Goal: Information Seeking & Learning: Learn about a topic

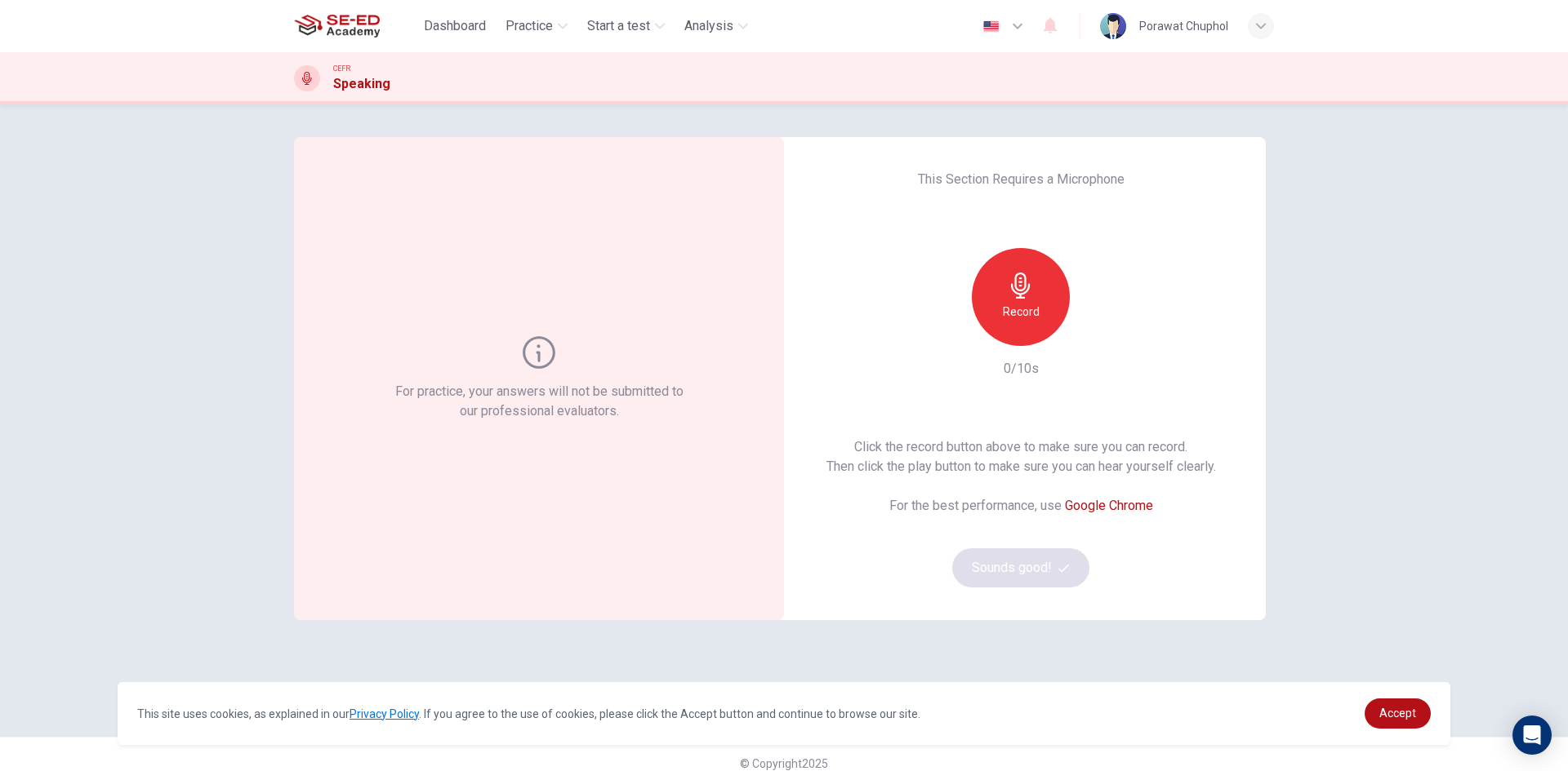
click at [1020, 311] on h6 "Record" at bounding box center [1021, 312] width 37 height 19
click at [1024, 317] on h6 "Stop" at bounding box center [1021, 312] width 24 height 19
click at [1049, 577] on button "Sounds good!" at bounding box center [1021, 568] width 137 height 39
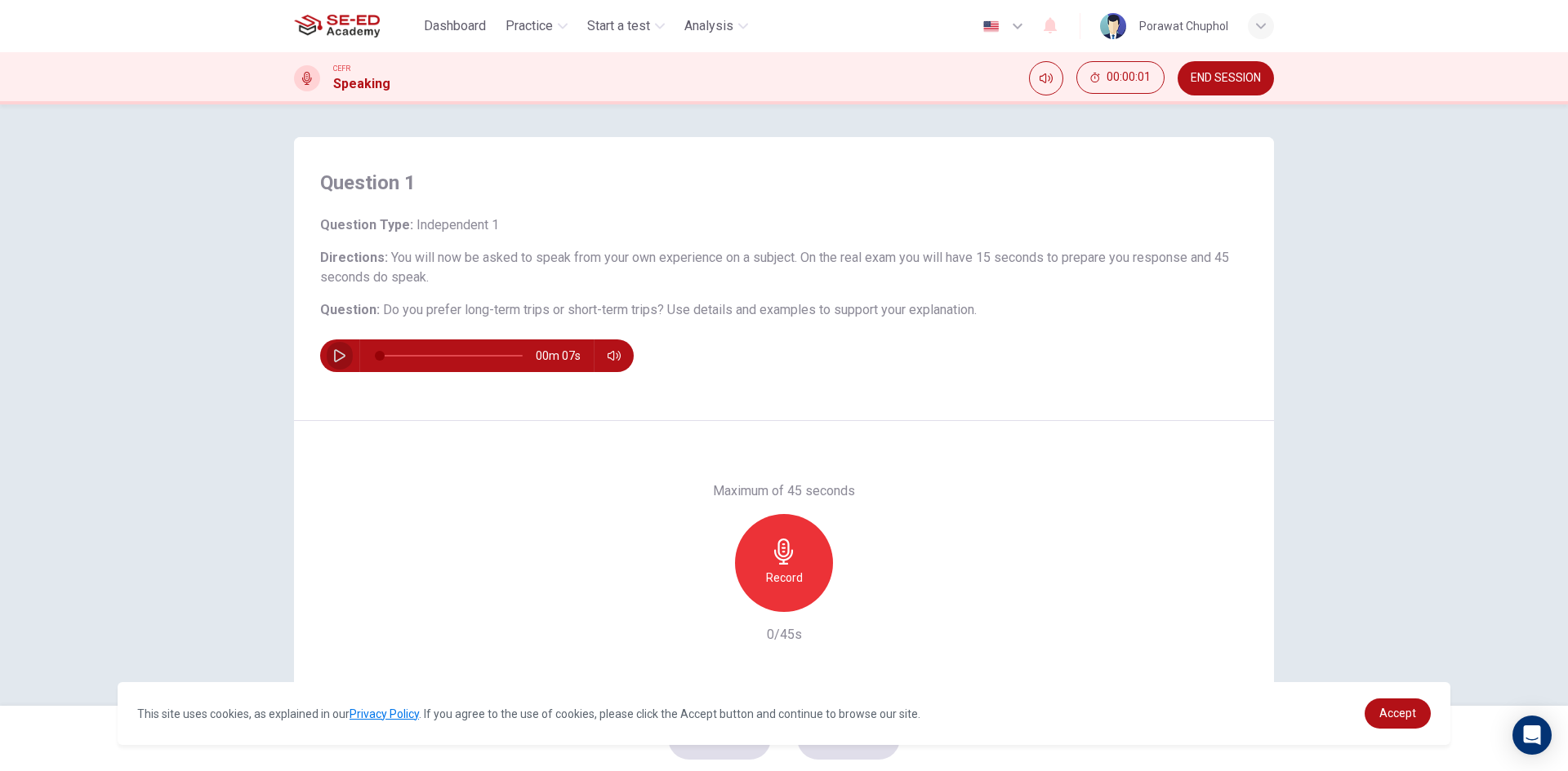
click at [335, 349] on icon "button" at bounding box center [340, 356] width 13 height 13
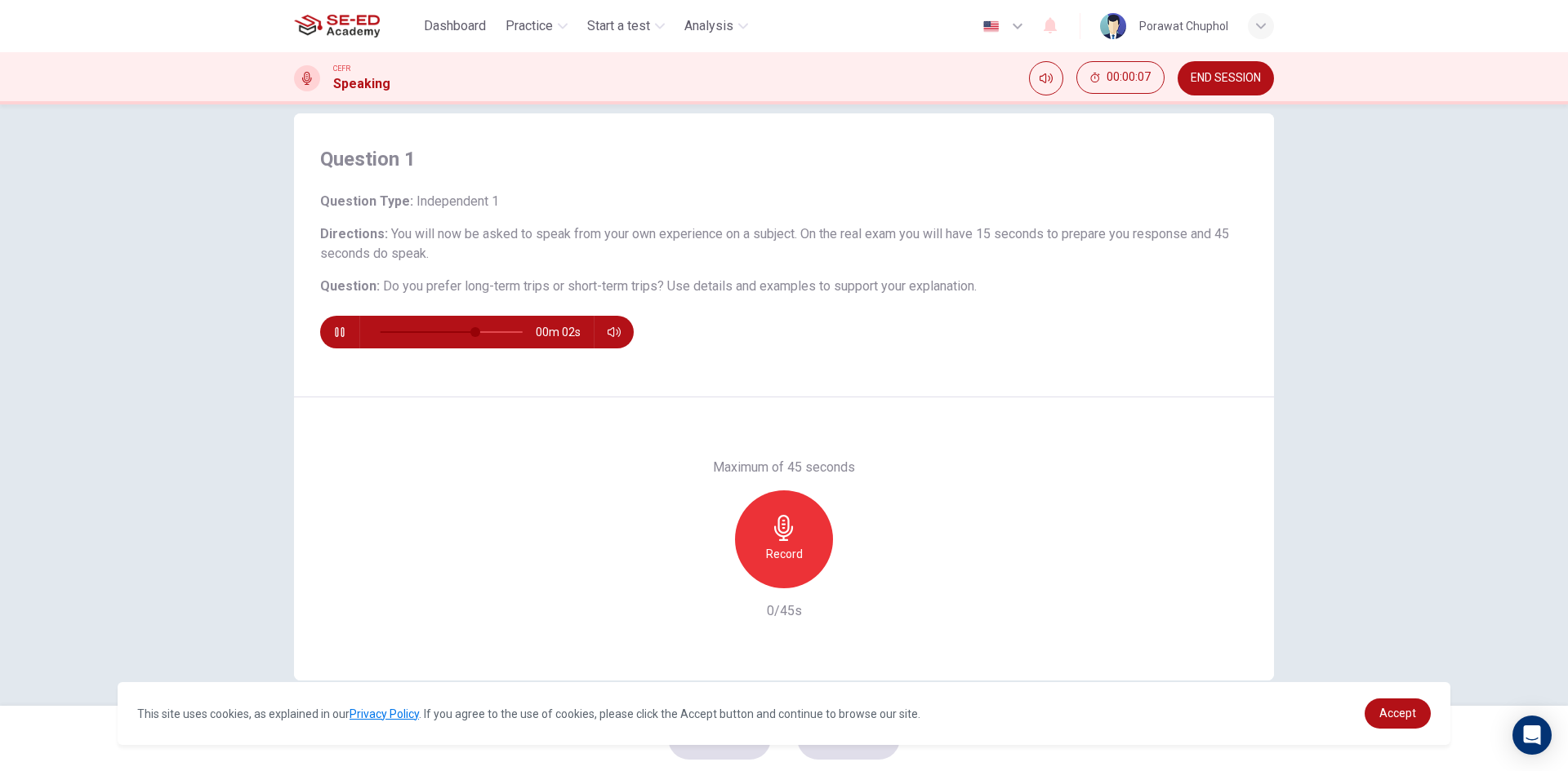
scroll to position [31, 0]
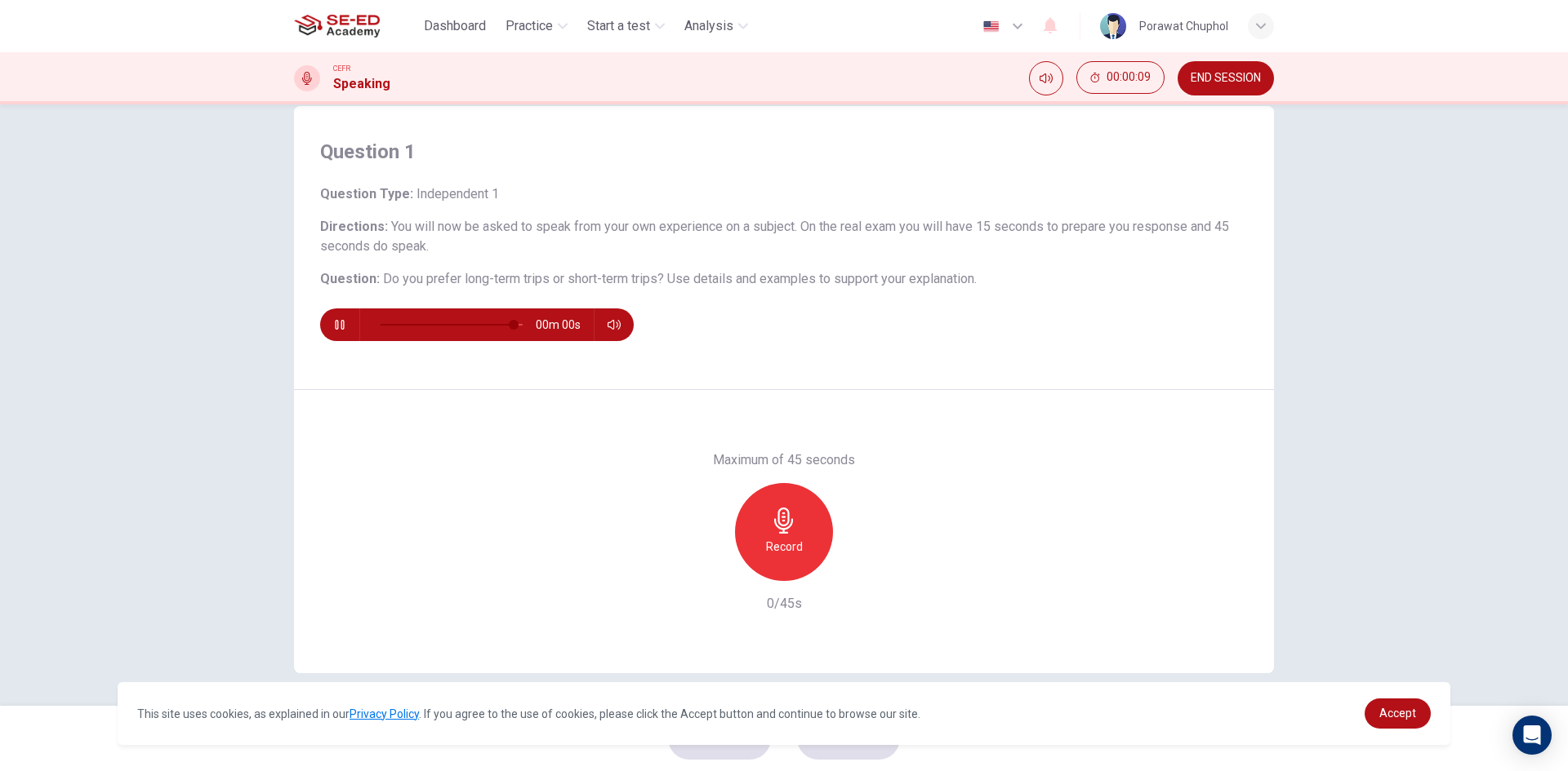
type input "0"
type input "0.7"
click at [621, 349] on span at bounding box center [610, 353] width 60 height 23
click at [339, 326] on icon "button" at bounding box center [340, 325] width 13 height 13
click at [333, 326] on icon "button" at bounding box center [340, 325] width 13 height 13
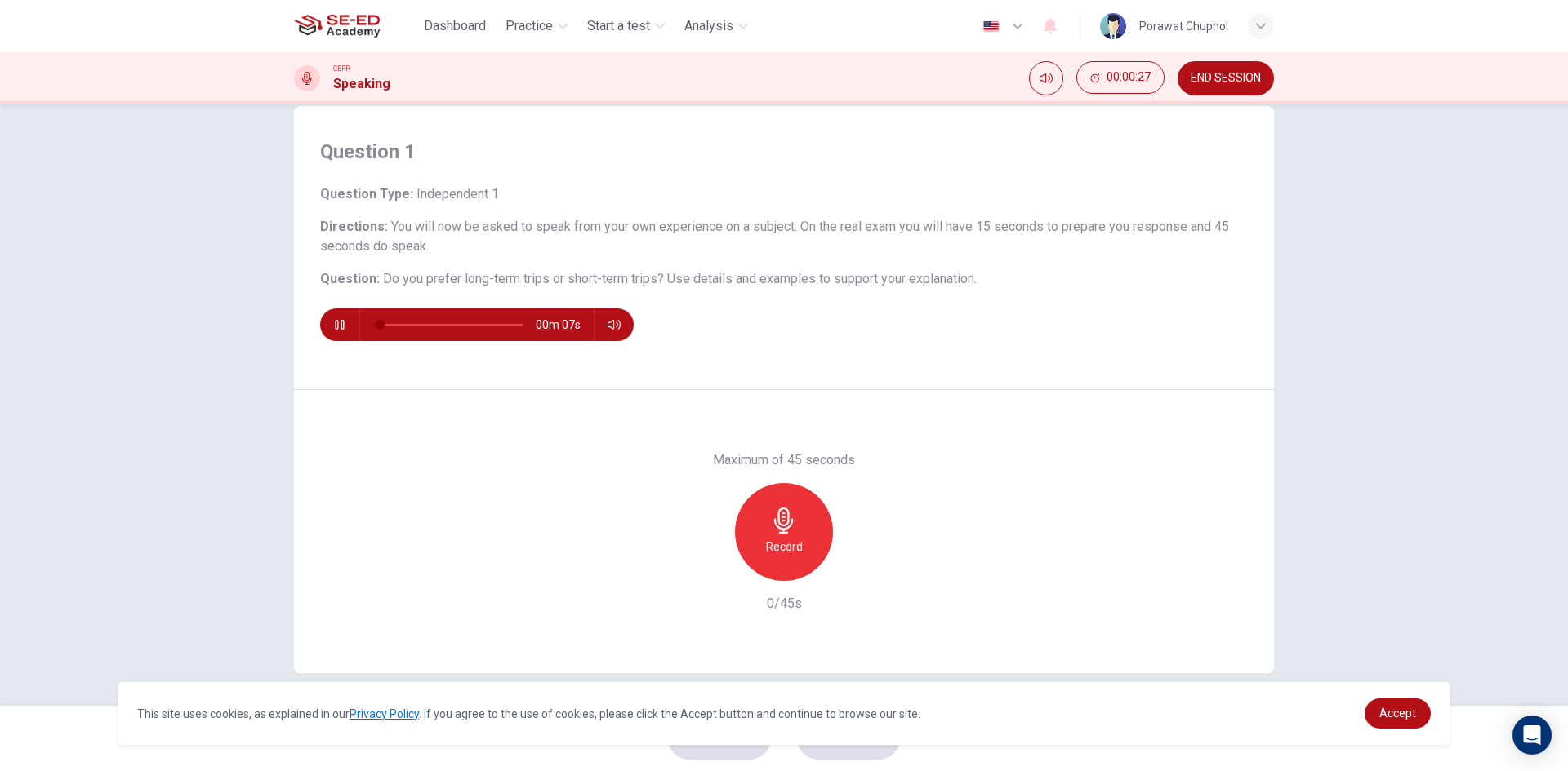
click at [333, 326] on icon "button" at bounding box center [340, 325] width 13 height 13
click at [771, 523] on icon "button" at bounding box center [783, 520] width 26 height 26
click at [796, 510] on div "Stop" at bounding box center [783, 531] width 98 height 98
click at [1384, 718] on span "Accept" at bounding box center [1397, 713] width 37 height 13
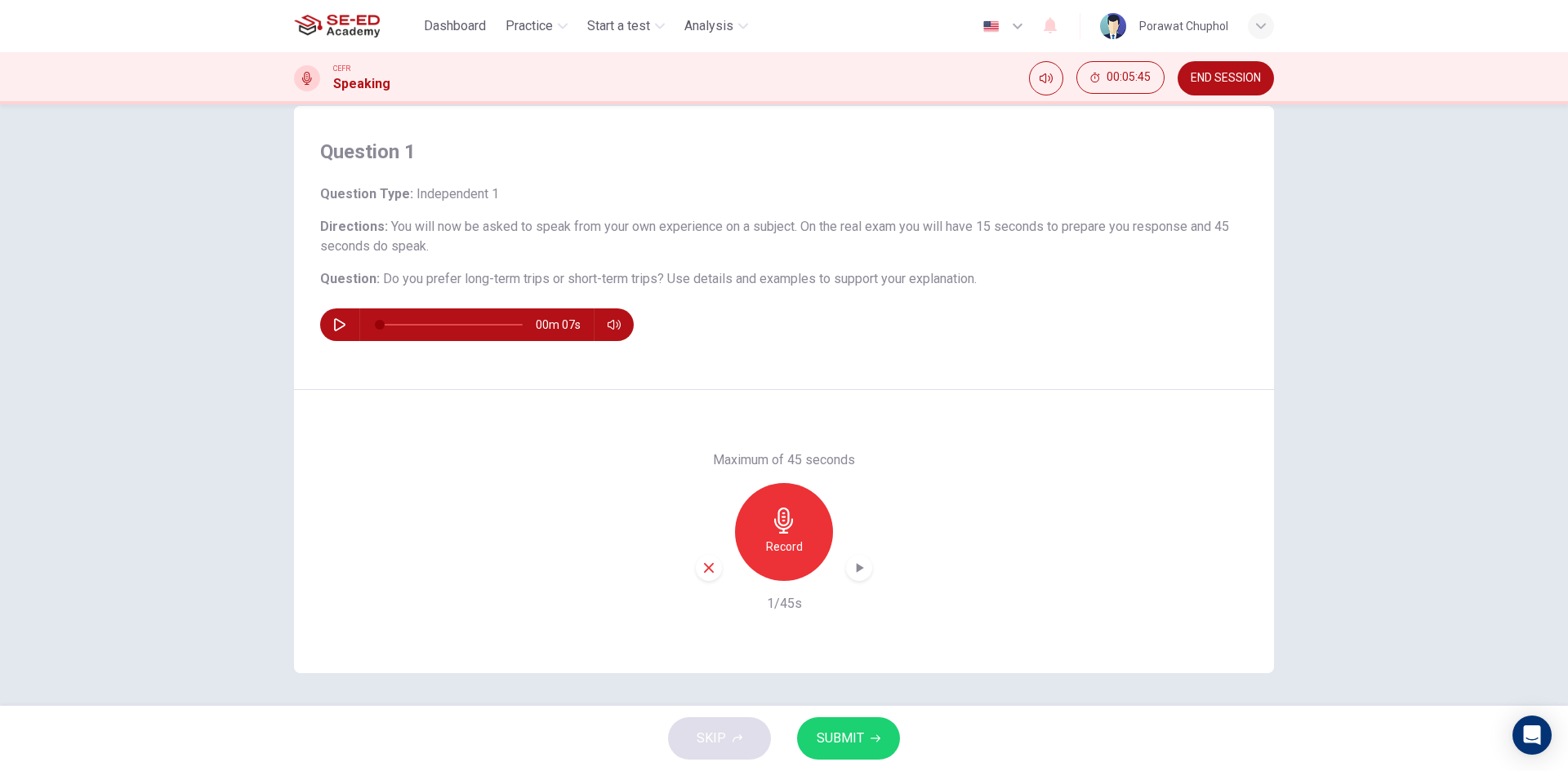
click at [799, 505] on div "Record" at bounding box center [783, 531] width 98 height 98
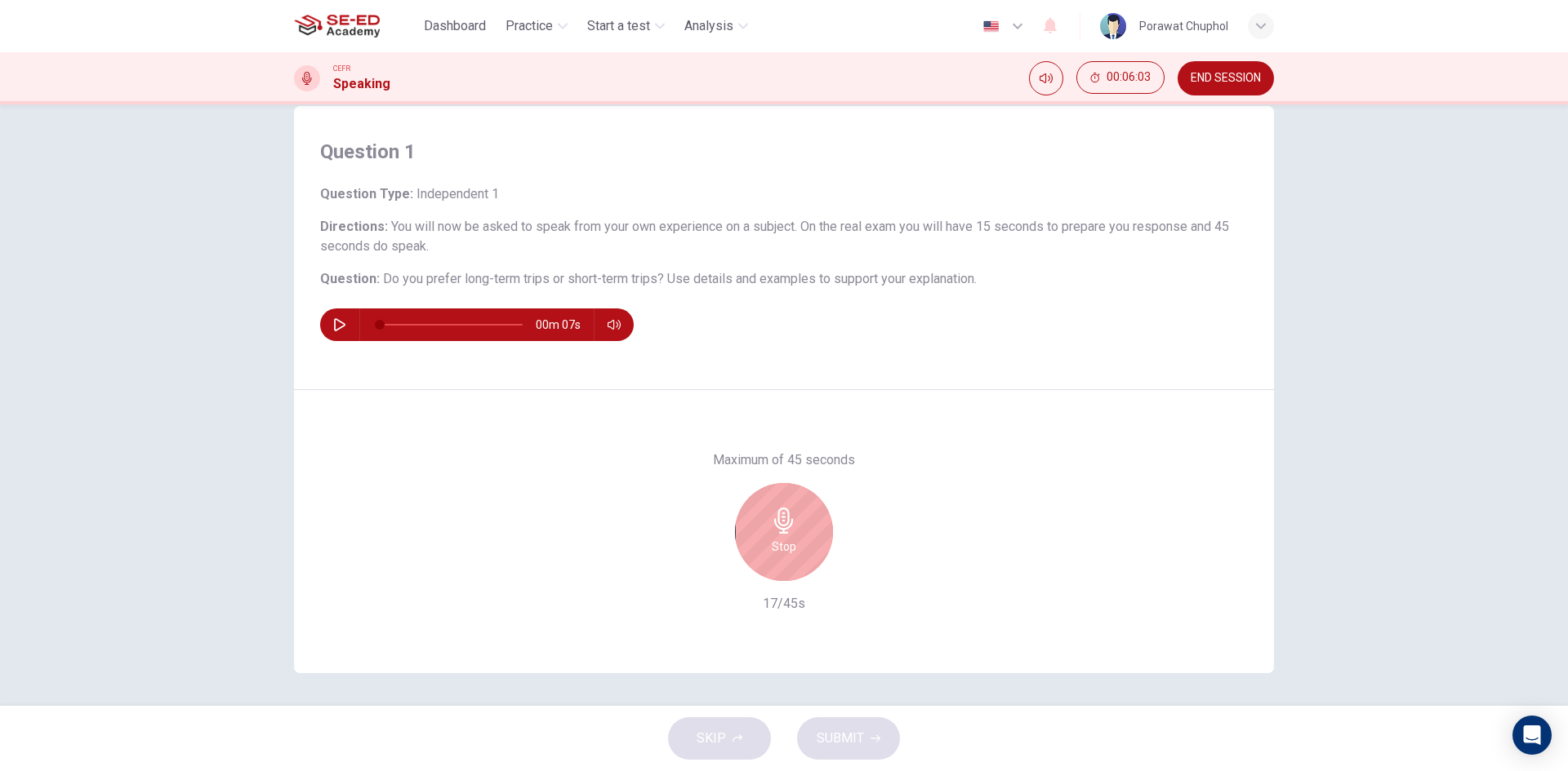
click at [783, 524] on icon "button" at bounding box center [783, 520] width 18 height 26
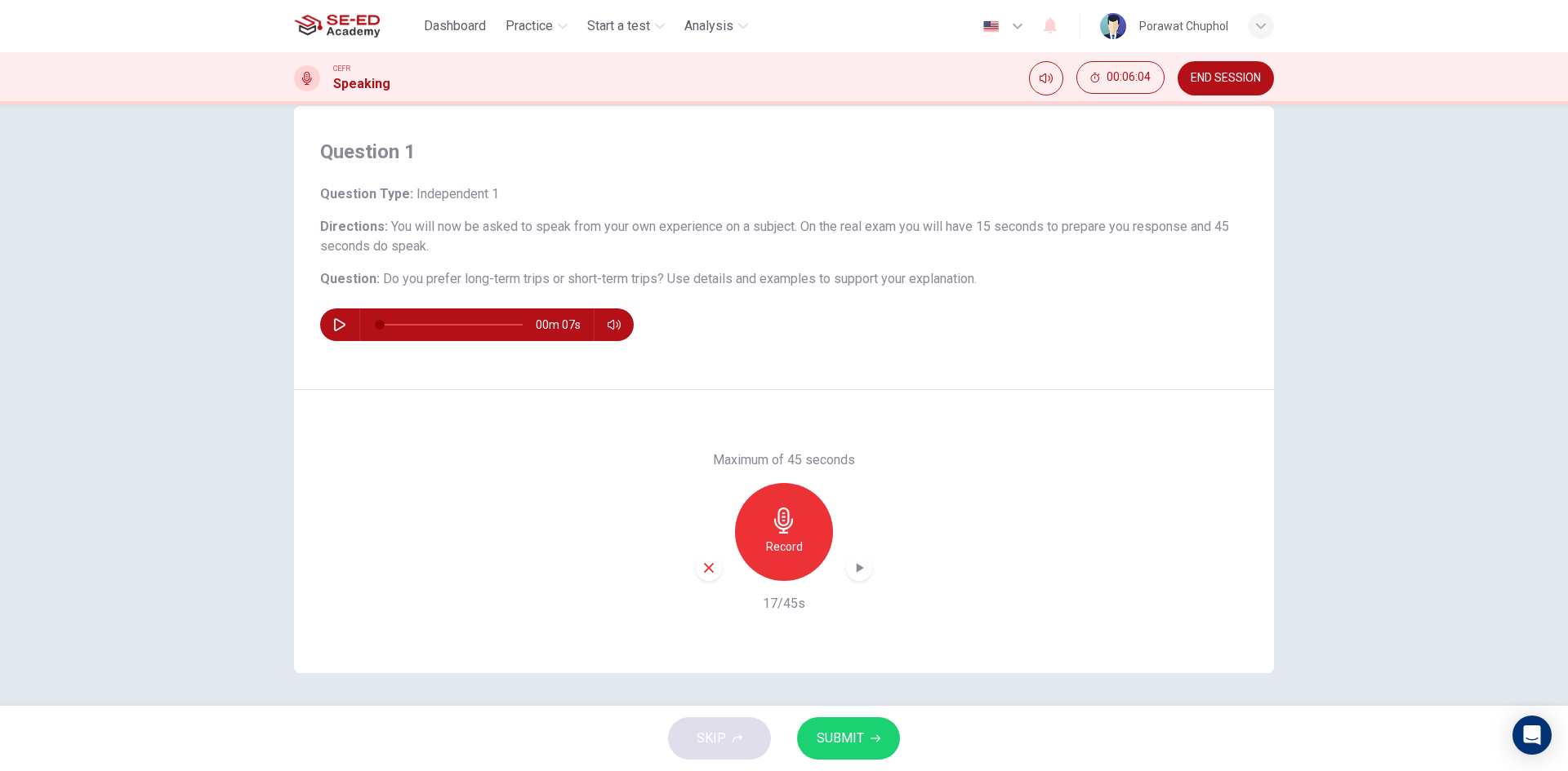
click at [859, 737] on span "SUBMIT" at bounding box center [840, 738] width 48 height 23
type input "0"
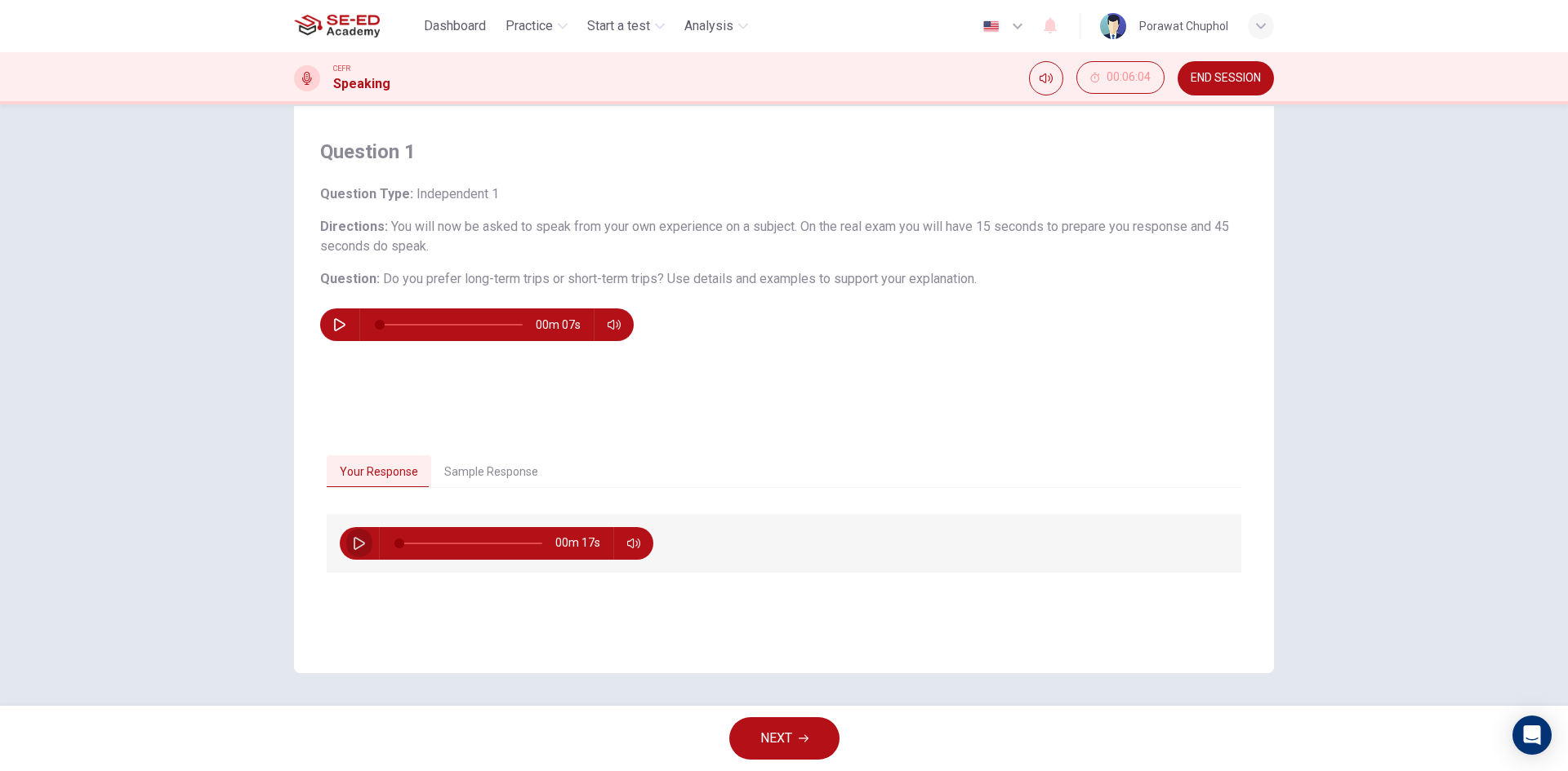
click at [358, 549] on icon "button" at bounding box center [359, 544] width 13 height 13
click at [364, 548] on button "button" at bounding box center [359, 543] width 26 height 33
type input "11"
click at [785, 743] on span "NEXT" at bounding box center [776, 738] width 32 height 23
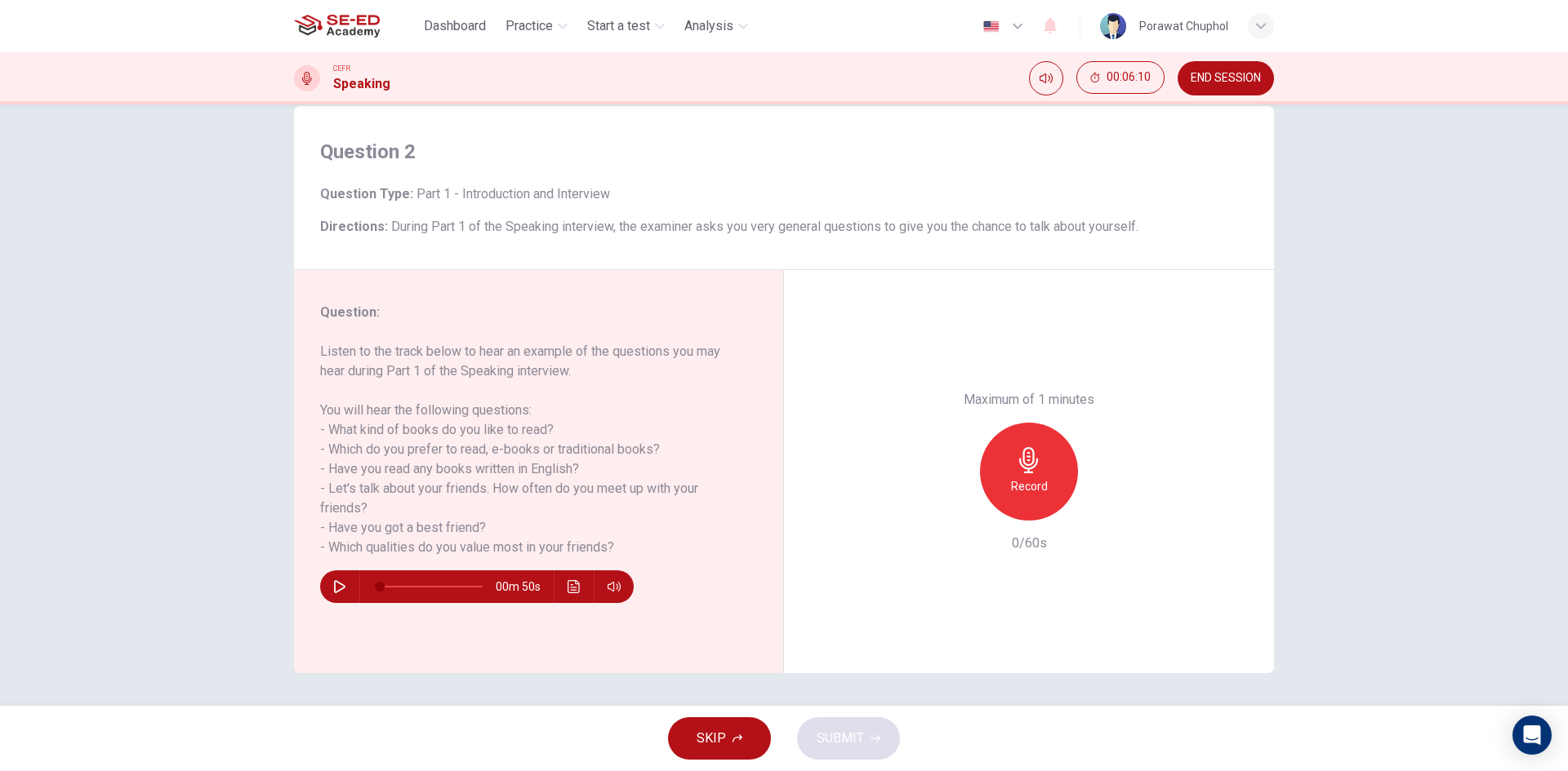
click at [1031, 461] on icon "button" at bounding box center [1029, 459] width 26 height 26
click at [1032, 459] on icon "button" at bounding box center [1028, 459] width 18 height 26
click at [941, 505] on div "button" at bounding box center [954, 507] width 26 height 26
click at [750, 737] on button "SKIP" at bounding box center [719, 738] width 103 height 43
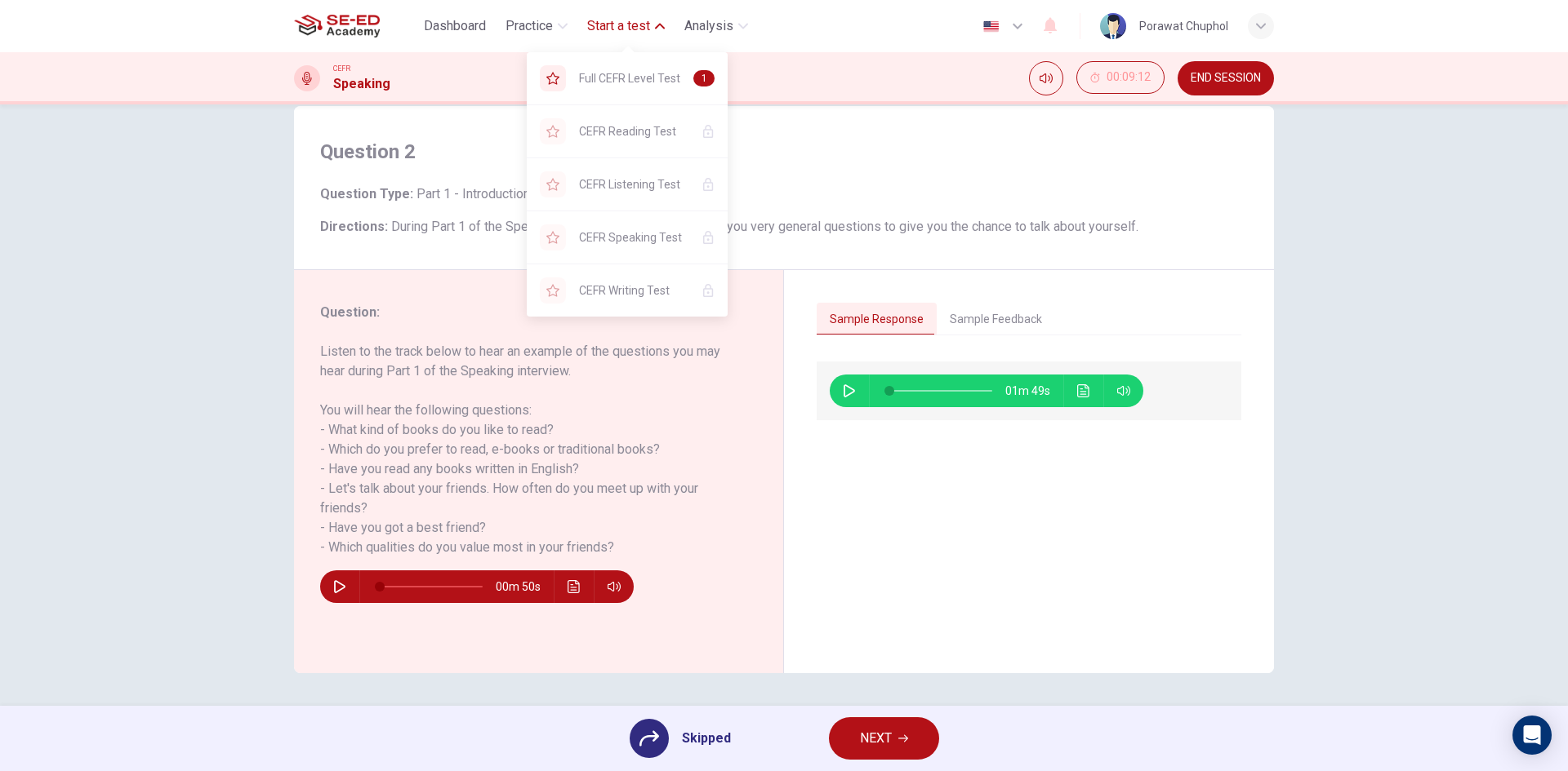
click at [593, 23] on span "Start a test" at bounding box center [619, 26] width 63 height 19
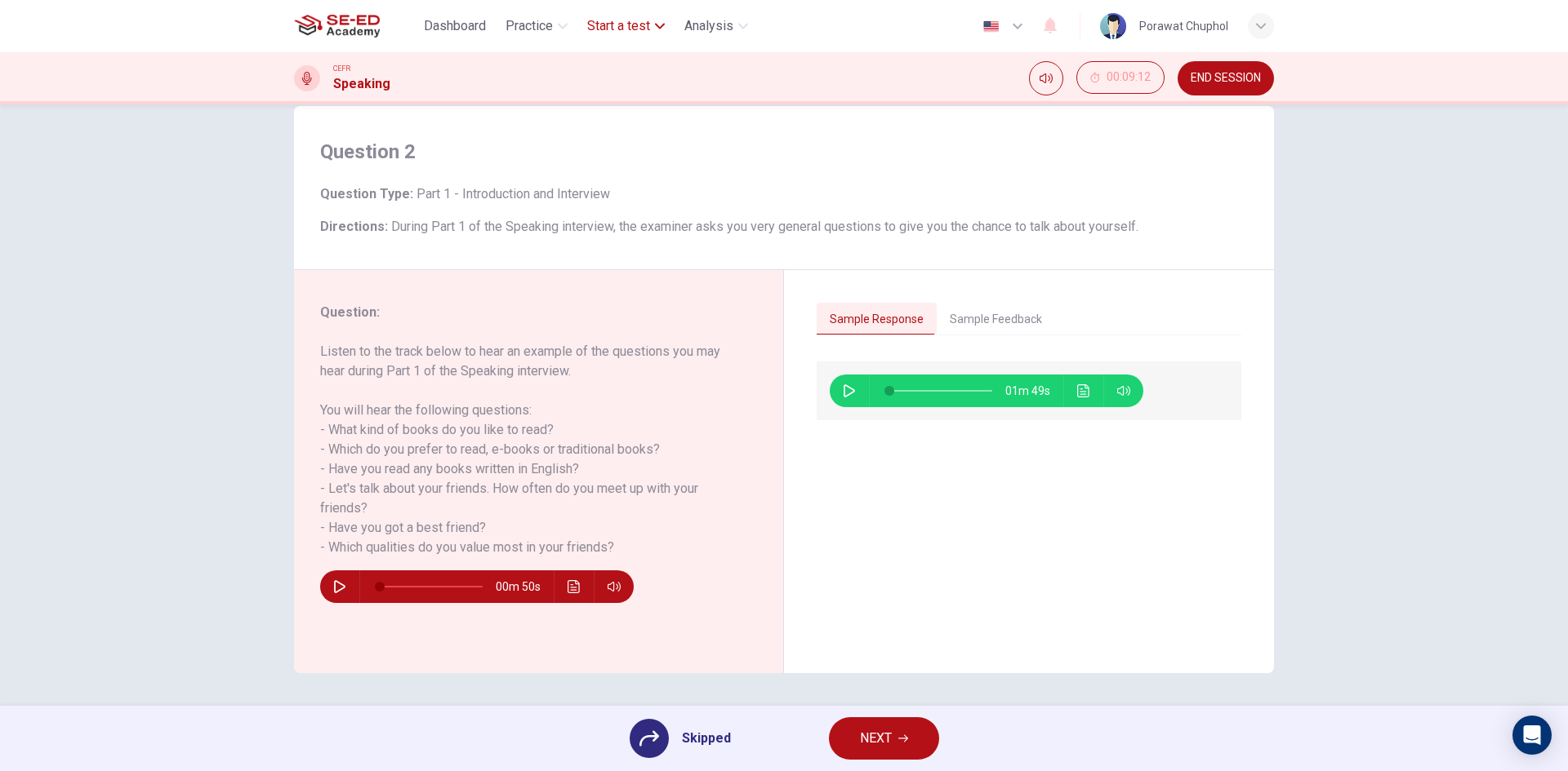
click at [593, 23] on span "Start a test" at bounding box center [619, 26] width 63 height 19
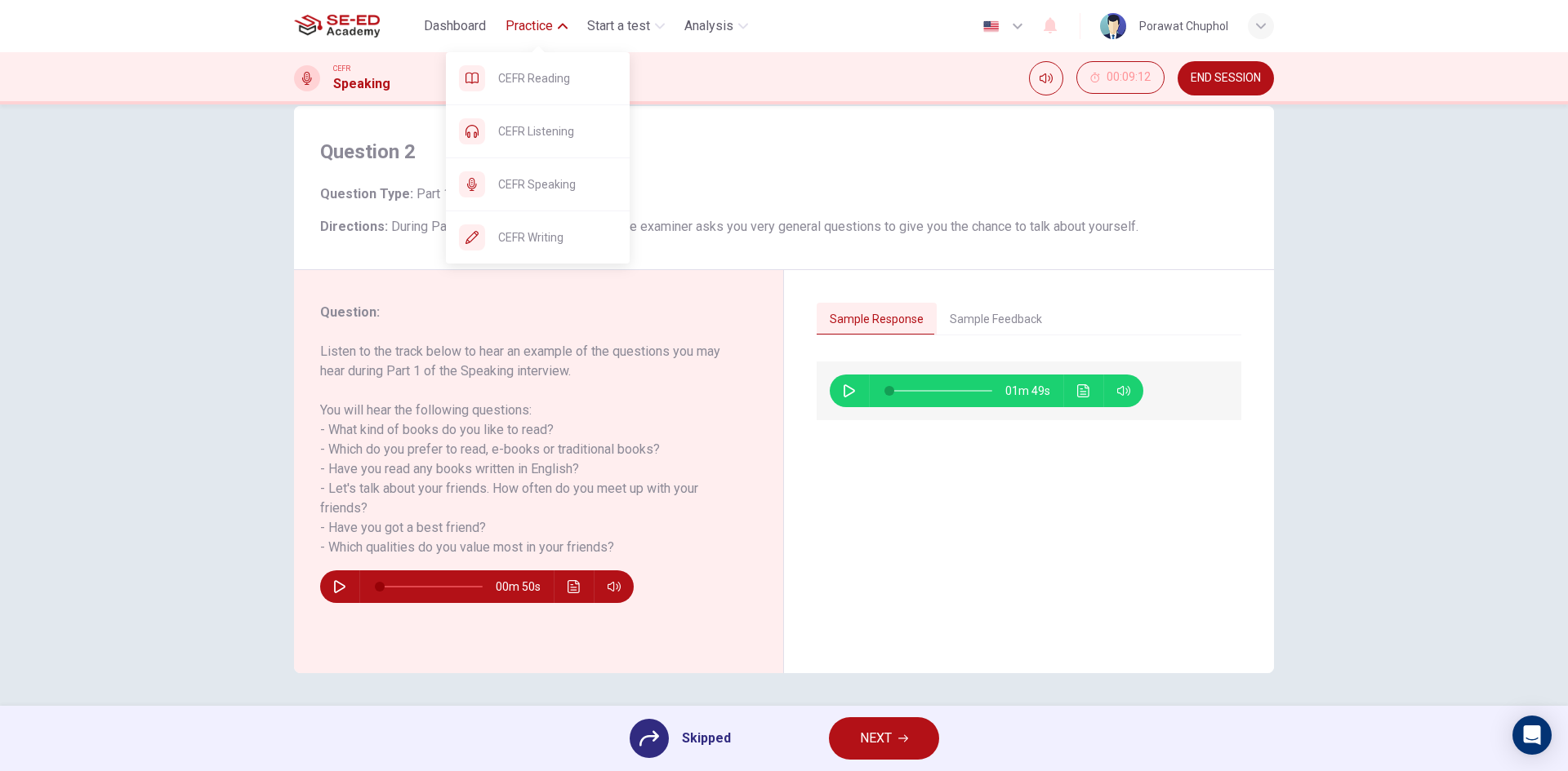
click at [530, 31] on span "Practice" at bounding box center [529, 26] width 48 height 19
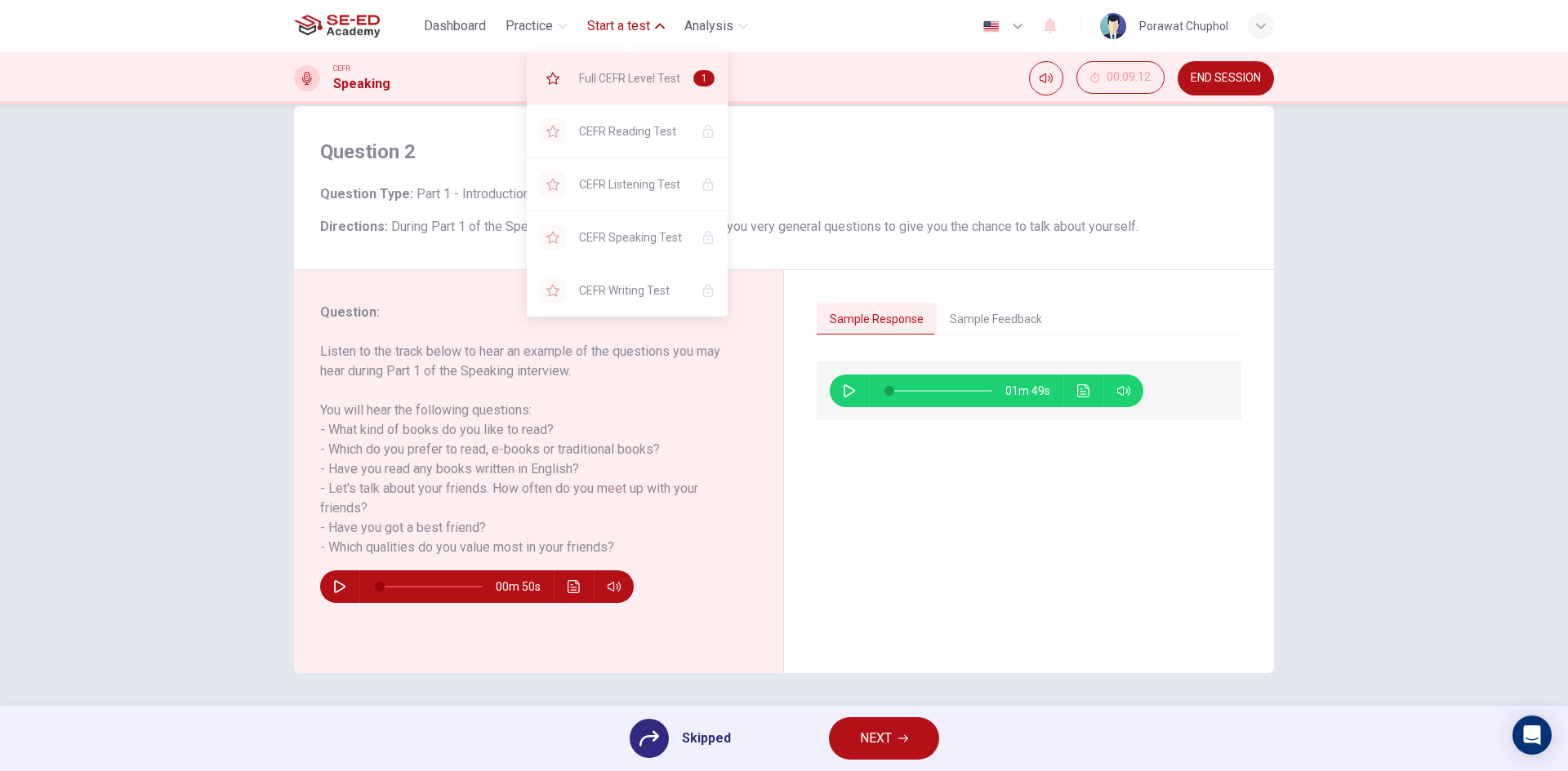
click at [669, 80] on span "Full CEFR Level Test" at bounding box center [629, 78] width 101 height 19
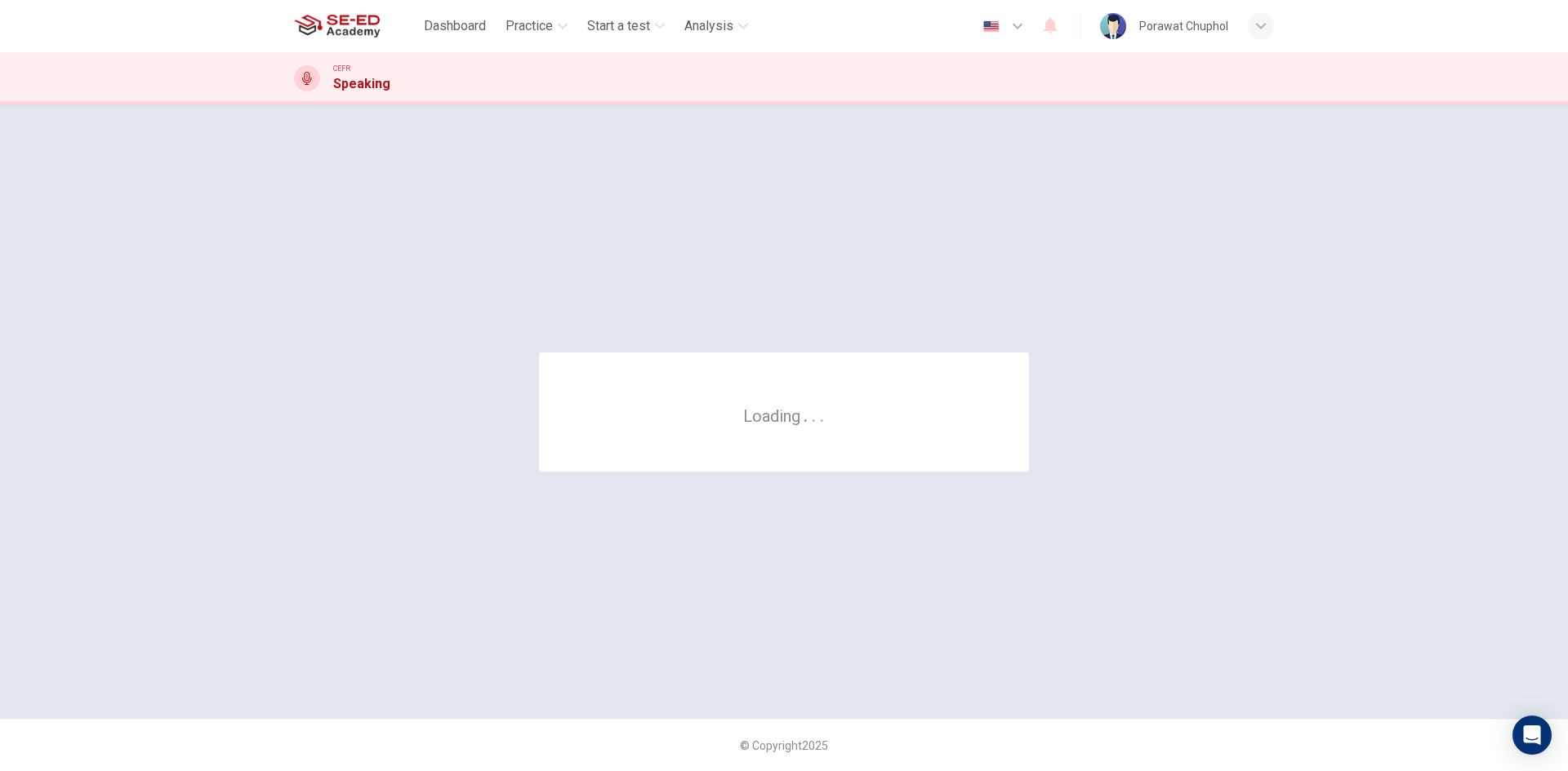
scroll to position [0, 0]
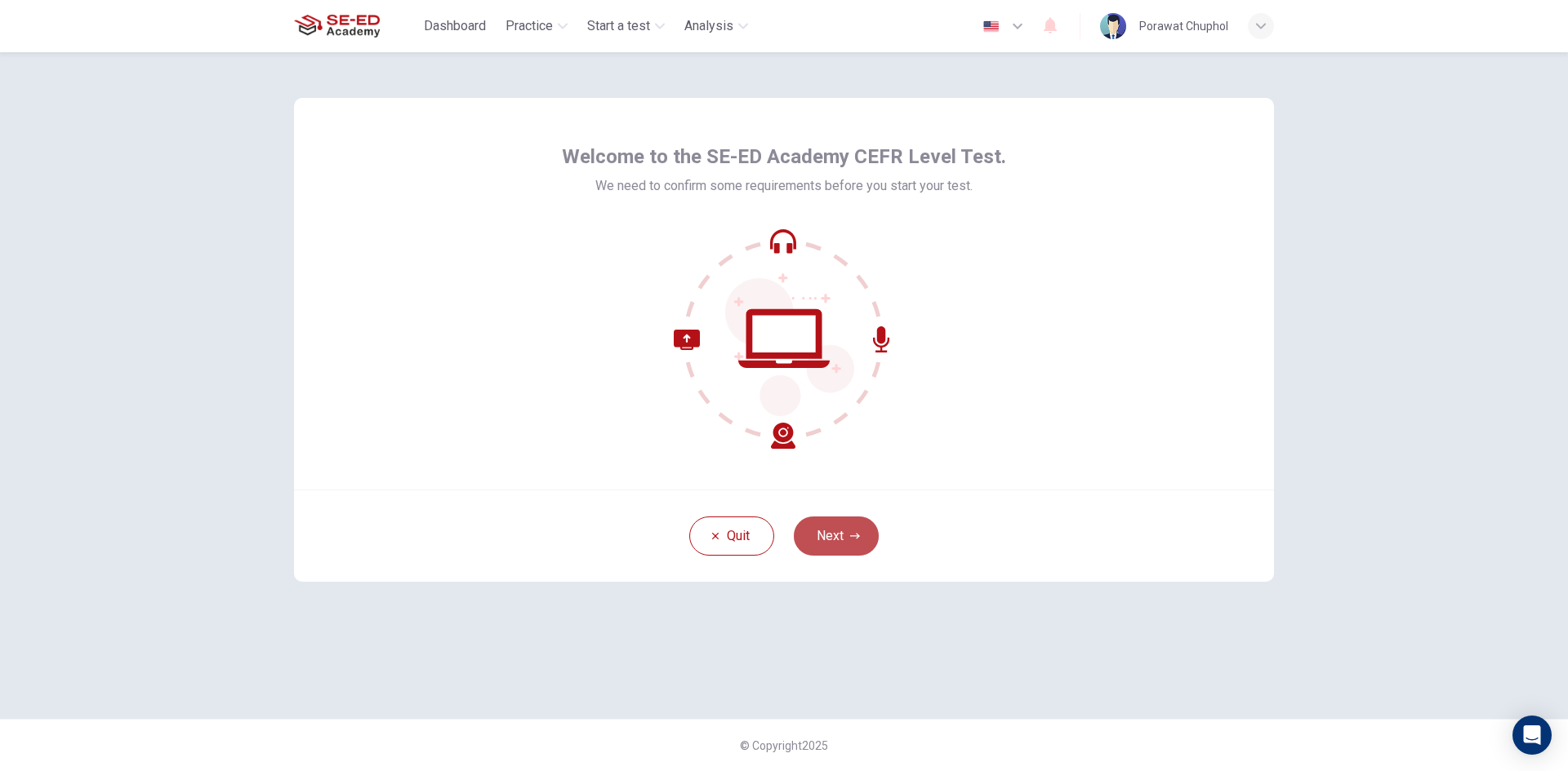
click at [846, 548] on button "Next" at bounding box center [837, 536] width 85 height 39
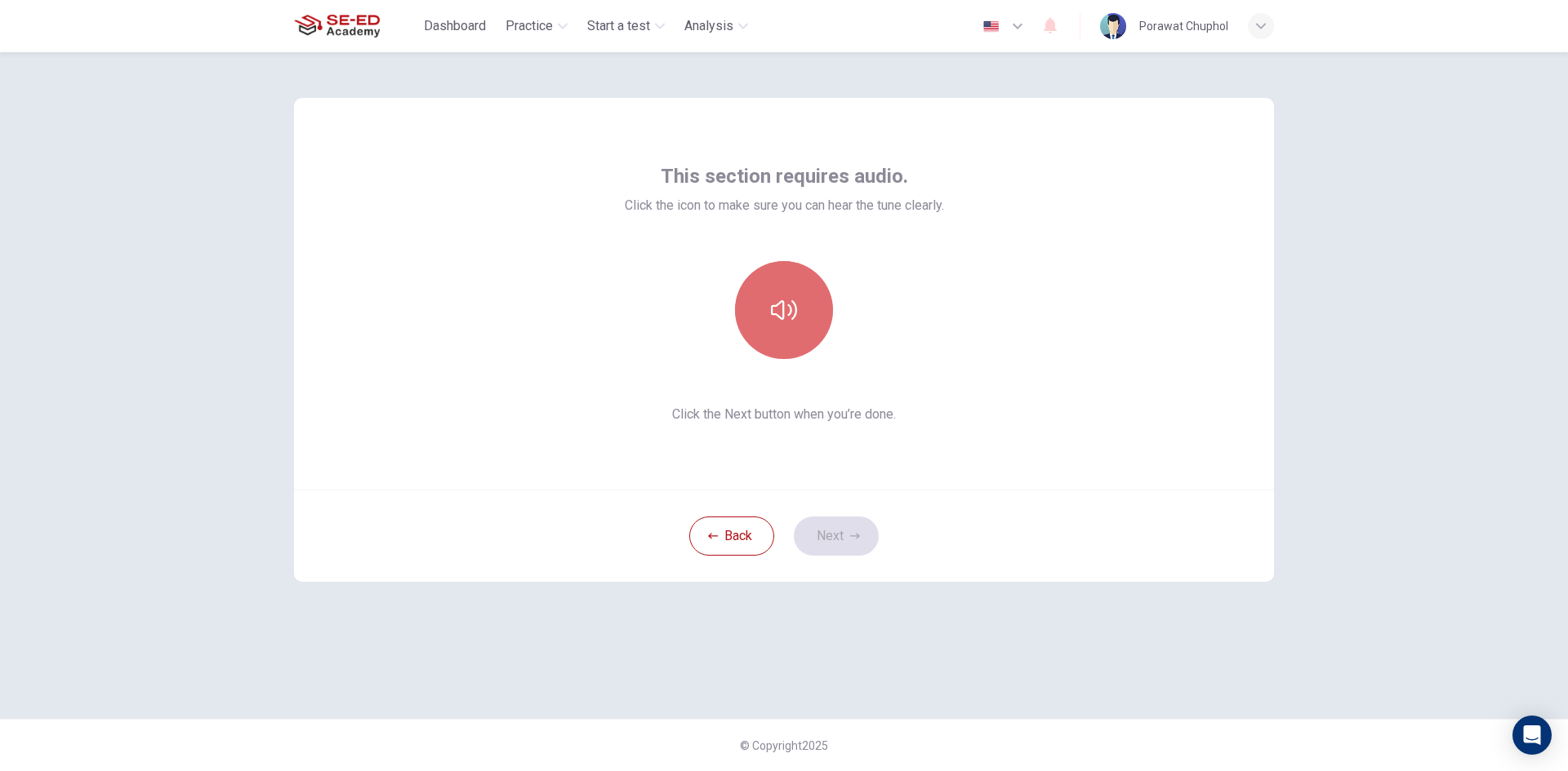
click at [797, 318] on button "button" at bounding box center [783, 310] width 98 height 98
click at [853, 525] on button "Next" at bounding box center [837, 536] width 85 height 39
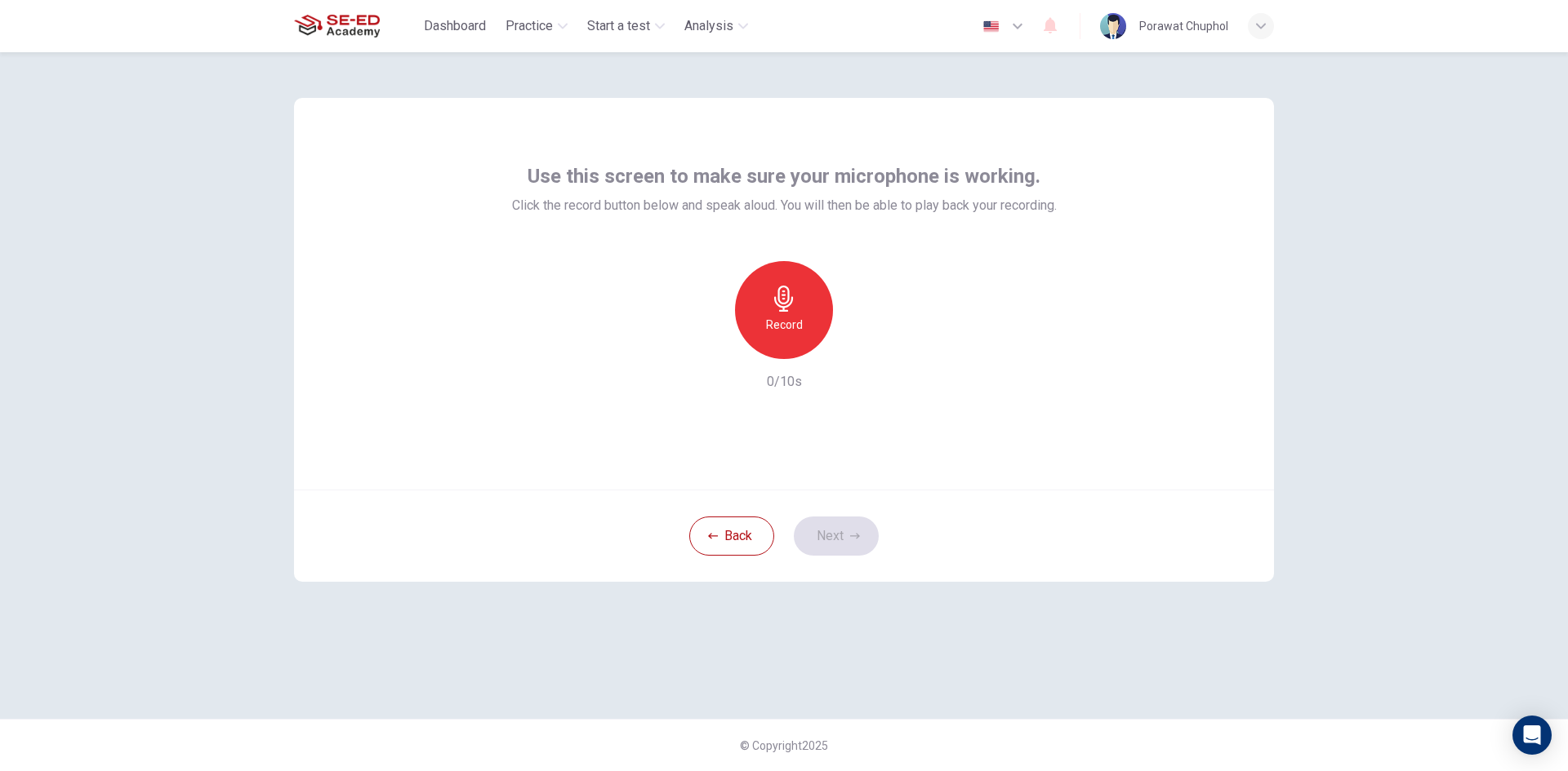
click at [789, 312] on div "Record" at bounding box center [783, 310] width 98 height 98
click at [842, 524] on button "Next" at bounding box center [837, 536] width 85 height 39
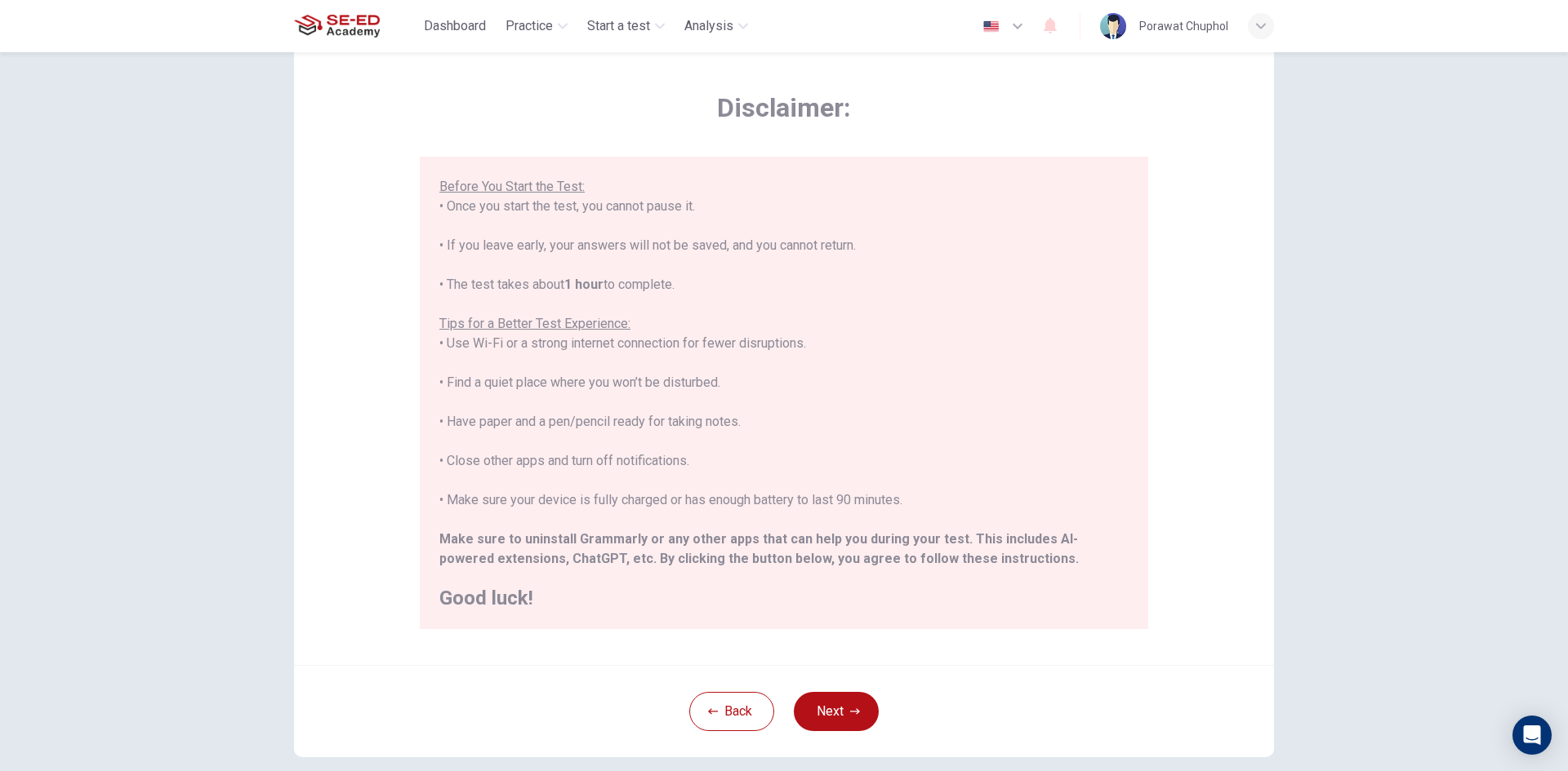
scroll to position [82, 0]
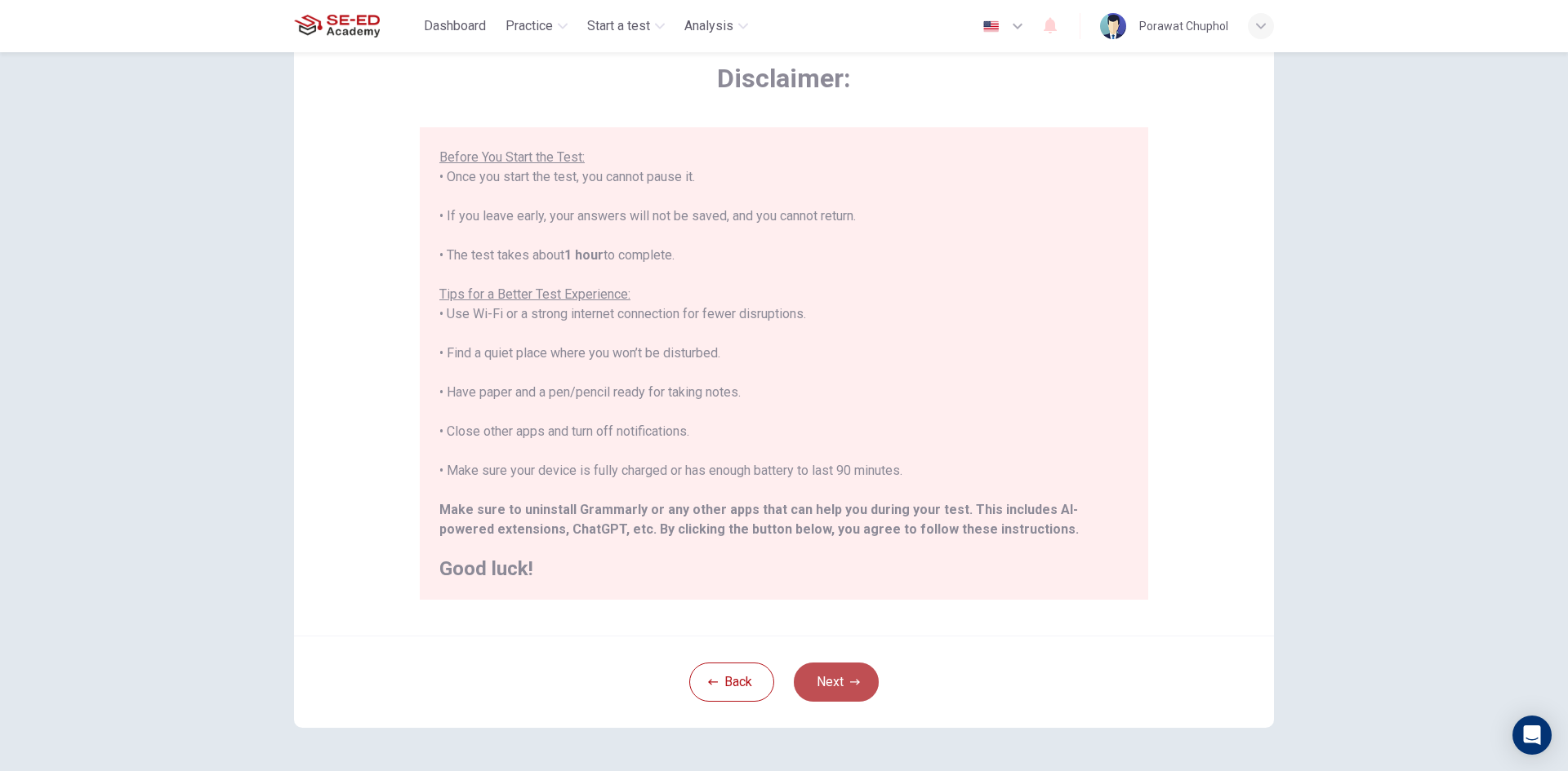
click at [857, 683] on button "Next" at bounding box center [837, 682] width 85 height 39
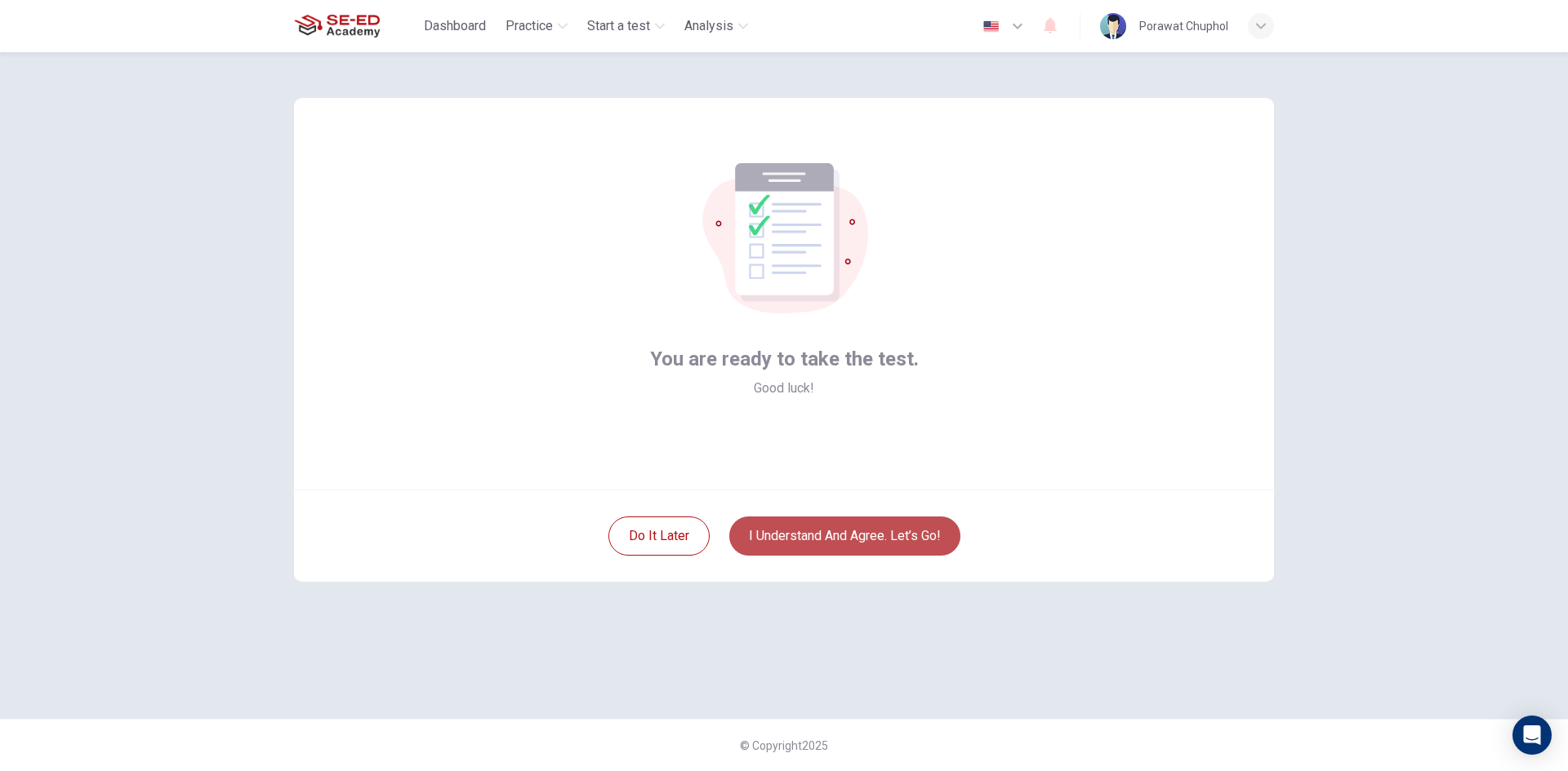
click at [918, 533] on button "I understand and agree. Let’s go!" at bounding box center [845, 536] width 232 height 39
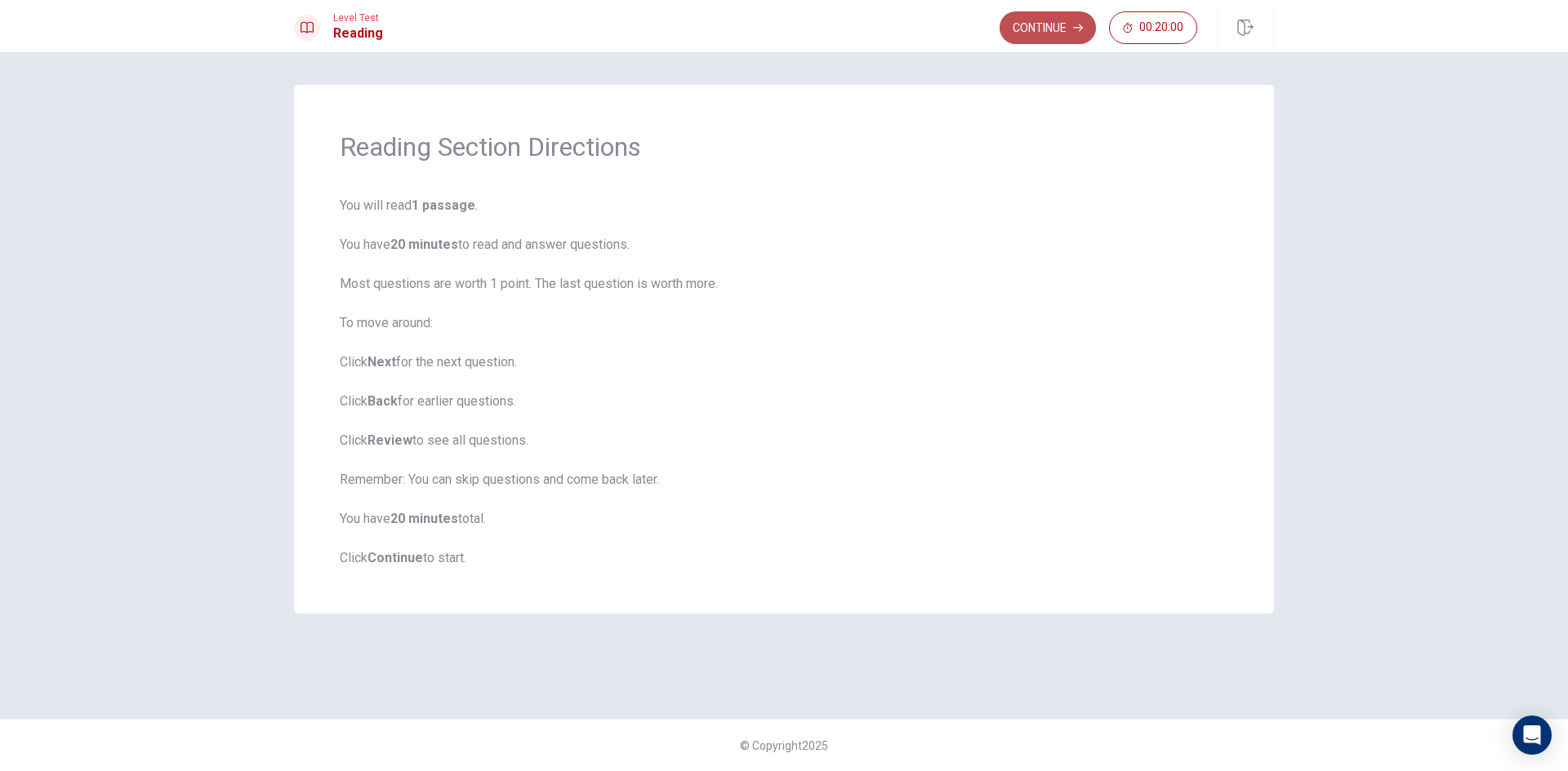
click at [1036, 25] on button "Continue" at bounding box center [1047, 28] width 96 height 33
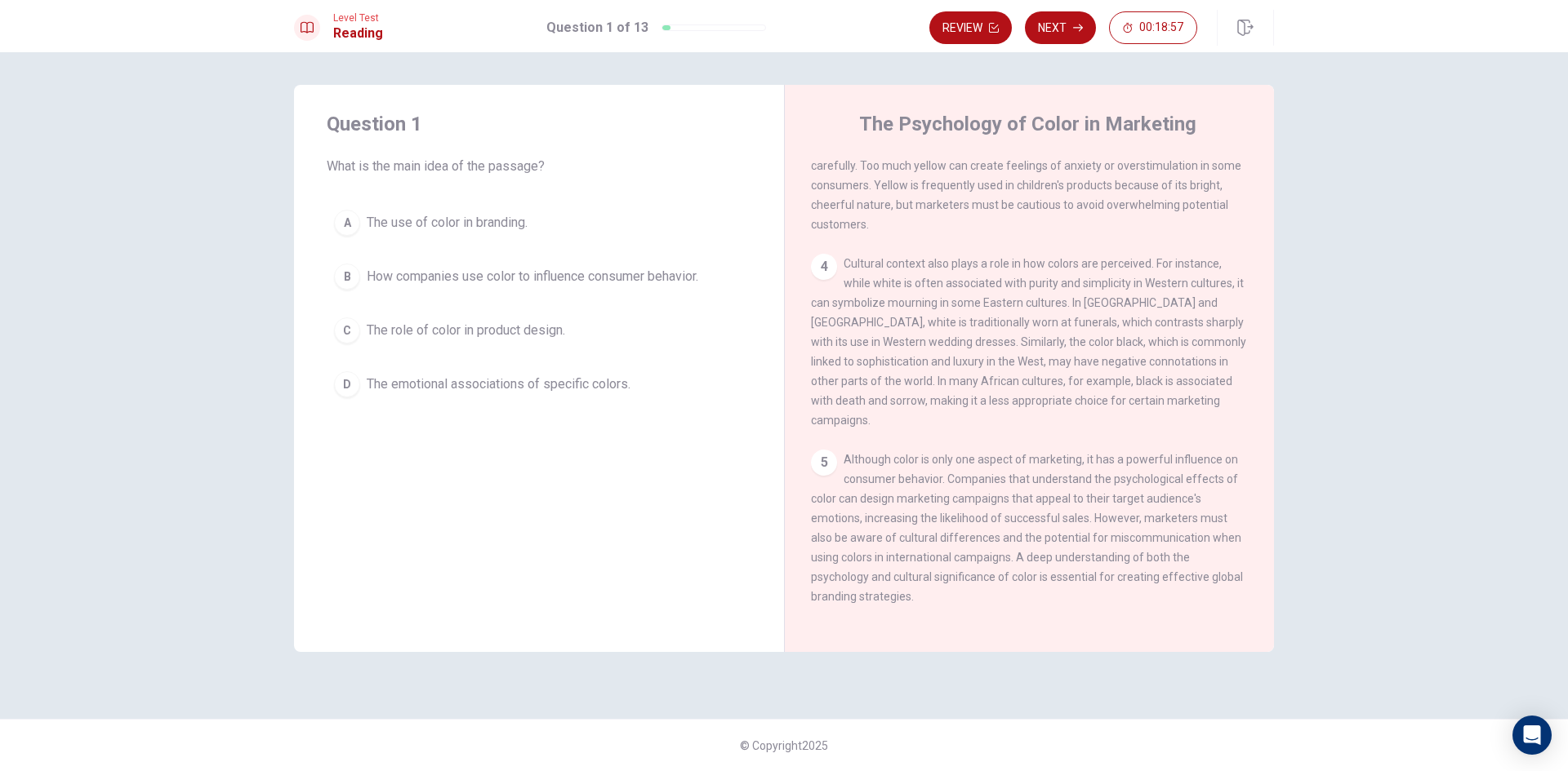
scroll to position [465, 0]
click at [461, 270] on span "How companies use color to influence consumer behavior." at bounding box center [532, 276] width 332 height 19
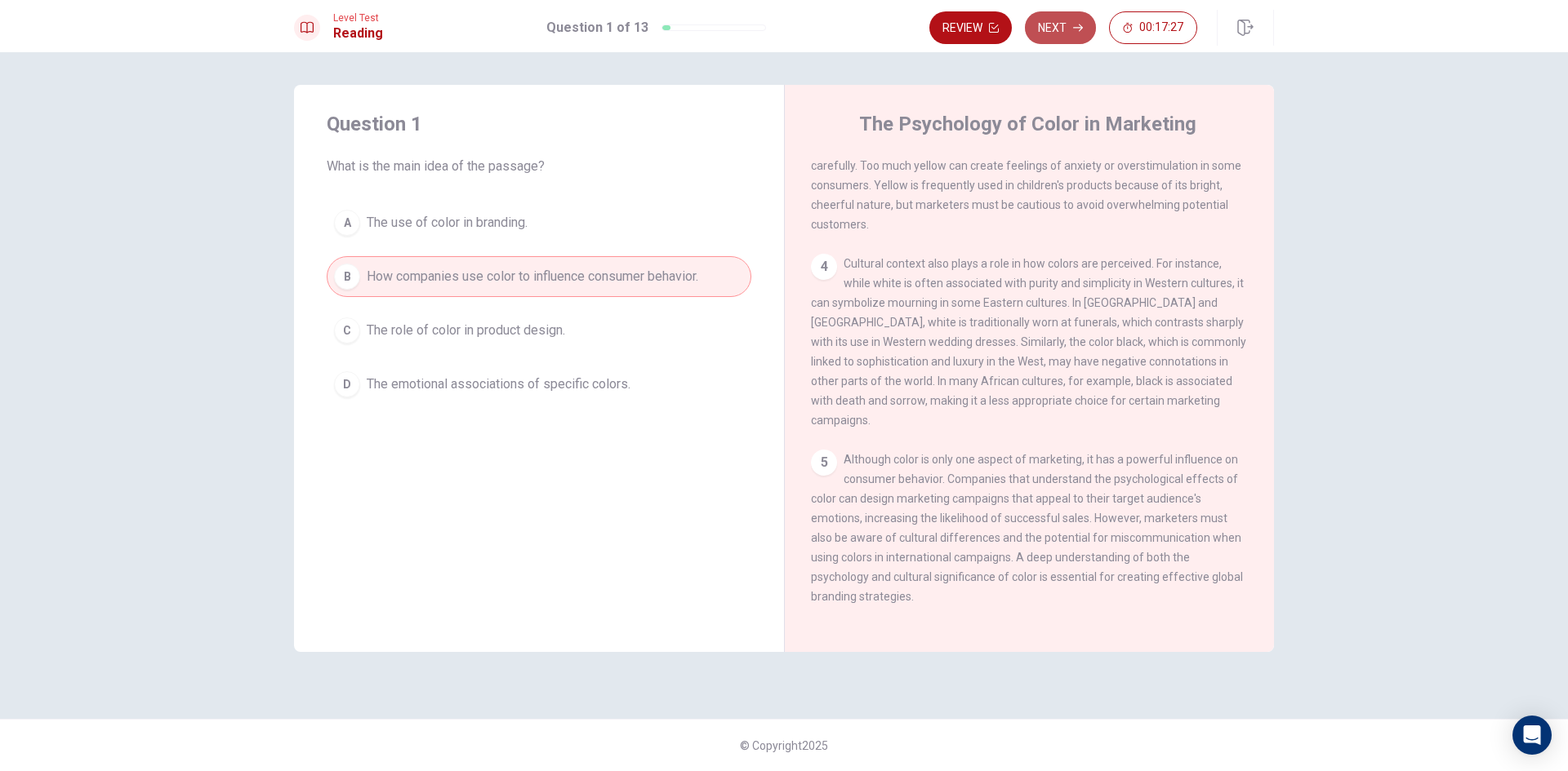
click at [1044, 36] on button "Next" at bounding box center [1060, 28] width 71 height 33
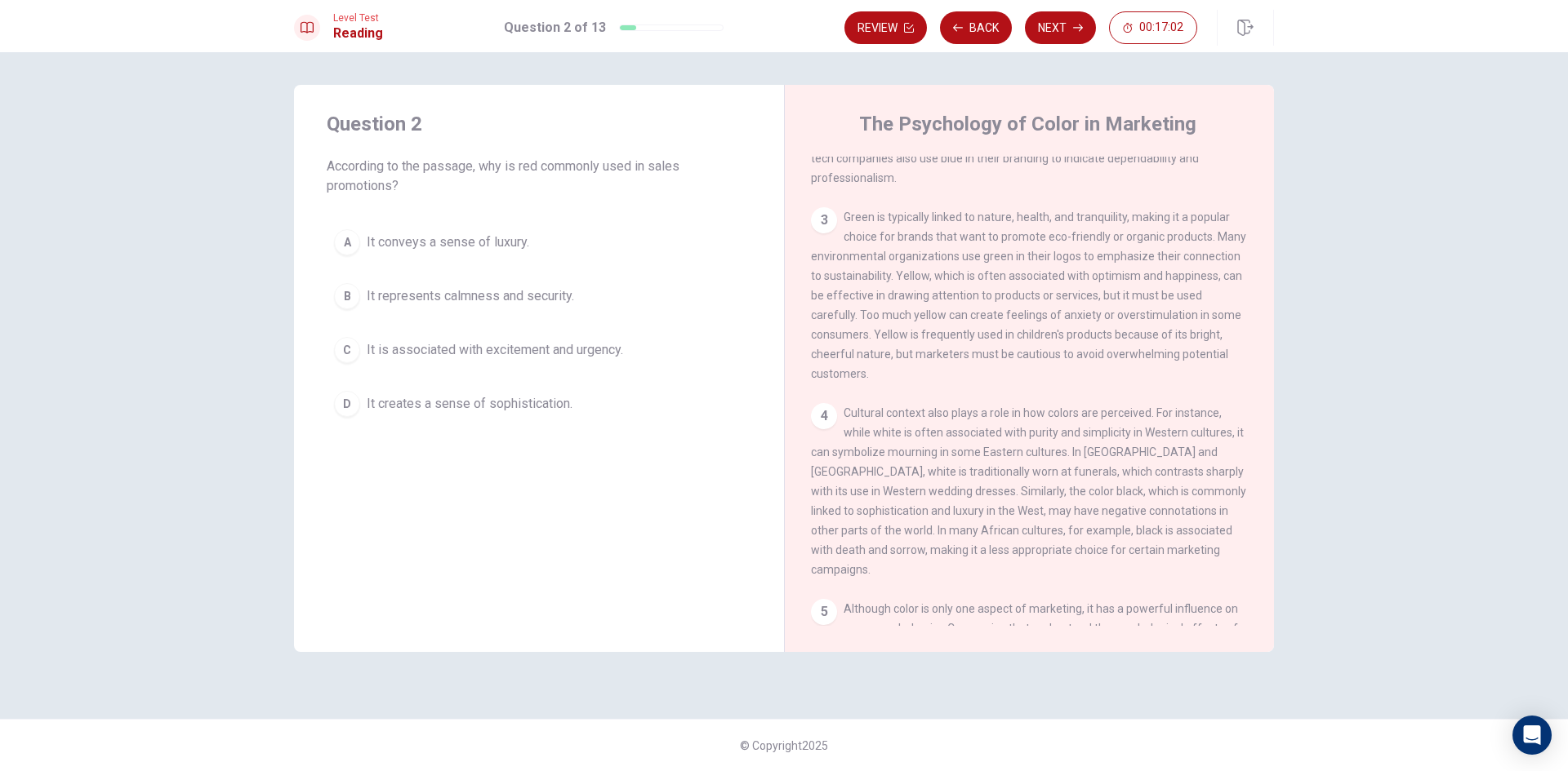
scroll to position [383, 0]
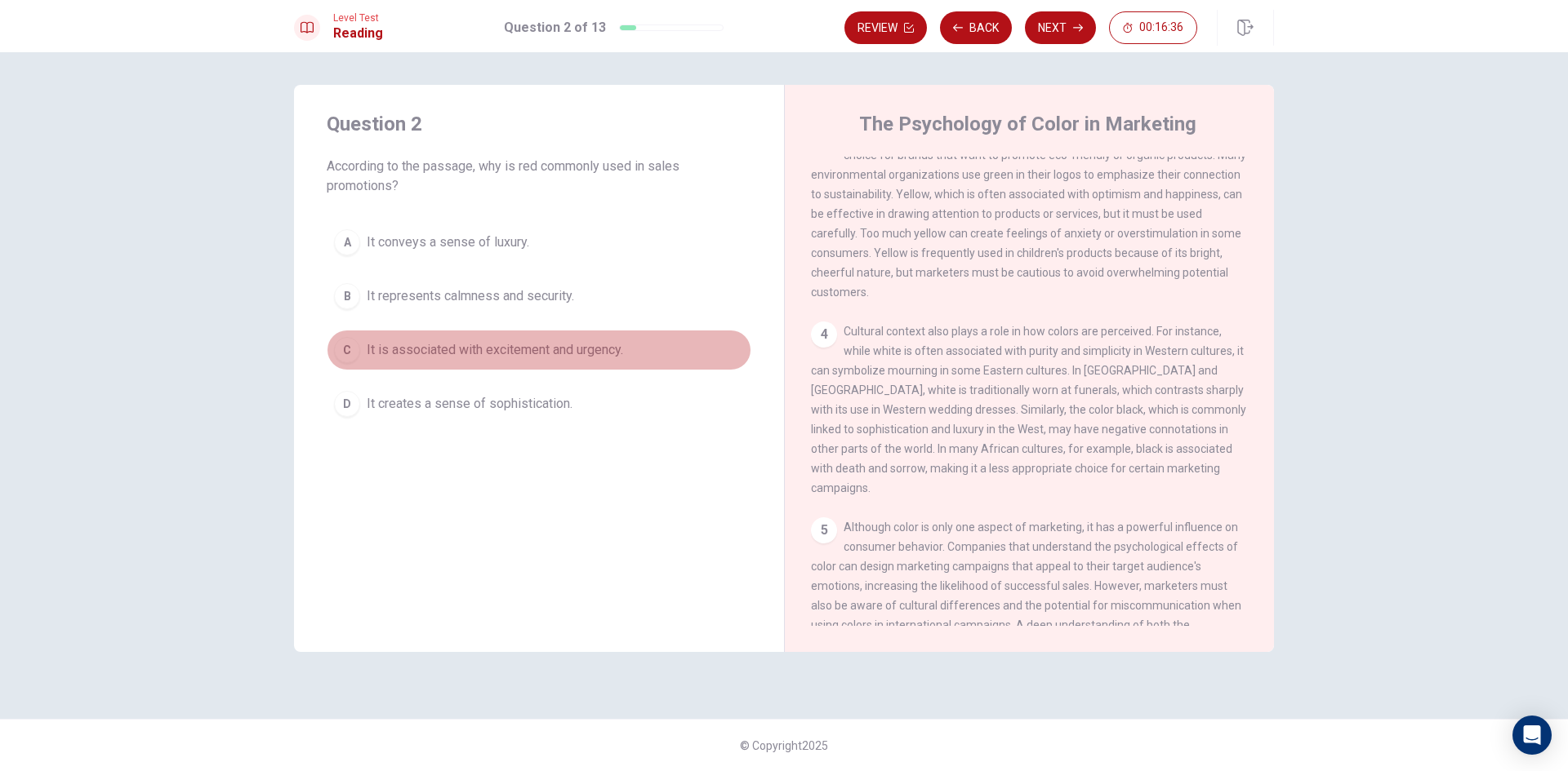
click at [546, 353] on span "It is associated with excitement and urgency." at bounding box center [495, 349] width 257 height 19
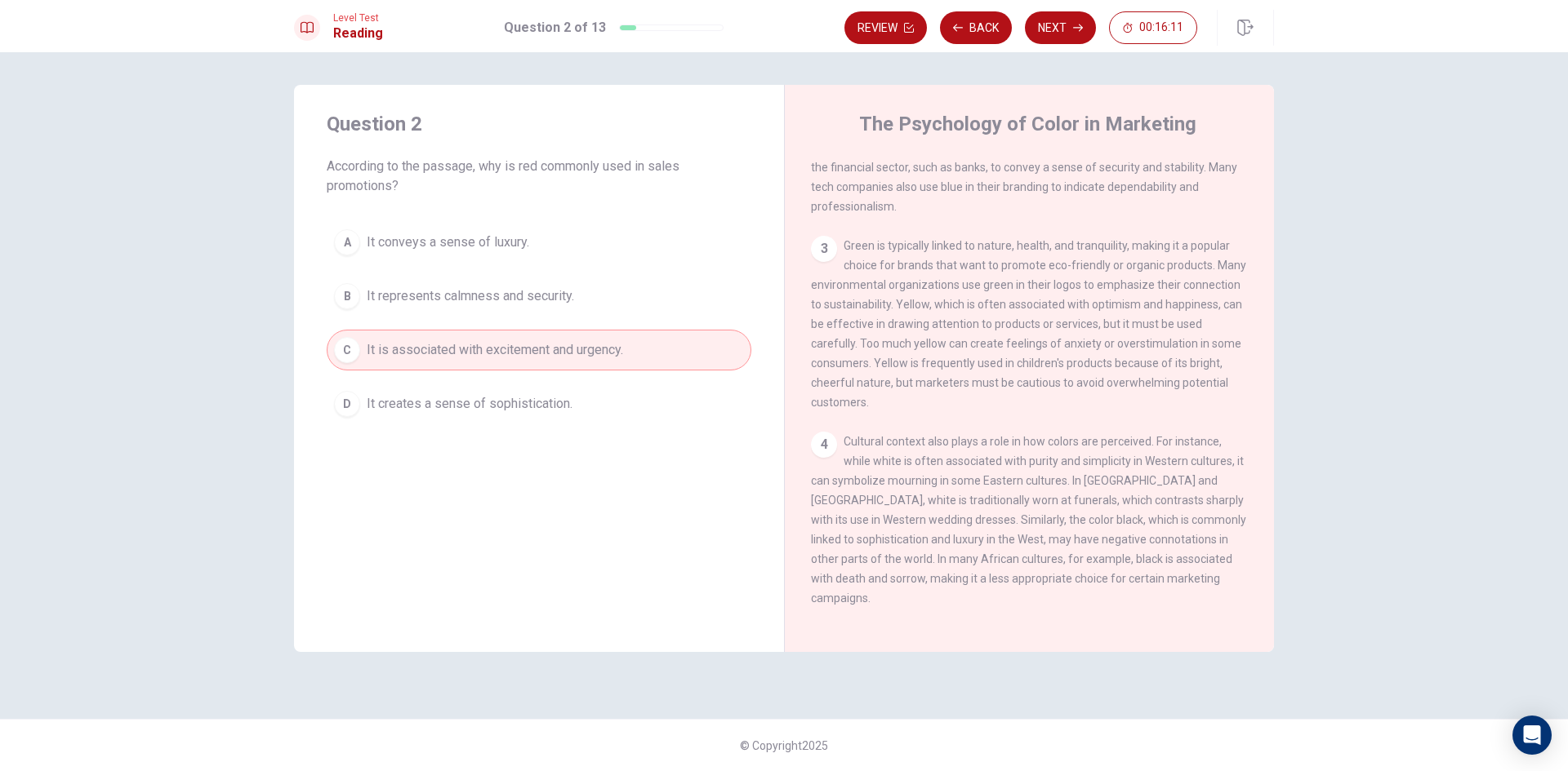
scroll to position [302, 0]
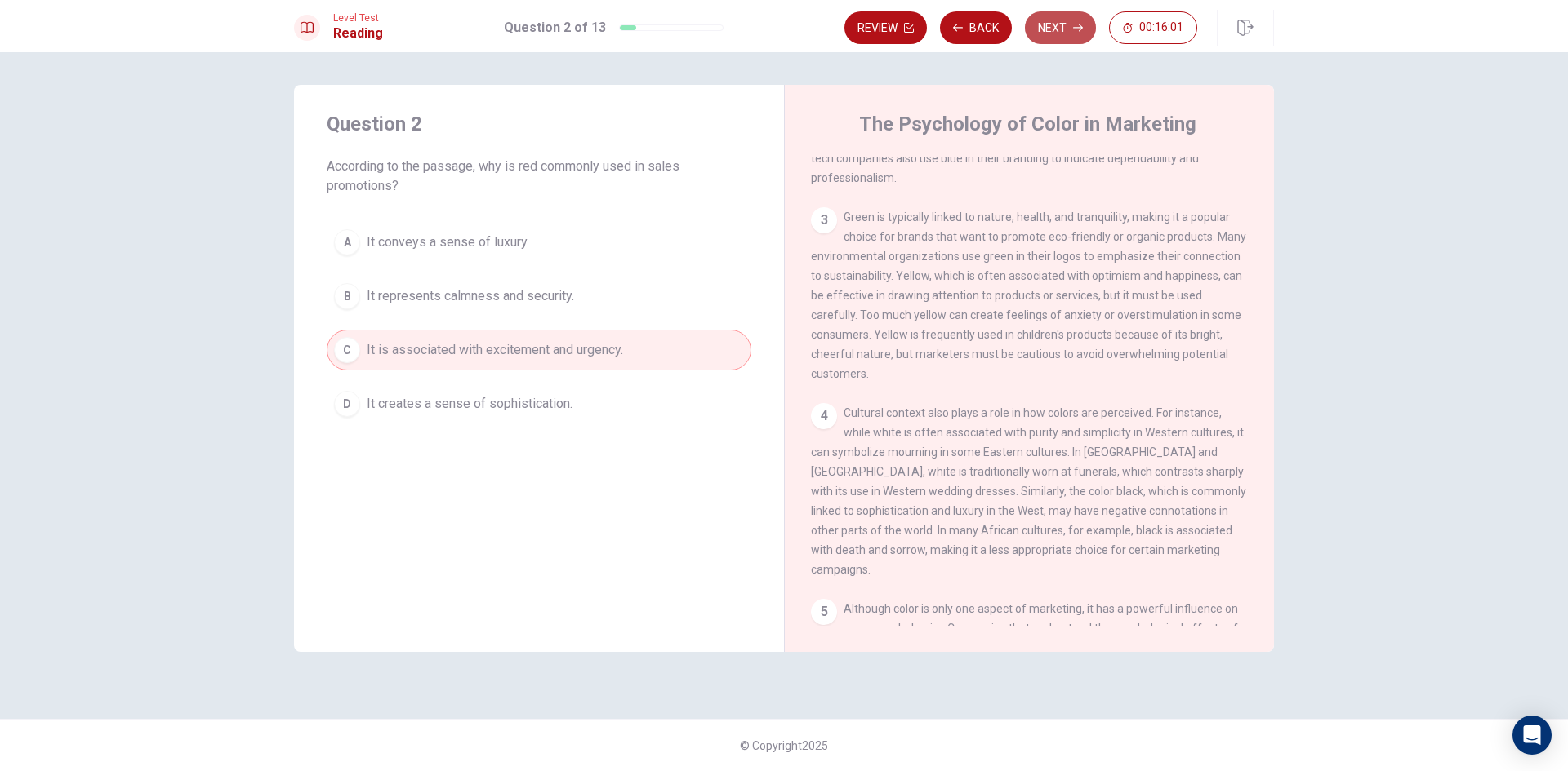
click at [1051, 31] on button "Next" at bounding box center [1060, 28] width 71 height 33
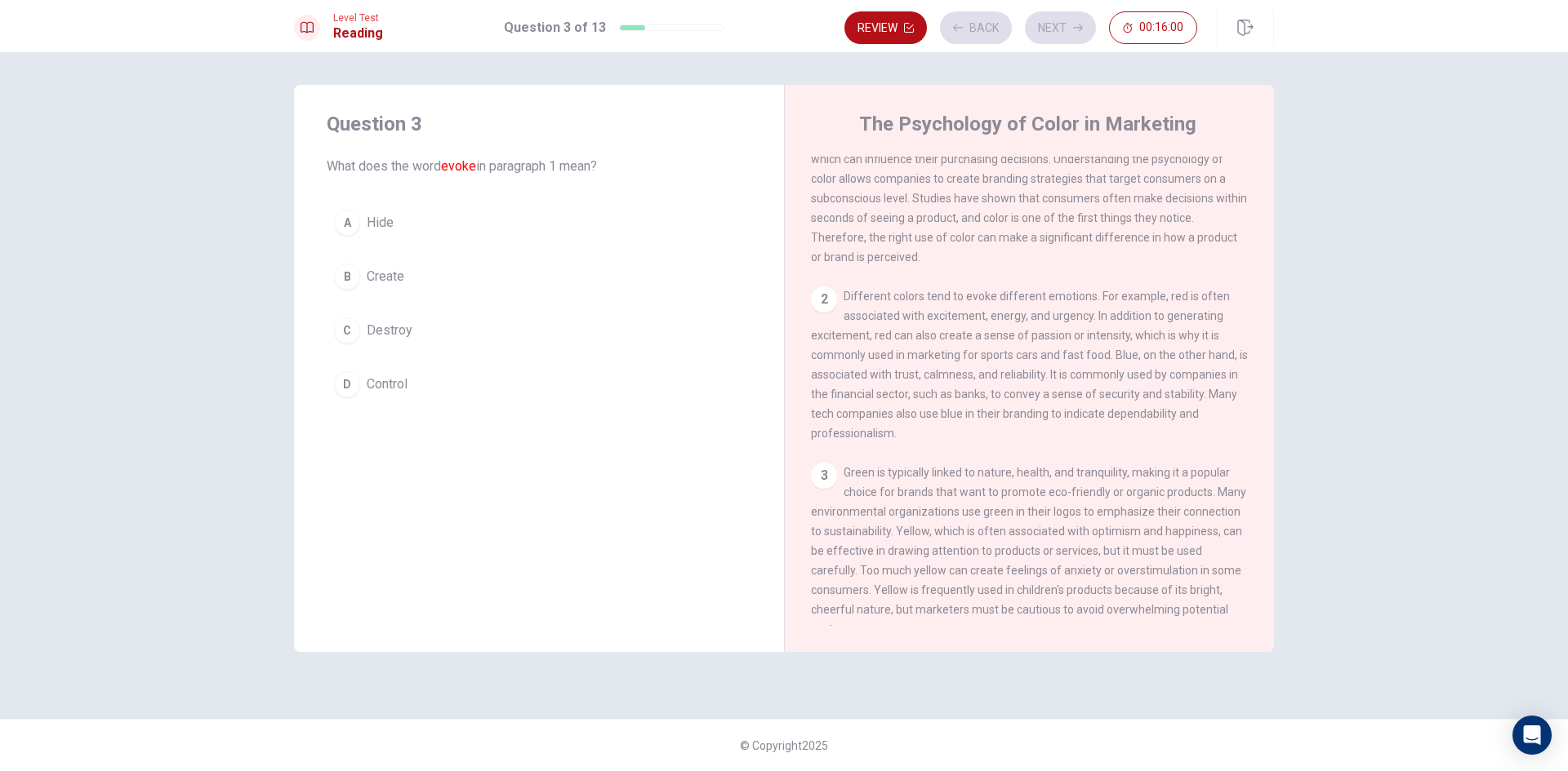
scroll to position [0, 0]
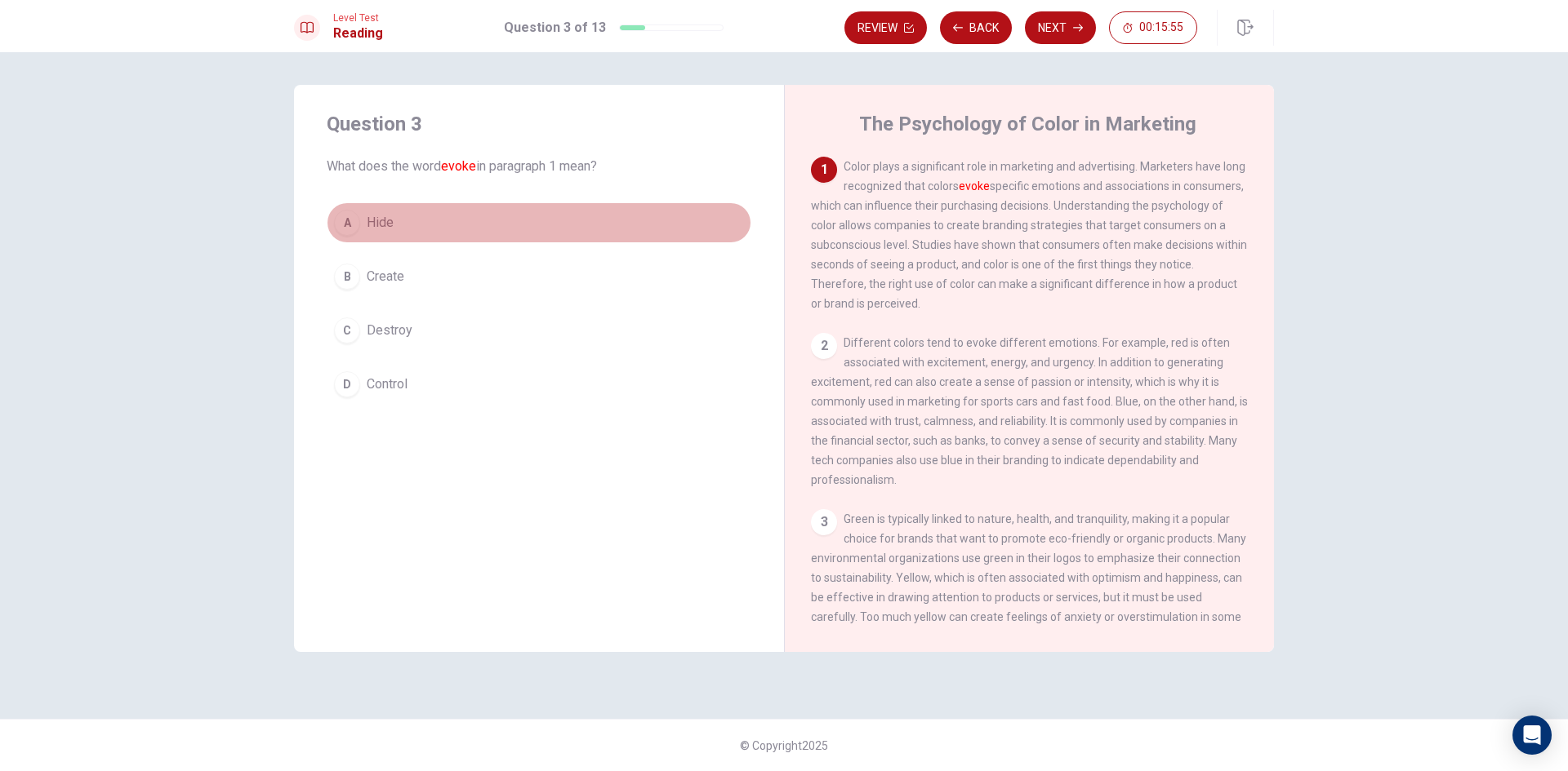
click at [486, 209] on button "A Hide" at bounding box center [539, 222] width 425 height 41
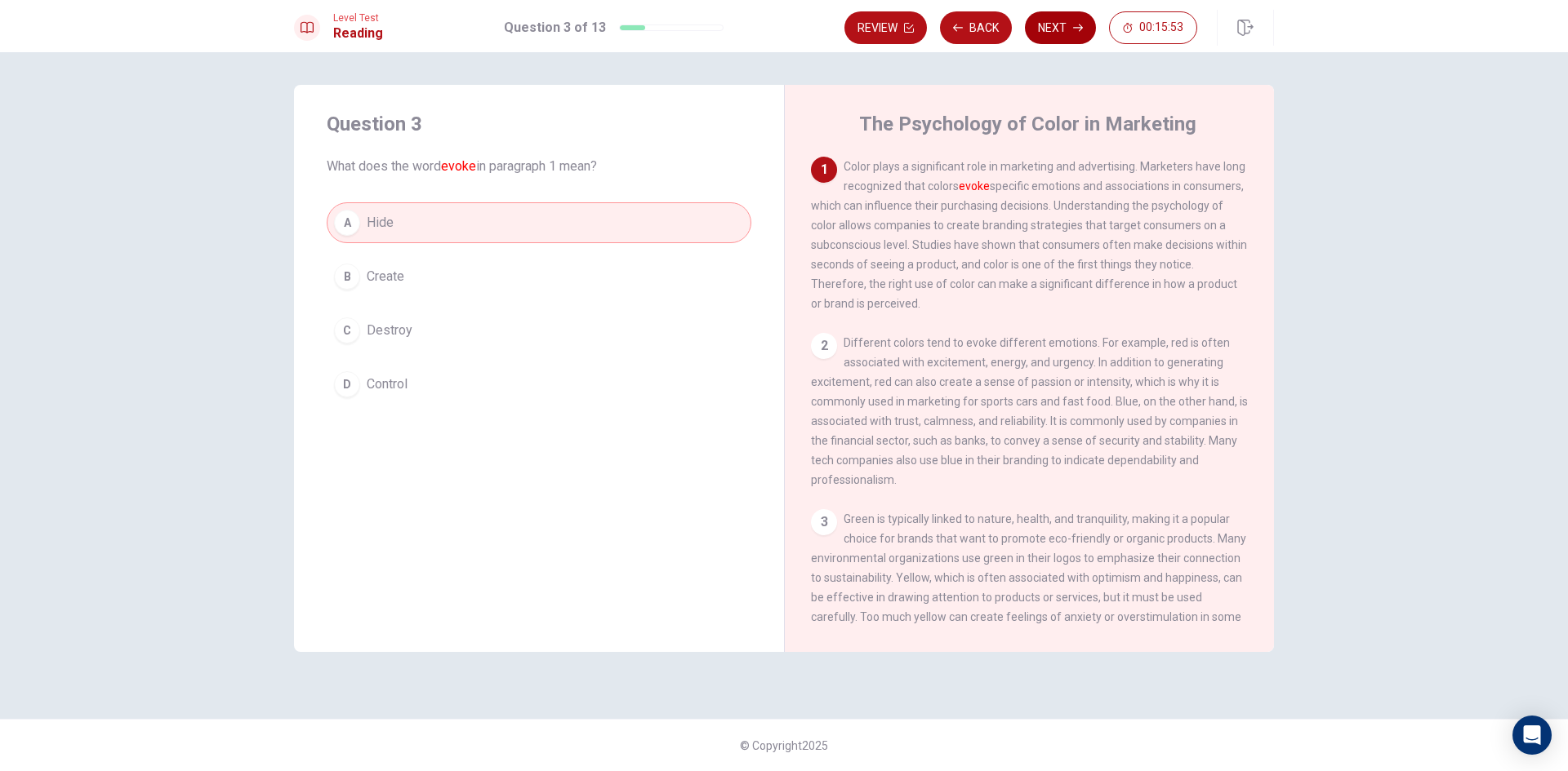
click at [1061, 25] on button "Next" at bounding box center [1060, 28] width 71 height 33
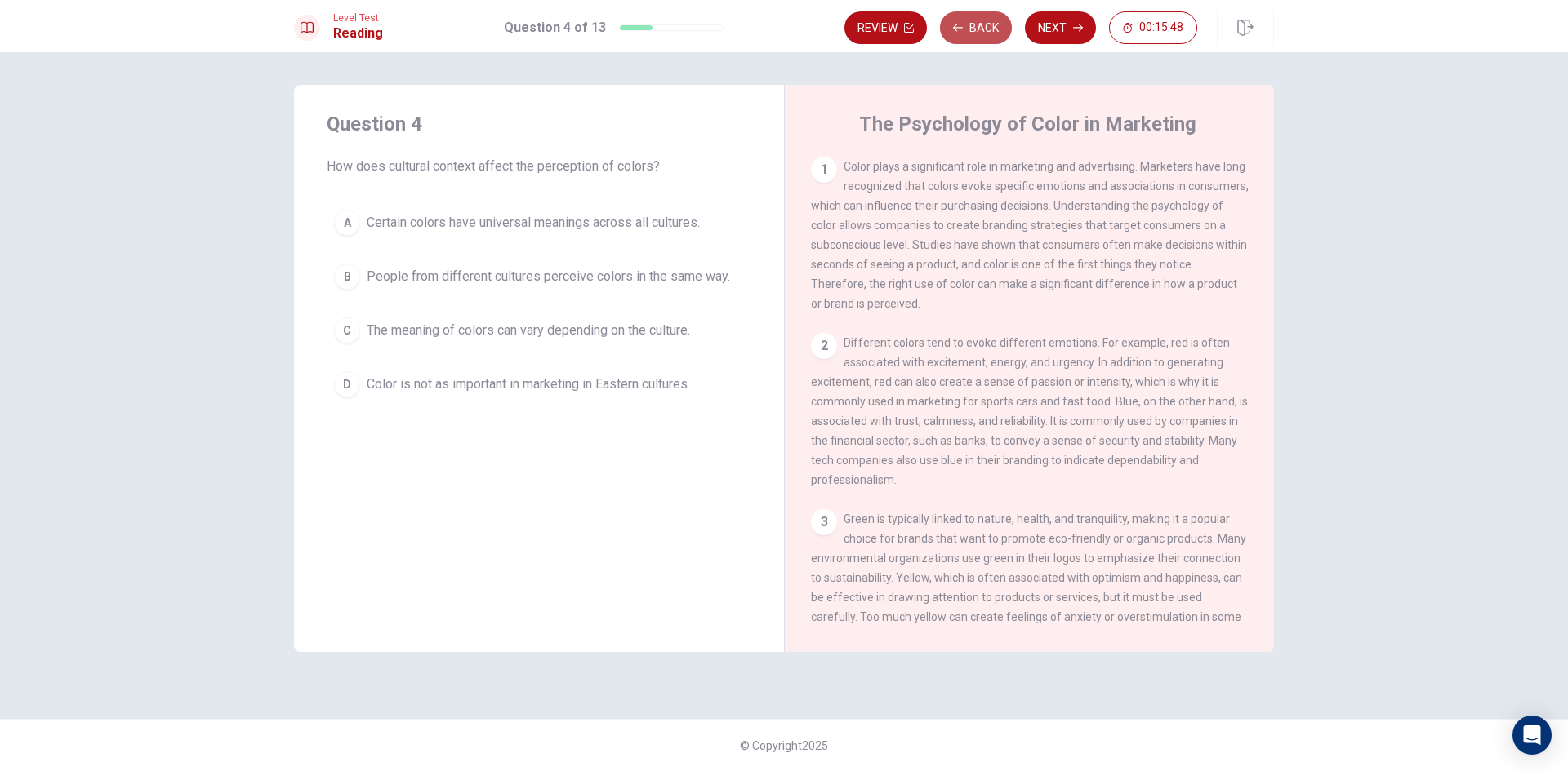
click at [966, 23] on button "Back" at bounding box center [976, 28] width 72 height 33
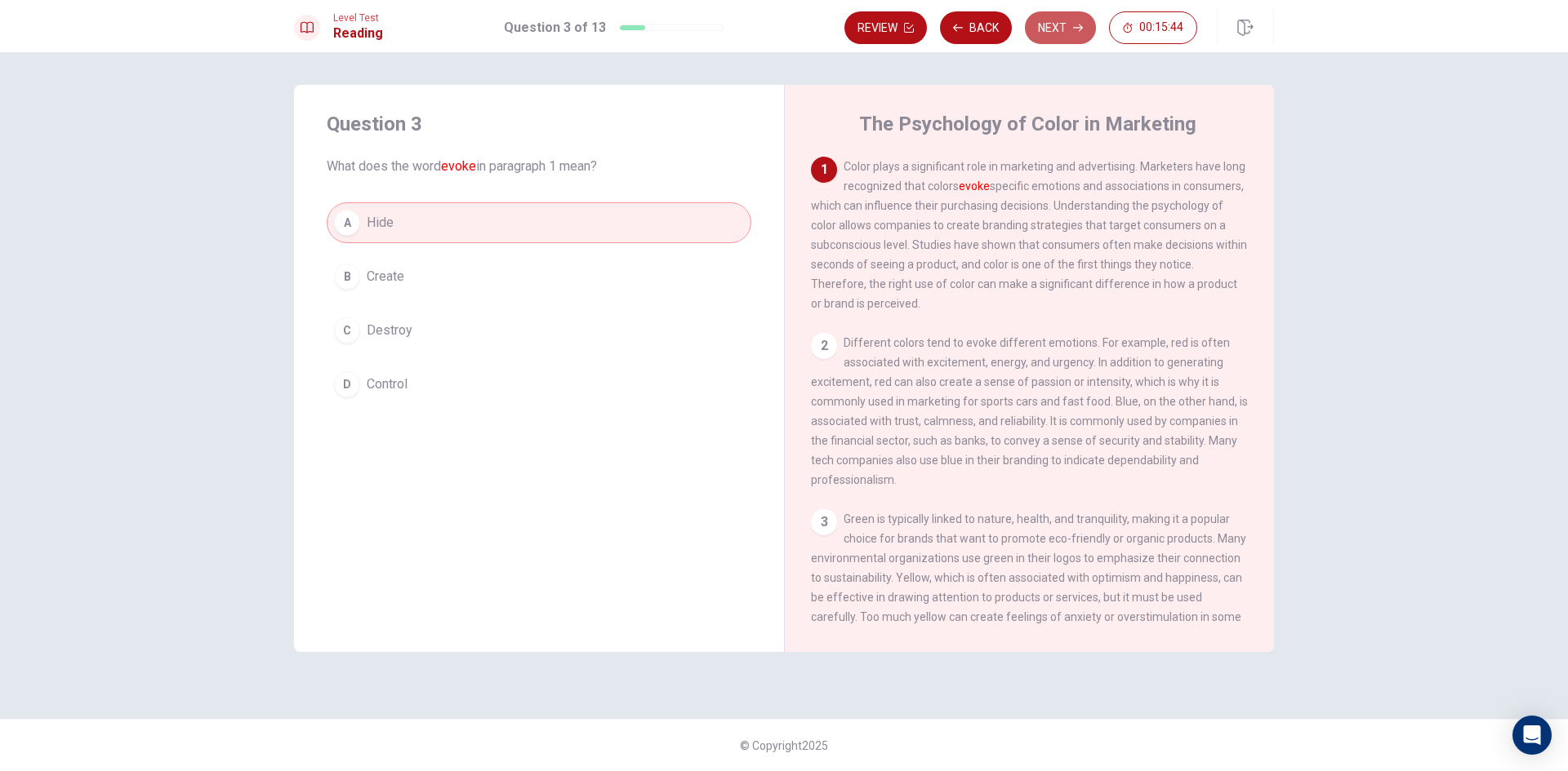
click at [1077, 23] on icon "button" at bounding box center [1078, 28] width 10 height 10
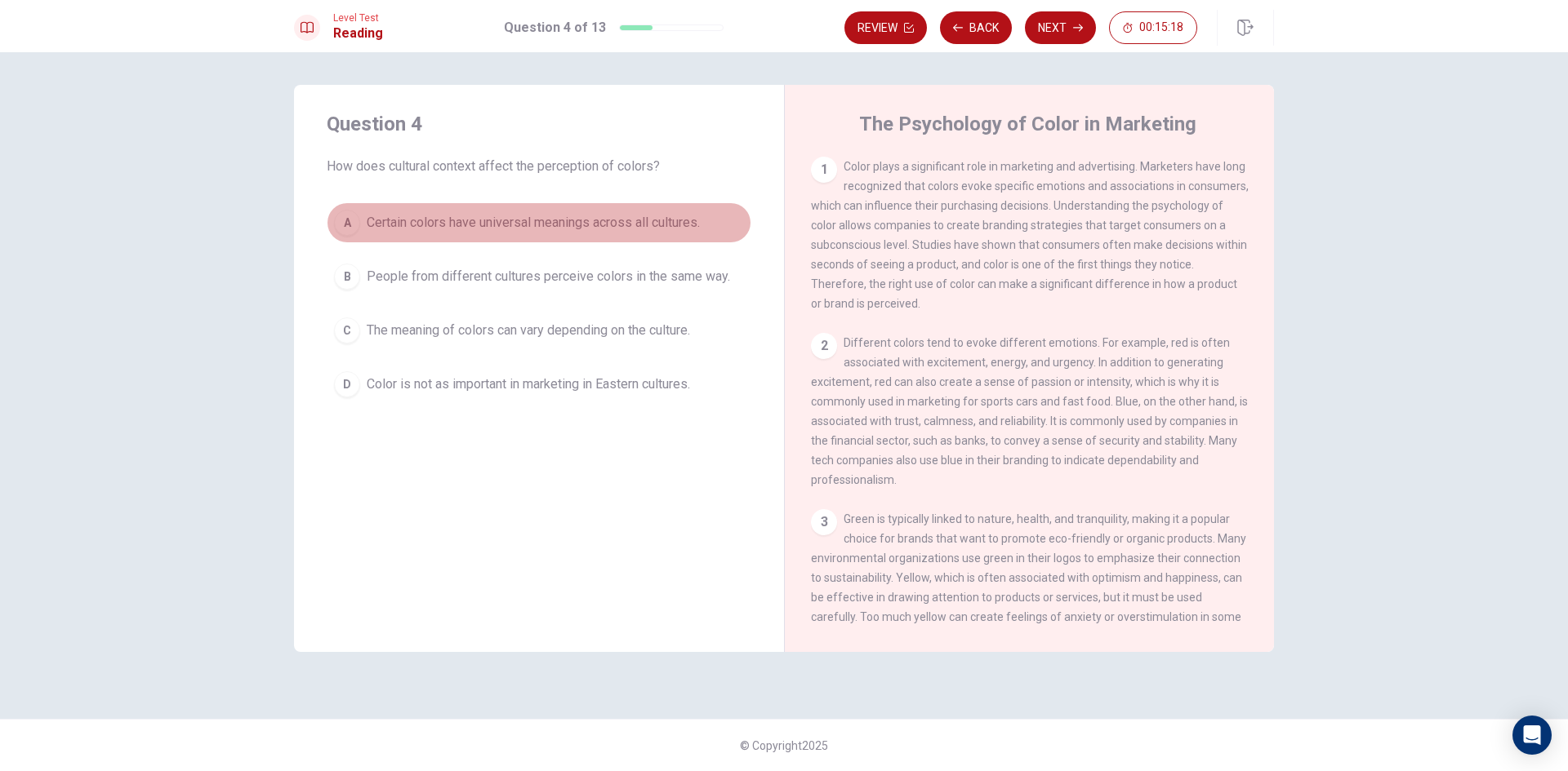
drag, startPoint x: 476, startPoint y: 230, endPoint x: 485, endPoint y: 232, distance: 9.2
click at [476, 232] on span "Certain colors have universal meanings across all cultures." at bounding box center [533, 222] width 333 height 19
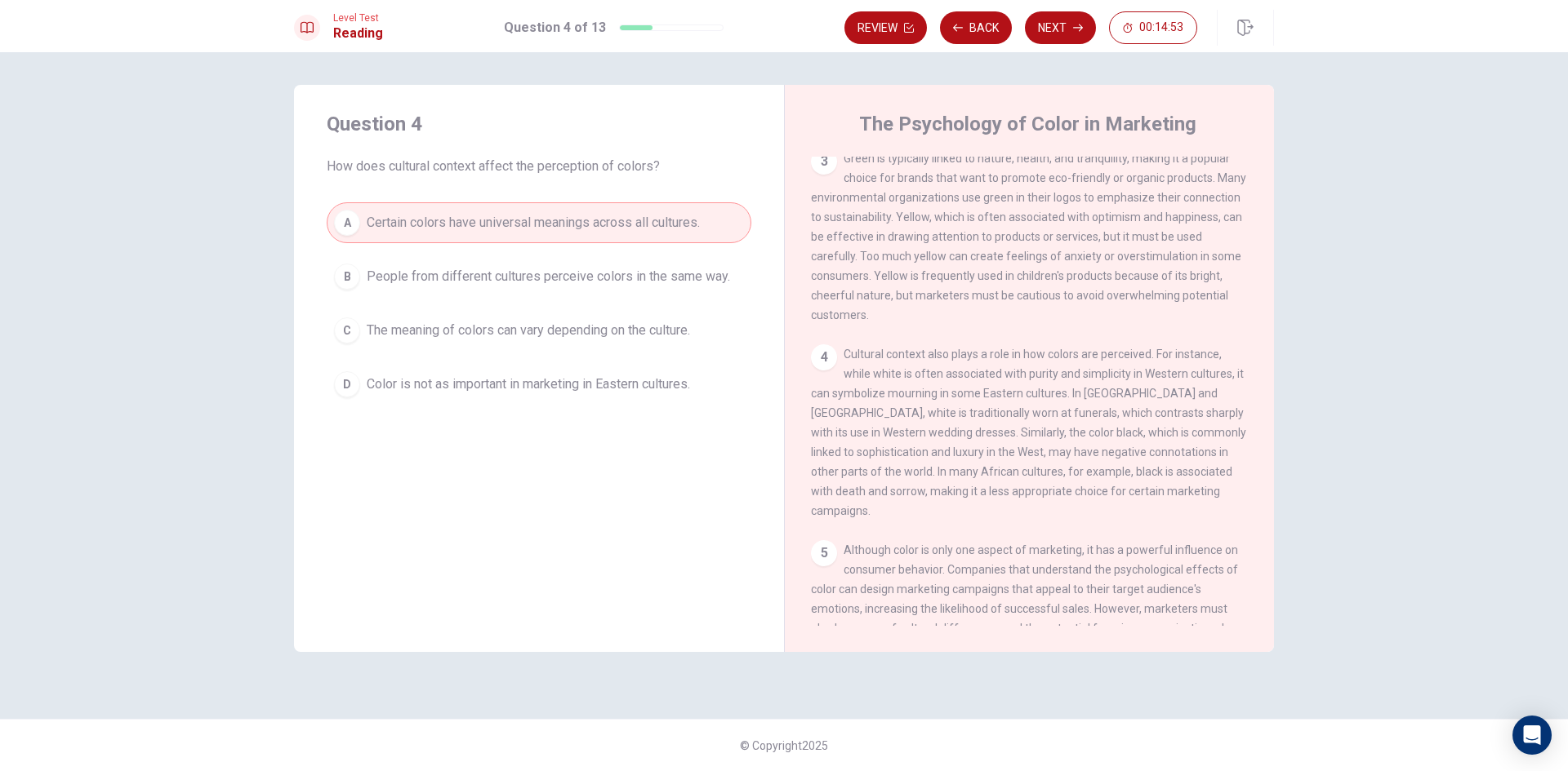
scroll to position [408, 0]
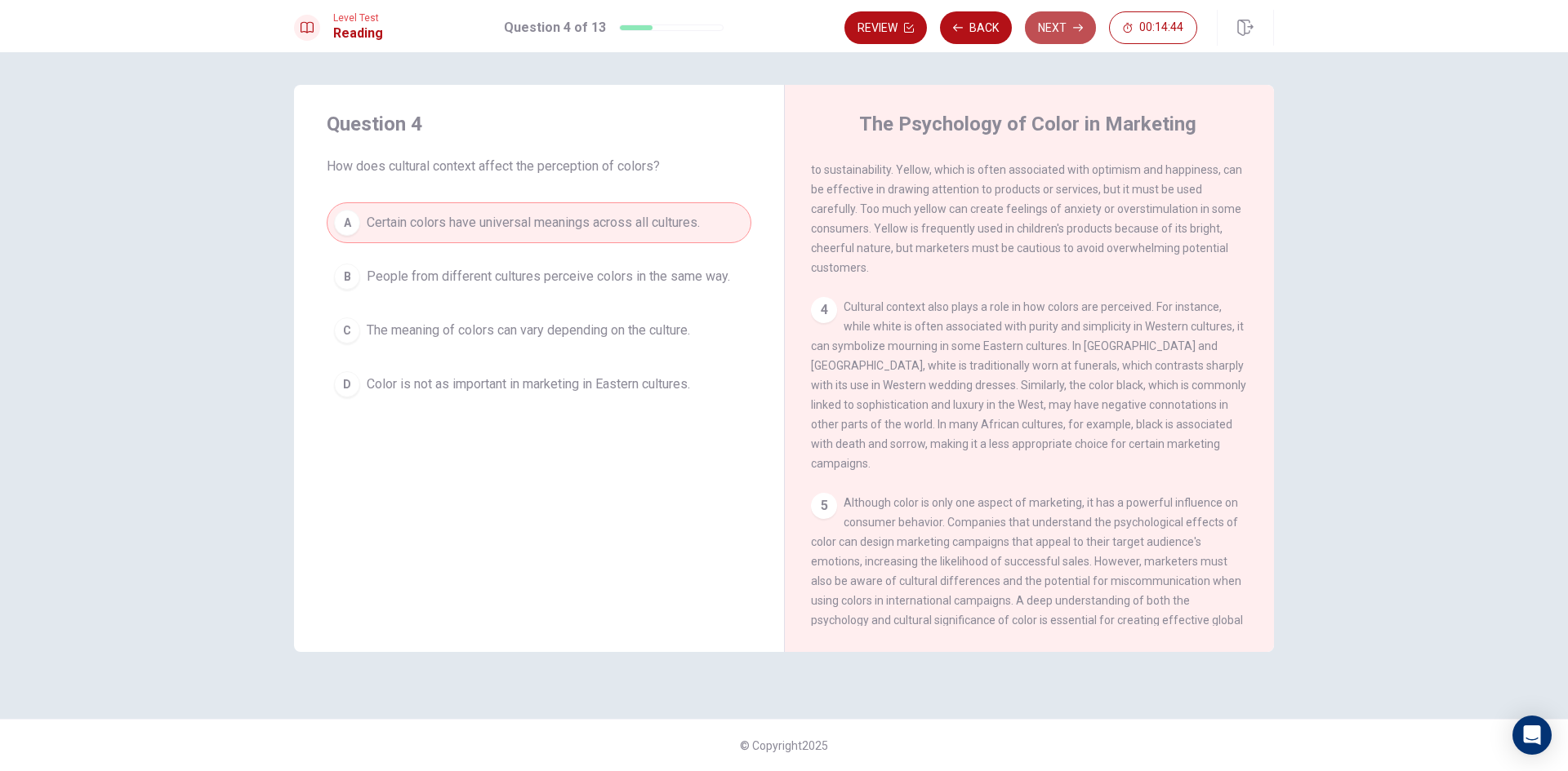
click at [1058, 27] on button "Next" at bounding box center [1060, 28] width 71 height 33
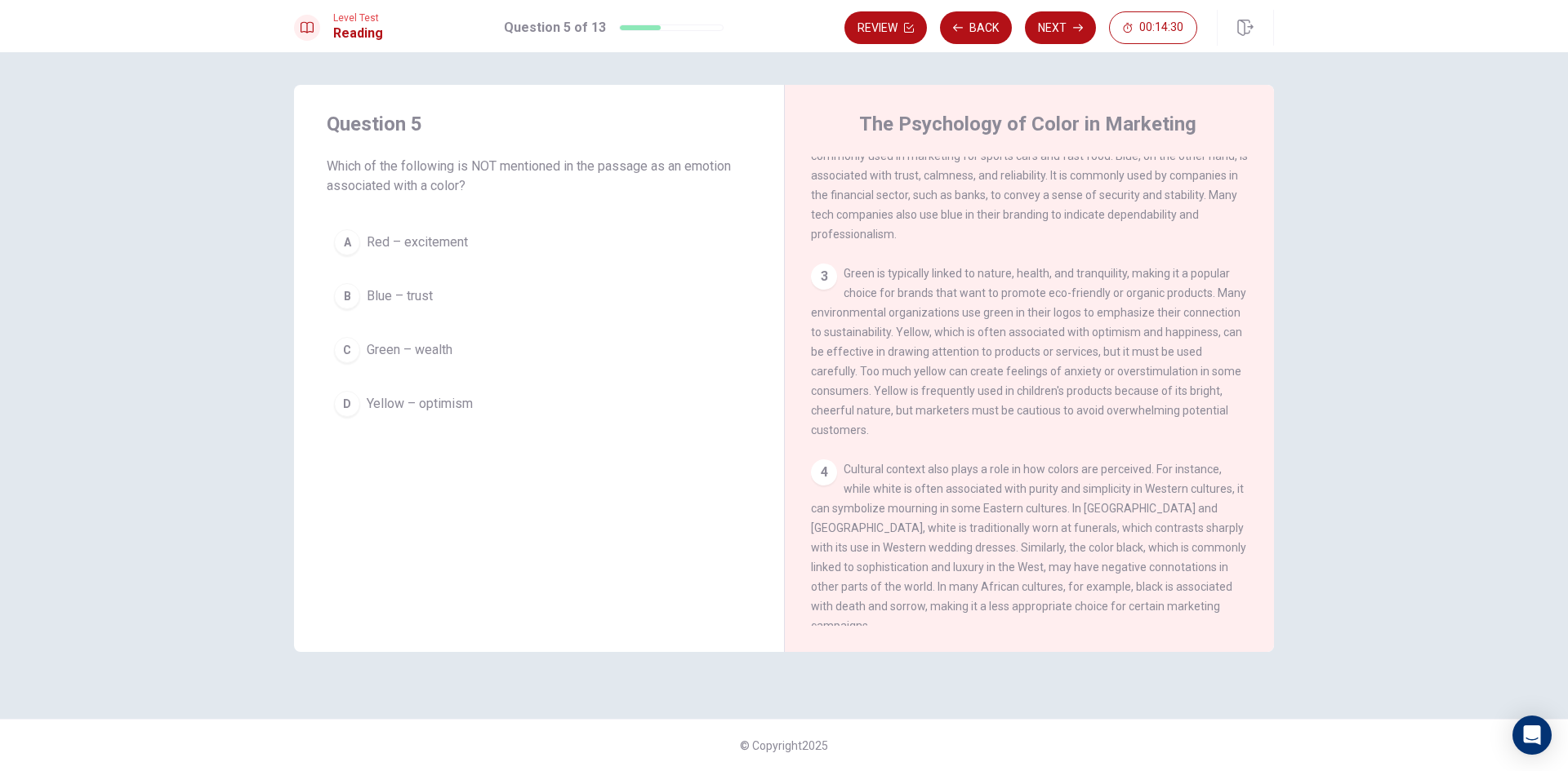
scroll to position [245, 0]
click at [498, 297] on button "B Blue – trust" at bounding box center [539, 296] width 425 height 41
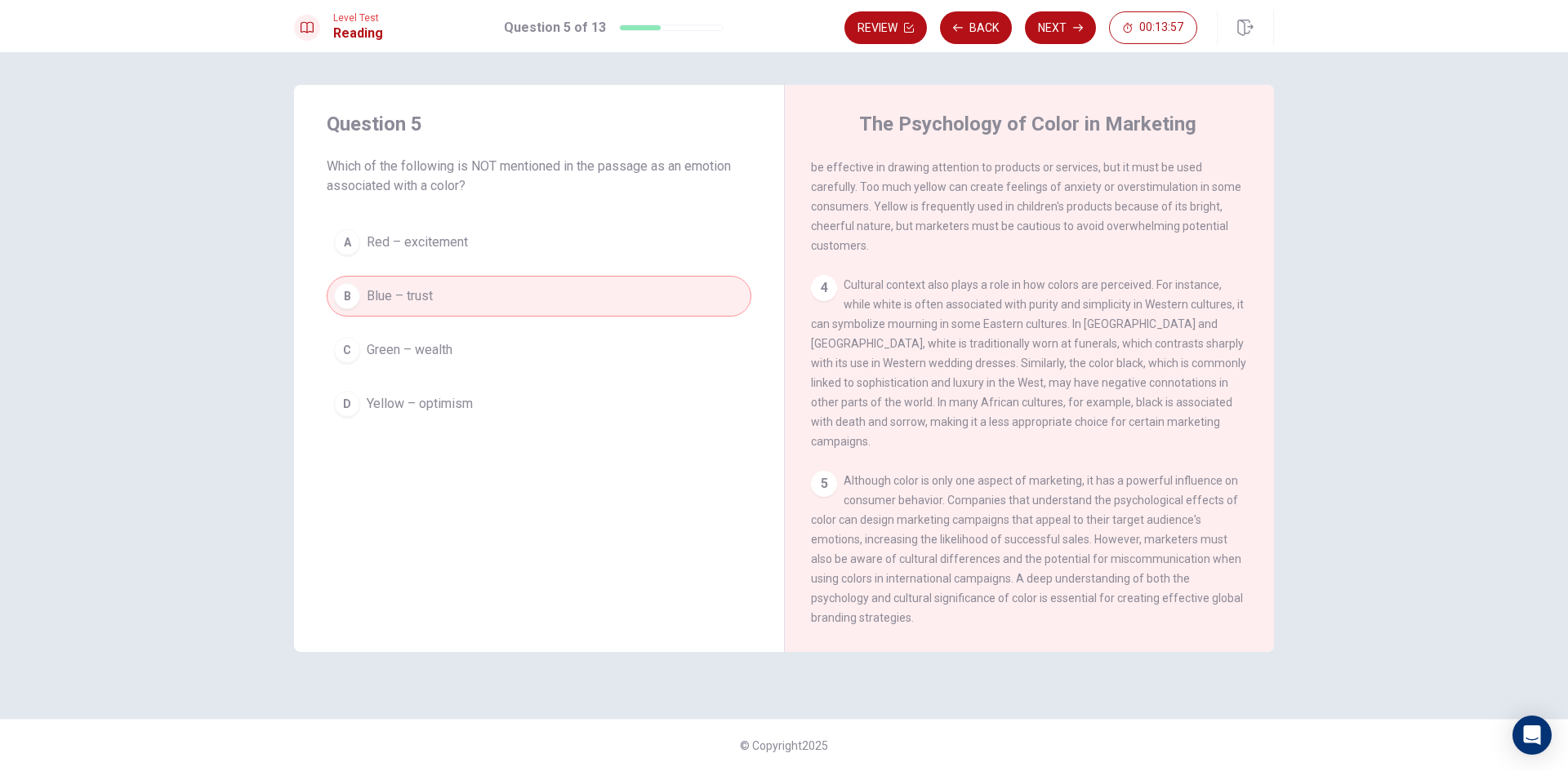
scroll to position [465, 0]
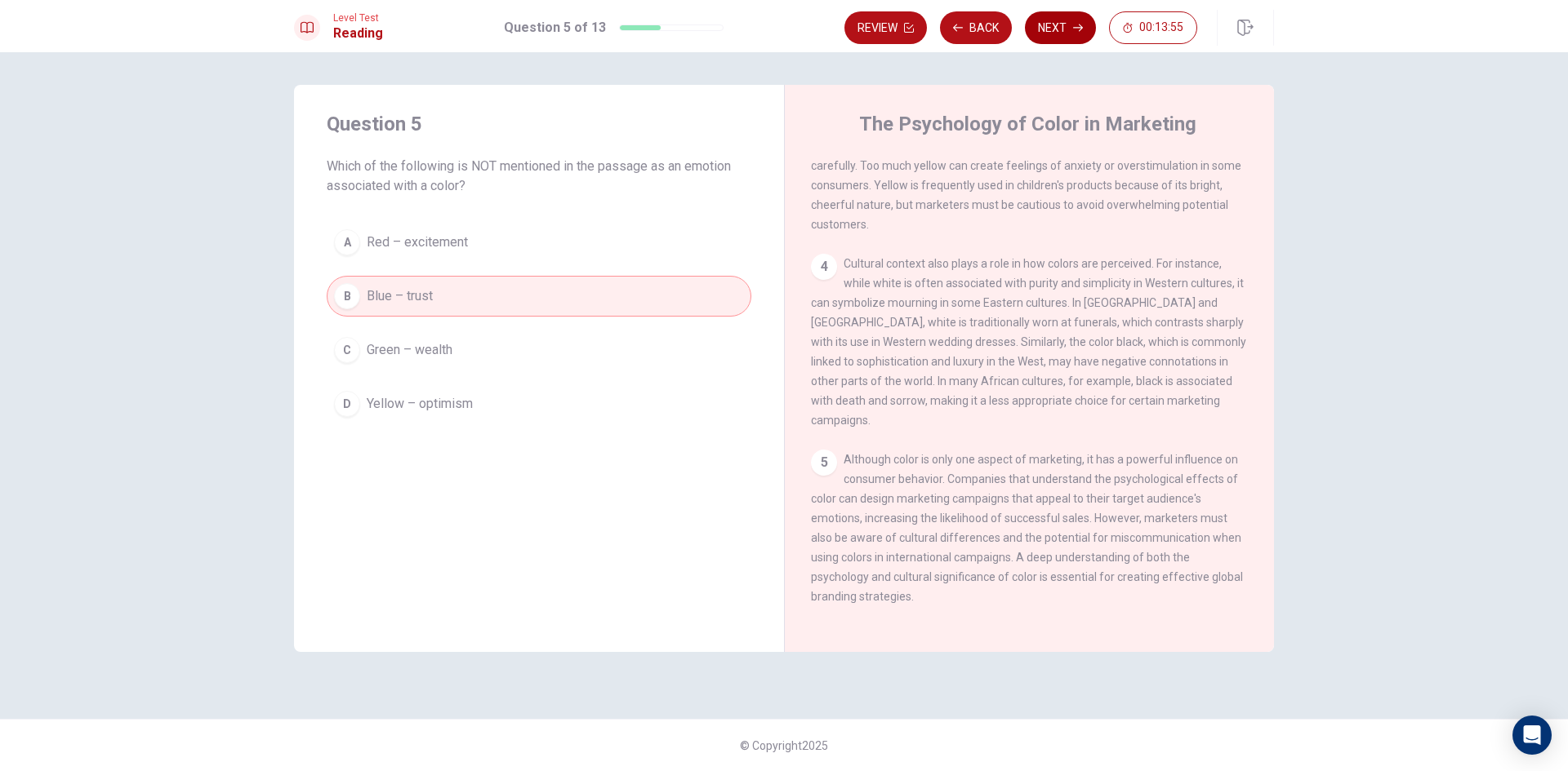
click at [1060, 32] on button "Next" at bounding box center [1060, 28] width 71 height 33
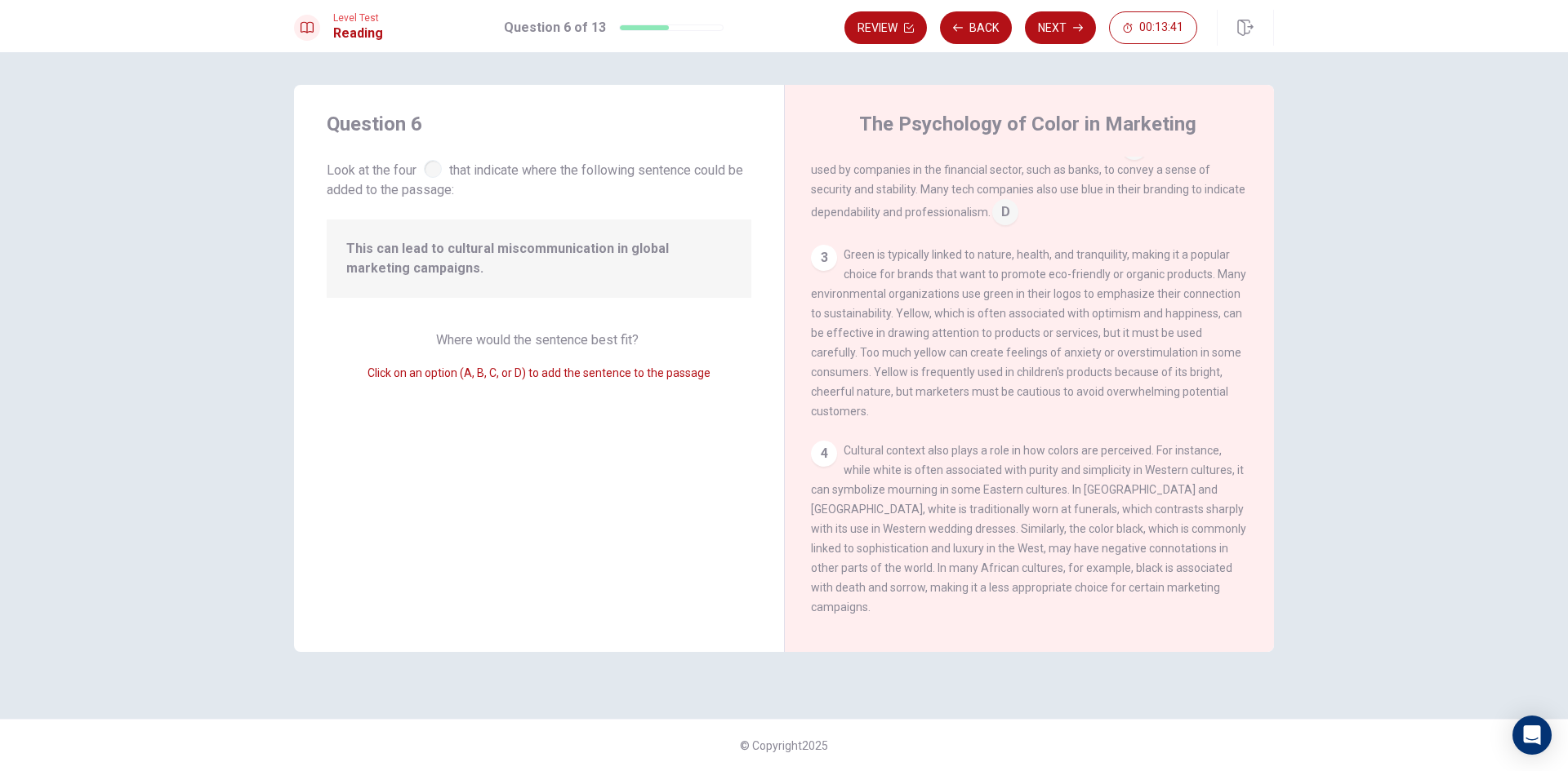
scroll to position [141, 0]
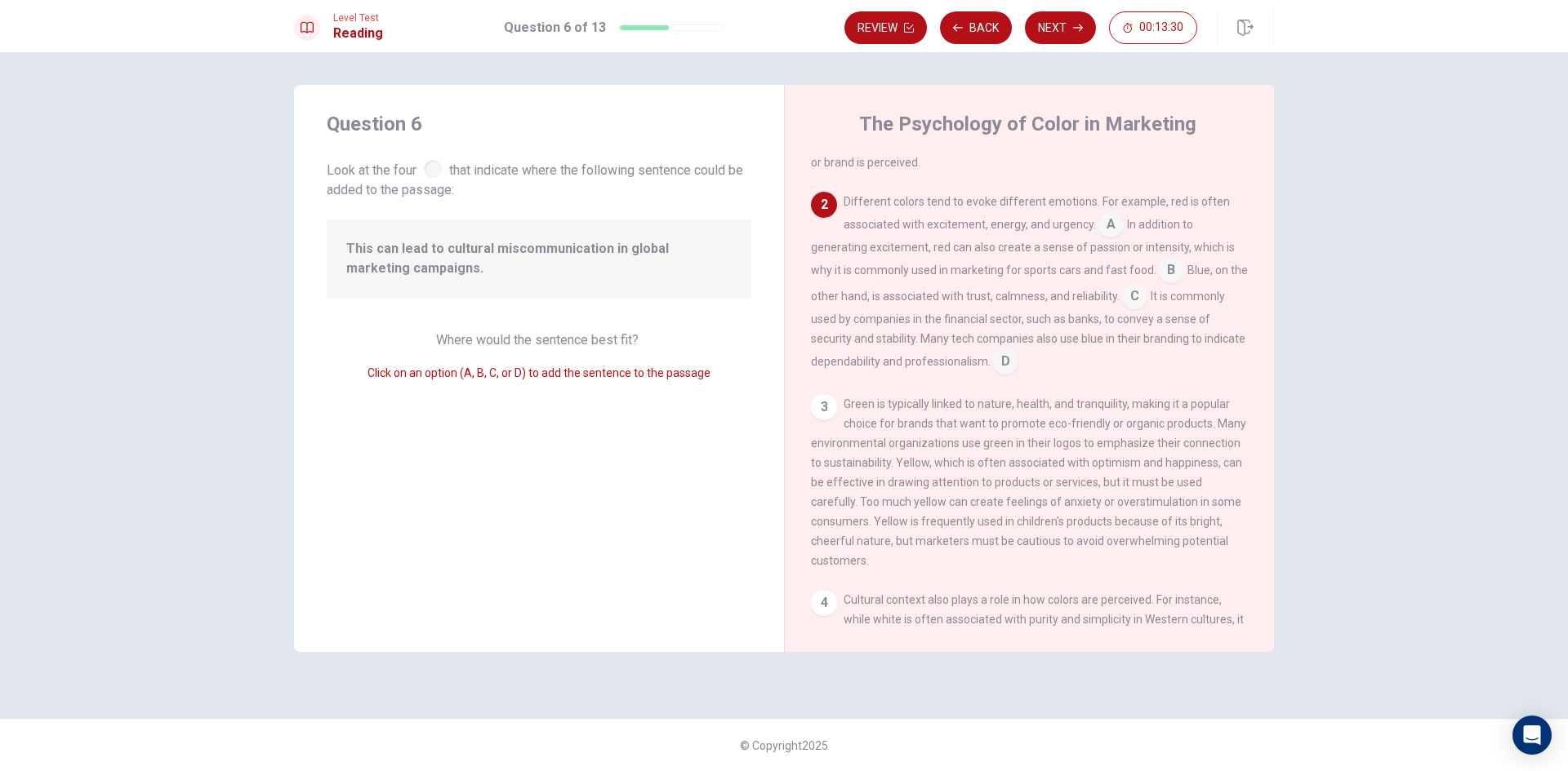
click at [1107, 233] on input at bounding box center [1110, 226] width 26 height 26
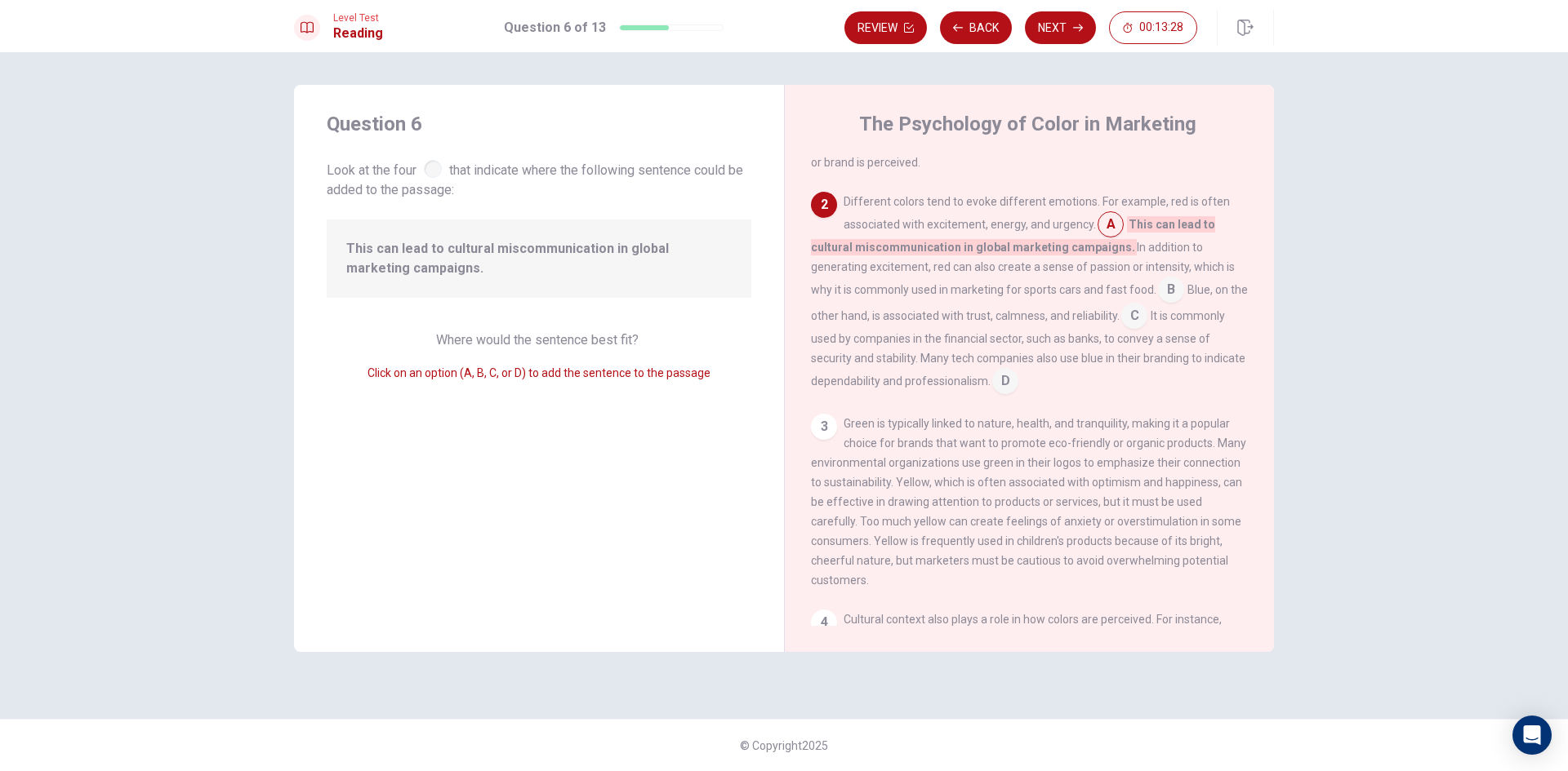
click at [1163, 297] on input at bounding box center [1171, 291] width 26 height 26
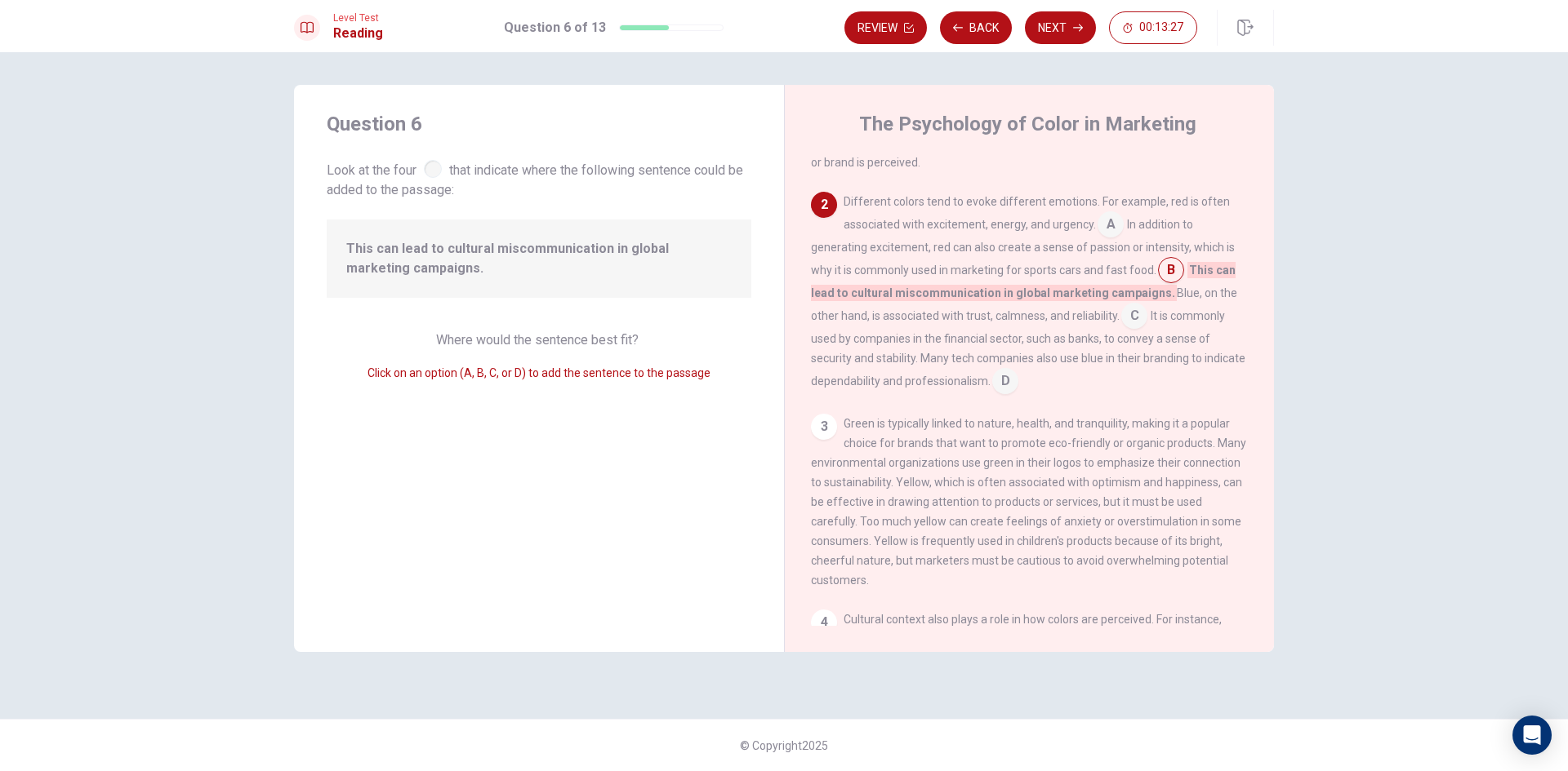
click at [1142, 317] on input at bounding box center [1134, 317] width 26 height 26
click at [1006, 393] on input at bounding box center [1005, 383] width 26 height 26
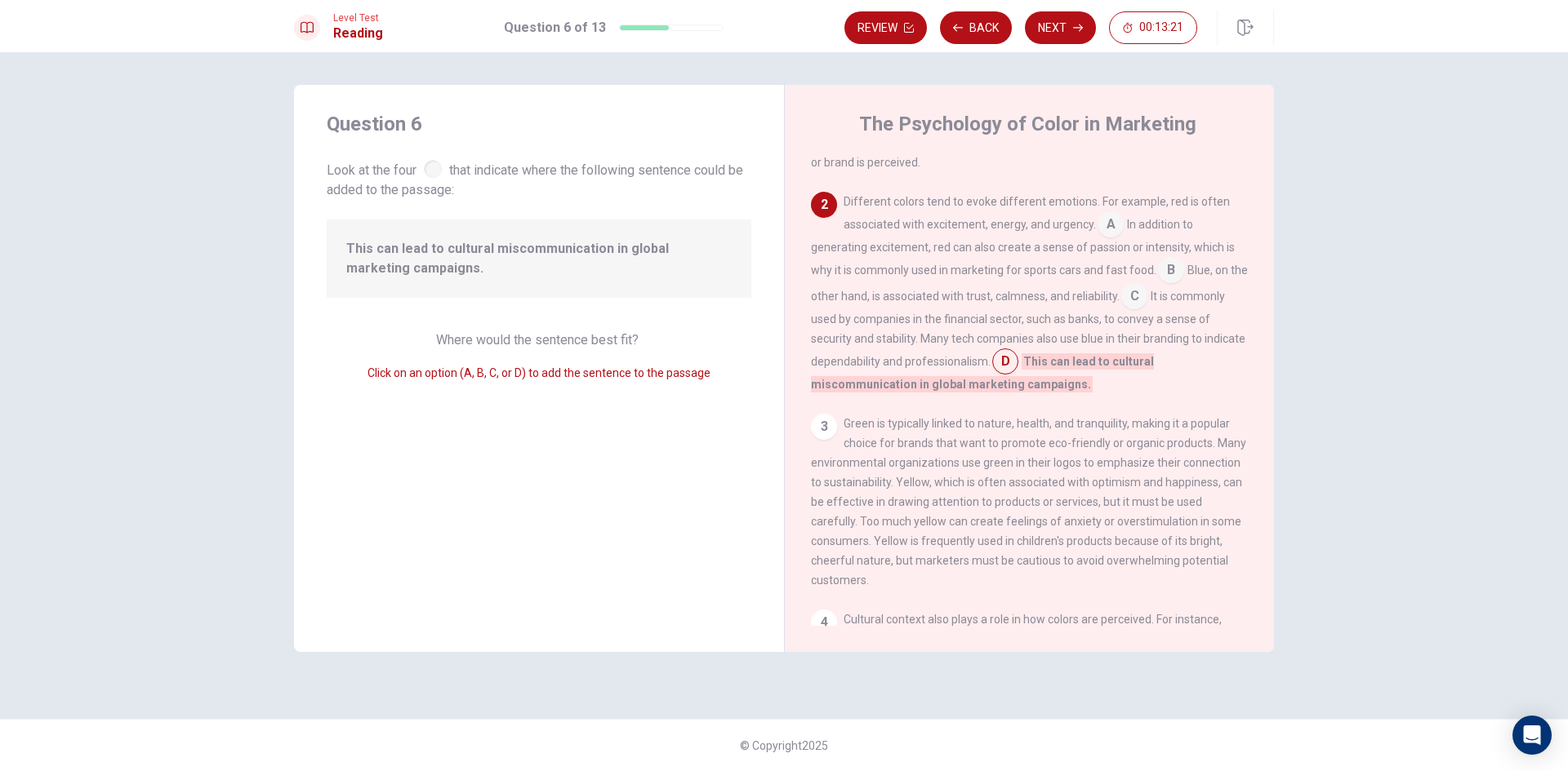
click at [1148, 306] on input at bounding box center [1134, 297] width 26 height 26
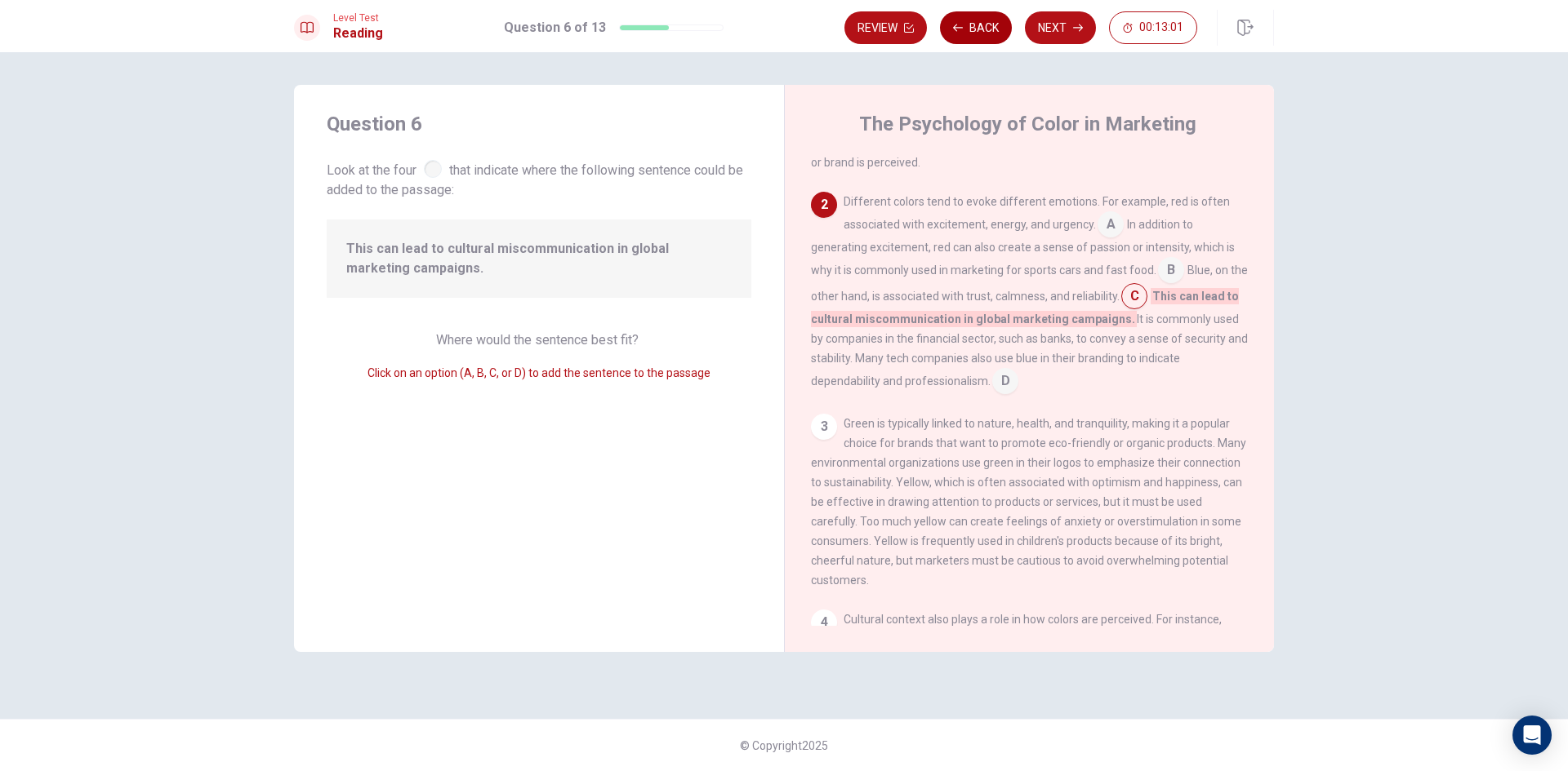
click at [990, 33] on button "Back" at bounding box center [976, 28] width 72 height 33
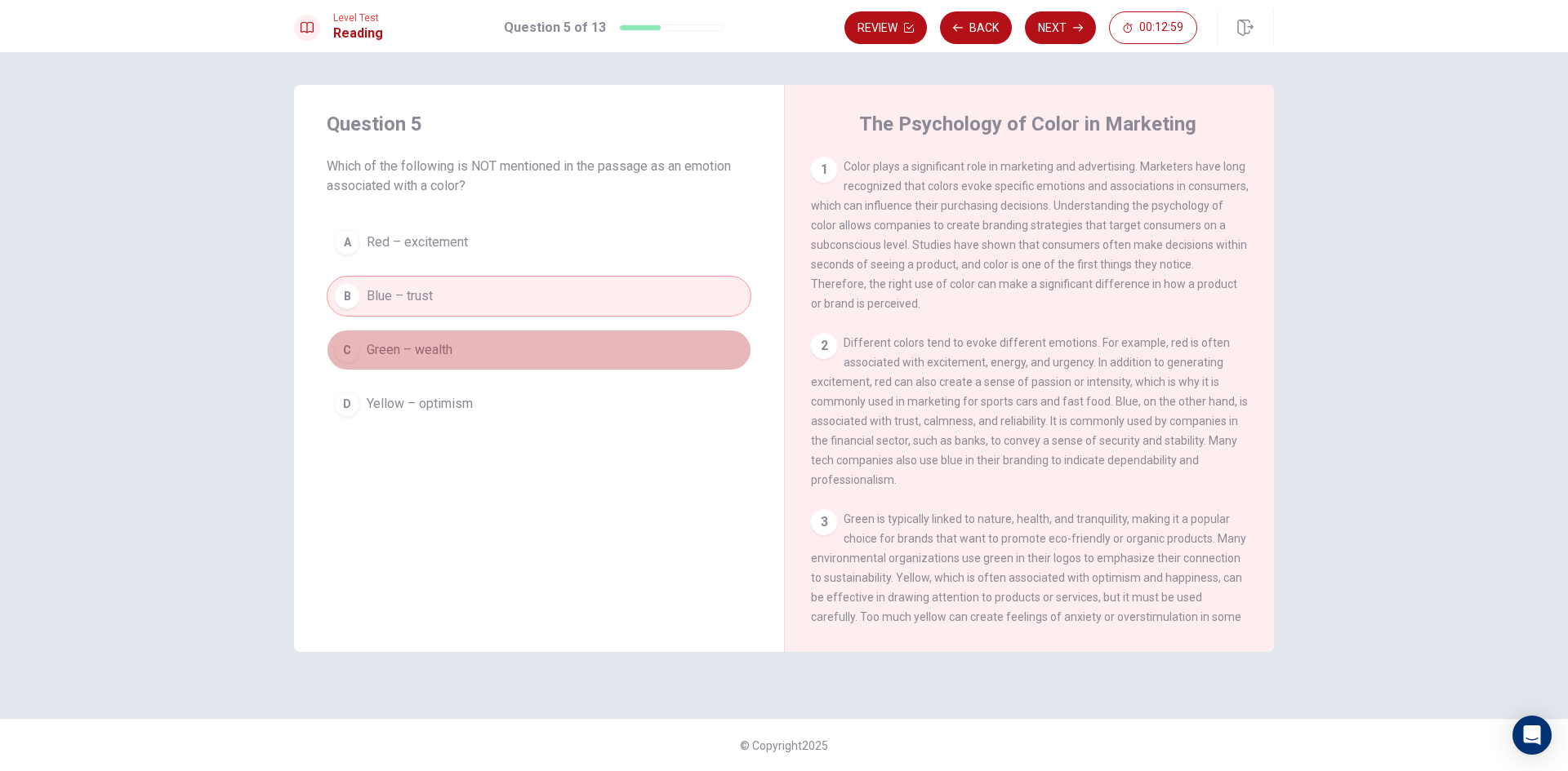
click at [483, 337] on button "C Green – wealth" at bounding box center [539, 350] width 425 height 41
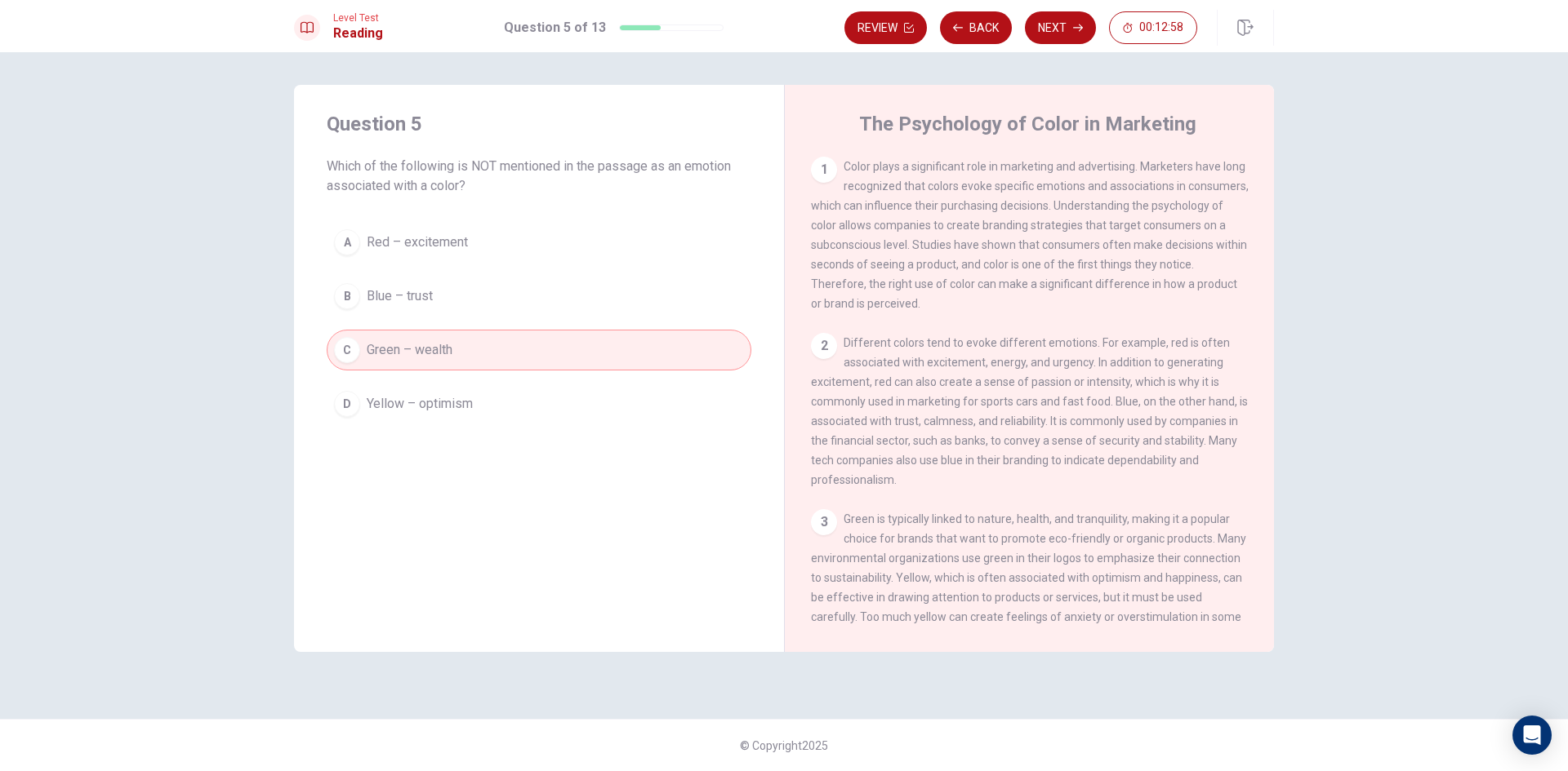
click at [1062, 36] on button "Next" at bounding box center [1060, 28] width 71 height 33
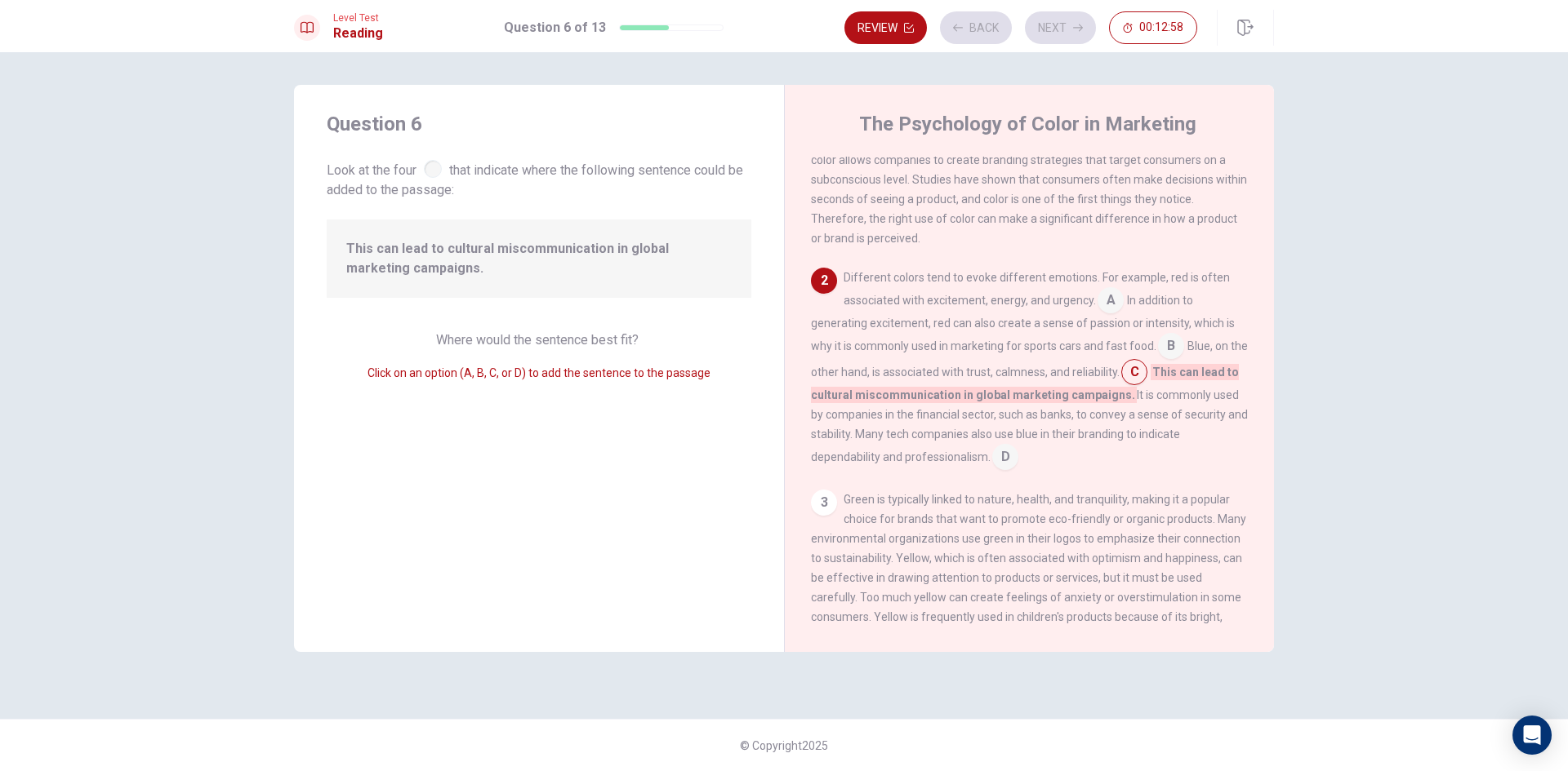
scroll to position [79, 0]
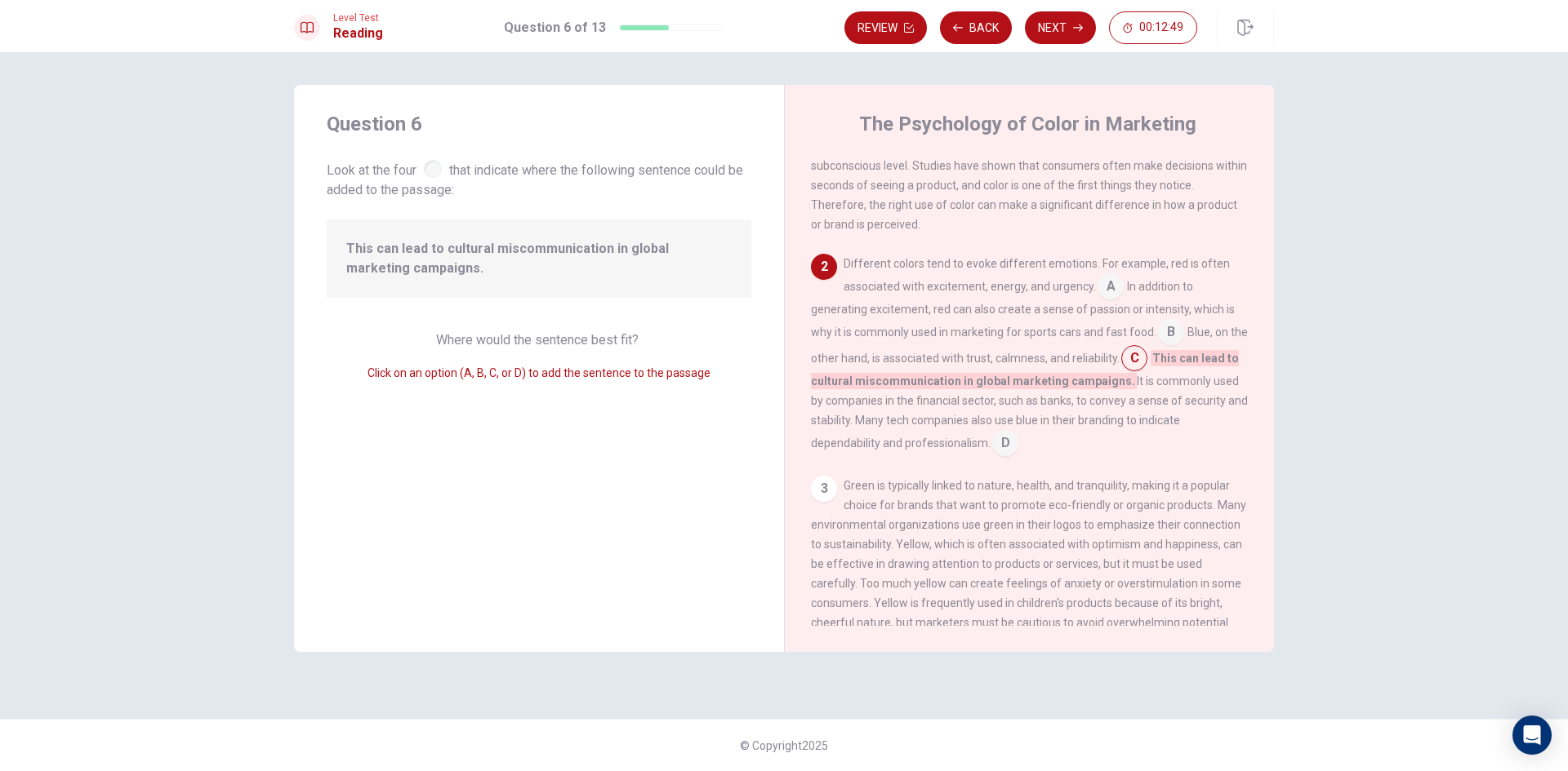
click at [1107, 294] on input at bounding box center [1110, 287] width 26 height 26
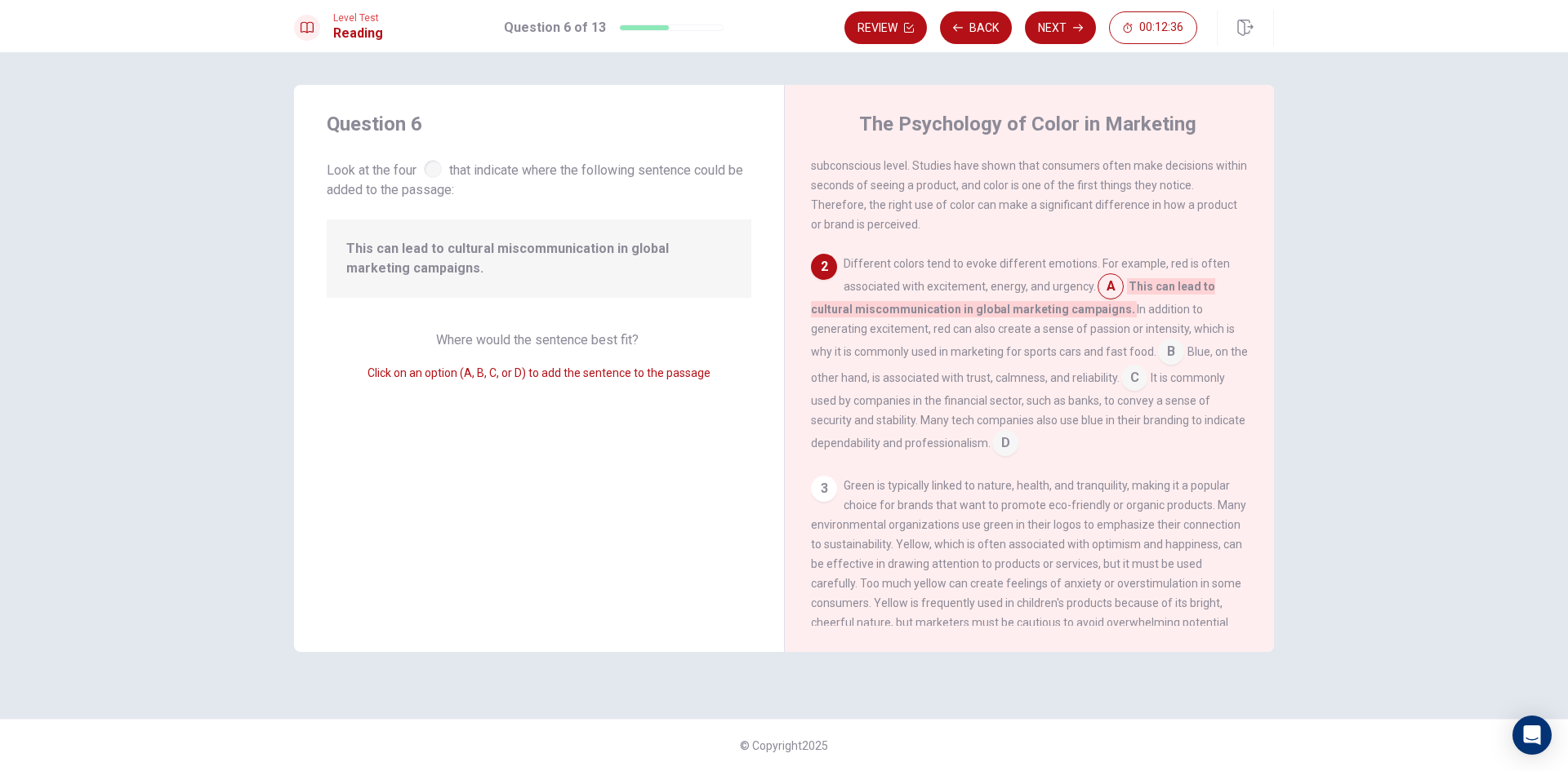
click at [1018, 445] on input at bounding box center [1005, 444] width 26 height 26
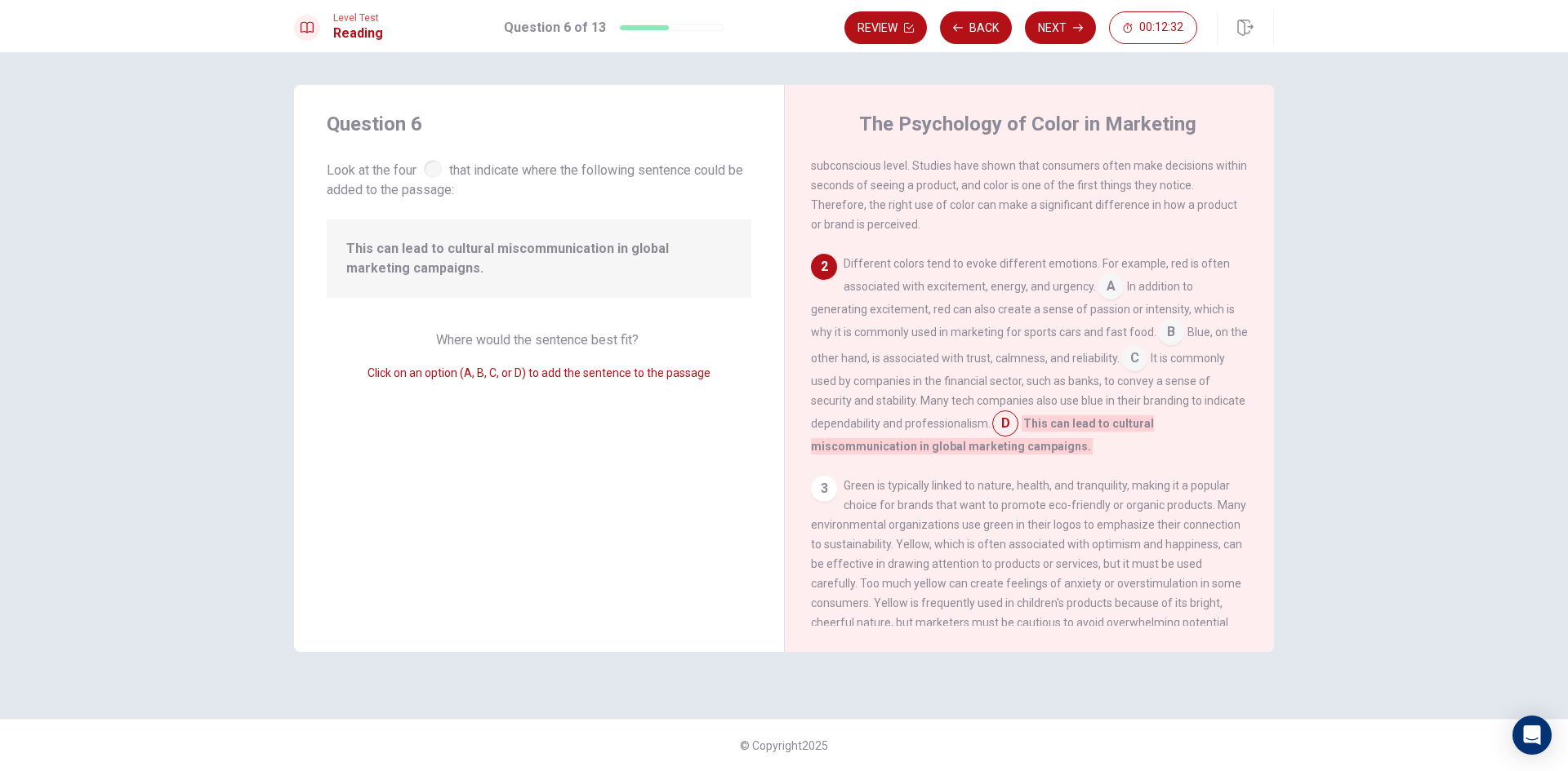
click at [1148, 367] on input at bounding box center [1134, 359] width 26 height 26
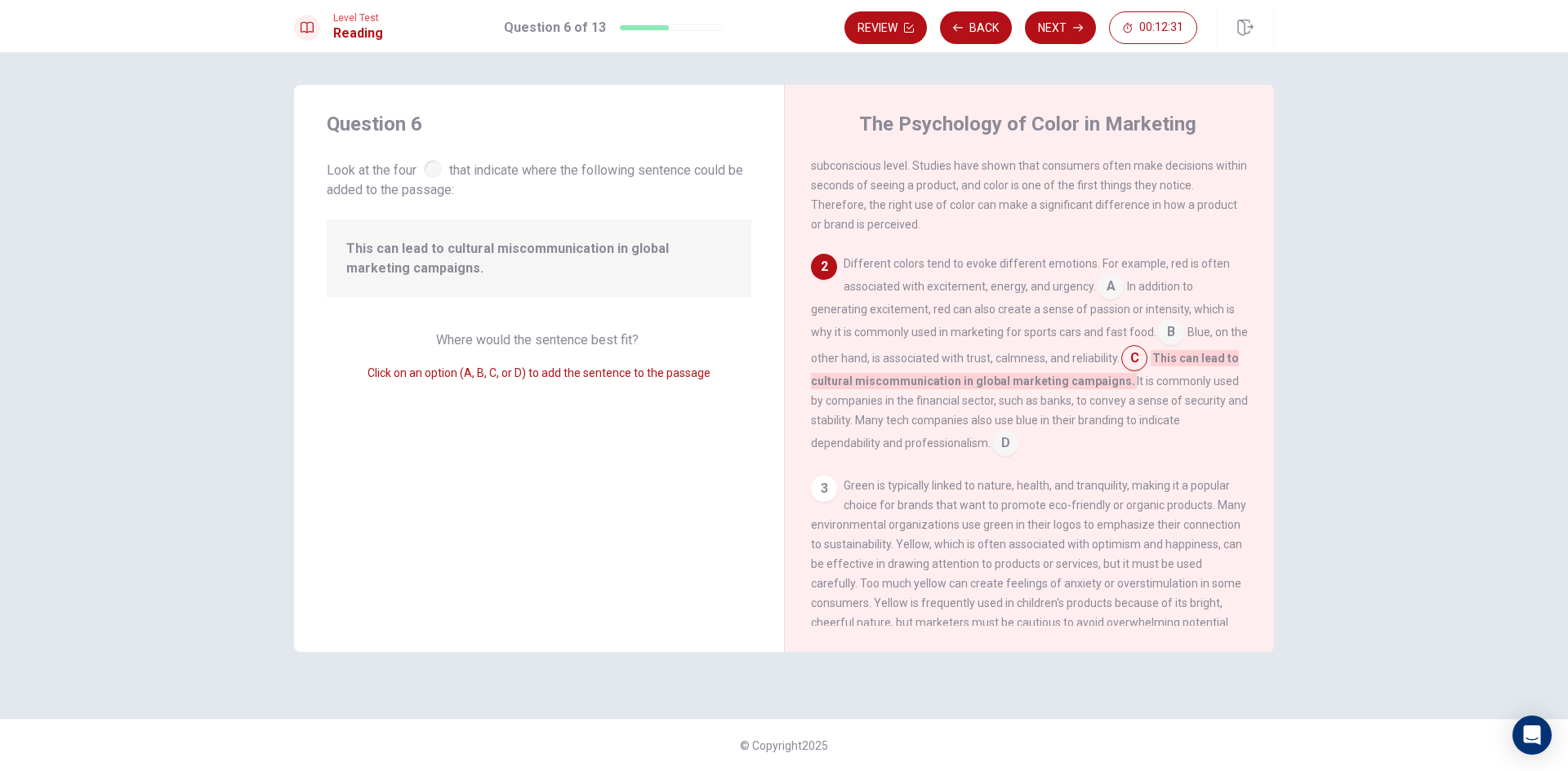
click at [1002, 447] on input at bounding box center [1005, 444] width 26 height 26
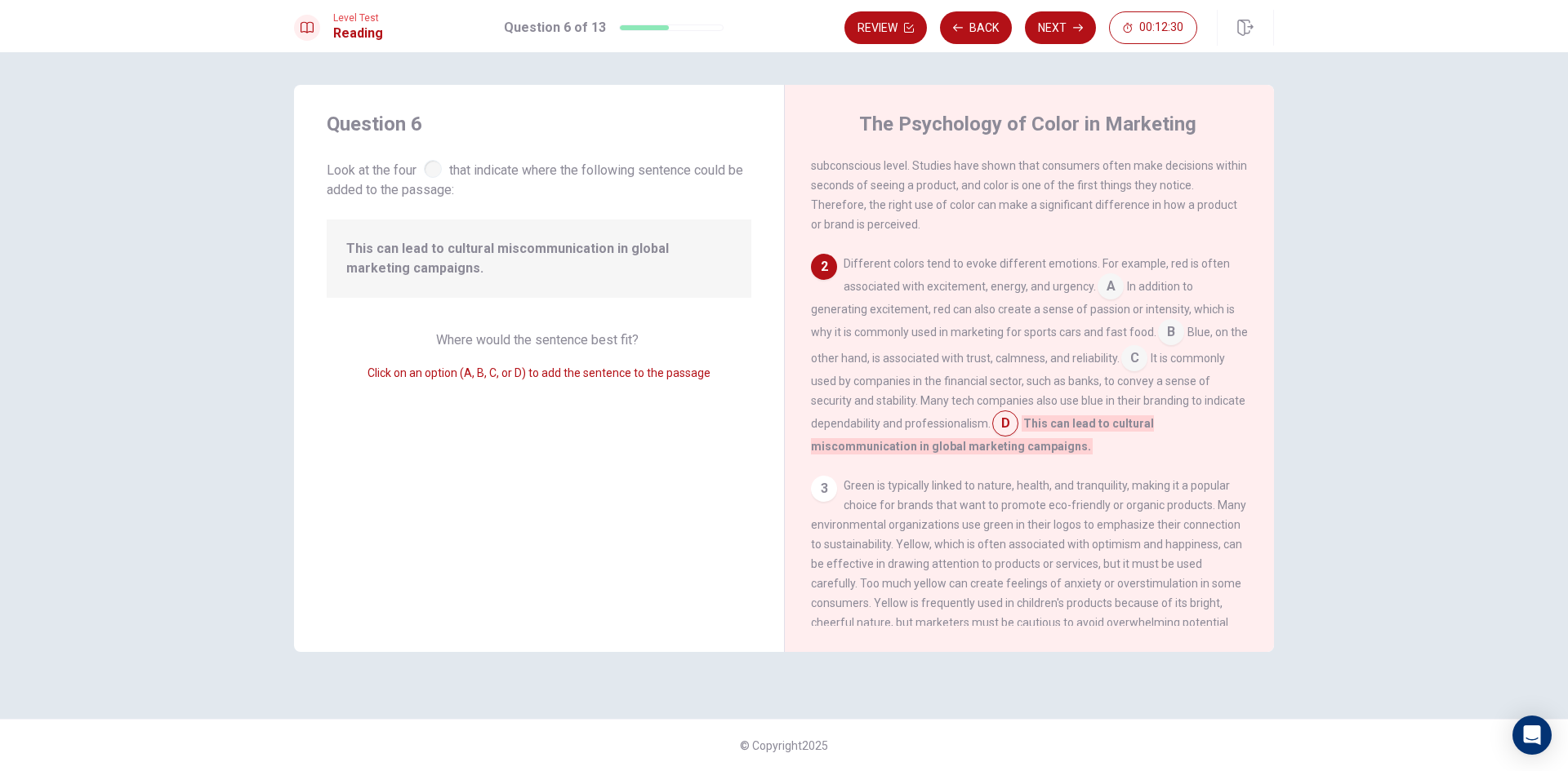
click at [1171, 345] on input at bounding box center [1171, 333] width 26 height 26
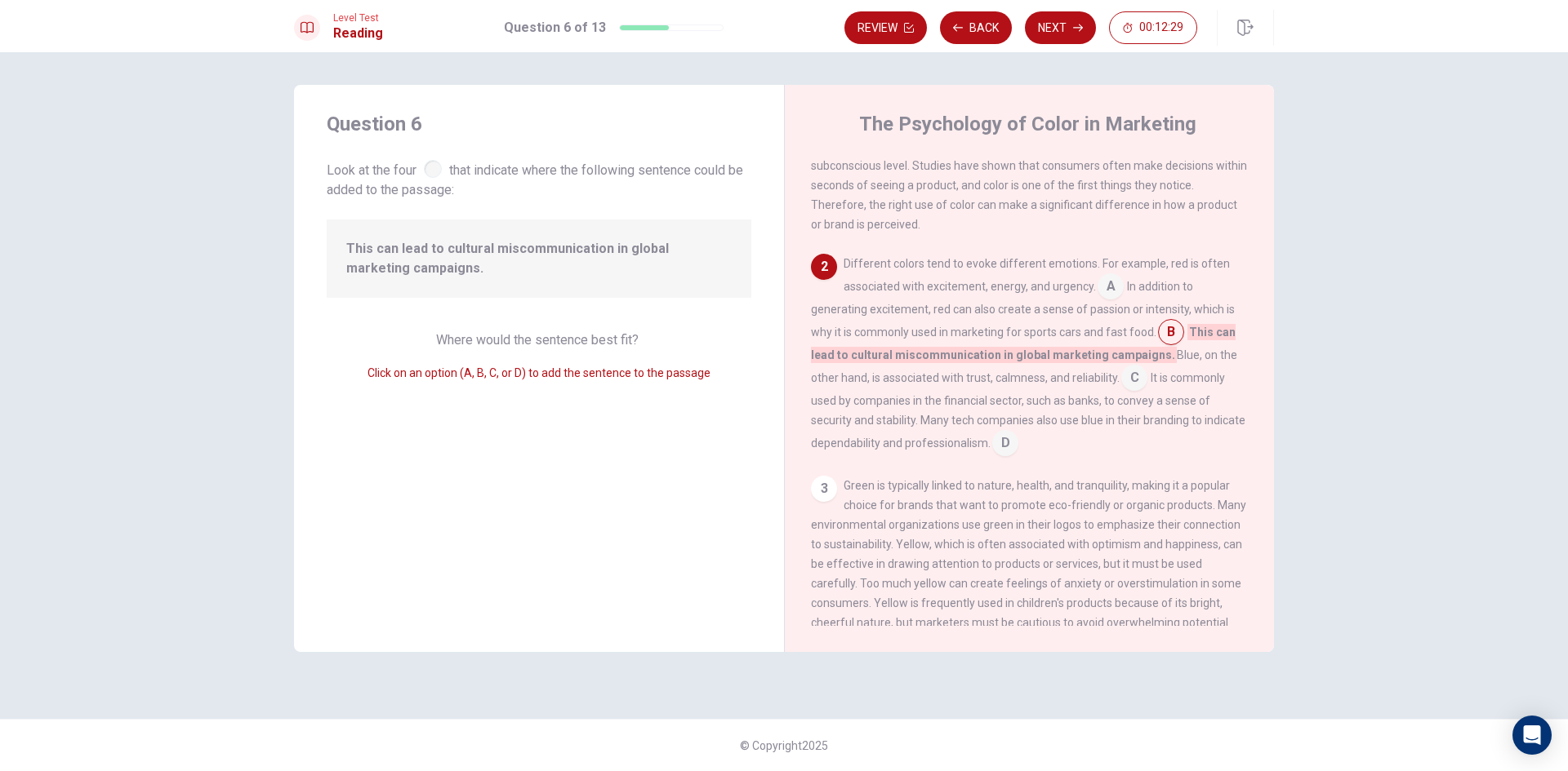
click at [1108, 286] on input at bounding box center [1110, 287] width 26 height 26
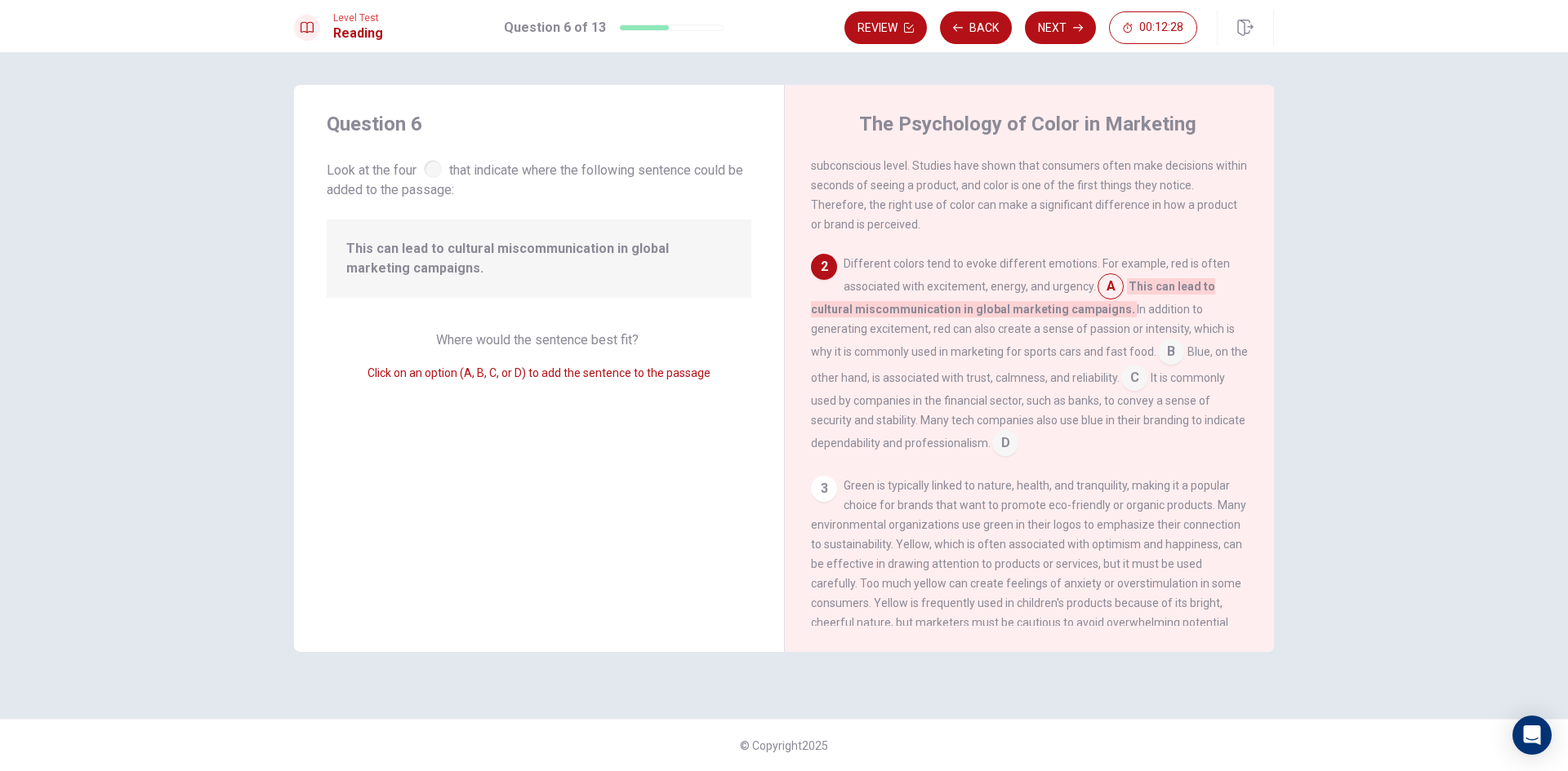
click at [1138, 380] on span "Blue, on the other hand, is associated with trust, calmness, and reliability." at bounding box center [1029, 364] width 437 height 39
click at [1159, 358] on input at bounding box center [1171, 353] width 26 height 26
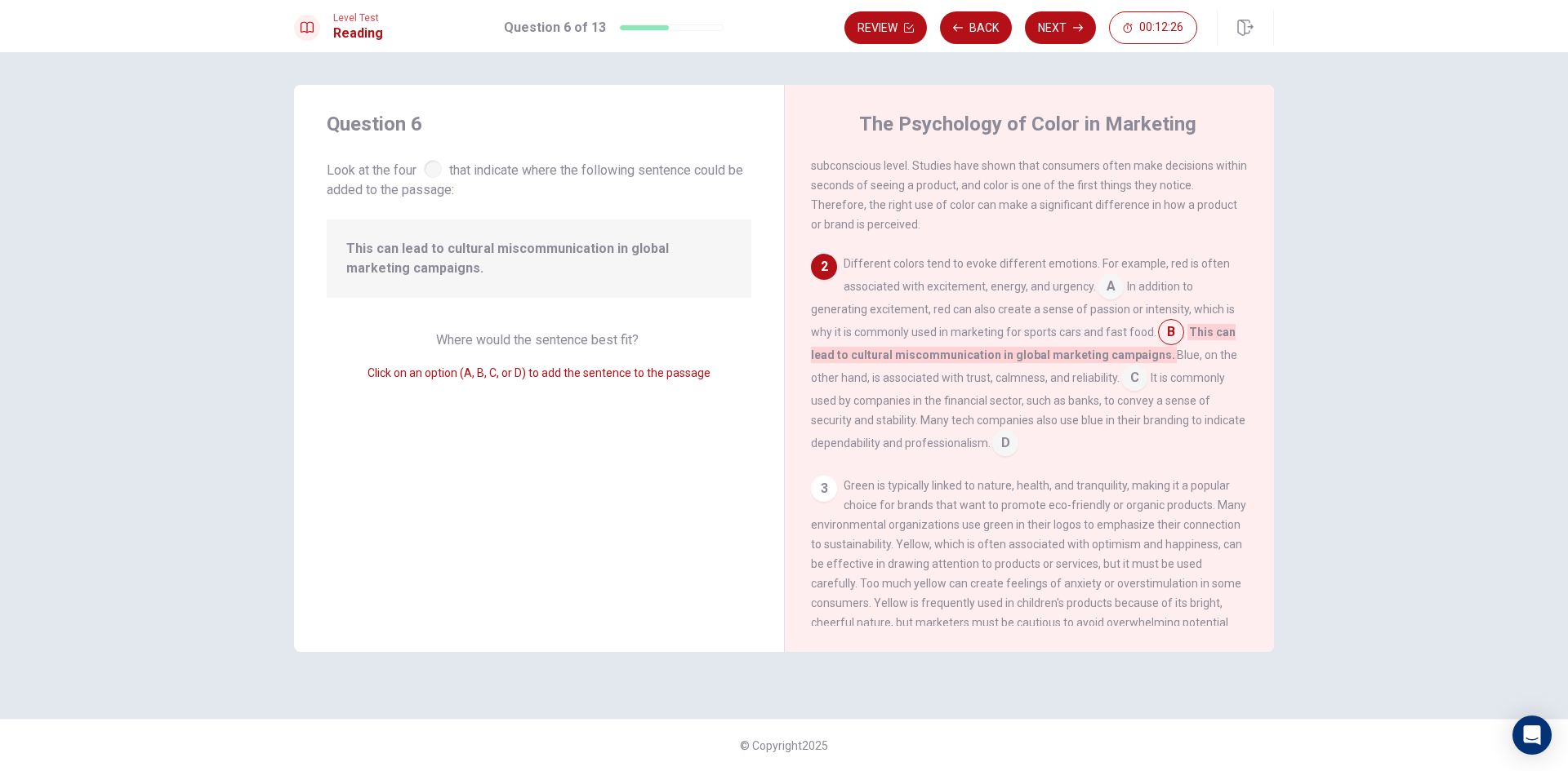
click at [1018, 445] on input at bounding box center [1005, 444] width 26 height 26
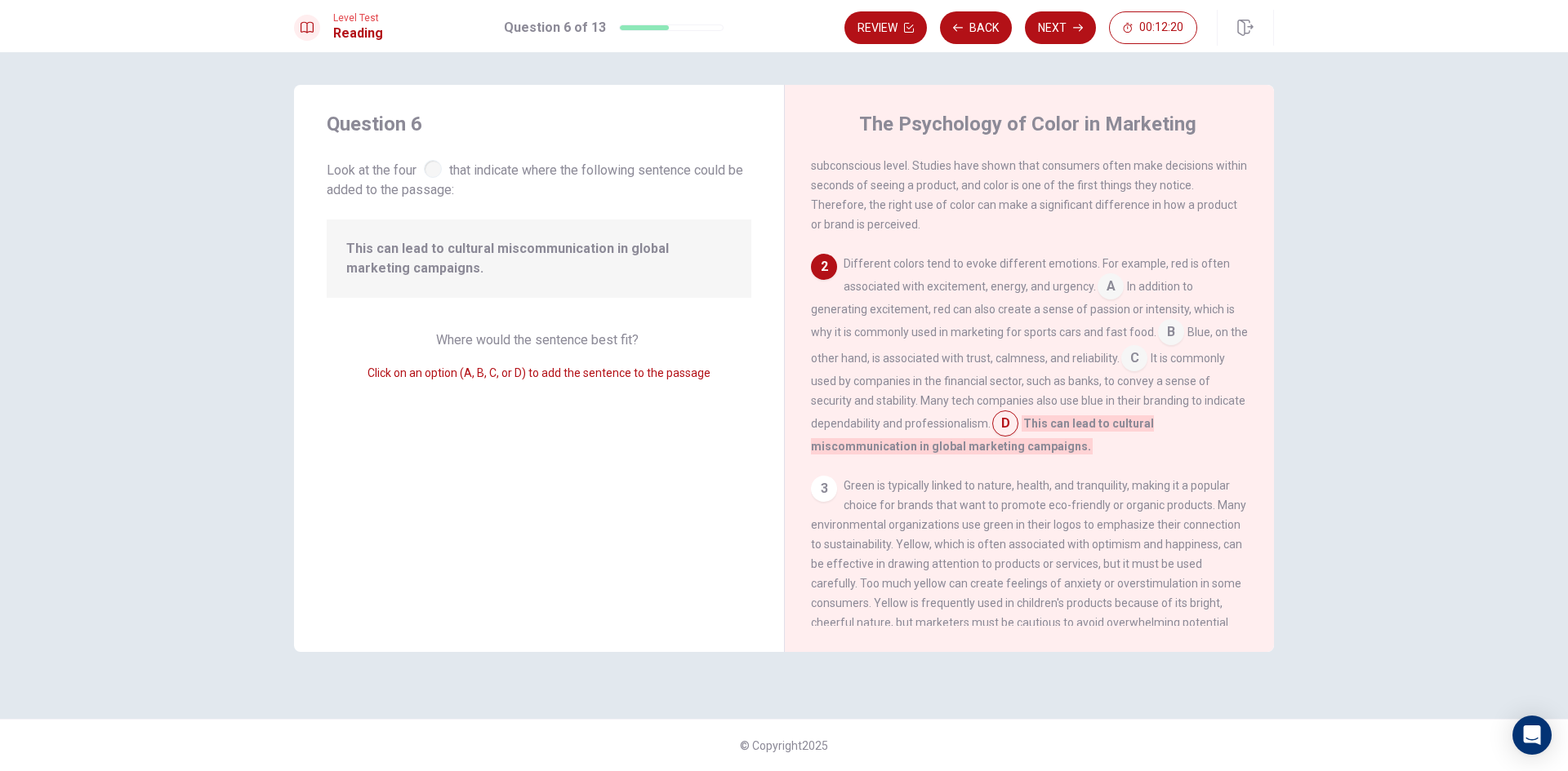
click at [1138, 363] on span "Blue, on the other hand, is associated with trust, calmness, and reliability." at bounding box center [1029, 345] width 437 height 39
click at [1147, 367] on input at bounding box center [1134, 359] width 26 height 26
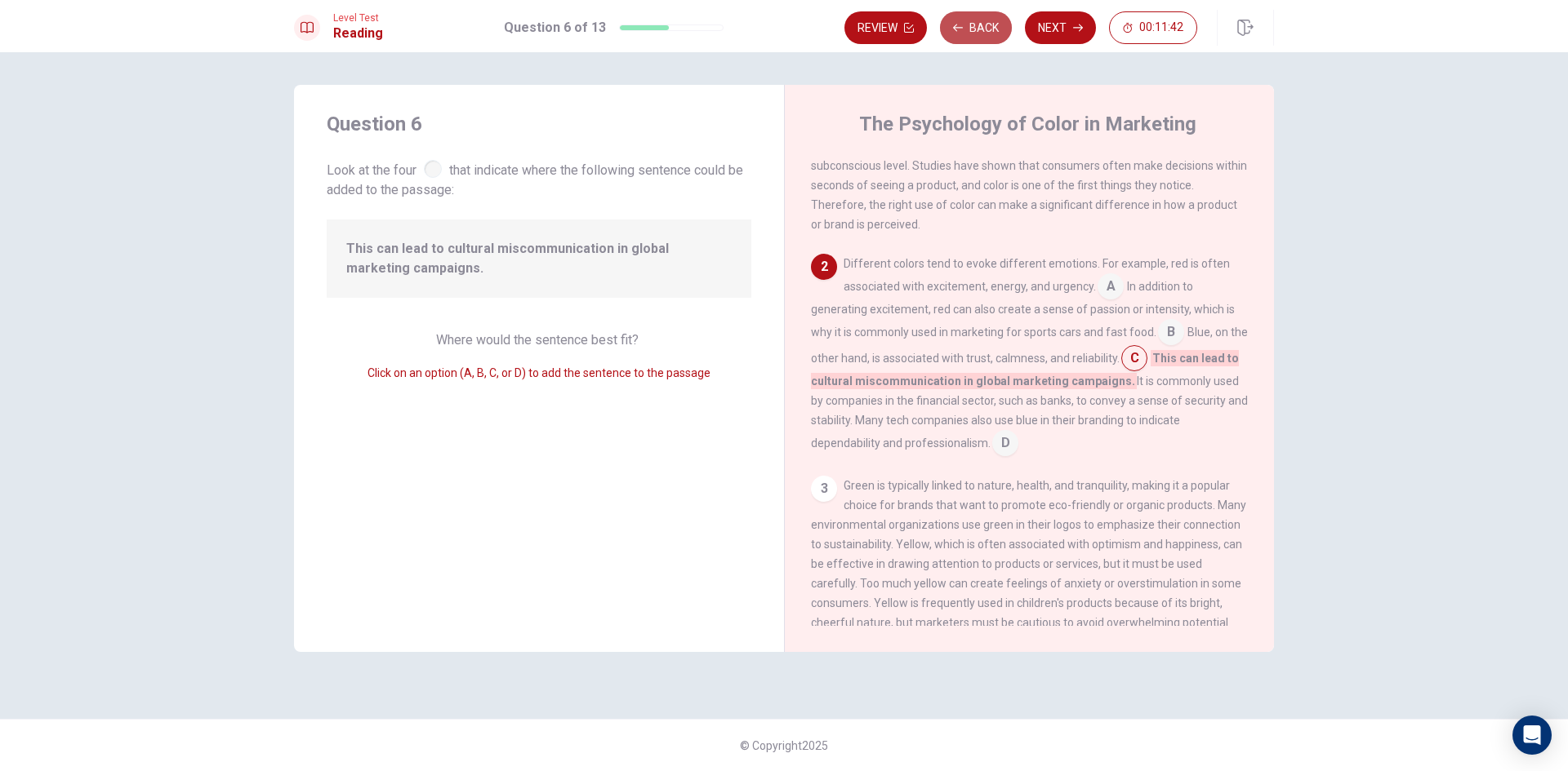
click at [974, 30] on button "Back" at bounding box center [976, 28] width 72 height 33
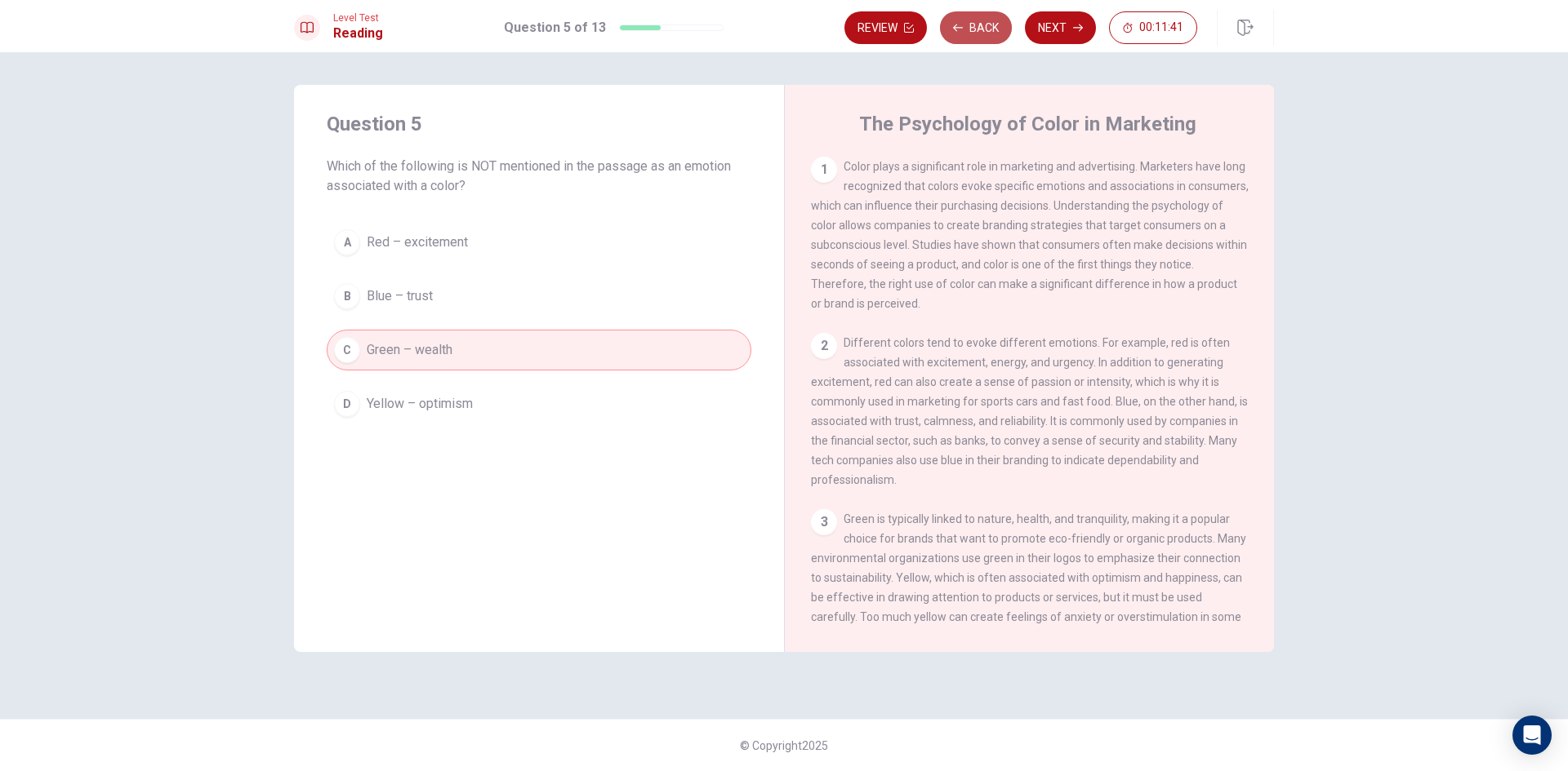
click at [970, 32] on button "Back" at bounding box center [976, 28] width 72 height 33
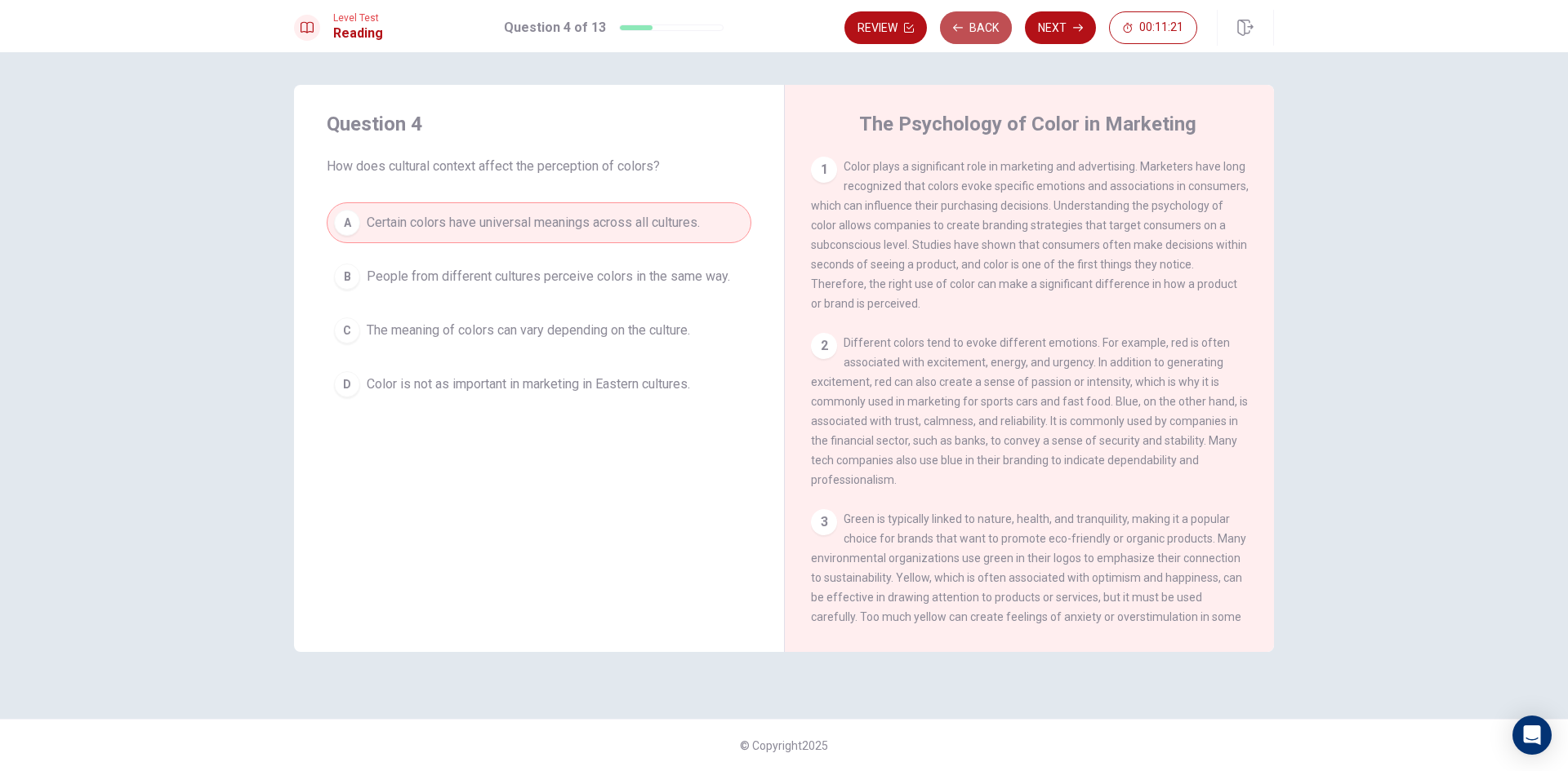
click at [982, 38] on button "Back" at bounding box center [976, 28] width 72 height 33
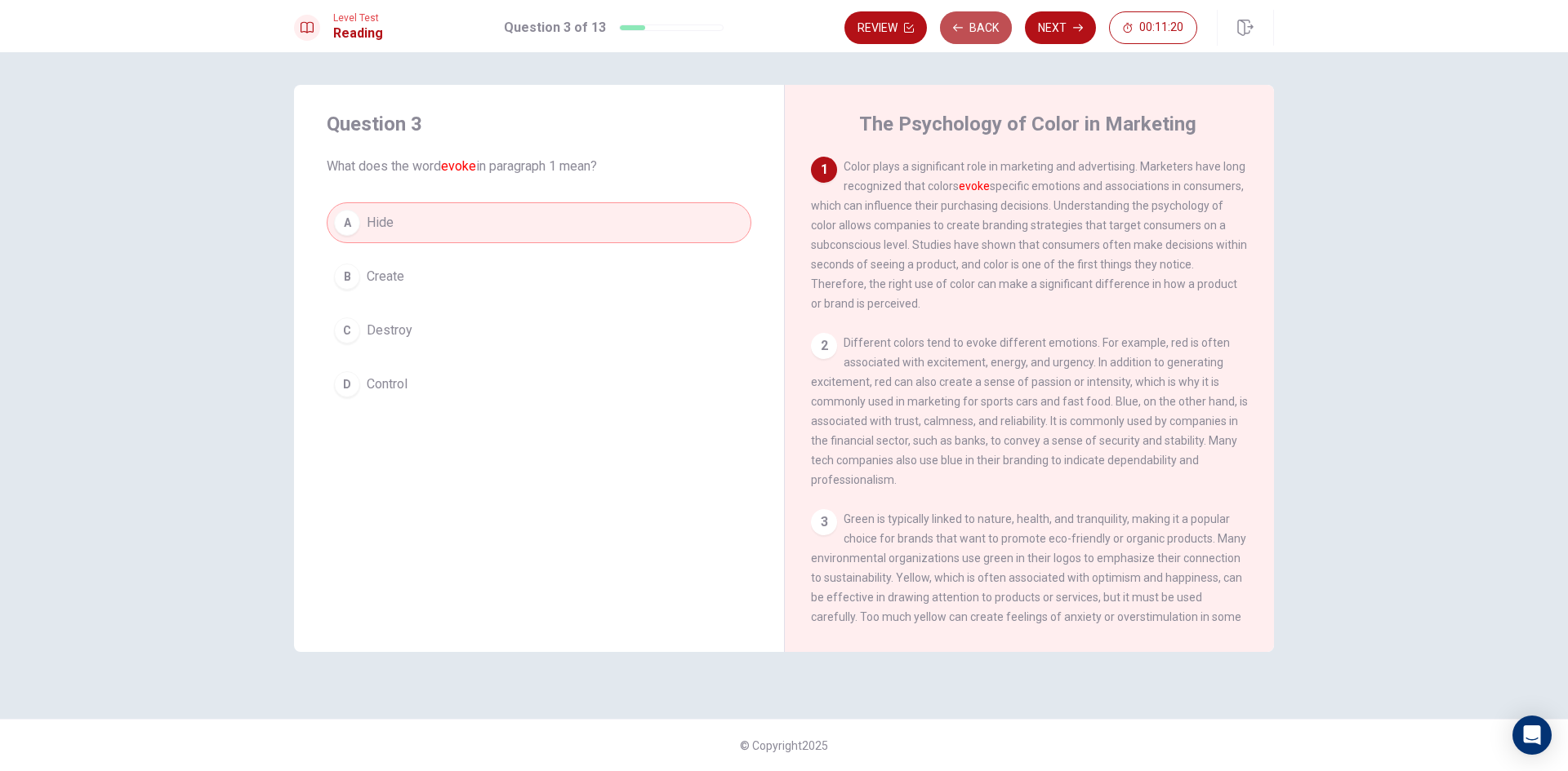
click at [980, 29] on button "Back" at bounding box center [976, 28] width 72 height 33
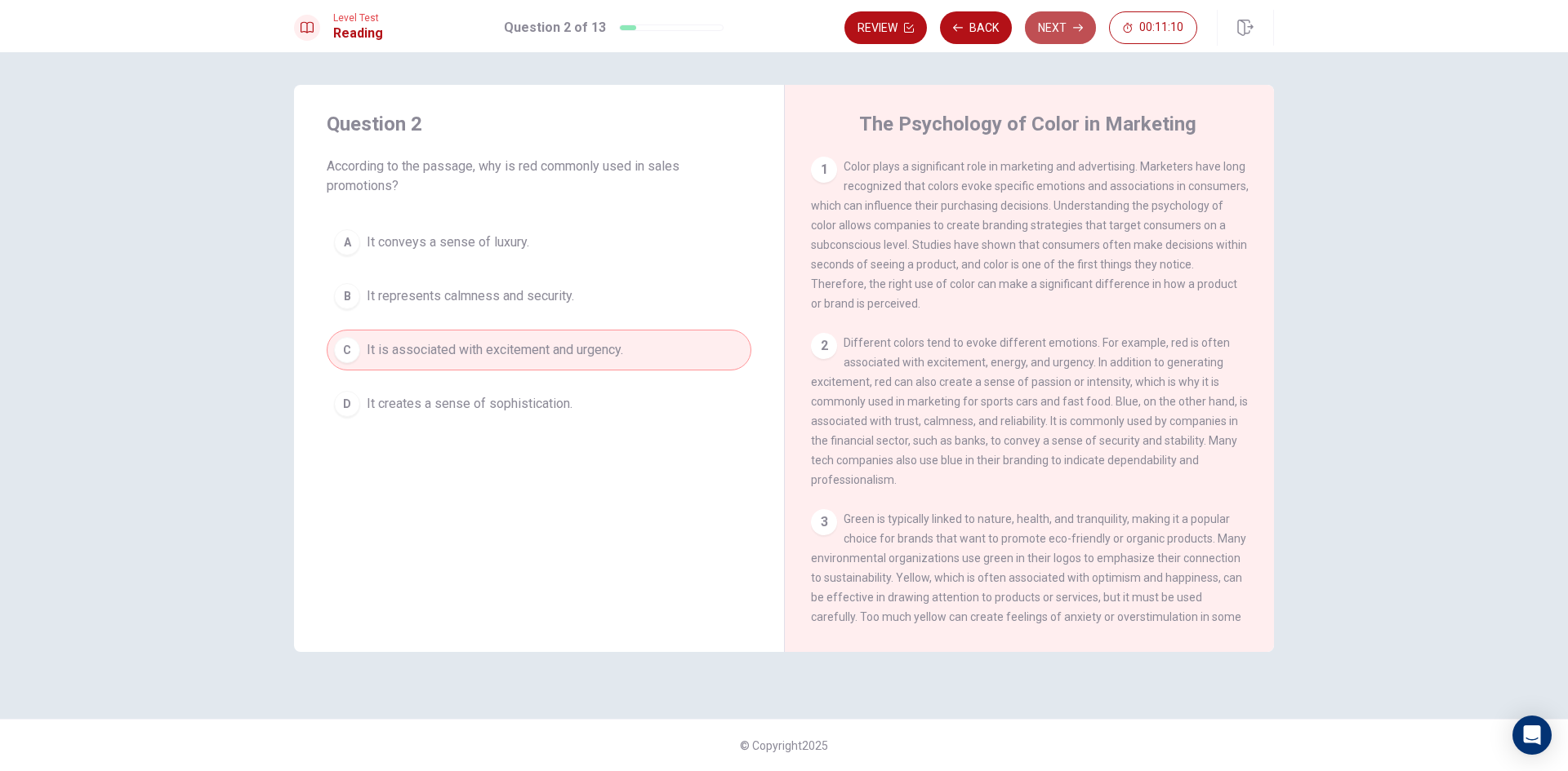
click at [1052, 32] on button "Next" at bounding box center [1060, 28] width 71 height 33
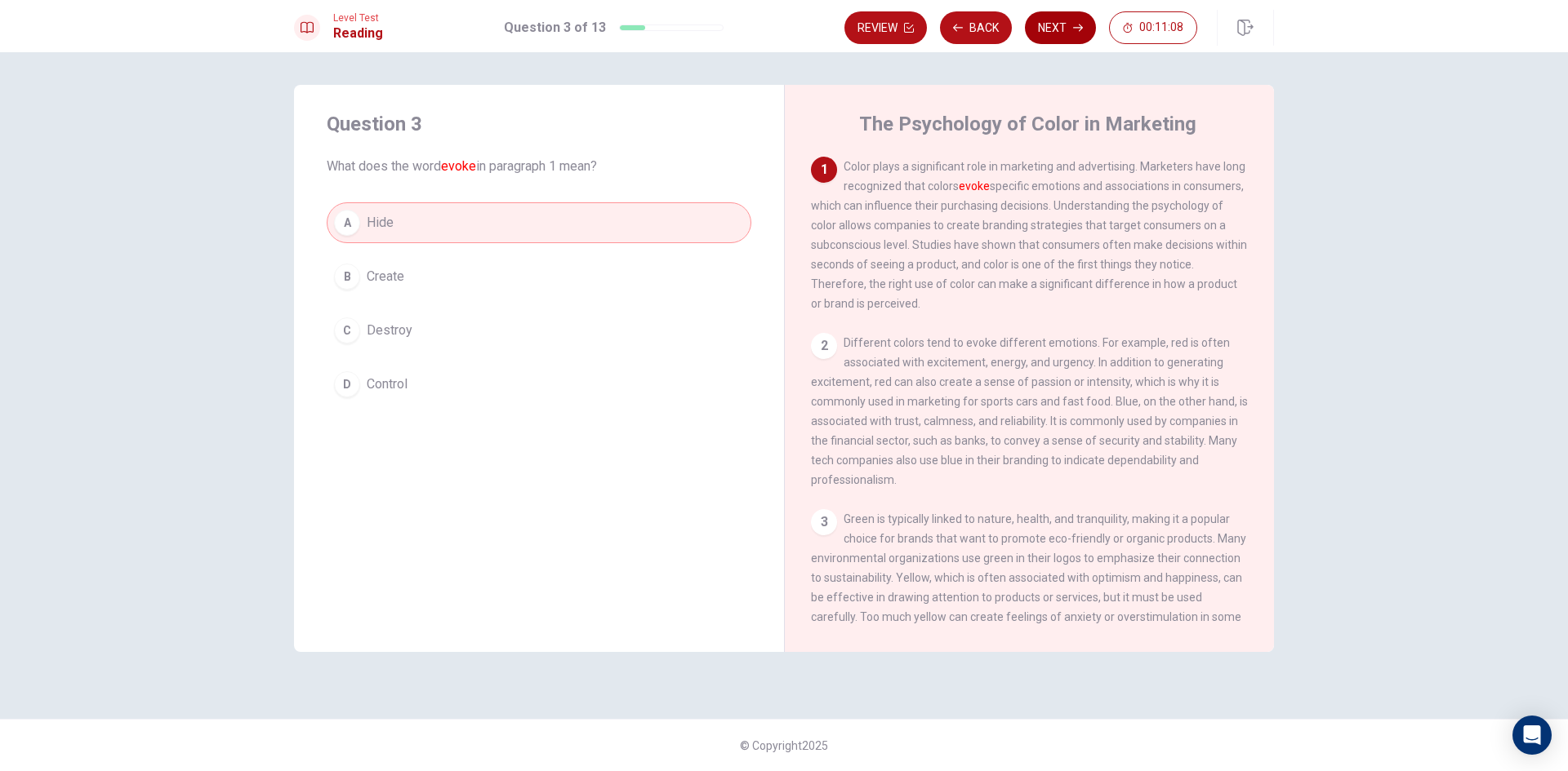
click at [1052, 32] on button "Next" at bounding box center [1060, 28] width 71 height 33
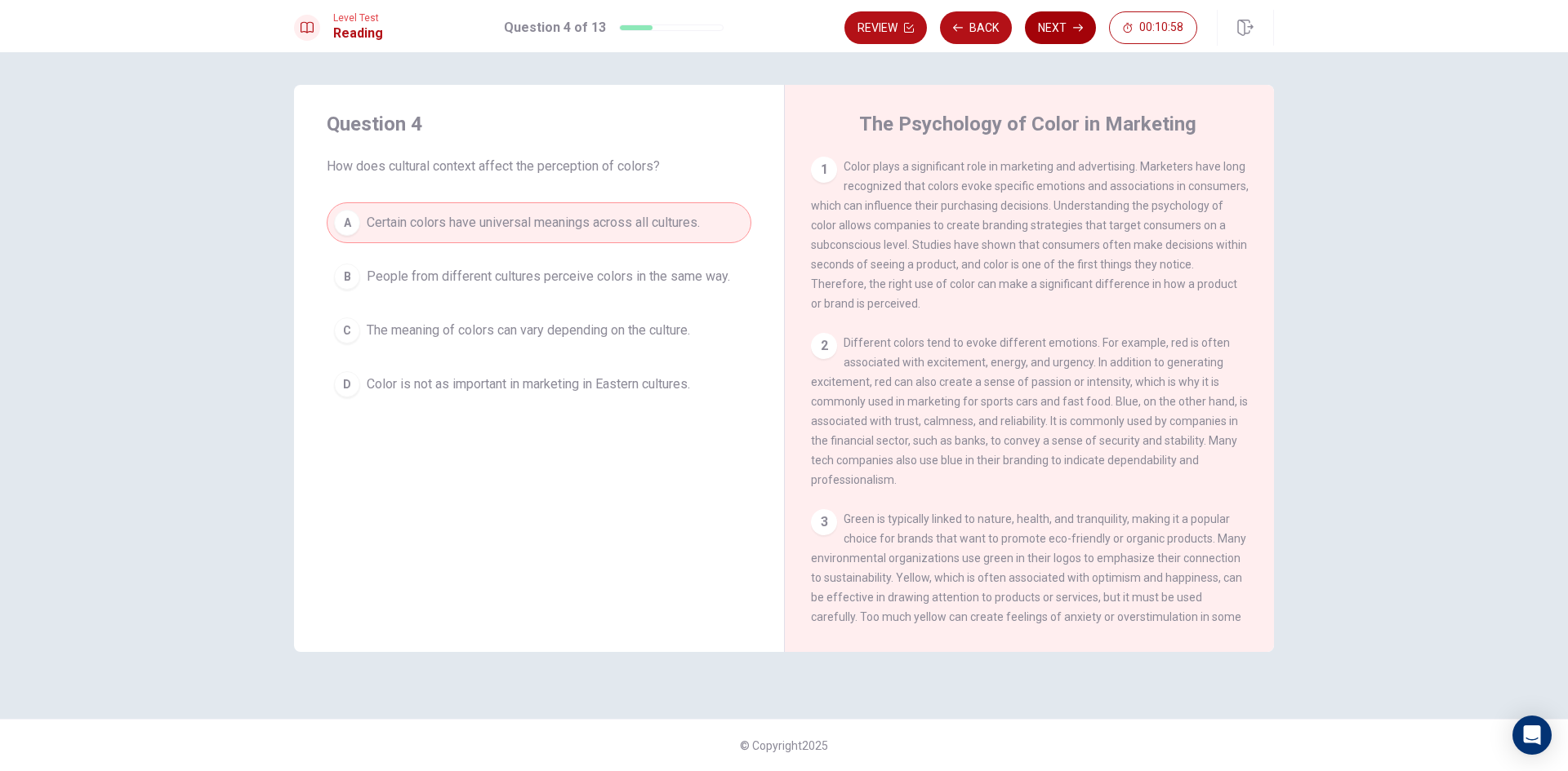
click at [1064, 36] on button "Next" at bounding box center [1060, 28] width 71 height 33
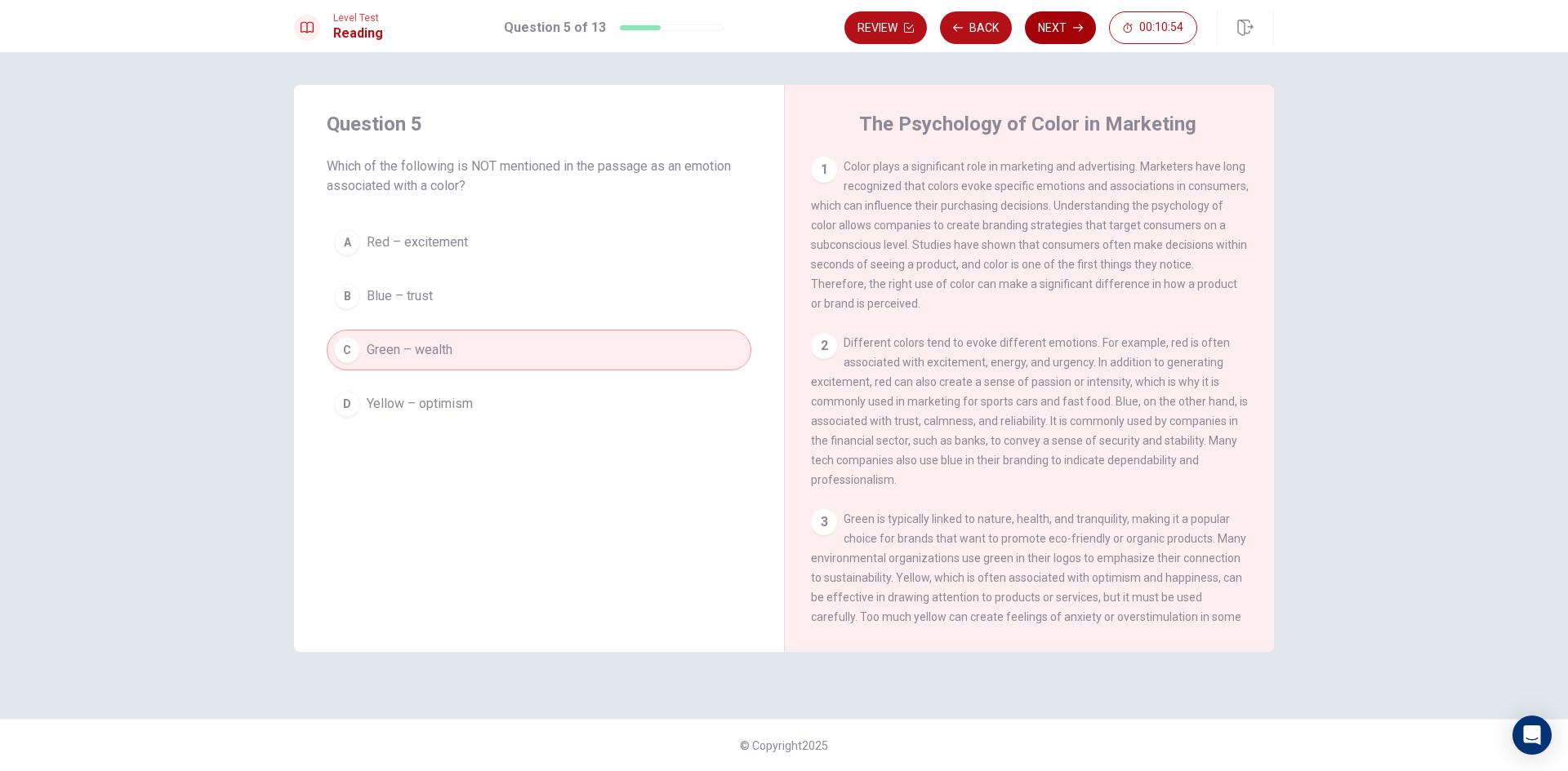
click at [1062, 35] on button "Next" at bounding box center [1060, 28] width 71 height 33
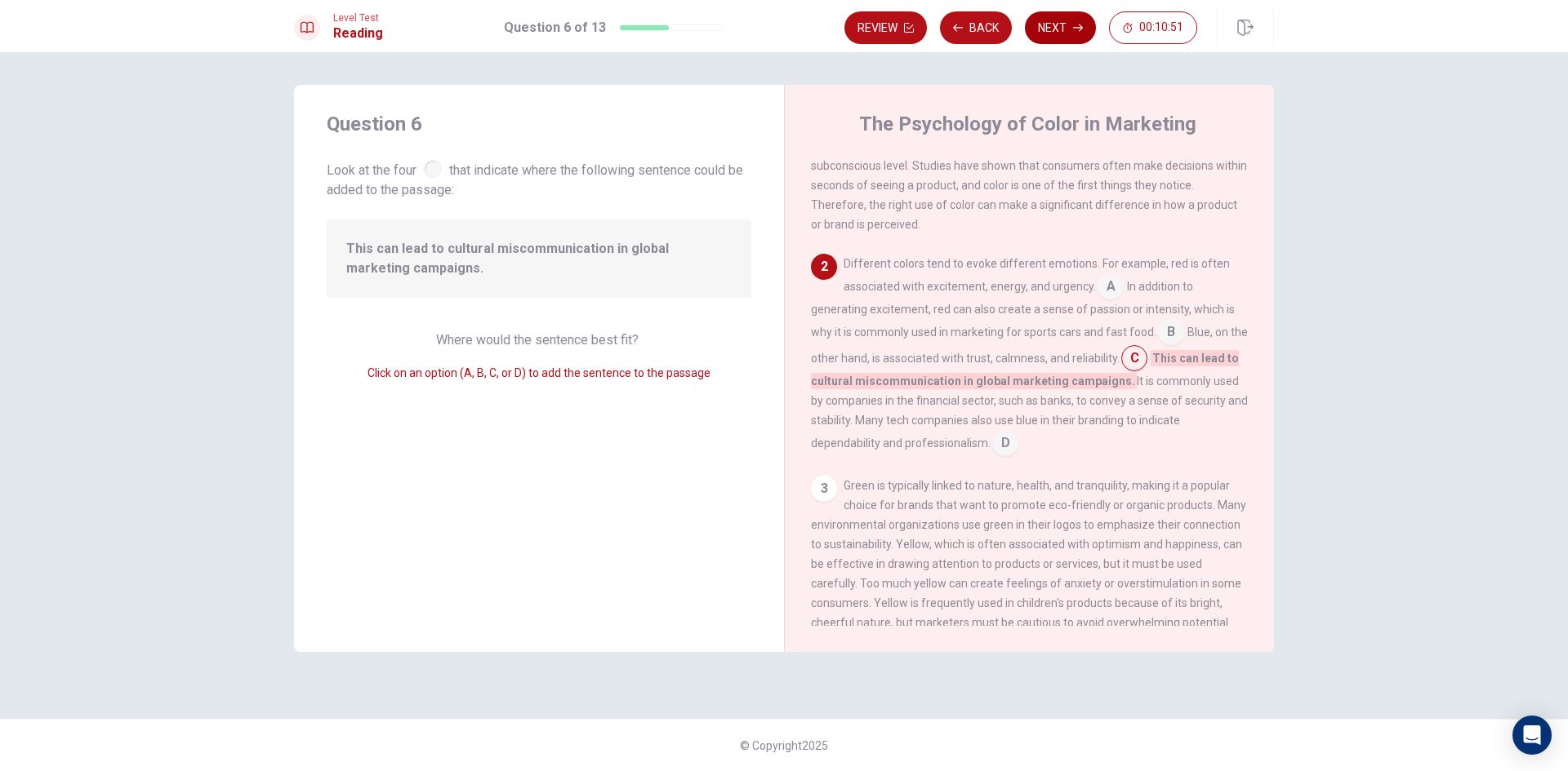
click at [1082, 33] on button "Next" at bounding box center [1060, 28] width 71 height 33
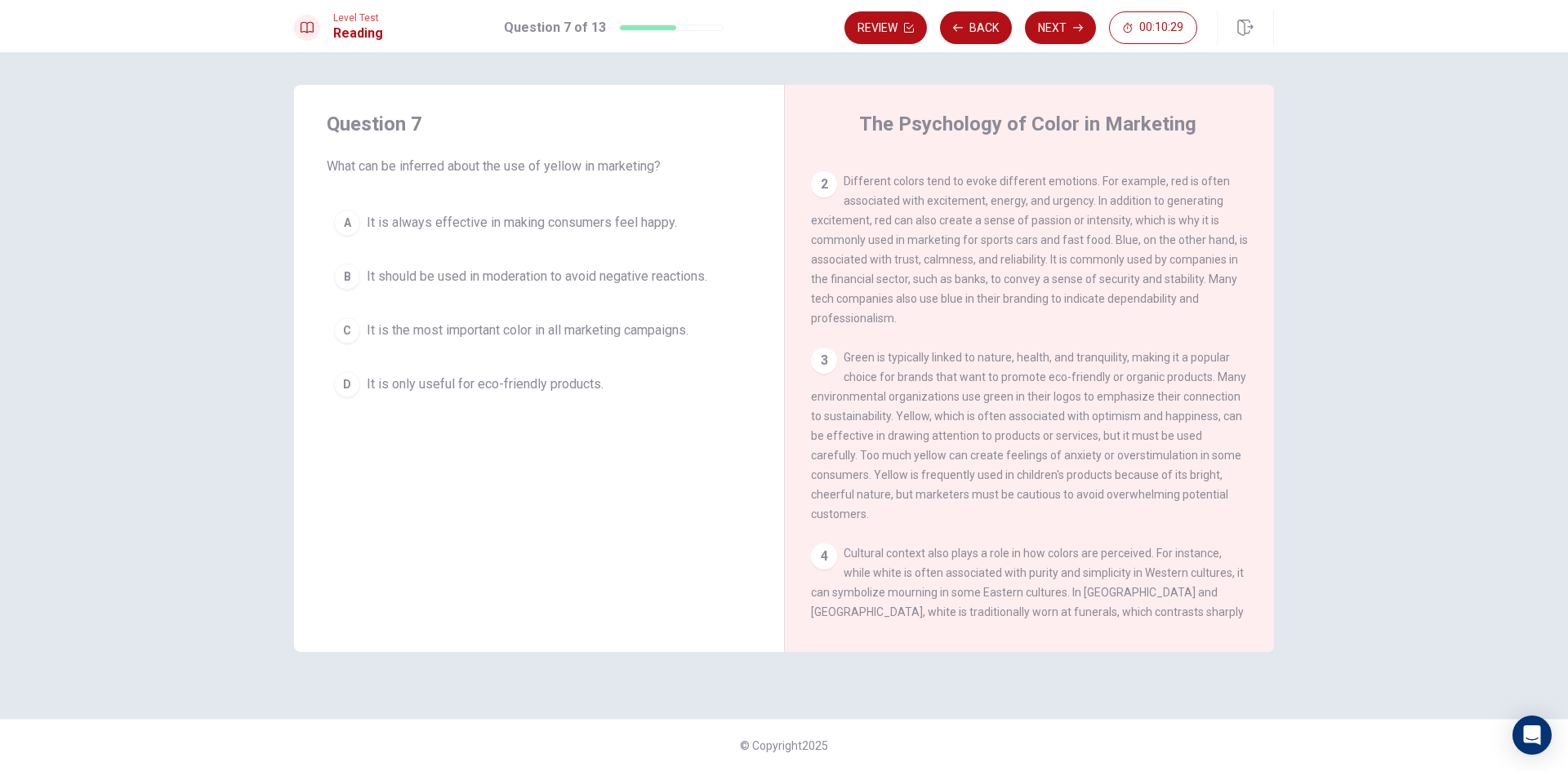
scroll to position [163, 0]
drag, startPoint x: 899, startPoint y: 431, endPoint x: 1201, endPoint y: 442, distance: 302.2
click at [1201, 442] on div "3 Green is typically linked to nature, health, and tranquility, making it a pop…" at bounding box center [1030, 434] width 438 height 176
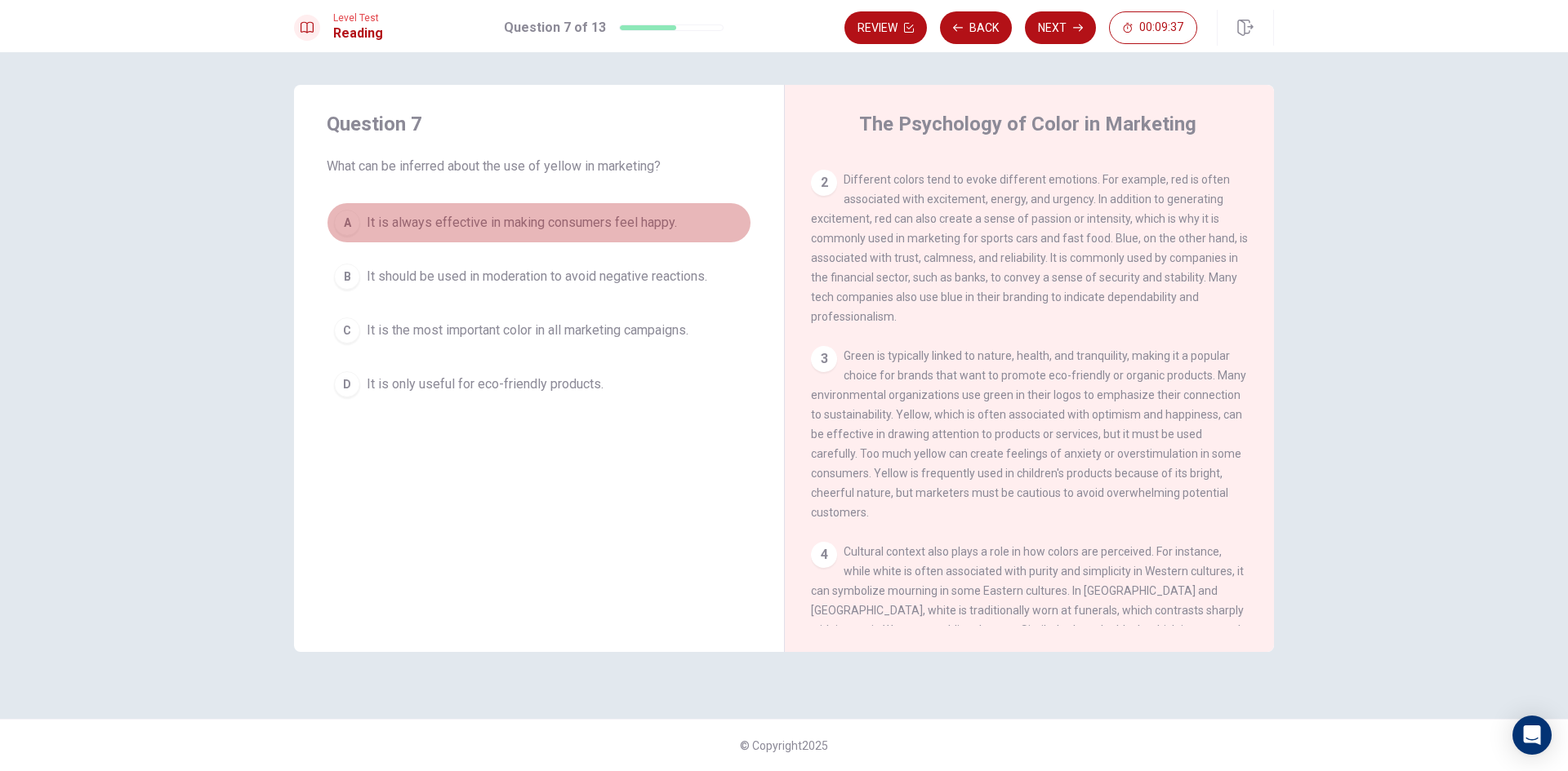
click at [525, 229] on span "It is always effective in making consumers feel happy." at bounding box center [522, 222] width 310 height 19
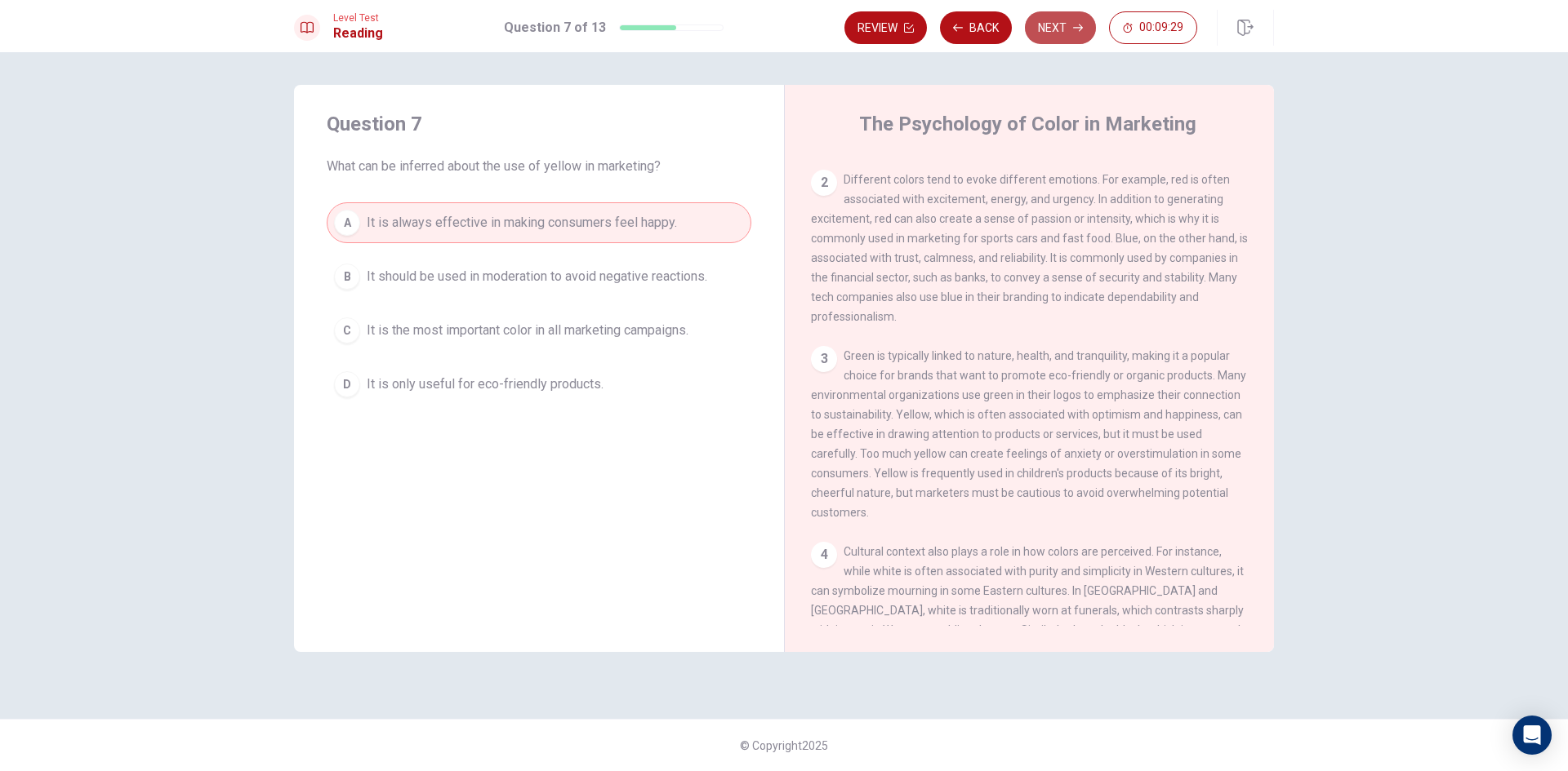
click at [1046, 21] on button "Next" at bounding box center [1060, 28] width 71 height 33
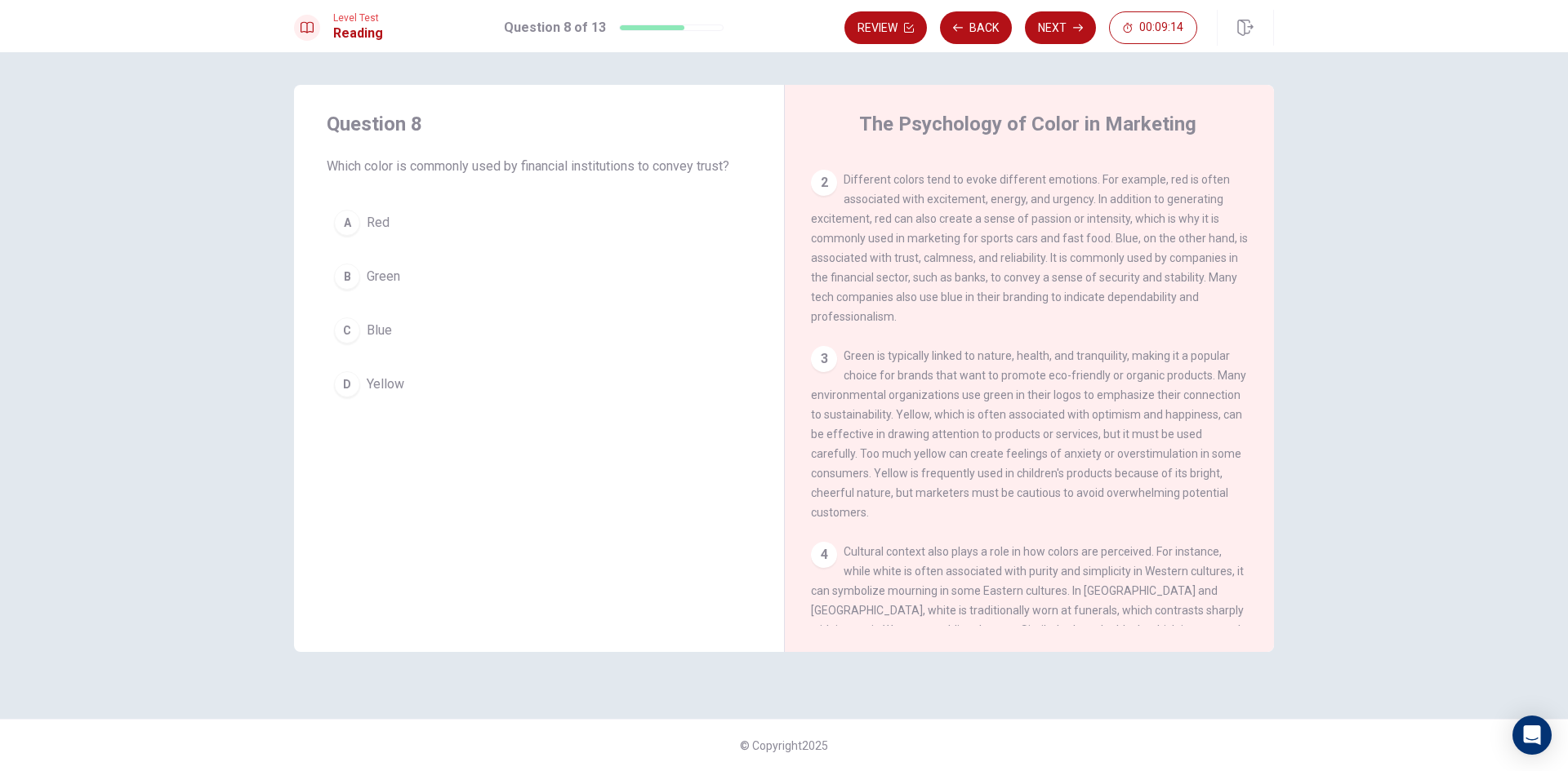
click at [429, 337] on button "C Blue" at bounding box center [539, 330] width 425 height 41
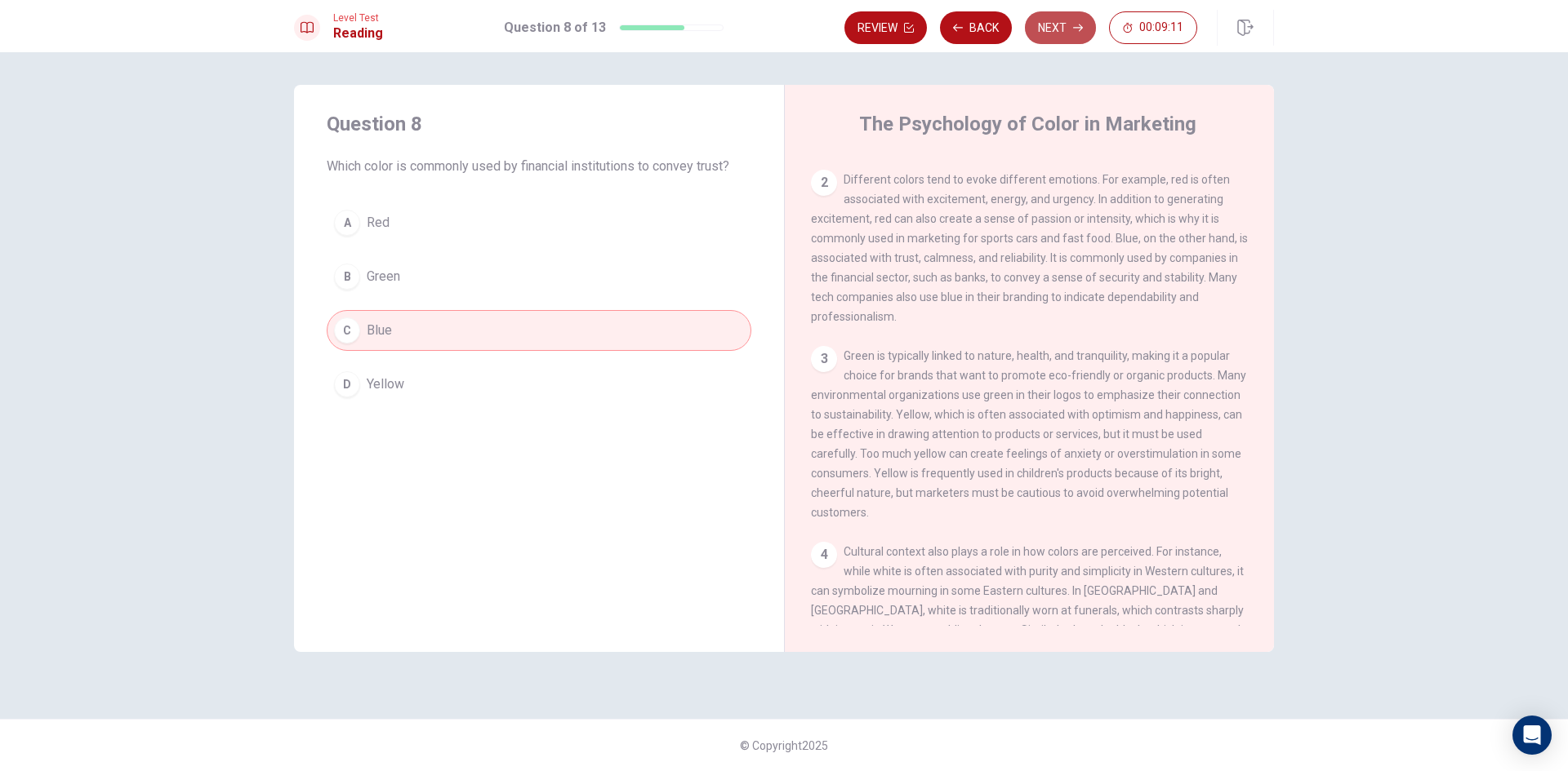
click at [1040, 25] on button "Next" at bounding box center [1060, 28] width 71 height 33
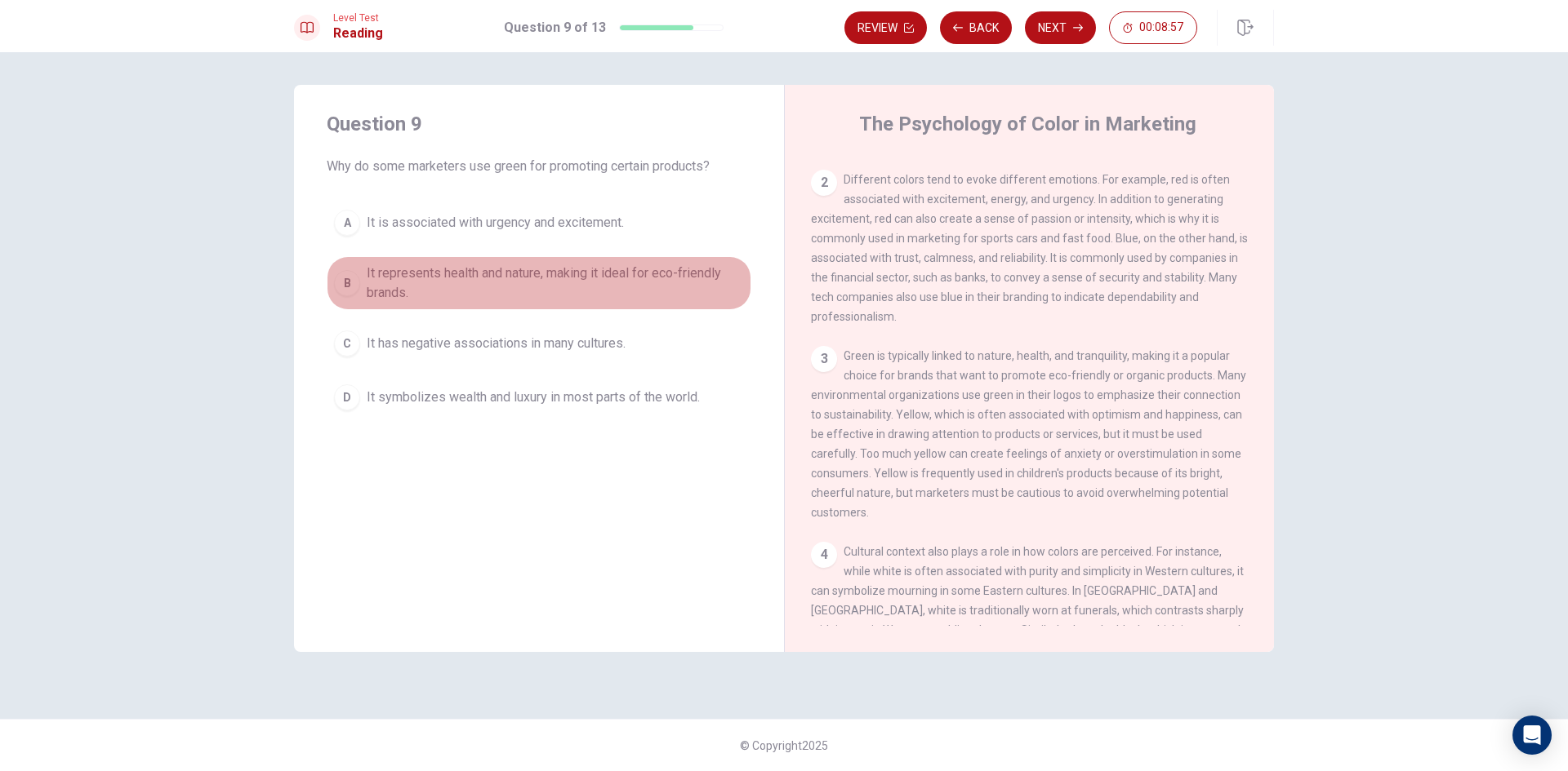
click at [571, 278] on span "It represents health and nature, making it ideal for eco-friendly brands." at bounding box center [555, 283] width 377 height 39
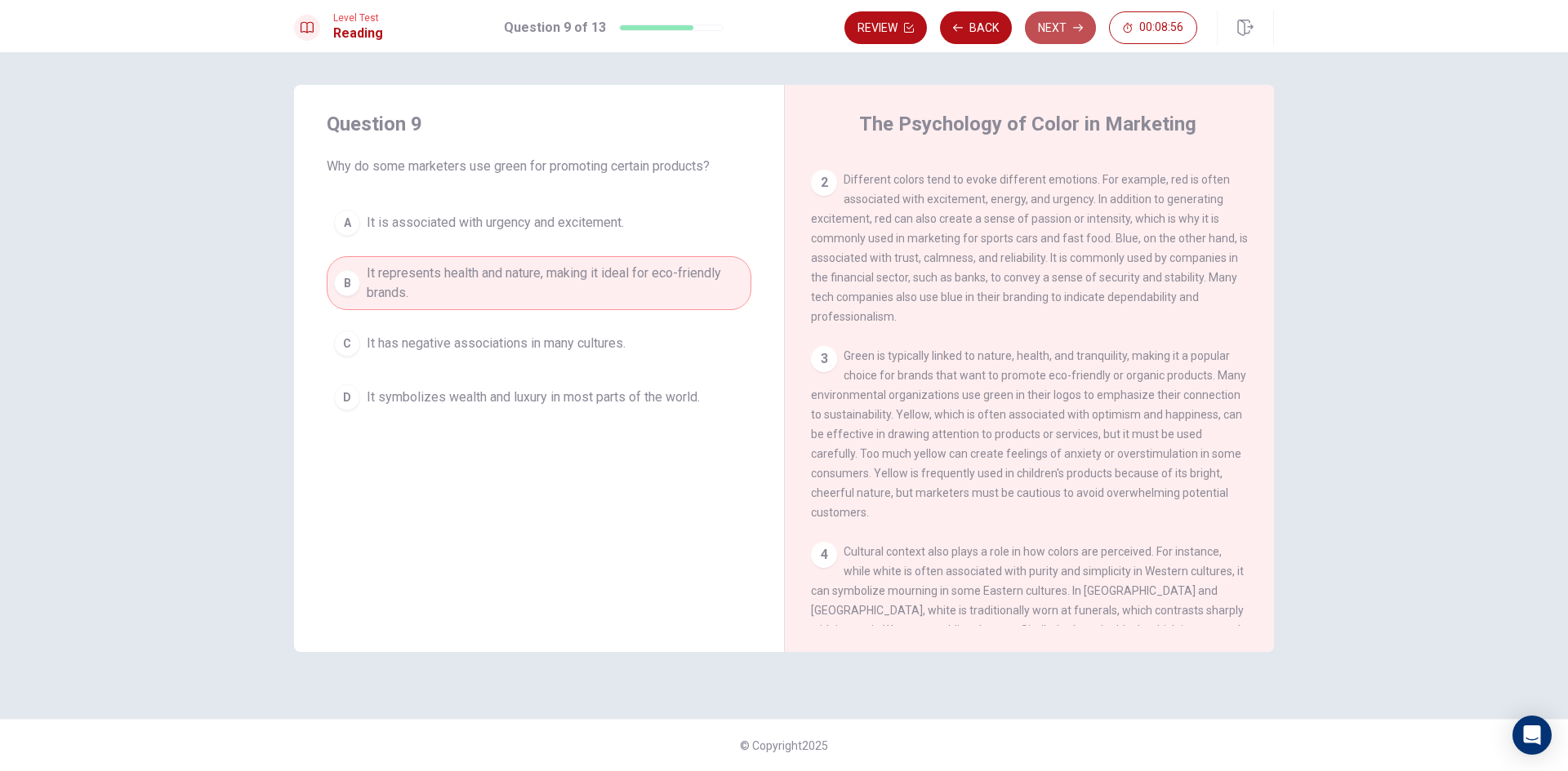
click at [1074, 28] on icon "button" at bounding box center [1078, 28] width 10 height 10
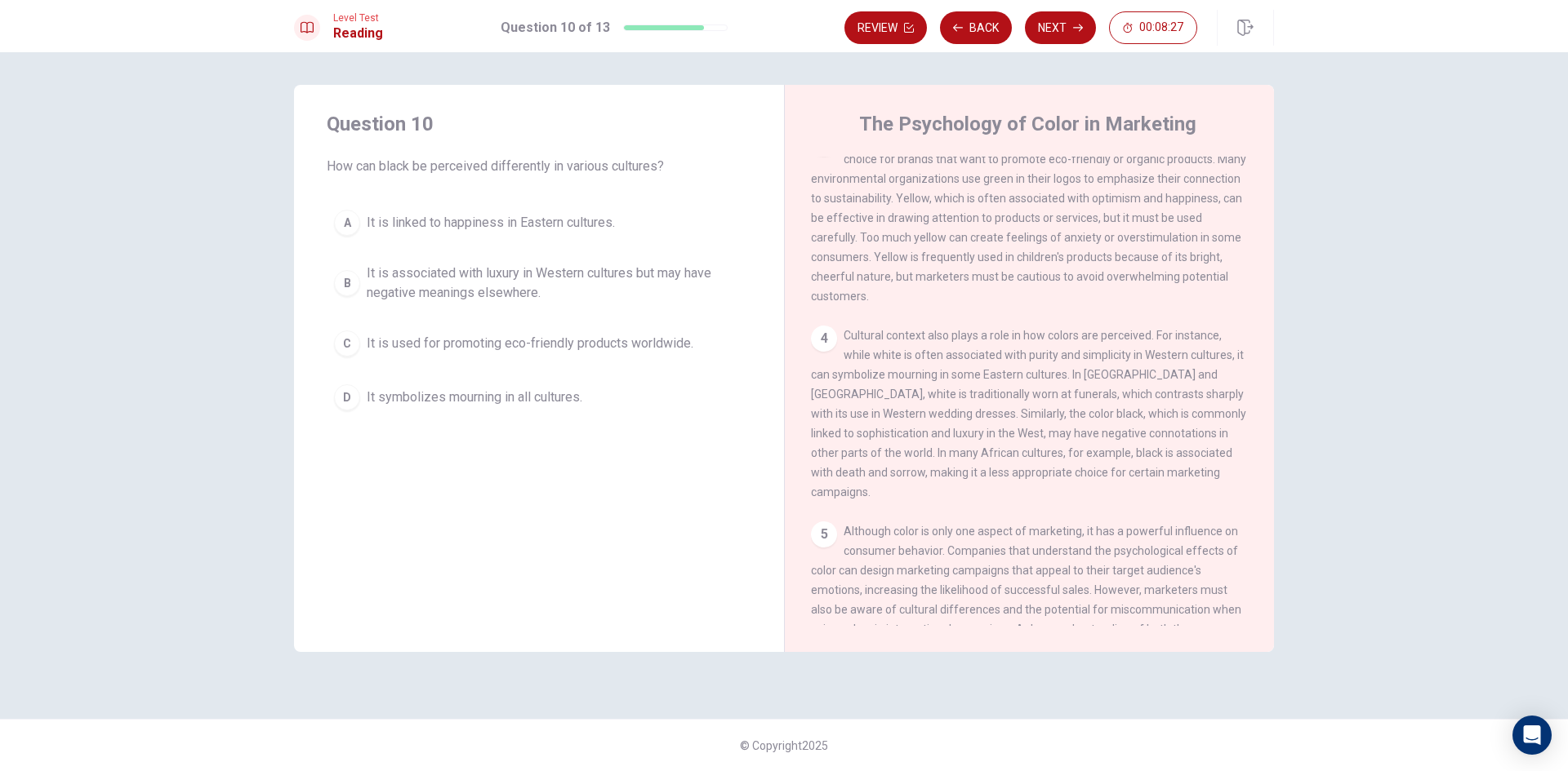
scroll to position [408, 0]
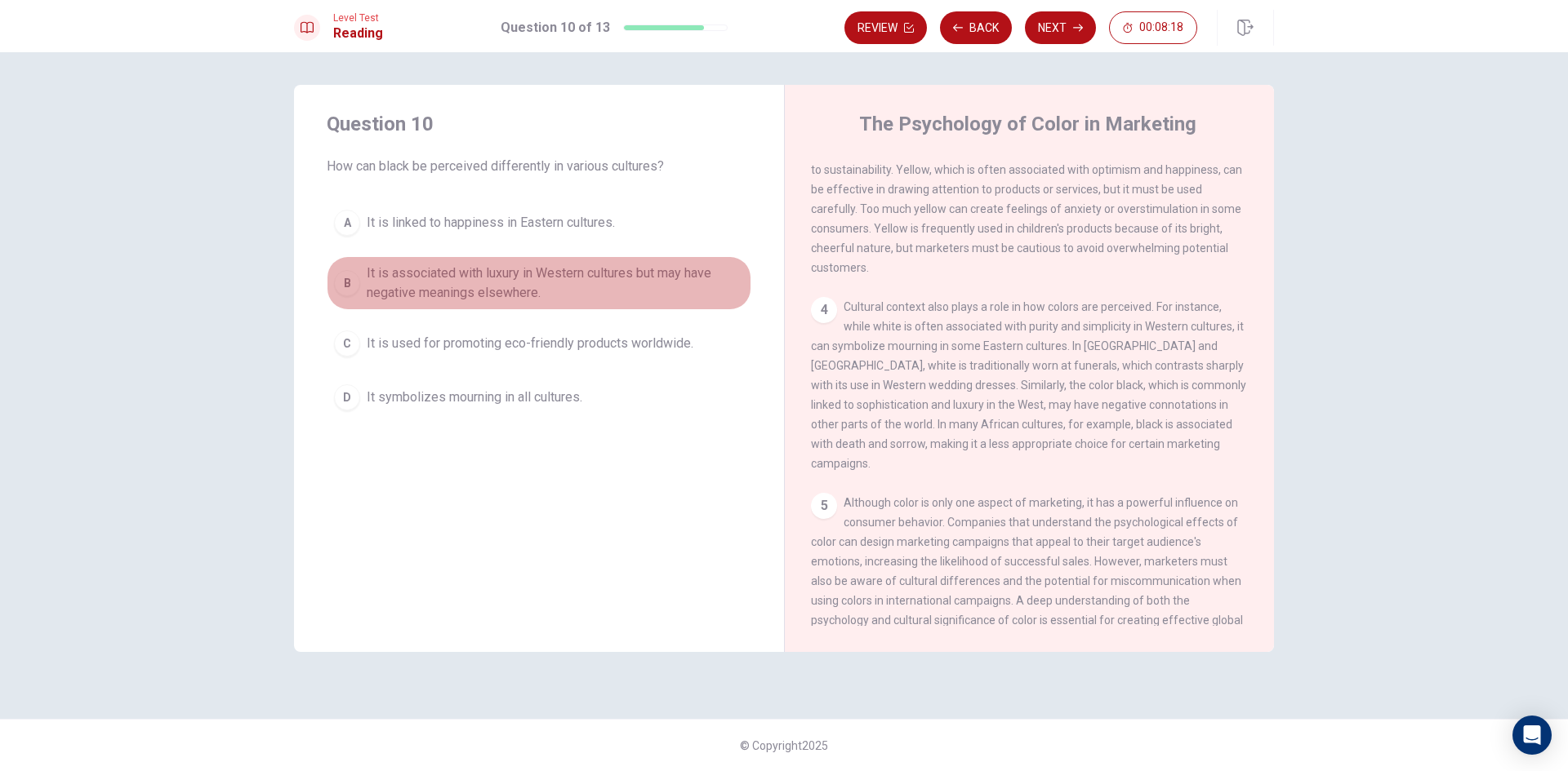
click at [483, 278] on span "It is associated with luxury in Western cultures but may have negative meanings…" at bounding box center [555, 283] width 377 height 39
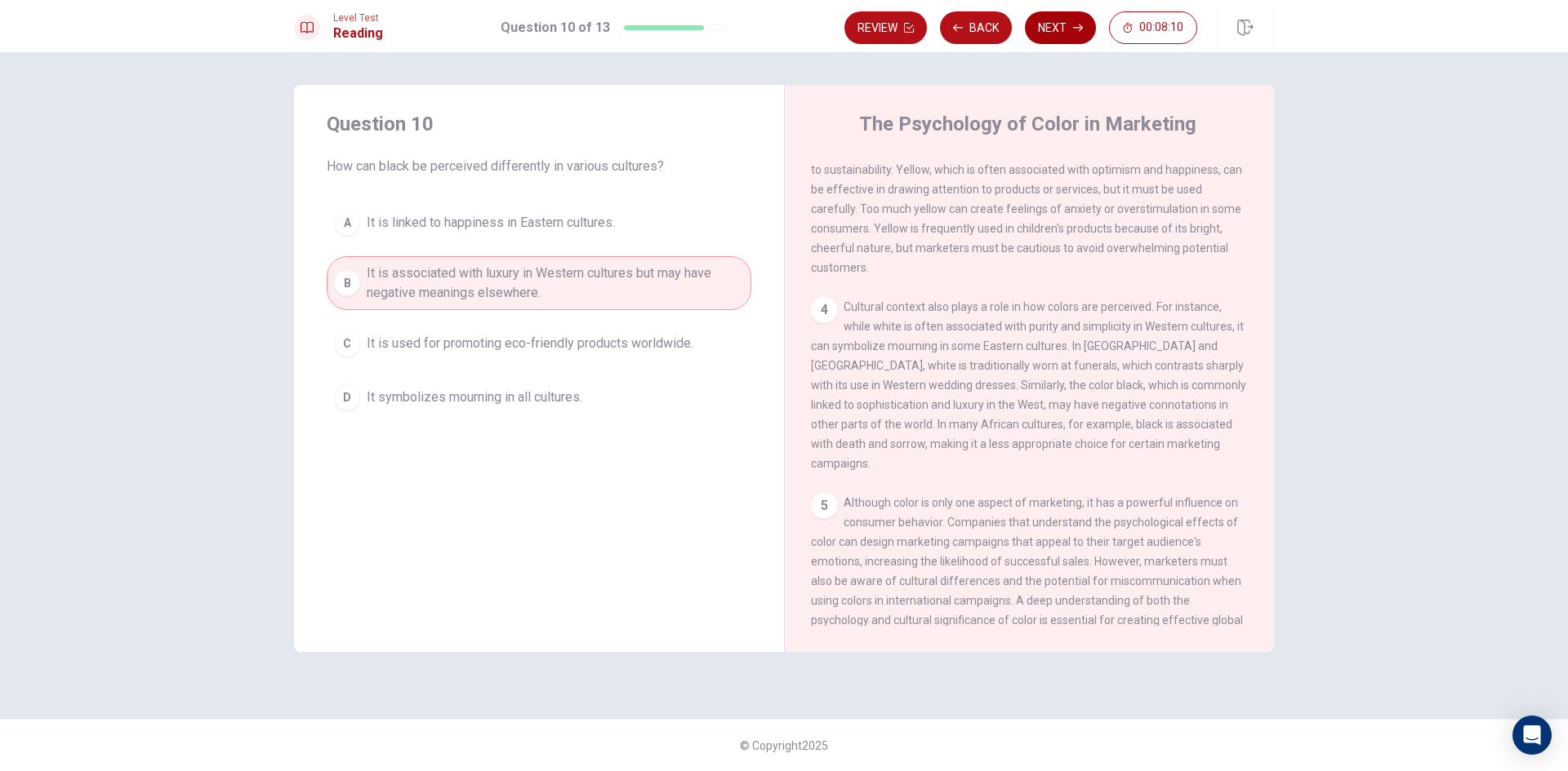
click at [1056, 30] on button "Next" at bounding box center [1060, 28] width 71 height 33
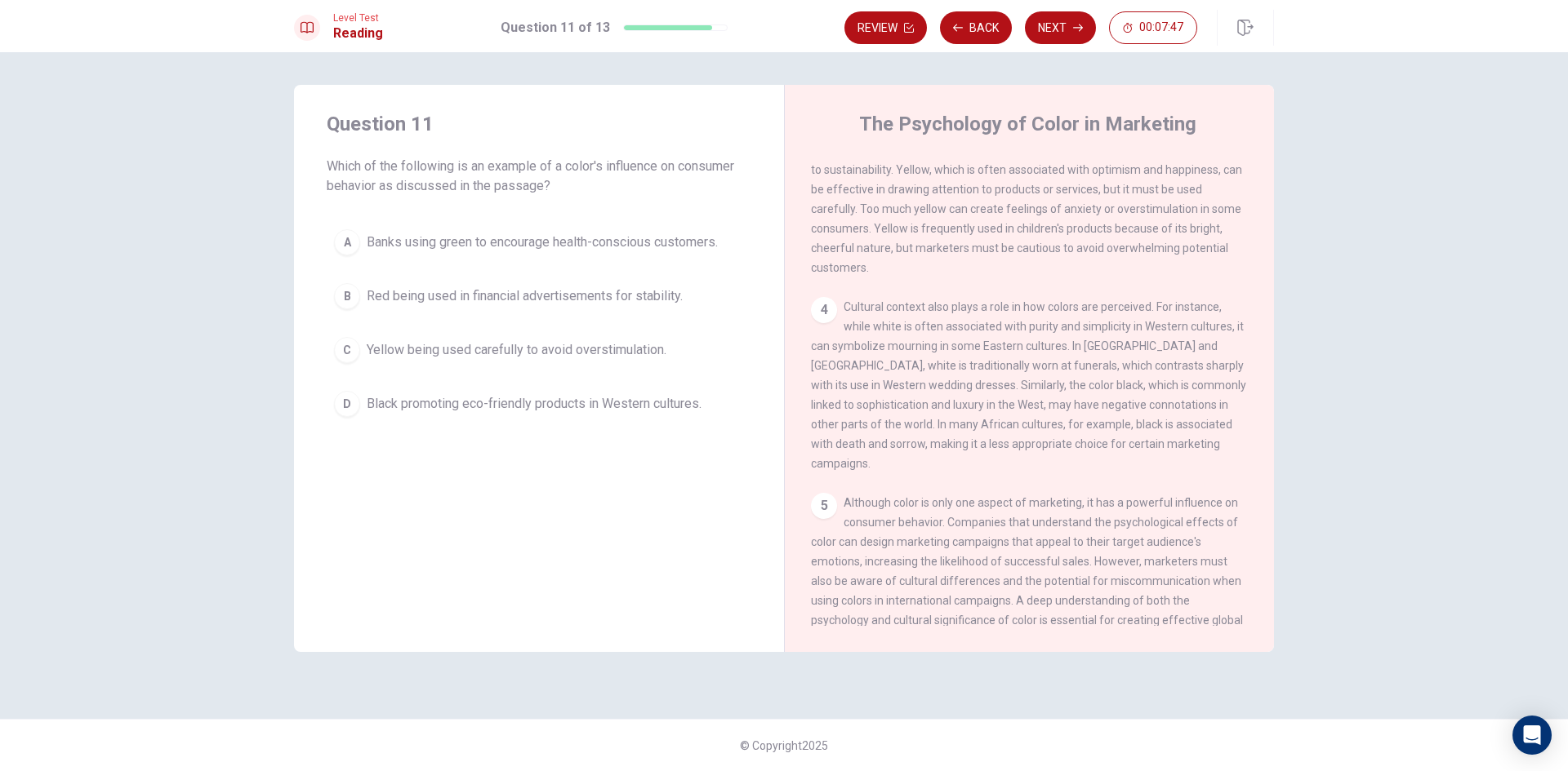
click at [618, 232] on span "Banks using green to encourage health-conscious customers." at bounding box center [542, 241] width 351 height 19
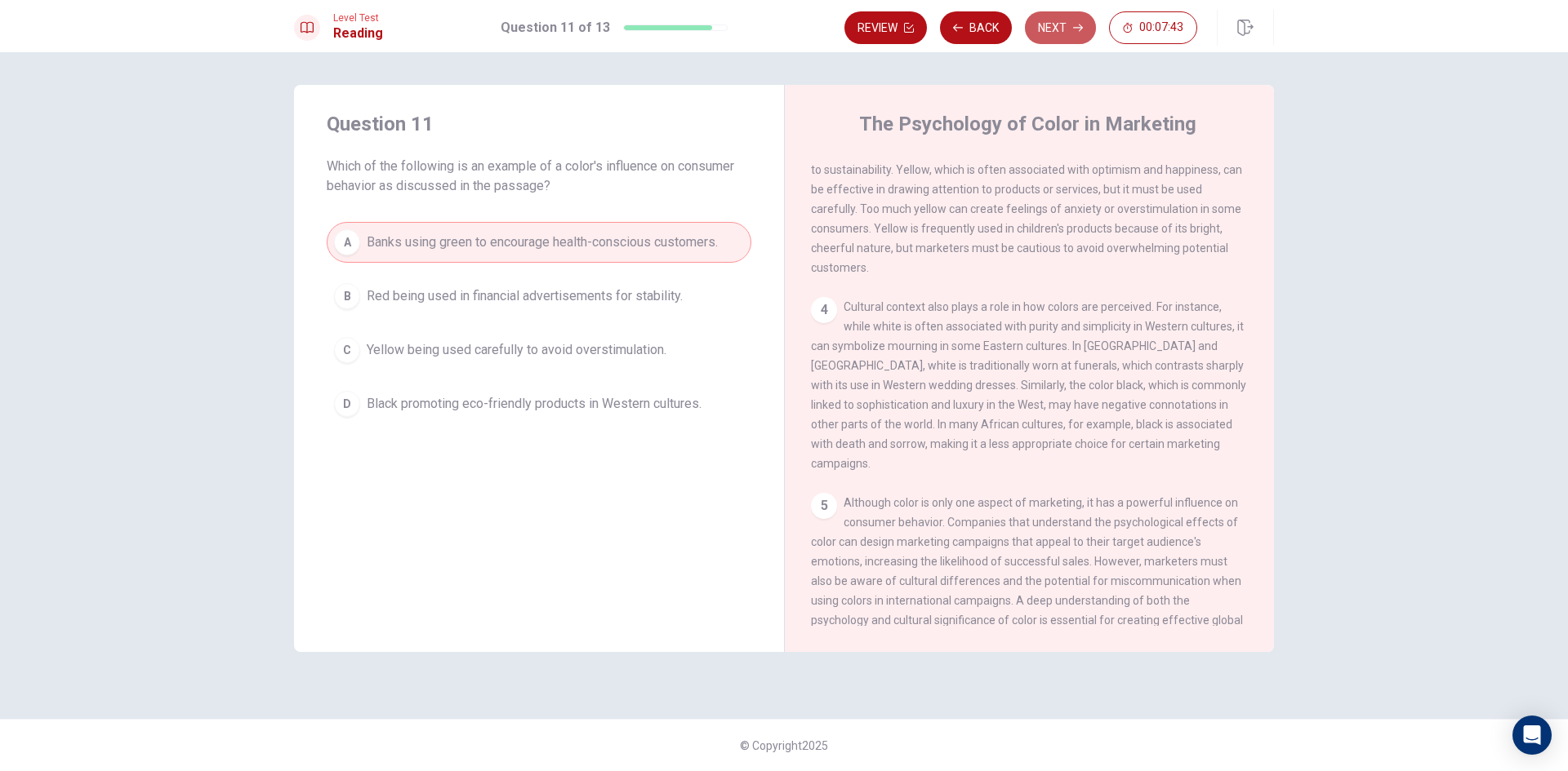
click at [1068, 33] on button "Next" at bounding box center [1060, 28] width 71 height 33
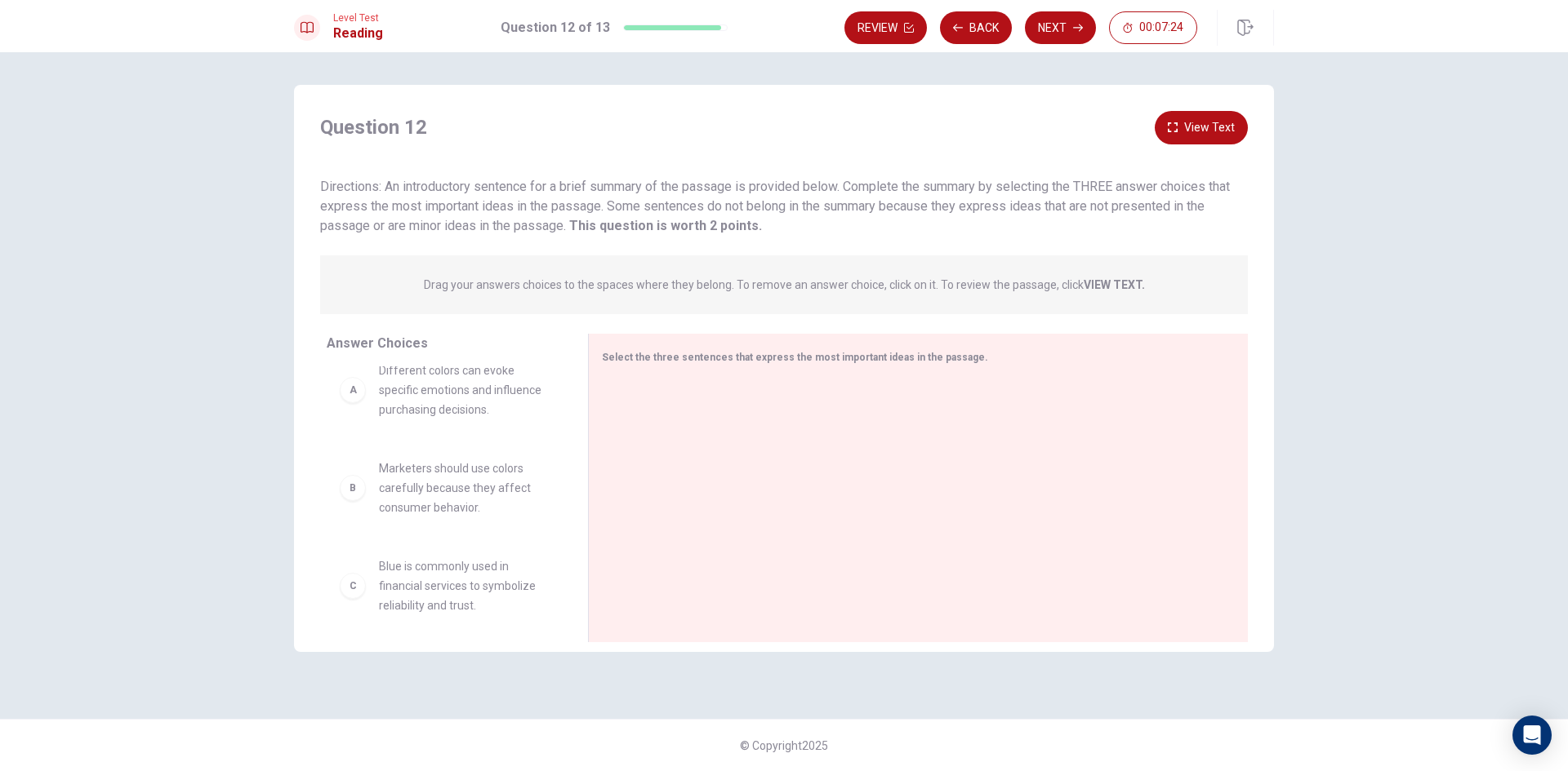
scroll to position [0, 0]
drag, startPoint x: 607, startPoint y: 351, endPoint x: 929, endPoint y: 357, distance: 322.1
click at [929, 357] on span "Select the three sentences that express the most important ideas in the passage." at bounding box center [795, 358] width 386 height 12
click at [344, 413] on div "A" at bounding box center [352, 408] width 26 height 26
click at [356, 422] on div "A Different colors can evoke specific emotions and influence purchasing decisio…" at bounding box center [444, 408] width 209 height 58
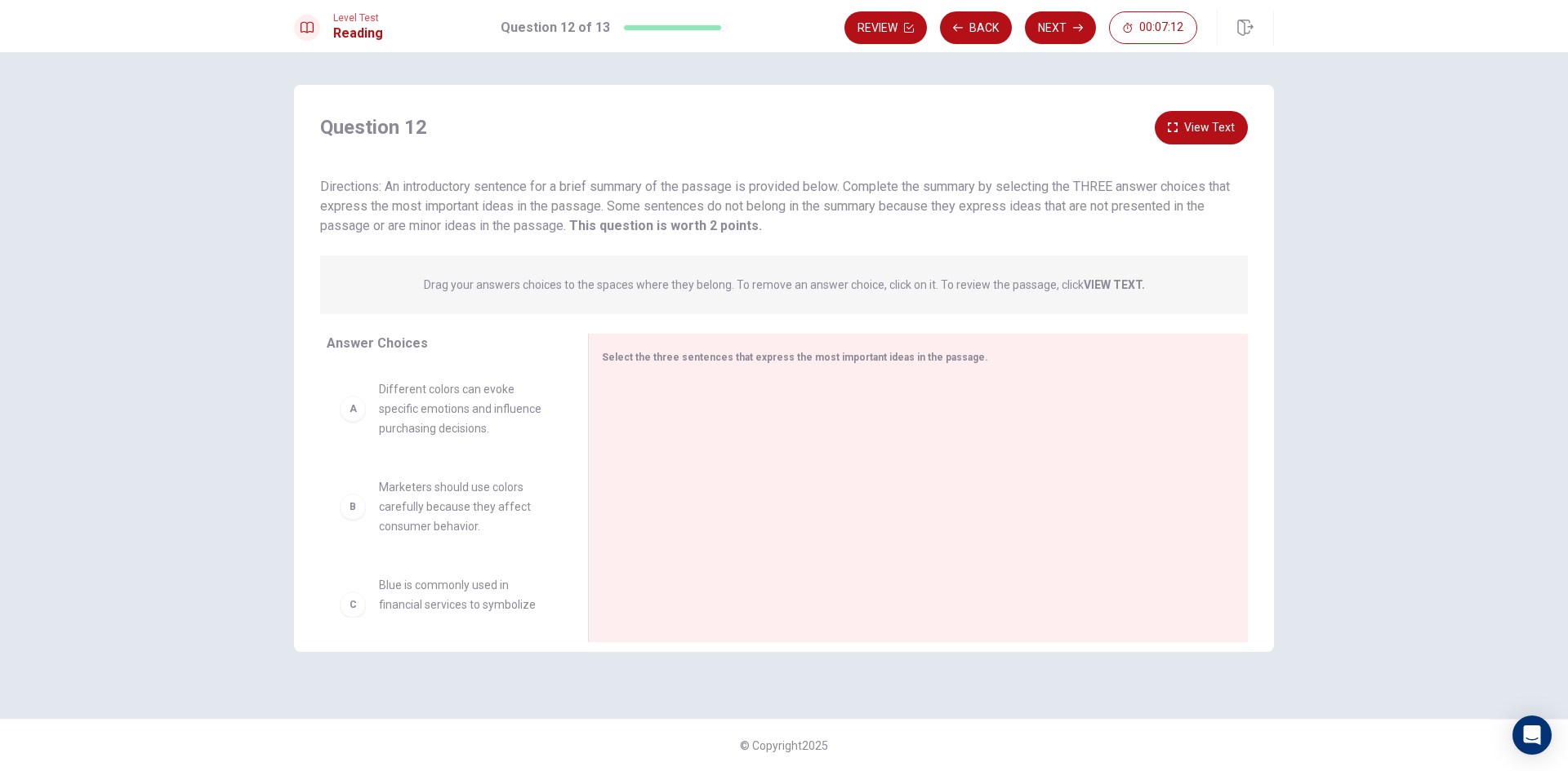
click at [361, 420] on div "A Different colors can evoke specific emotions and influence purchasing decisio…" at bounding box center [444, 408] width 209 height 58
drag, startPoint x: 360, startPoint y: 418, endPoint x: 362, endPoint y: 403, distance: 15.1
click at [1109, 285] on strong "VIEW TEXT." at bounding box center [1114, 285] width 61 height 13
drag, startPoint x: 425, startPoint y: 400, endPoint x: 734, endPoint y: 418, distance: 309.5
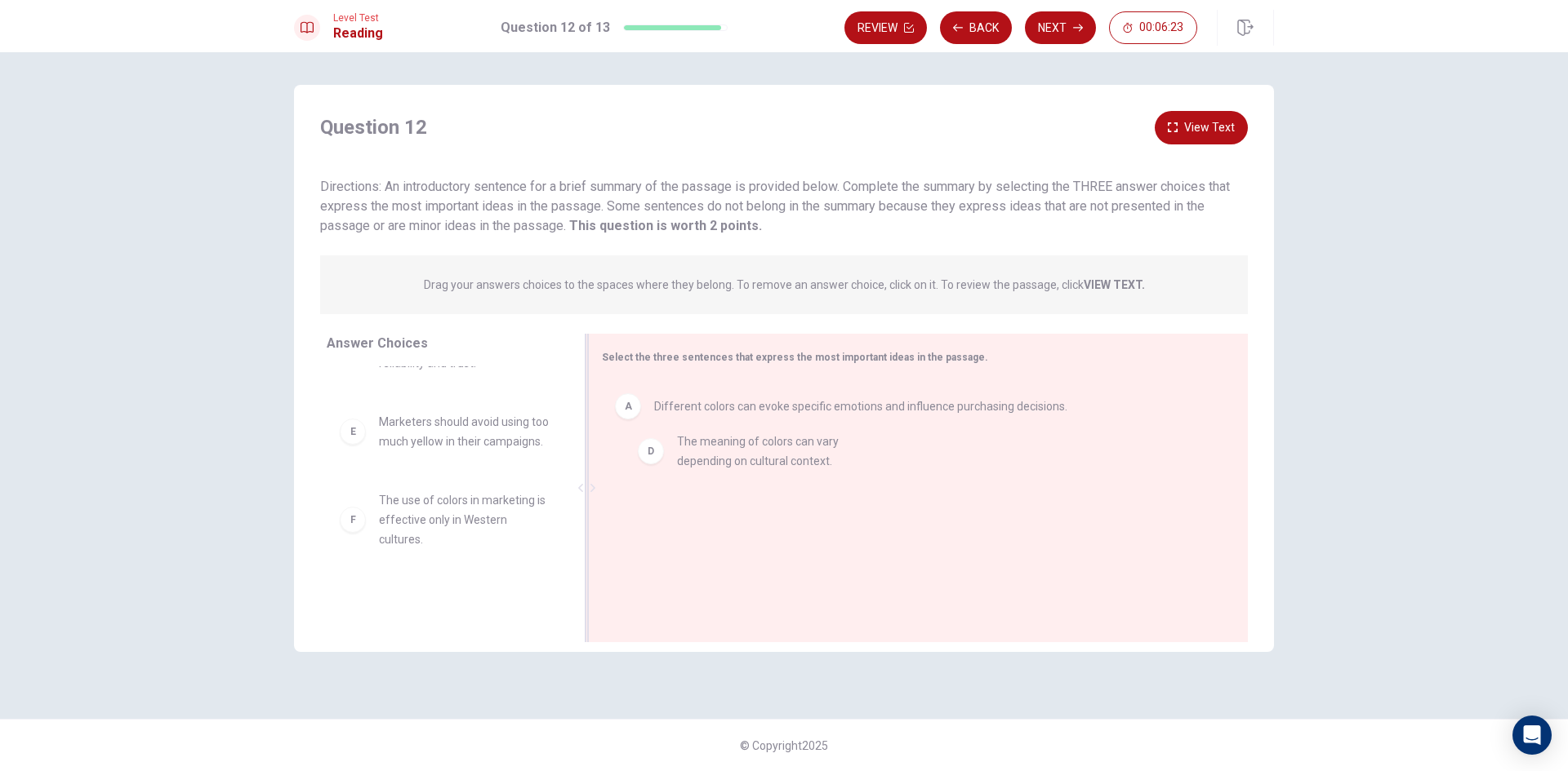
drag, startPoint x: 415, startPoint y: 441, endPoint x: 717, endPoint y: 460, distance: 302.6
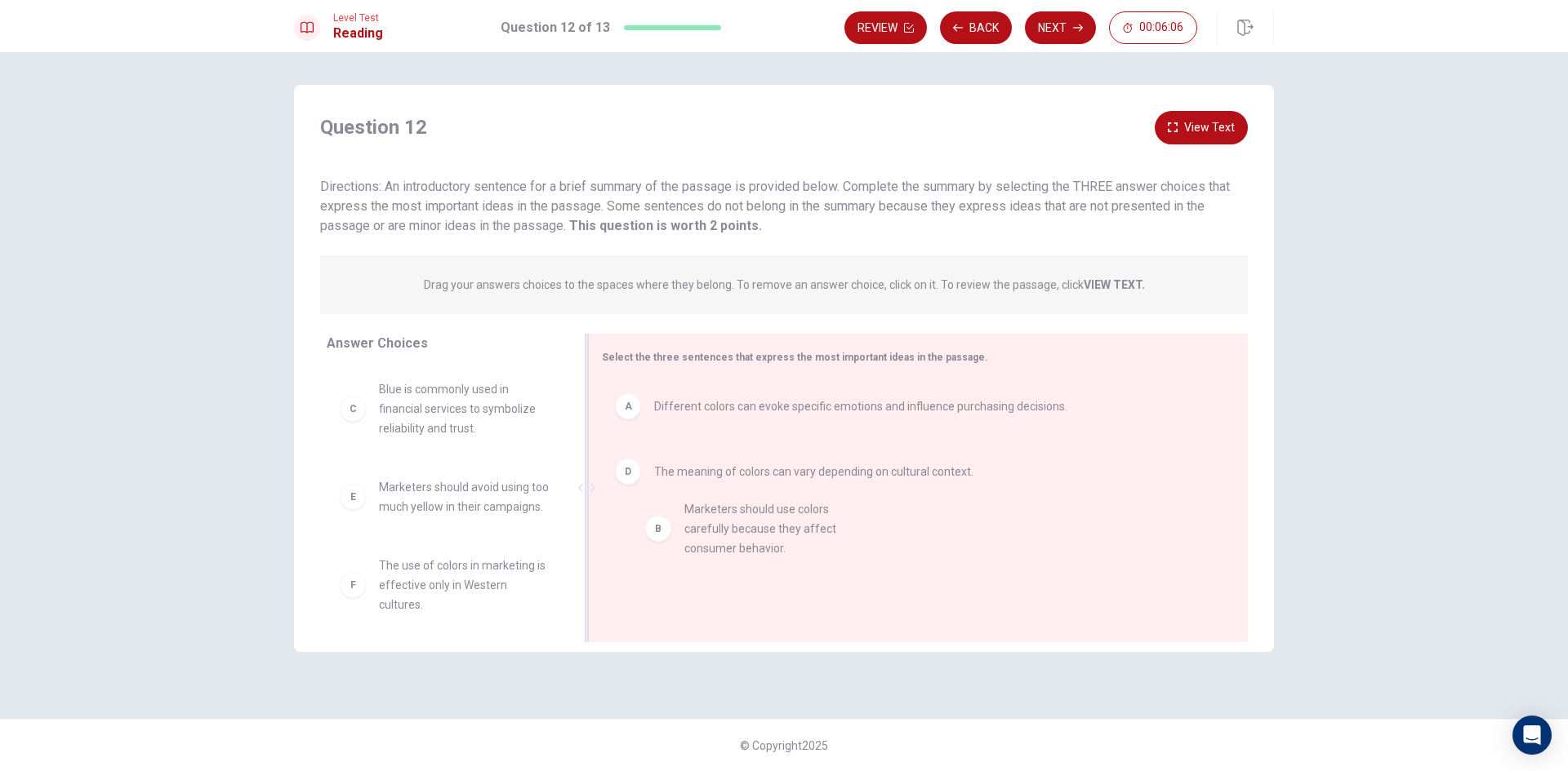
drag, startPoint x: 439, startPoint y: 412, endPoint x: 748, endPoint y: 535, distance: 332.6
click at [1067, 37] on button "Next" at bounding box center [1060, 28] width 71 height 33
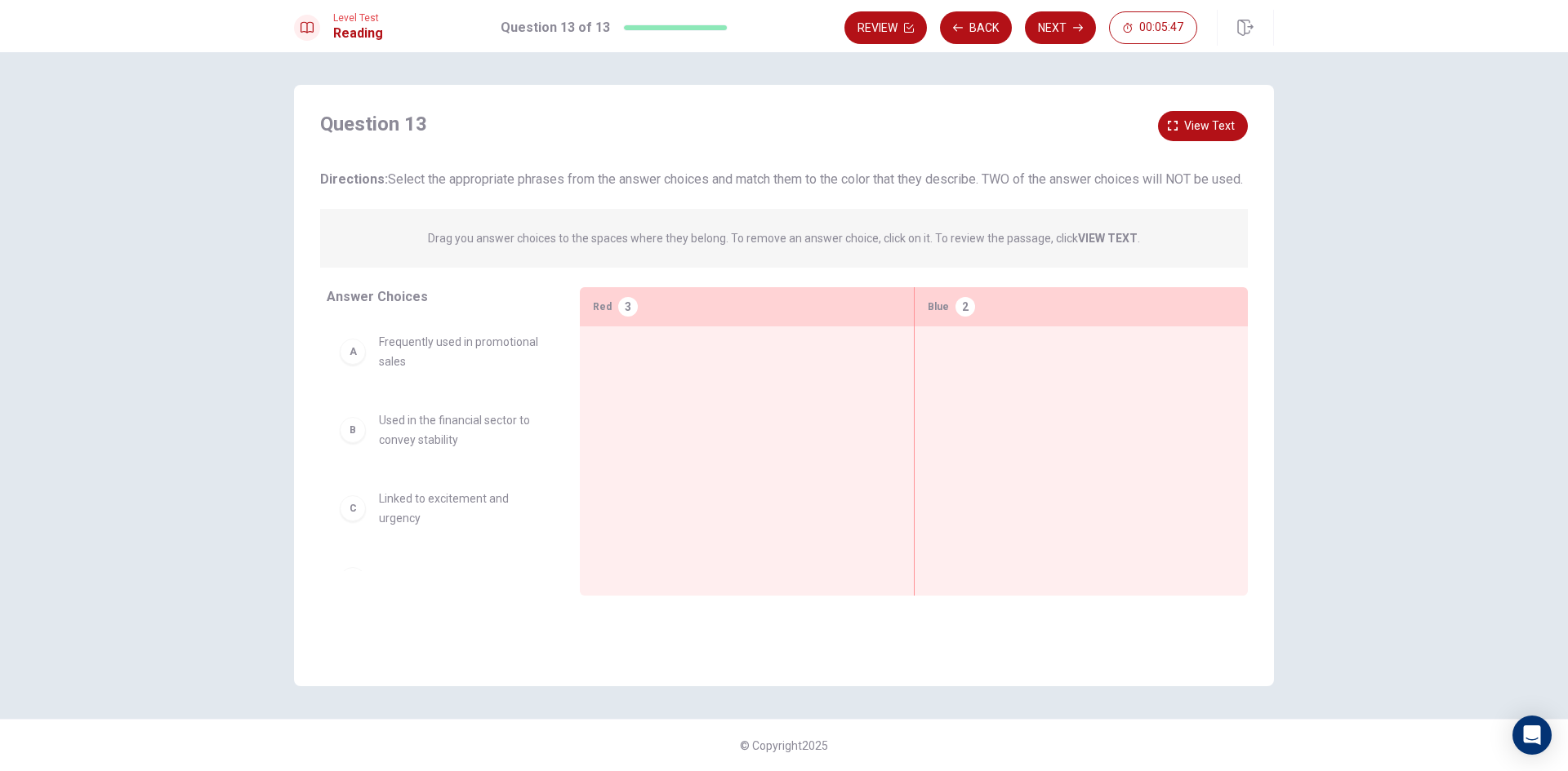
scroll to position [0, 0]
drag, startPoint x: 596, startPoint y: 407, endPoint x: 695, endPoint y: 388, distance: 100.8
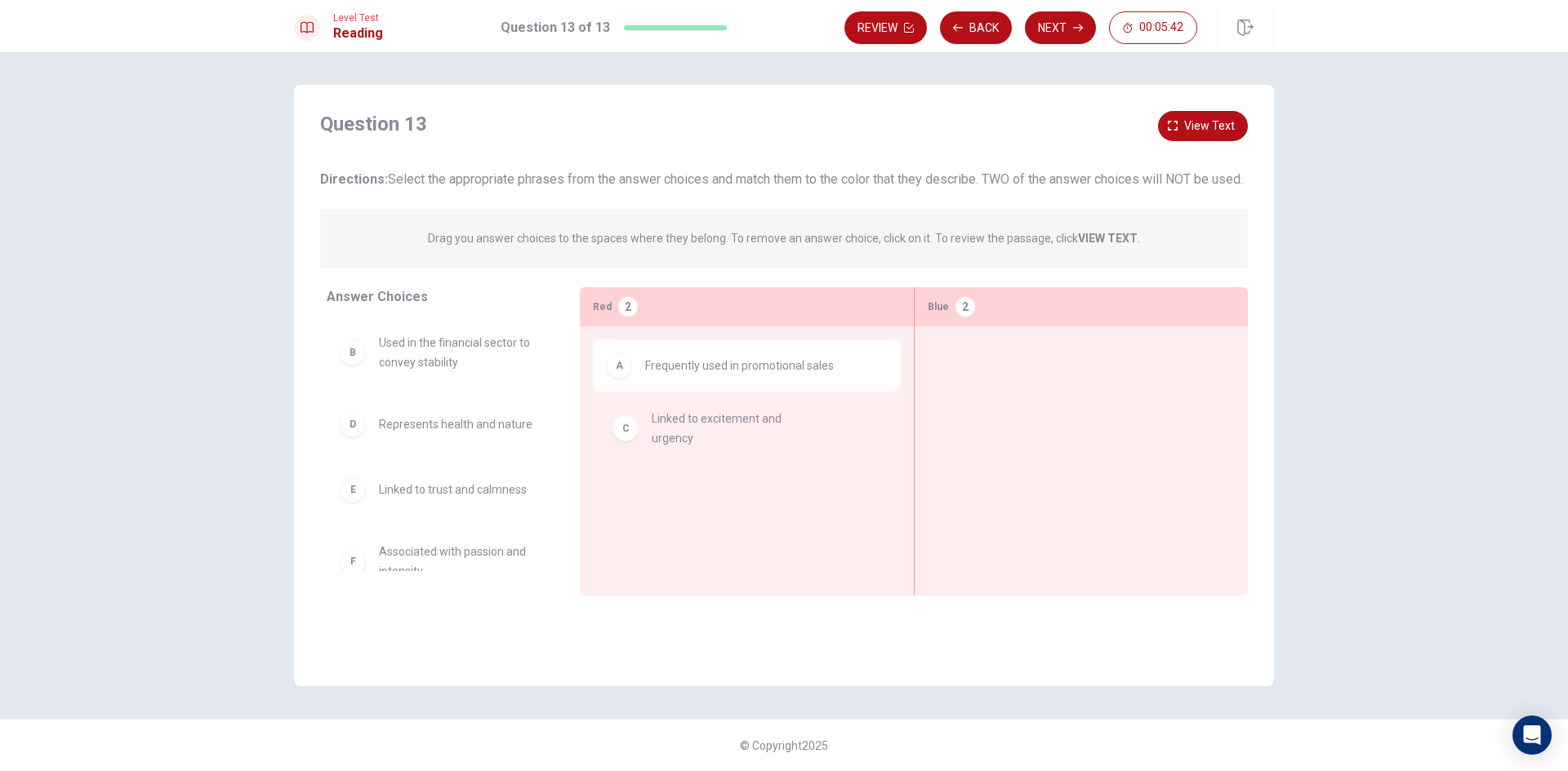
drag, startPoint x: 427, startPoint y: 454, endPoint x: 720, endPoint y: 433, distance: 293.8
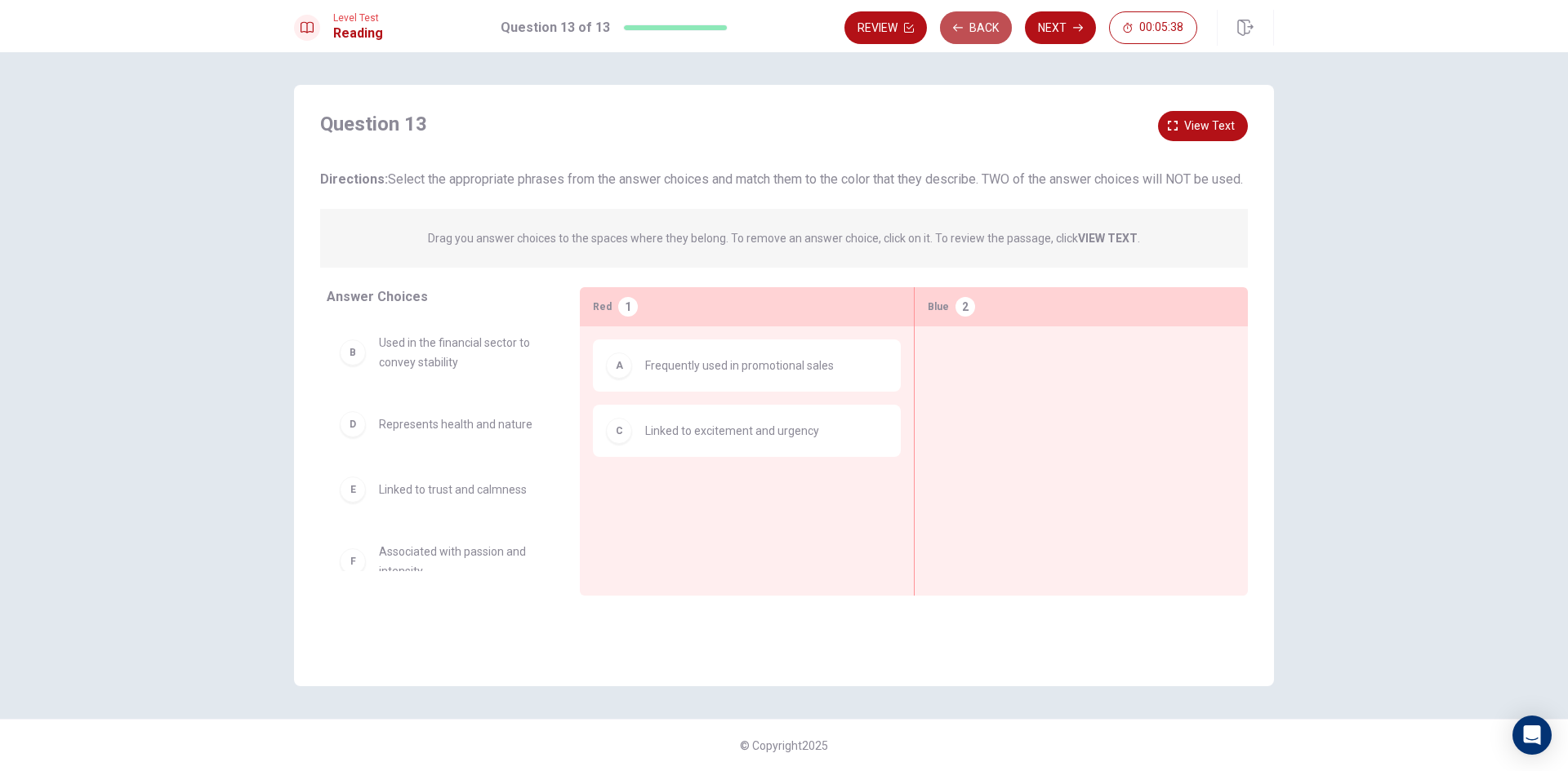
click at [967, 29] on button "Back" at bounding box center [976, 28] width 72 height 33
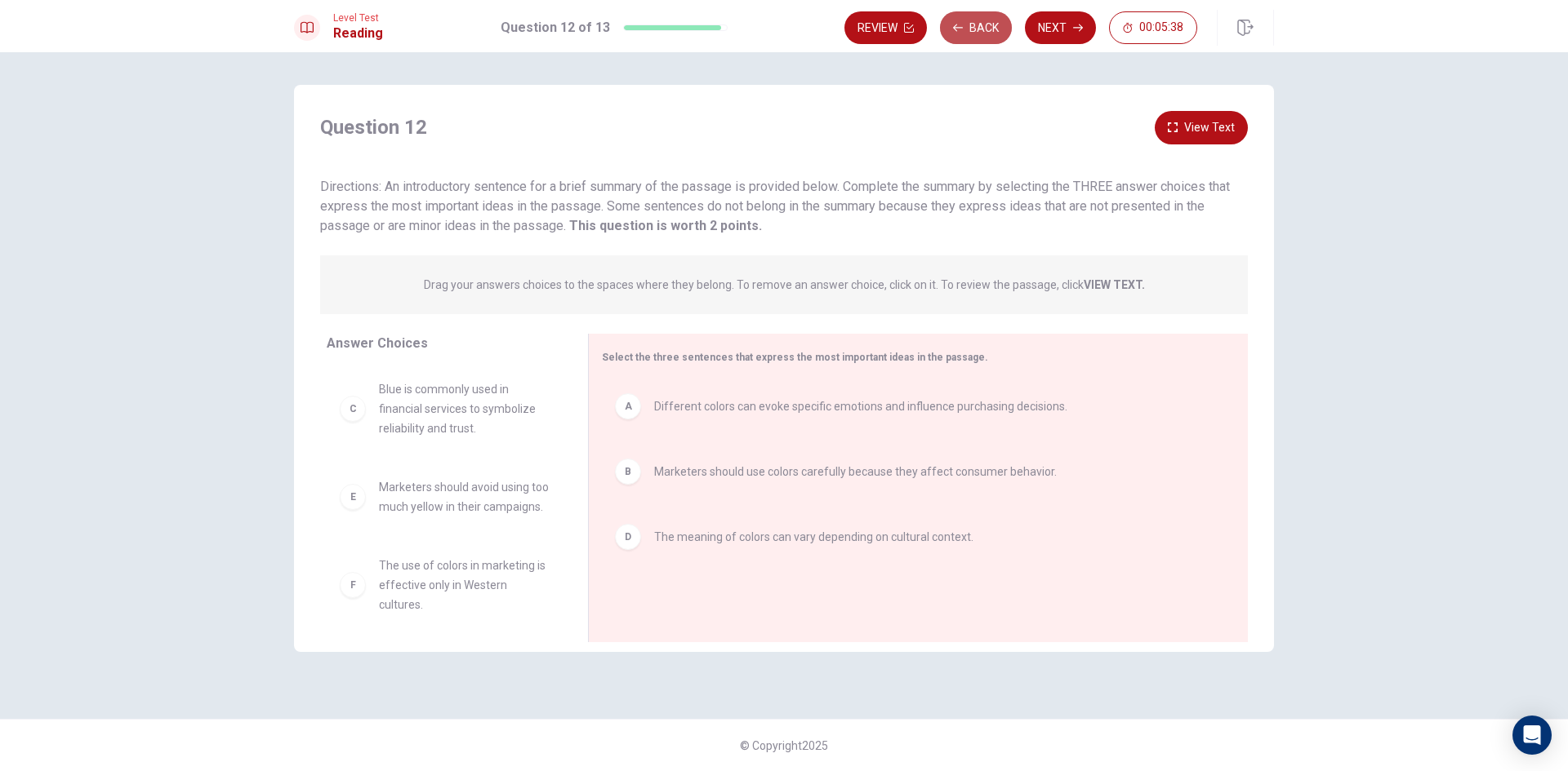
click at [967, 29] on button "Back" at bounding box center [976, 28] width 72 height 33
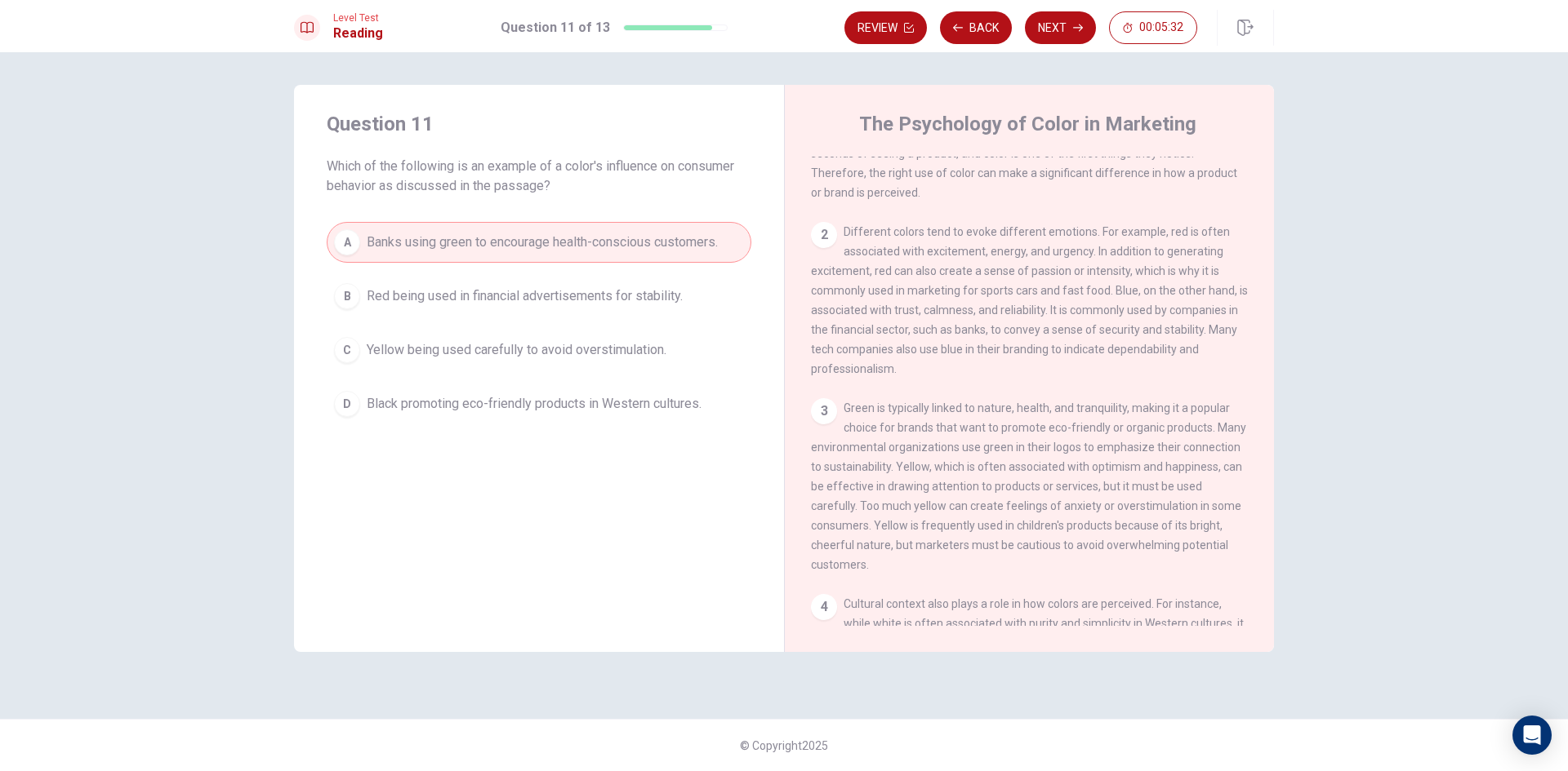
scroll to position [82, 0]
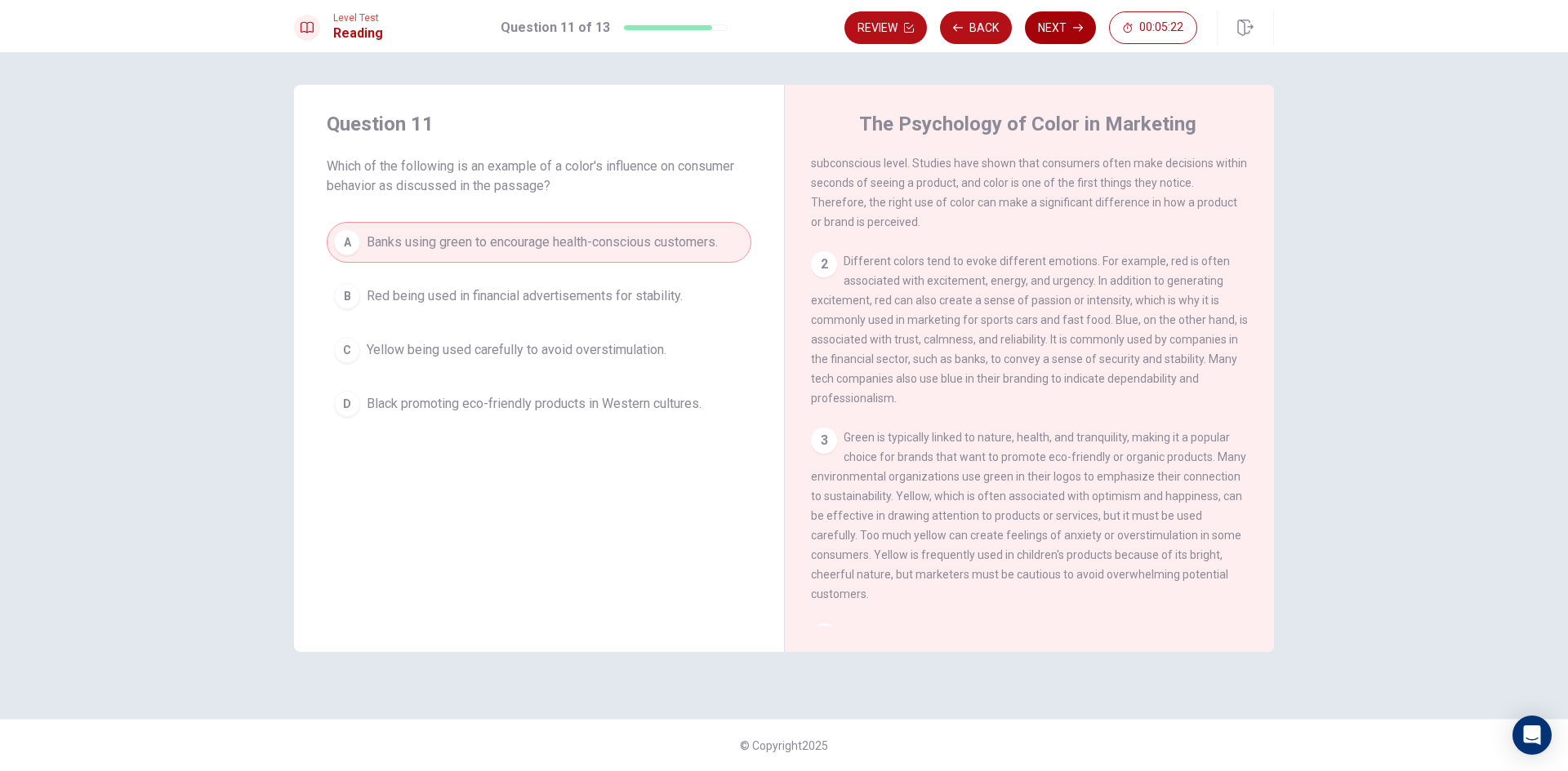
click at [1061, 34] on button "Next" at bounding box center [1060, 28] width 71 height 33
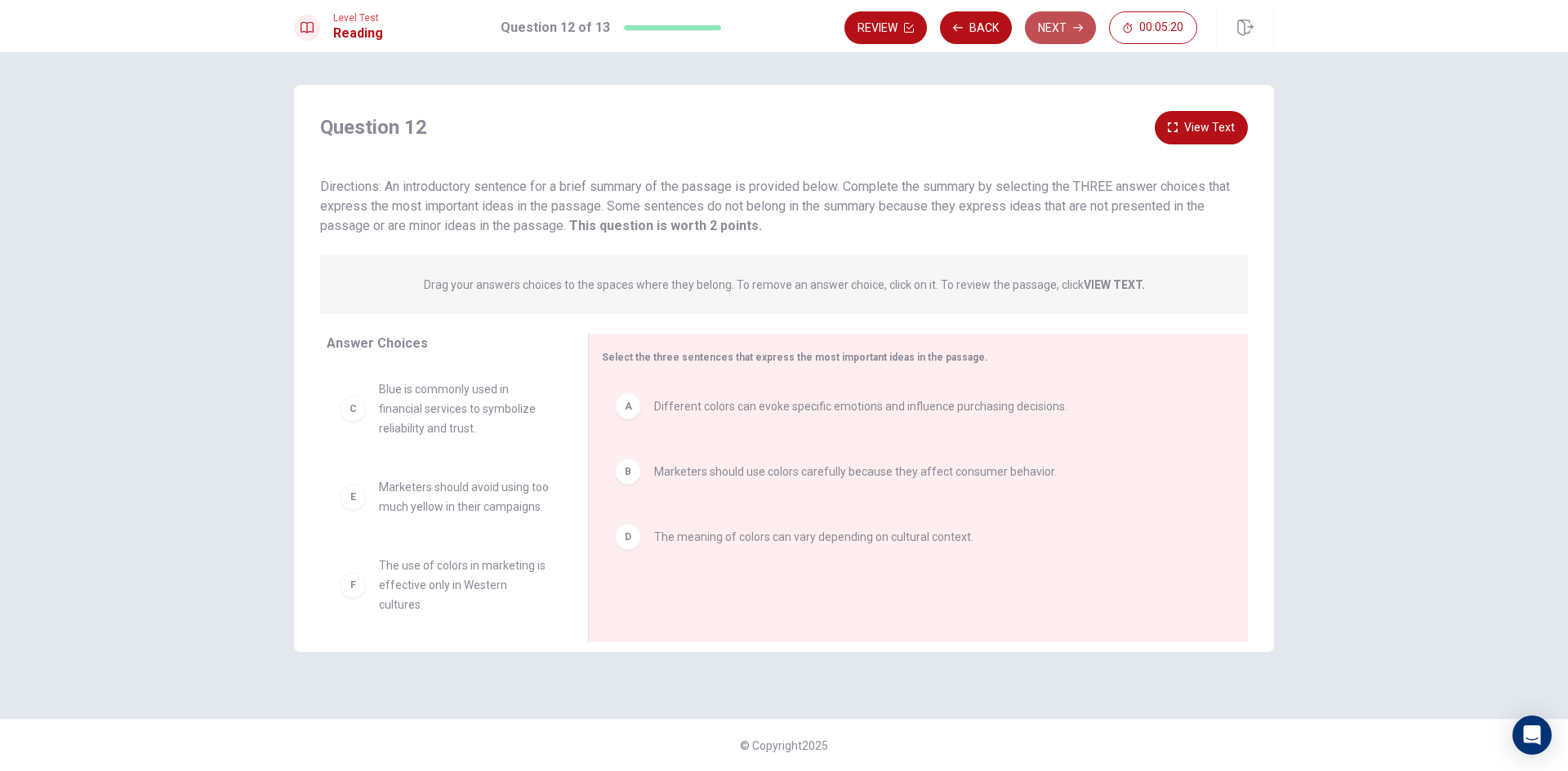
click at [1061, 25] on button "Next" at bounding box center [1060, 28] width 71 height 33
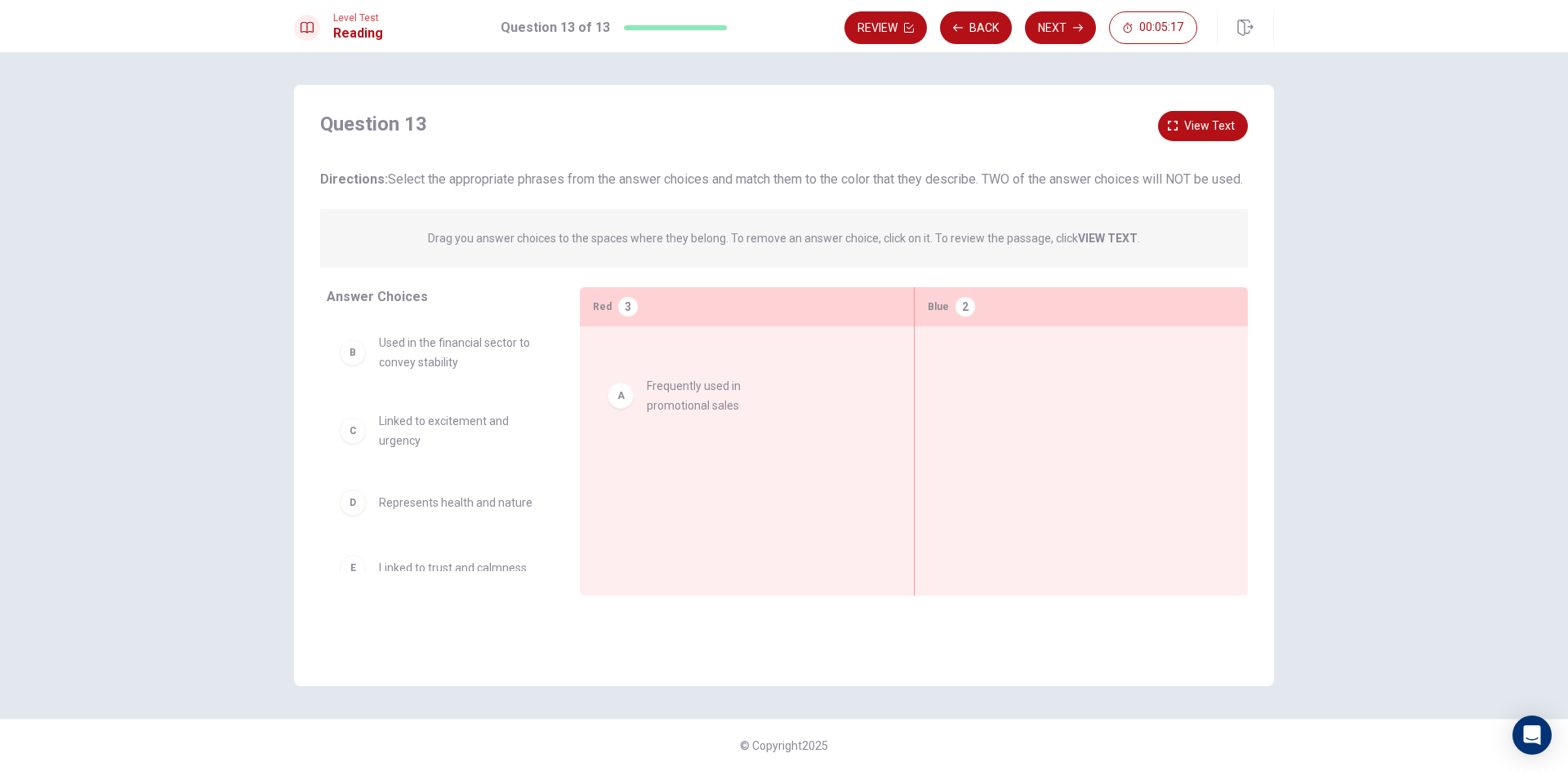
drag, startPoint x: 446, startPoint y: 373, endPoint x: 754, endPoint y: 405, distance: 309.7
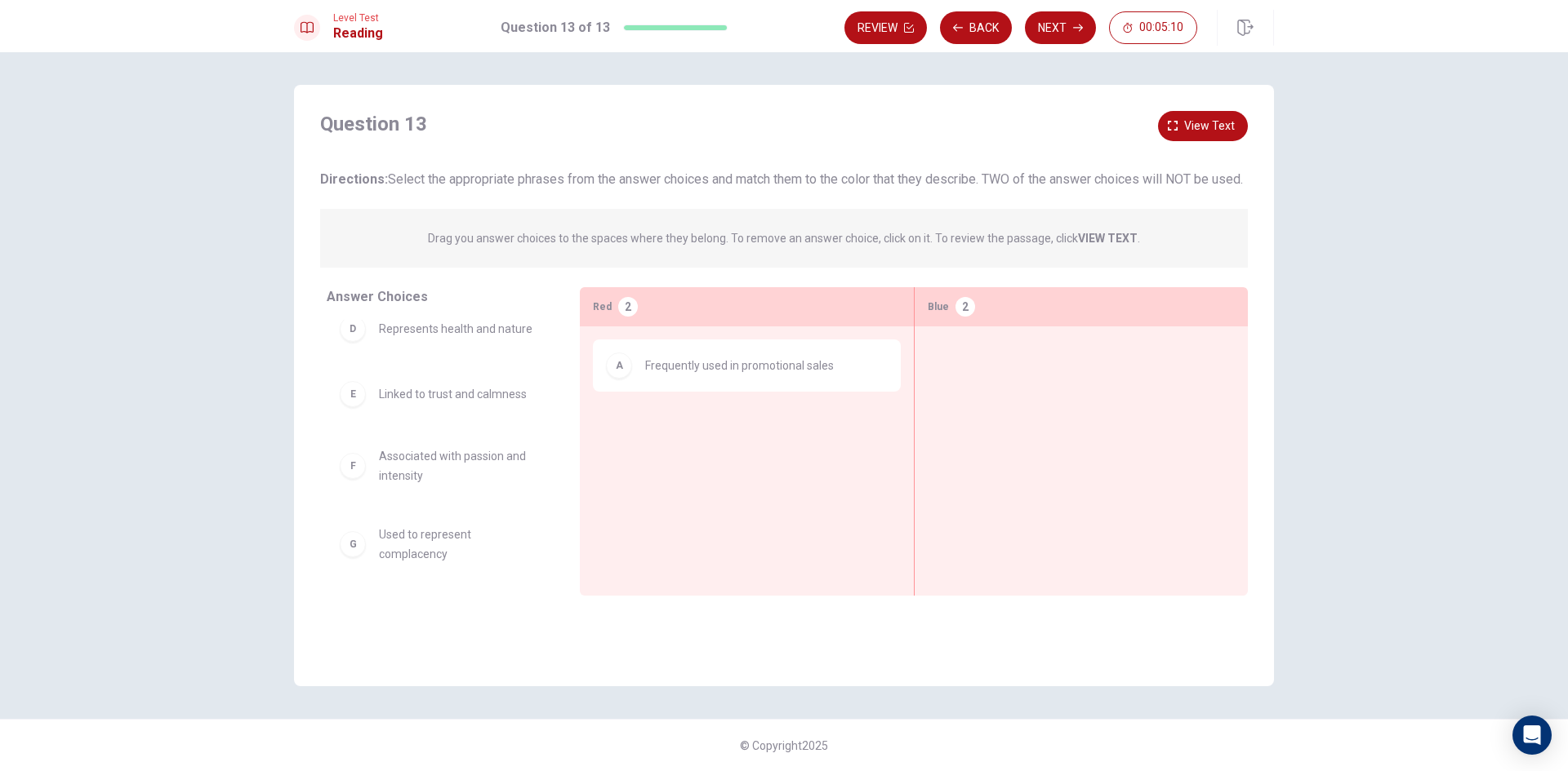
scroll to position [180, 0]
drag, startPoint x: 458, startPoint y: 413, endPoint x: 1067, endPoint y: 384, distance: 609.7
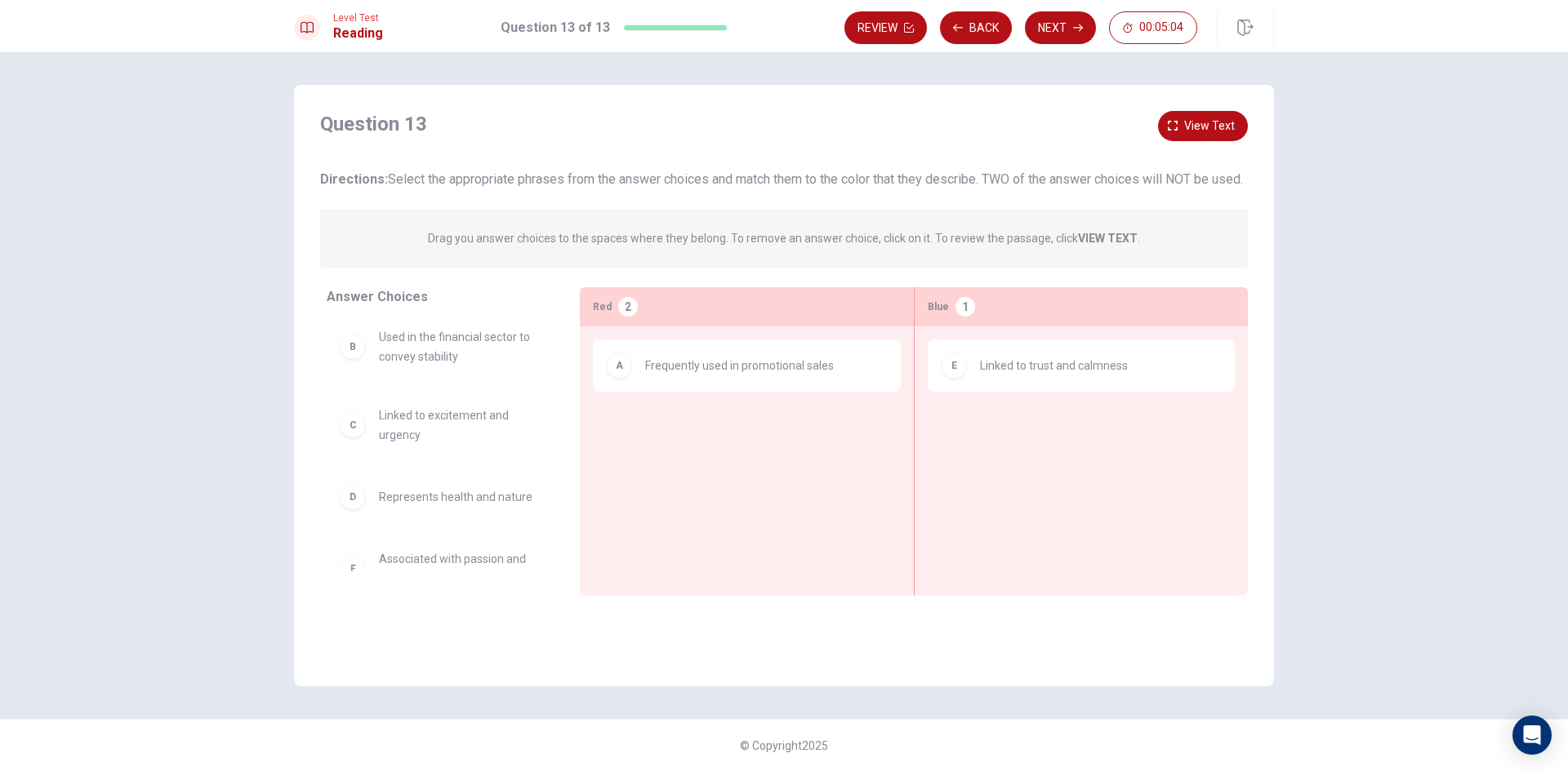
scroll to position [0, 0]
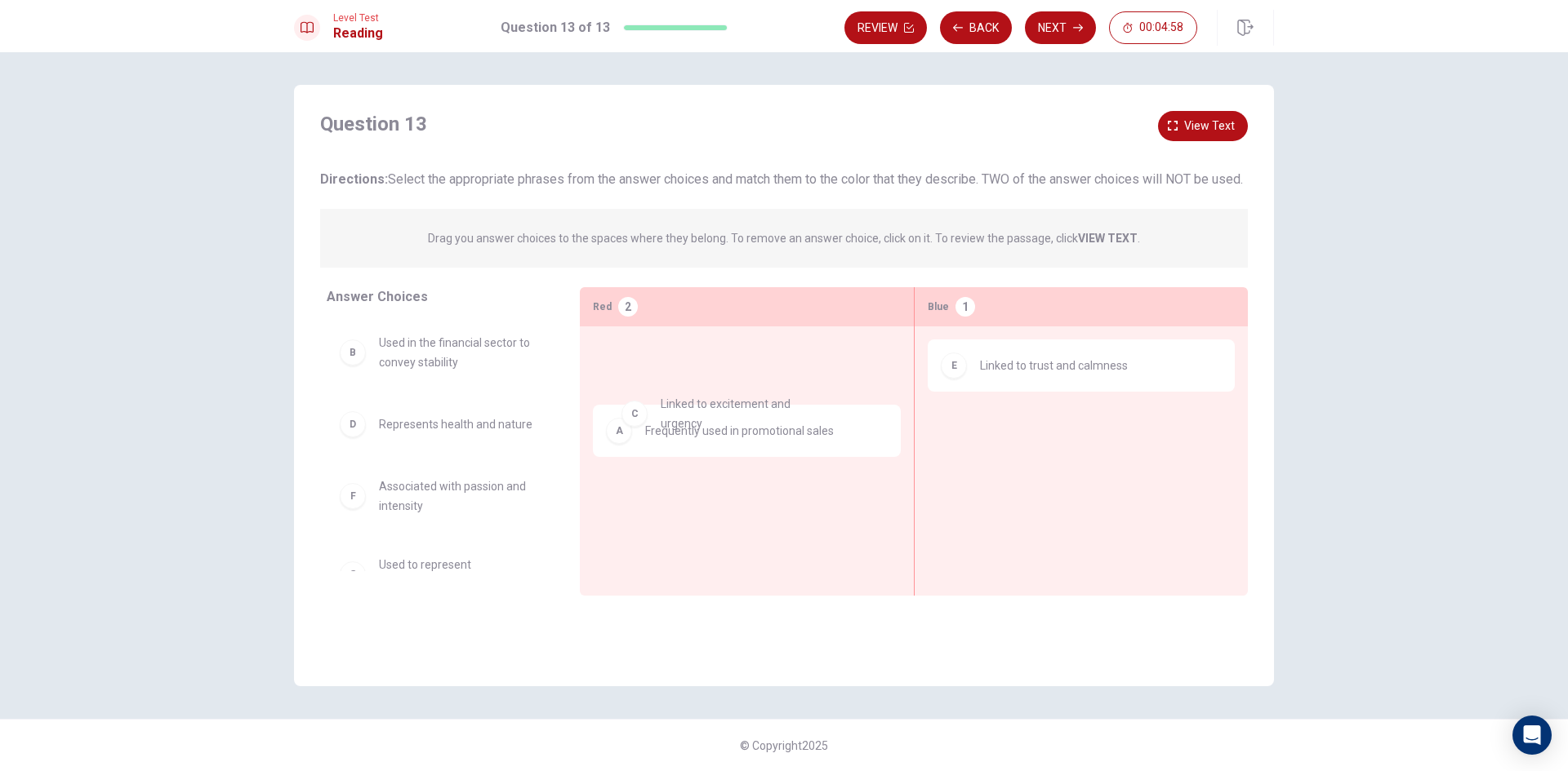
drag, startPoint x: 466, startPoint y: 448, endPoint x: 751, endPoint y: 416, distance: 286.8
click at [748, 420] on div "A Frequently used in promotional sales" at bounding box center [746, 435] width 308 height 193
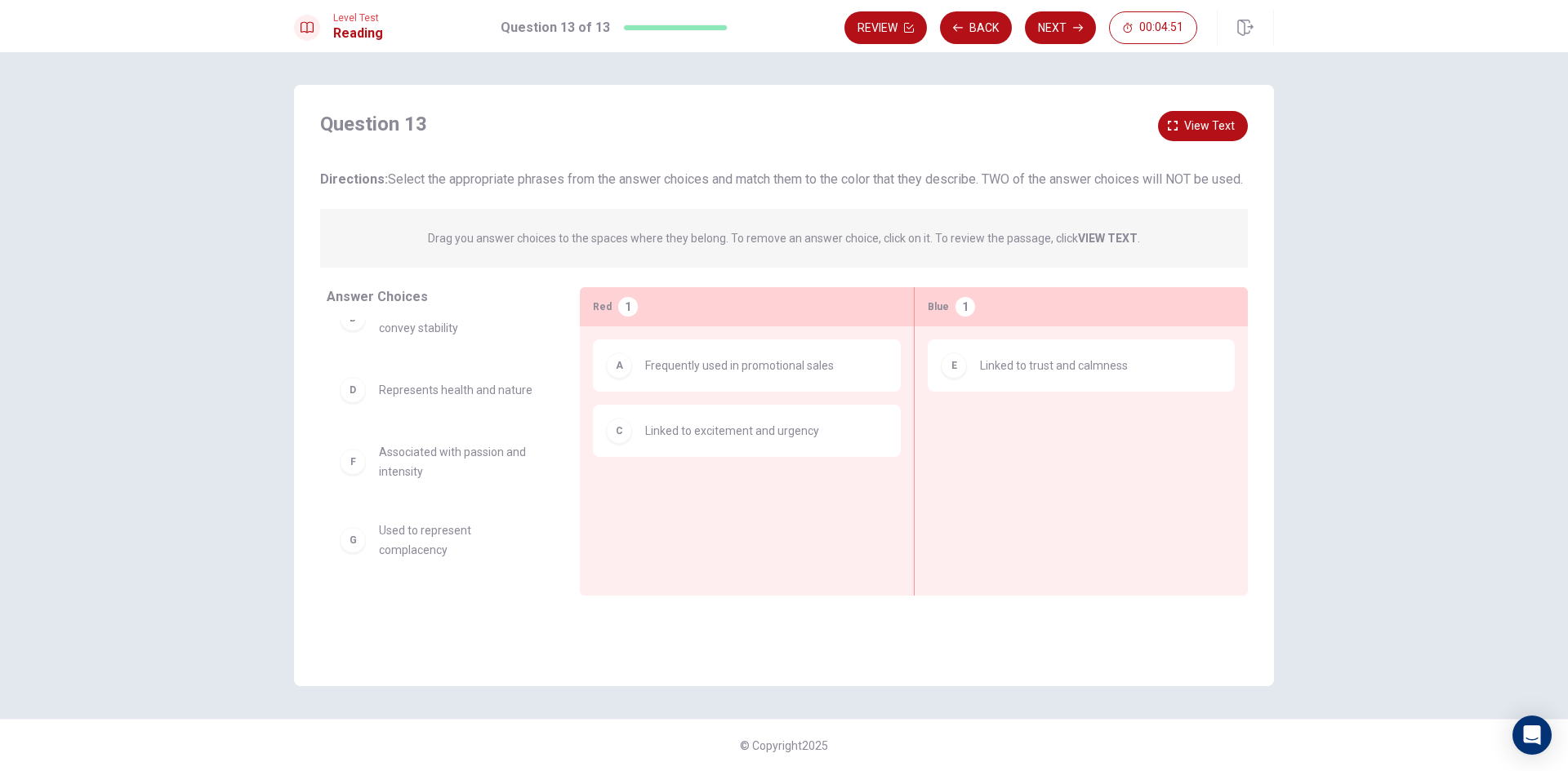
scroll to position [36, 0]
click at [989, 27] on button "Back" at bounding box center [976, 28] width 72 height 33
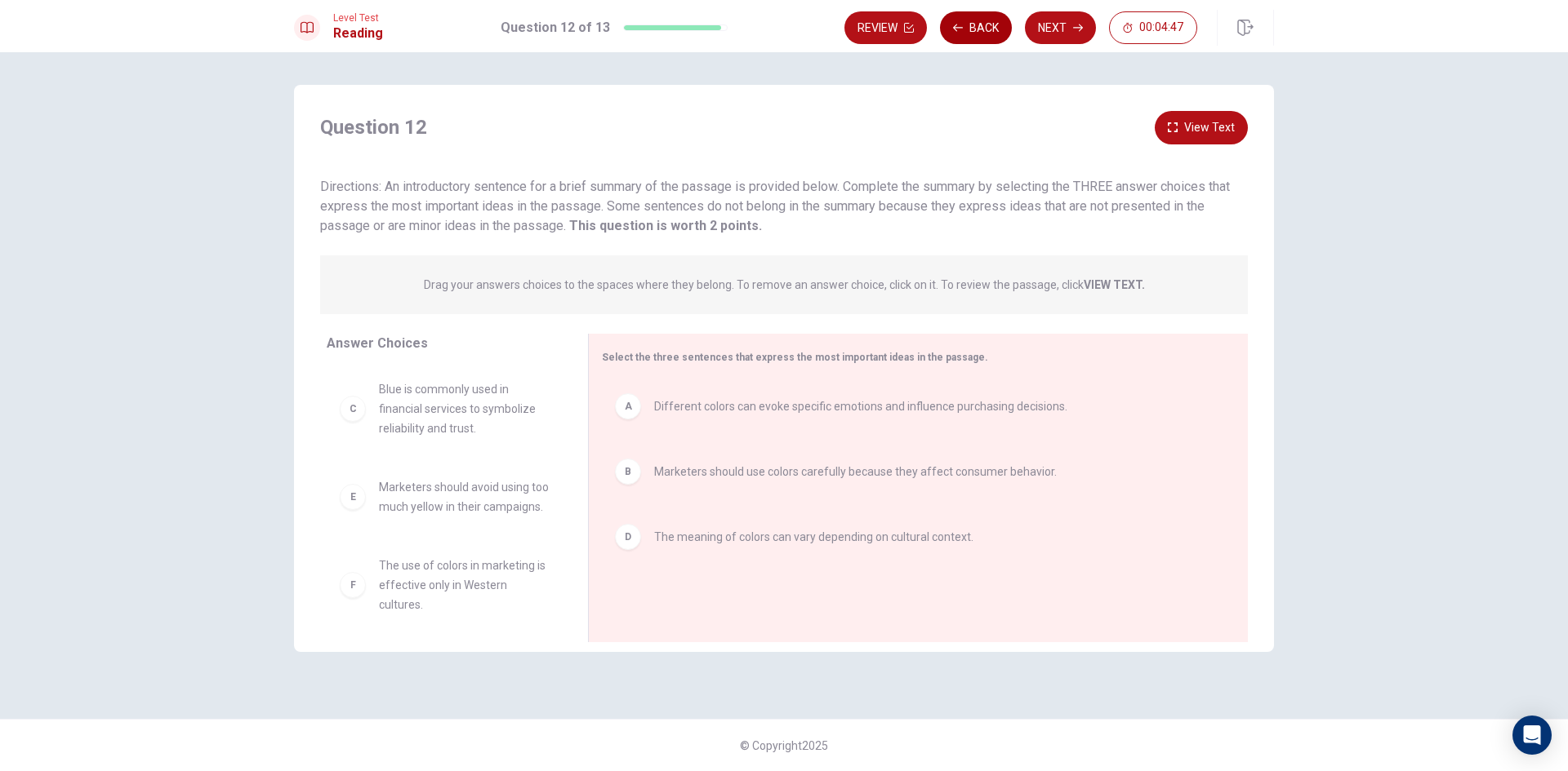
click at [989, 27] on button "Back" at bounding box center [976, 28] width 72 height 33
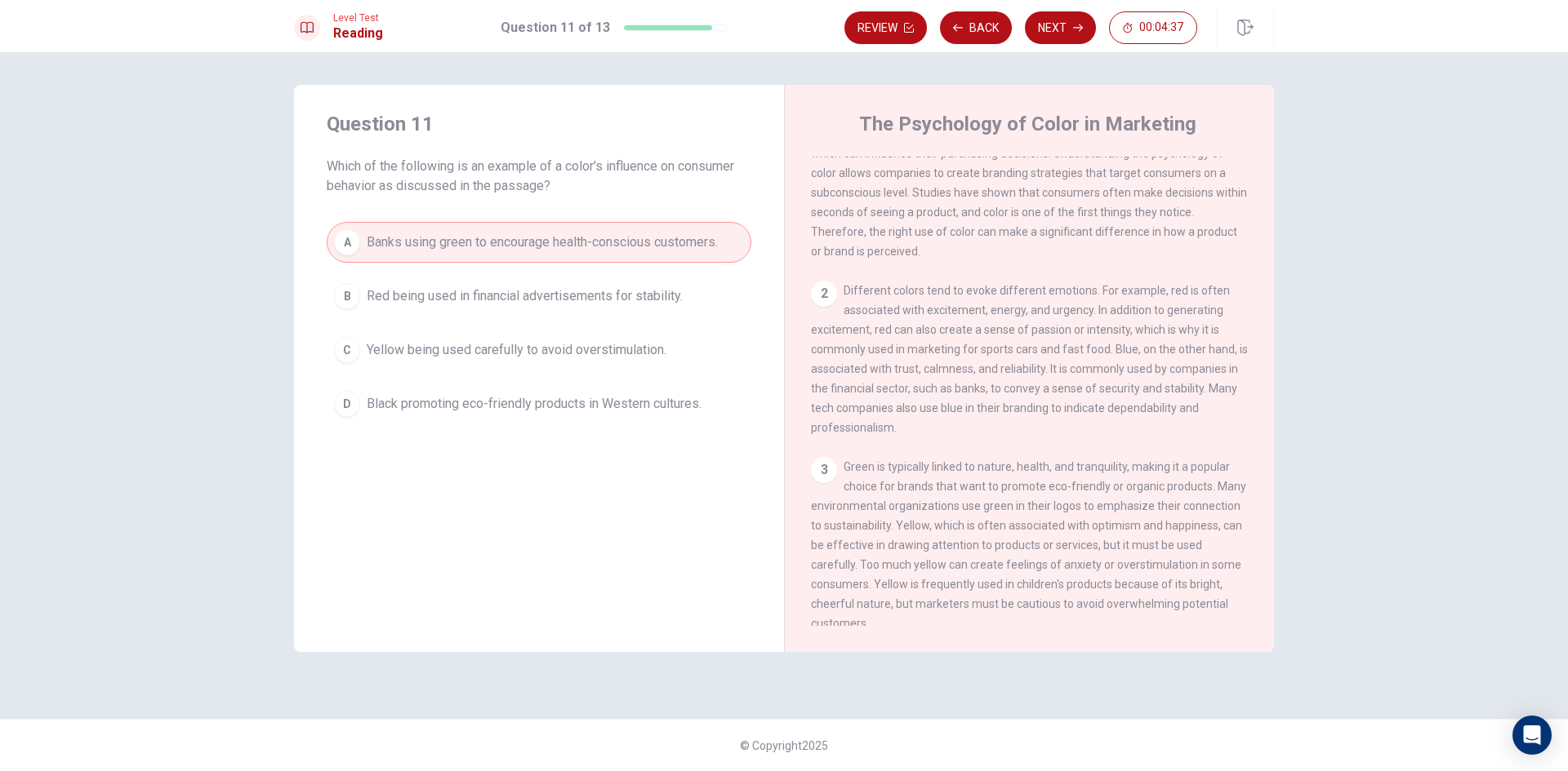
scroll to position [82, 0]
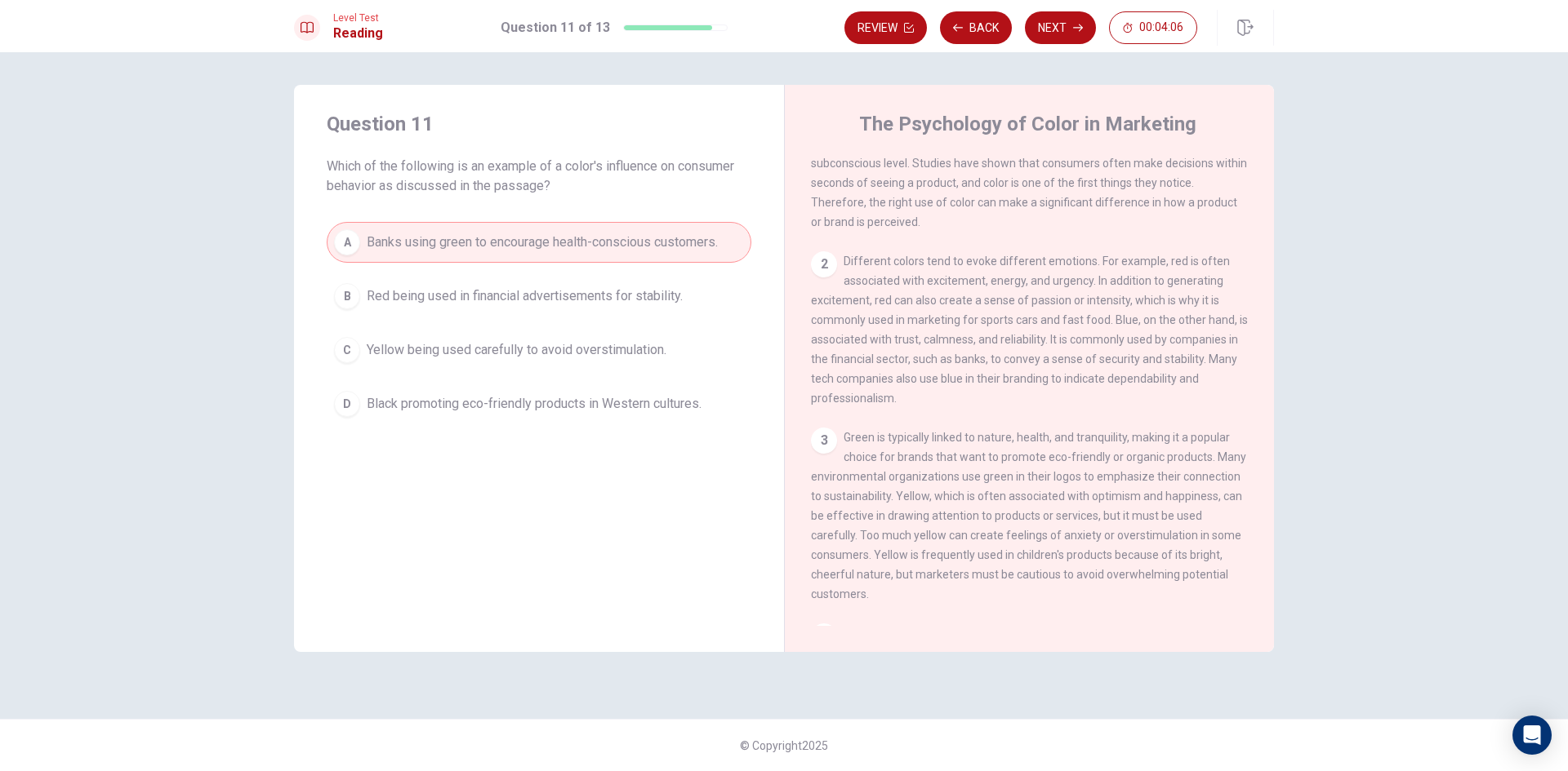
click at [1056, 27] on button "Next" at bounding box center [1060, 28] width 71 height 33
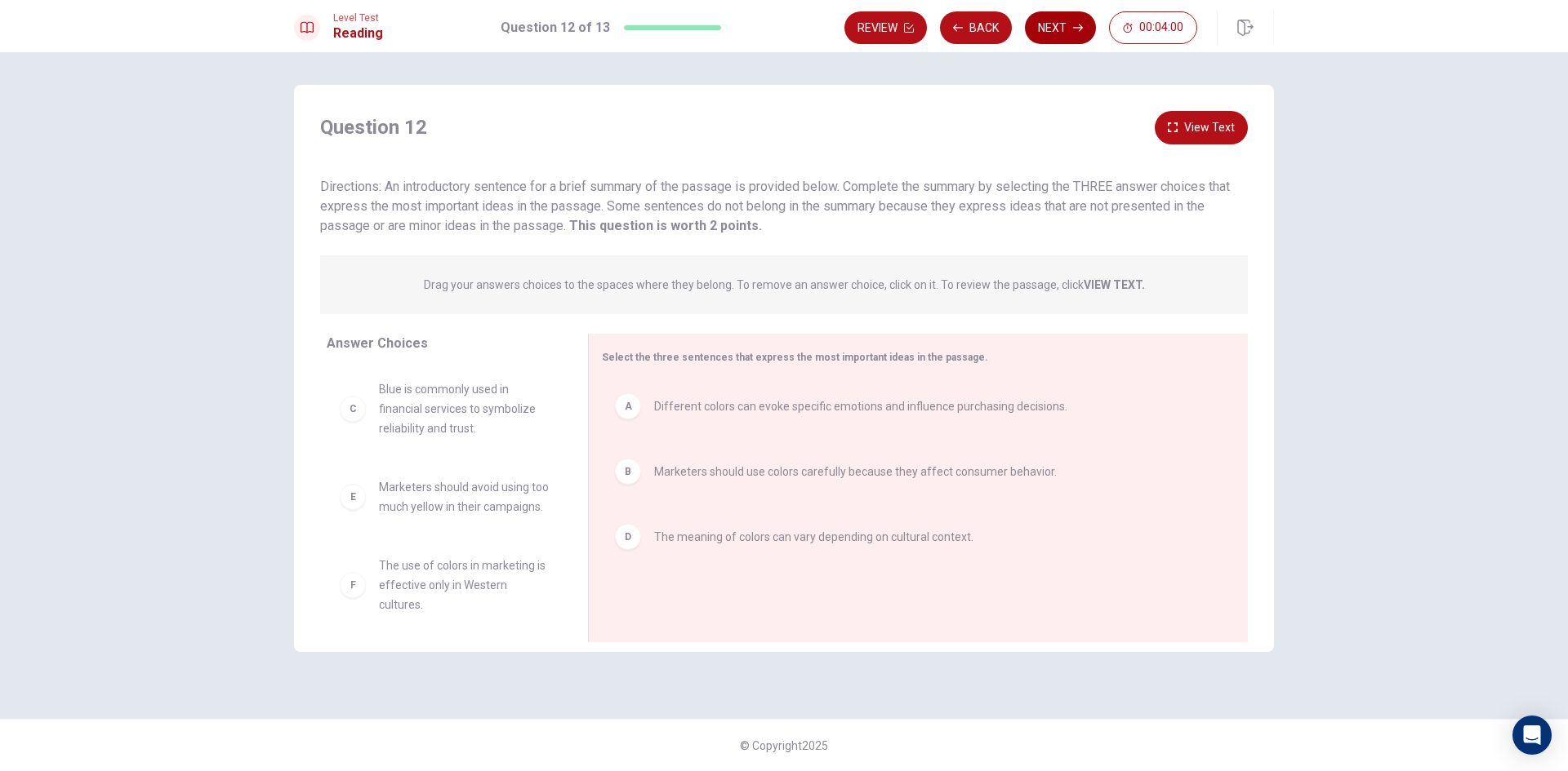
click at [1054, 28] on button "Next" at bounding box center [1060, 28] width 71 height 33
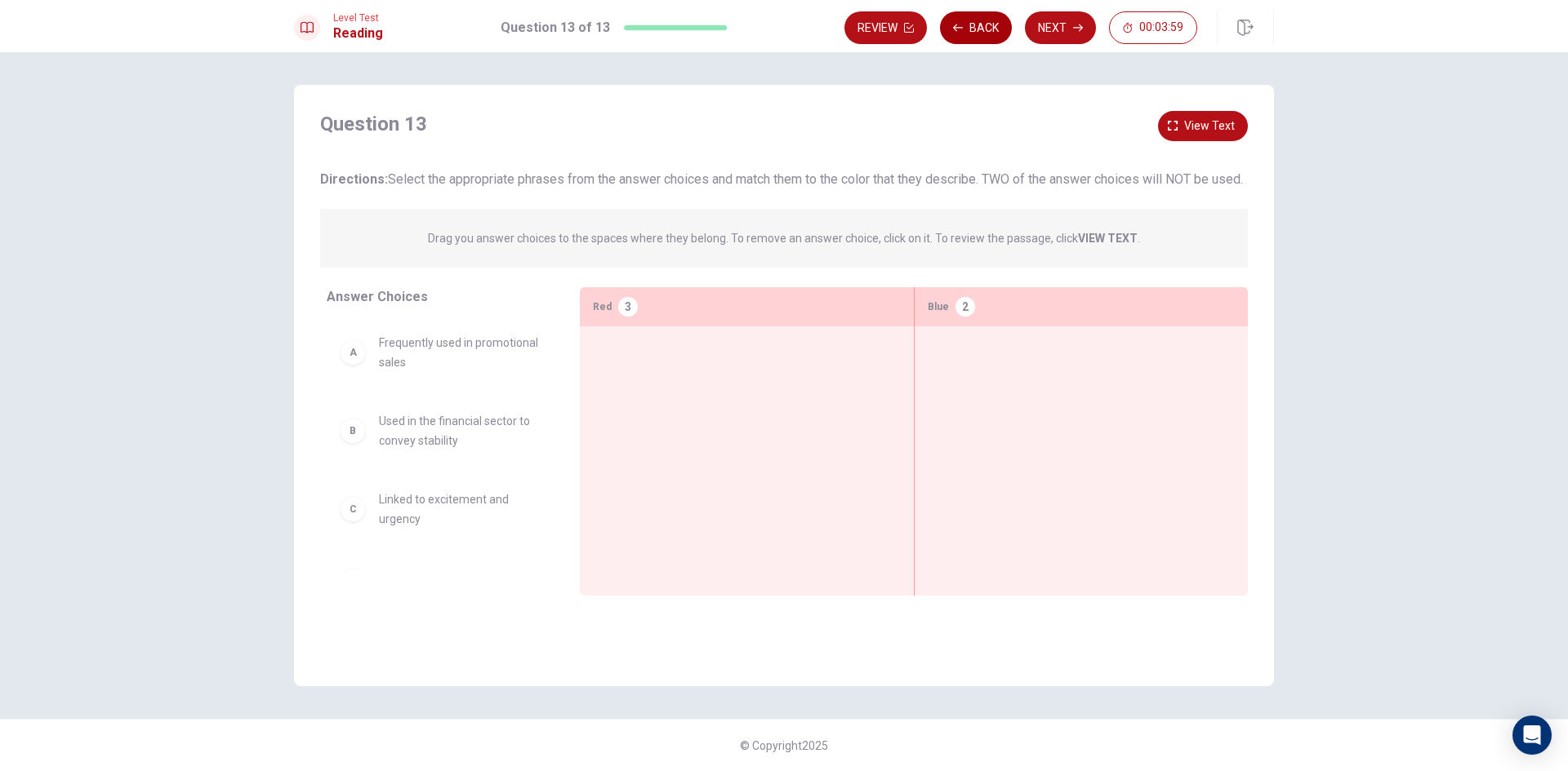
click at [962, 29] on icon "button" at bounding box center [958, 28] width 10 height 10
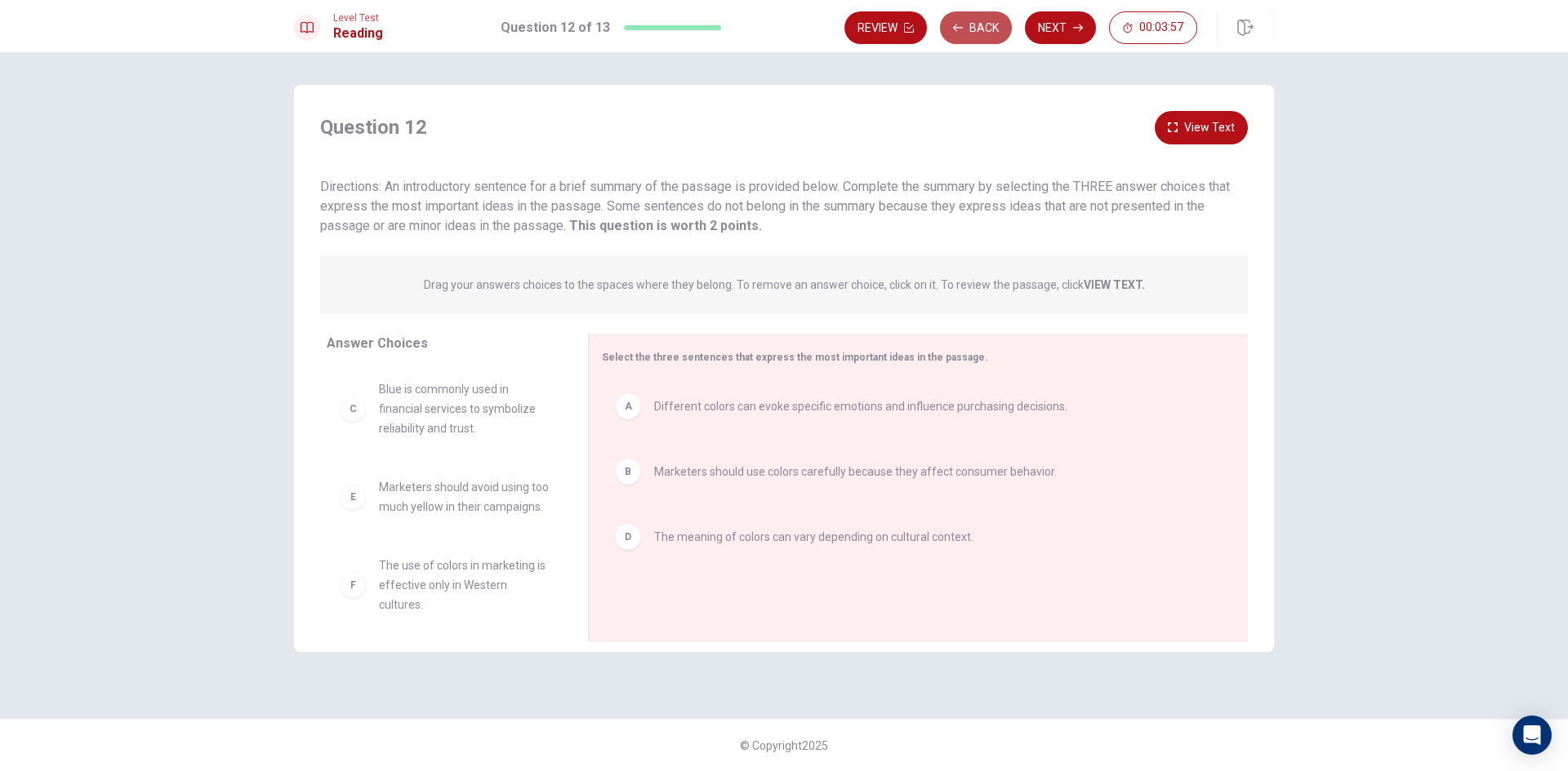
click at [962, 28] on icon "button" at bounding box center [958, 27] width 10 height 8
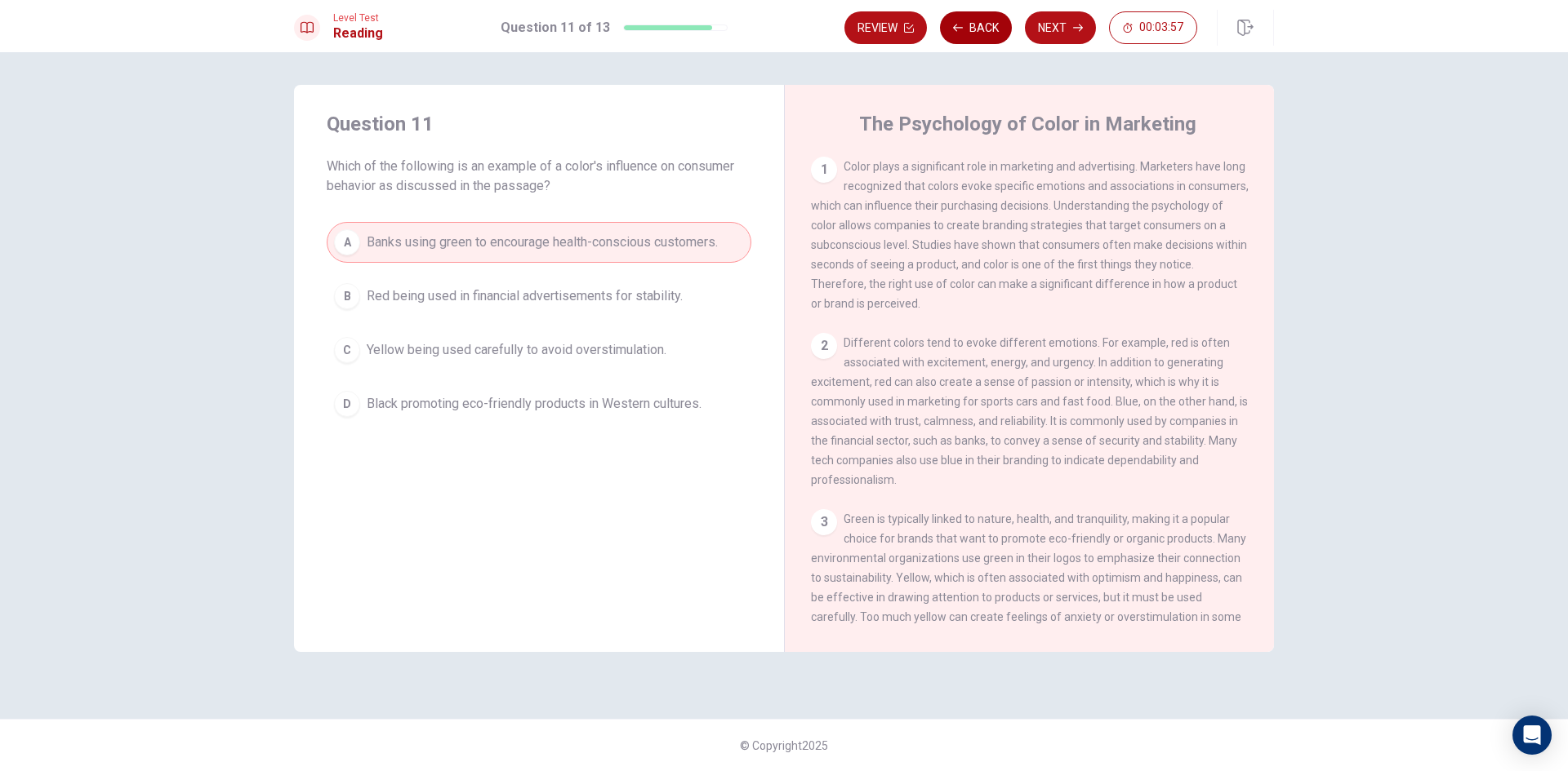
click at [962, 28] on icon "button" at bounding box center [958, 27] width 10 height 8
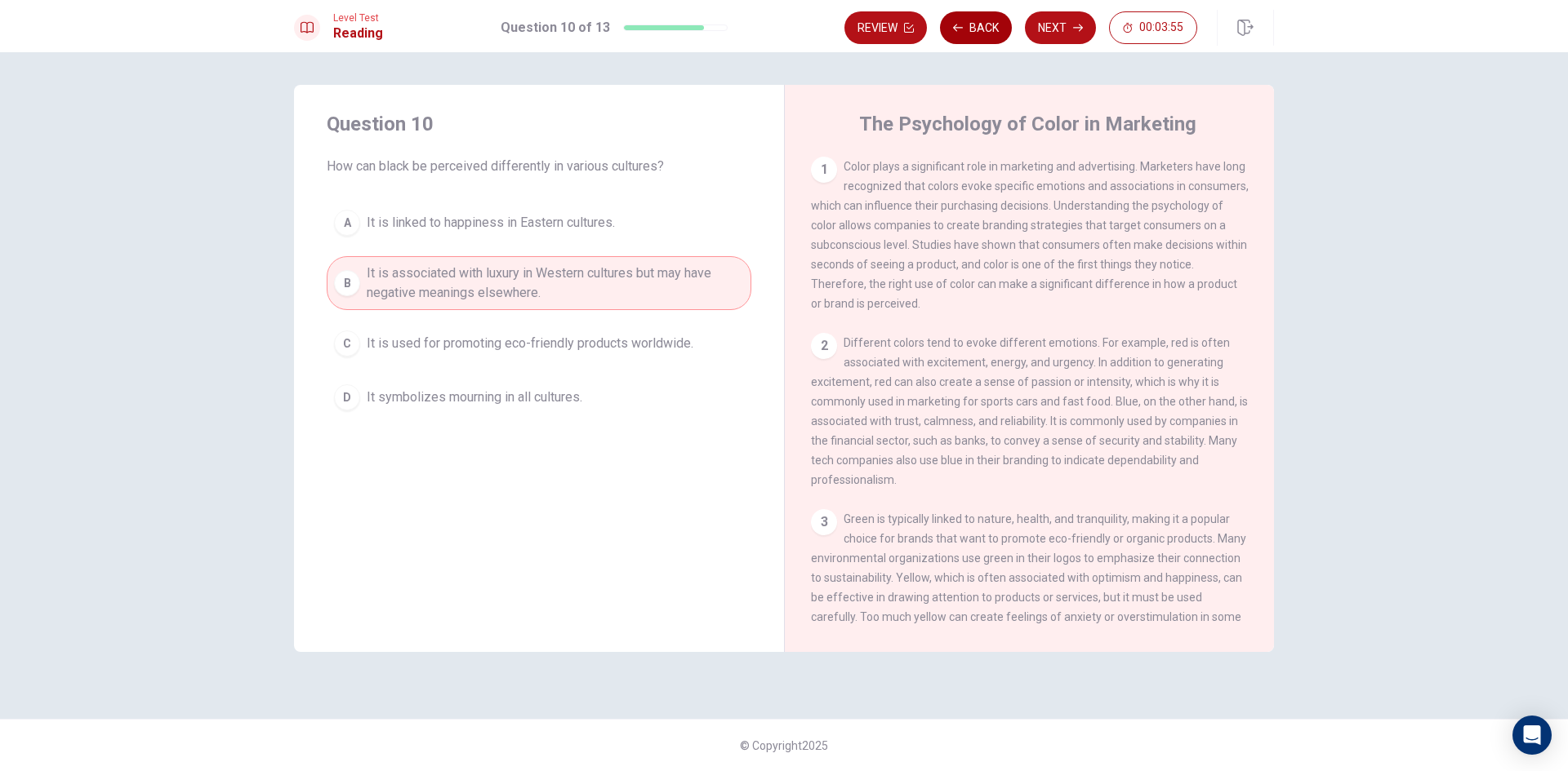
click at [962, 28] on icon "button" at bounding box center [958, 27] width 10 height 8
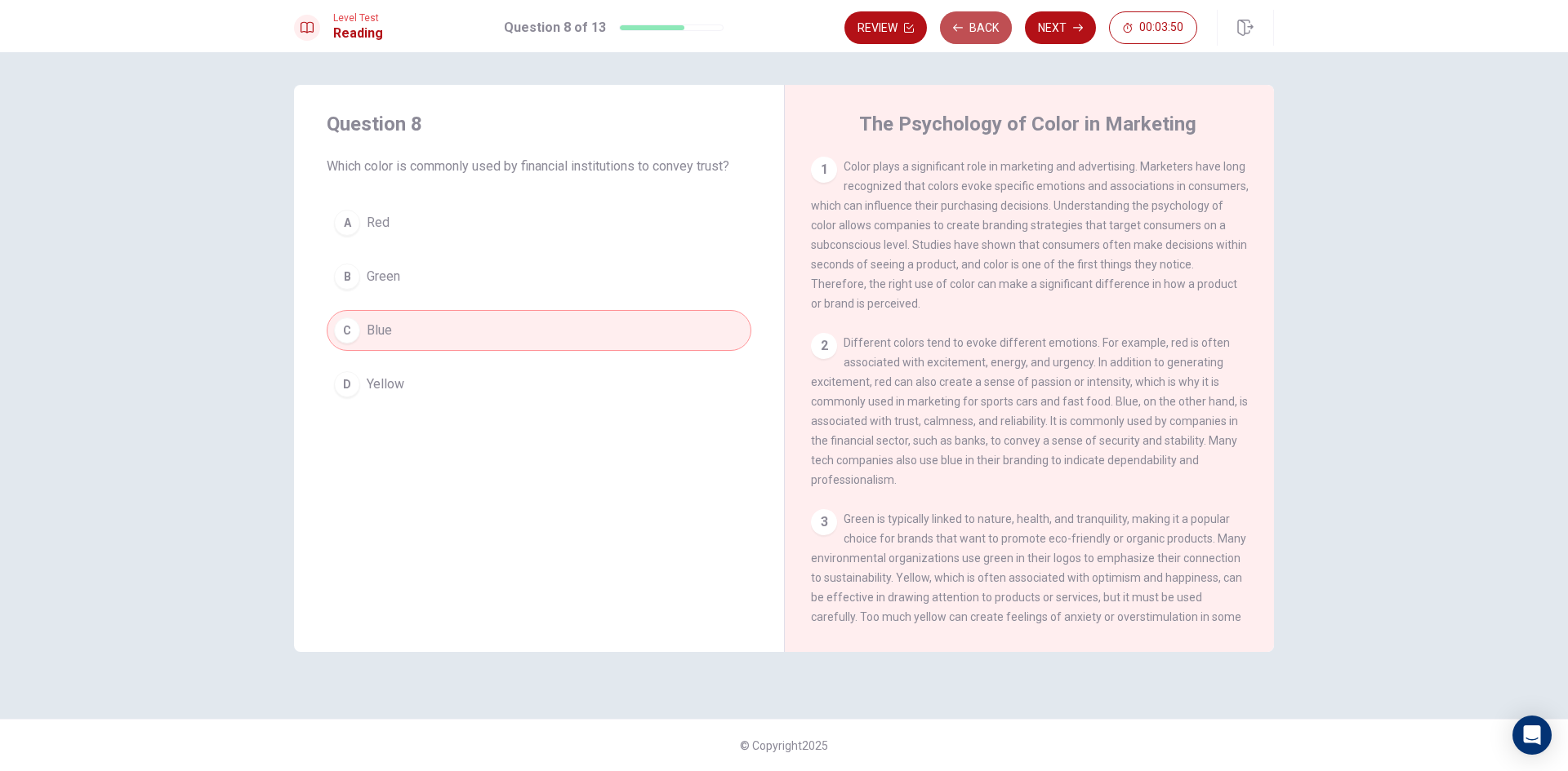
click at [949, 30] on button "Back" at bounding box center [976, 28] width 72 height 33
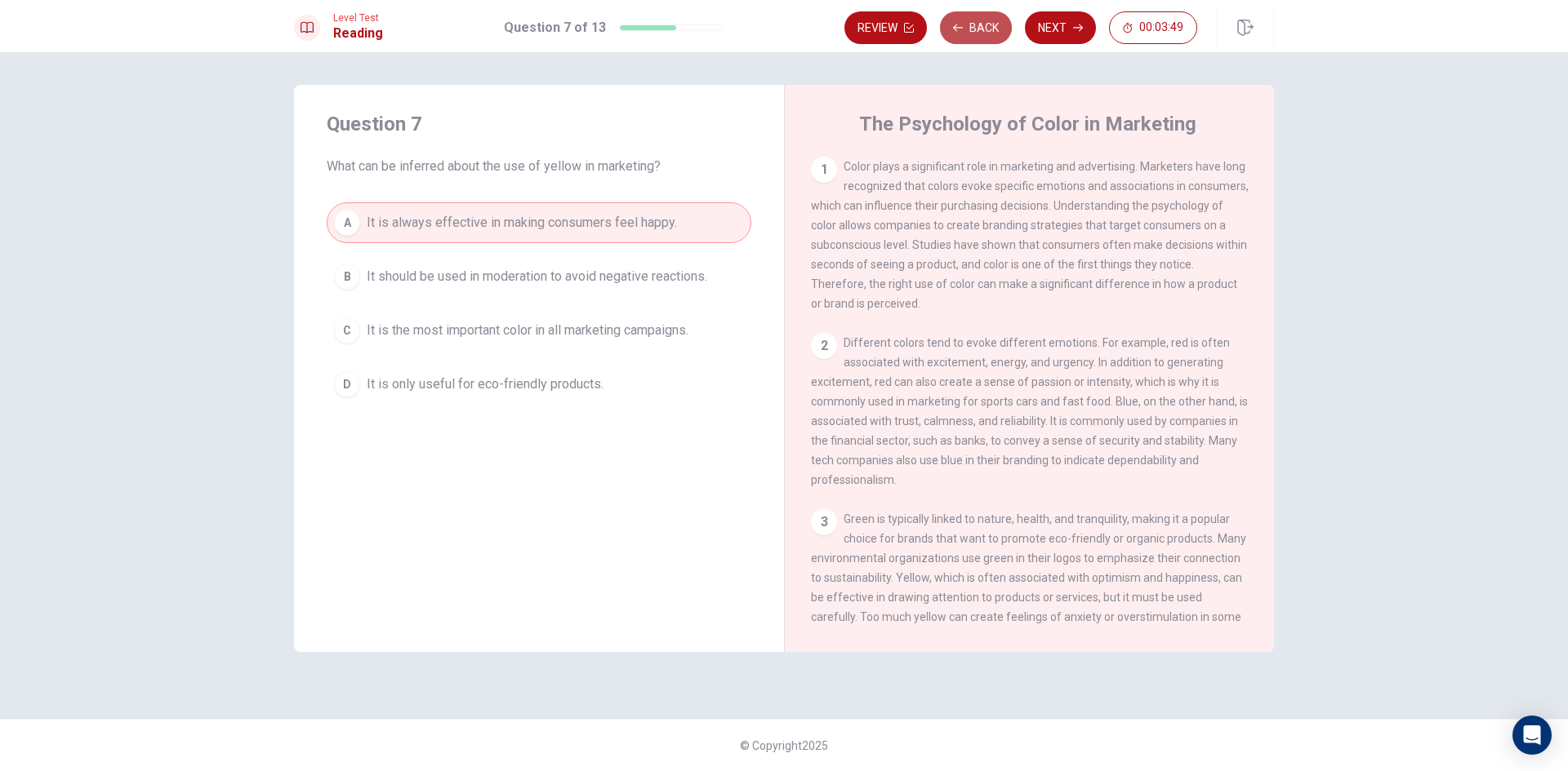
click at [949, 30] on button "Back" at bounding box center [976, 28] width 72 height 33
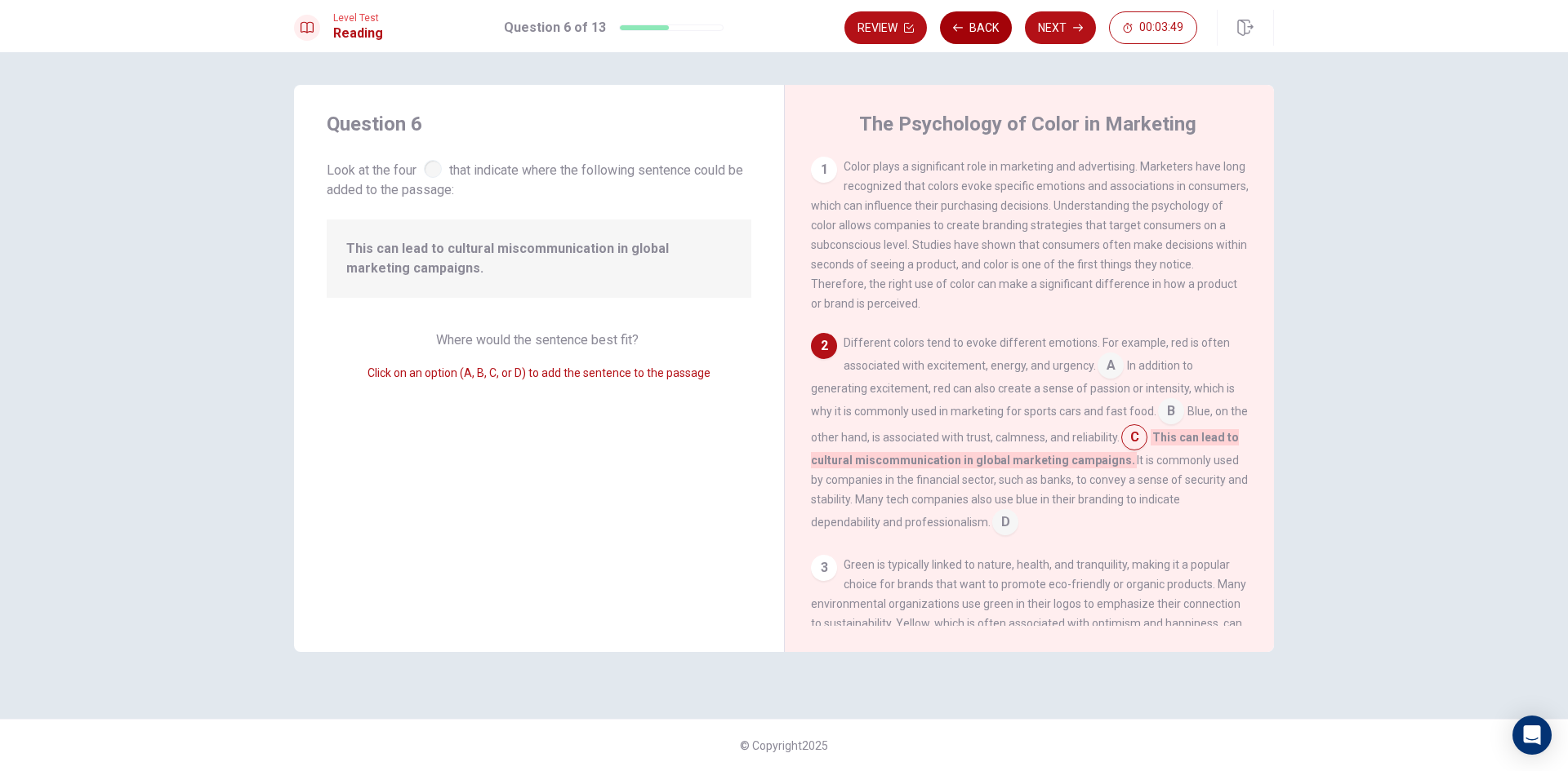
scroll to position [79, 0]
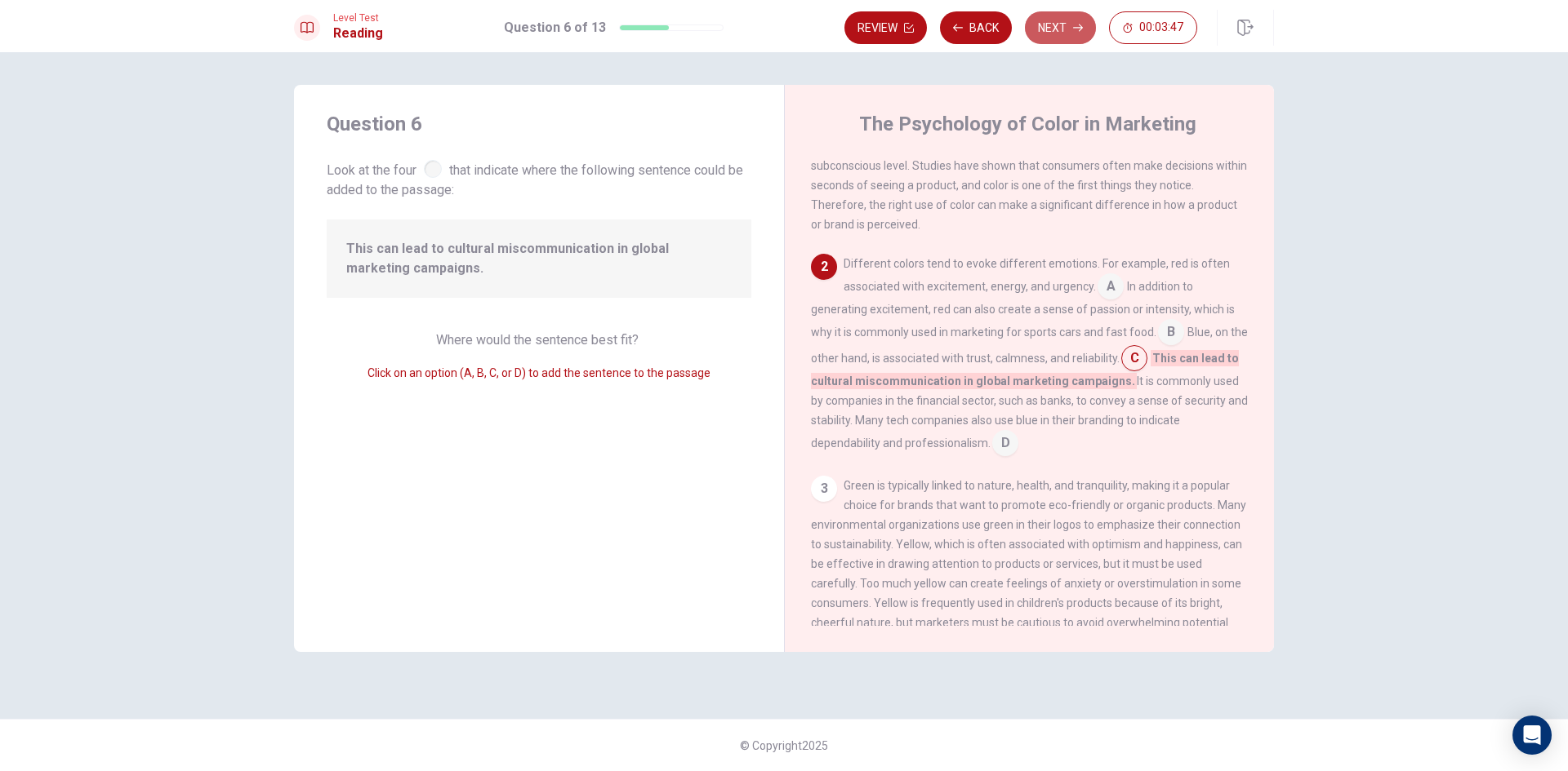
click at [1046, 23] on button "Next" at bounding box center [1060, 28] width 71 height 33
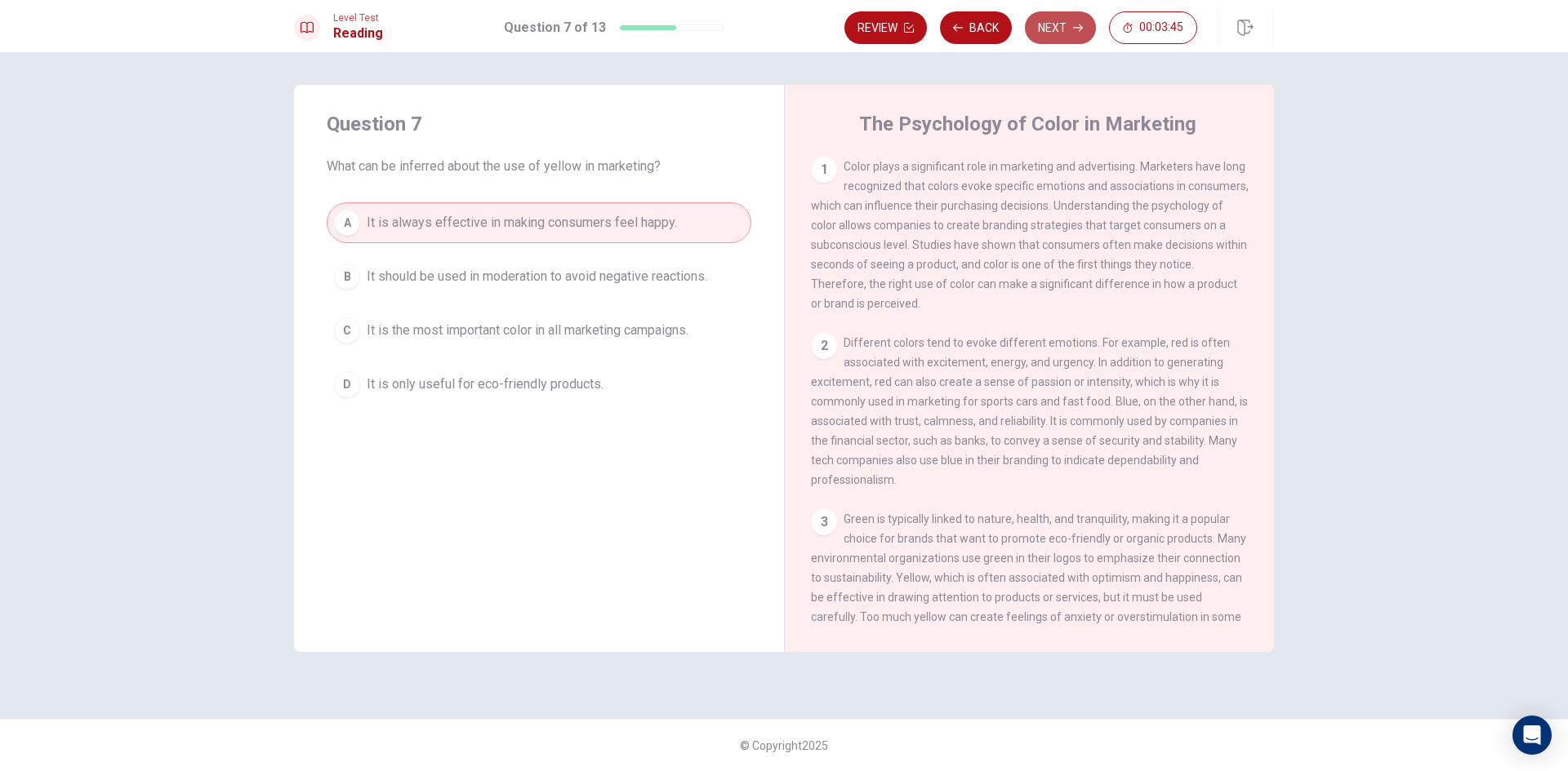
click at [1052, 31] on button "Next" at bounding box center [1060, 28] width 71 height 33
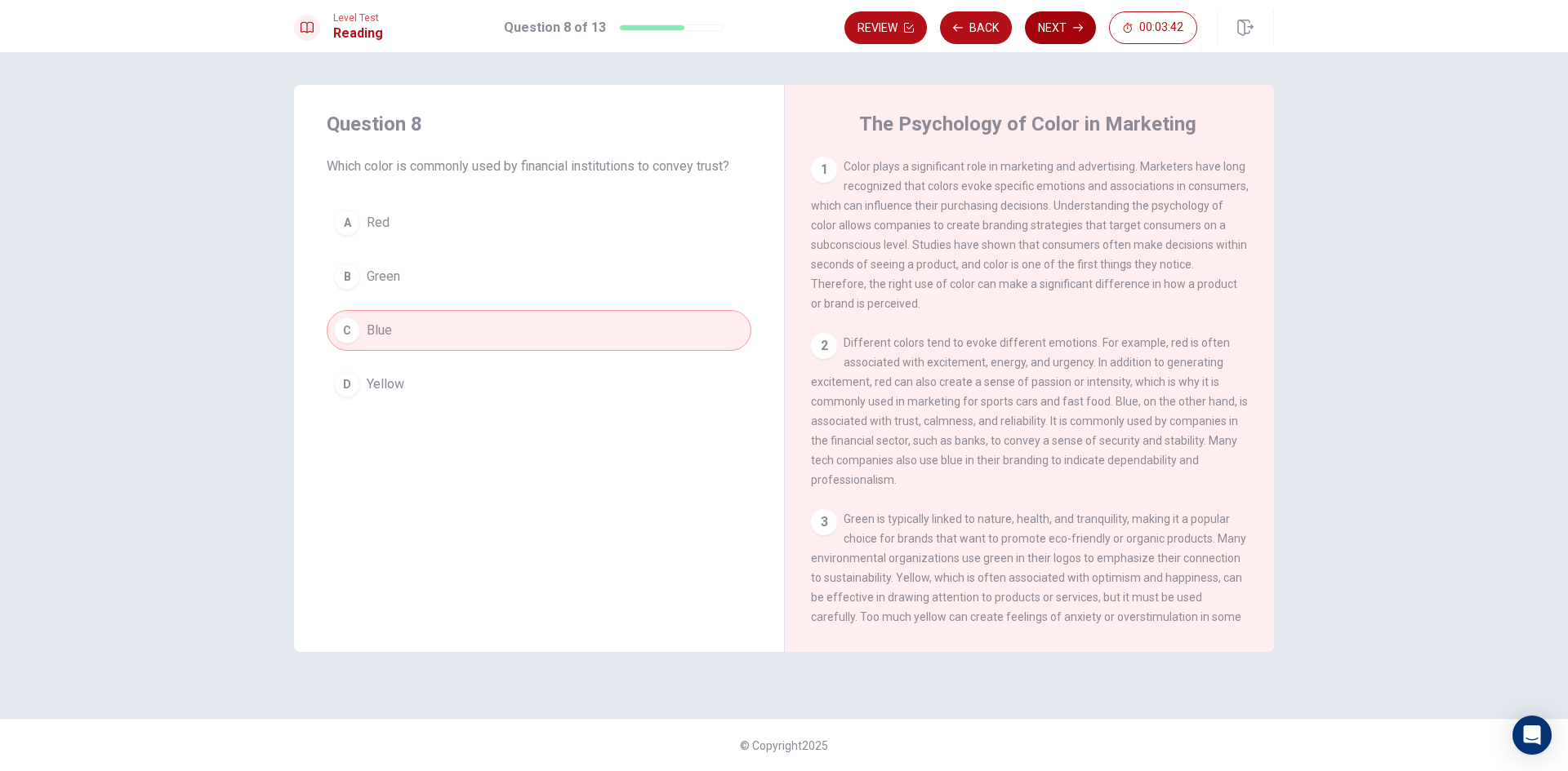
click at [1056, 28] on button "Next" at bounding box center [1060, 28] width 71 height 33
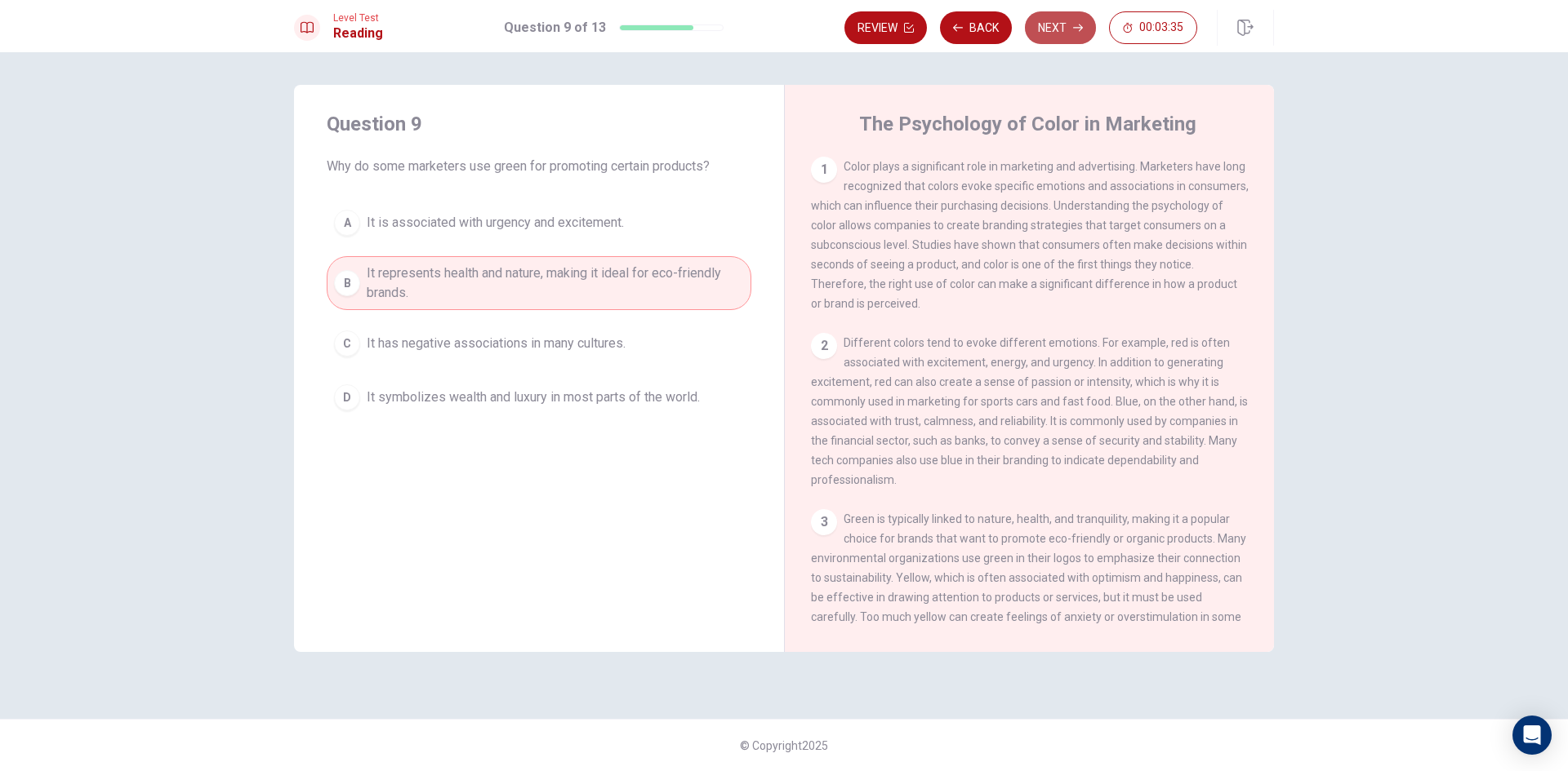
click at [1056, 23] on button "Next" at bounding box center [1060, 28] width 71 height 33
click at [1055, 23] on button "Next" at bounding box center [1060, 28] width 71 height 33
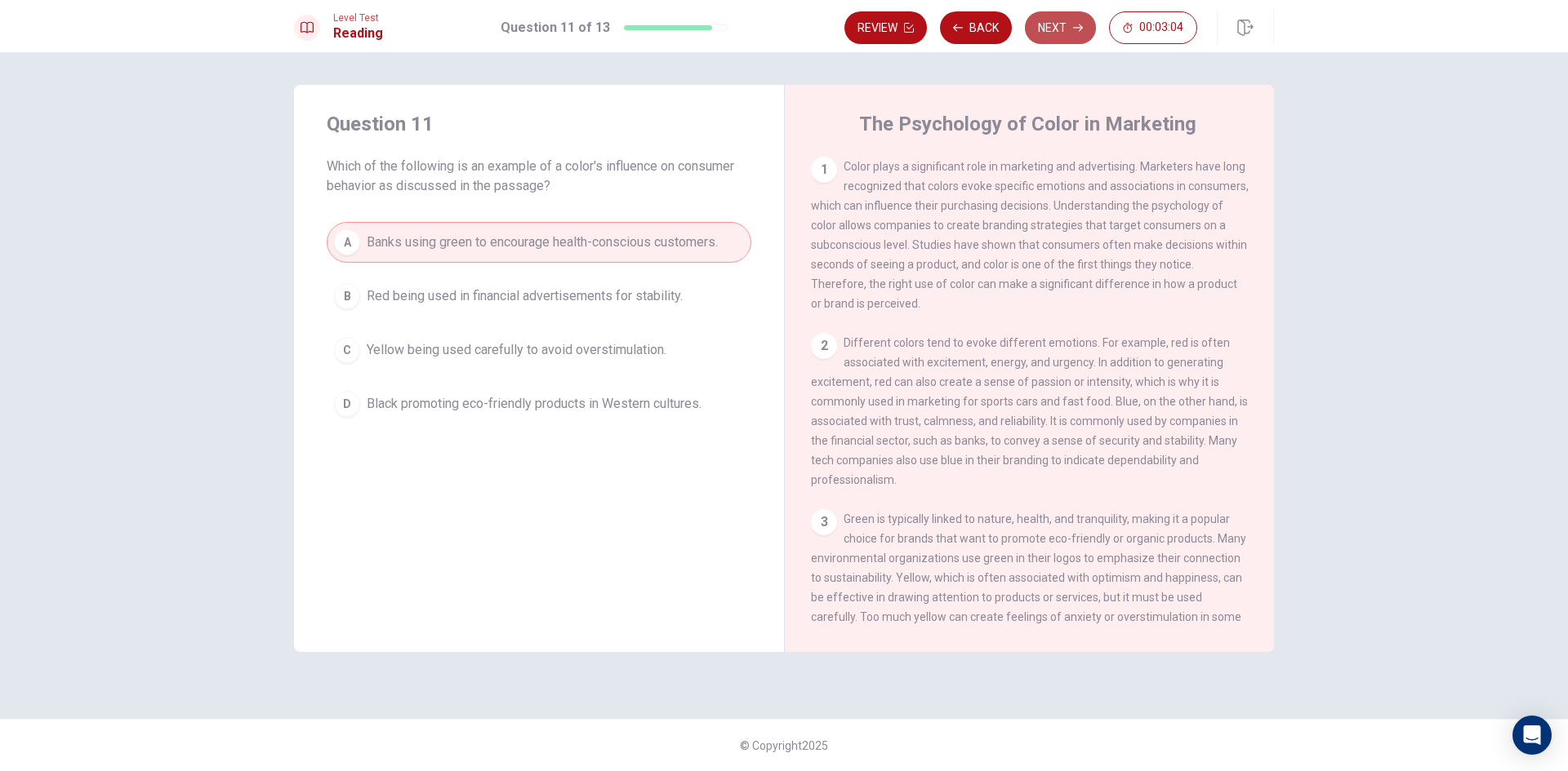
click at [1066, 29] on button "Next" at bounding box center [1060, 28] width 71 height 33
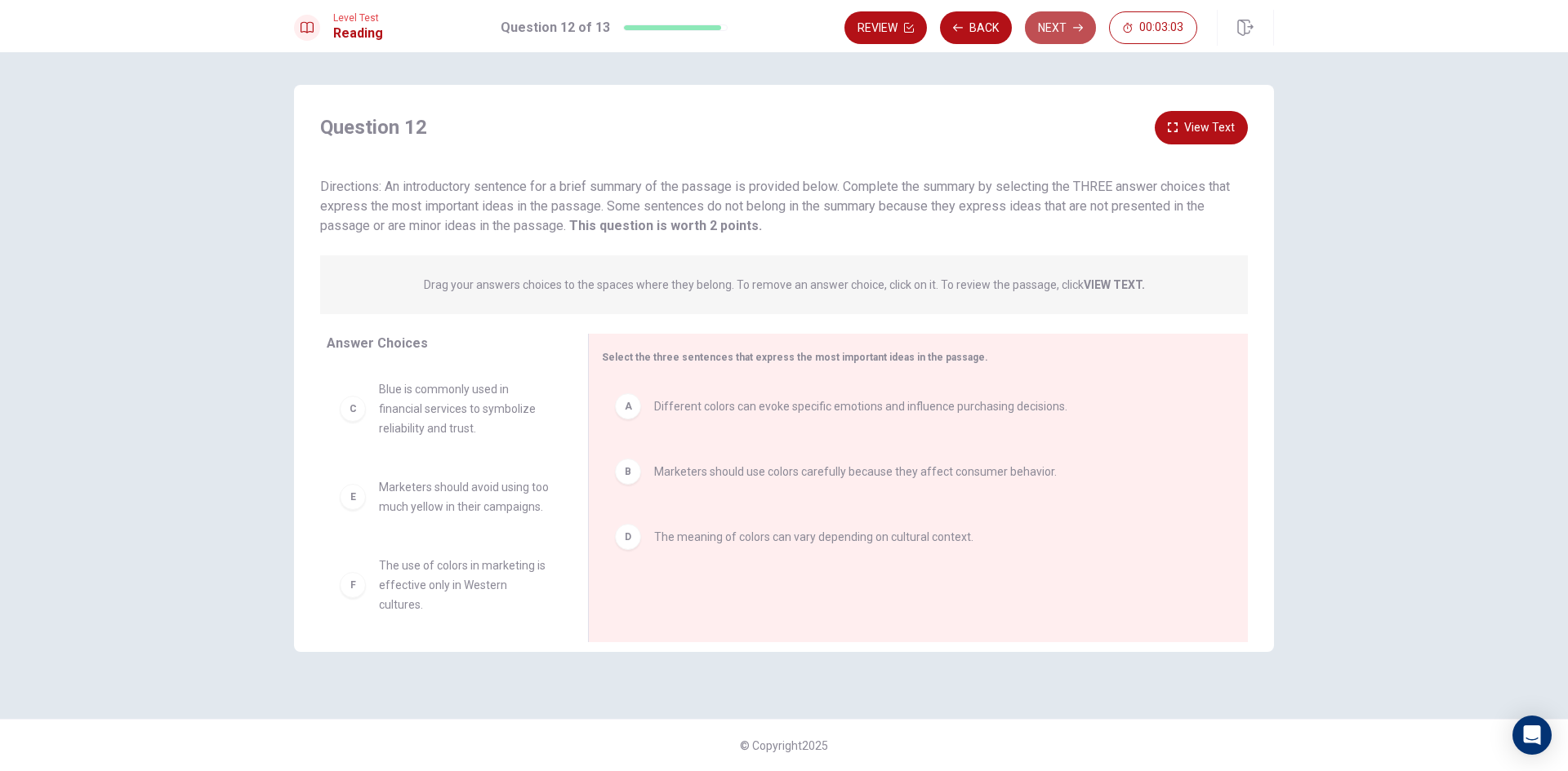
click at [1066, 29] on button "Next" at bounding box center [1060, 28] width 71 height 33
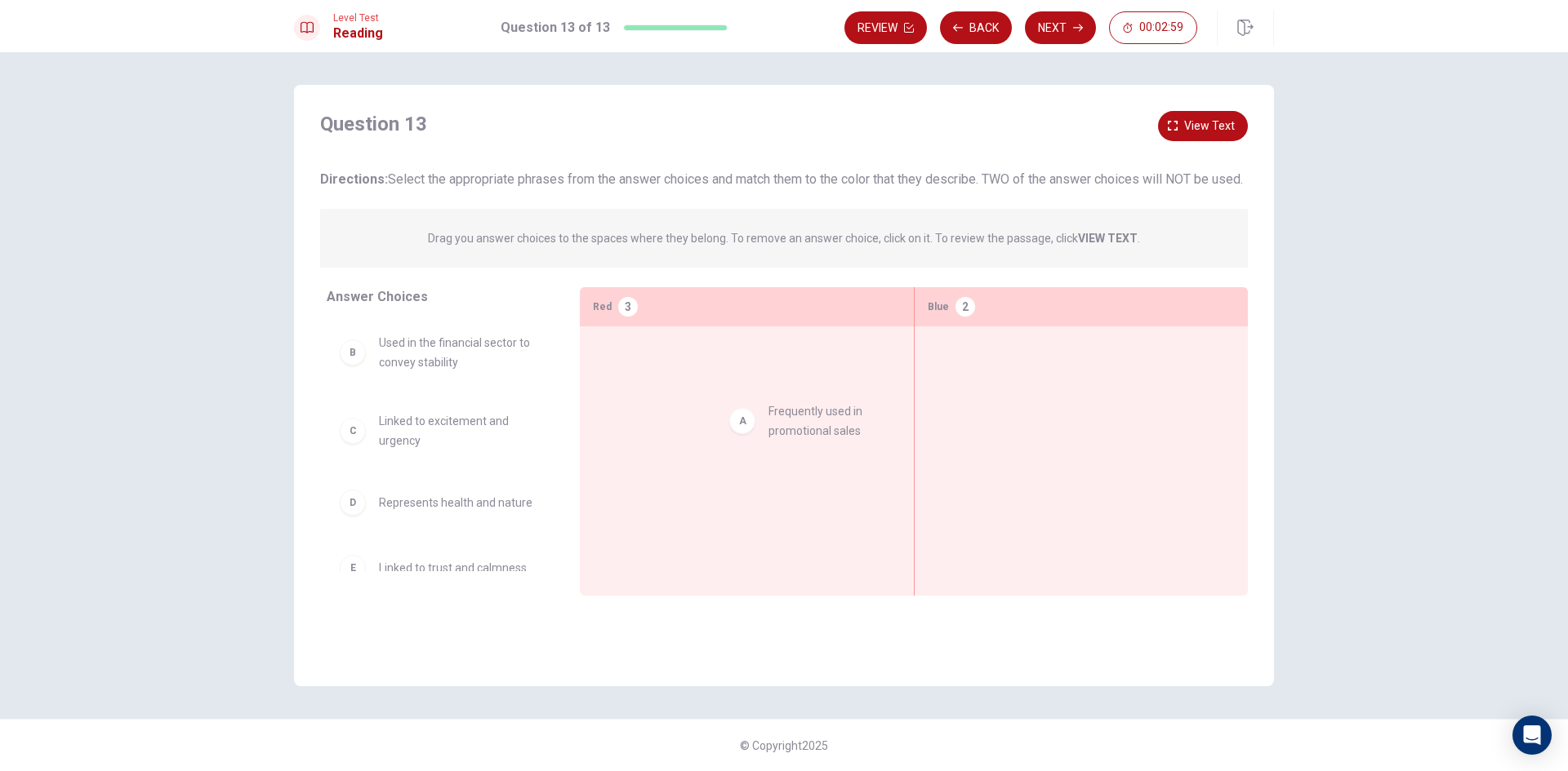
drag, startPoint x: 415, startPoint y: 366, endPoint x: 761, endPoint y: 415, distance: 349.5
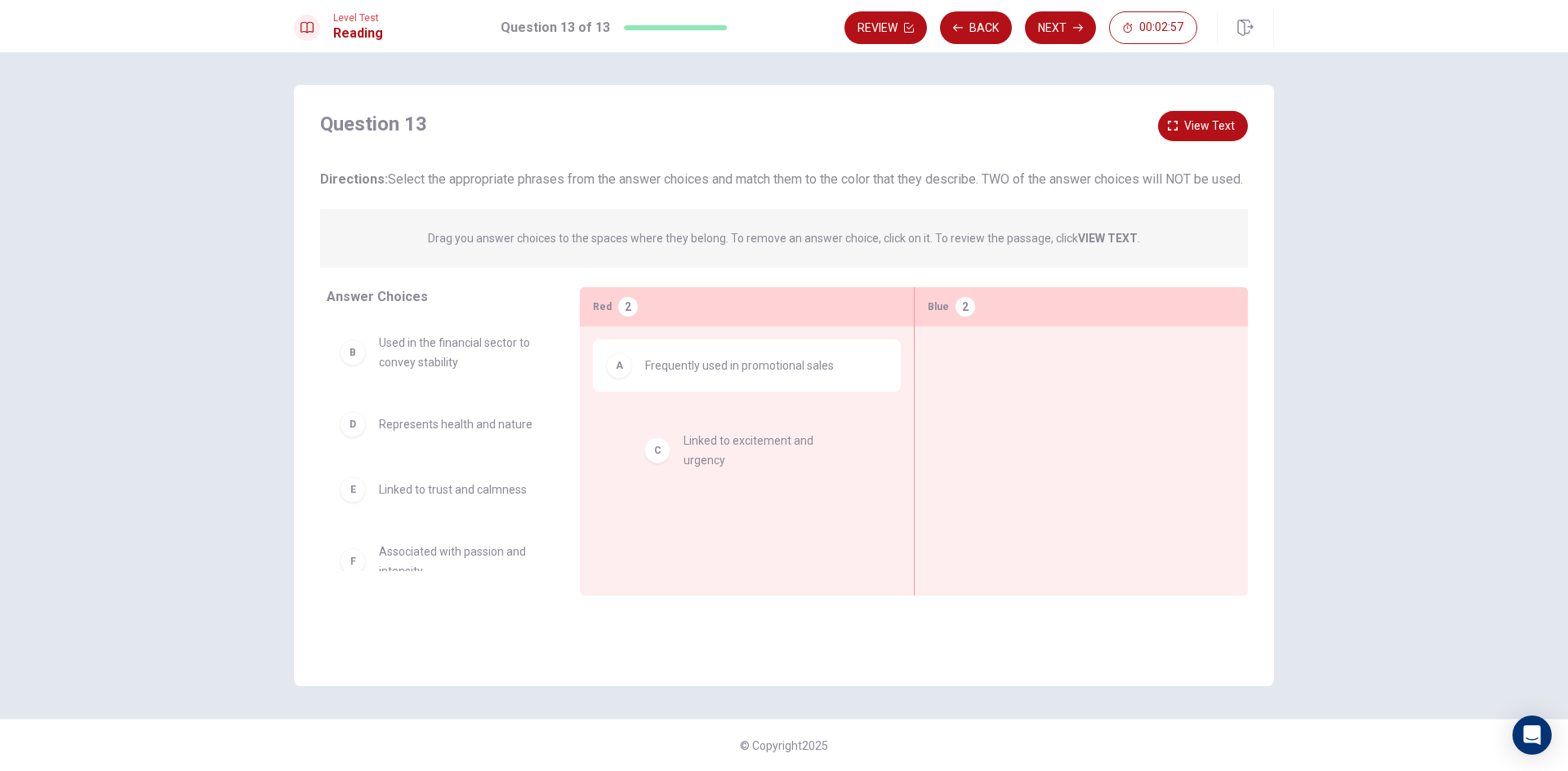
drag, startPoint x: 438, startPoint y: 446, endPoint x: 751, endPoint y: 442, distance: 313.0
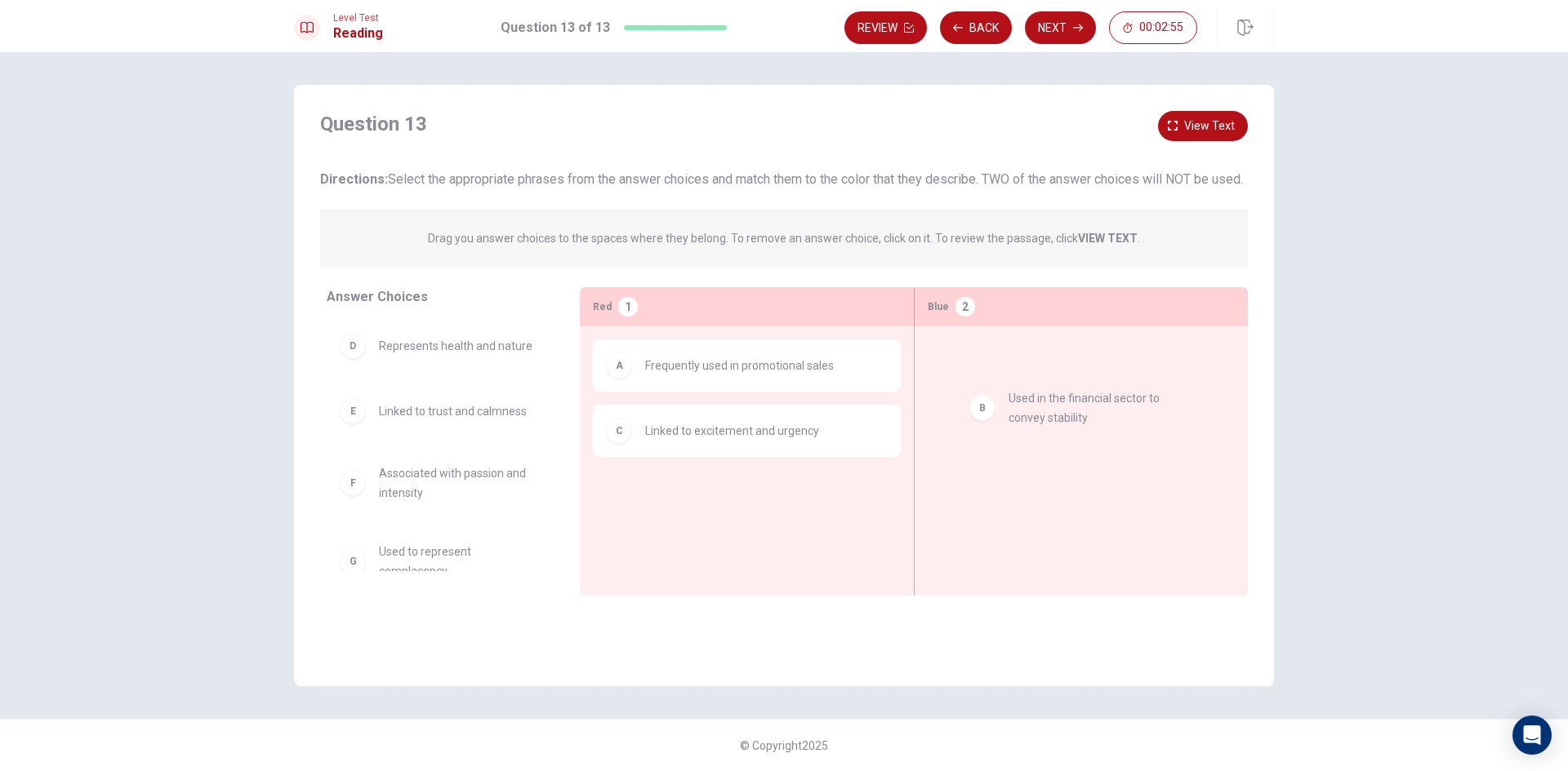
drag, startPoint x: 433, startPoint y: 372, endPoint x: 1077, endPoint y: 414, distance: 645.4
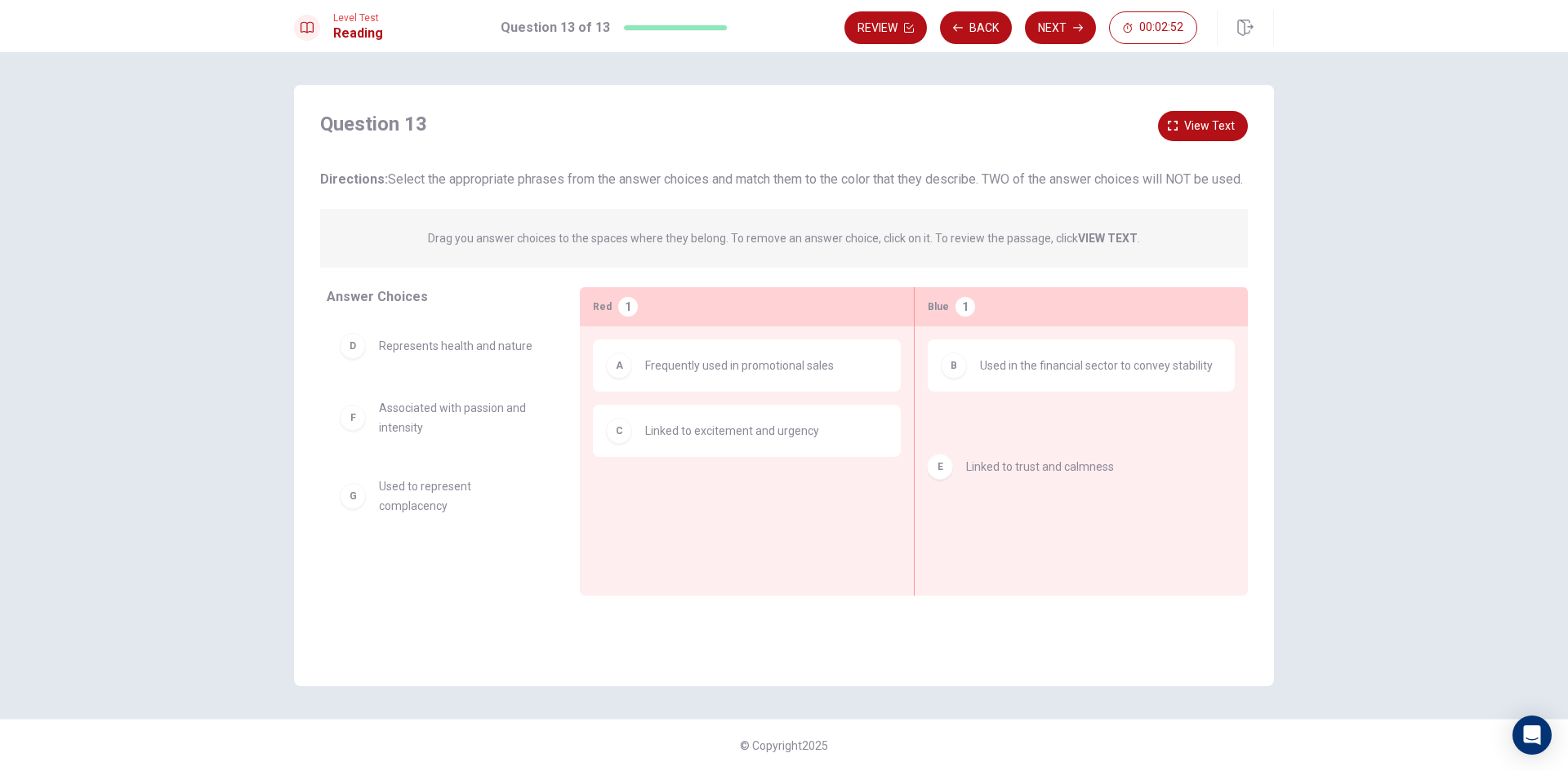
drag, startPoint x: 434, startPoint y: 436, endPoint x: 1031, endPoint y: 469, distance: 597.9
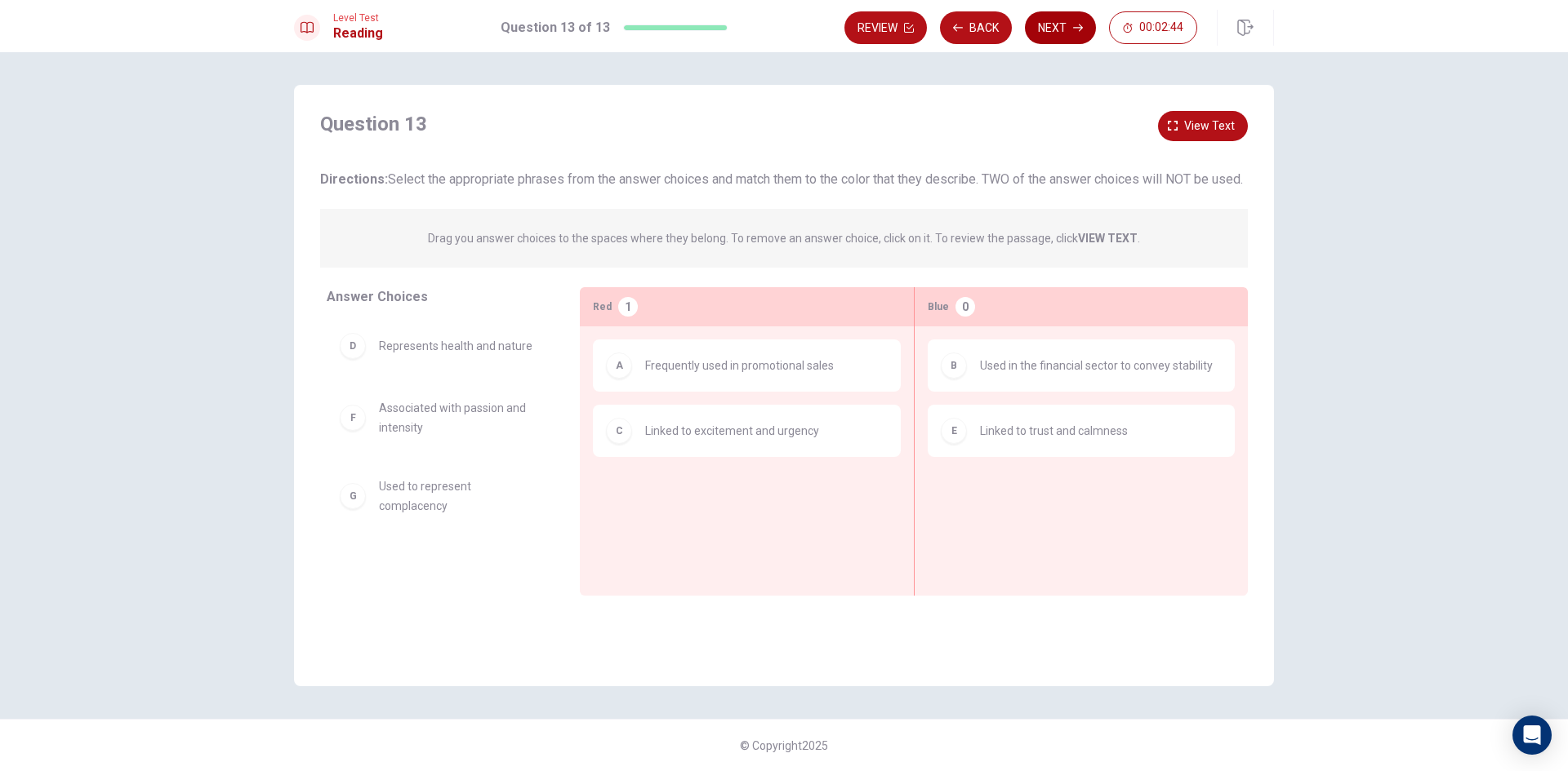
click at [1059, 26] on button "Next" at bounding box center [1060, 28] width 71 height 33
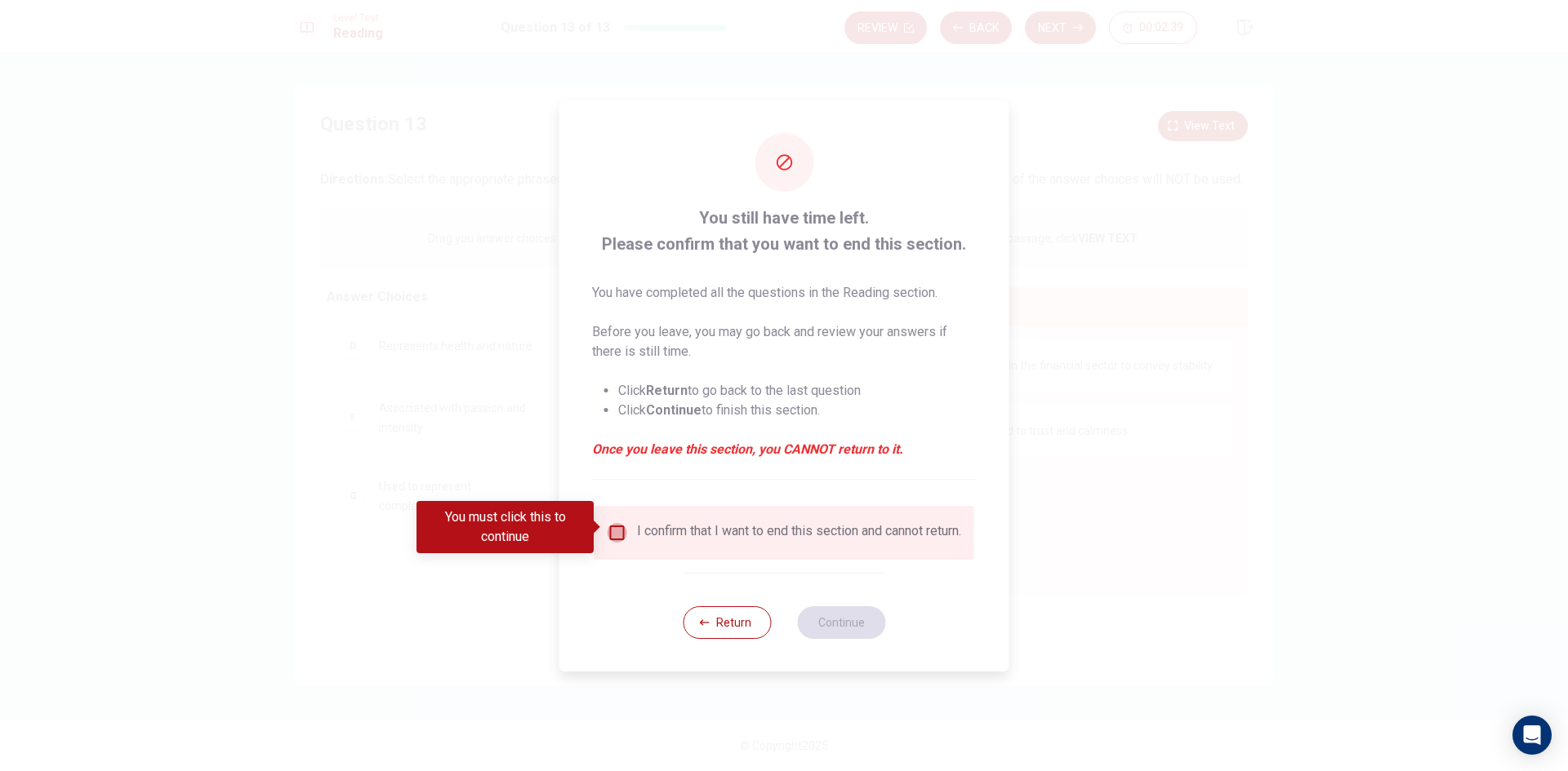
click at [620, 526] on input "You must click this to continue" at bounding box center [617, 532] width 19 height 19
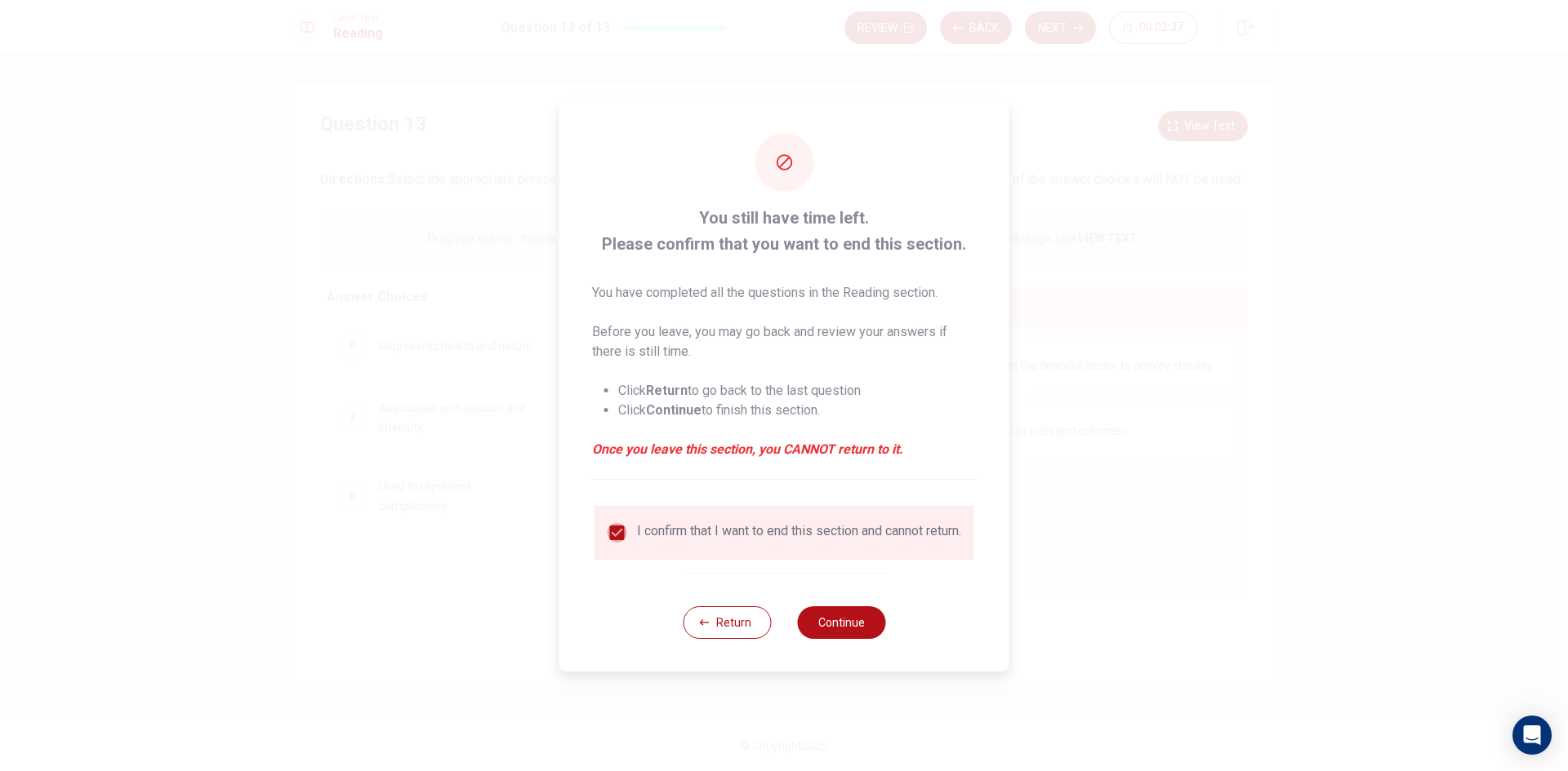
click at [613, 523] on input "checkbox" at bounding box center [617, 532] width 19 height 19
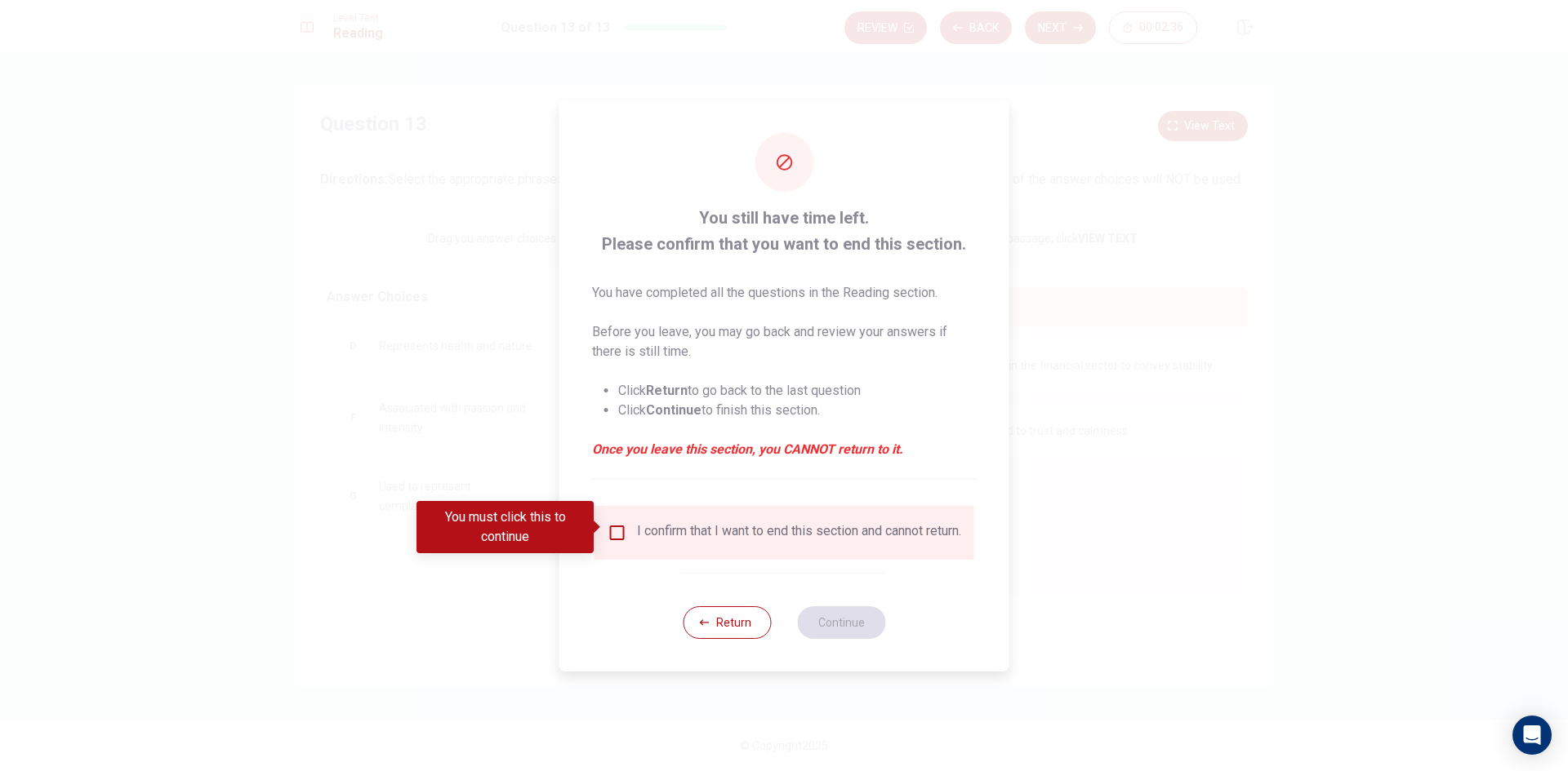
click at [1060, 517] on div at bounding box center [784, 385] width 1568 height 771
click at [744, 626] on button "Return" at bounding box center [727, 622] width 89 height 33
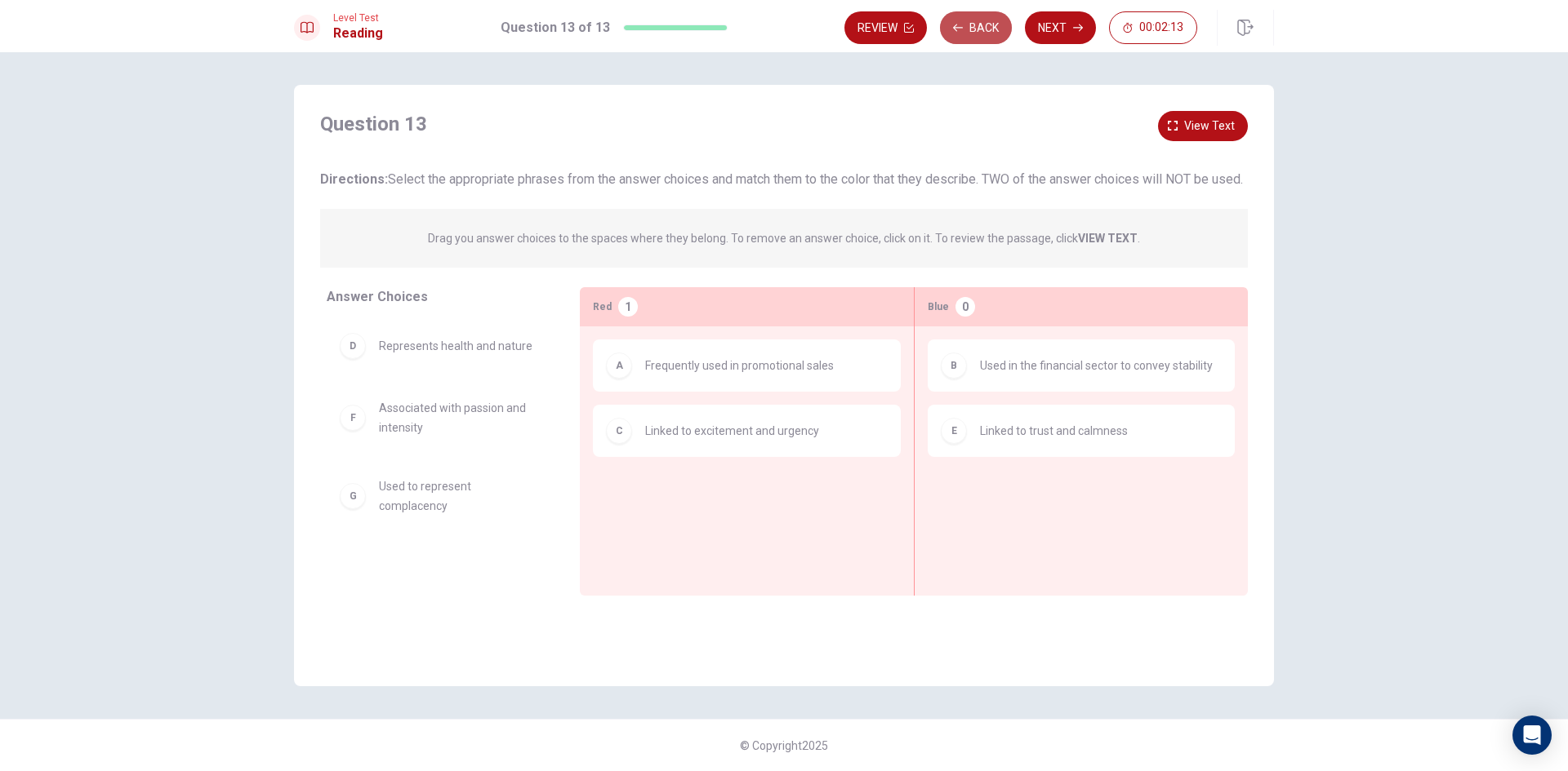
click at [956, 26] on icon "button" at bounding box center [958, 28] width 10 height 10
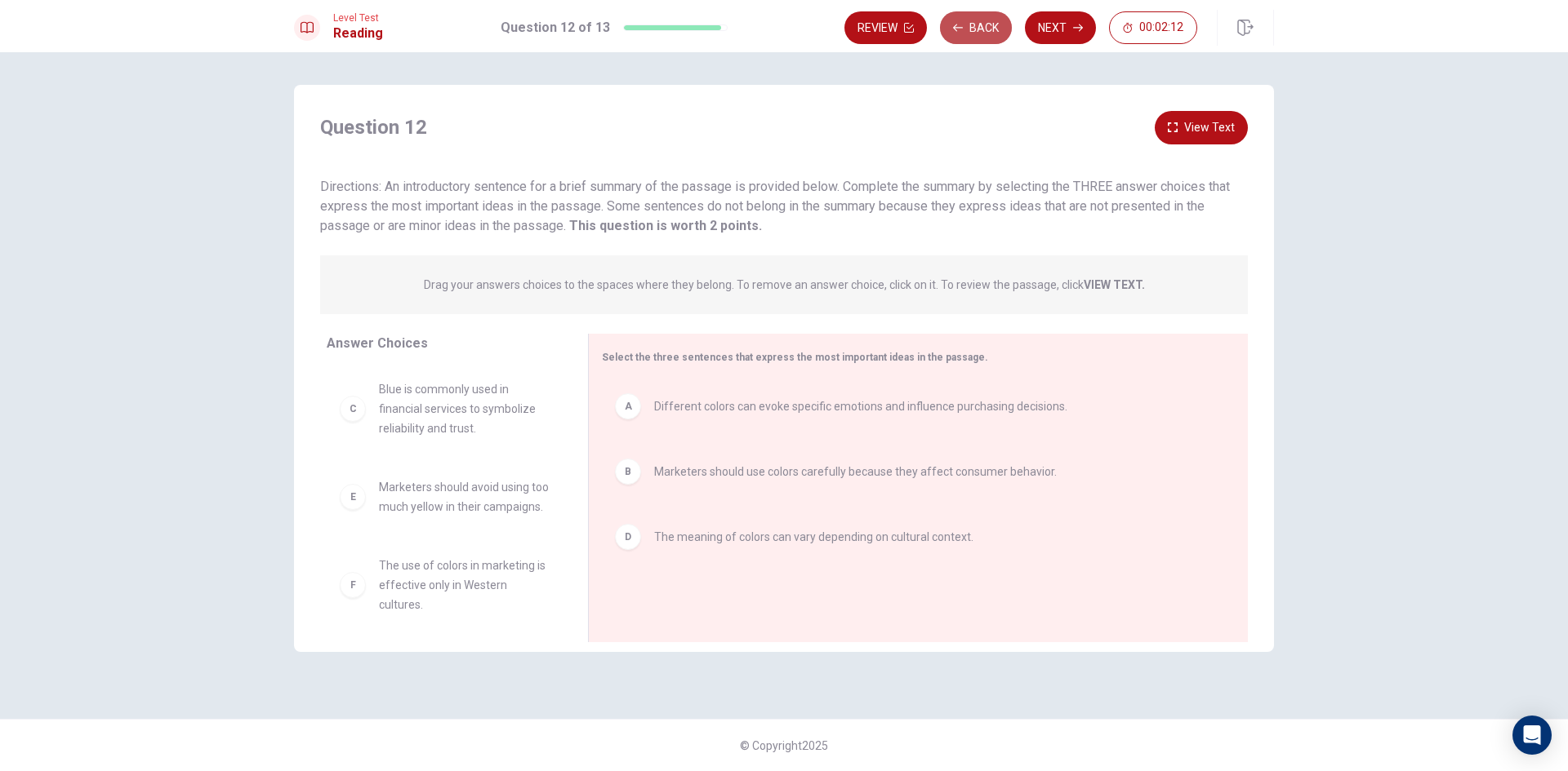
click at [958, 26] on icon "button" at bounding box center [958, 28] width 10 height 10
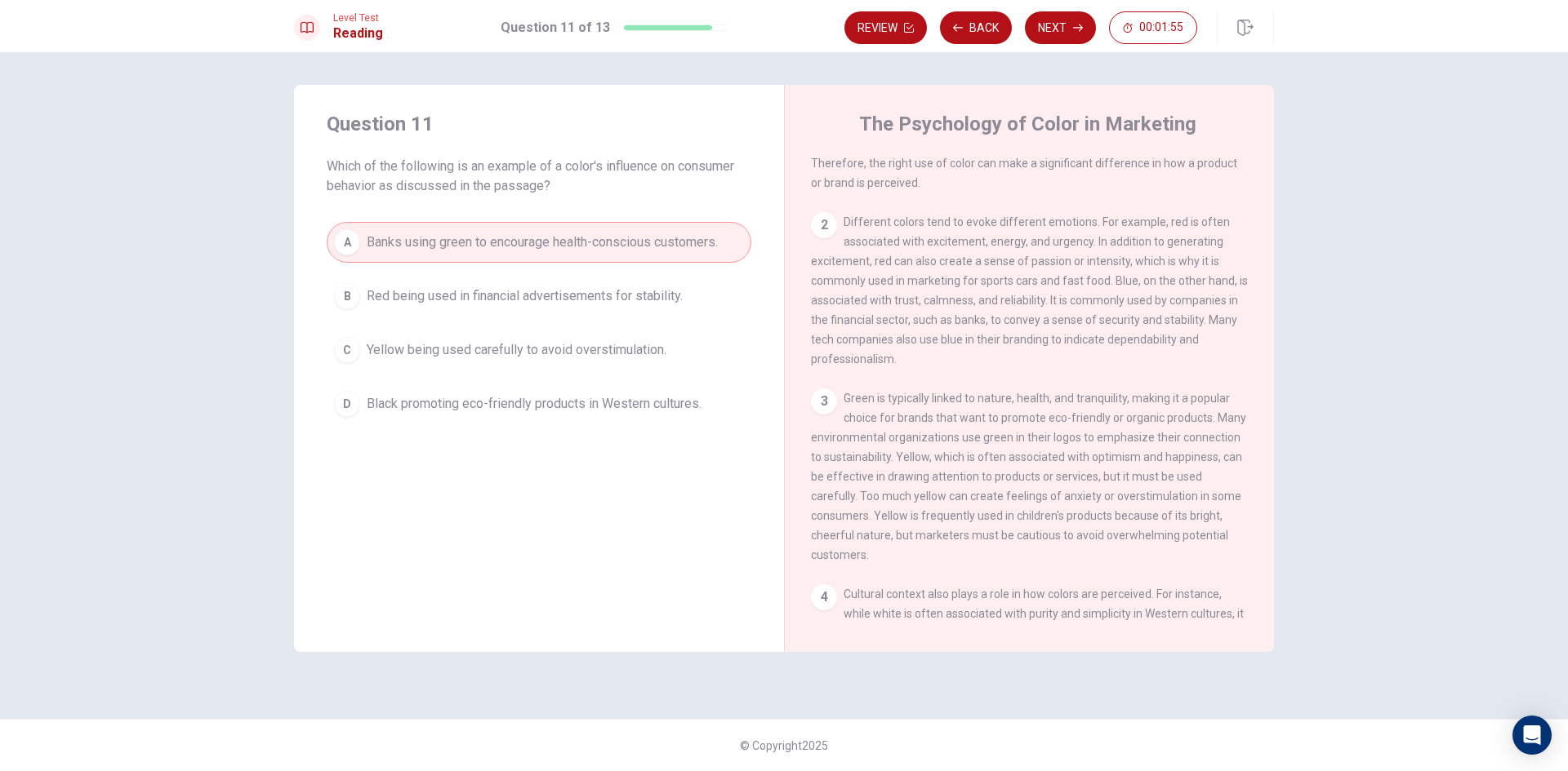
scroll to position [82, 0]
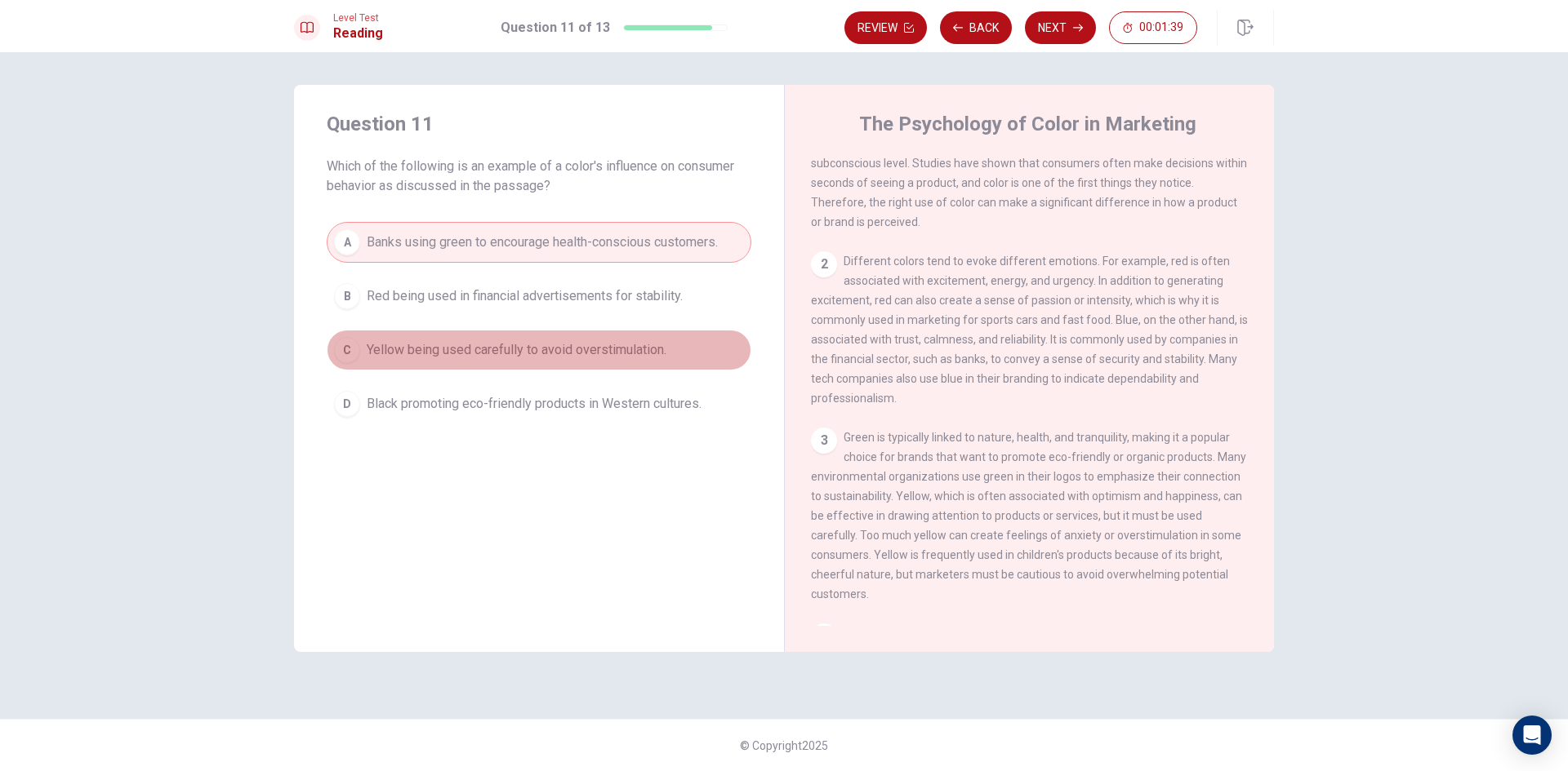
click at [542, 353] on span "Yellow being used carefully to avoid overstimulation." at bounding box center [517, 349] width 300 height 19
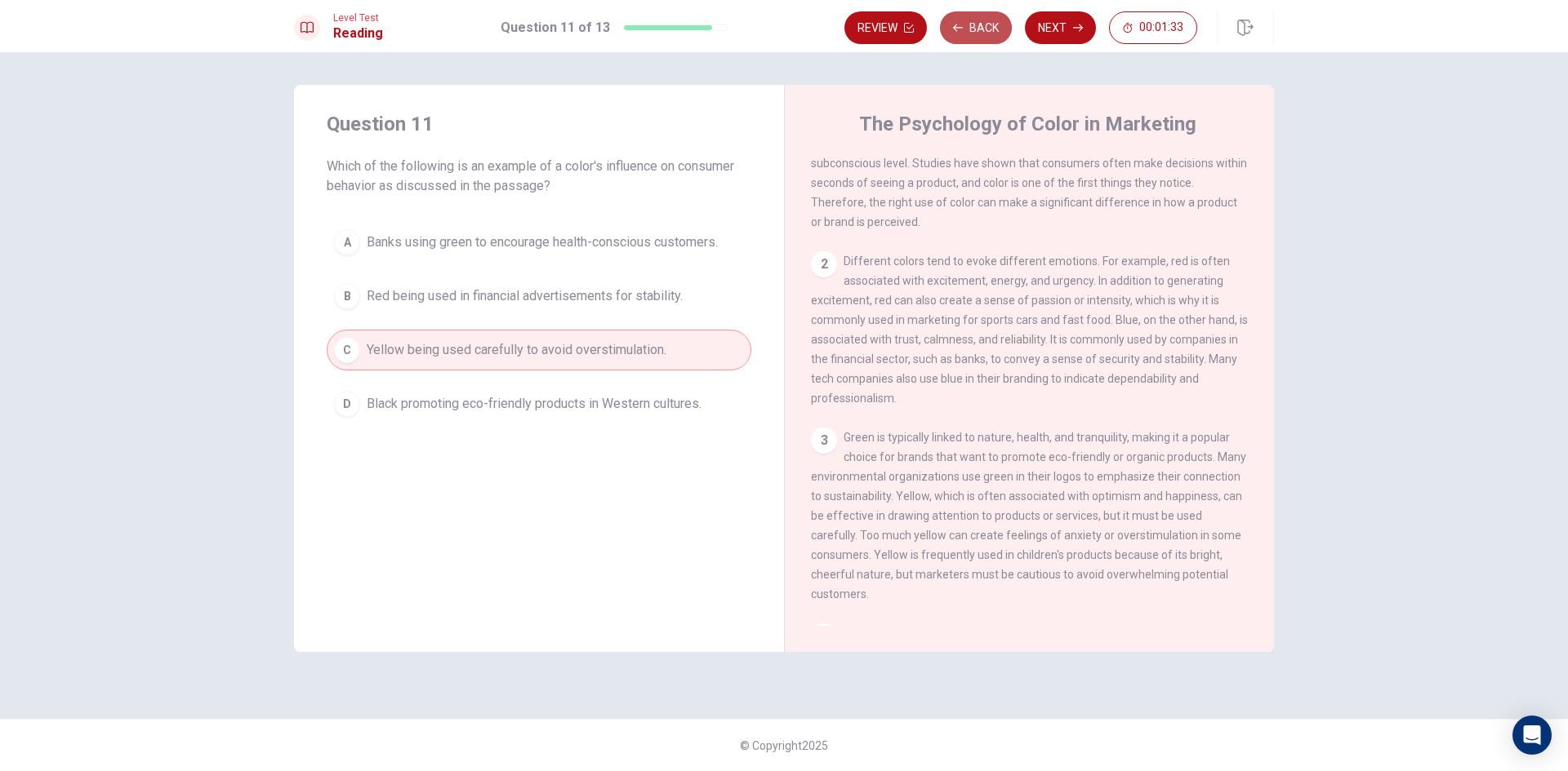
click at [957, 23] on icon "button" at bounding box center [958, 28] width 10 height 10
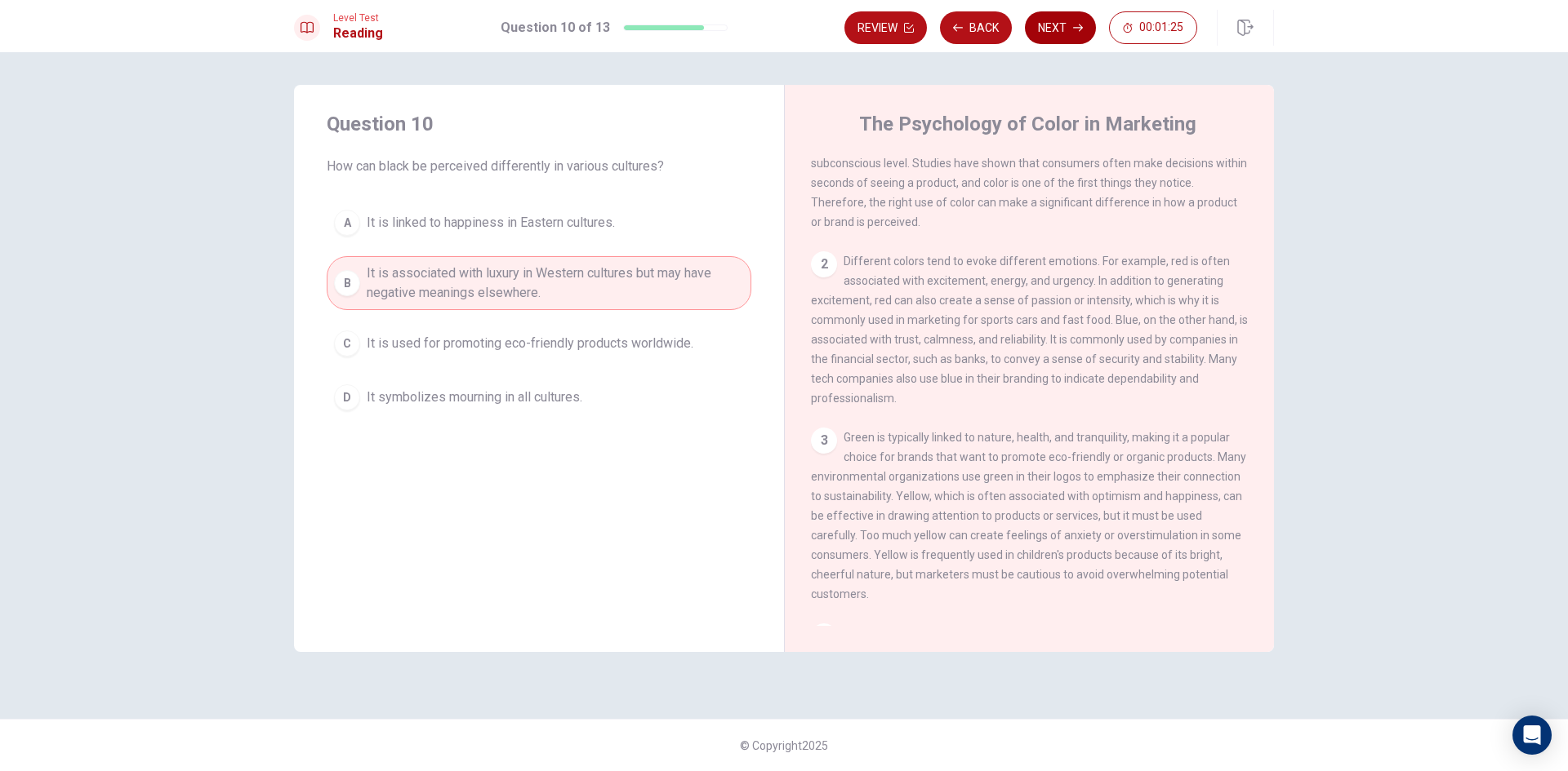
click at [1080, 36] on button "Next" at bounding box center [1060, 28] width 71 height 33
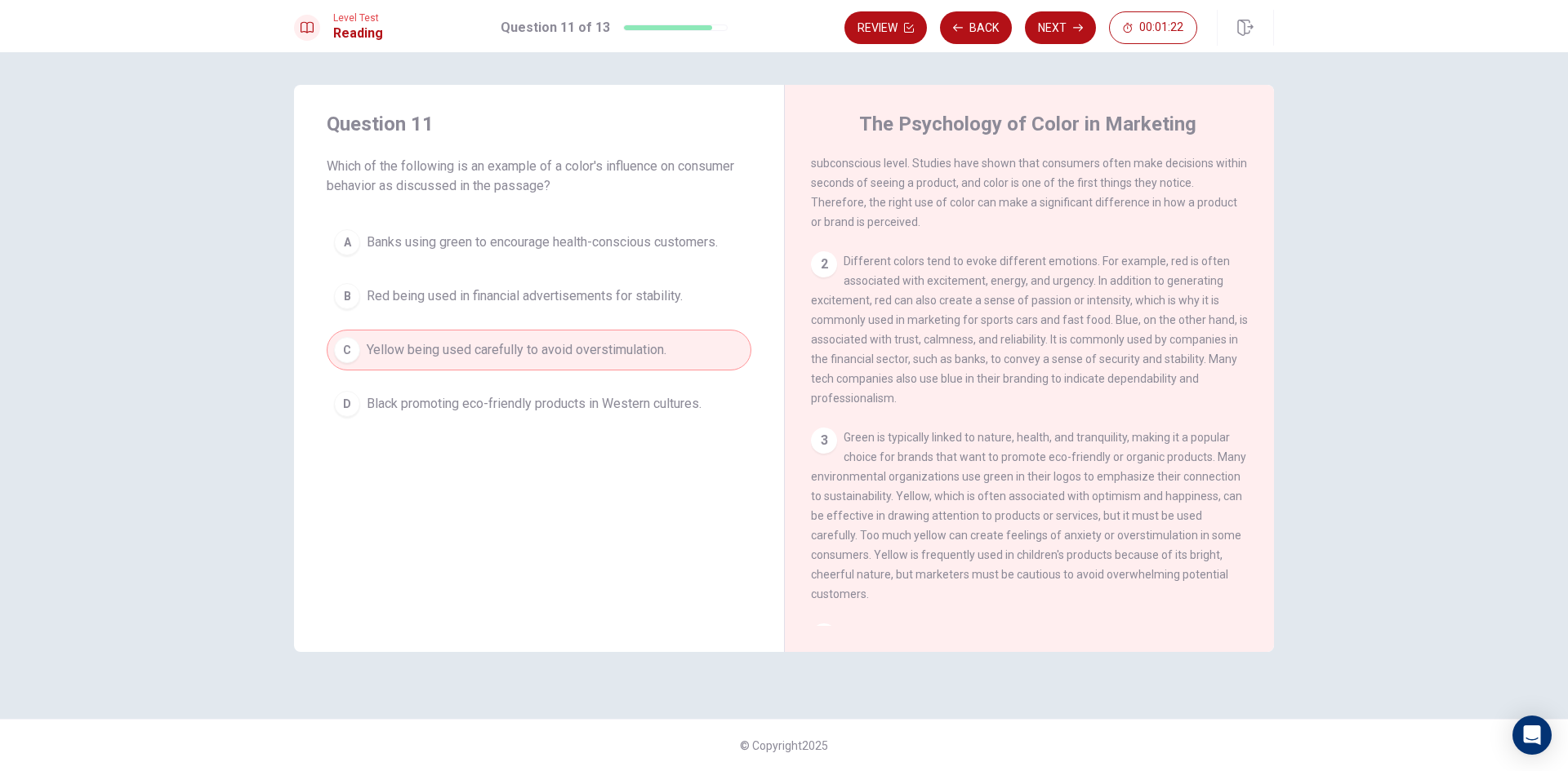
click at [1079, 34] on button "Next" at bounding box center [1060, 28] width 71 height 33
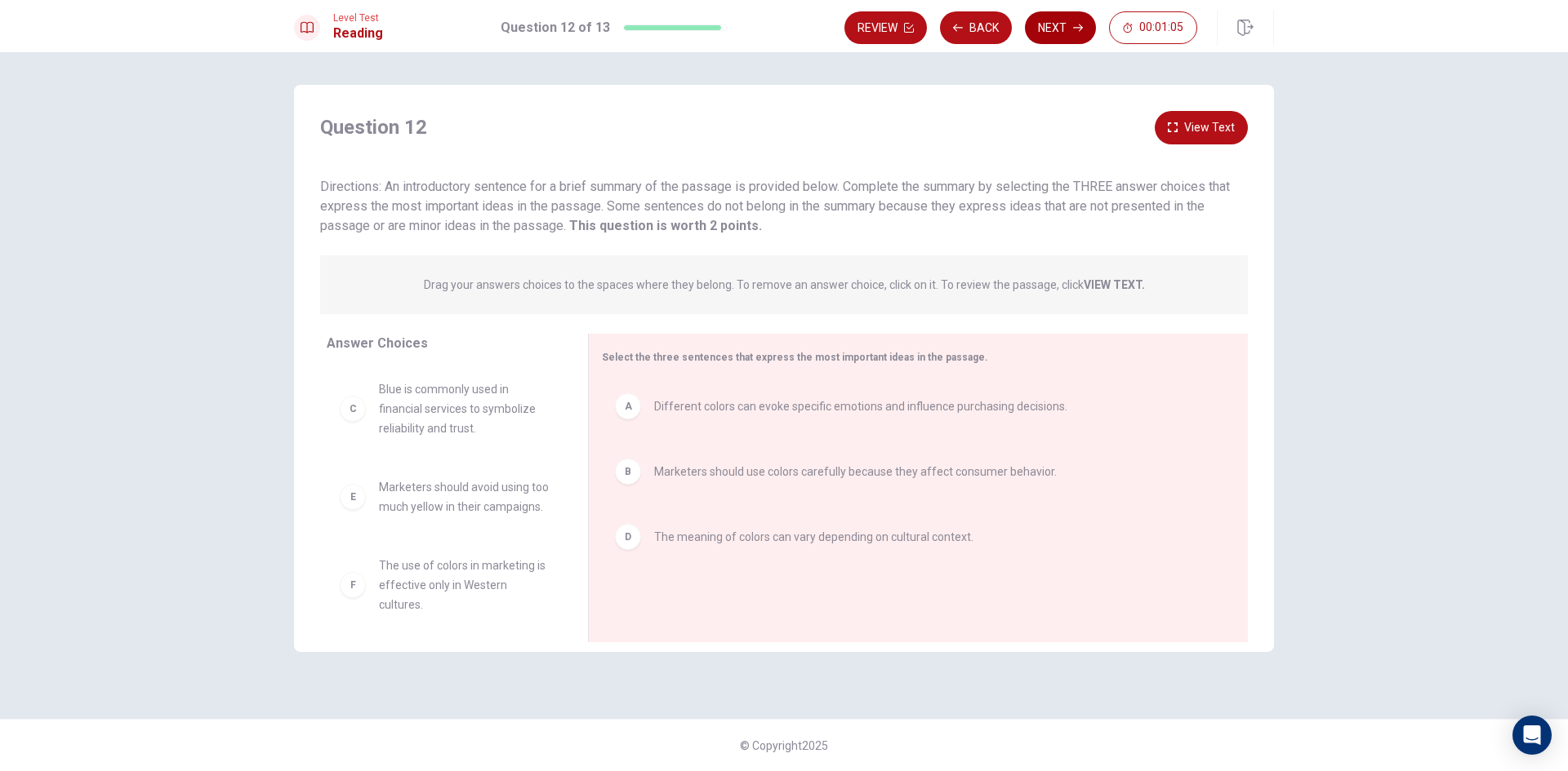
click at [1072, 17] on button "Next" at bounding box center [1060, 28] width 71 height 33
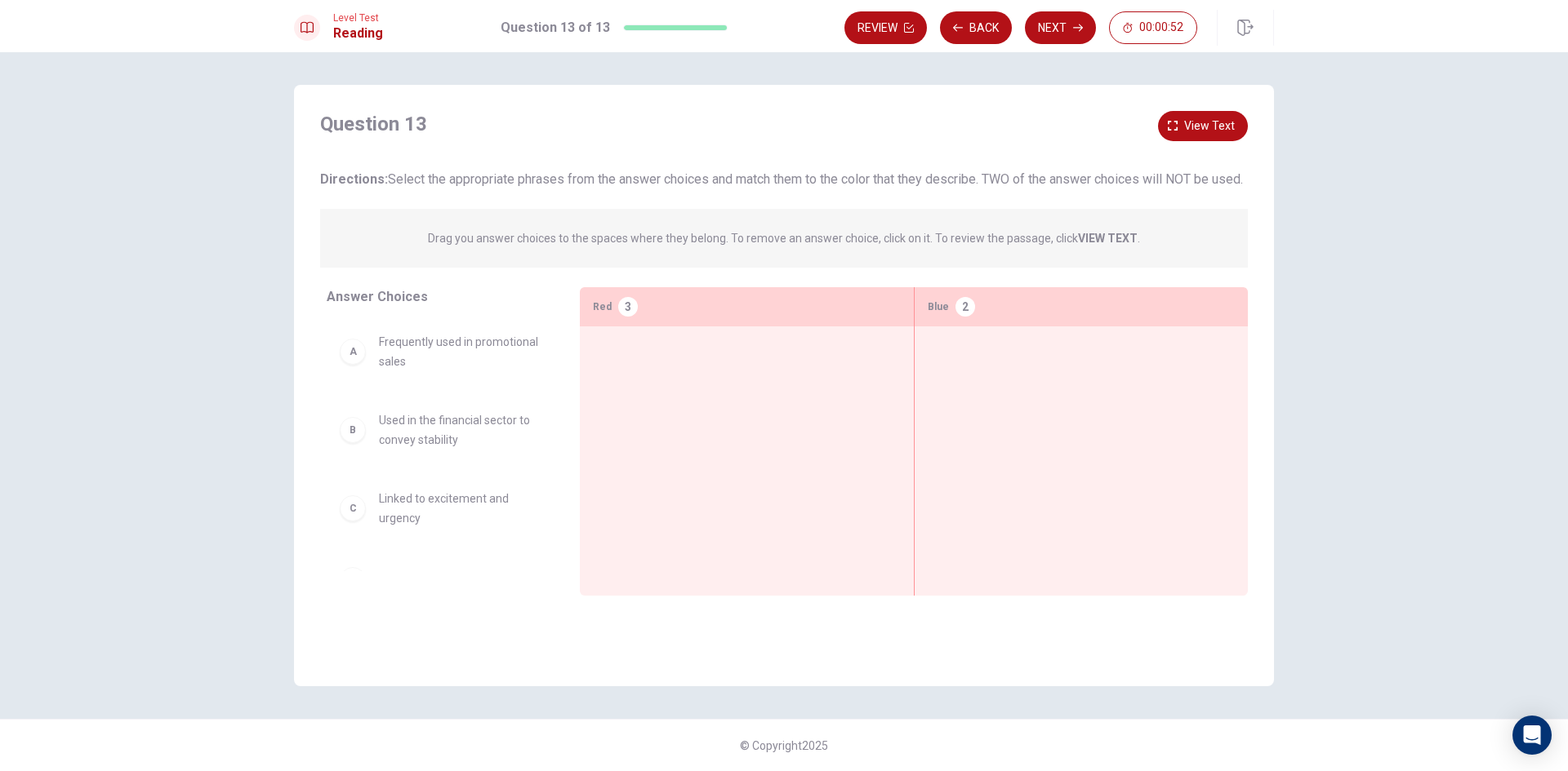
scroll to position [0, 0]
drag, startPoint x: 451, startPoint y: 373, endPoint x: 817, endPoint y: 391, distance: 366.4
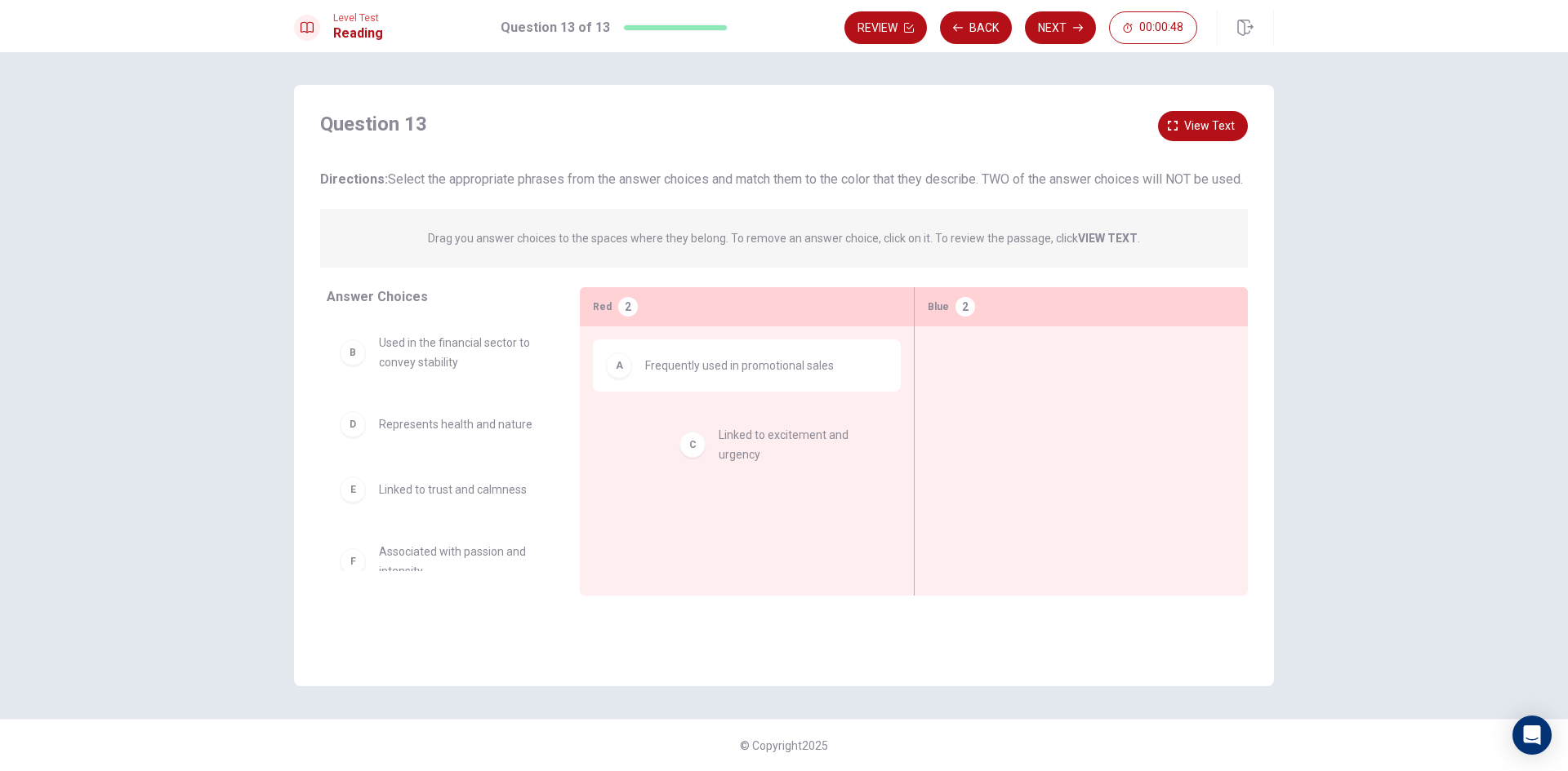
drag, startPoint x: 410, startPoint y: 455, endPoint x: 756, endPoint y: 454, distance: 346.0
click at [461, 373] on span "Used in the financial sector to convey stability" at bounding box center [459, 353] width 161 height 39
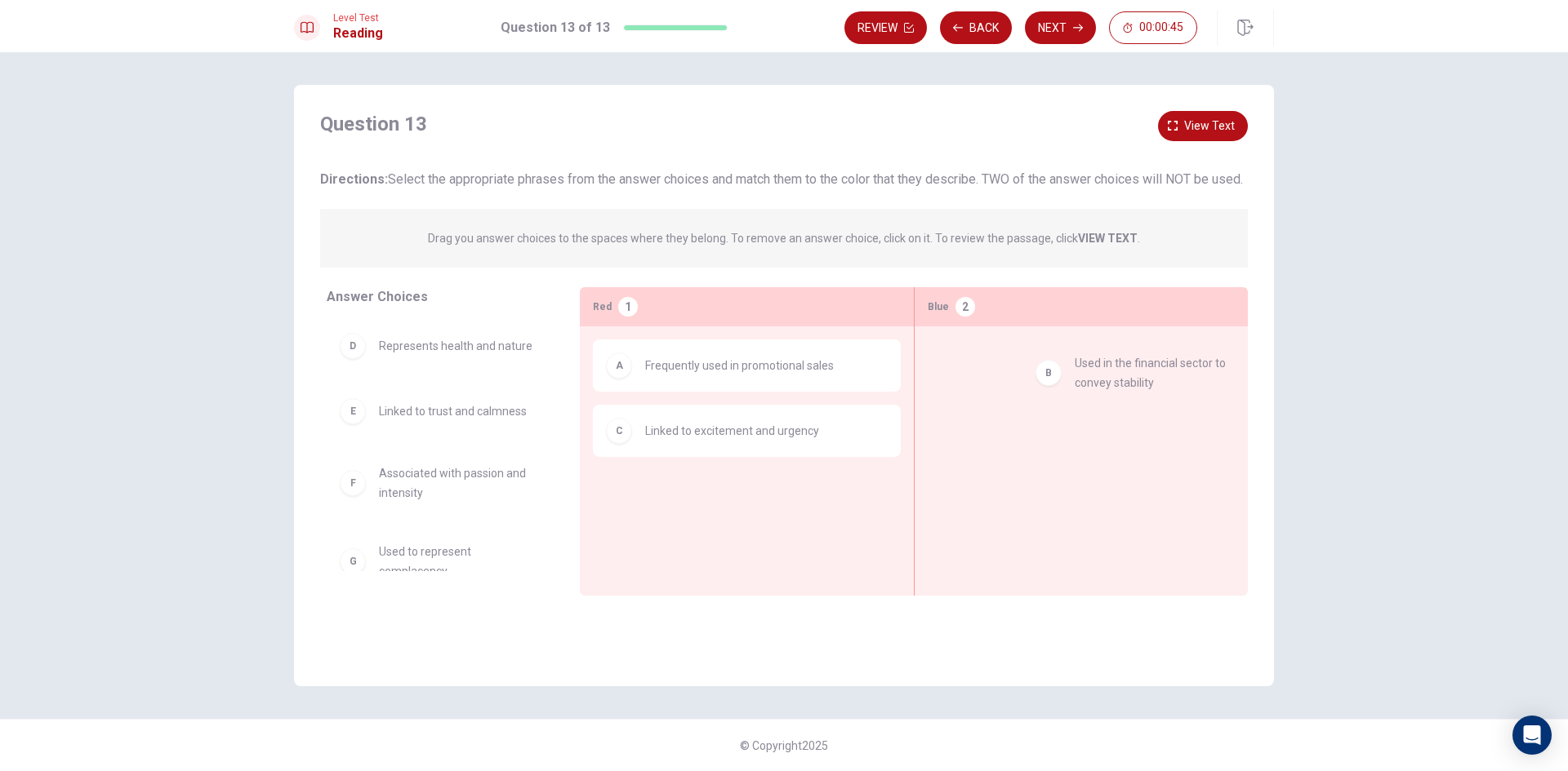
drag, startPoint x: 380, startPoint y: 375, endPoint x: 1083, endPoint y: 378, distance: 703.0
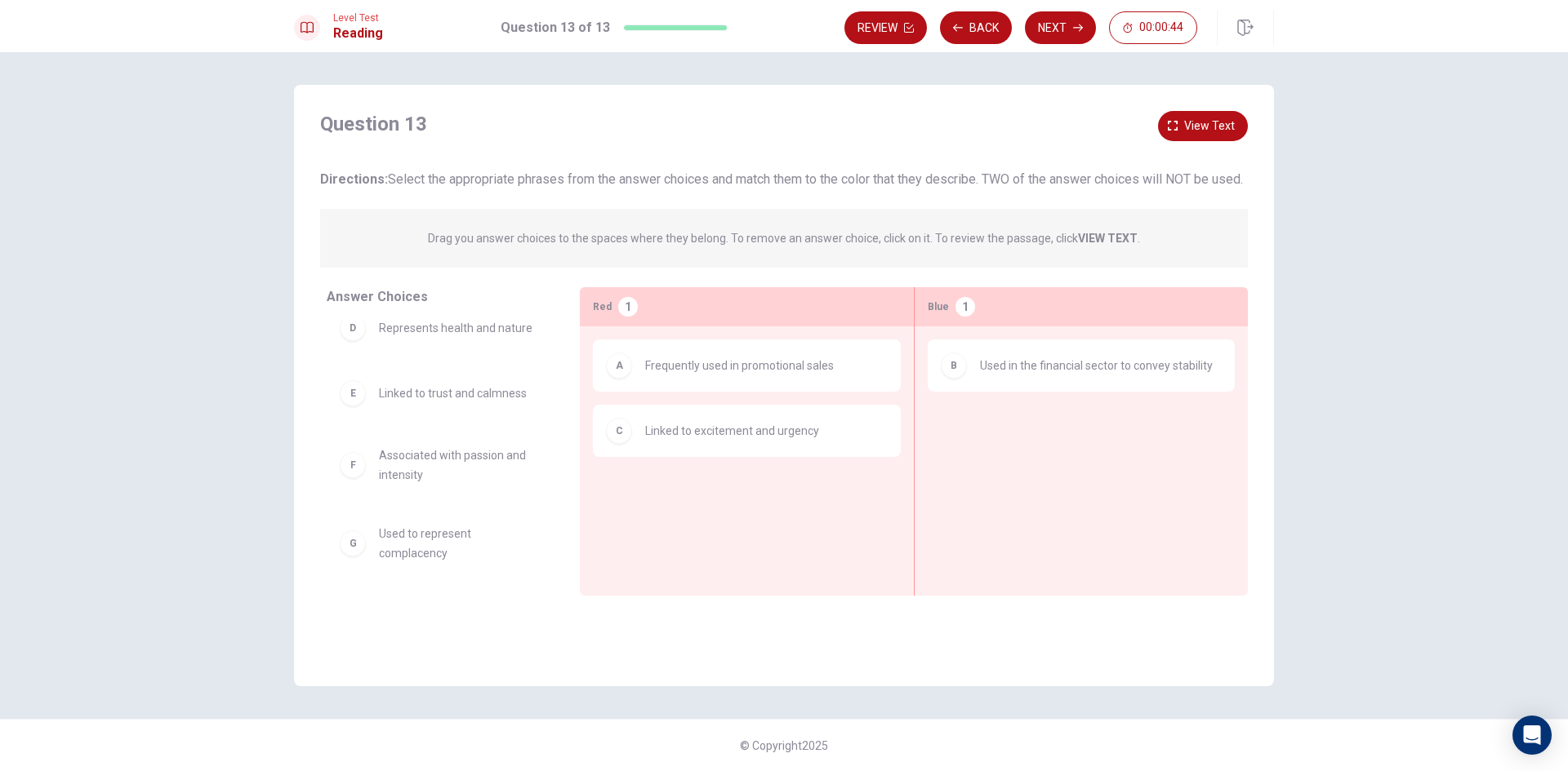
scroll to position [23, 0]
drag, startPoint x: 409, startPoint y: 415, endPoint x: 1036, endPoint y: 451, distance: 628.0
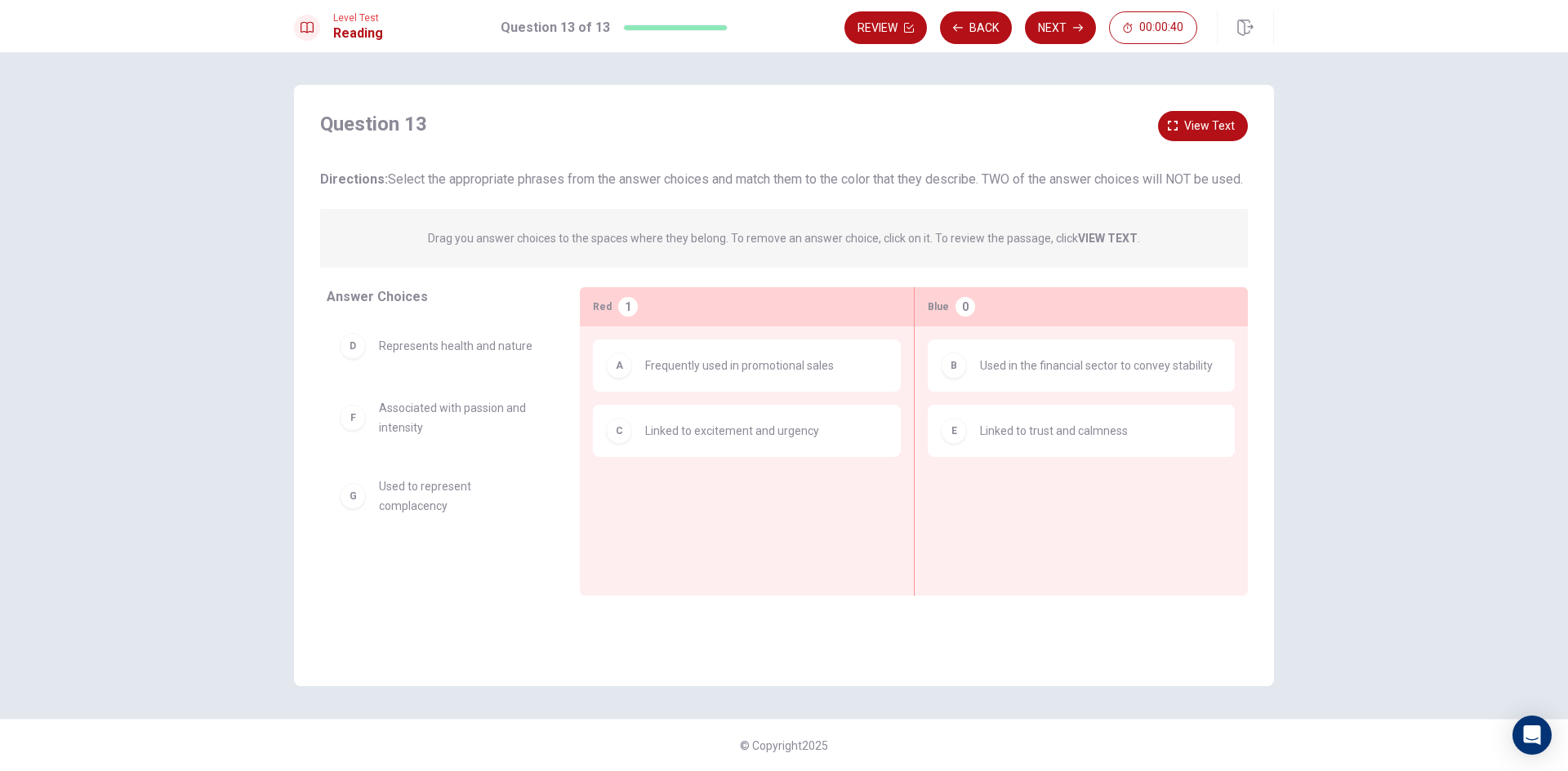
scroll to position [0, 0]
click at [1051, 30] on button "Next" at bounding box center [1060, 28] width 71 height 33
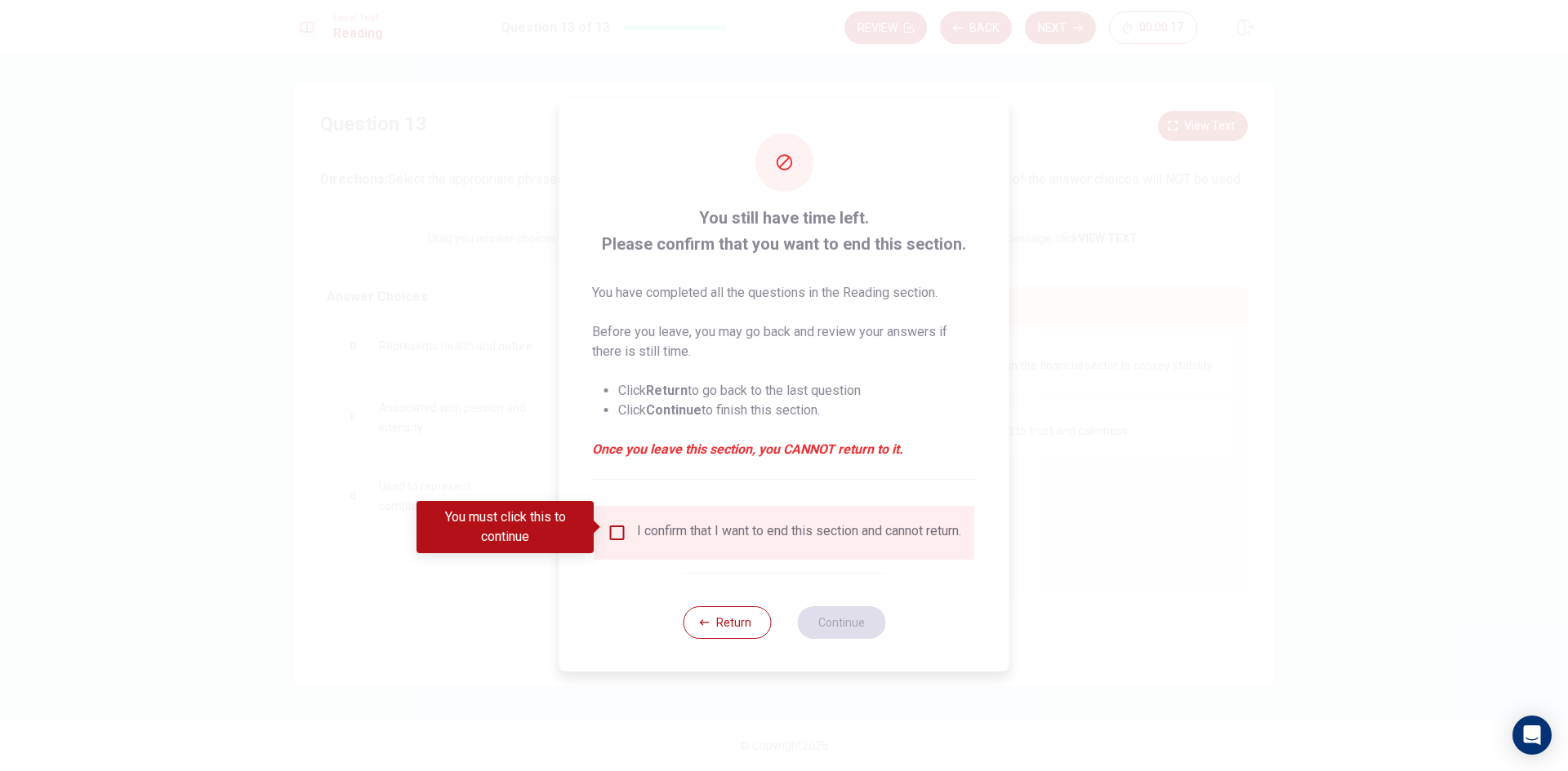
click at [621, 523] on input "You must click this to continue" at bounding box center [617, 532] width 19 height 19
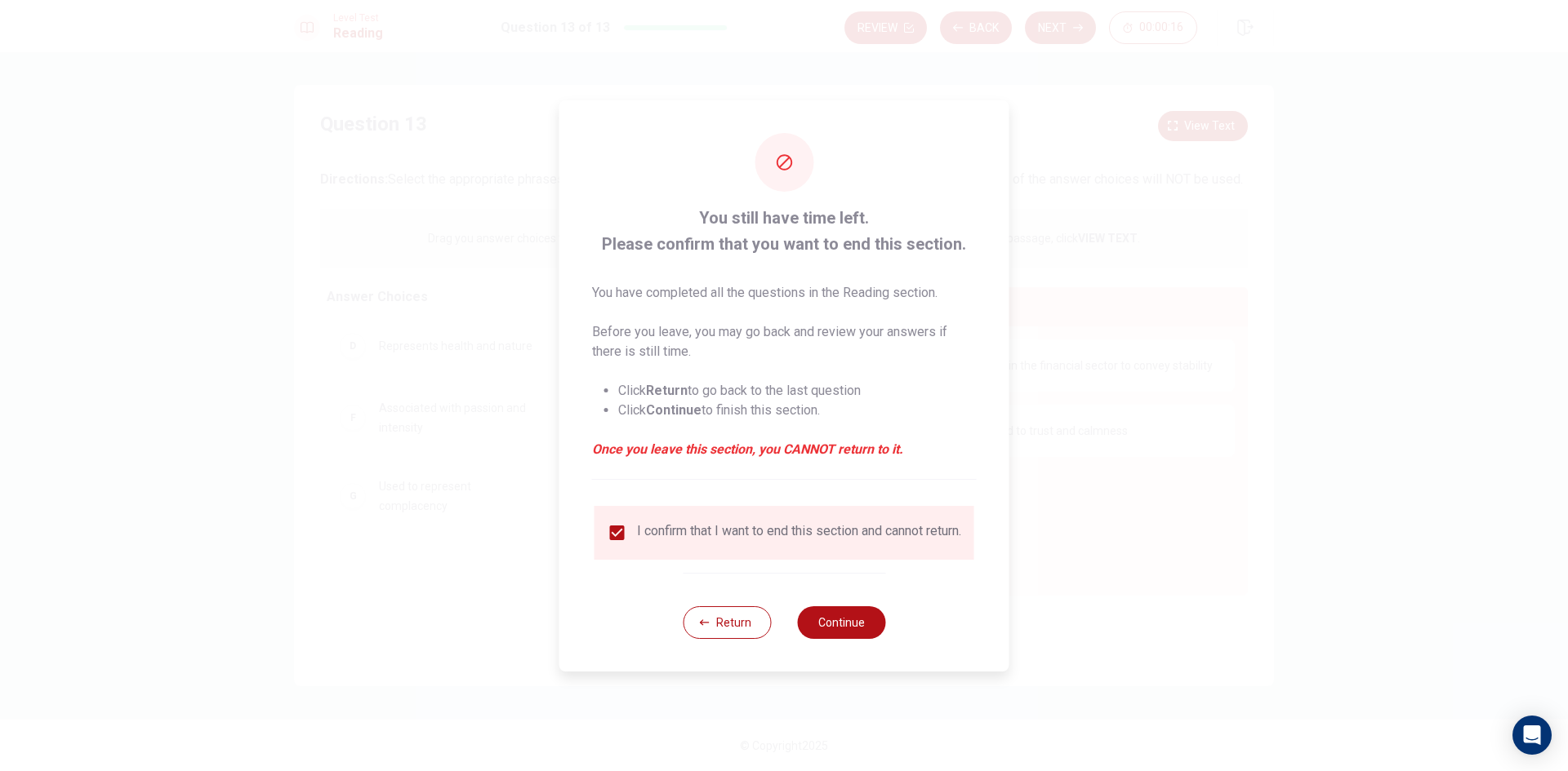
click at [880, 542] on div "I confirm that I want to end this section and cannot return." at bounding box center [799, 532] width 324 height 19
click at [873, 626] on button "Continue" at bounding box center [842, 622] width 89 height 33
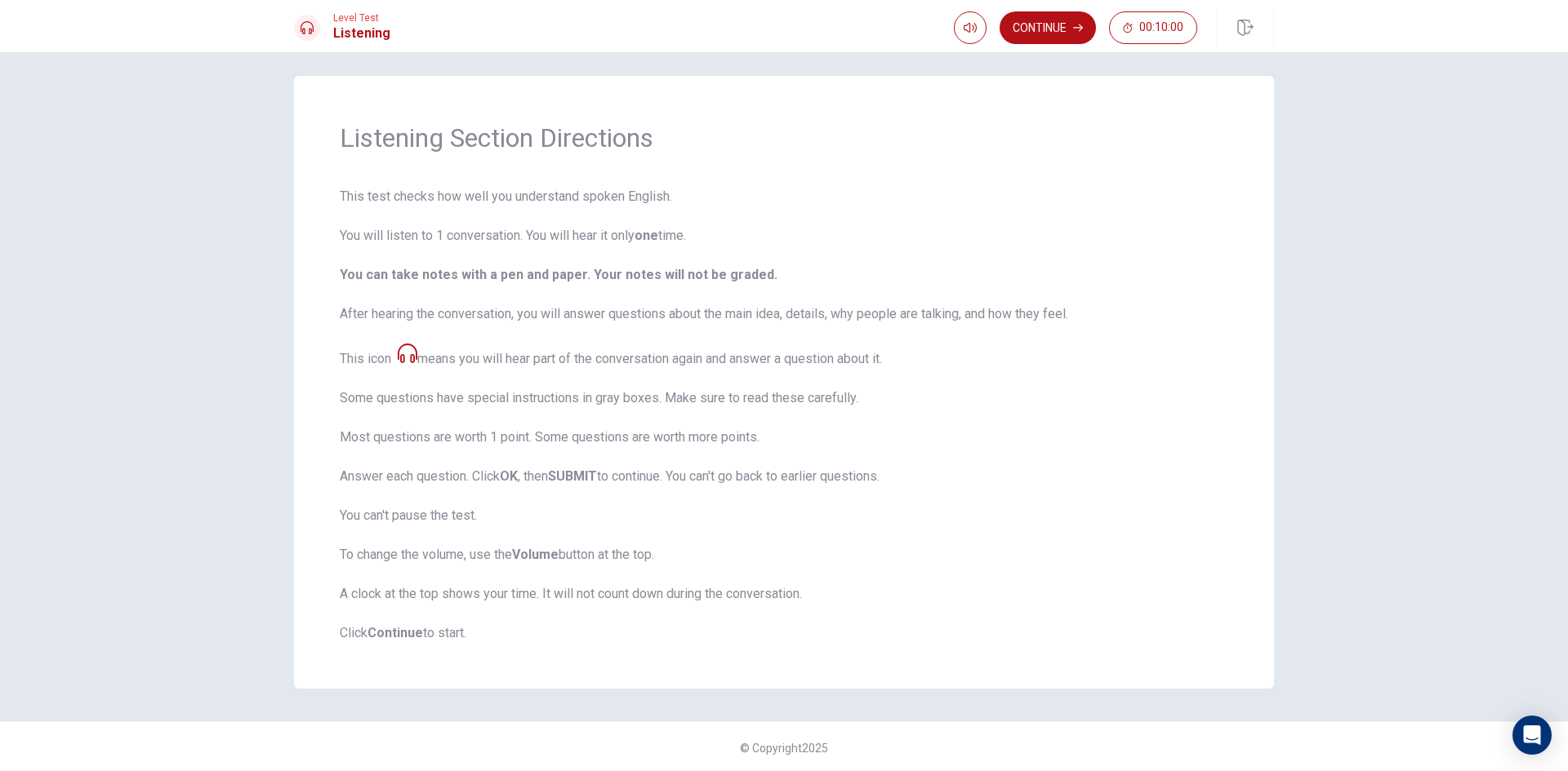
scroll to position [12, 0]
click at [397, 628] on strong "Continue" at bounding box center [395, 631] width 55 height 16
click at [446, 347] on span "This test checks how well you understand spoken English. You will listen to 1 c…" at bounding box center [783, 413] width 888 height 456
click at [1032, 23] on button "Continue" at bounding box center [1047, 28] width 96 height 33
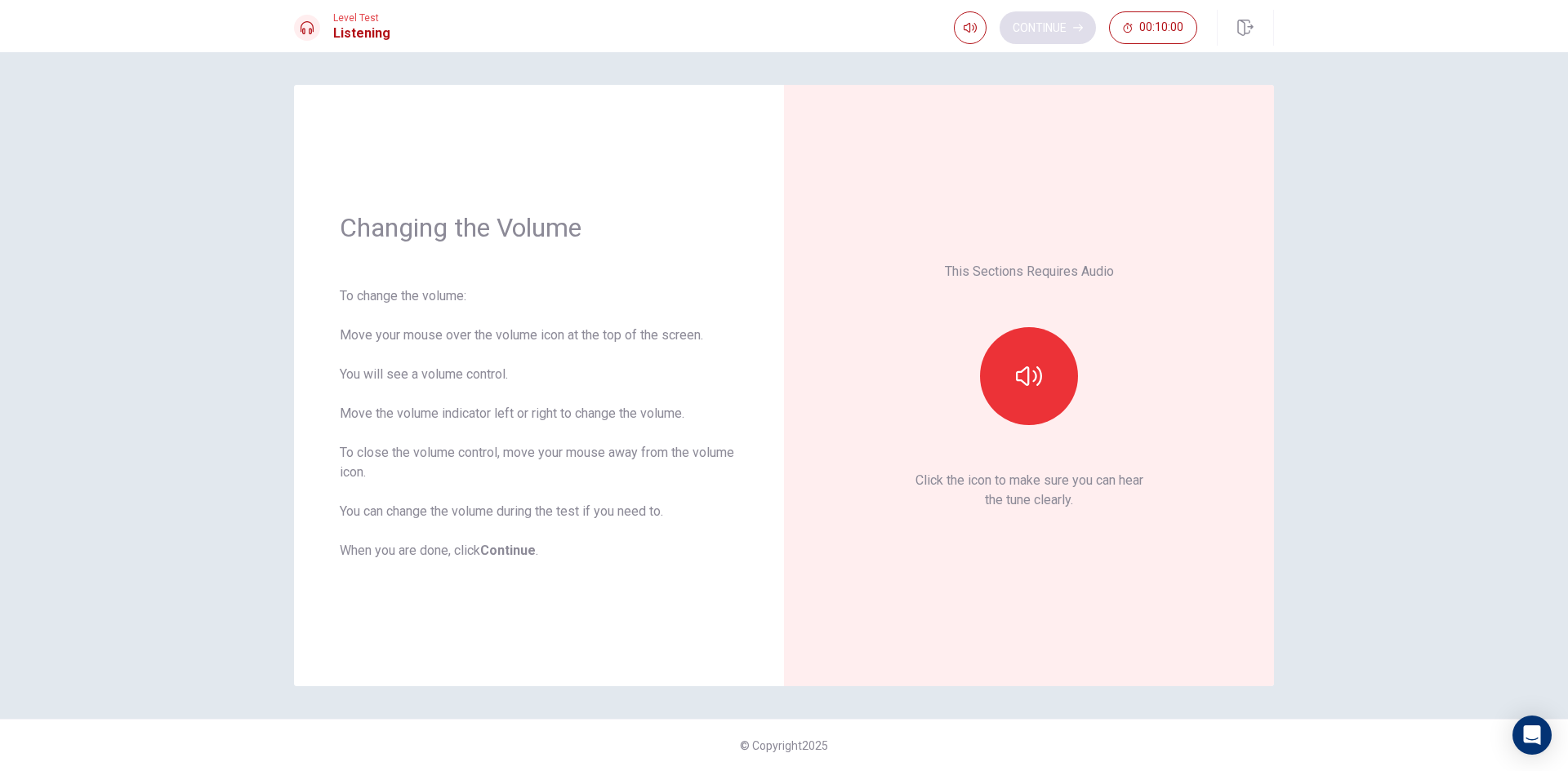
scroll to position [0, 0]
click at [1038, 367] on icon "button" at bounding box center [1029, 376] width 26 height 26
click at [1076, 28] on icon "button" at bounding box center [1078, 28] width 10 height 8
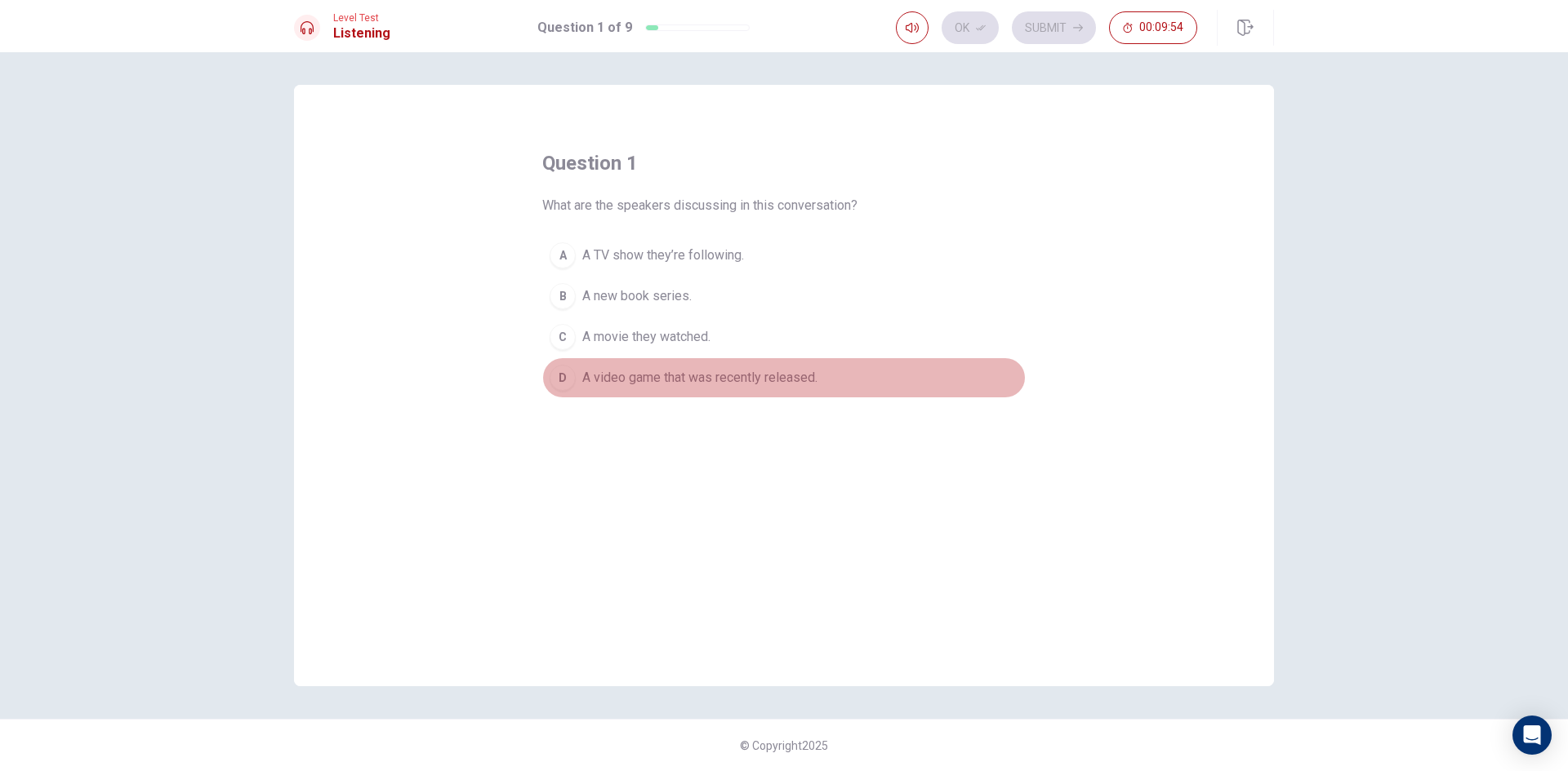
click at [658, 382] on span "A video game that was recently released." at bounding box center [700, 378] width 235 height 19
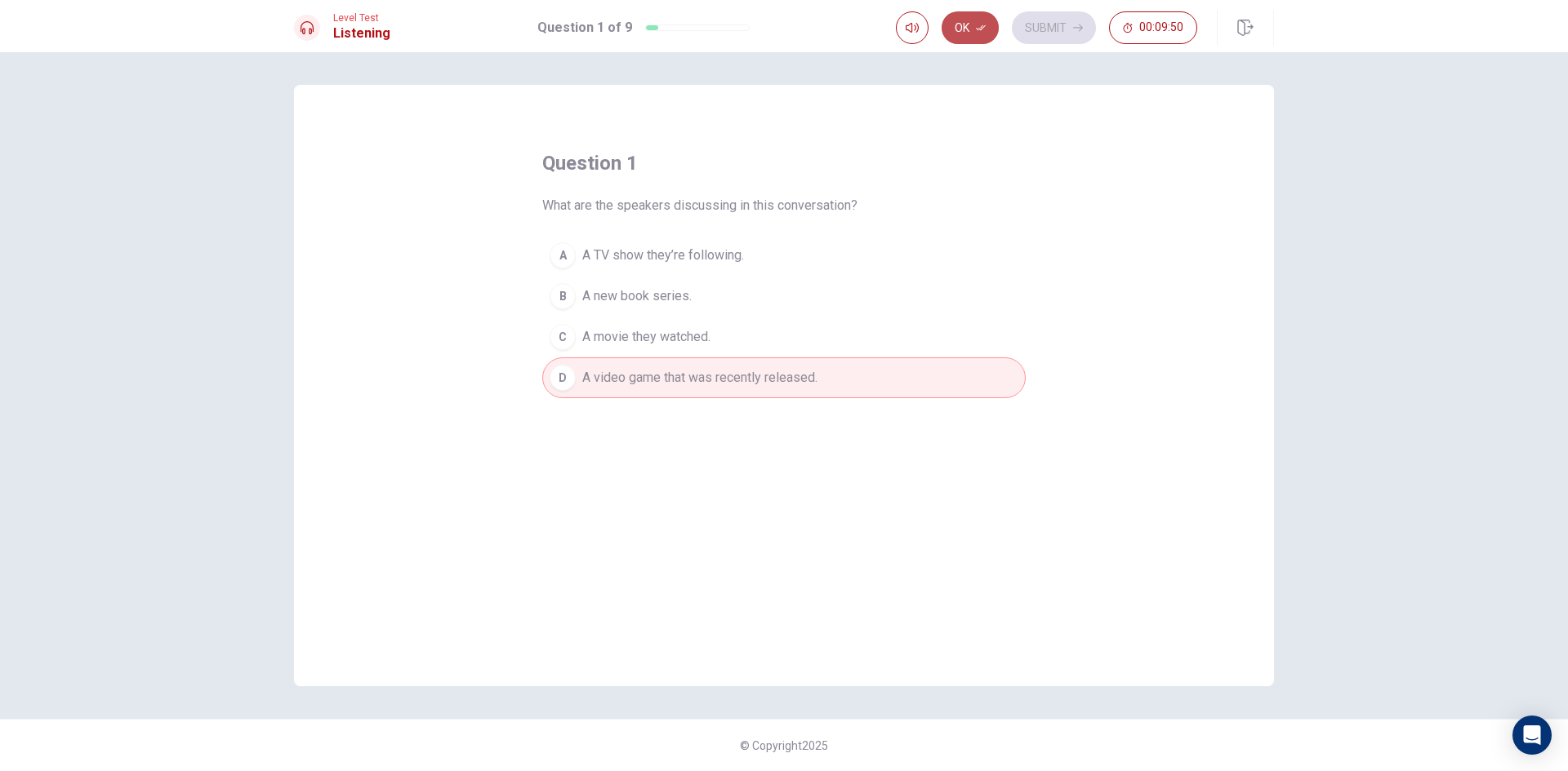
click at [960, 28] on button "Ok" at bounding box center [970, 28] width 57 height 33
click at [1050, 31] on button "Submit" at bounding box center [1054, 28] width 84 height 33
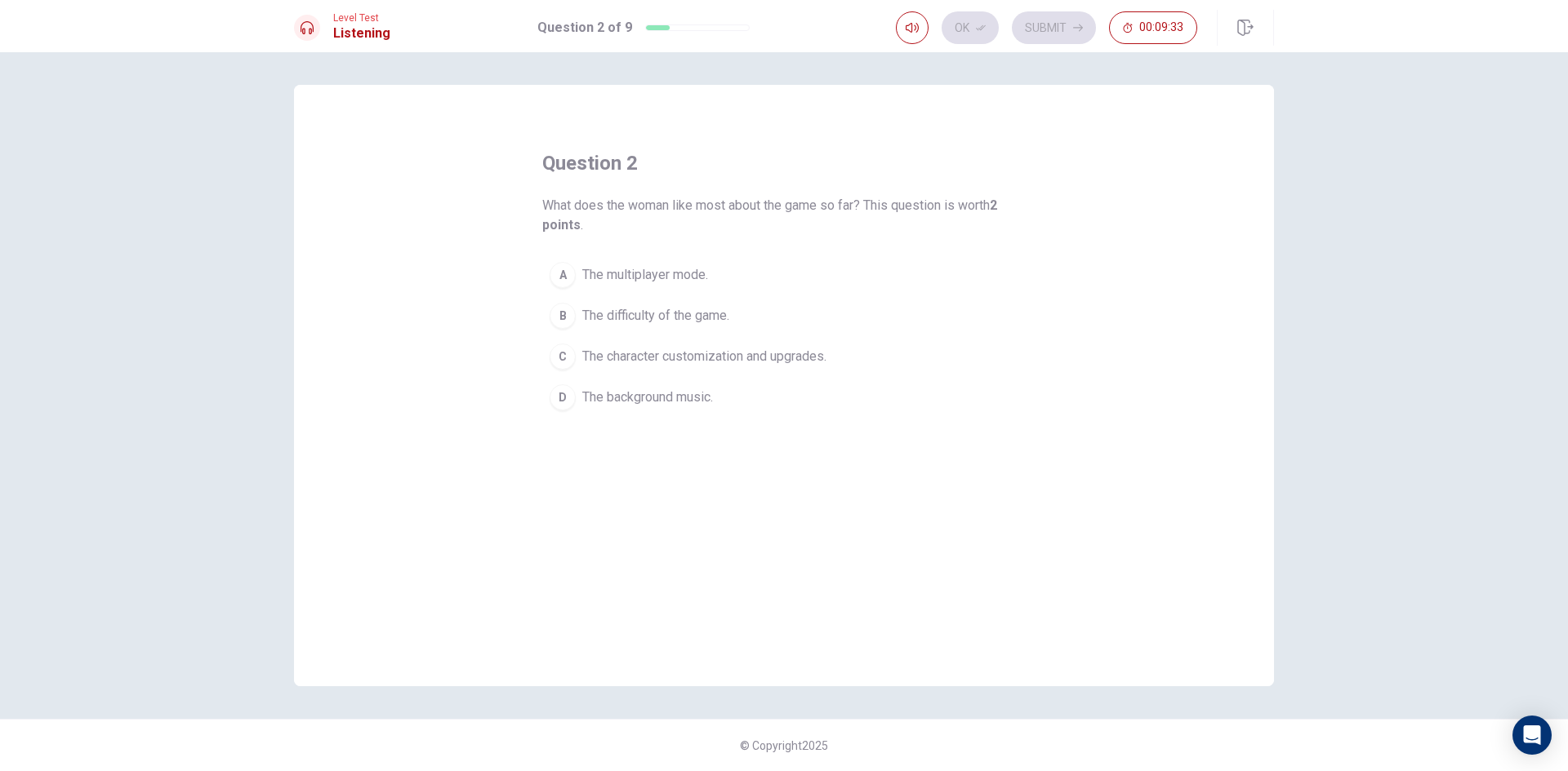
click at [748, 363] on span "The character customization and upgrades." at bounding box center [705, 356] width 244 height 19
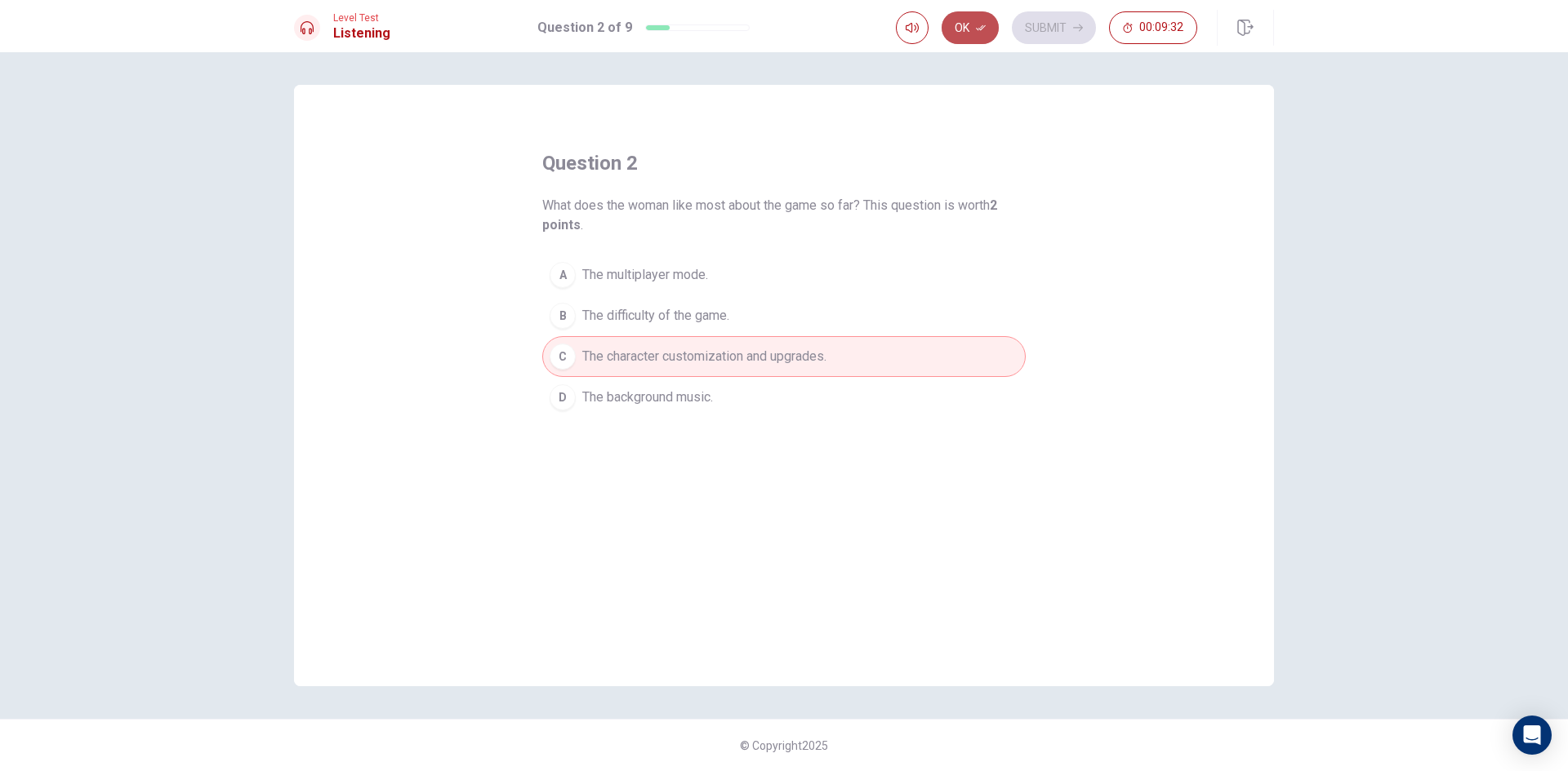
click at [972, 27] on button "Ok" at bounding box center [970, 28] width 57 height 33
click at [1082, 26] on icon "button" at bounding box center [1078, 28] width 10 height 8
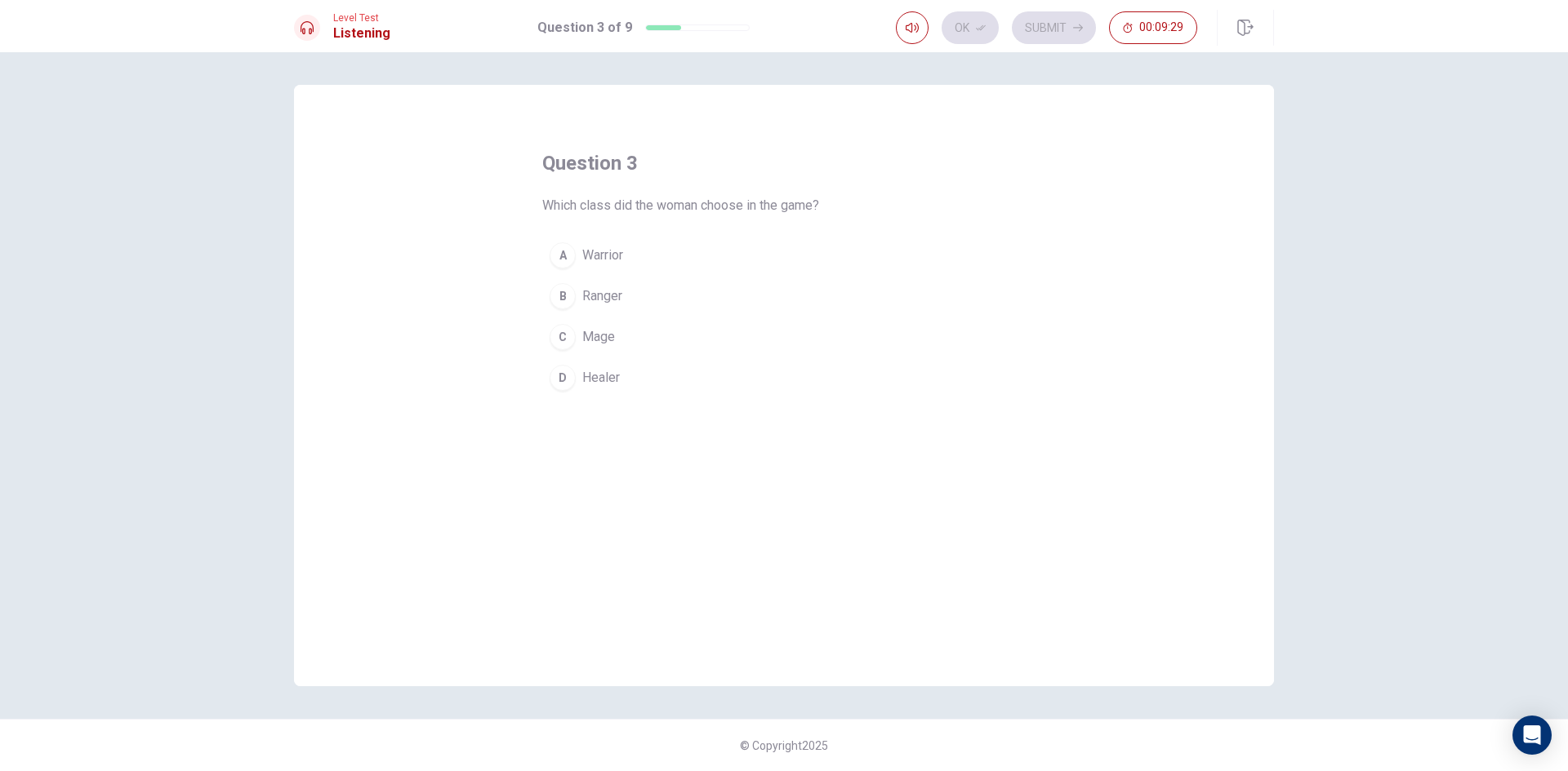
click at [606, 294] on span "Ranger" at bounding box center [603, 296] width 40 height 19
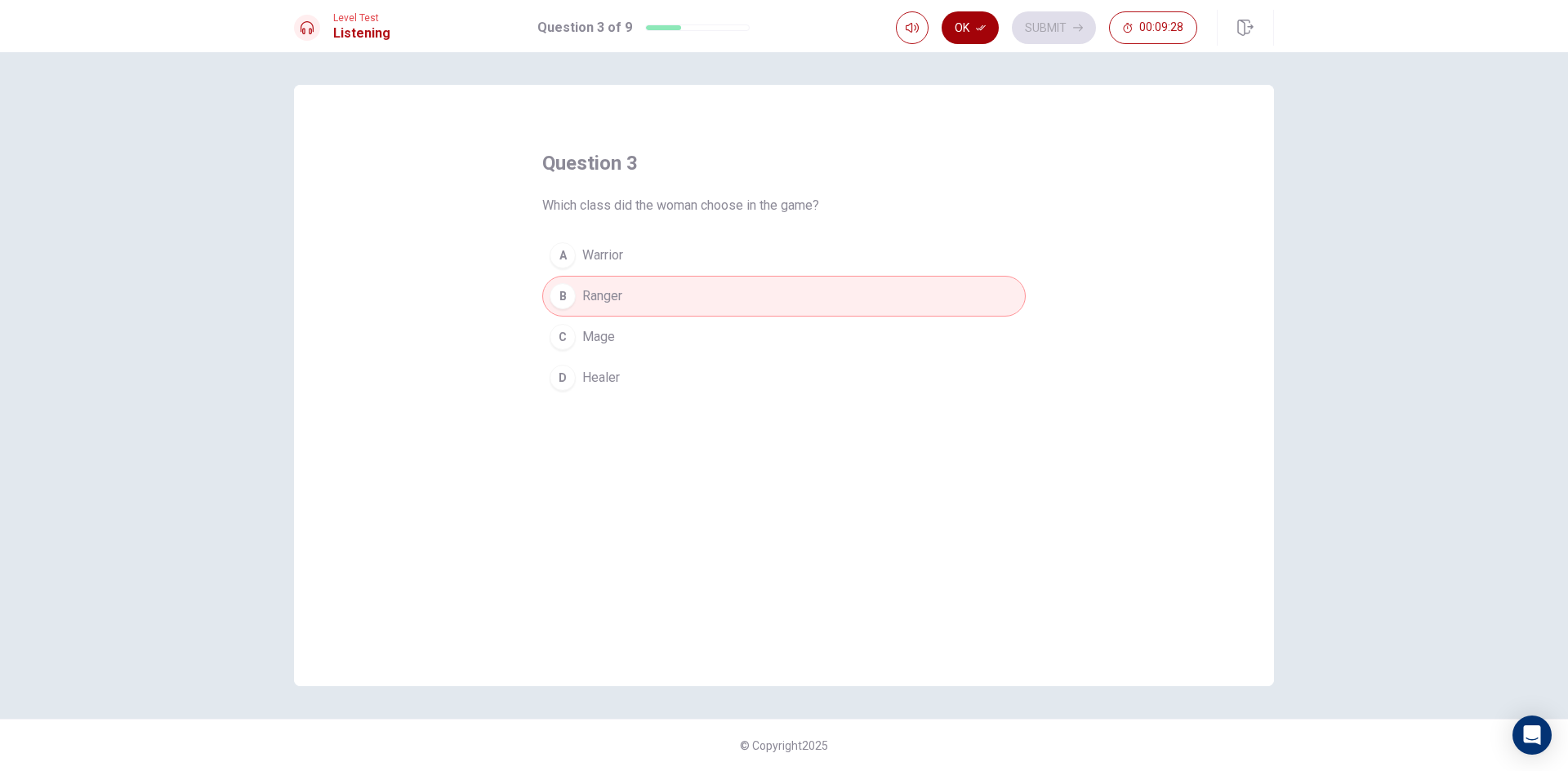
click at [971, 24] on button "Ok" at bounding box center [970, 28] width 57 height 33
click at [1056, 29] on button "Submit" at bounding box center [1054, 28] width 84 height 33
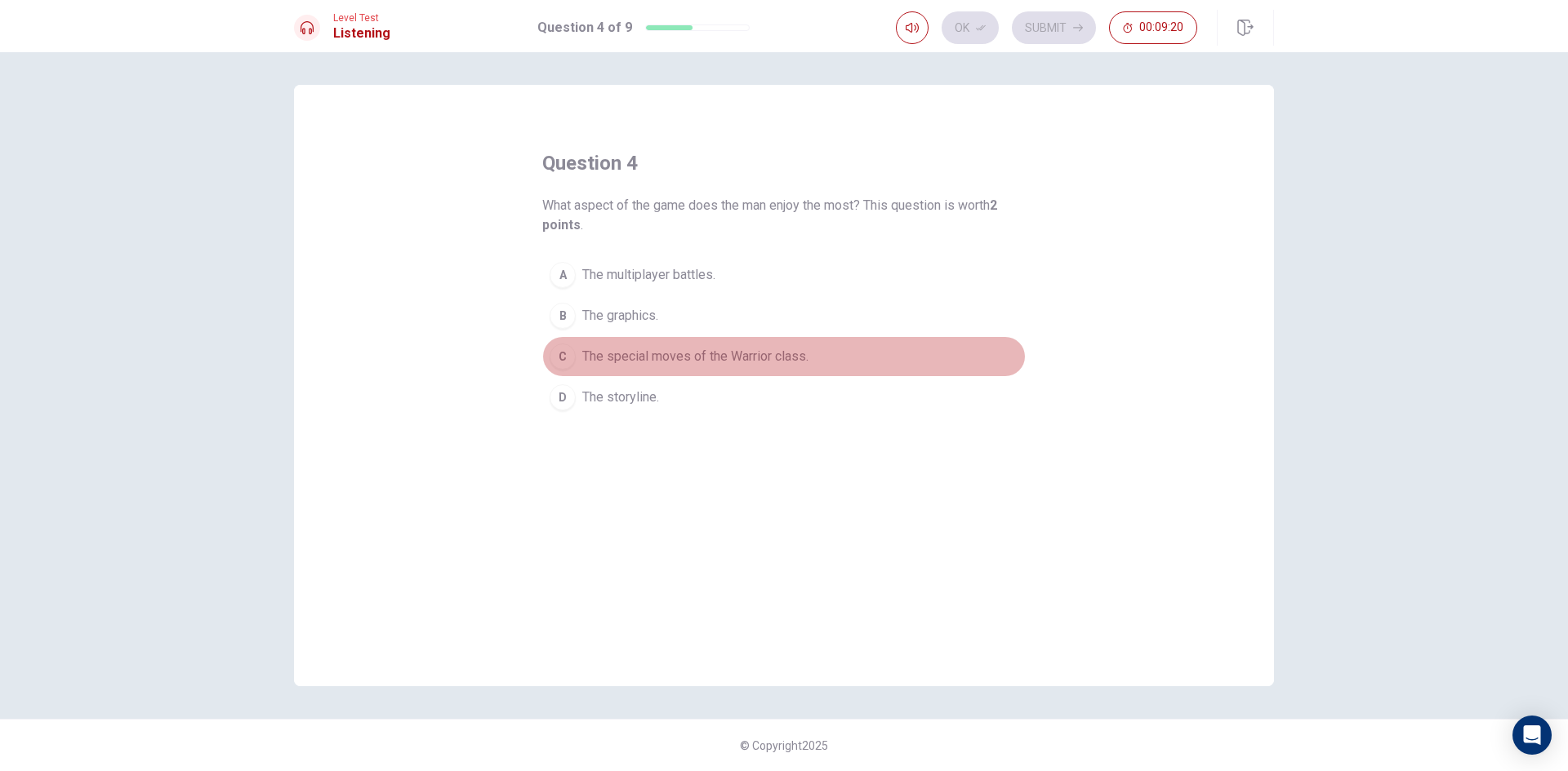
click at [784, 355] on span "The special moves of the Warrior class." at bounding box center [695, 356] width 227 height 19
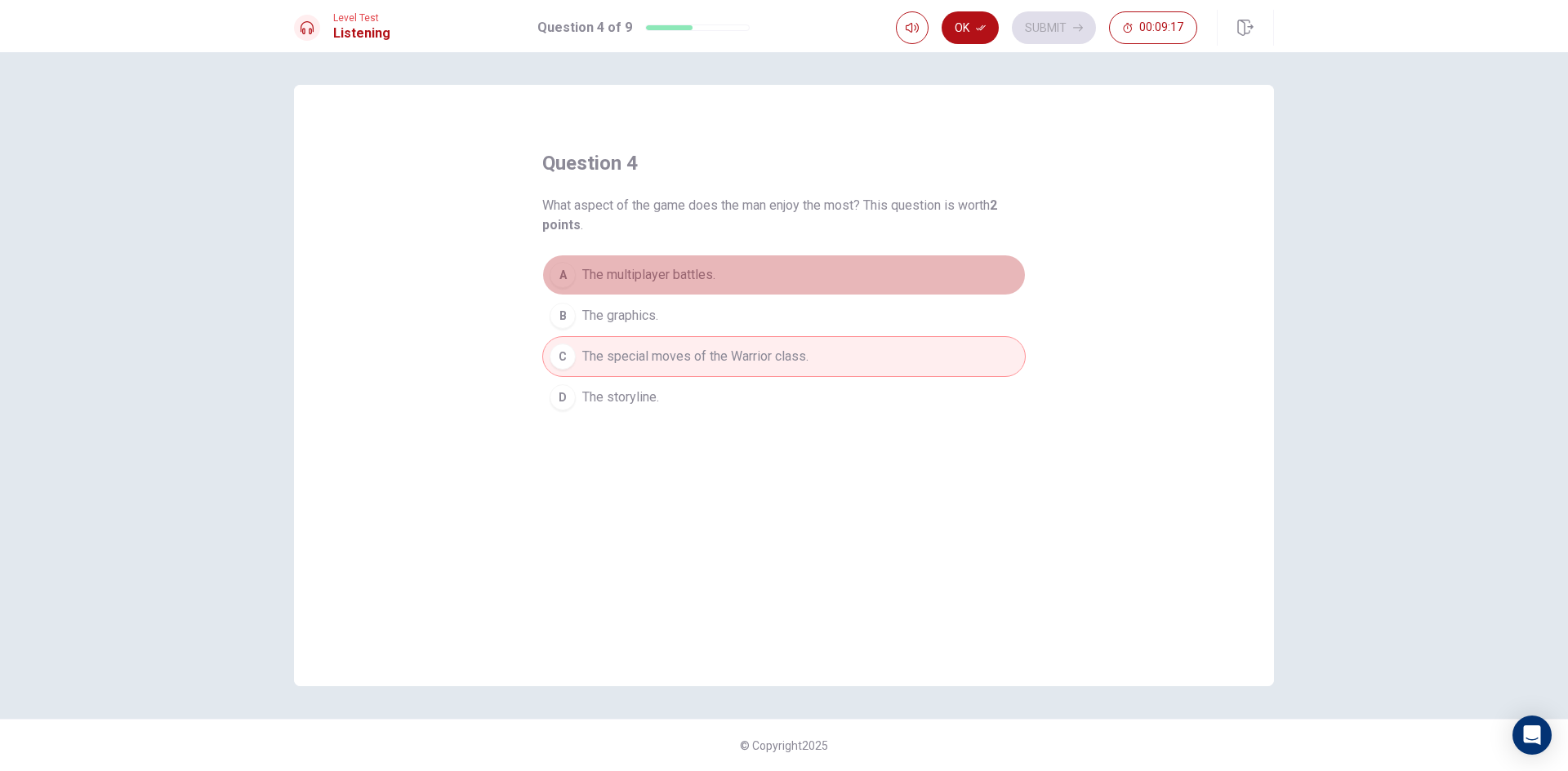
click at [779, 281] on button "A The multiplayer battles." at bounding box center [784, 275] width 483 height 41
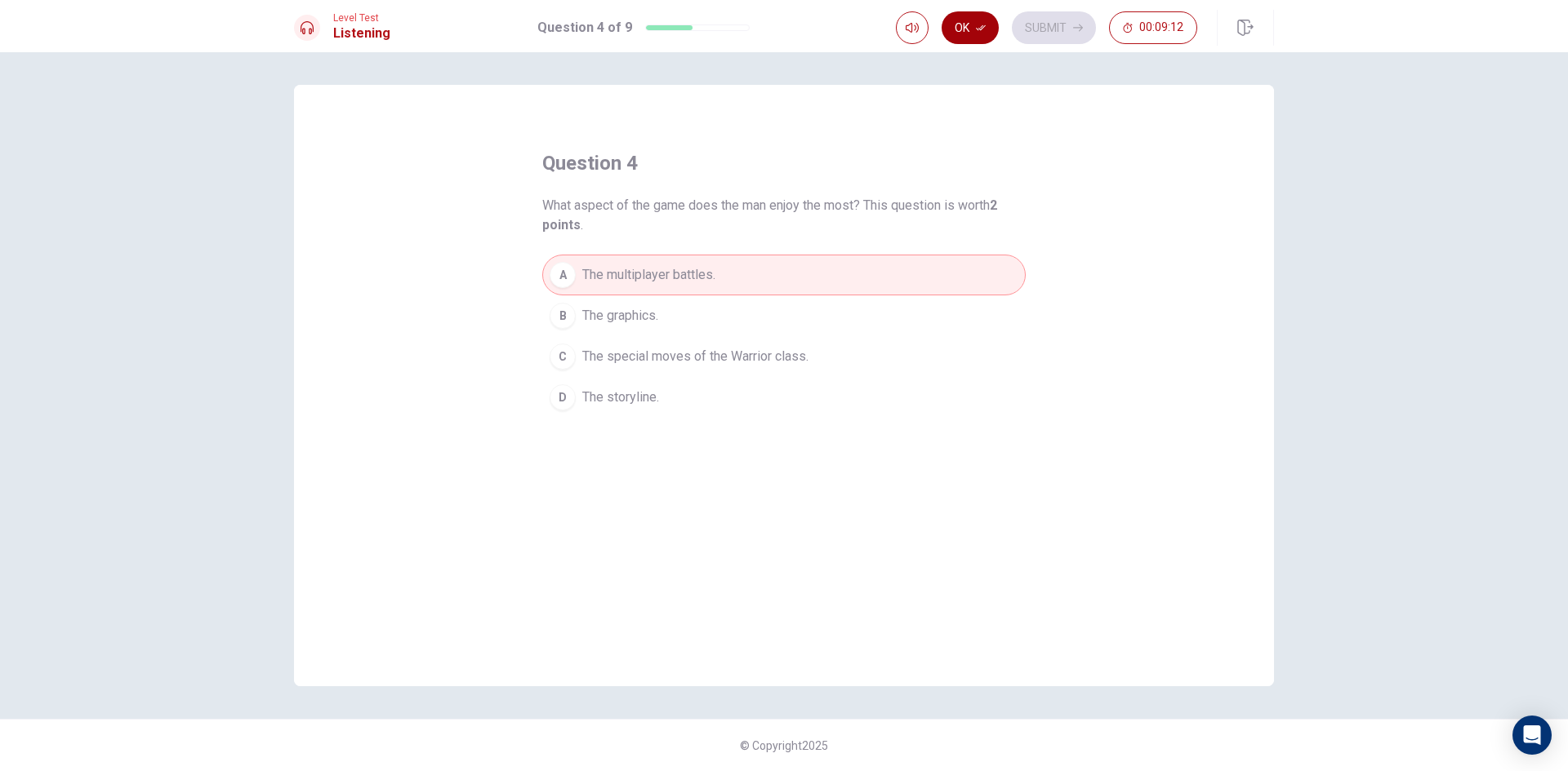
click at [968, 19] on button "Ok" at bounding box center [970, 28] width 57 height 33
click at [1024, 18] on button "Submit" at bounding box center [1054, 28] width 84 height 33
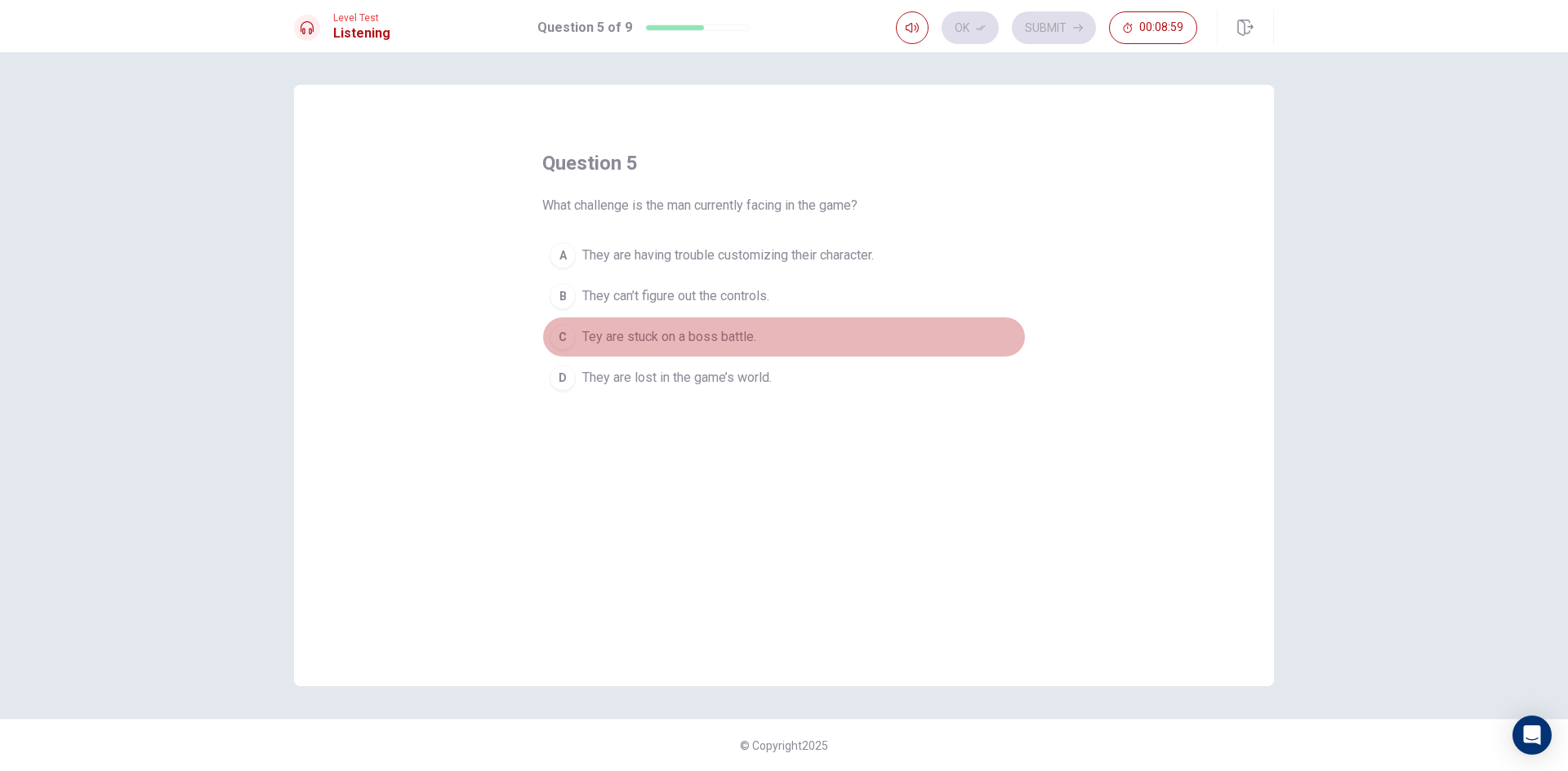
click at [734, 339] on span "Tey are stuck on a boss battle." at bounding box center [669, 337] width 174 height 19
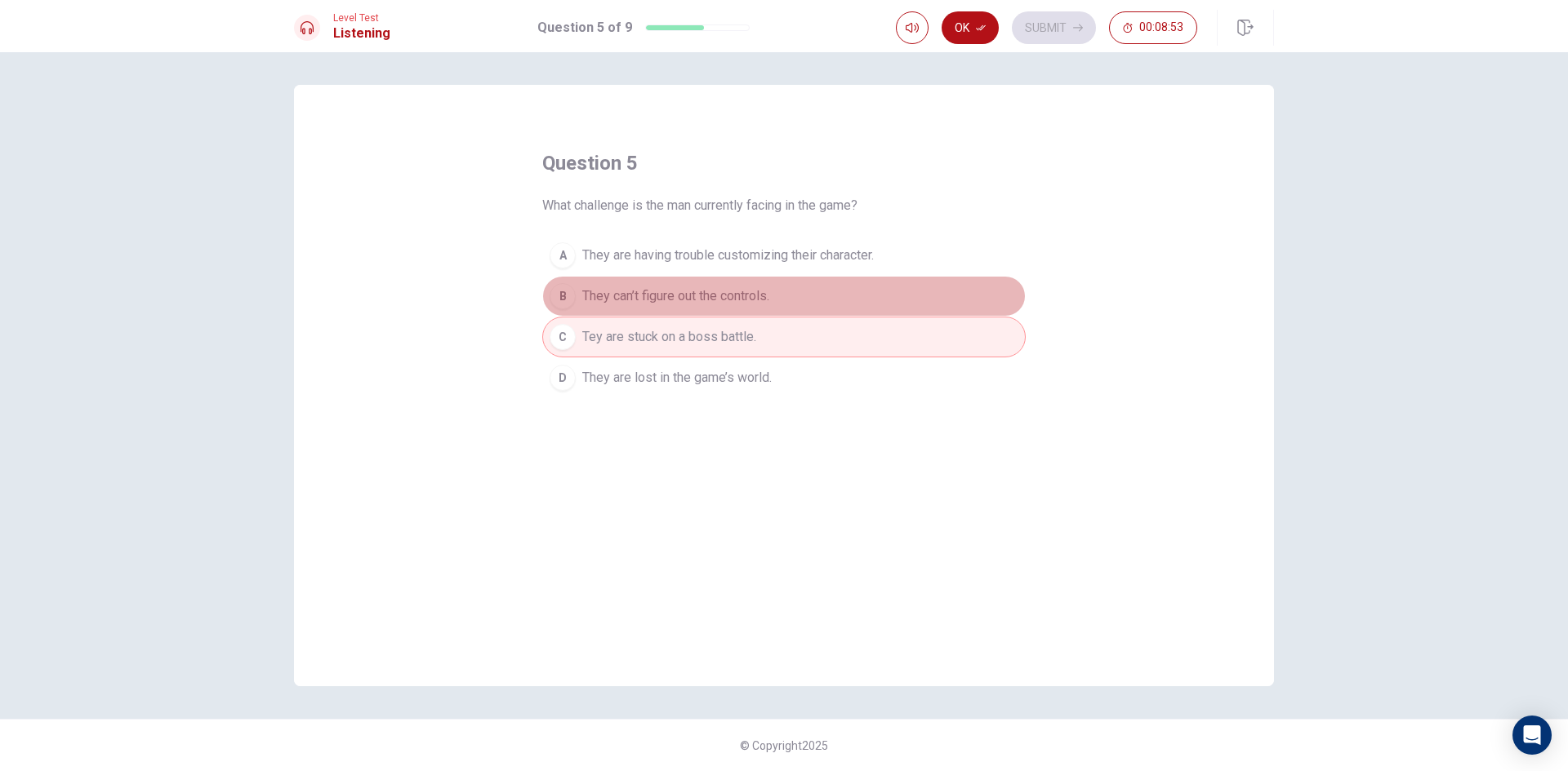
click at [720, 295] on span "They can’t figure out the controls." at bounding box center [676, 296] width 187 height 19
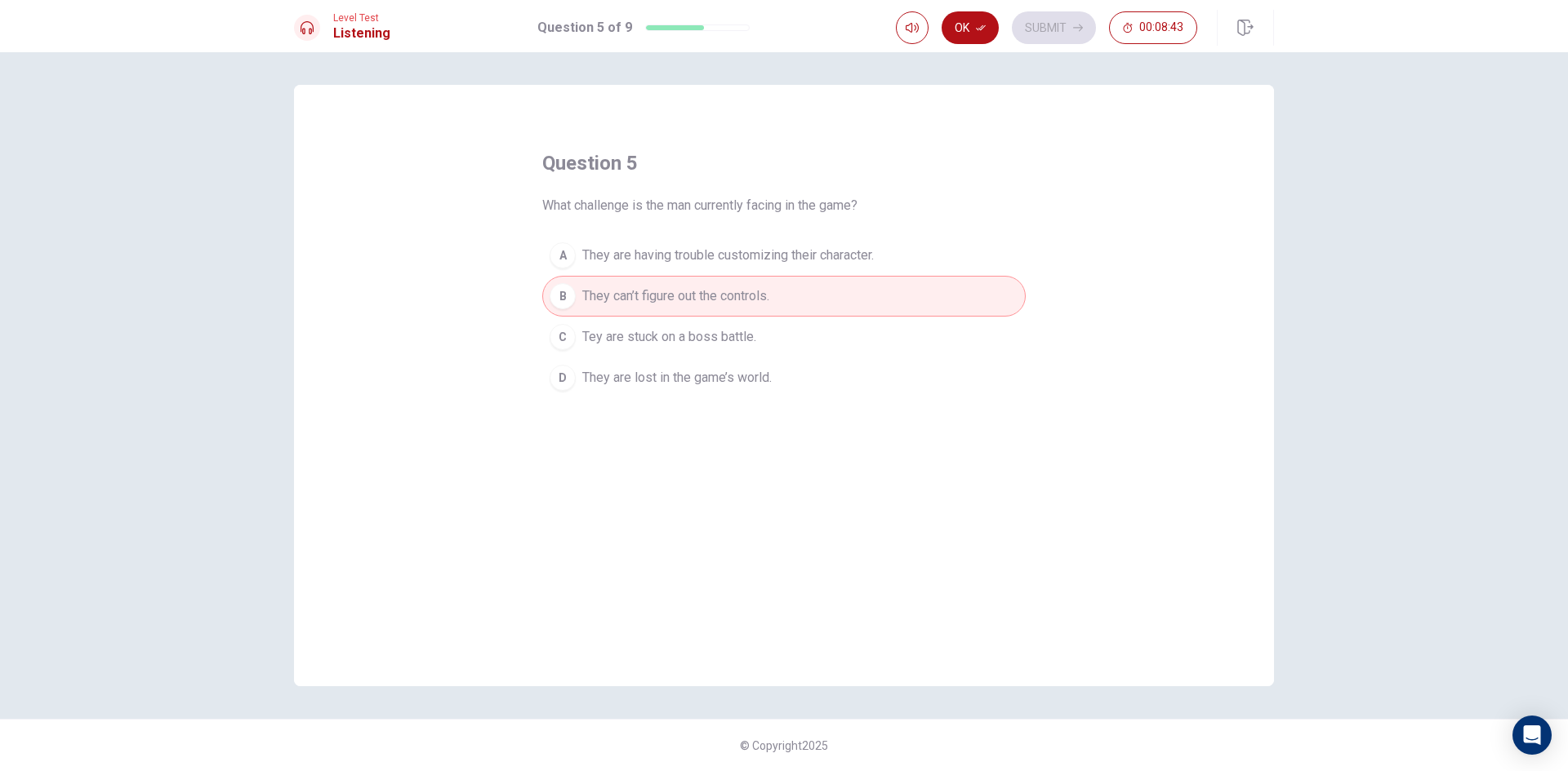
click at [725, 325] on button "C Tey are stuck on a boss battle." at bounding box center [784, 337] width 483 height 41
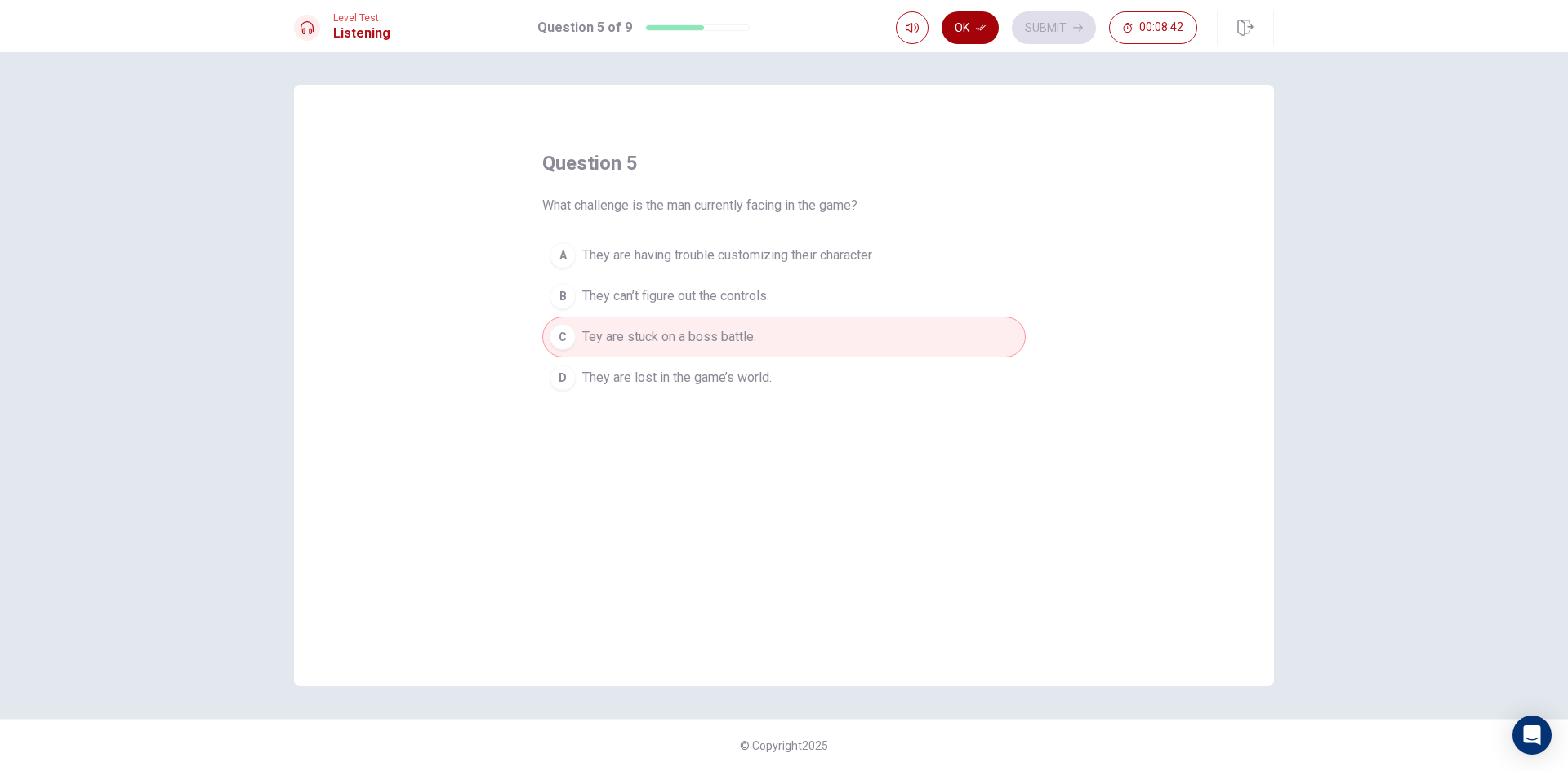
click at [944, 23] on button "Ok" at bounding box center [970, 28] width 57 height 33
click at [1036, 16] on button "Submit" at bounding box center [1054, 28] width 84 height 33
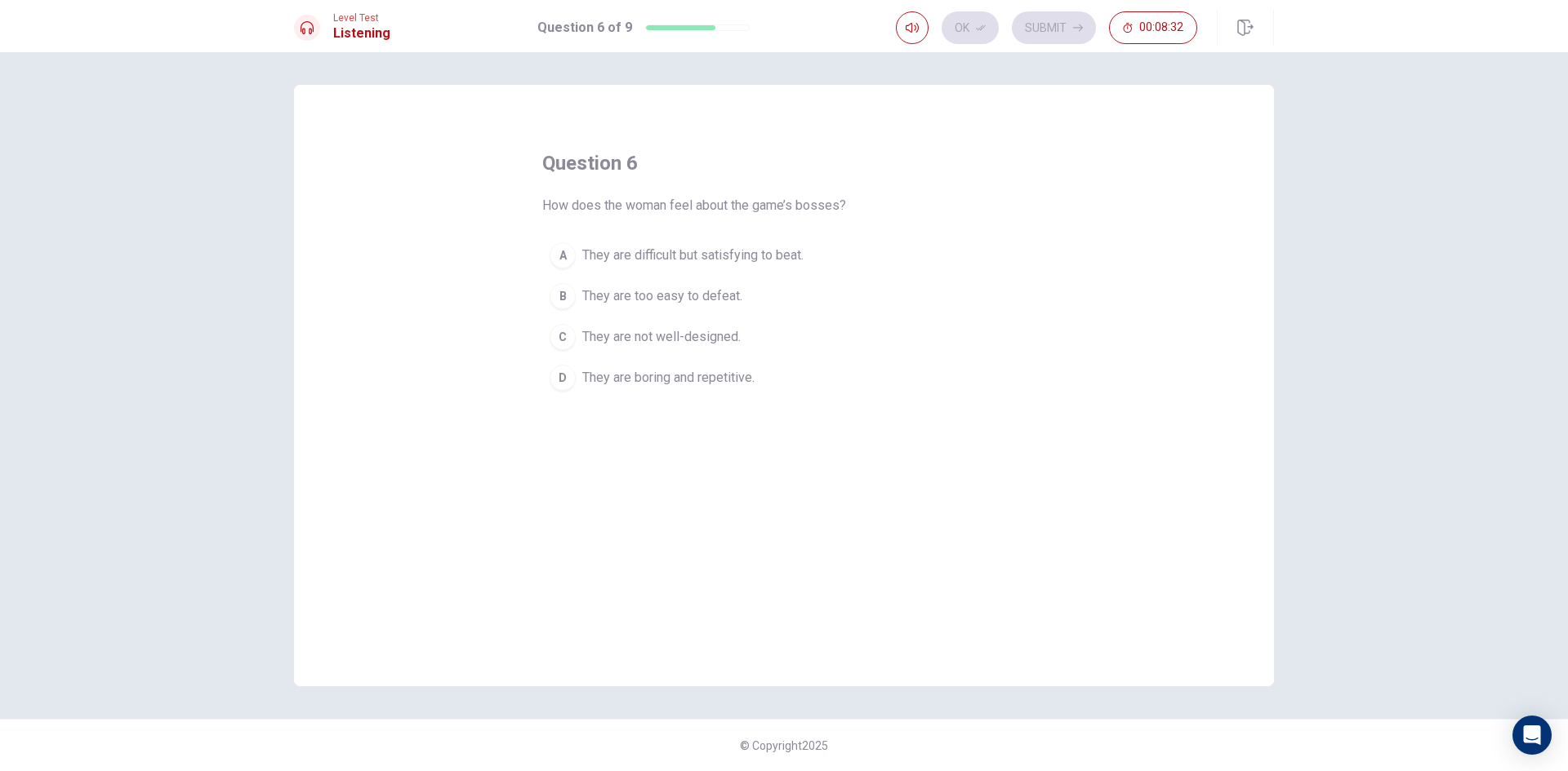
click at [777, 261] on span "They are difficult but satisfying to beat." at bounding box center [693, 255] width 221 height 19
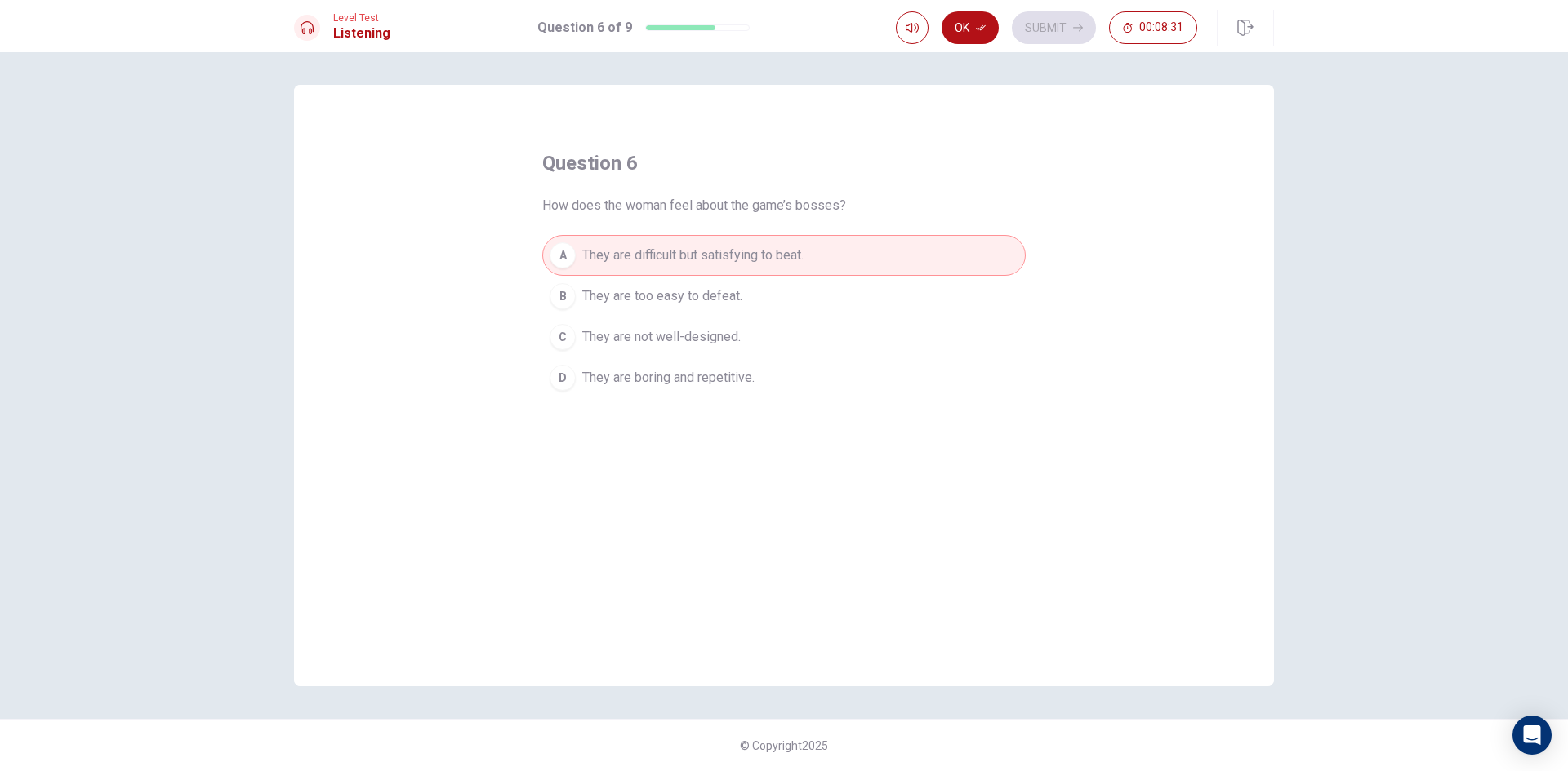
click at [980, 8] on div "Level Test Listening Question 6 of 9 Ok Submit 00:08:31" at bounding box center [784, 26] width 1568 height 53
click at [979, 25] on icon "button" at bounding box center [981, 28] width 10 height 10
click at [1041, 28] on button "Submit" at bounding box center [1054, 28] width 84 height 33
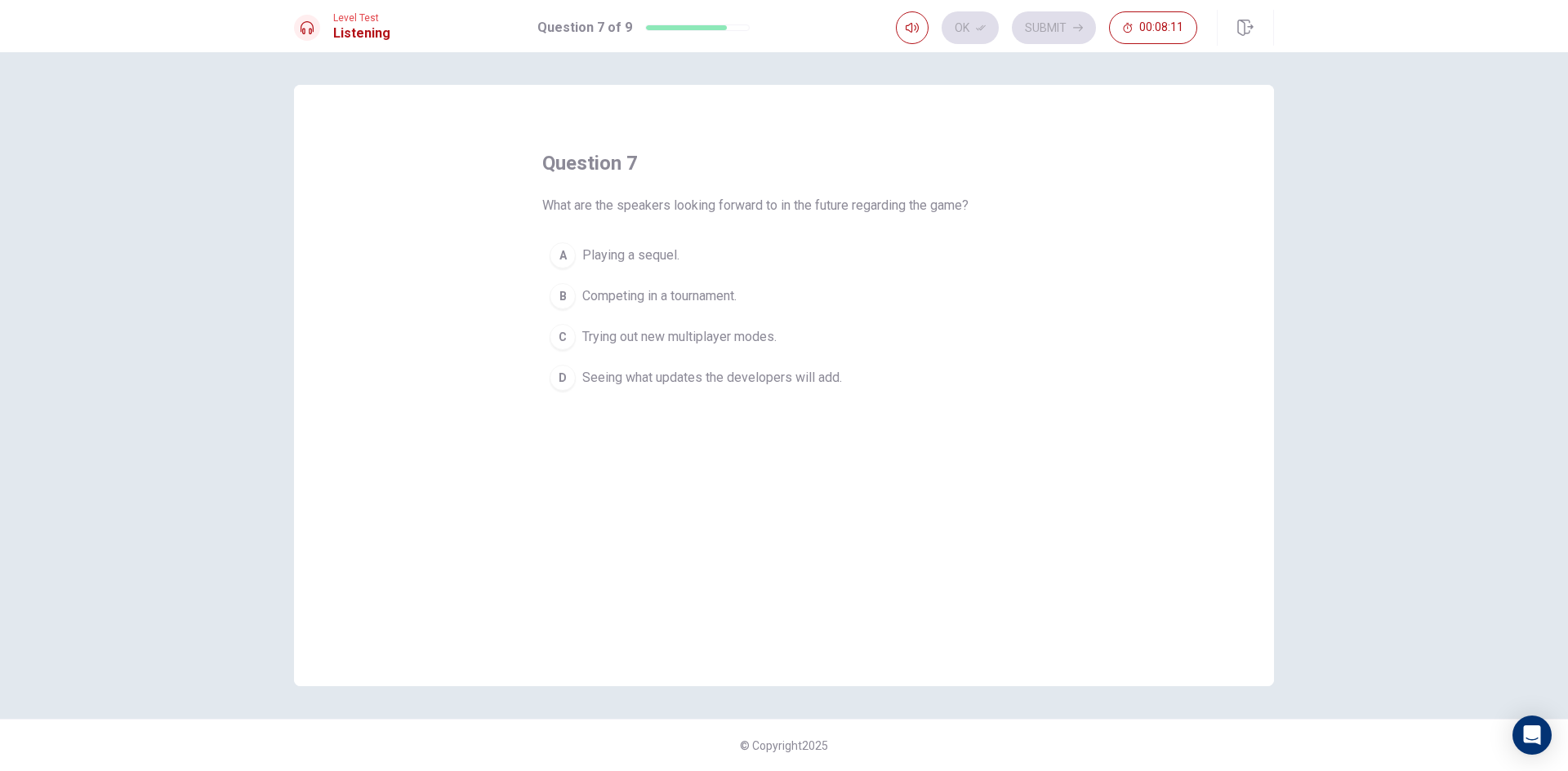
click at [780, 375] on span "Seeing what updates the developers will add." at bounding box center [712, 378] width 260 height 19
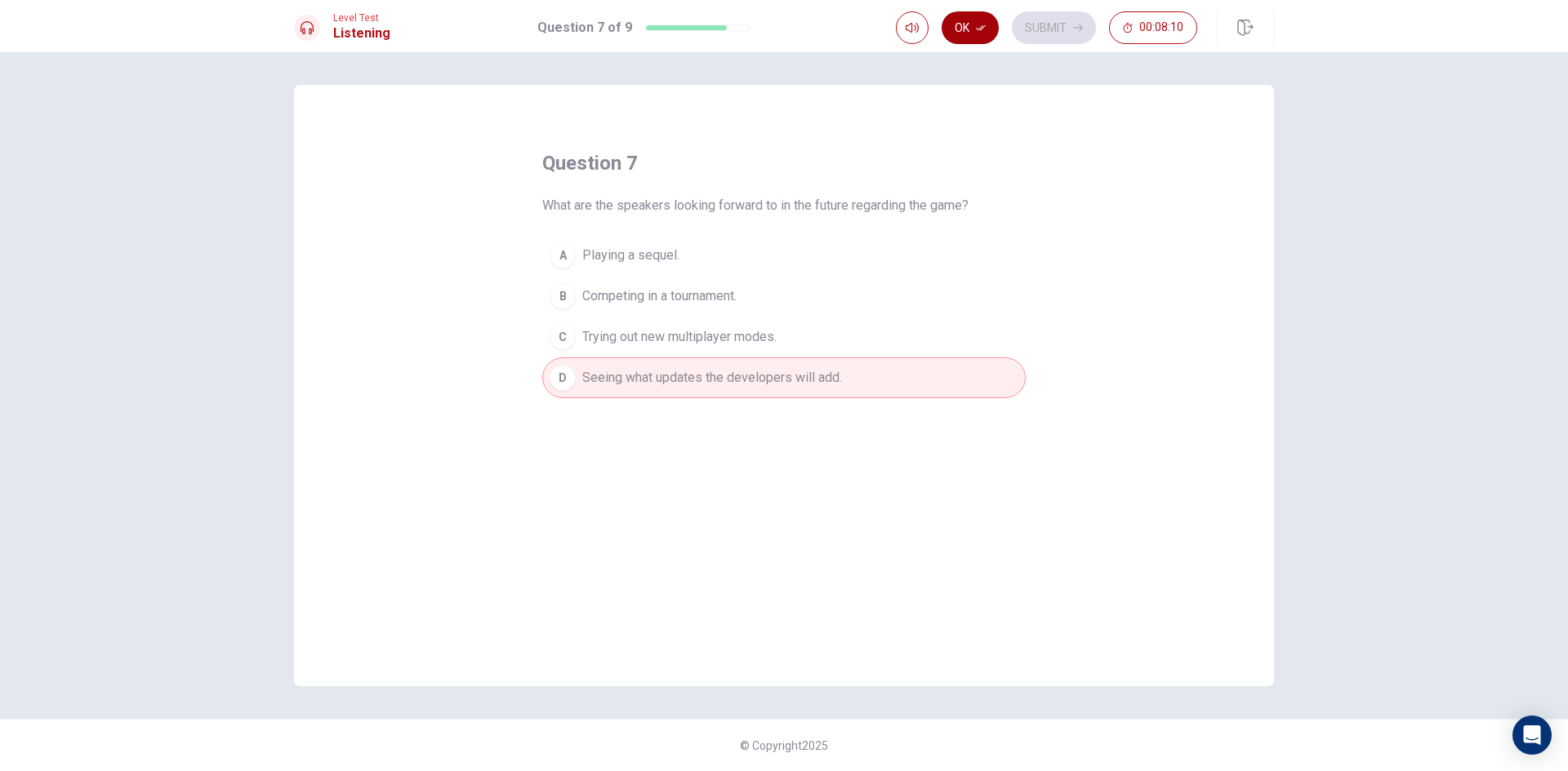
click at [988, 32] on button "Ok" at bounding box center [970, 28] width 57 height 33
click at [1065, 28] on button "Submit" at bounding box center [1054, 28] width 84 height 33
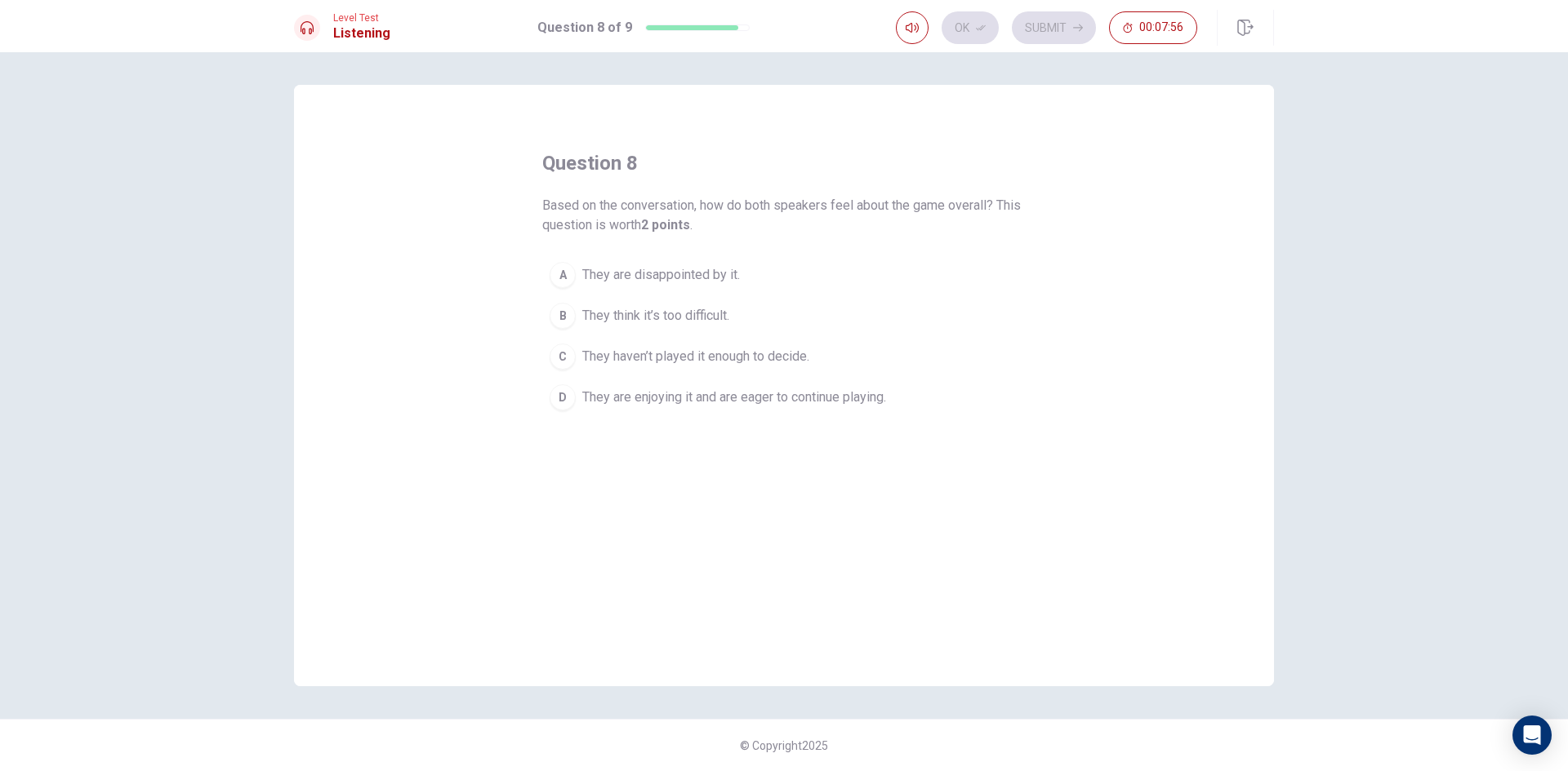
click at [727, 390] on span "They are enjoying it and are eager to continue playing." at bounding box center [734, 397] width 303 height 19
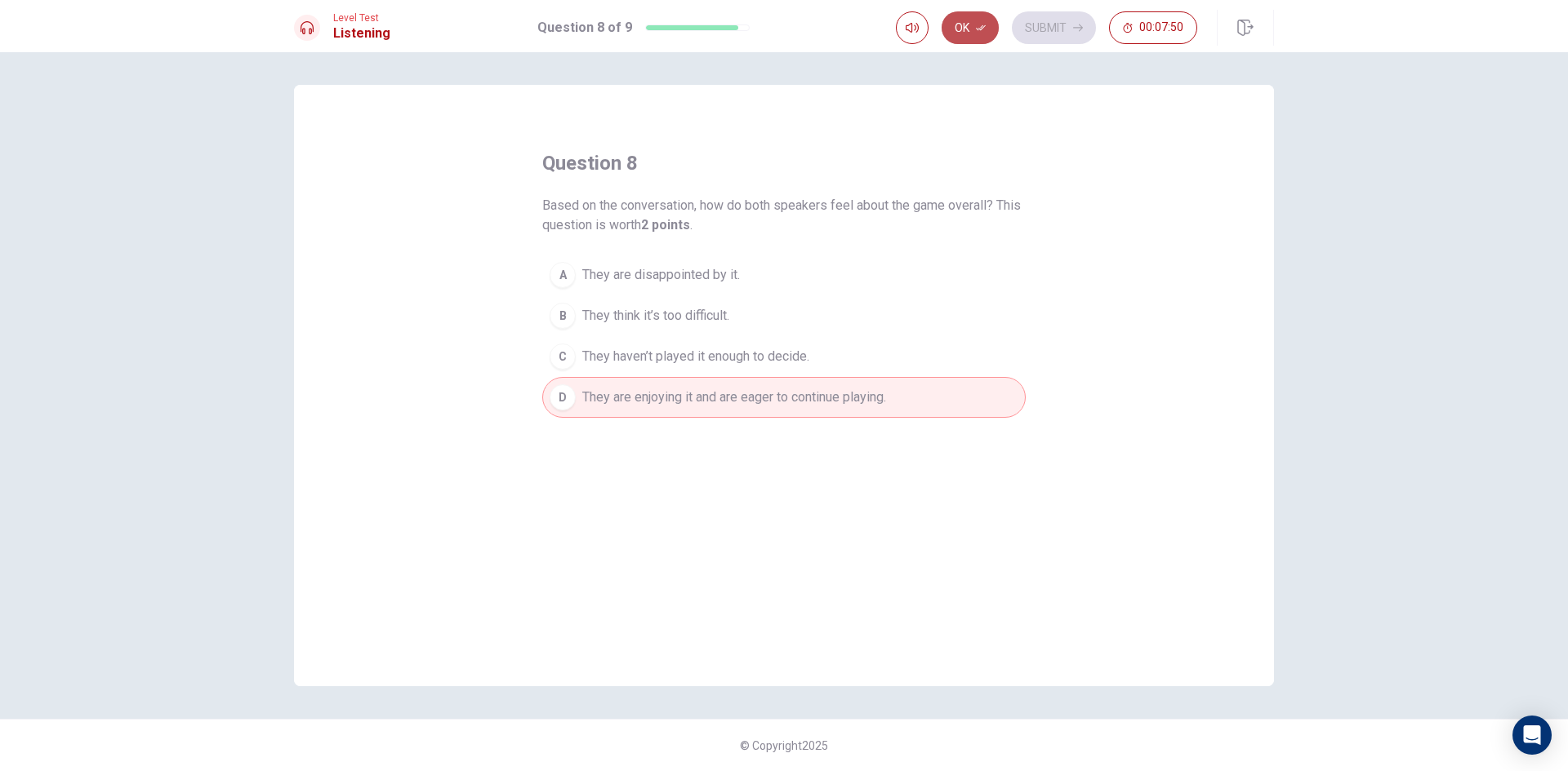
click at [967, 23] on button "Ok" at bounding box center [970, 28] width 57 height 33
click at [1026, 31] on button "Submit" at bounding box center [1054, 28] width 84 height 33
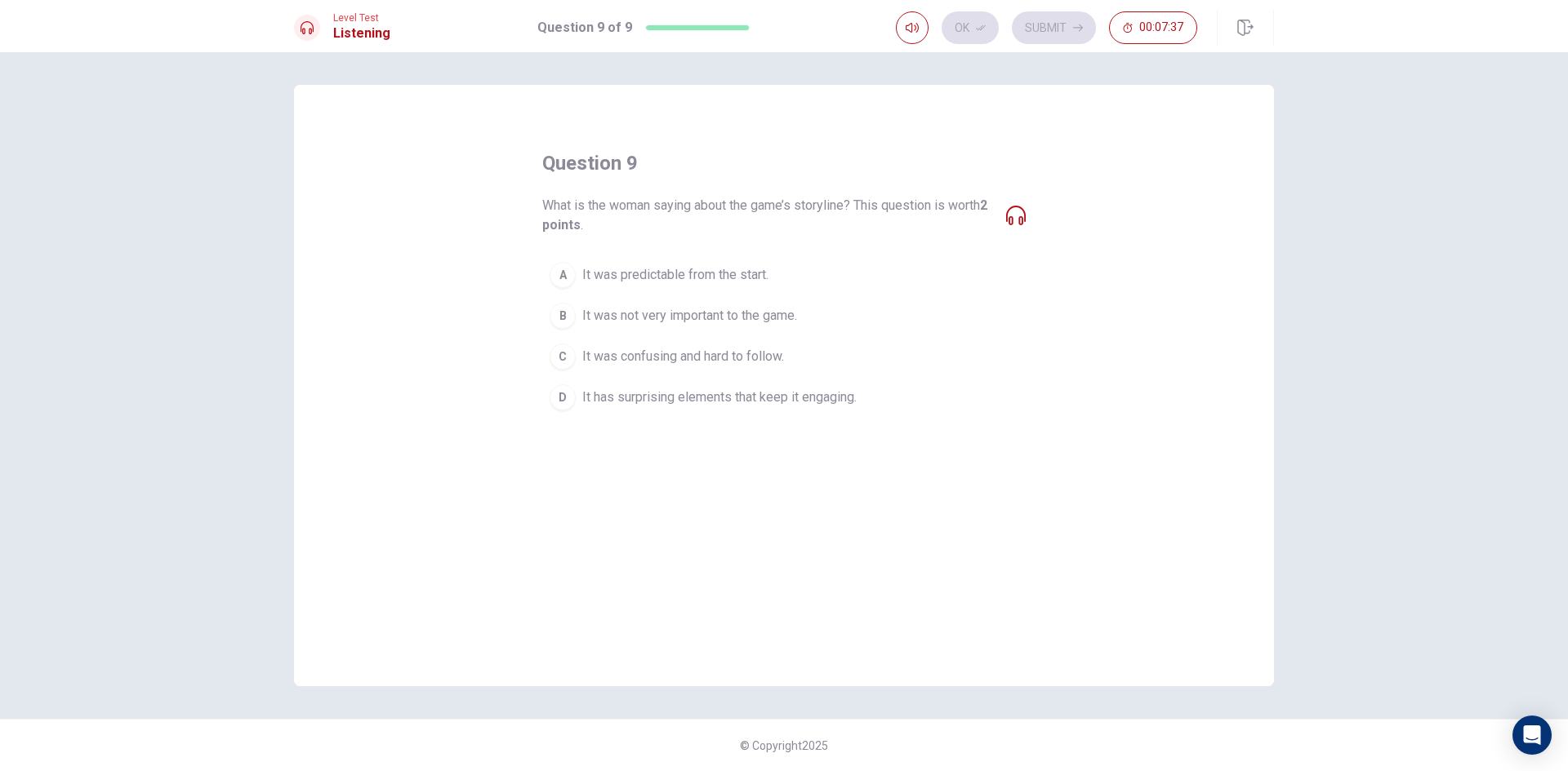
click at [644, 276] on span "It was predictable from the start." at bounding box center [675, 275] width 186 height 19
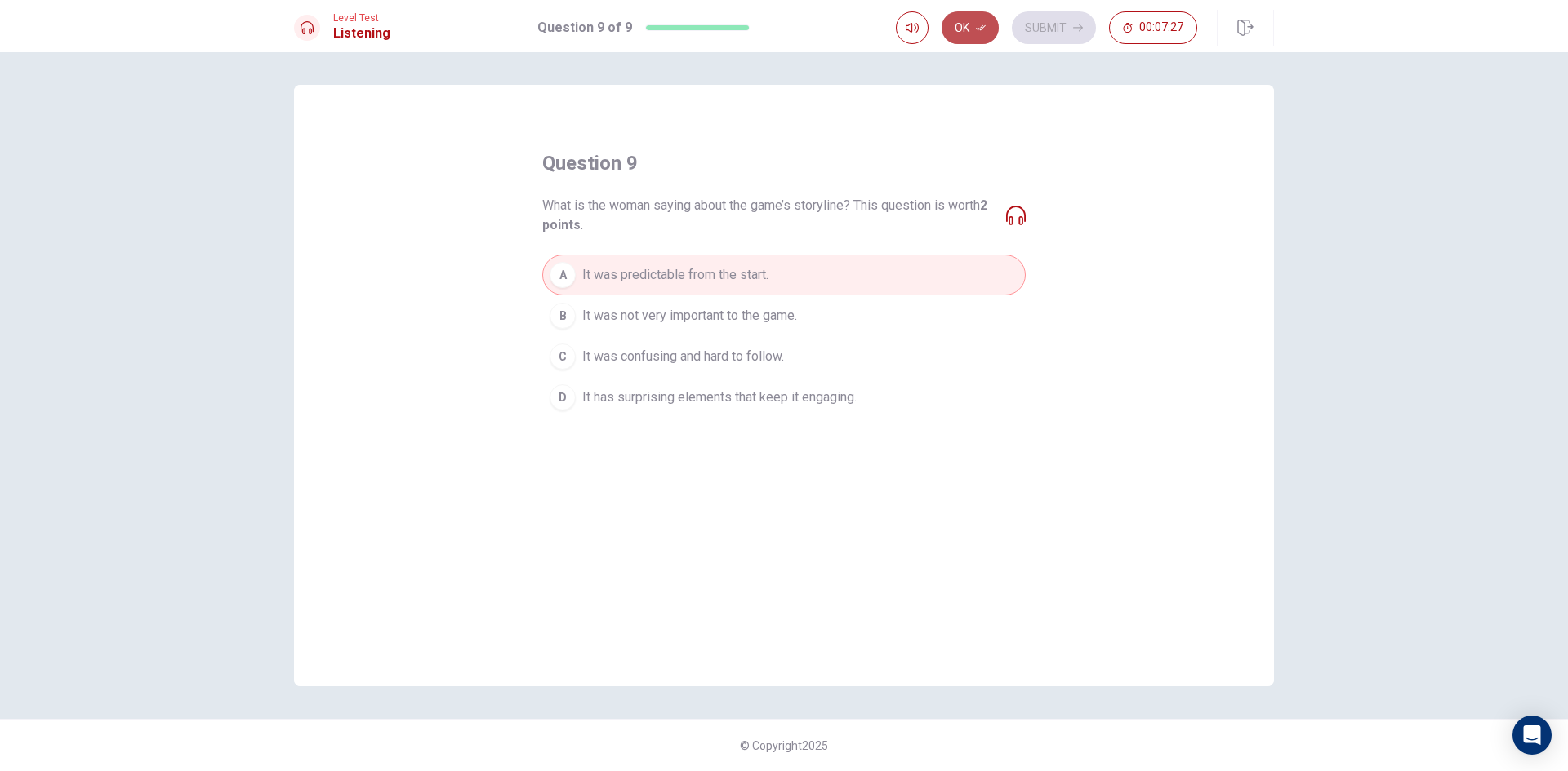
click at [973, 24] on button "Ok" at bounding box center [970, 28] width 57 height 33
click at [1035, 23] on button "Submit" at bounding box center [1054, 28] width 84 height 33
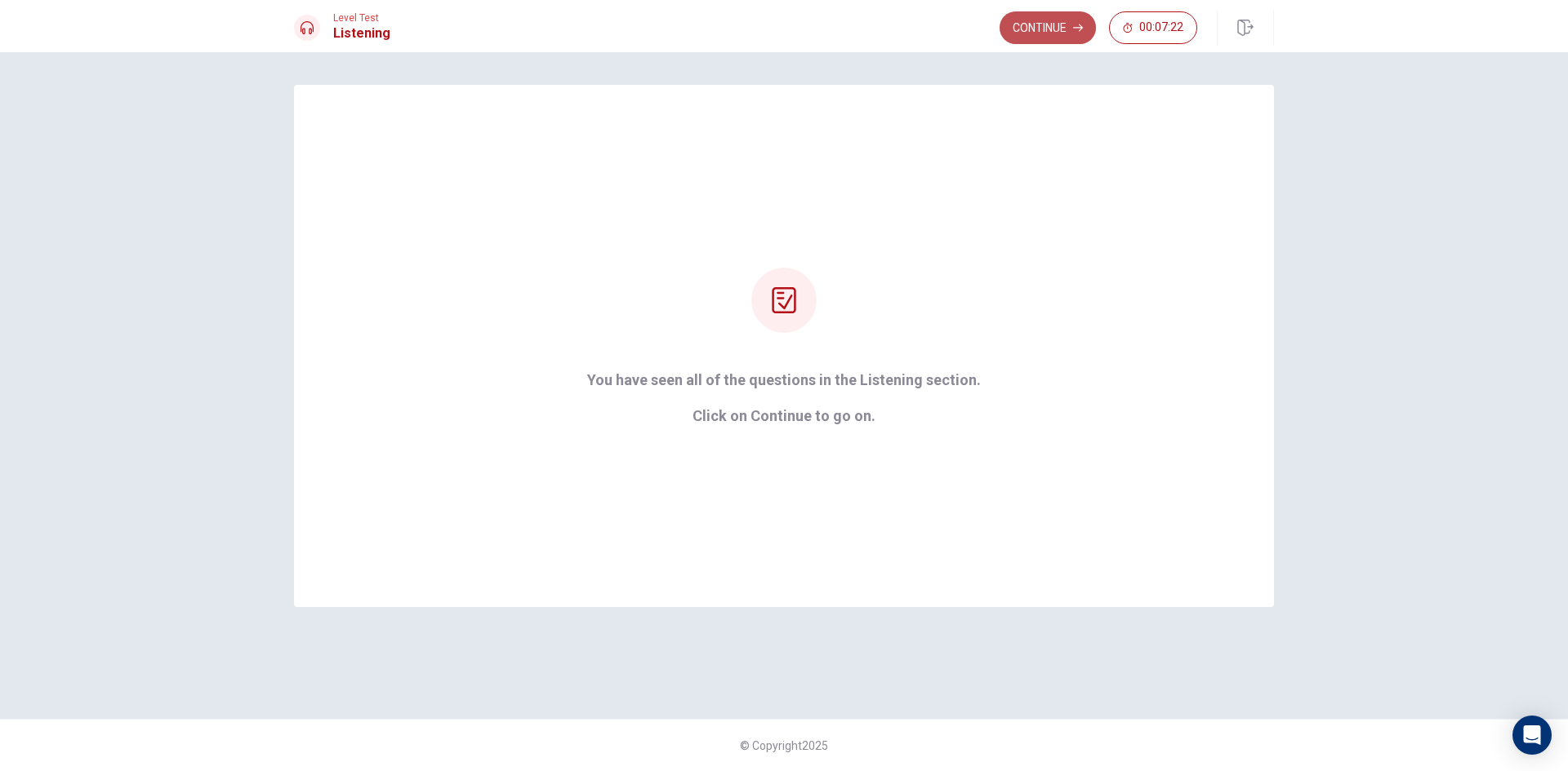
click at [1044, 22] on button "Continue" at bounding box center [1047, 28] width 96 height 33
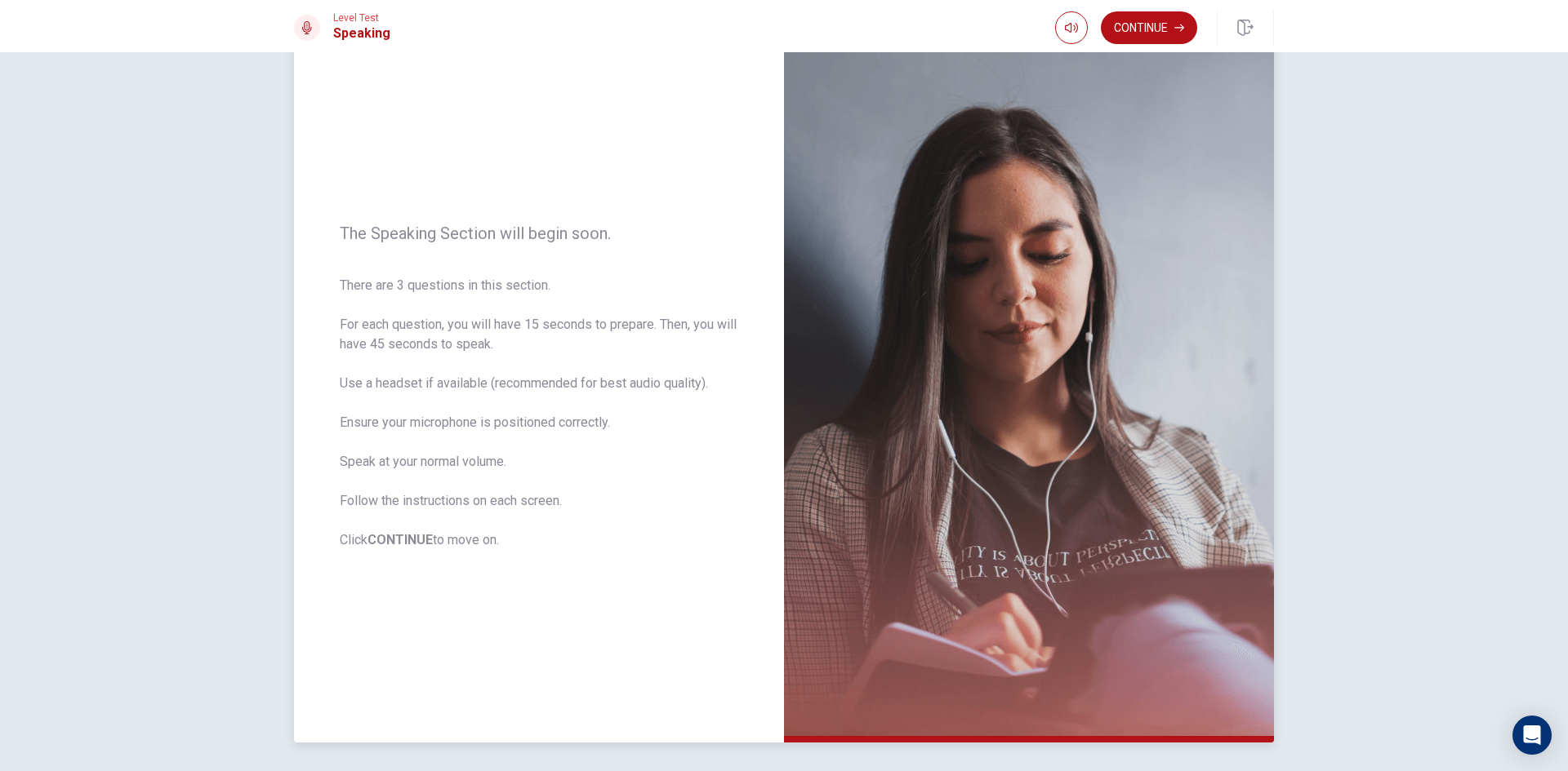
scroll to position [110, 0]
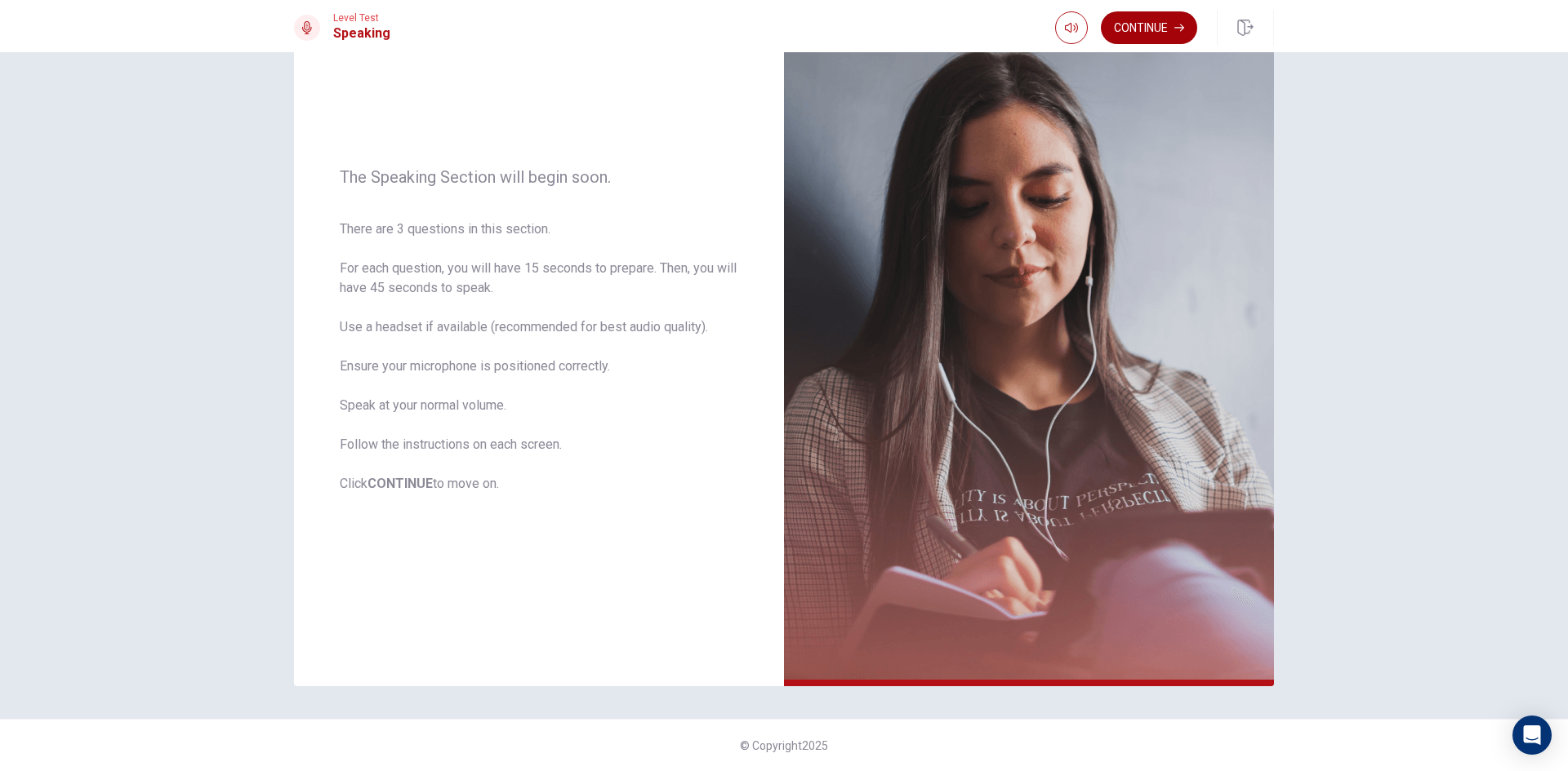
click at [1123, 32] on button "Continue" at bounding box center [1148, 28] width 96 height 33
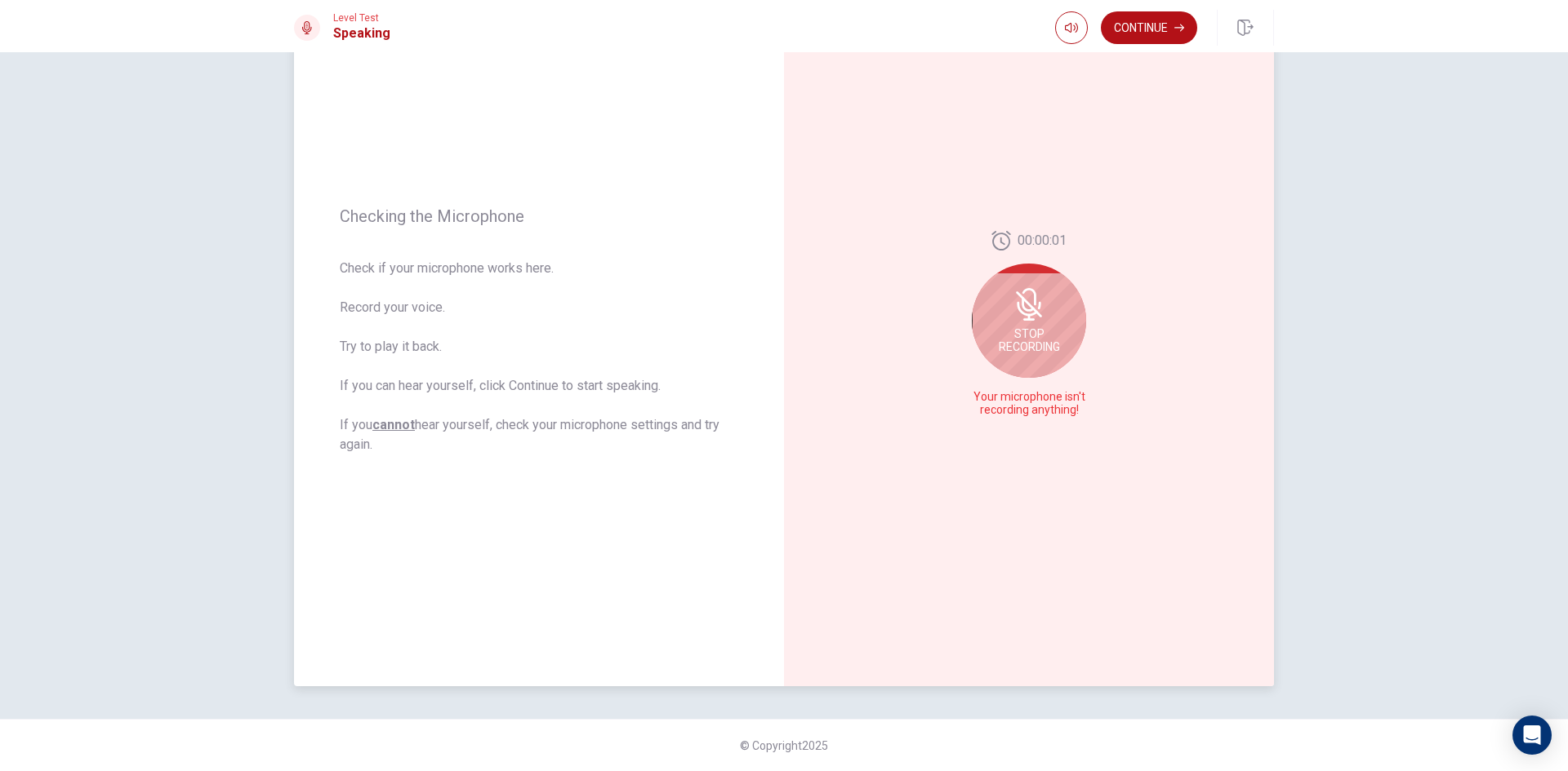
click at [1053, 324] on div "Stop Recording" at bounding box center [1029, 321] width 115 height 114
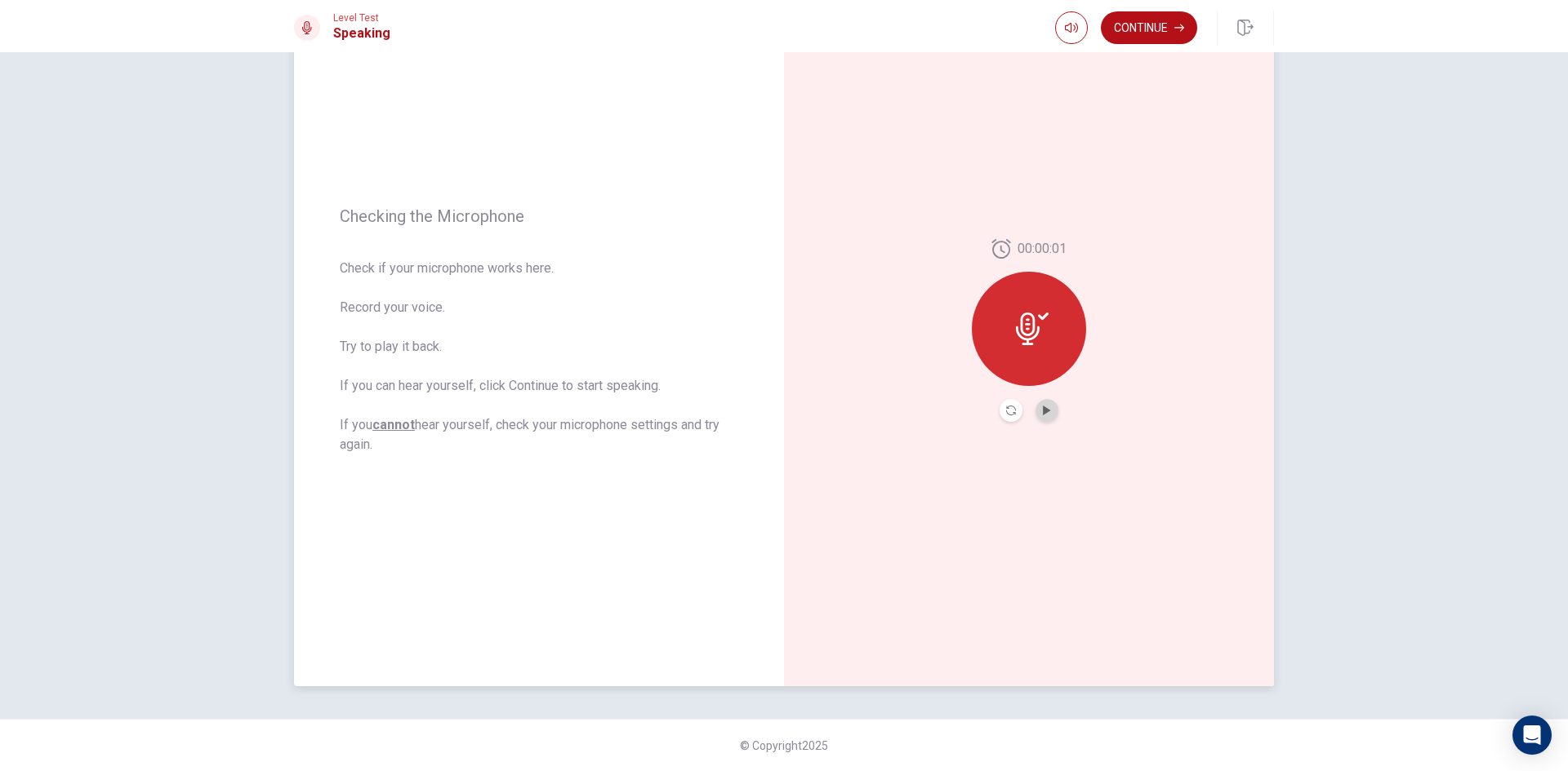
click at [1051, 406] on button "Play Audio" at bounding box center [1046, 410] width 23 height 23
click at [1009, 408] on icon "Record Again" at bounding box center [1011, 411] width 10 height 10
click at [1031, 339] on icon at bounding box center [1029, 323] width 23 height 33
click at [1042, 416] on button "Play Audio" at bounding box center [1046, 410] width 23 height 23
click at [1045, 410] on icon "Play Audio" at bounding box center [1046, 411] width 8 height 10
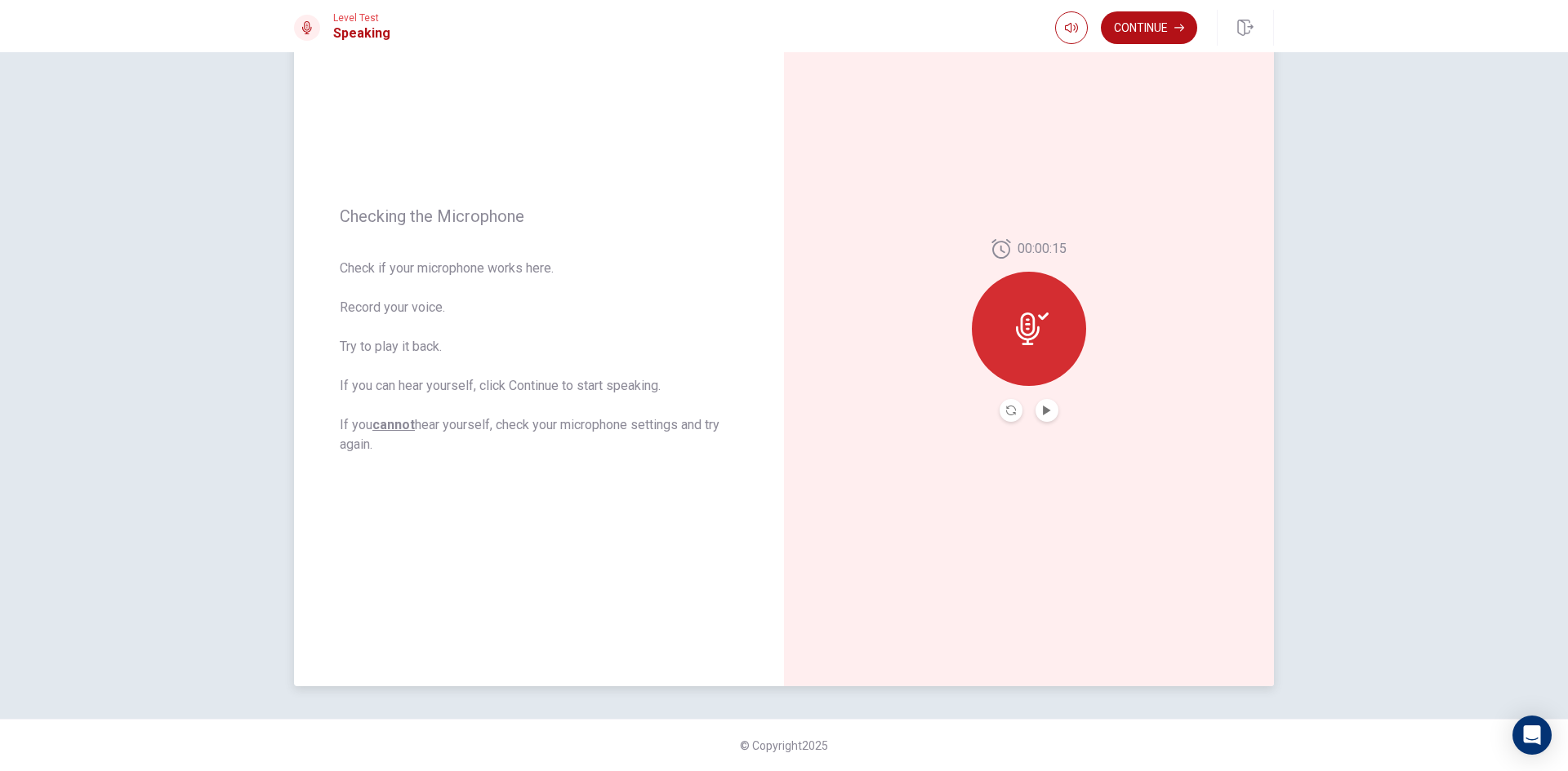
click at [1037, 411] on button "Play Audio" at bounding box center [1046, 410] width 23 height 23
click at [1042, 412] on icon "Play Audio" at bounding box center [1047, 411] width 10 height 10
click at [1043, 412] on icon "Play Audio" at bounding box center [1046, 411] width 8 height 10
click at [1032, 355] on div at bounding box center [1029, 328] width 115 height 114
click at [1009, 413] on icon "Record Again" at bounding box center [1011, 411] width 10 height 10
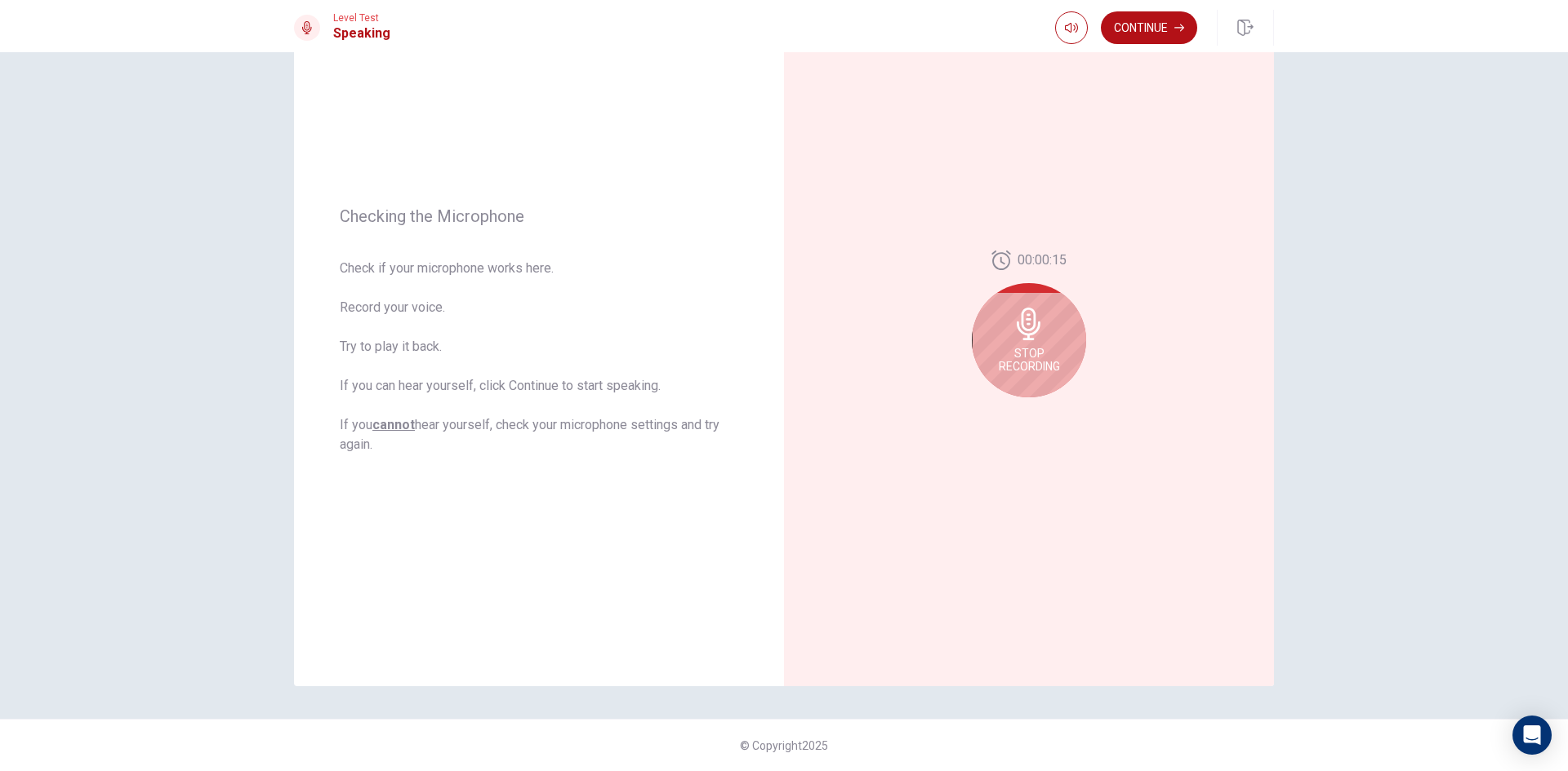
click at [1021, 310] on icon at bounding box center [1029, 323] width 23 height 33
click at [1006, 413] on icon "Record Again" at bounding box center [1011, 411] width 10 height 10
click at [1044, 354] on span "Stop Recording" at bounding box center [1029, 359] width 61 height 26
click at [1034, 348] on div at bounding box center [1029, 328] width 115 height 114
click at [1006, 408] on icon "Record Again" at bounding box center [1011, 411] width 10 height 10
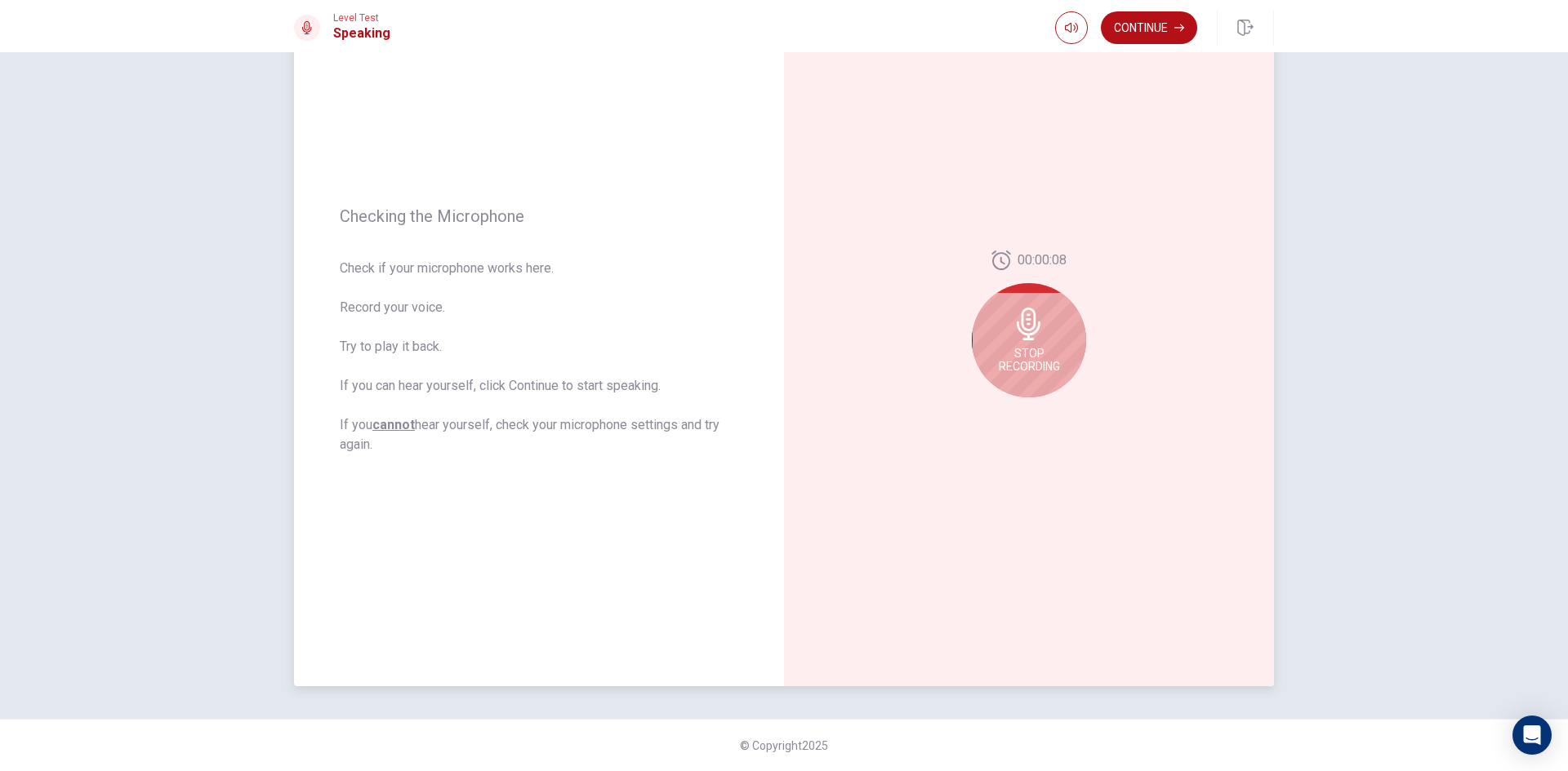
click at [1055, 341] on div "Stop Recording" at bounding box center [1029, 340] width 115 height 114
click at [1046, 408] on icon "Play Audio" at bounding box center [1047, 411] width 10 height 10
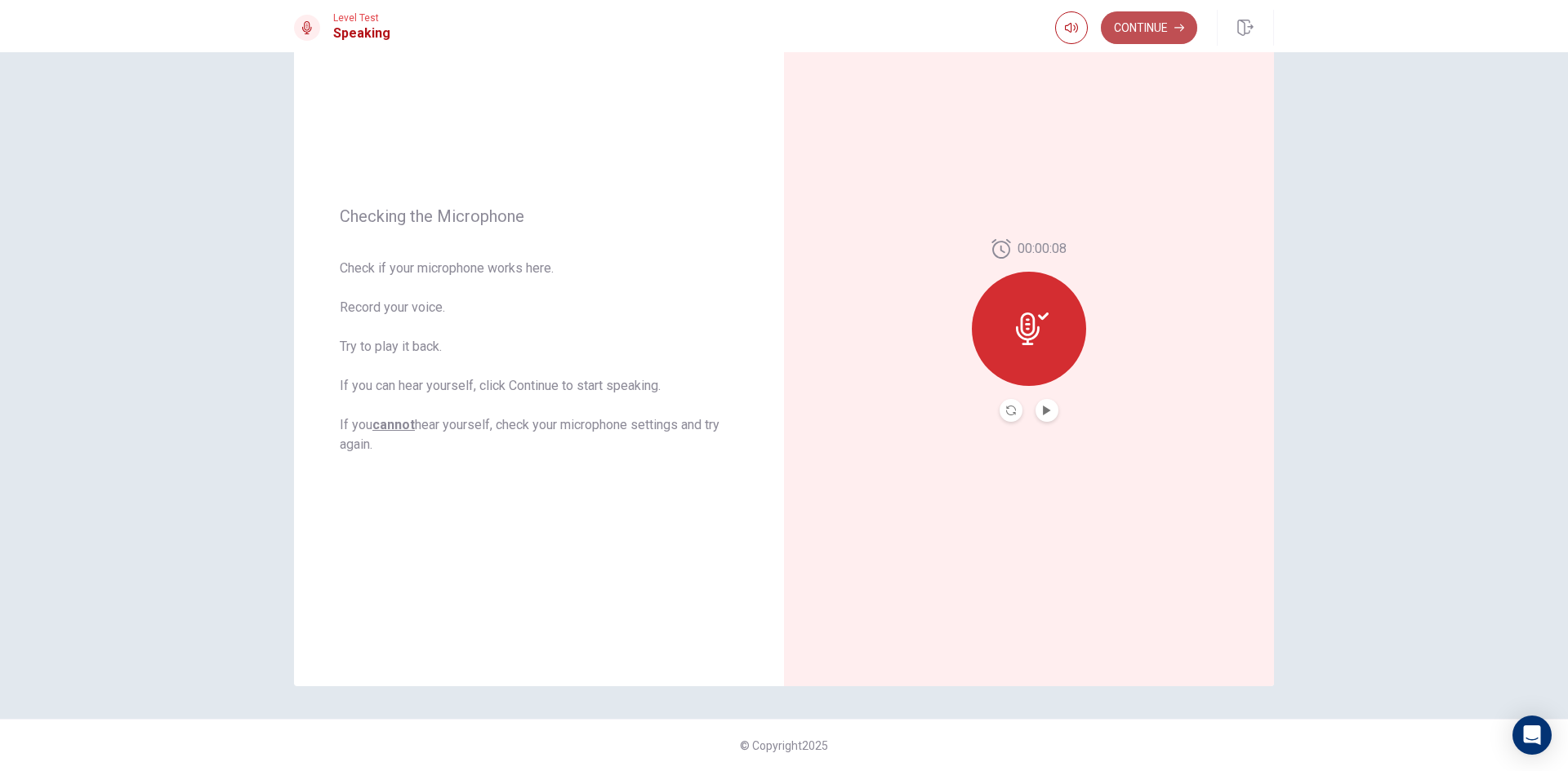
click at [1153, 28] on button "Continue" at bounding box center [1148, 28] width 96 height 33
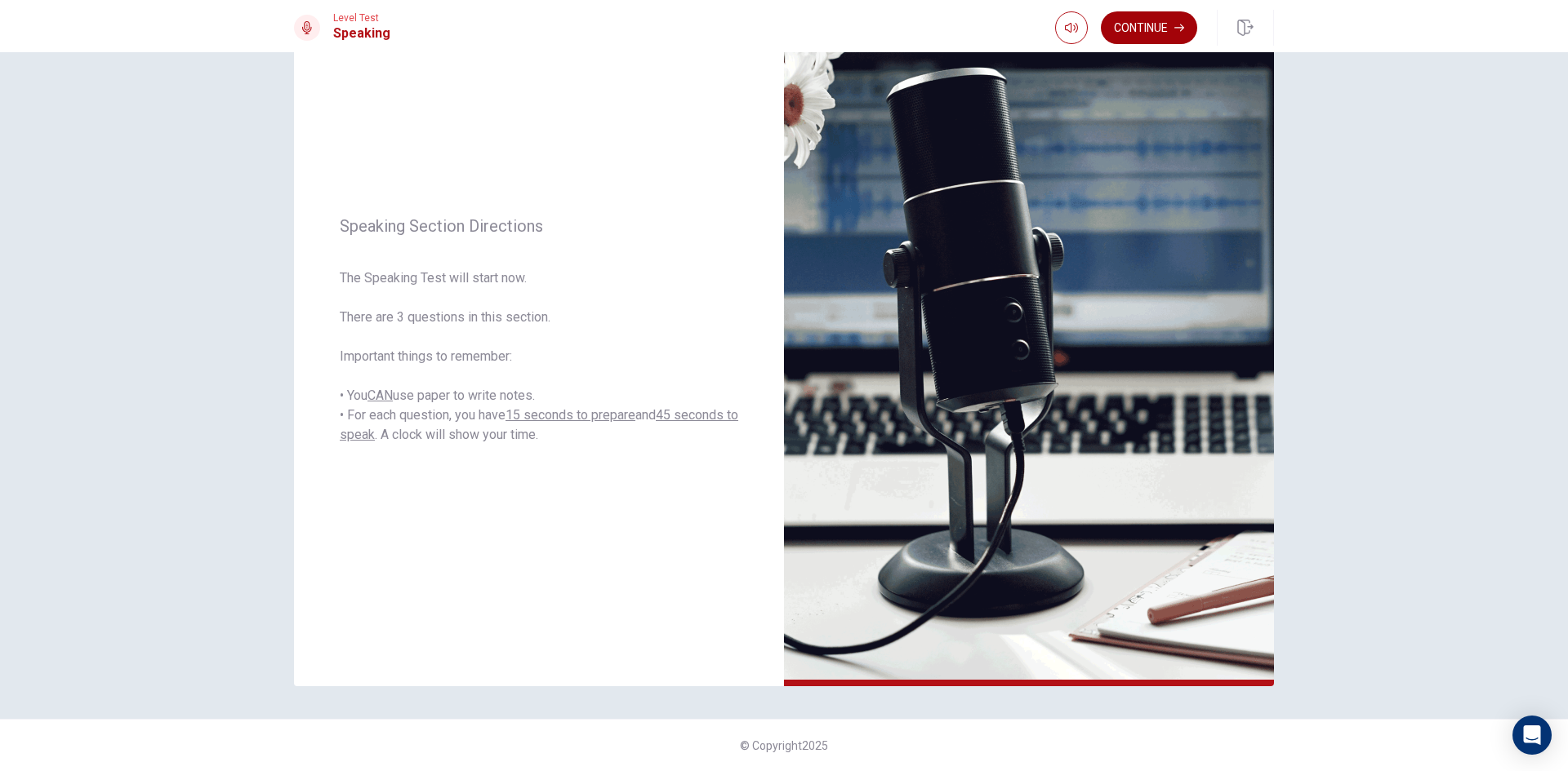
click at [1165, 28] on button "Continue" at bounding box center [1148, 28] width 96 height 33
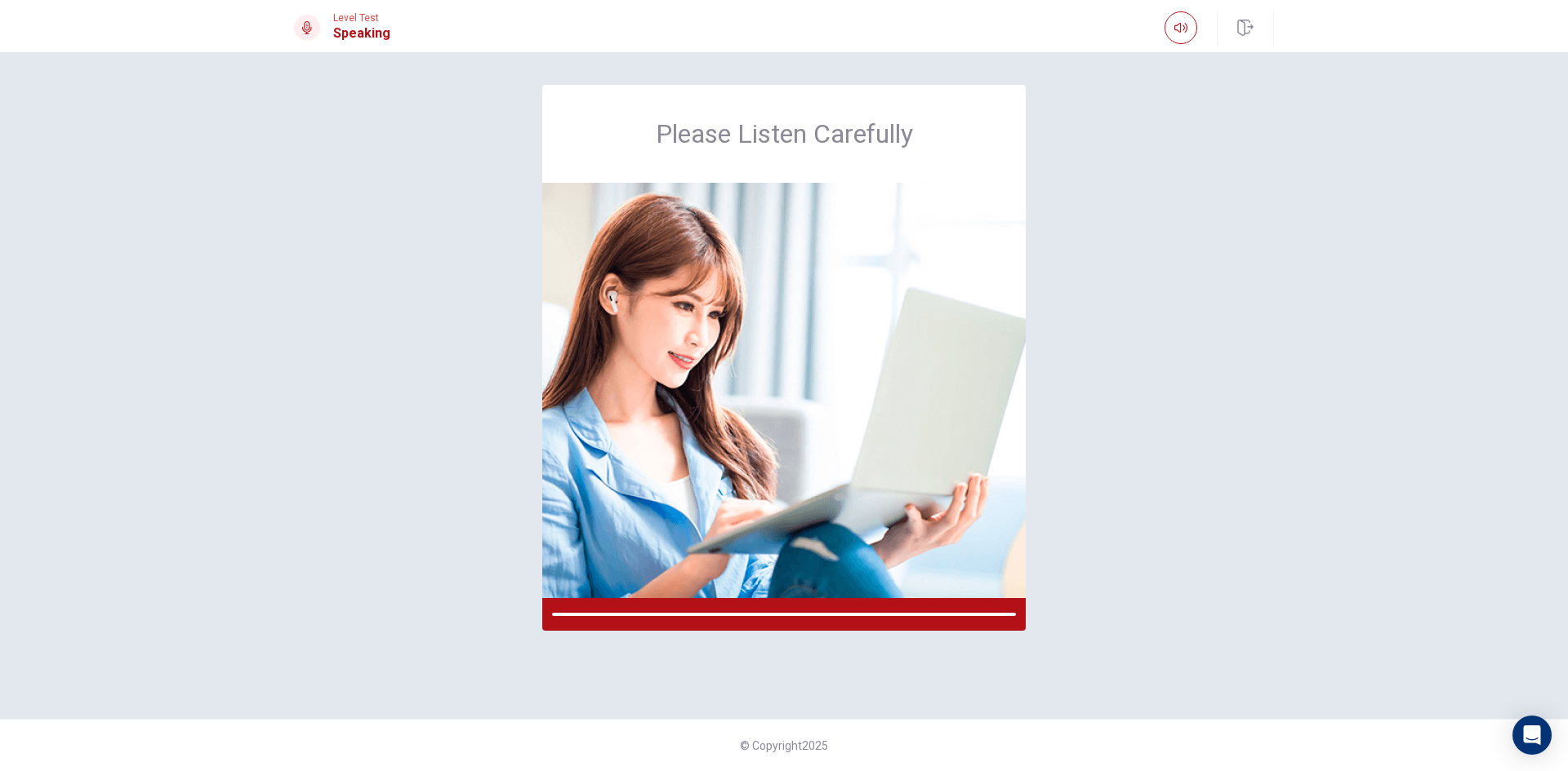
scroll to position [0, 0]
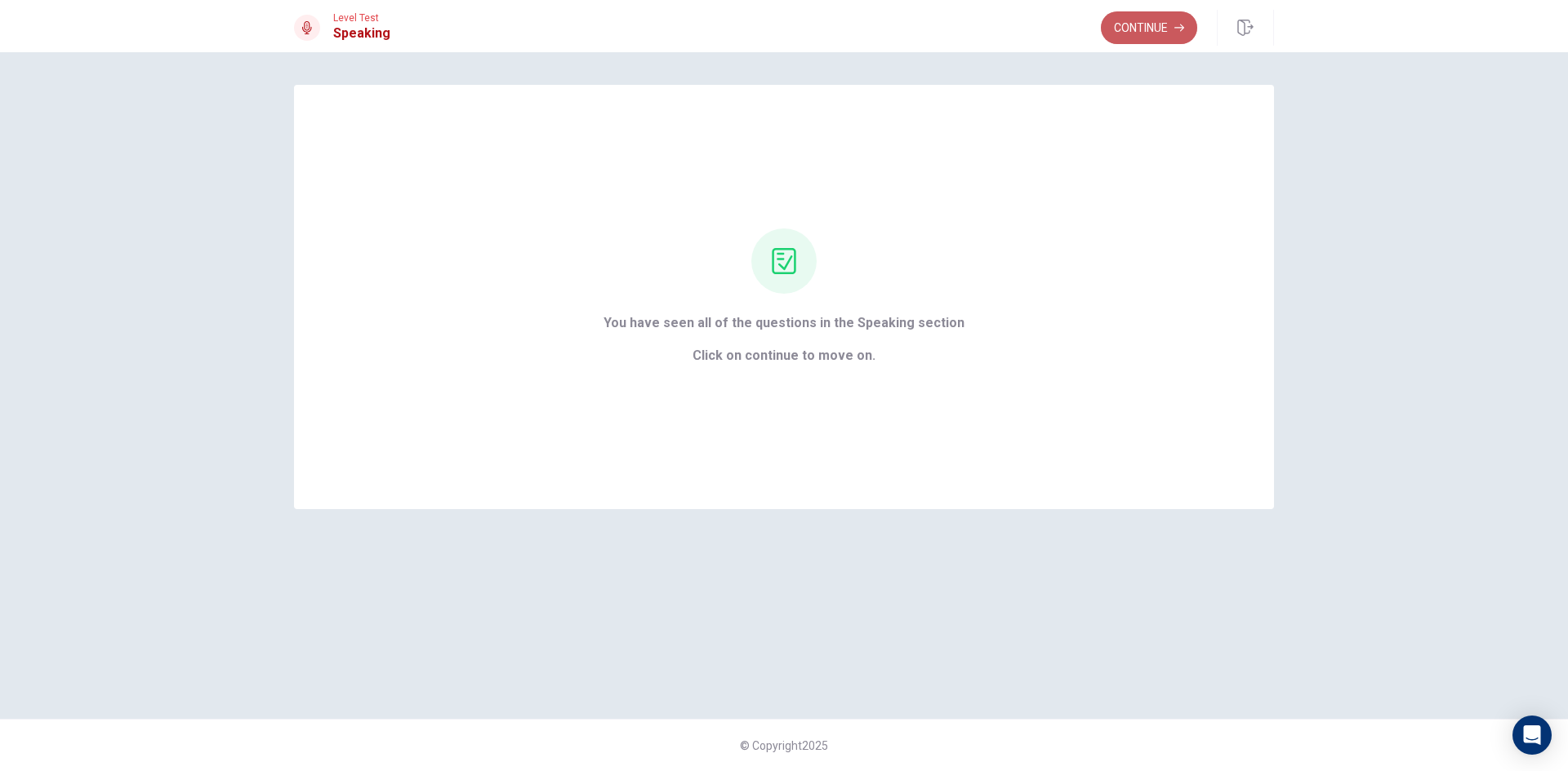
click at [1166, 28] on button "Continue" at bounding box center [1148, 28] width 96 height 33
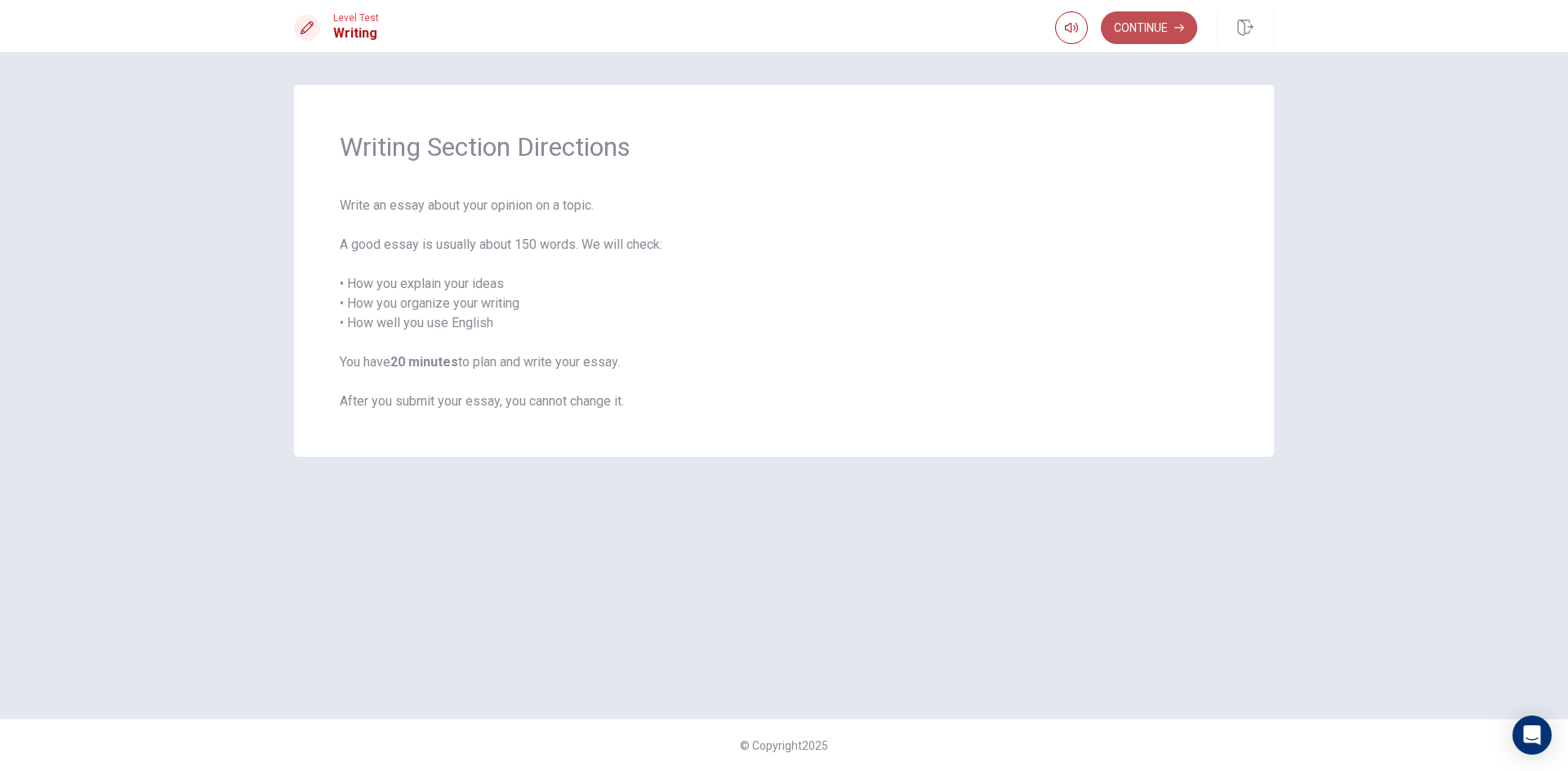
click at [1136, 28] on button "Continue" at bounding box center [1148, 28] width 96 height 33
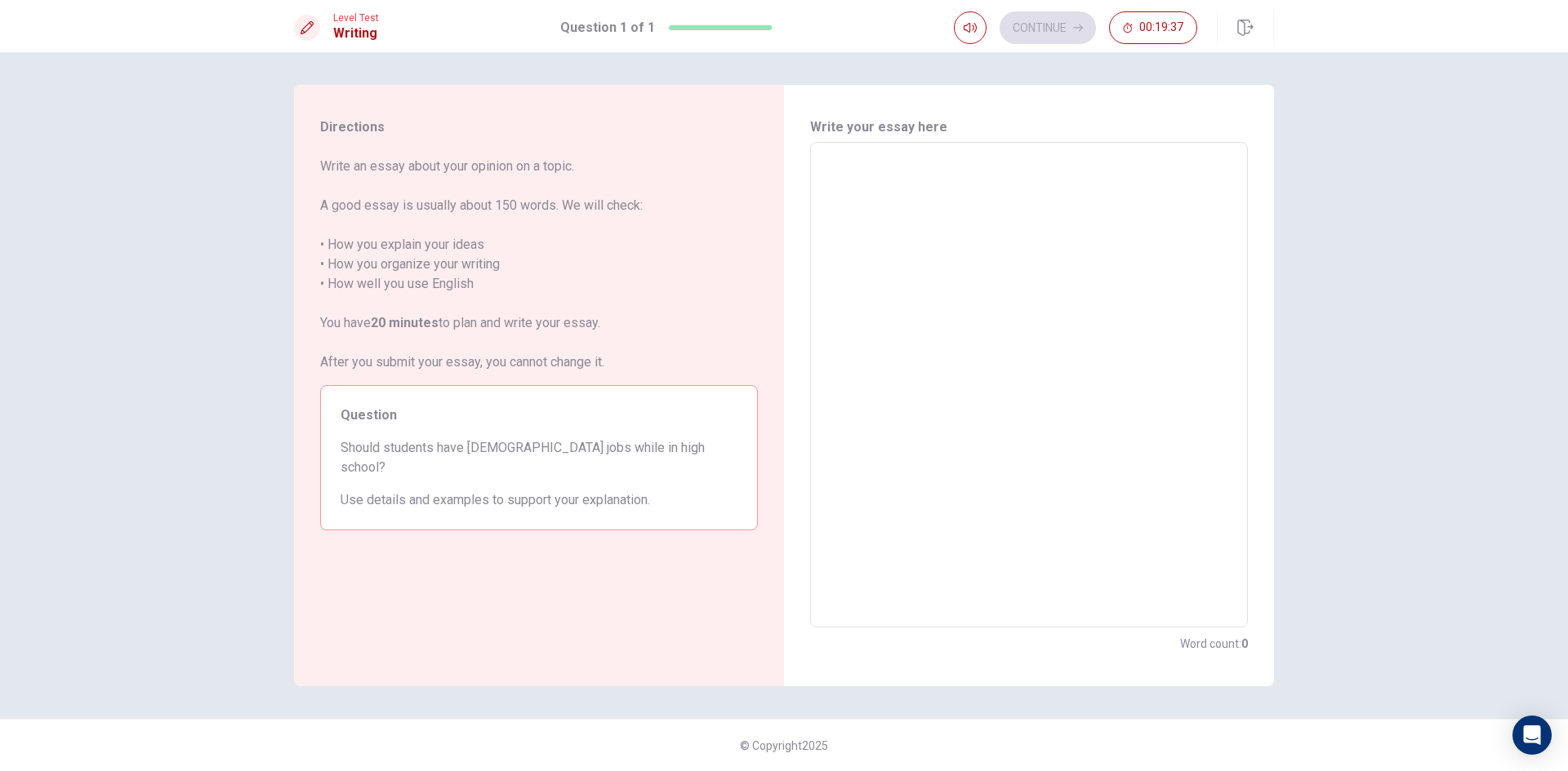
drag, startPoint x: 870, startPoint y: 160, endPoint x: 864, endPoint y: 175, distance: 16.2
click at [864, 175] on textarea at bounding box center [1029, 385] width 415 height 459
type textarea "i"
type textarea "x"
type textarea "id"
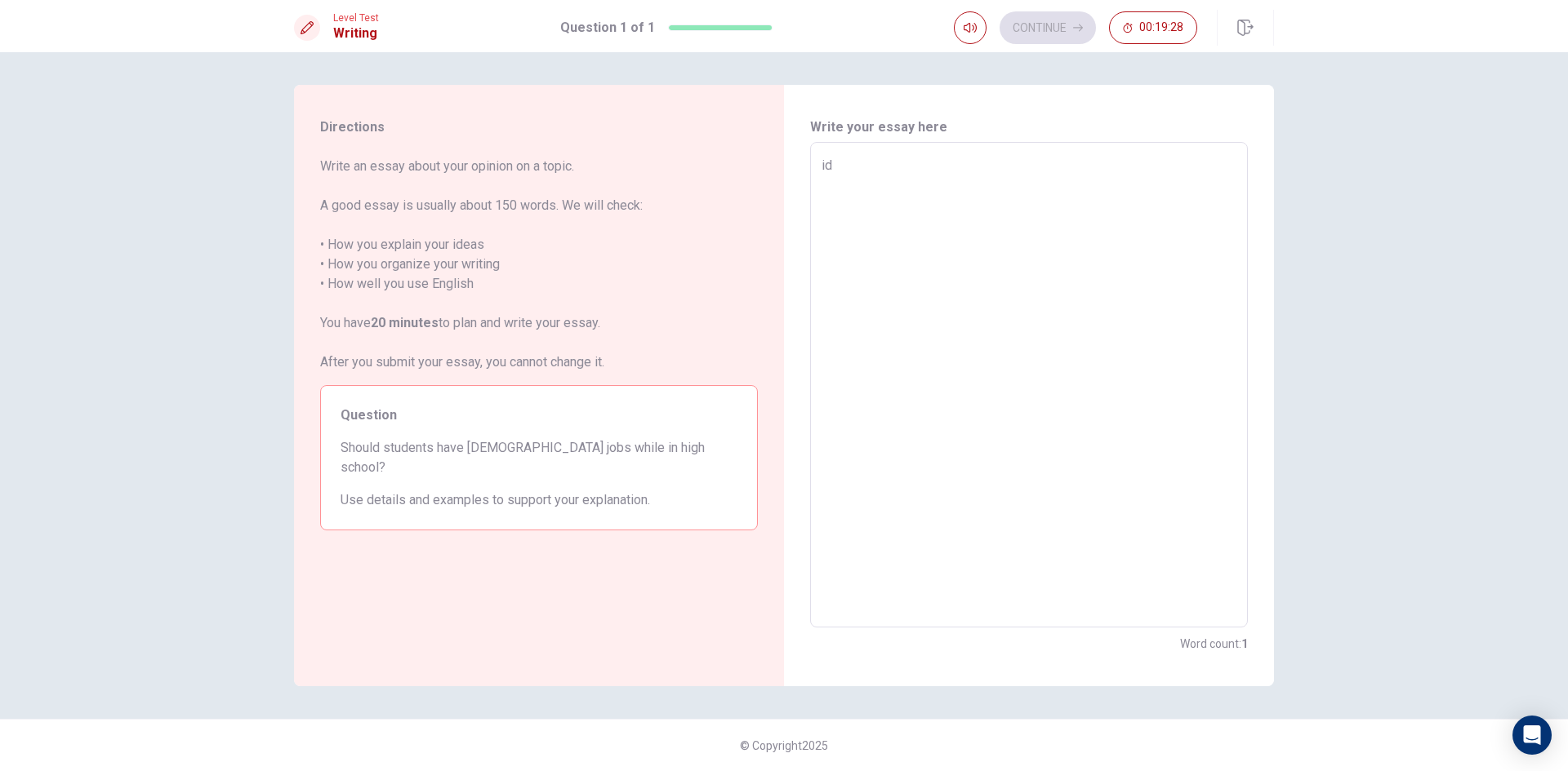
type textarea "x"
type textarea "i"
type textarea "x"
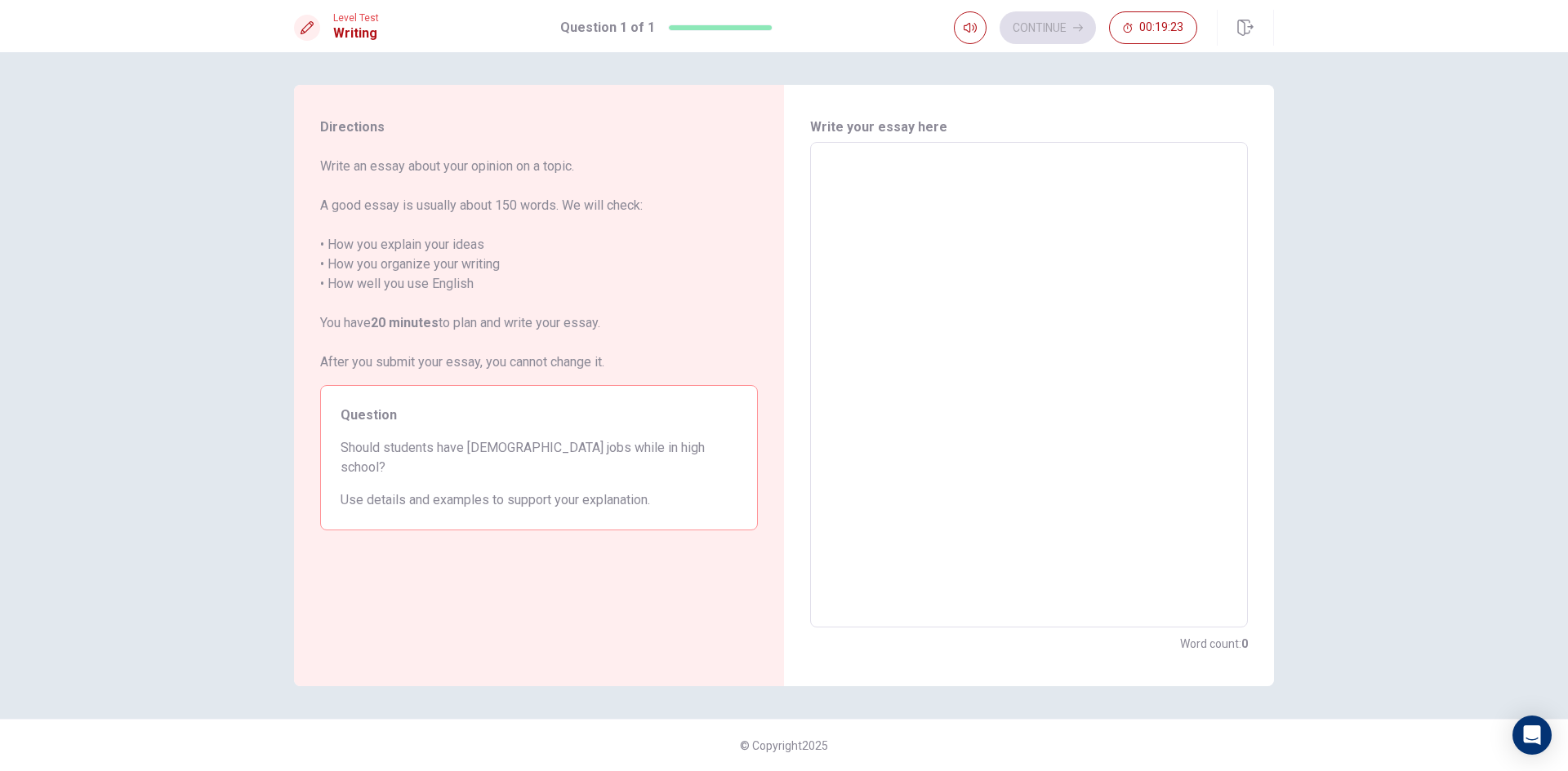
type textarea "x"
type textarea "i"
type textarea "x"
type textarea "iT"
type textarea "x"
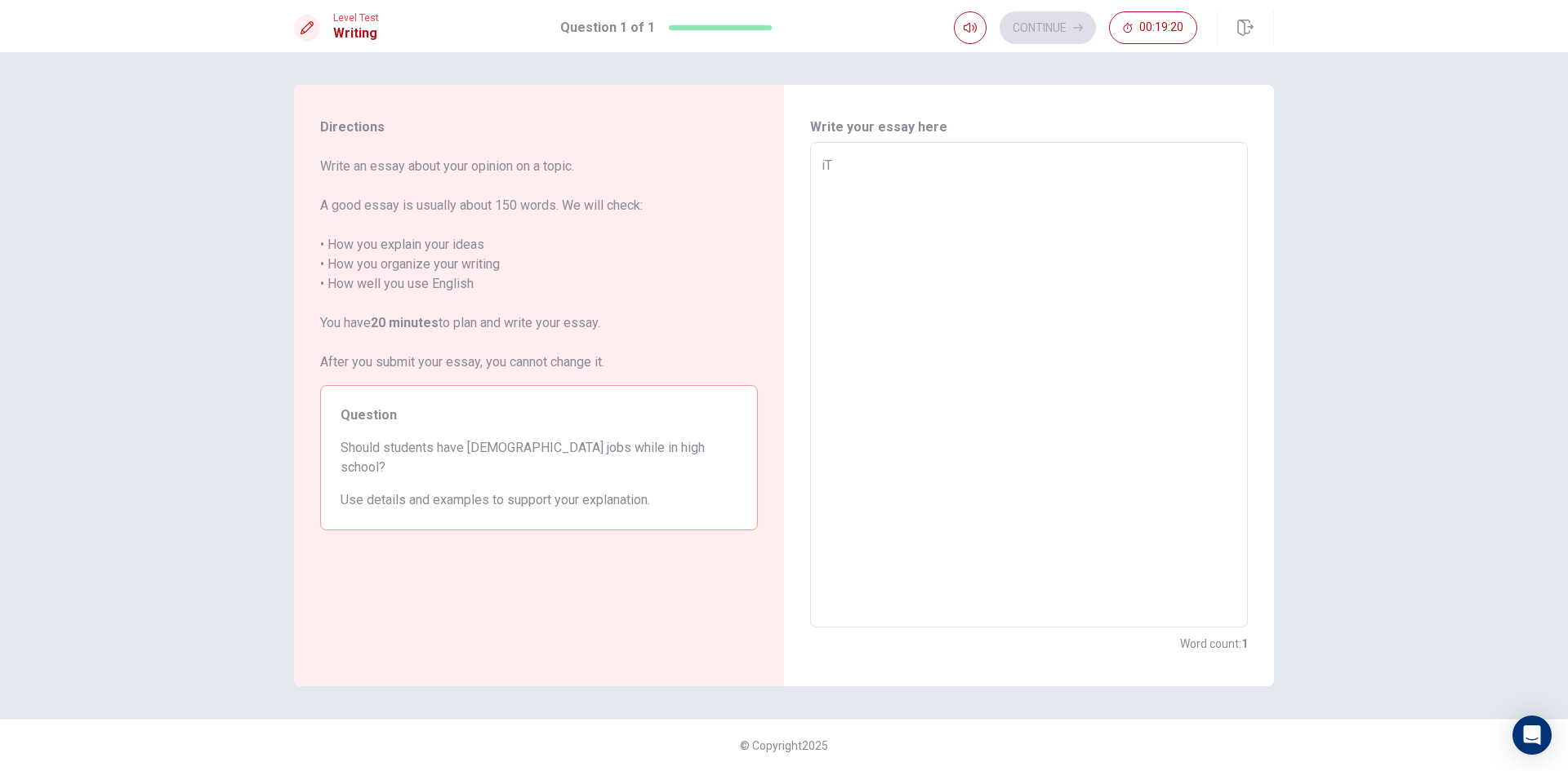
type textarea "i"
type textarea "x"
type textarea "i"
type textarea "x"
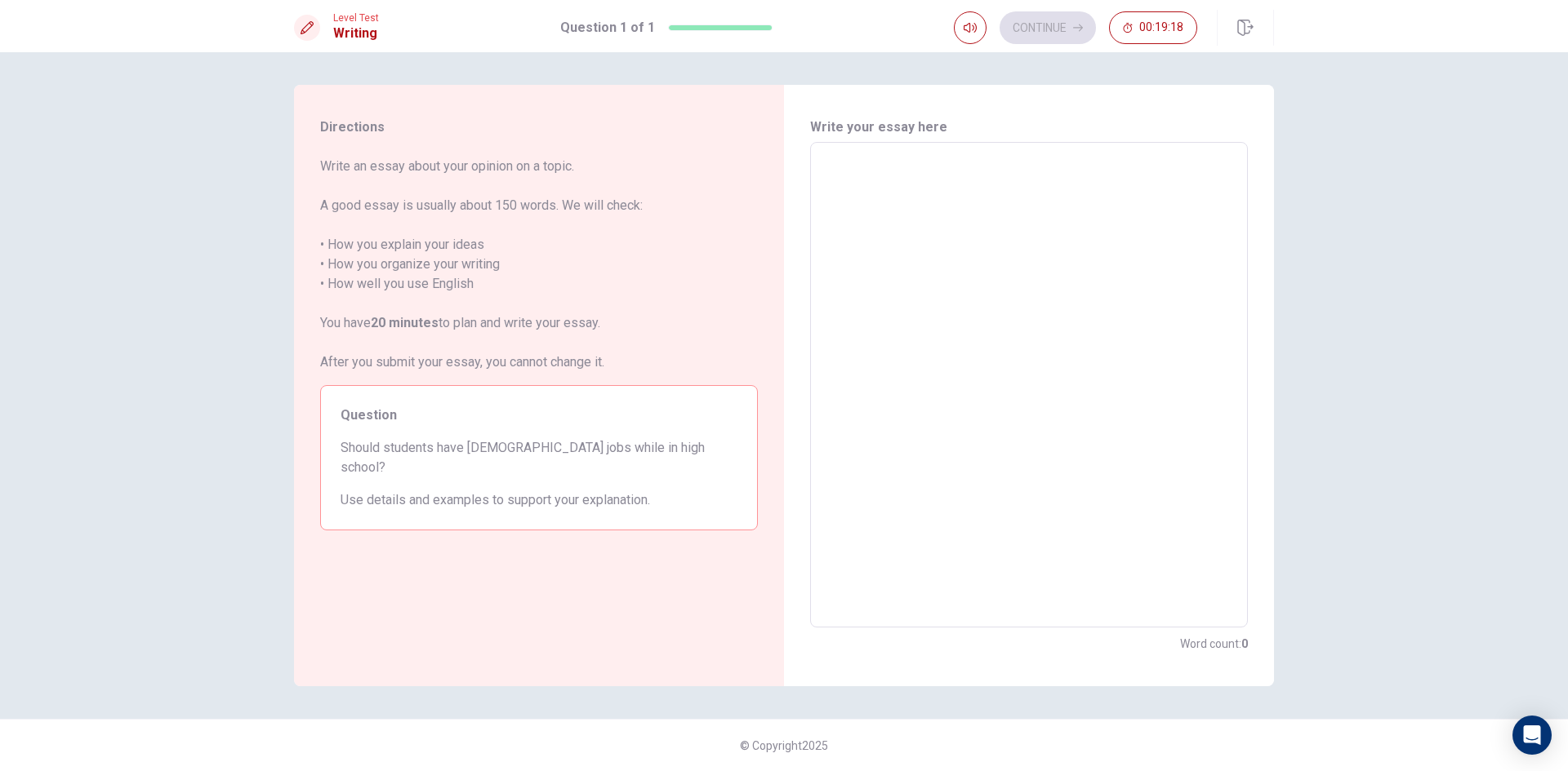
type textarea "x"
type textarea "I"
type textarea "x"
type textarea "It"
type textarea "x"
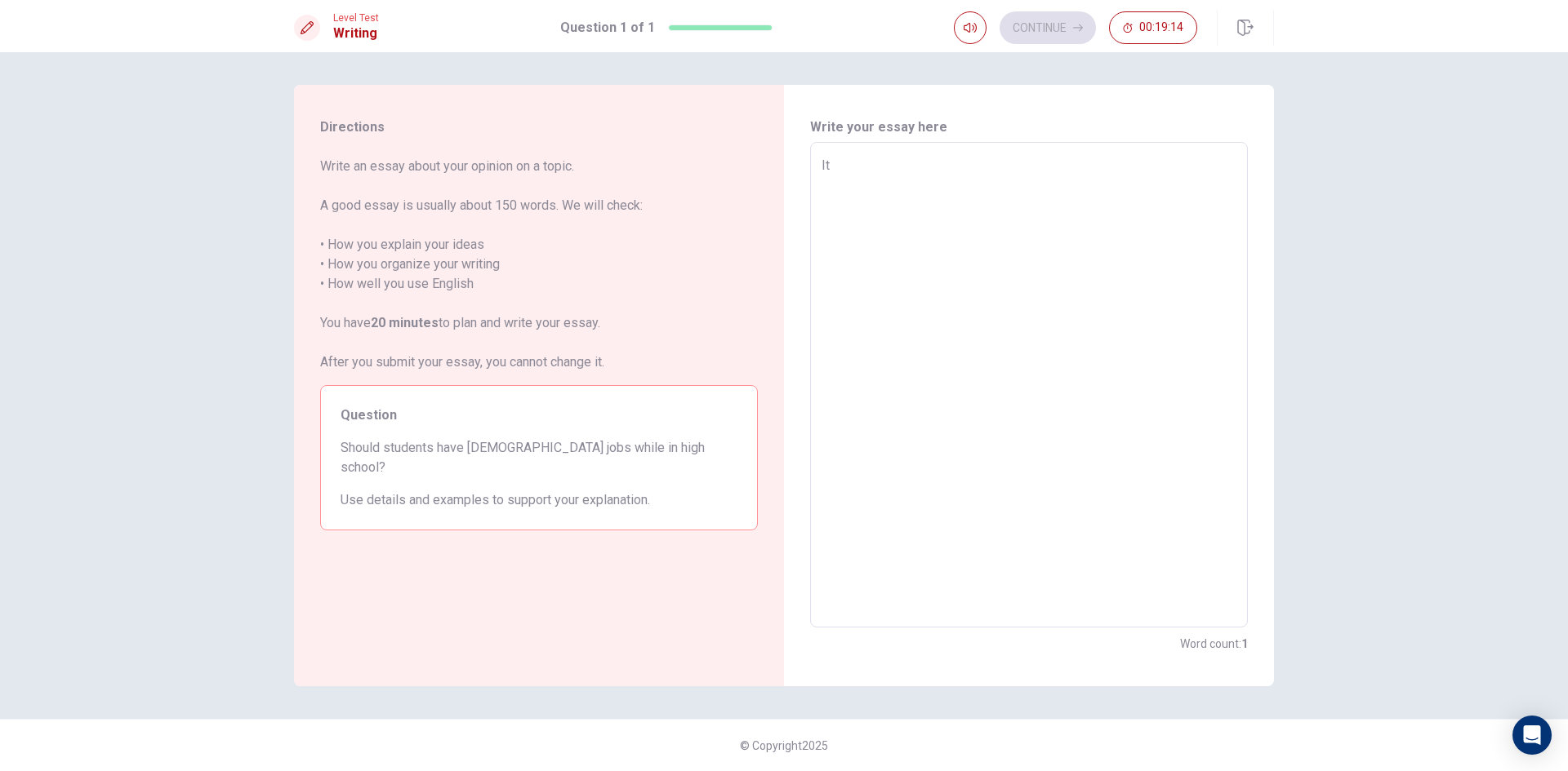
type textarea "It'"
type textarea "x"
type textarea "It's"
type textarea "x"
type textarea "It's"
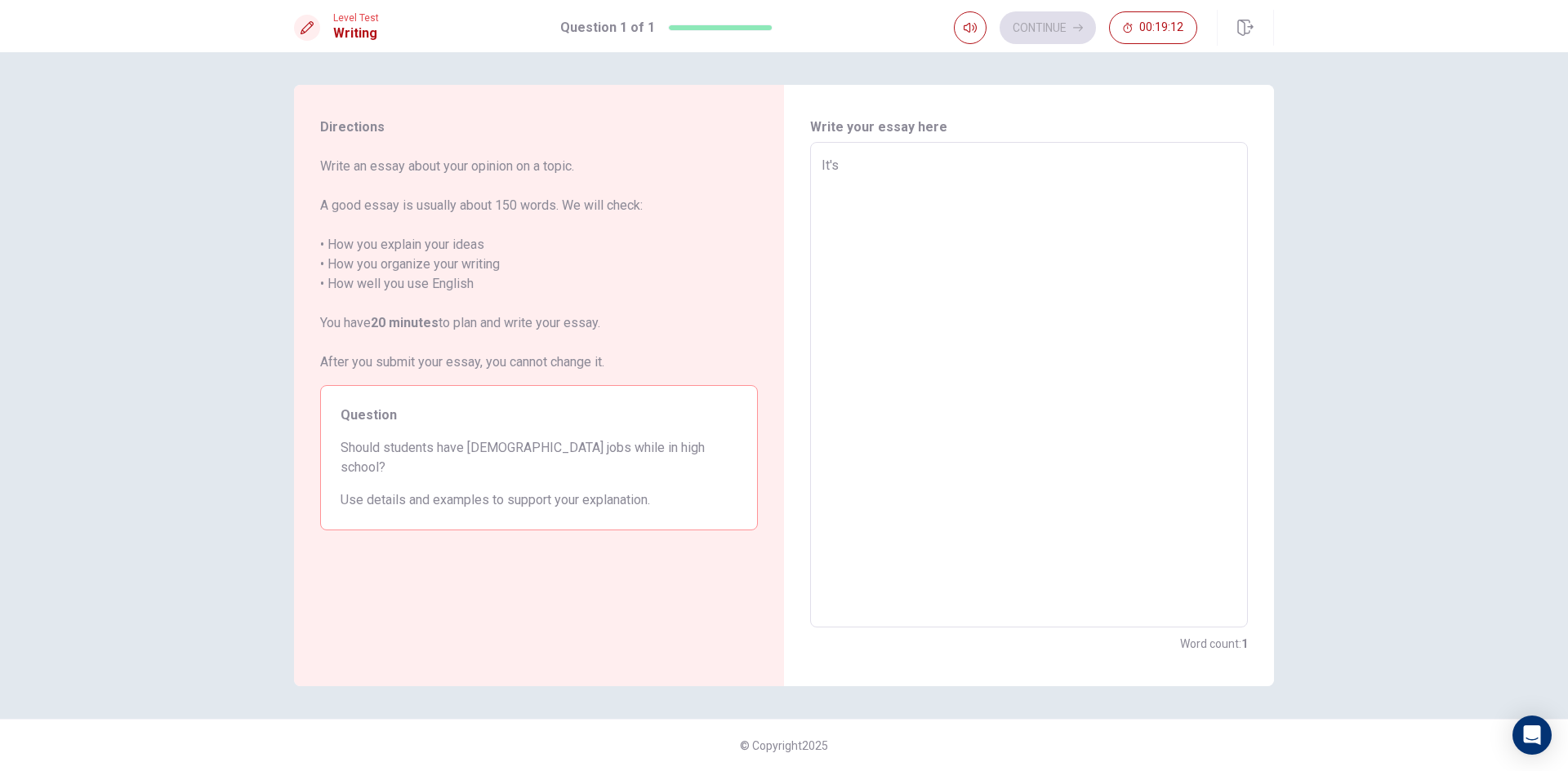
type textarea "x"
type textarea "It's i"
type textarea "x"
type textarea "It's id"
type textarea "x"
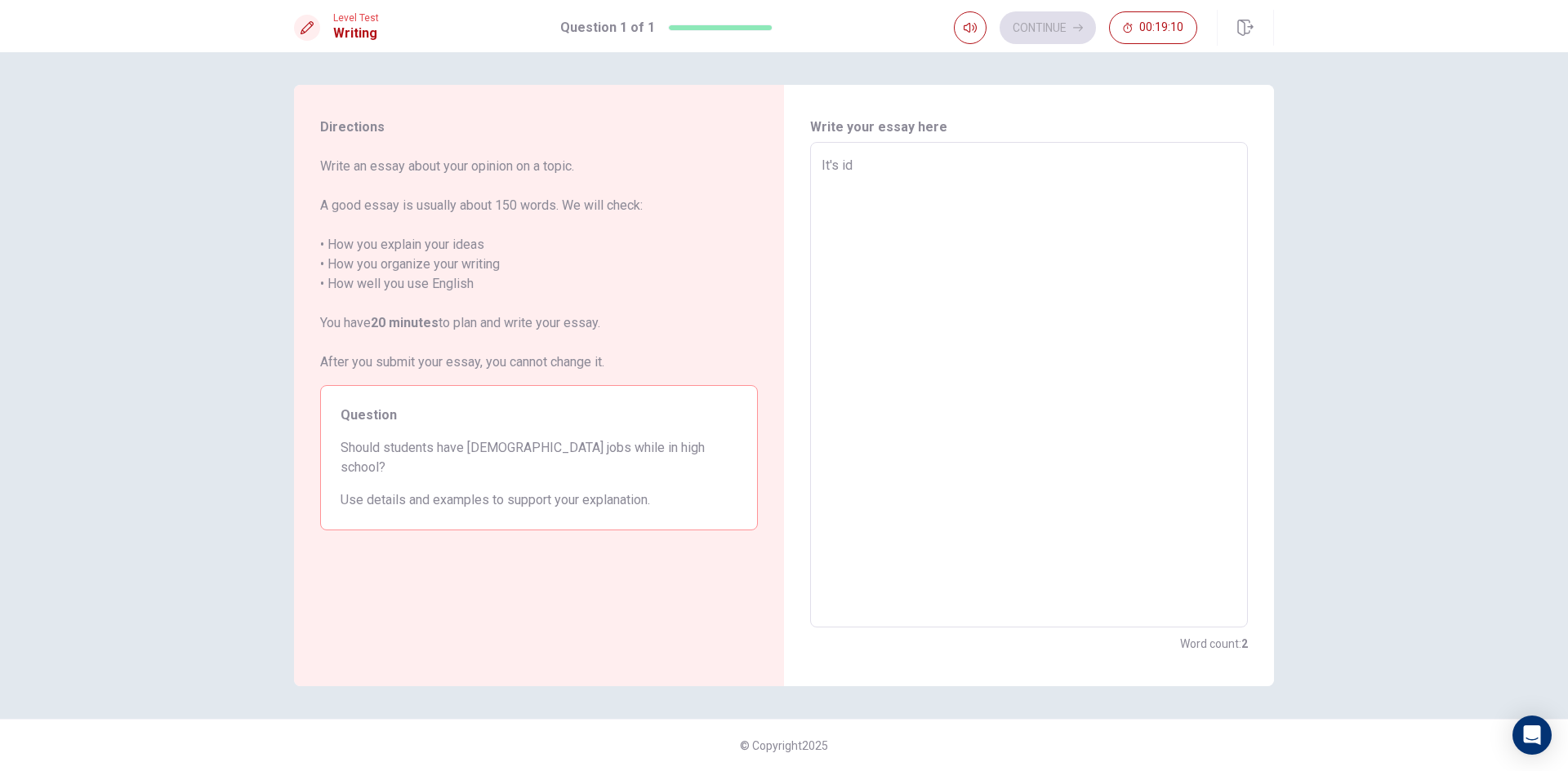
type textarea "It's ide"
type textarea "x"
type textarea "It's idea"
click at [852, 162] on textarea "It's idea" at bounding box center [1029, 385] width 415 height 459
type textarea "x"
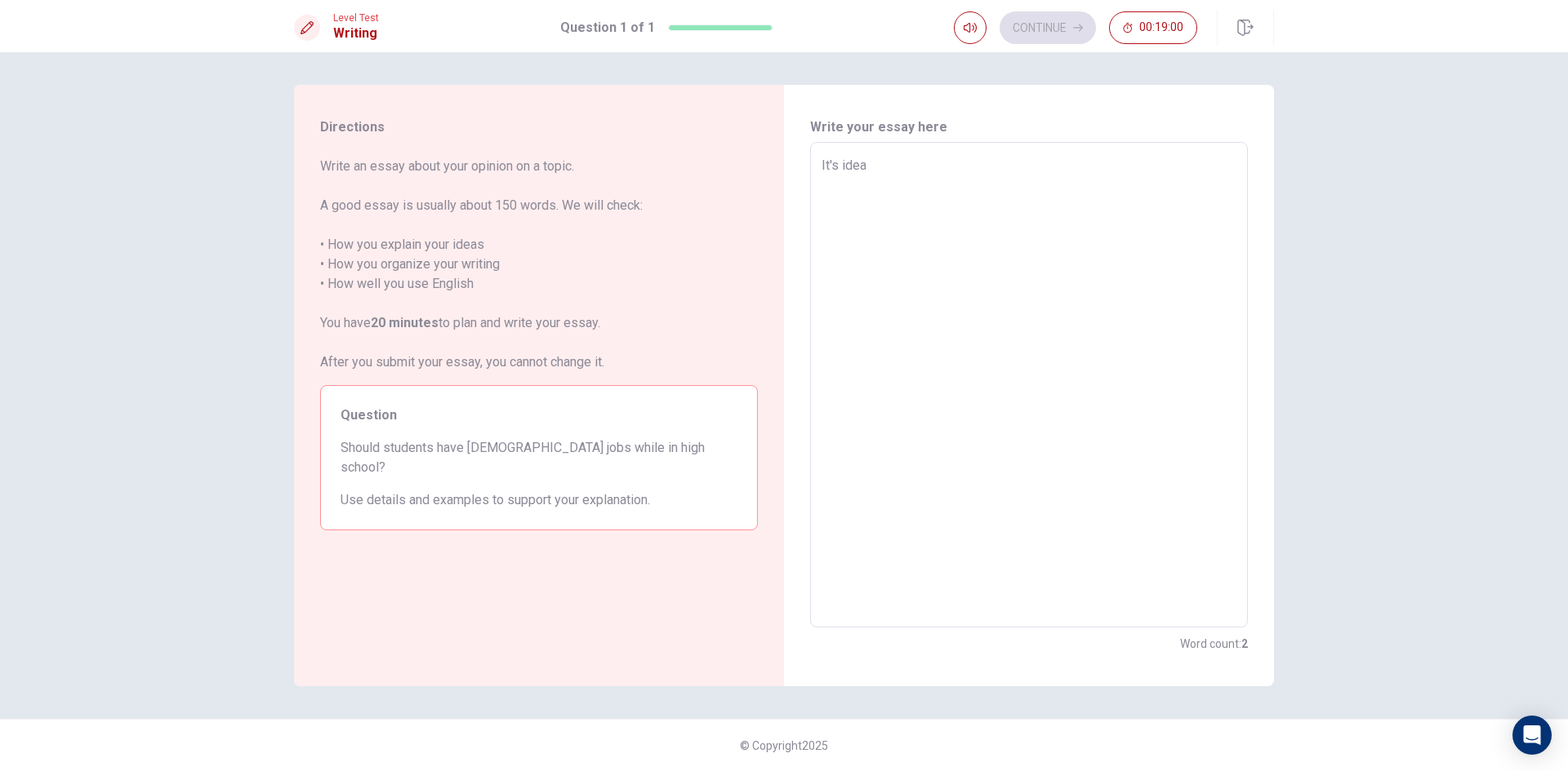
type textarea "It's gidea"
type textarea "x"
type textarea "It's goidea"
type textarea "x"
type textarea "It's gooidea"
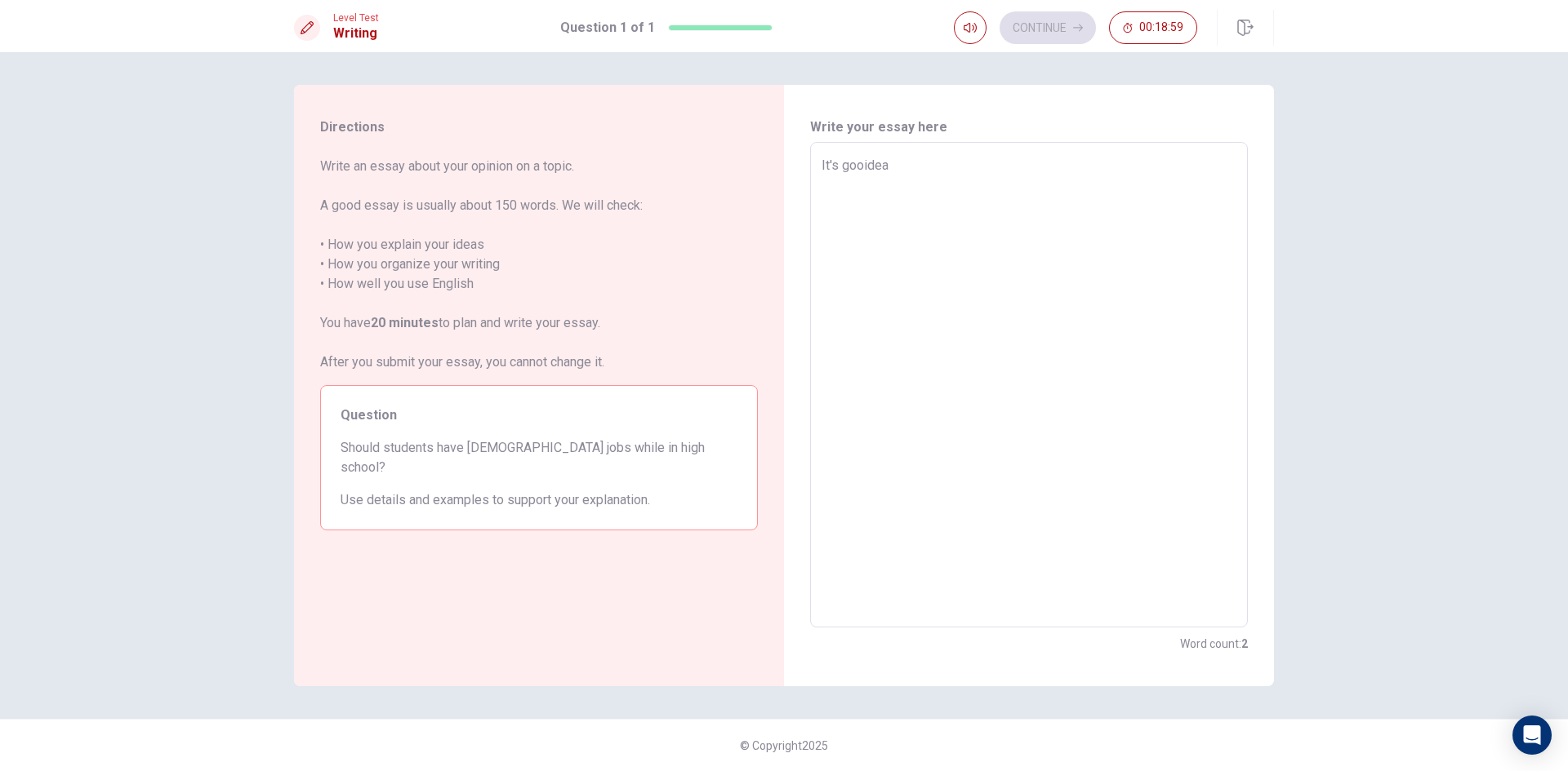
type textarea "x"
type textarea "It's goodidea"
type textarea "x"
type textarea "It's good idea"
click at [936, 160] on textarea "It's good idea" at bounding box center [1029, 385] width 415 height 459
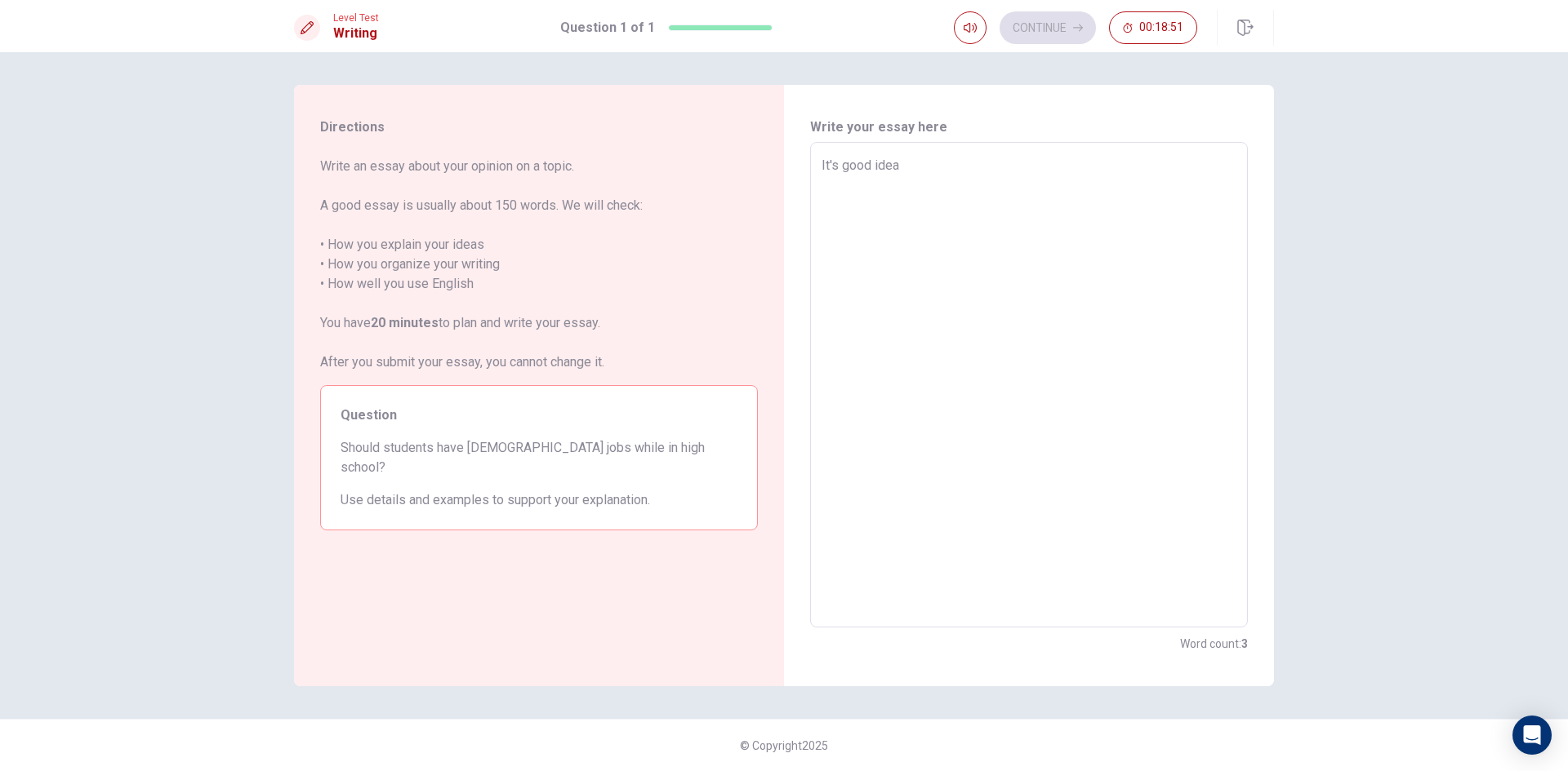
type textarea "x"
type textarea "It's good idea"
type textarea "x"
type textarea "It's good idea b"
type textarea "x"
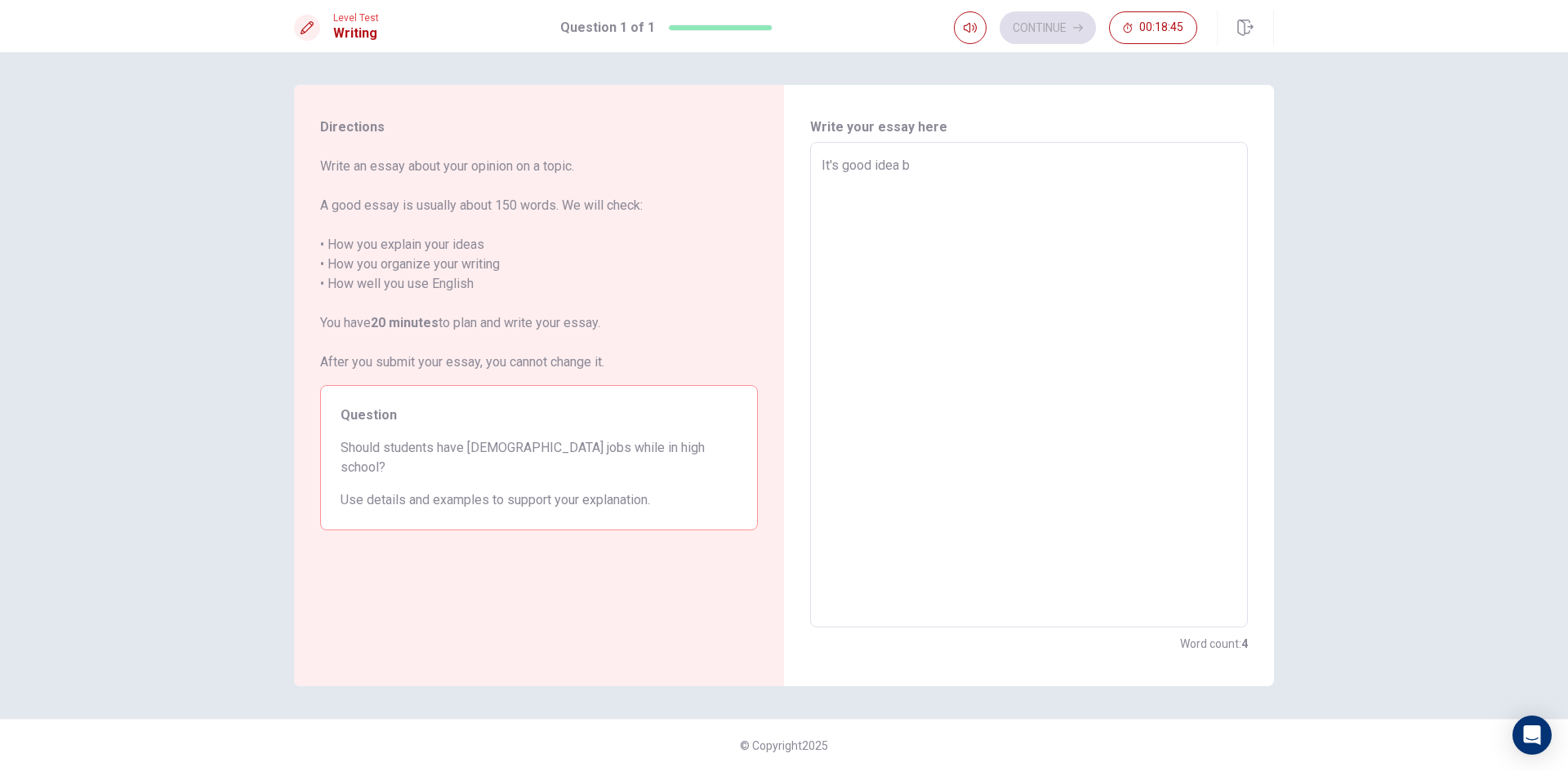
type textarea "It's good idea bu"
type textarea "x"
type textarea "It's good idea bue"
type textarea "x"
type textarea "It's good idea buex"
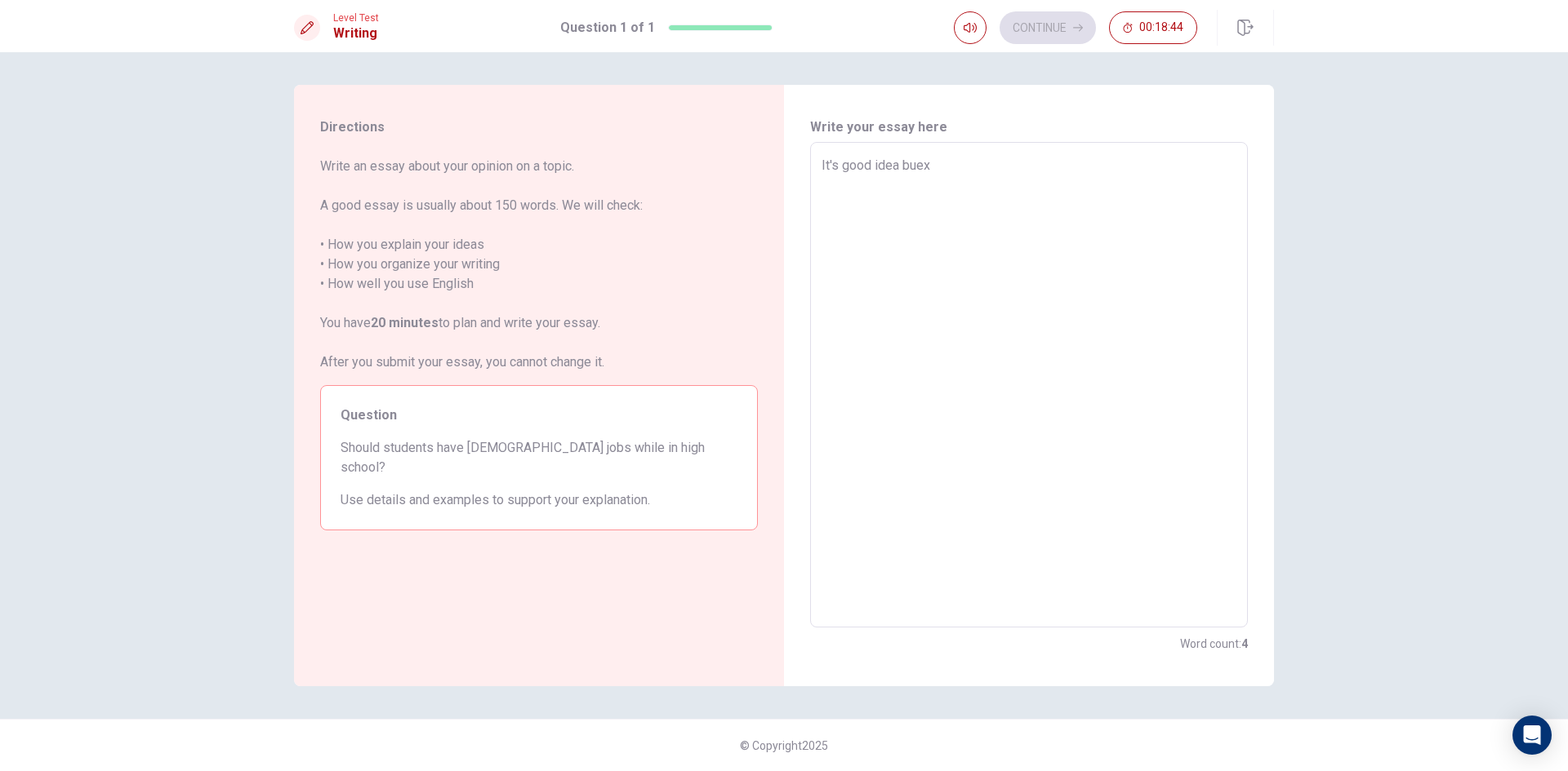
type textarea "x"
type textarea "It's good idea bue"
type textarea "x"
type textarea "It's good idea buec"
type textarea "x"
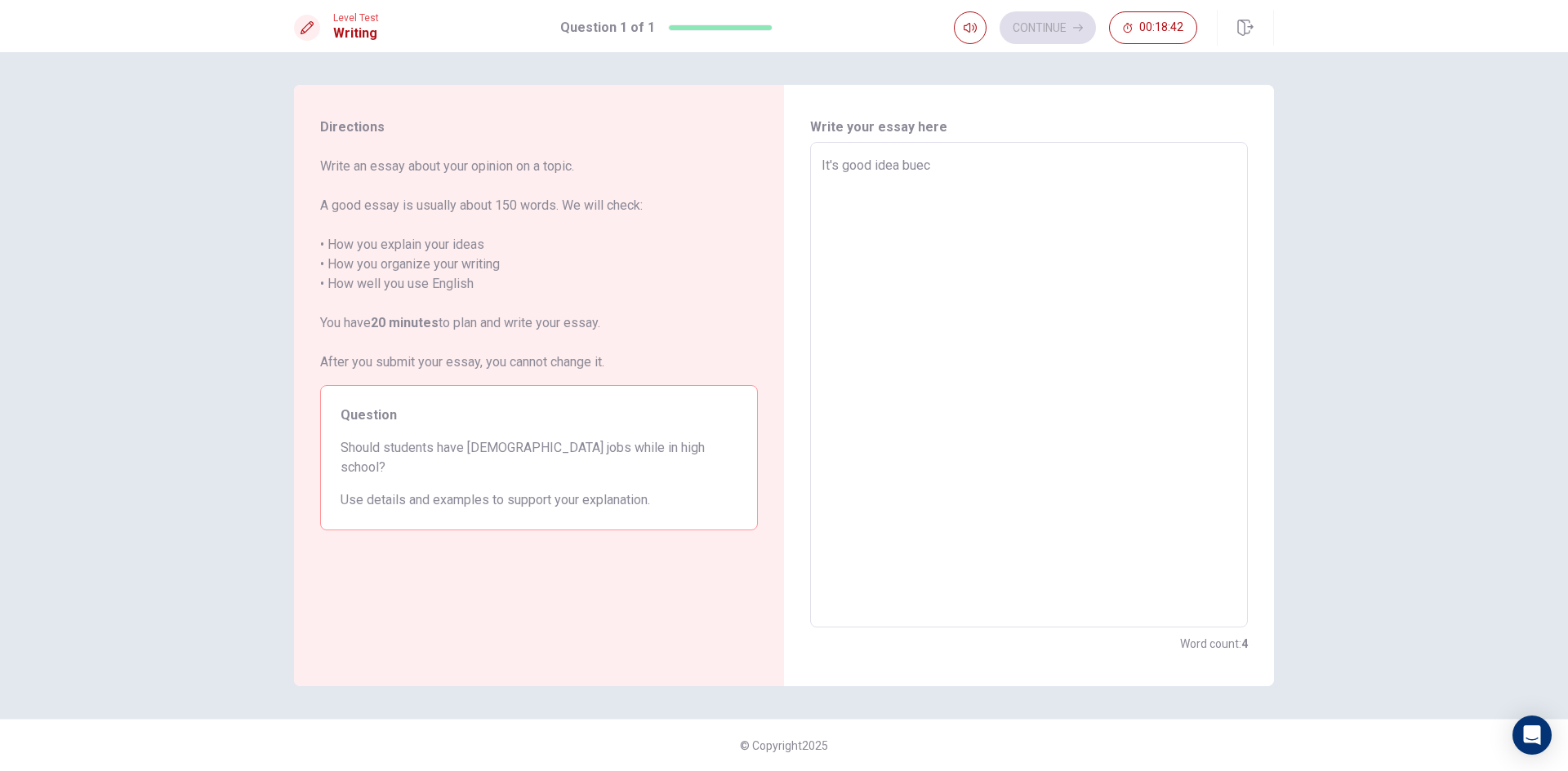
type textarea "It's good idea bueca"
type textarea "x"
type textarea "It's good idea buecau"
type textarea "x"
type textarea "It's good idea buecaus"
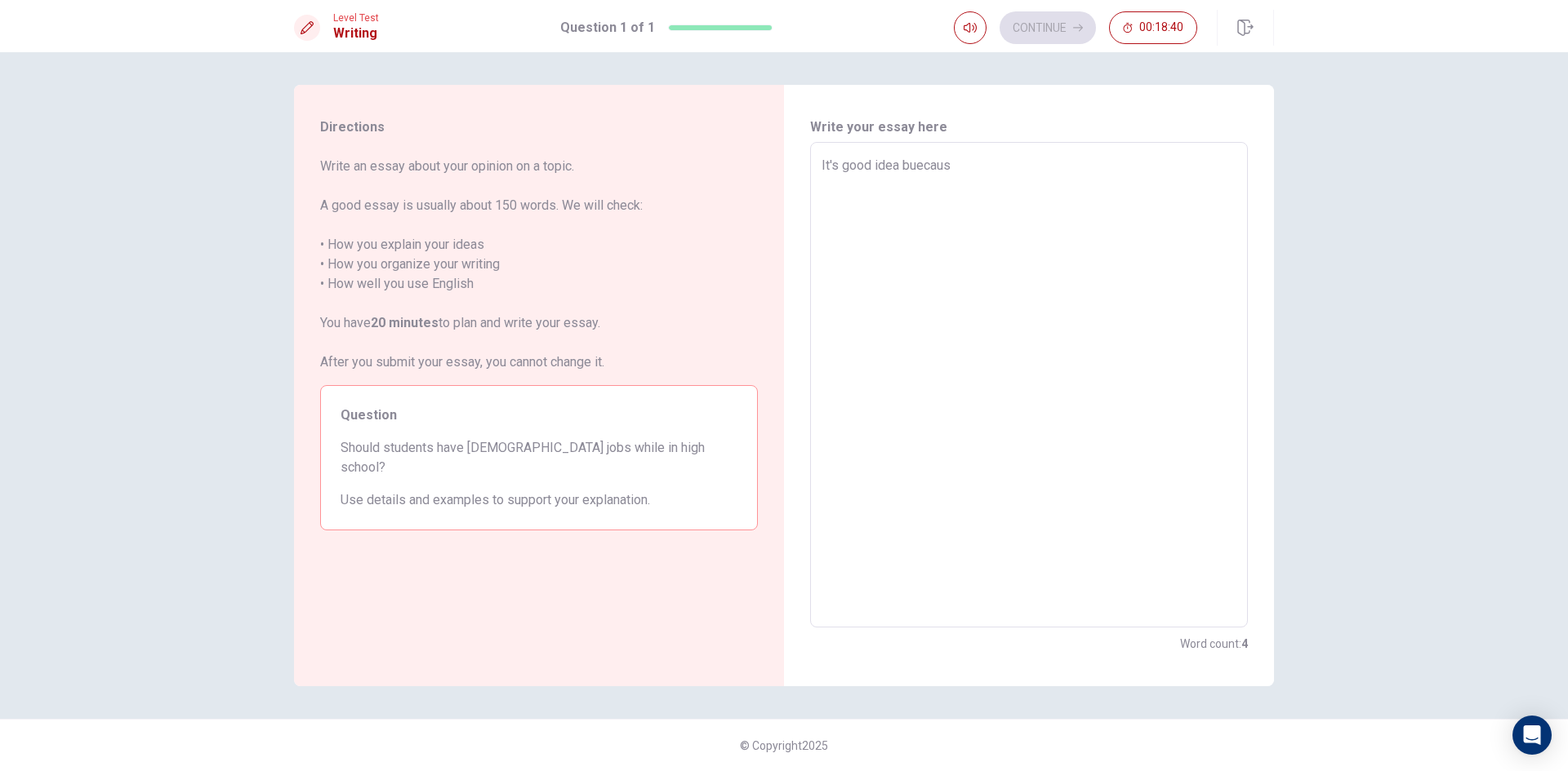
type textarea "x"
type textarea "It's good idea buecause"
type textarea "x"
type textarea "It's good idea buecause"
type textarea "x"
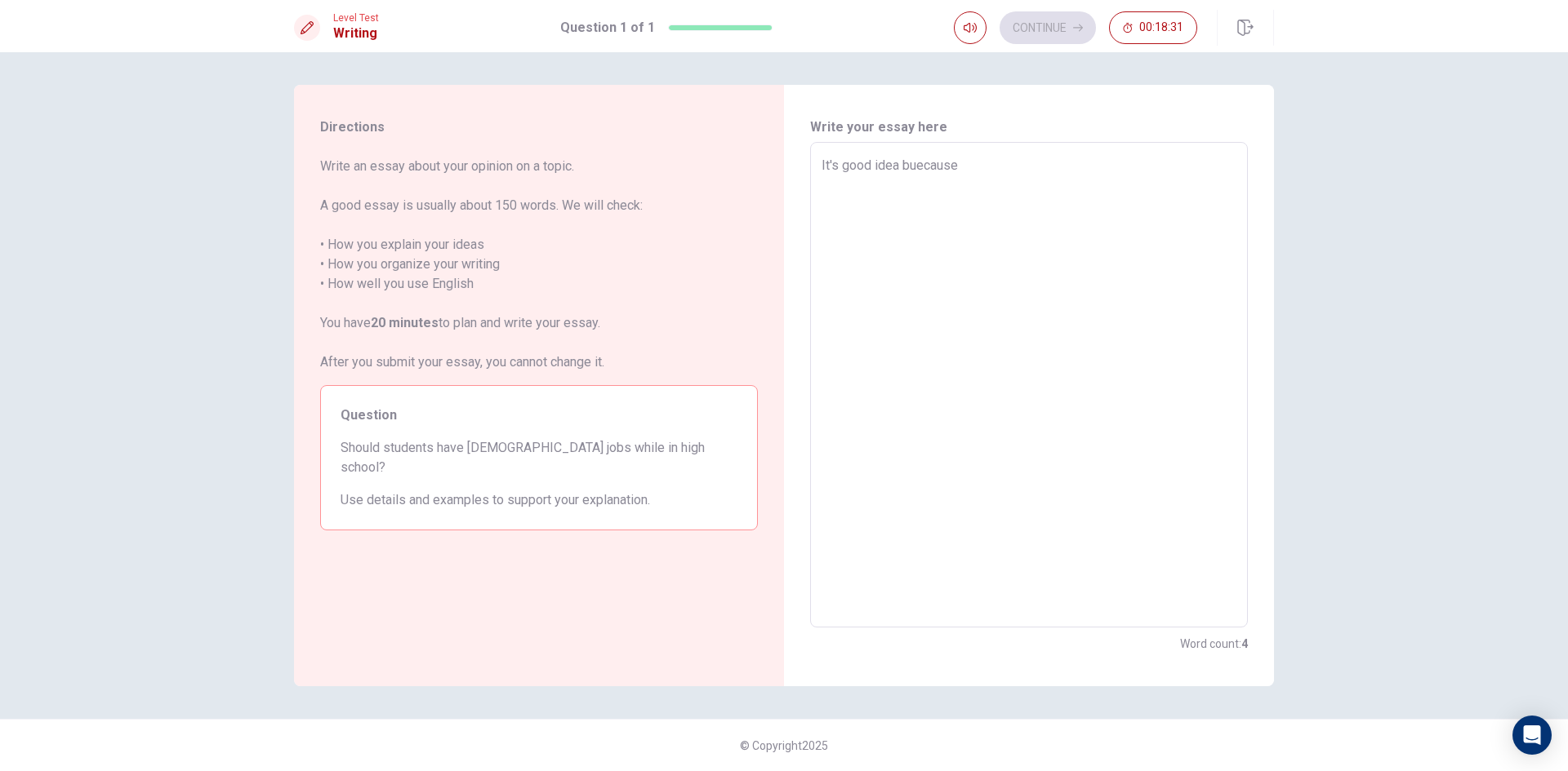
type textarea "It's good idea buecause"
click at [926, 165] on textarea "It's good idea buecause" at bounding box center [1029, 385] width 415 height 459
type textarea "x"
type textarea "It's good idea because"
click at [979, 164] on textarea "It's good idea because" at bounding box center [1029, 385] width 415 height 459
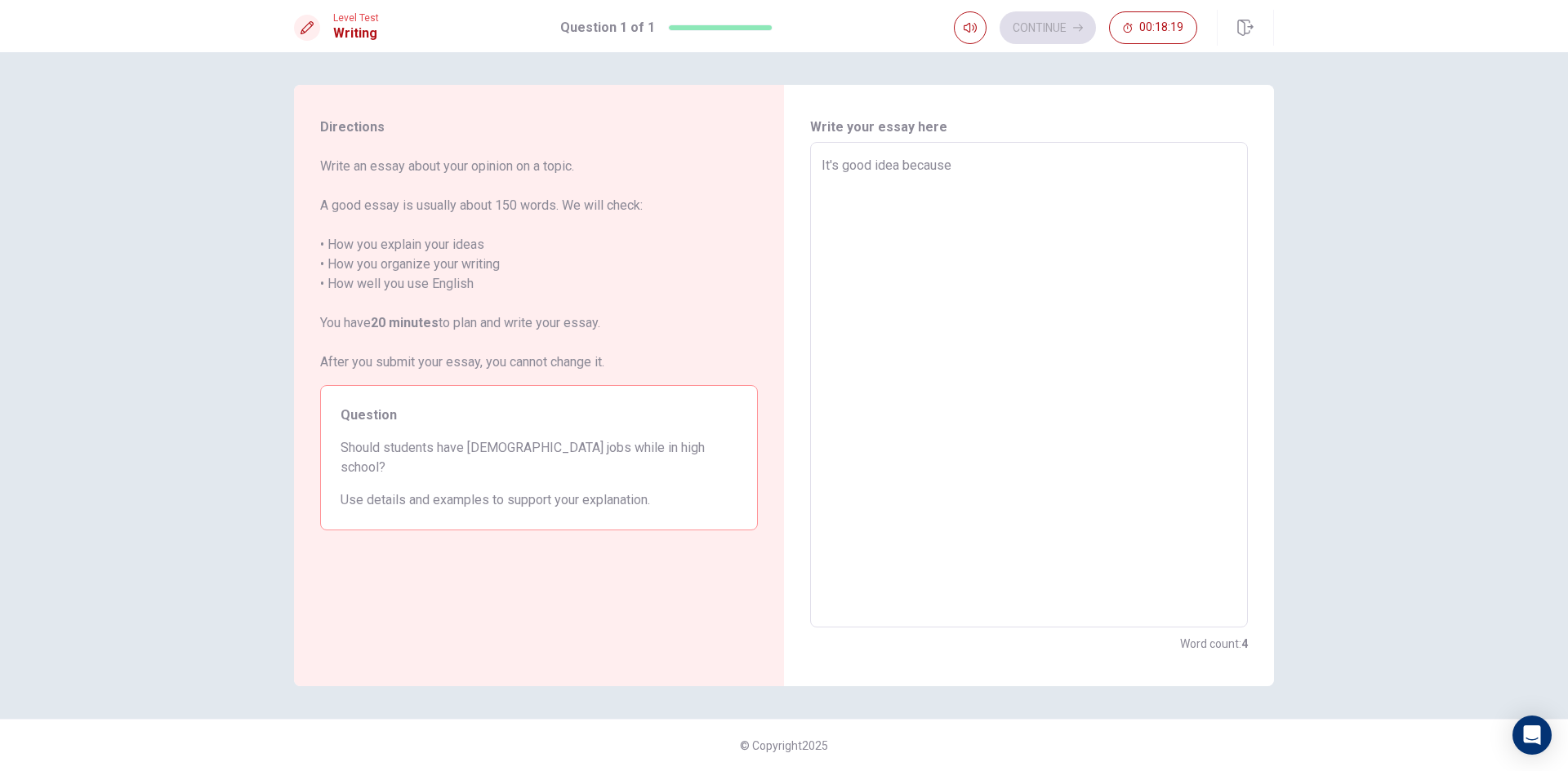
type textarea "x"
type textarea "It's good idea because s"
type textarea "x"
type textarea "It's good idea because sT"
type textarea "x"
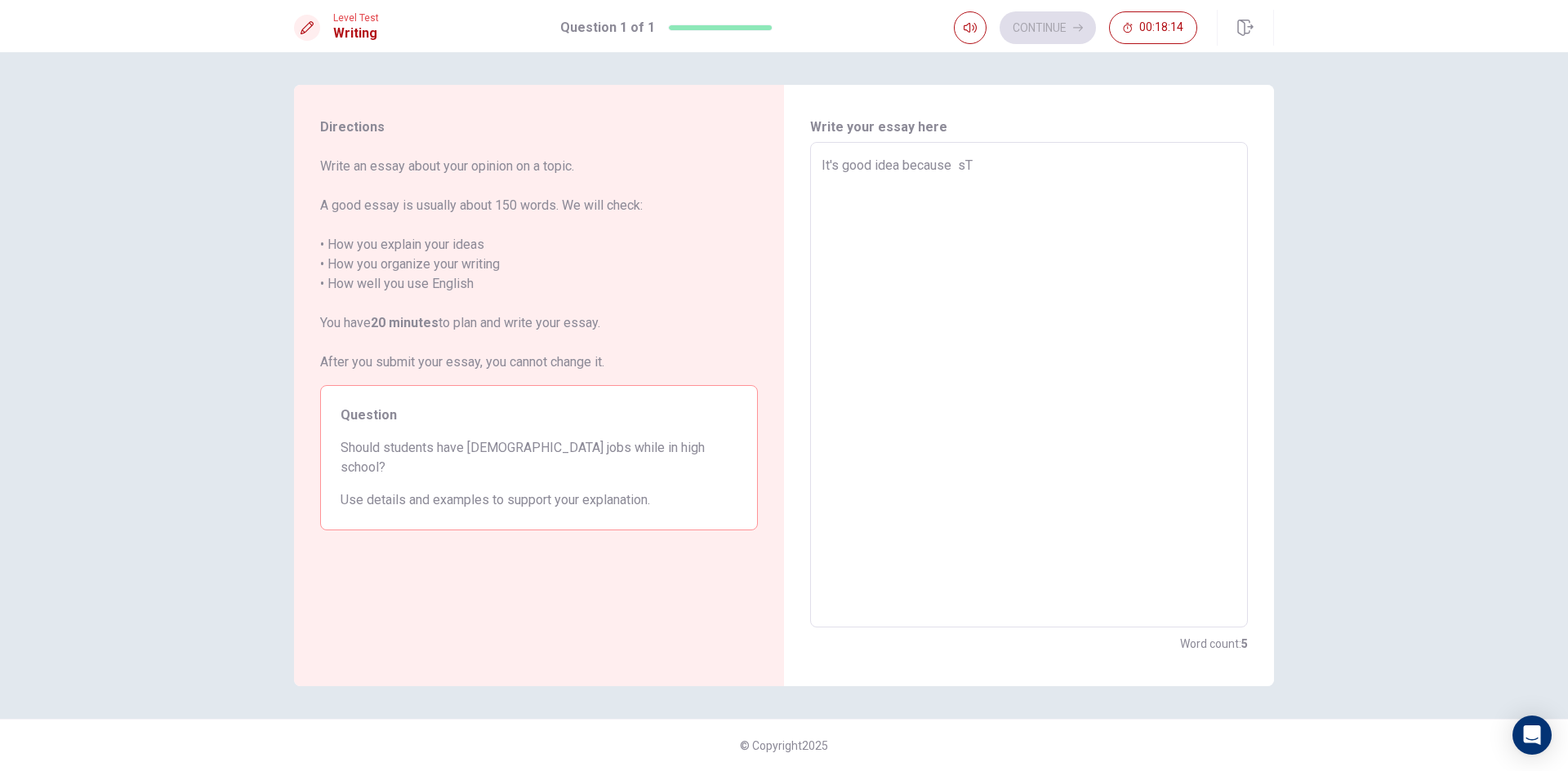
type textarea "It's good idea because sTu"
type textarea "x"
type textarea "It's good idea because sTud"
type textarea "x"
type textarea "It's good idea because sTude"
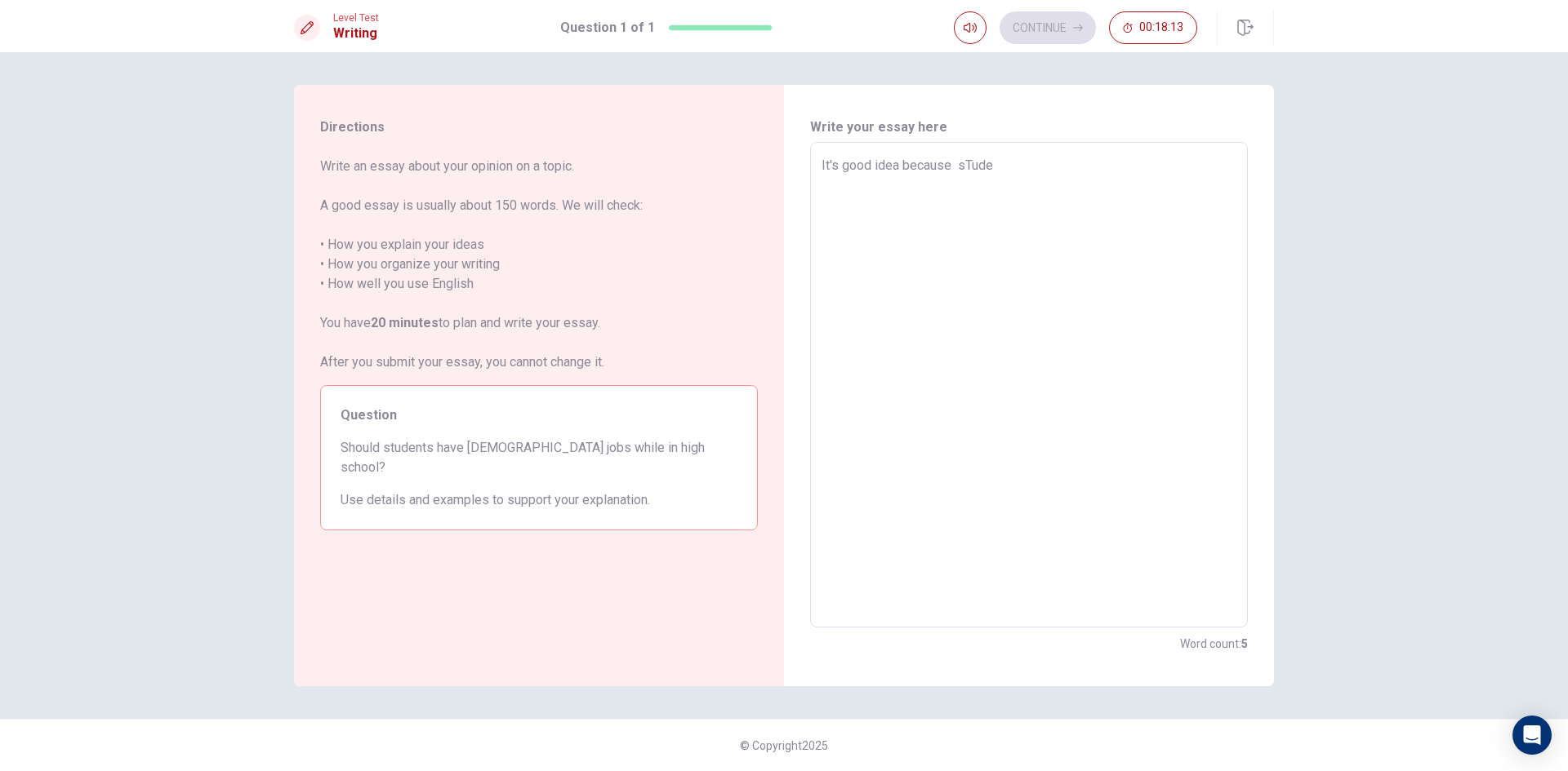
type textarea "x"
type textarea "It's good idea because sTuden"
type textarea "x"
type textarea "It's good idea because sTudent"
type textarea "x"
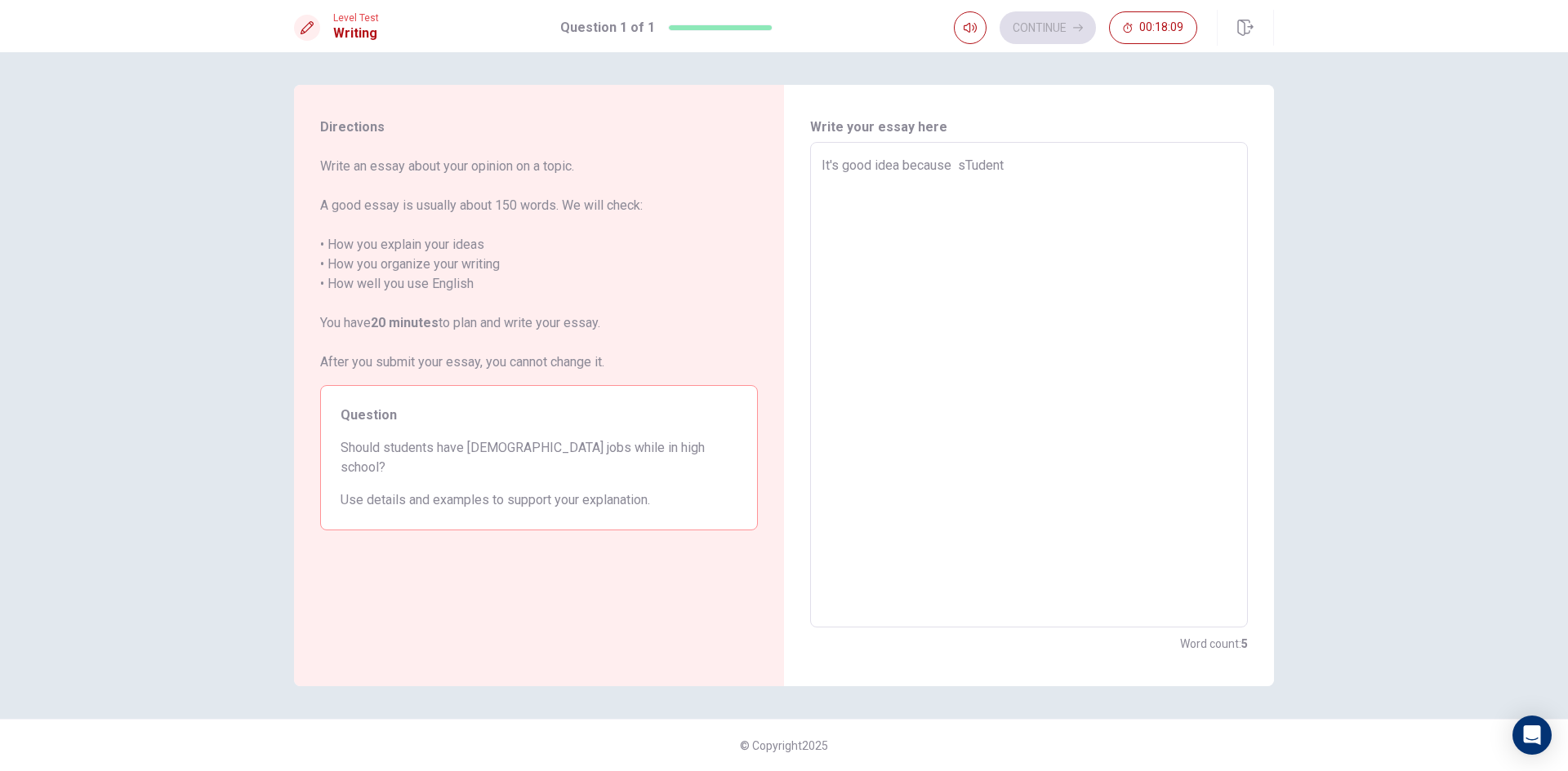
type textarea "It's good idea because sTudents"
drag, startPoint x: 975, startPoint y: 161, endPoint x: 985, endPoint y: 173, distance: 15.6
click at [982, 169] on textarea "It's good idea because sTudents" at bounding box center [1029, 385] width 415 height 459
type textarea "x"
type textarea "It's good idea because sudents"
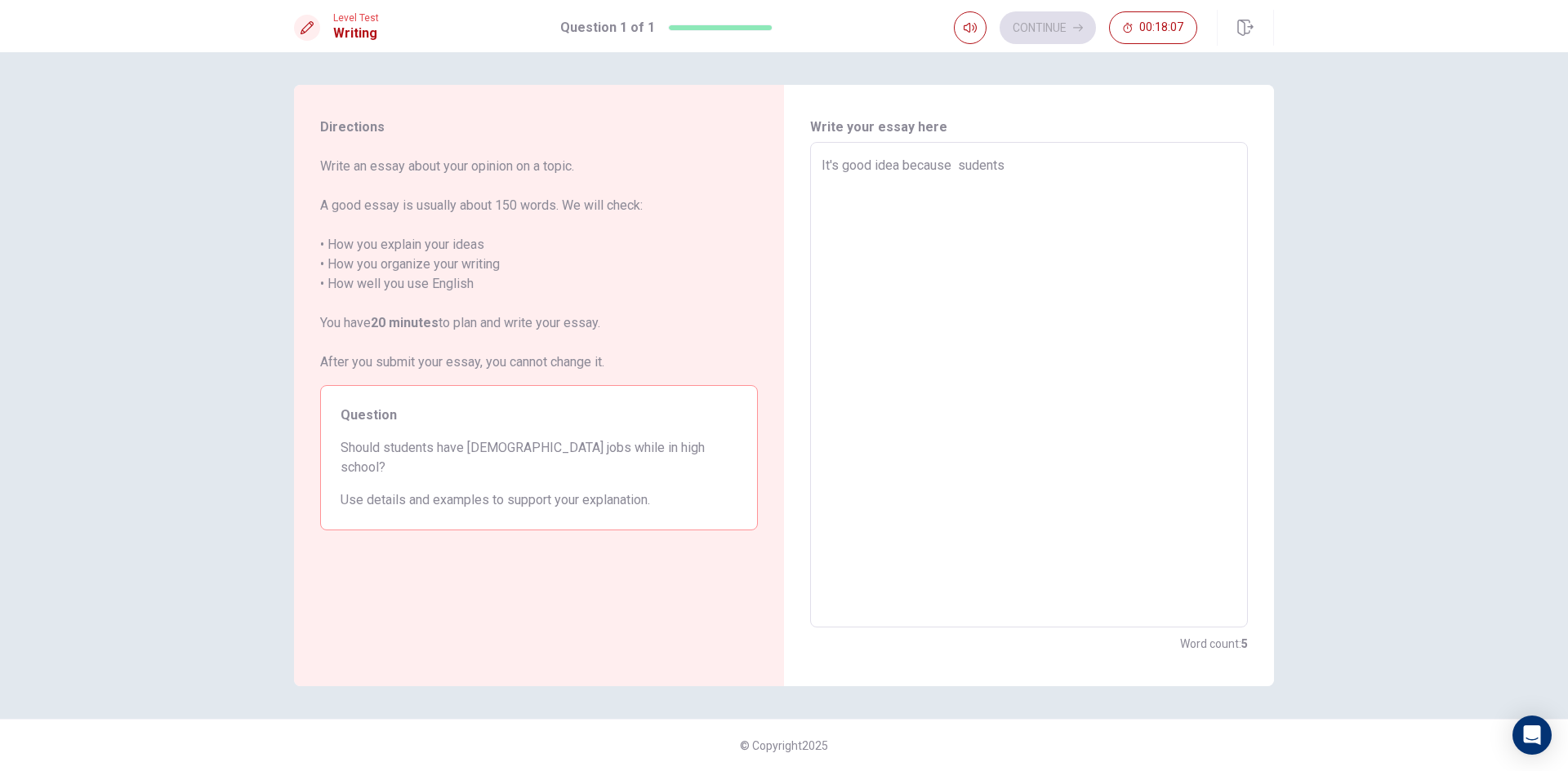
type textarea "x"
type textarea "It's good idea because students"
type textarea "x"
click at [1038, 166] on textarea "It's good idea because students" at bounding box center [1029, 385] width 415 height 459
type textarea "It's good idea because students"
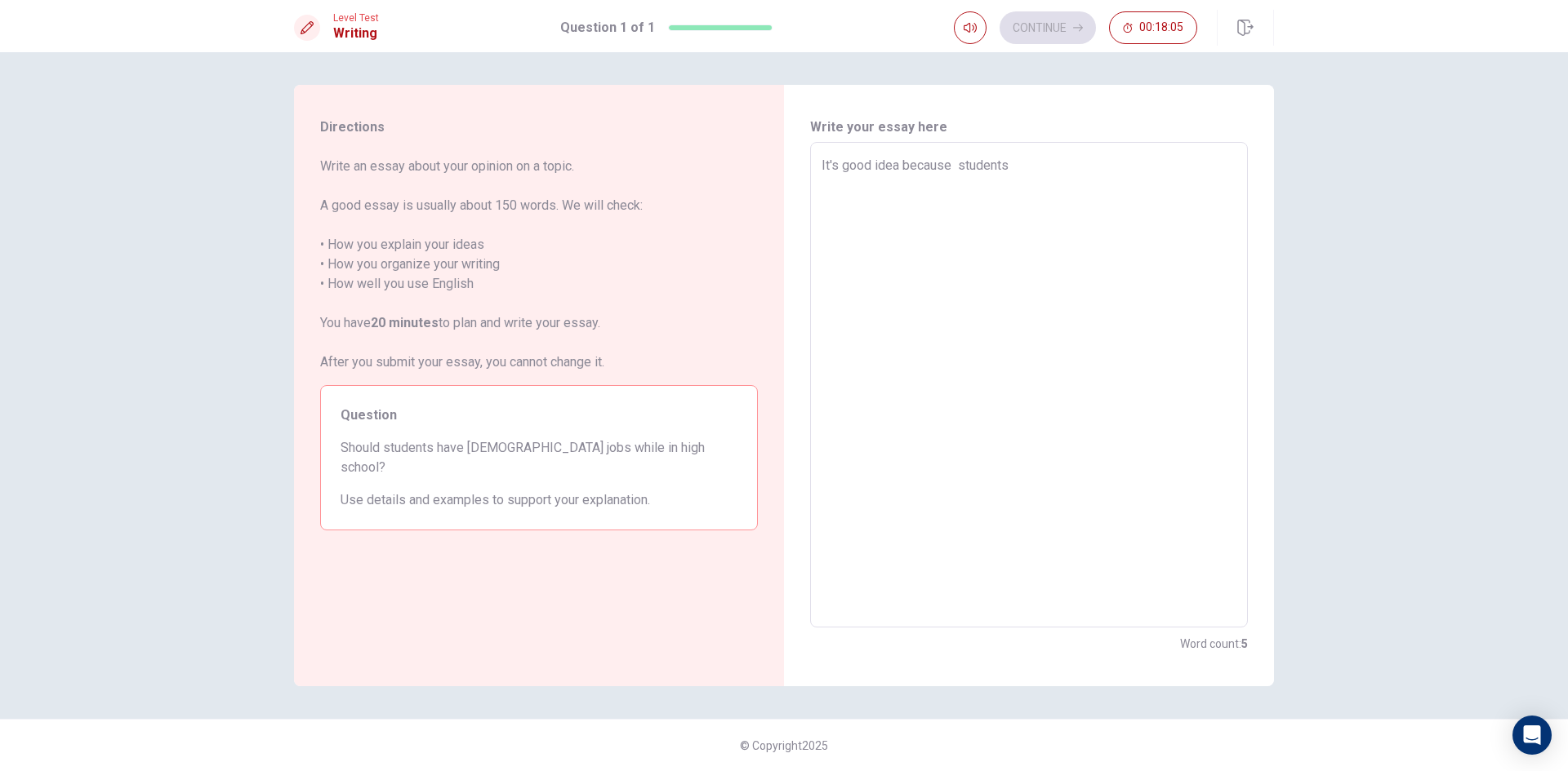
type textarea "x"
type textarea "It's good idea because students h"
type textarea "x"
type textarea "It's good idea because students ha"
type textarea "x"
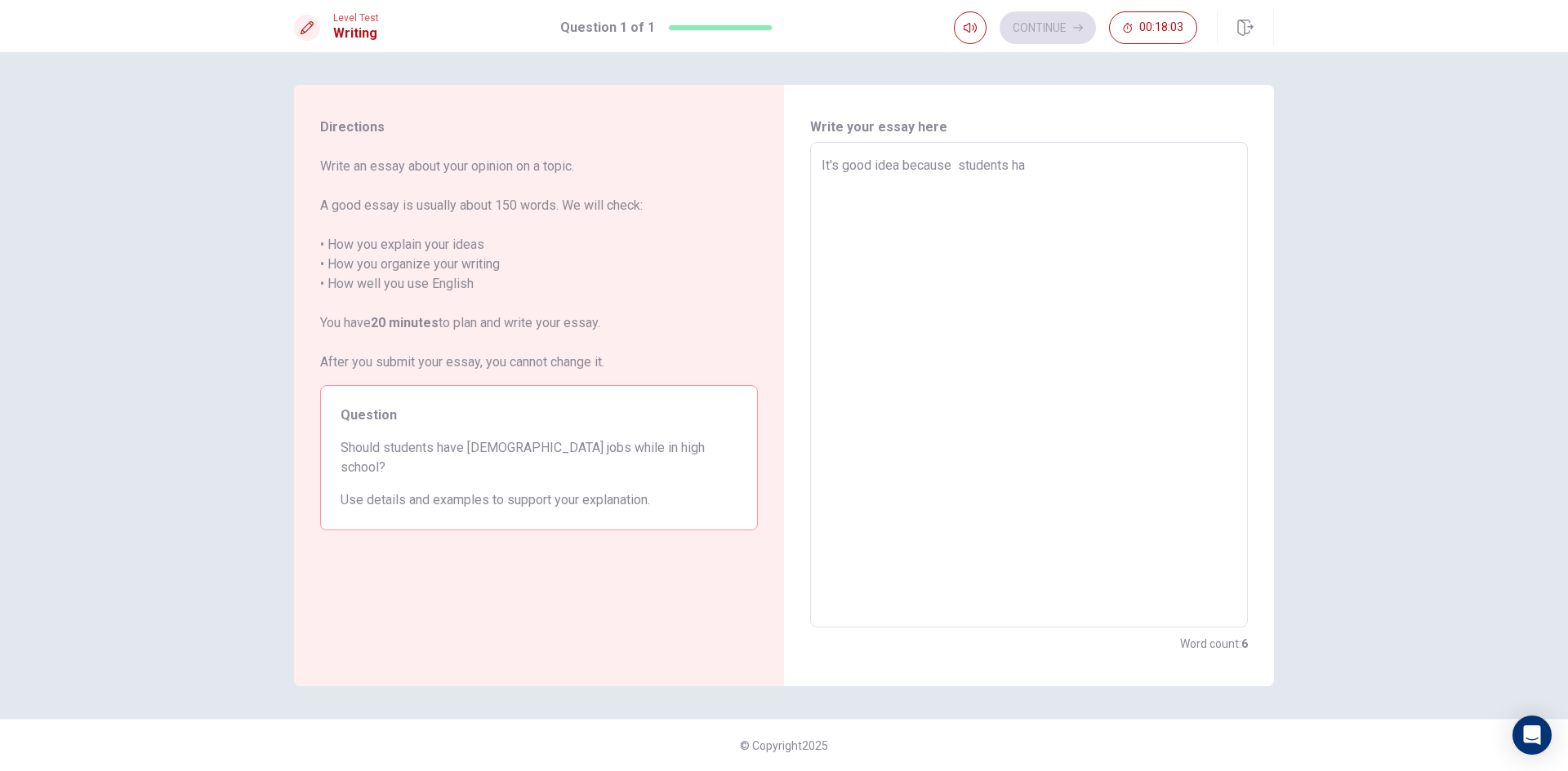
type textarea "It's good idea because students hav"
type textarea "x"
type textarea "It's good idea because students have"
type textarea "x"
type textarea "It's good idea because students have"
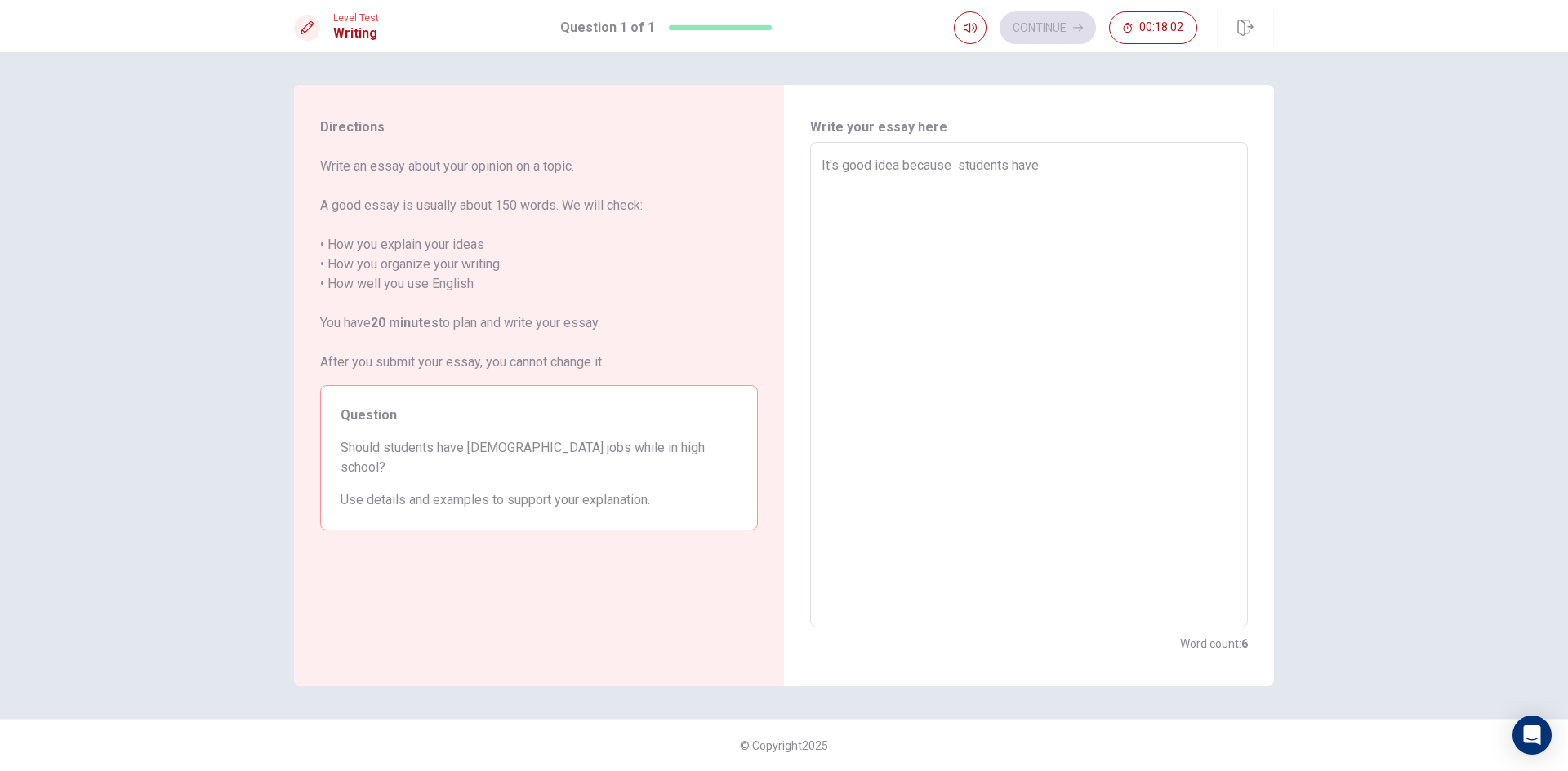
type textarea "x"
type textarea "It's good idea because students have p"
type textarea "x"
type textarea "It's good idea because students have pa"
type textarea "x"
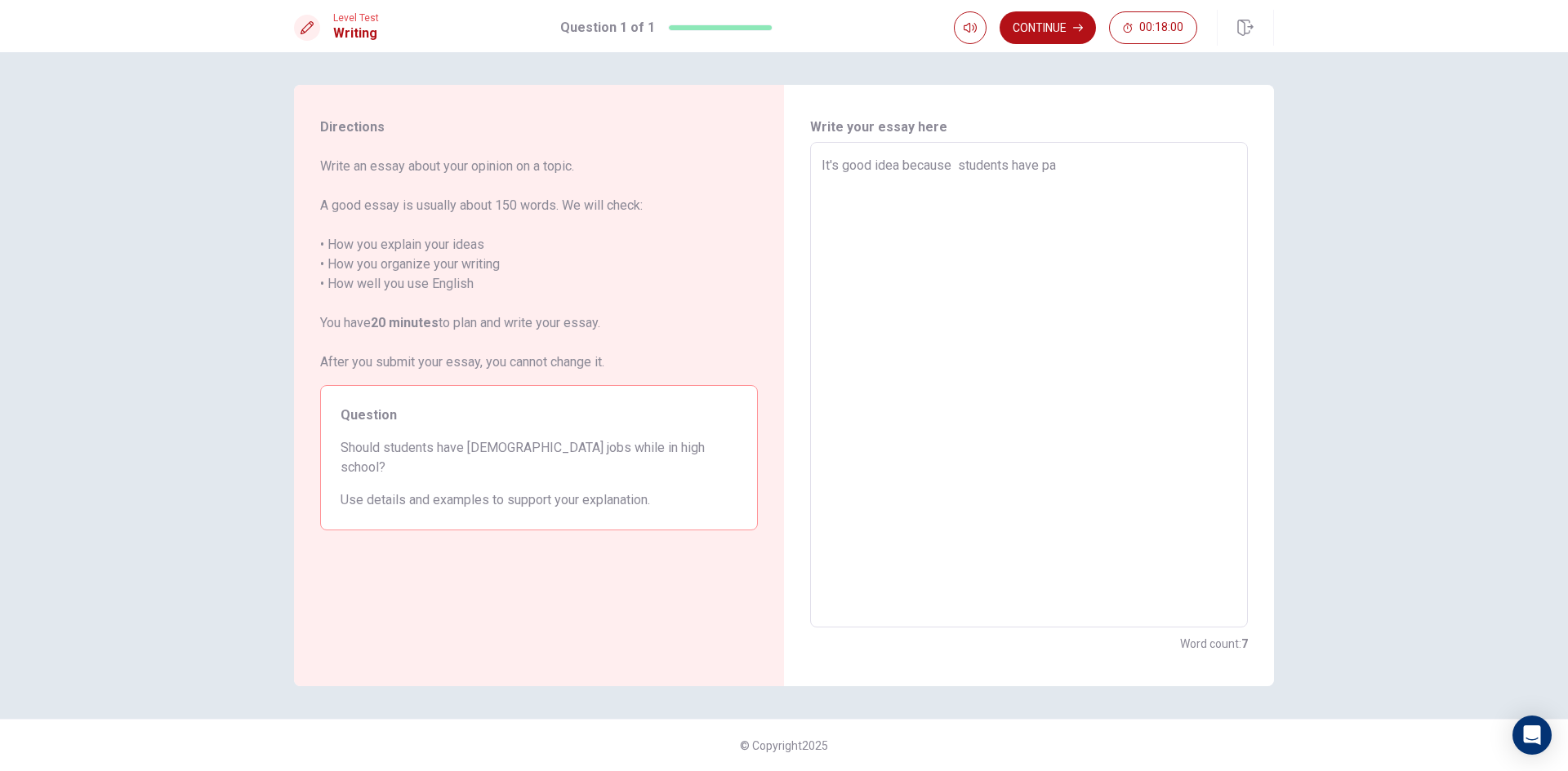
type textarea "It's good idea because students have par"
type textarea "x"
type textarea "It's good idea because students have part"
type textarea "x"
type textarea "It's good idea because students have part-"
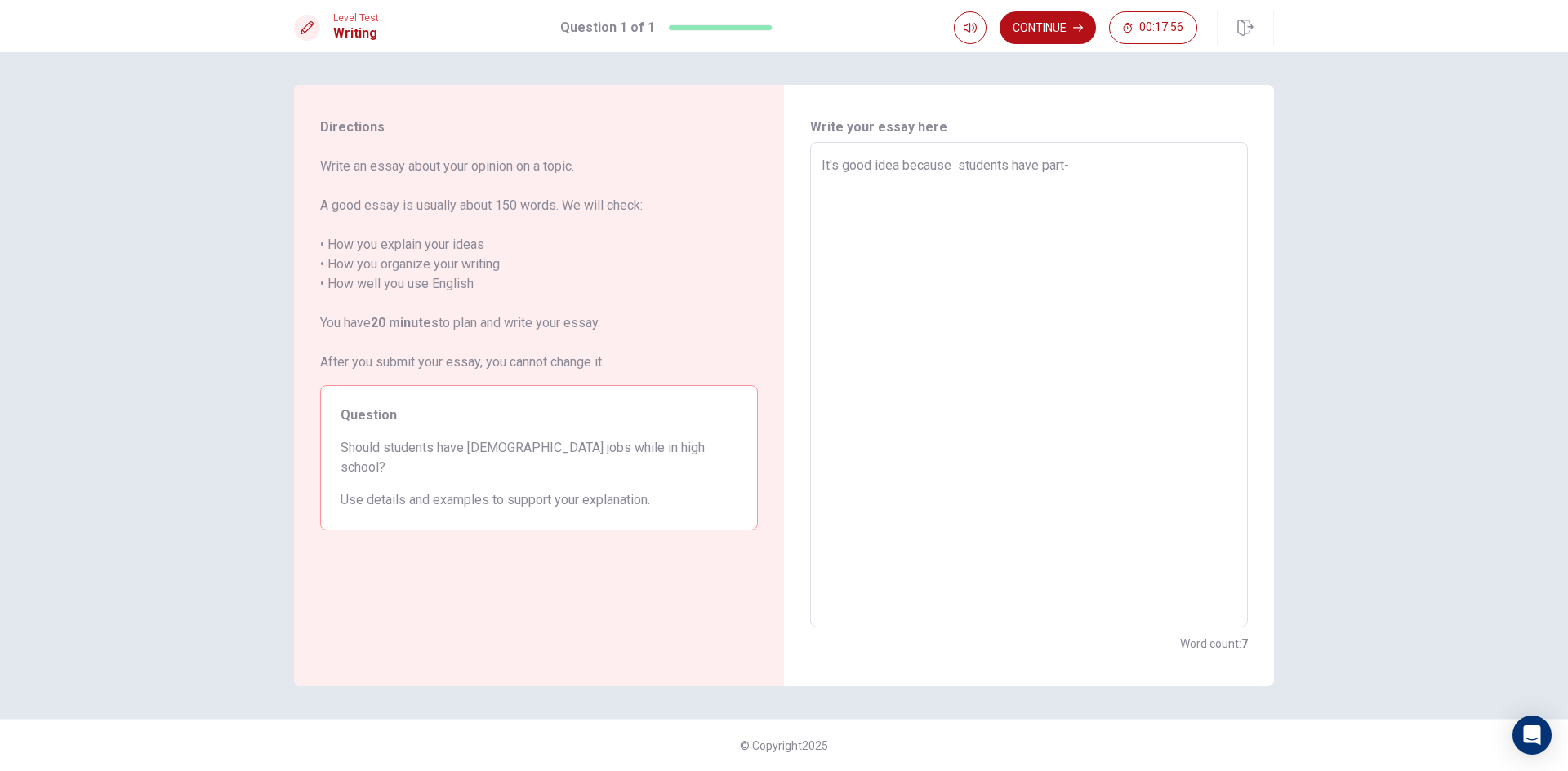
type textarea "x"
type textarea "It's good idea because students have part-t"
type textarea "x"
type textarea "It's good idea because students have part-ti"
type textarea "x"
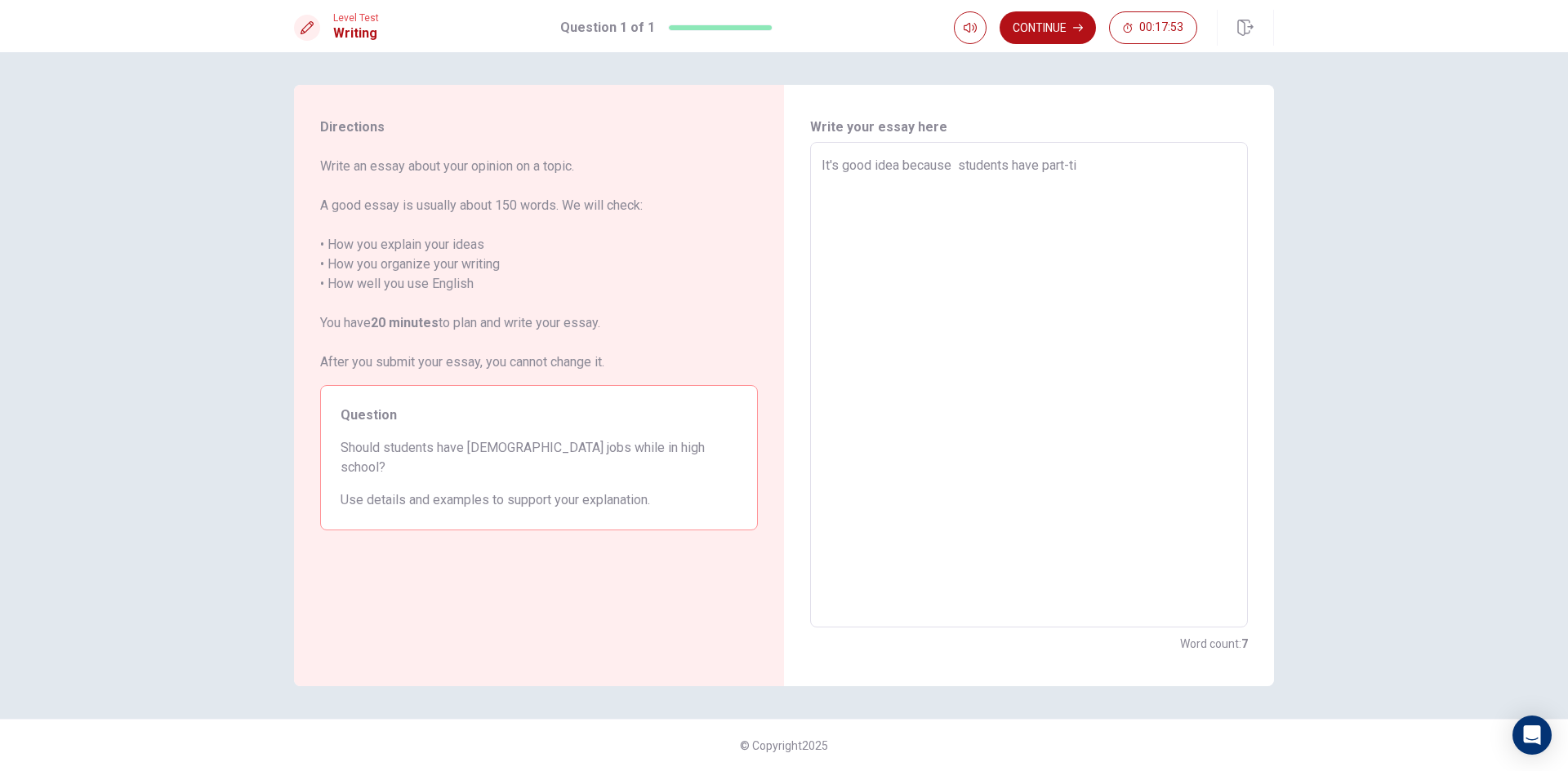
type textarea "It's good idea because students have part-tim"
type textarea "x"
type textarea "It's good idea because students have part-time"
type textarea "x"
type textarea "It's good idea because students have part-time"
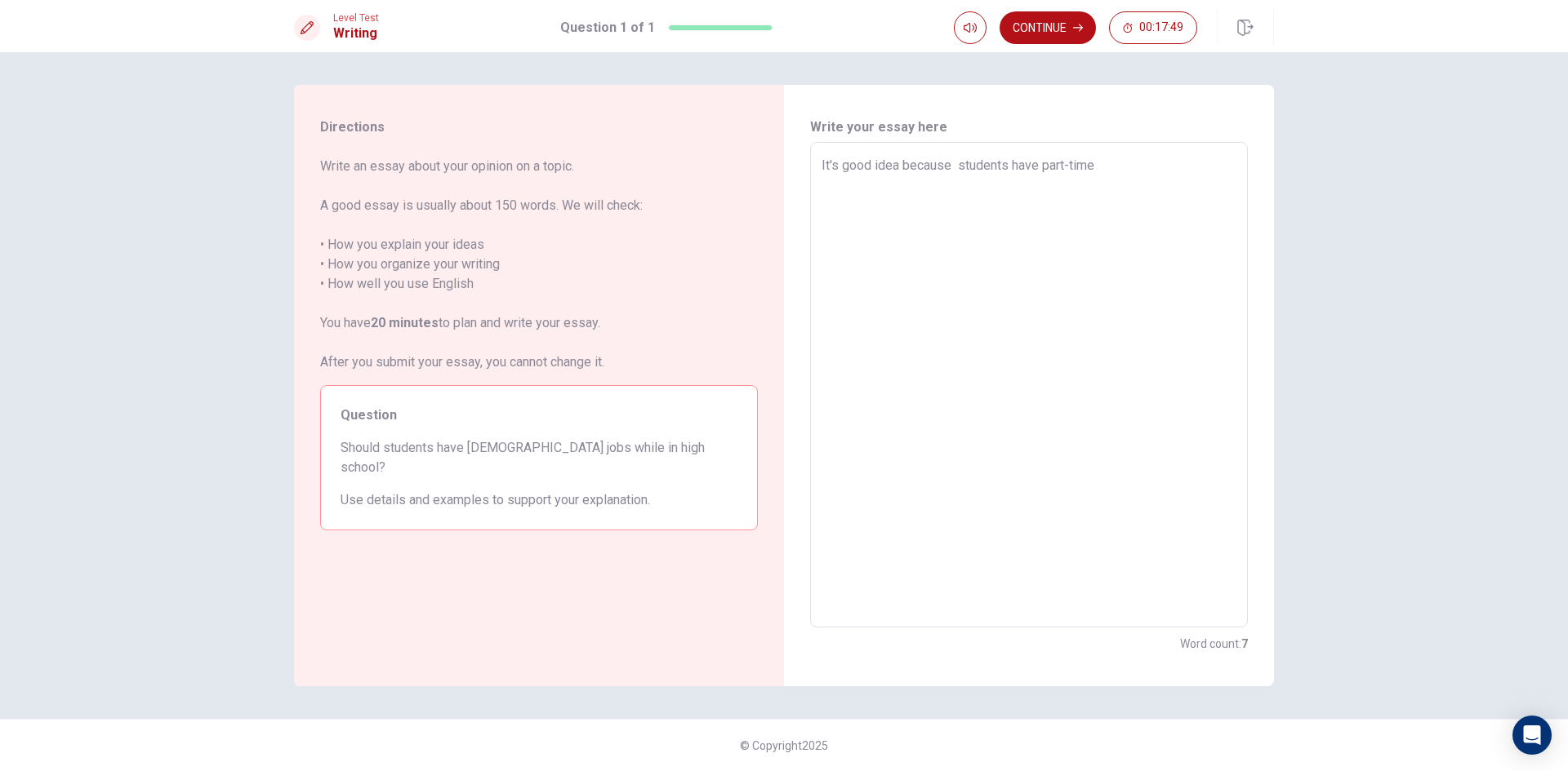
type textarea "x"
type textarea "It's good idea because students have part-time j"
type textarea "x"
type textarea "It's good idea because students have part-time jo"
type textarea "x"
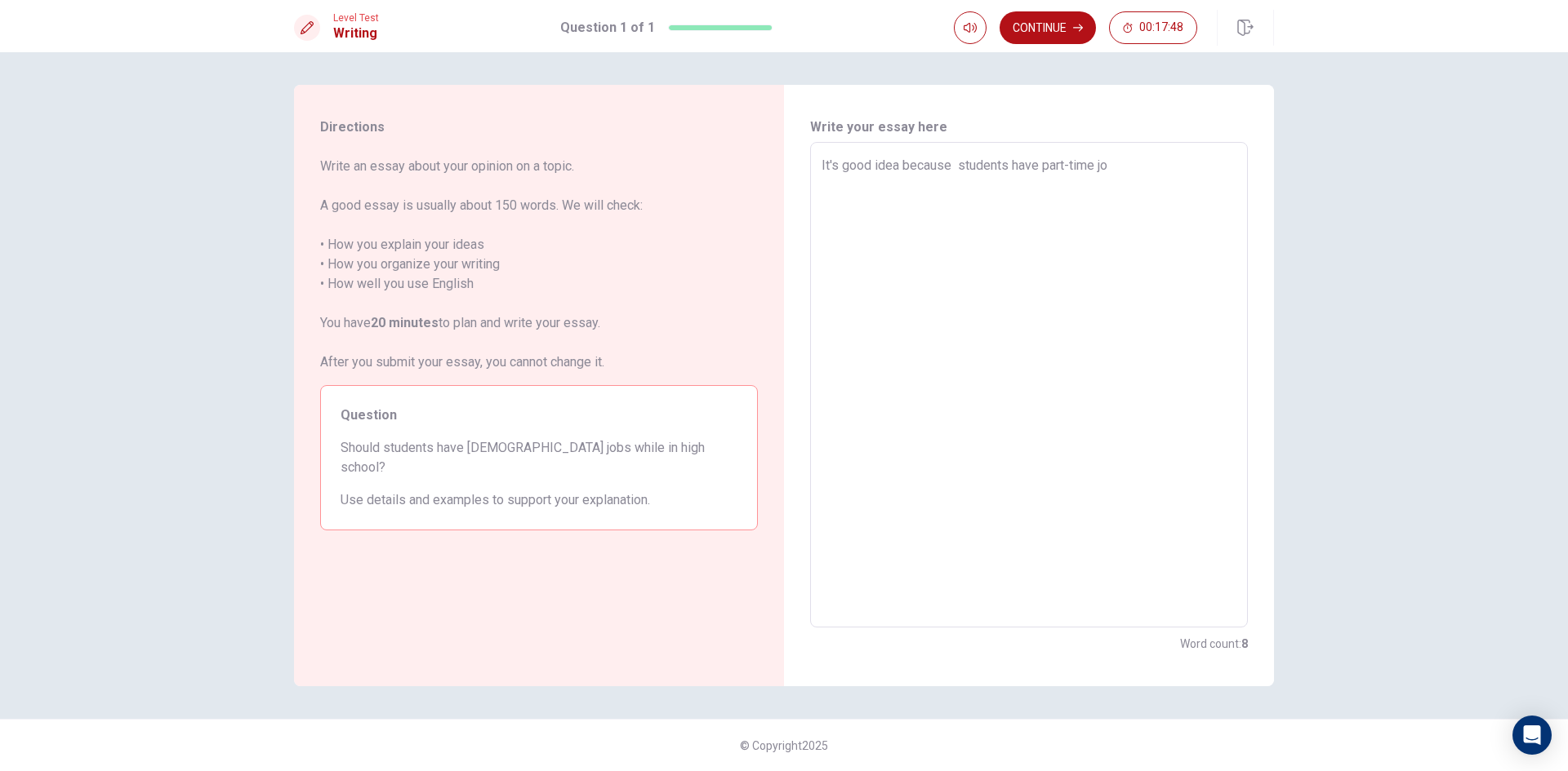
type textarea "It's good idea because students have part-time job"
type textarea "x"
type textarea "It's good idea because students have part-time jobs"
type textarea "x"
type textarea "It's good idea because students have part-time jobs"
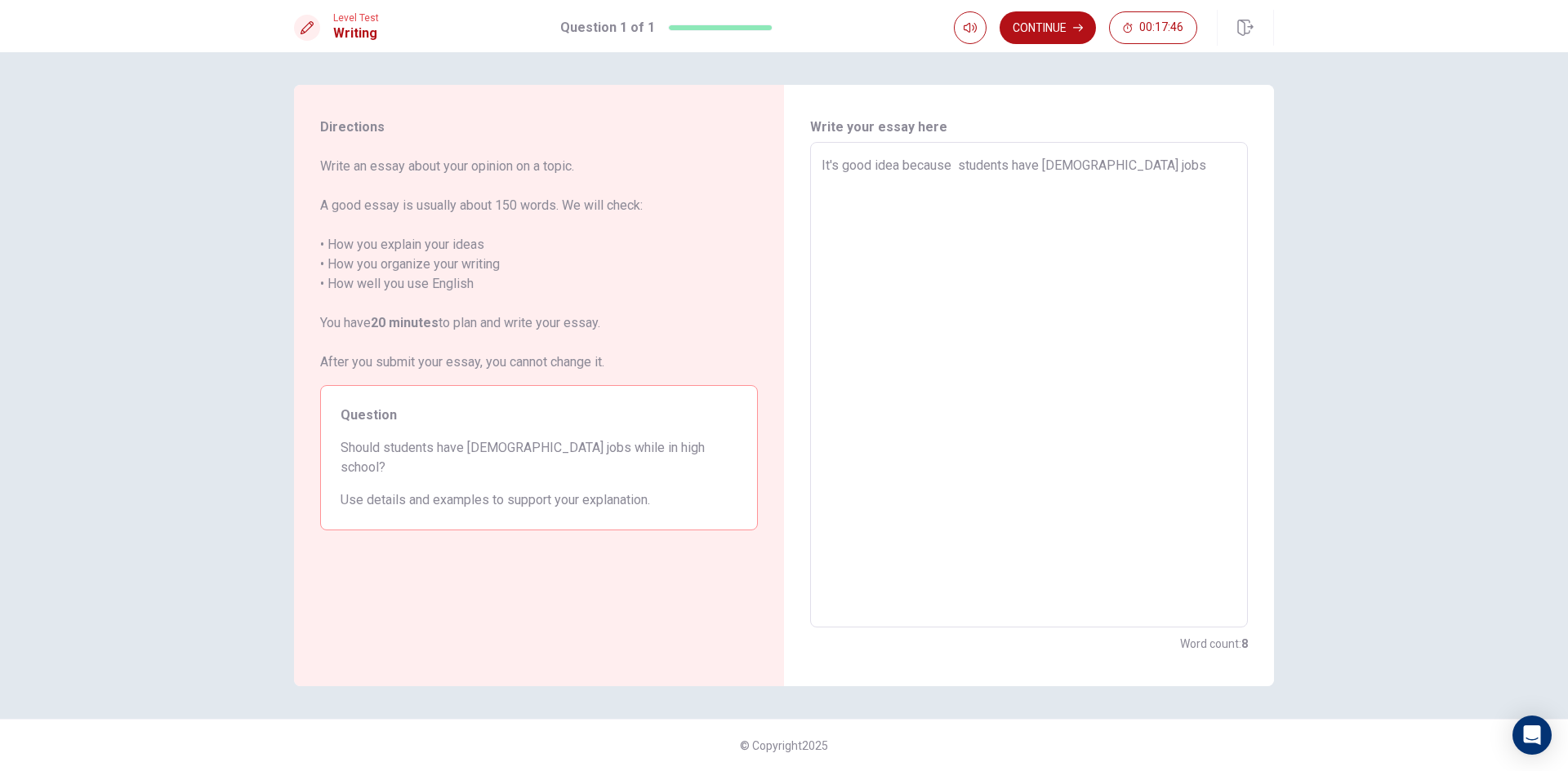
type textarea "x"
type textarea "It's good idea because students have part-time jobs w"
type textarea "x"
type textarea "It's good idea because students have part-time jobs wi"
type textarea "x"
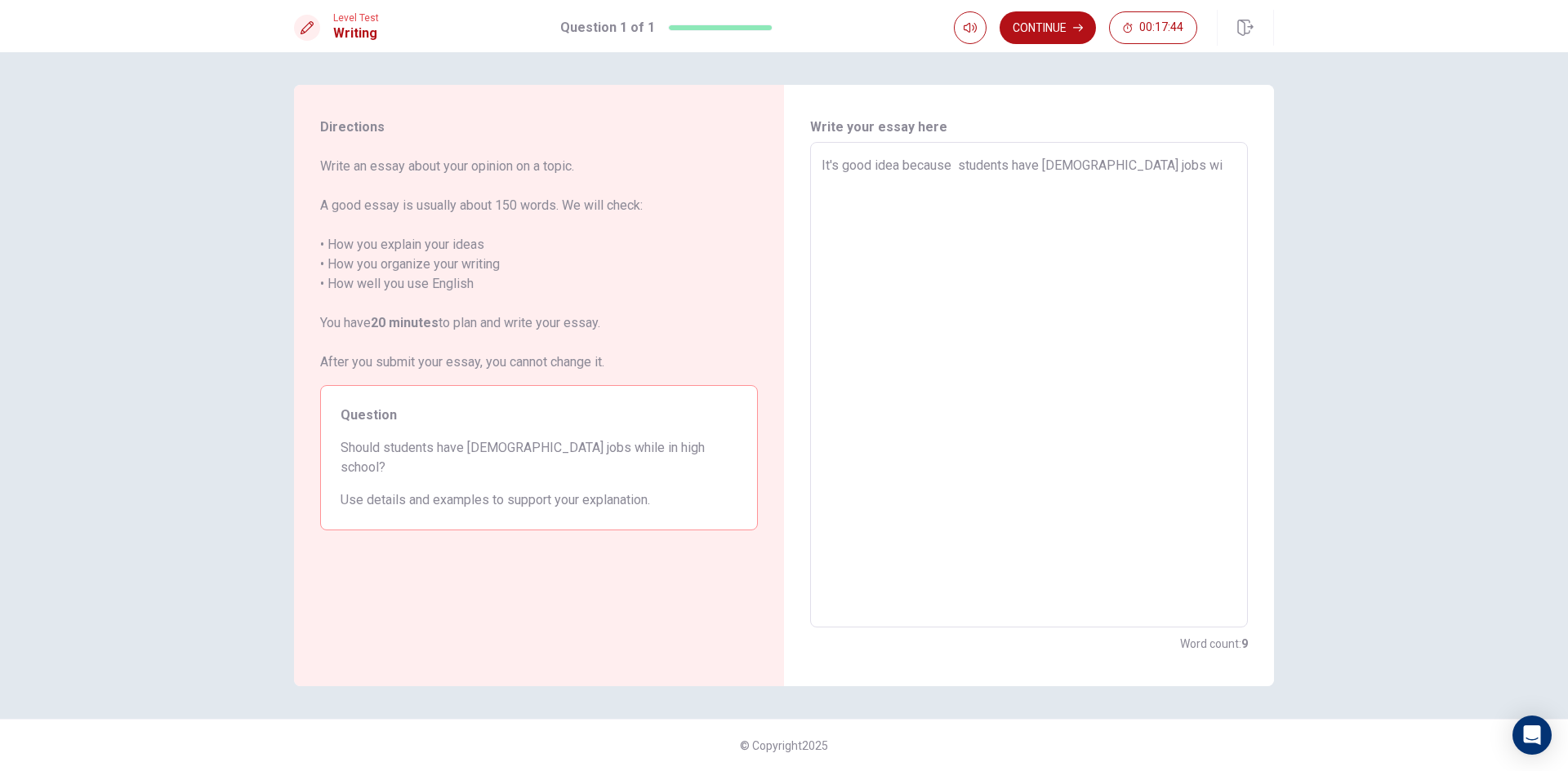
type textarea "It's good idea because students have part-time jobs wil"
type textarea "x"
type textarea "It's good idea because students have part-time jobs will"
type textarea "x"
type textarea "It's good idea because students have part-time jobs will"
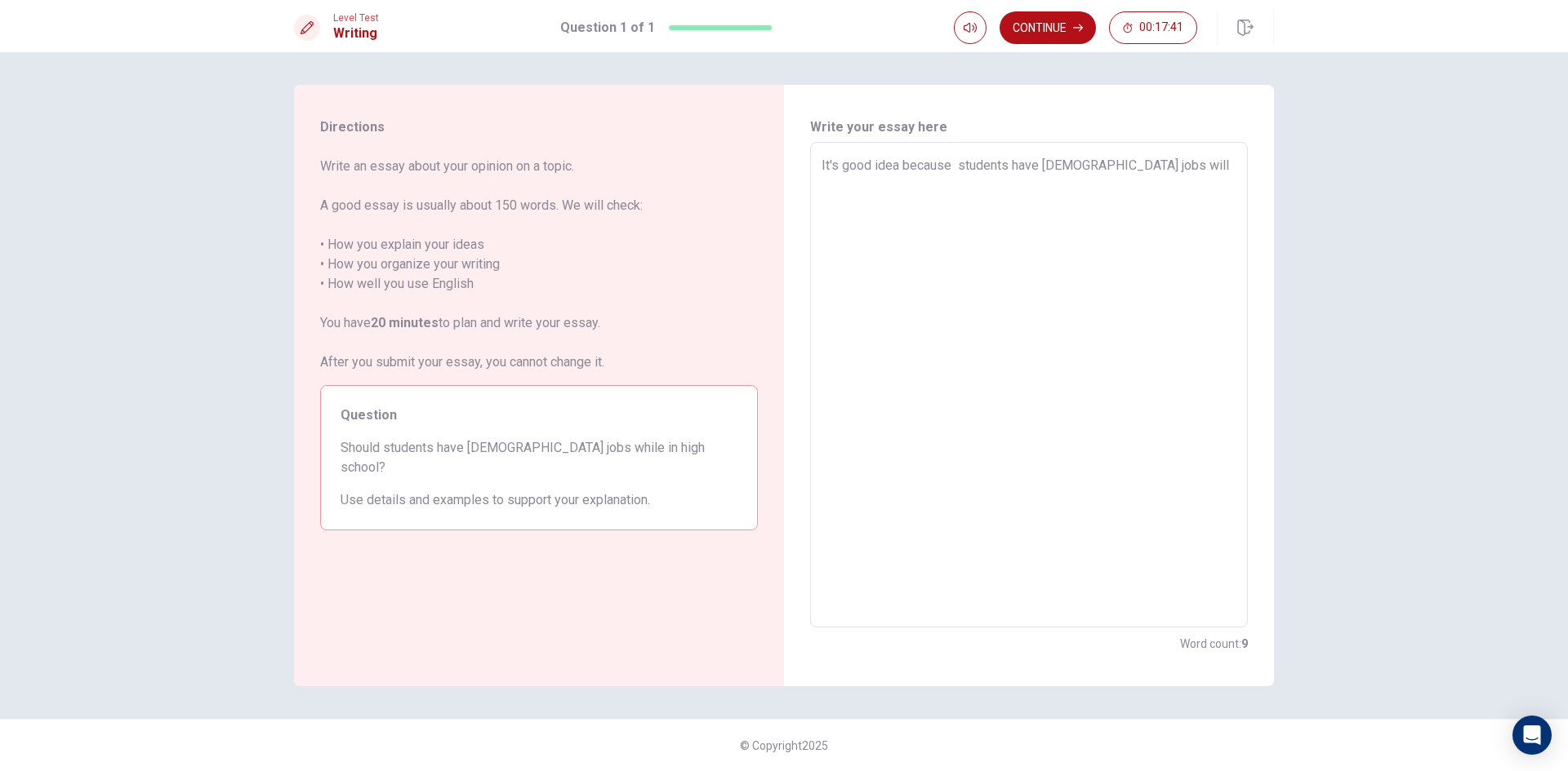
type textarea "x"
type textarea "It's good idea because students have part-time jobs will h"
type textarea "x"
type textarea "It's good idea because students have part-time jobs will he"
type textarea "x"
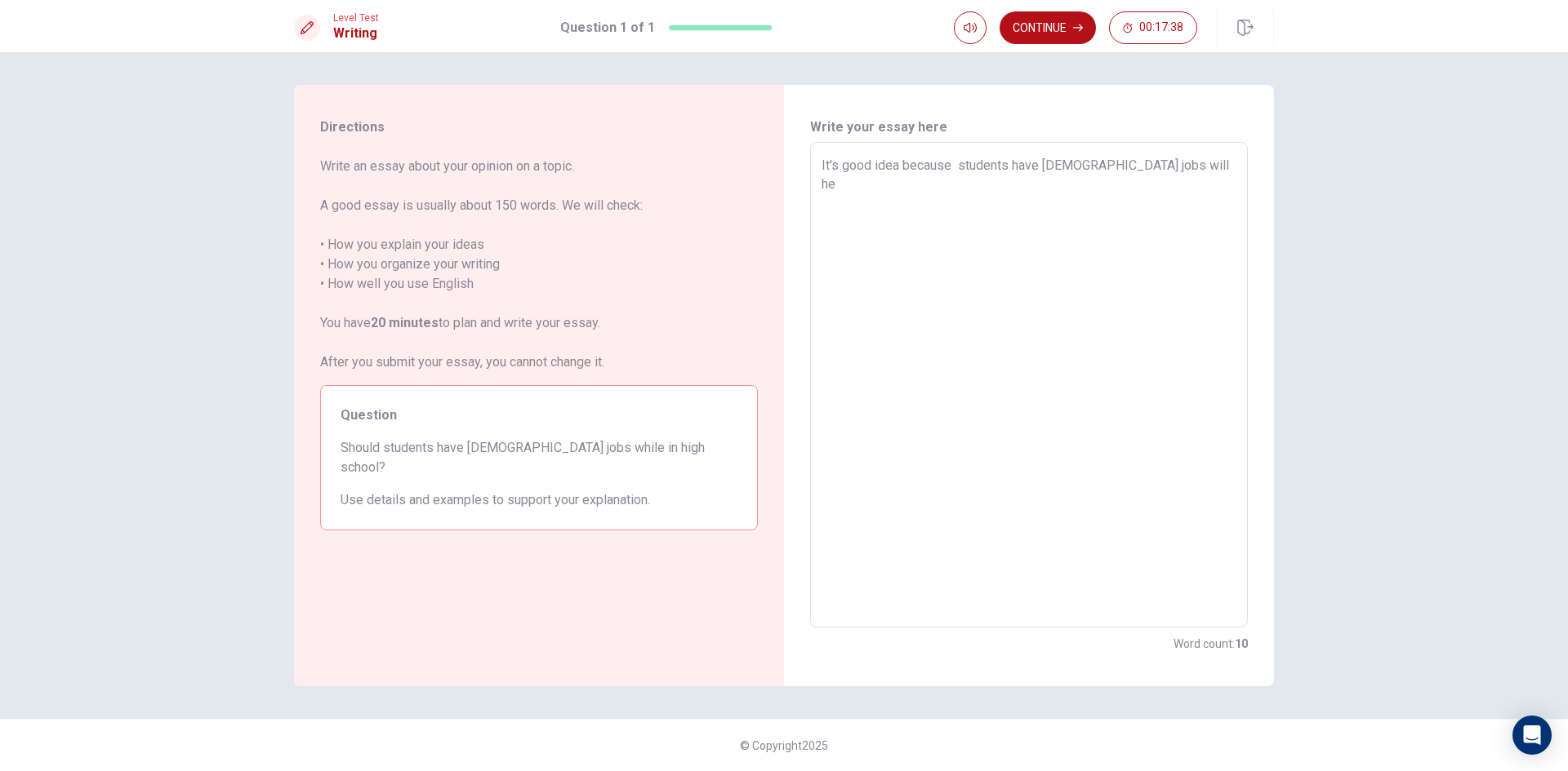
type textarea "It's good idea because students have part-time jobs will hel"
type textarea "x"
type textarea "It's good idea because students have part-time jobs will helr"
type textarea "x"
type textarea "It's good idea because students have part-time jobs will hel"
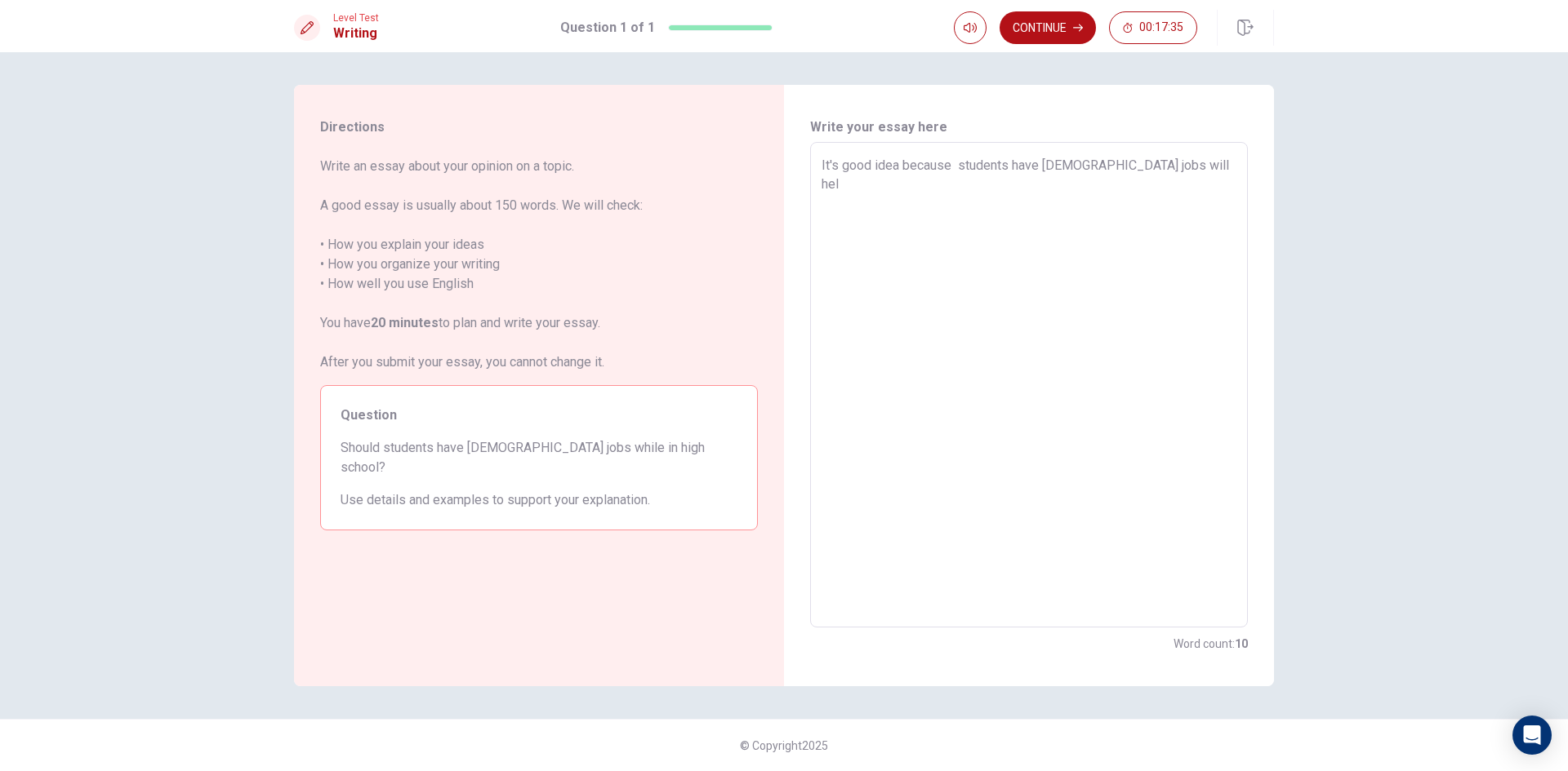
type textarea "x"
type textarea "It's good idea because students have part-time jobs will help"
type textarea "x"
type textarea "It's good idea because students have part-time jobs will help"
type textarea "x"
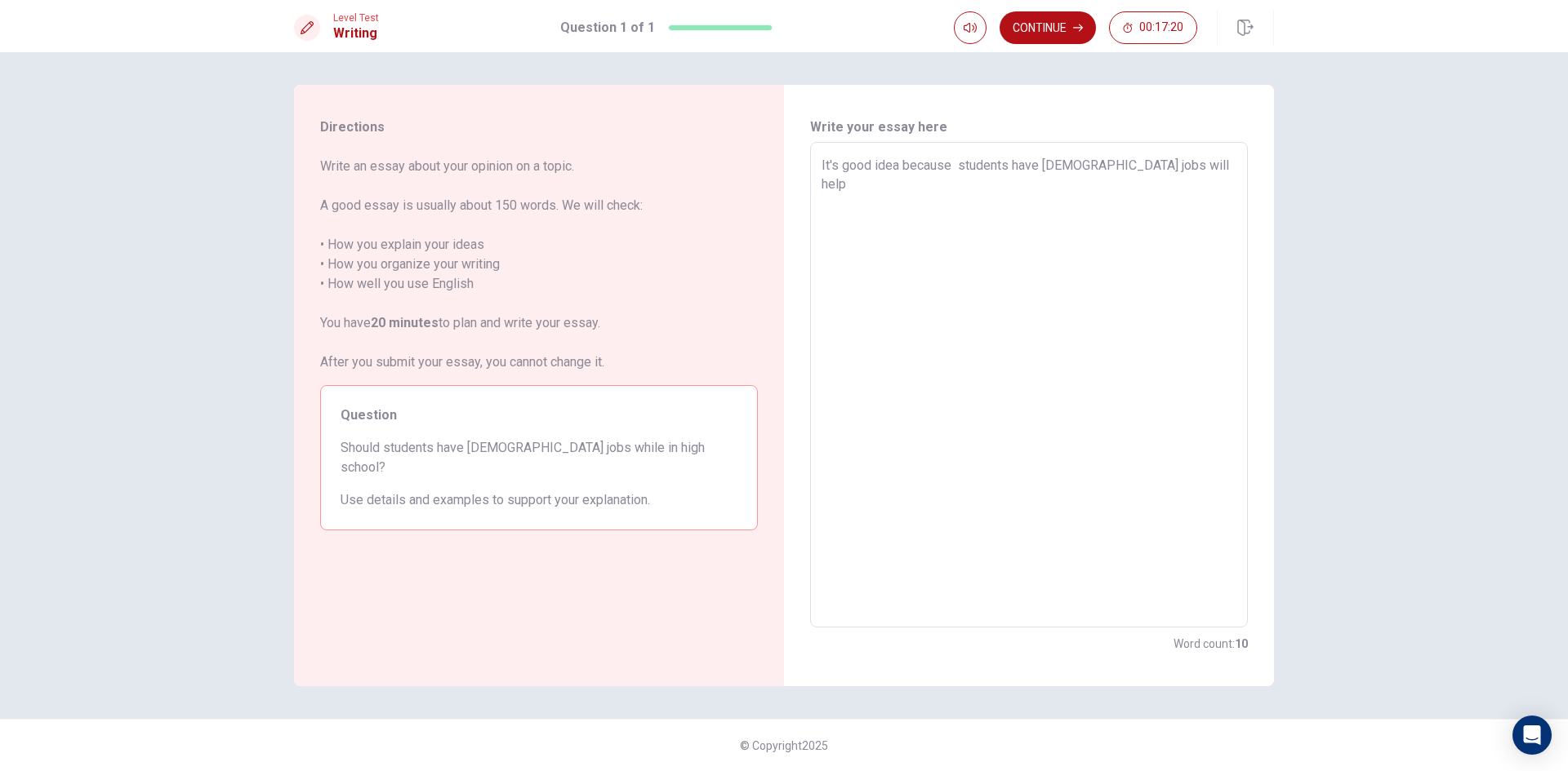
type textarea "It's good idea because students have part-time jobs will help d"
type textarea "x"
type textarea "It's good idea because students have part-time jobs will help de"
type textarea "x"
type textarea "It's good idea because students have part-time jobs will help d"
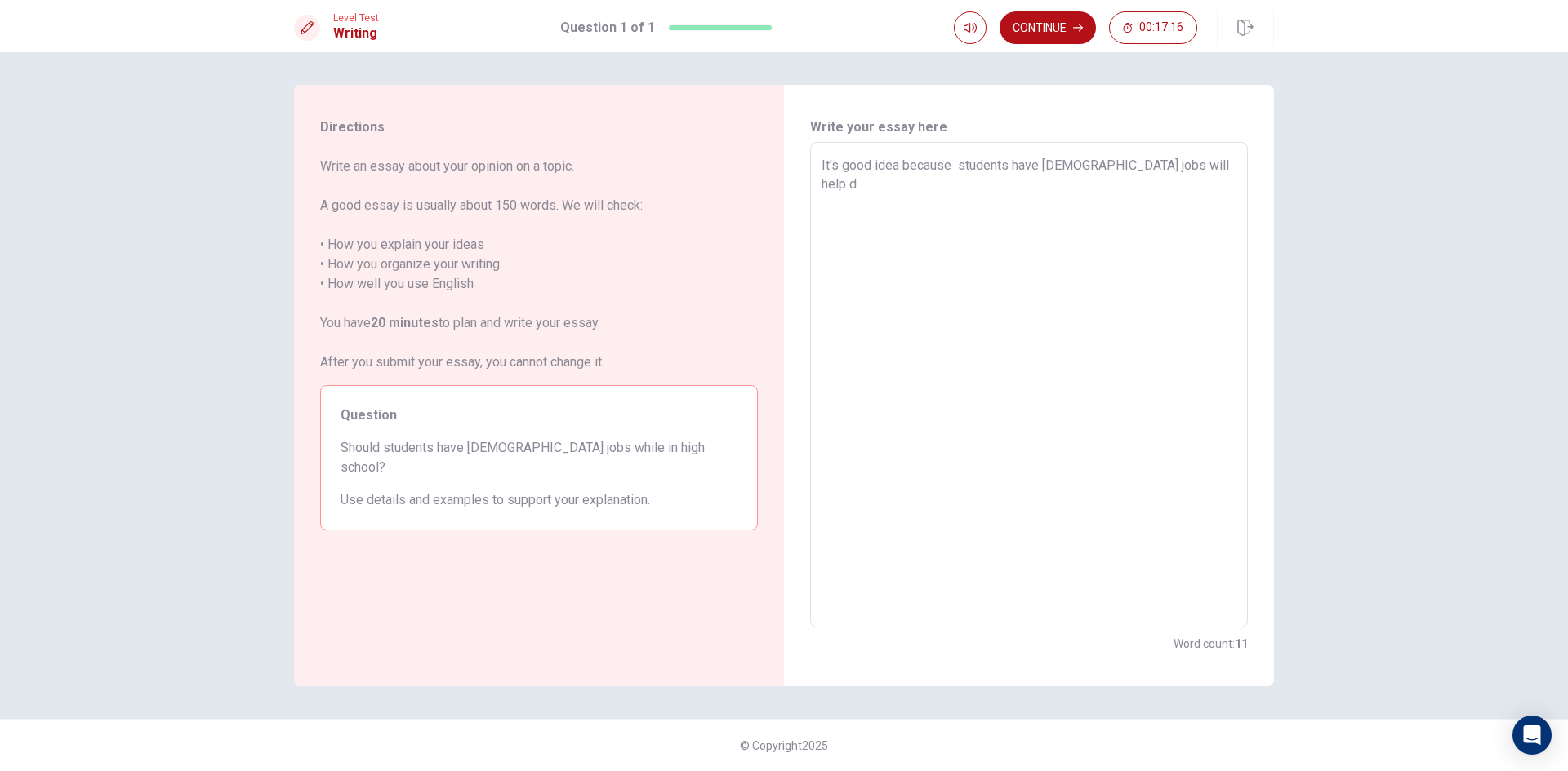
type textarea "x"
type textarea "It's good idea because students have part-time jobs will help"
type textarea "x"
type textarea "It's good idea because students have part-time jobs will help y"
type textarea "x"
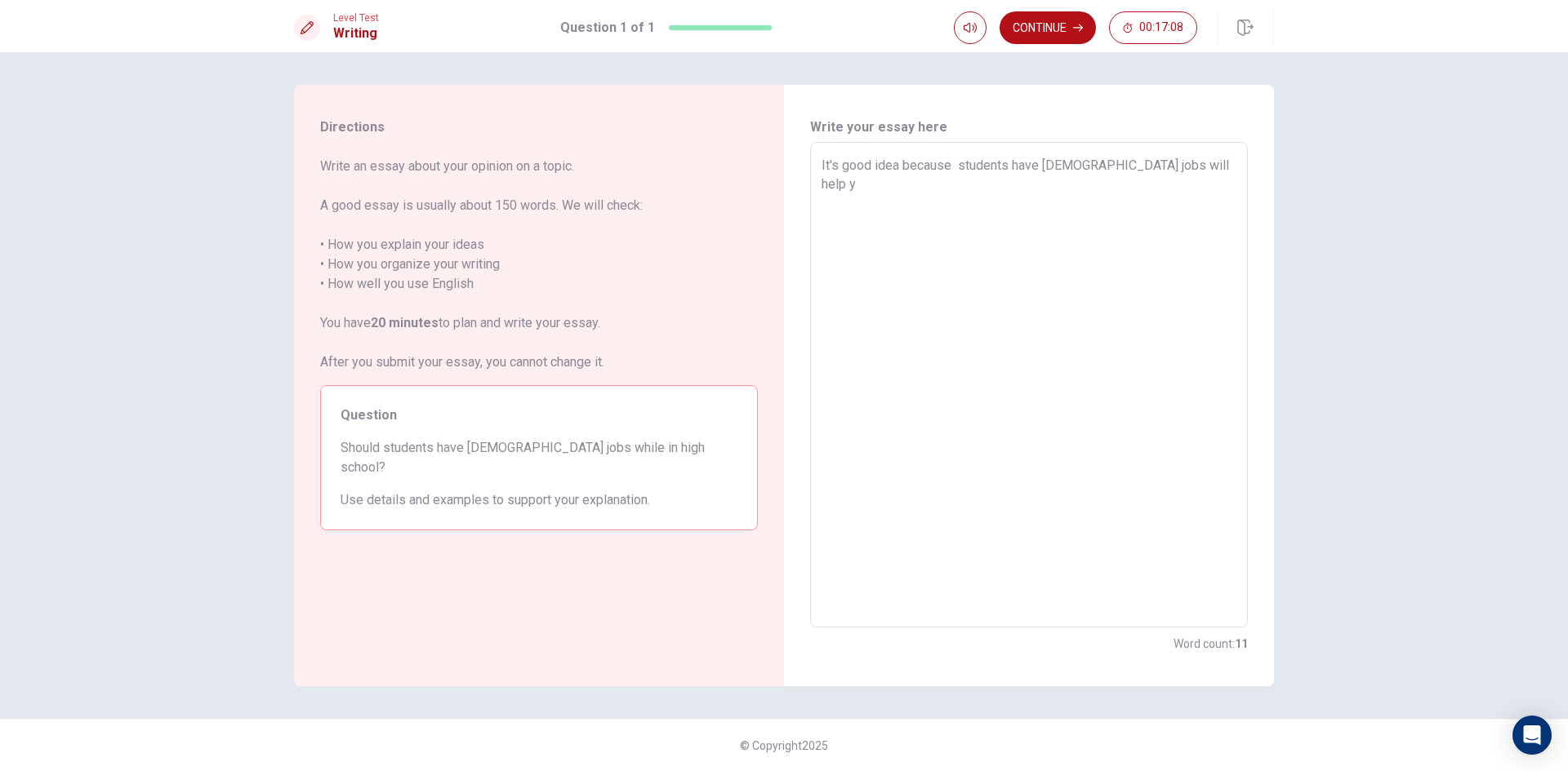
type textarea "It's good idea because students have part-time jobs will help yo"
type textarea "x"
type textarea "It's good idea because students have part-time jobs will help y"
type textarea "x"
type textarea "It's good idea because students have part-time jobs will help"
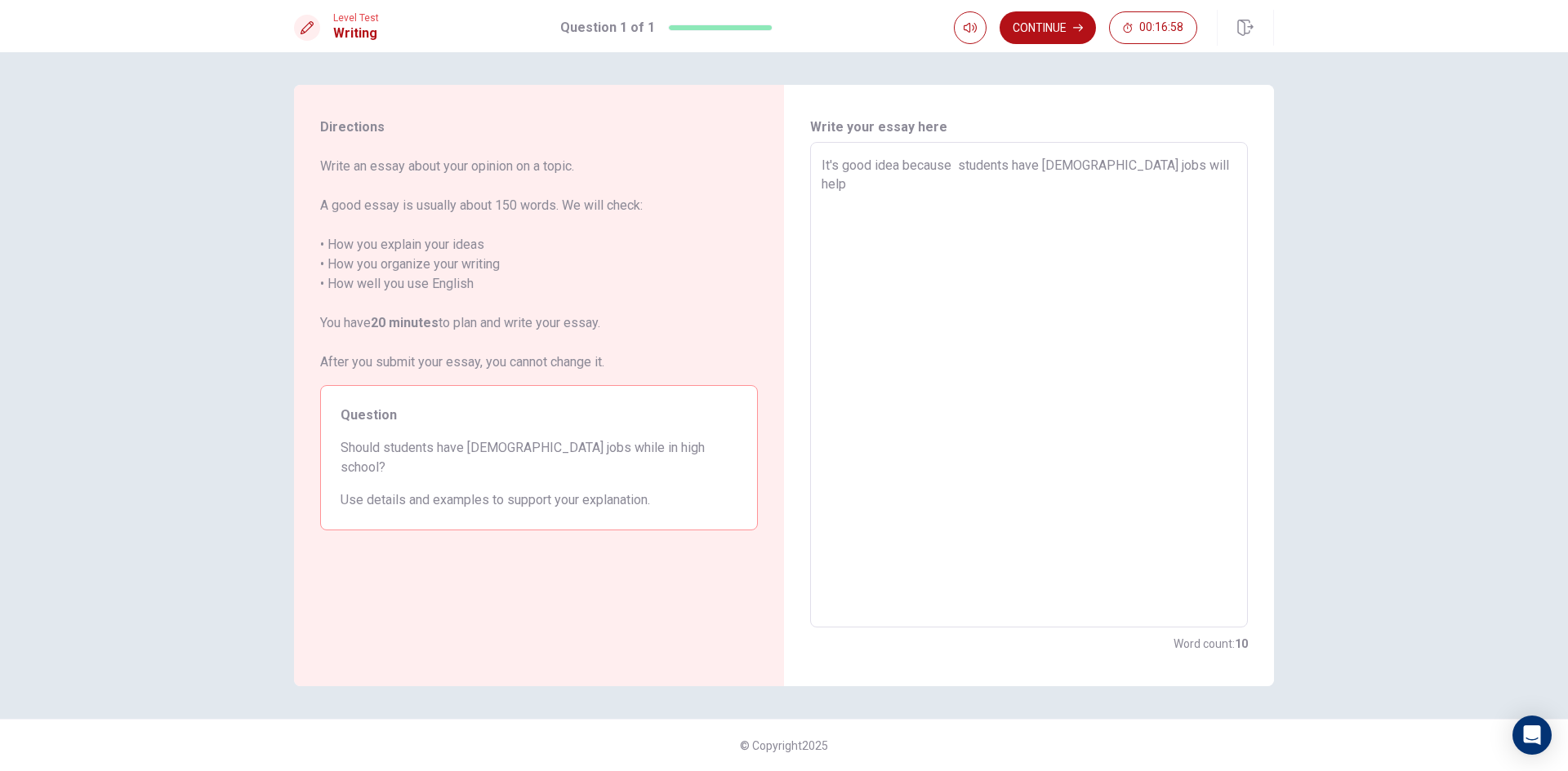
type textarea "x"
type textarea "It's good idea because students have part-time jobs will help t"
type textarea "x"
type textarea "It's good idea because students have part-time jobs will help th"
type textarea "x"
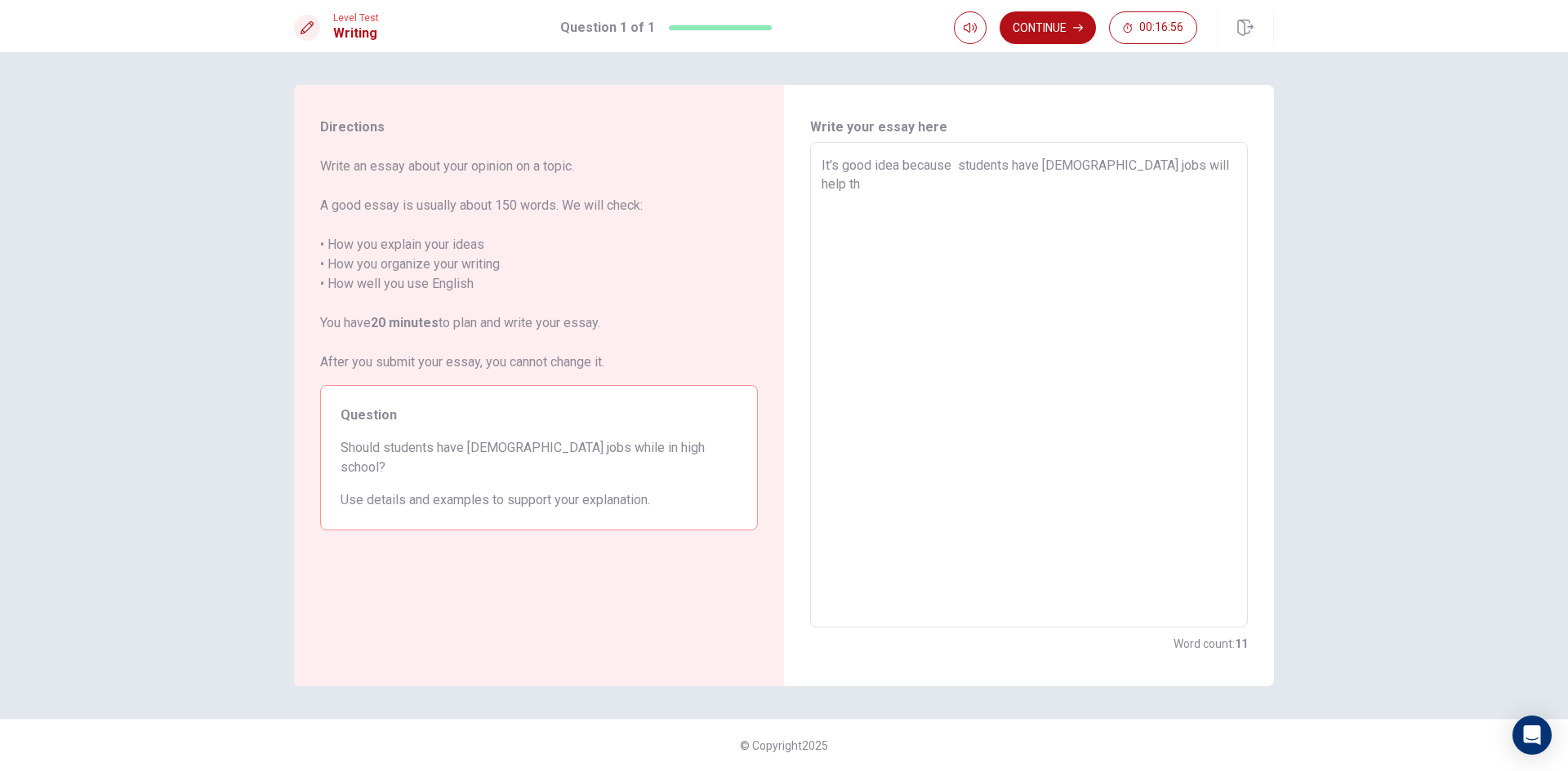
type textarea "It's good idea because students have part-time jobs will help the"
type textarea "x"
type textarea "It's good idea because students have part-time jobs will help thei"
type textarea "x"
type textarea "It's good idea because students have part-time jobs will help their"
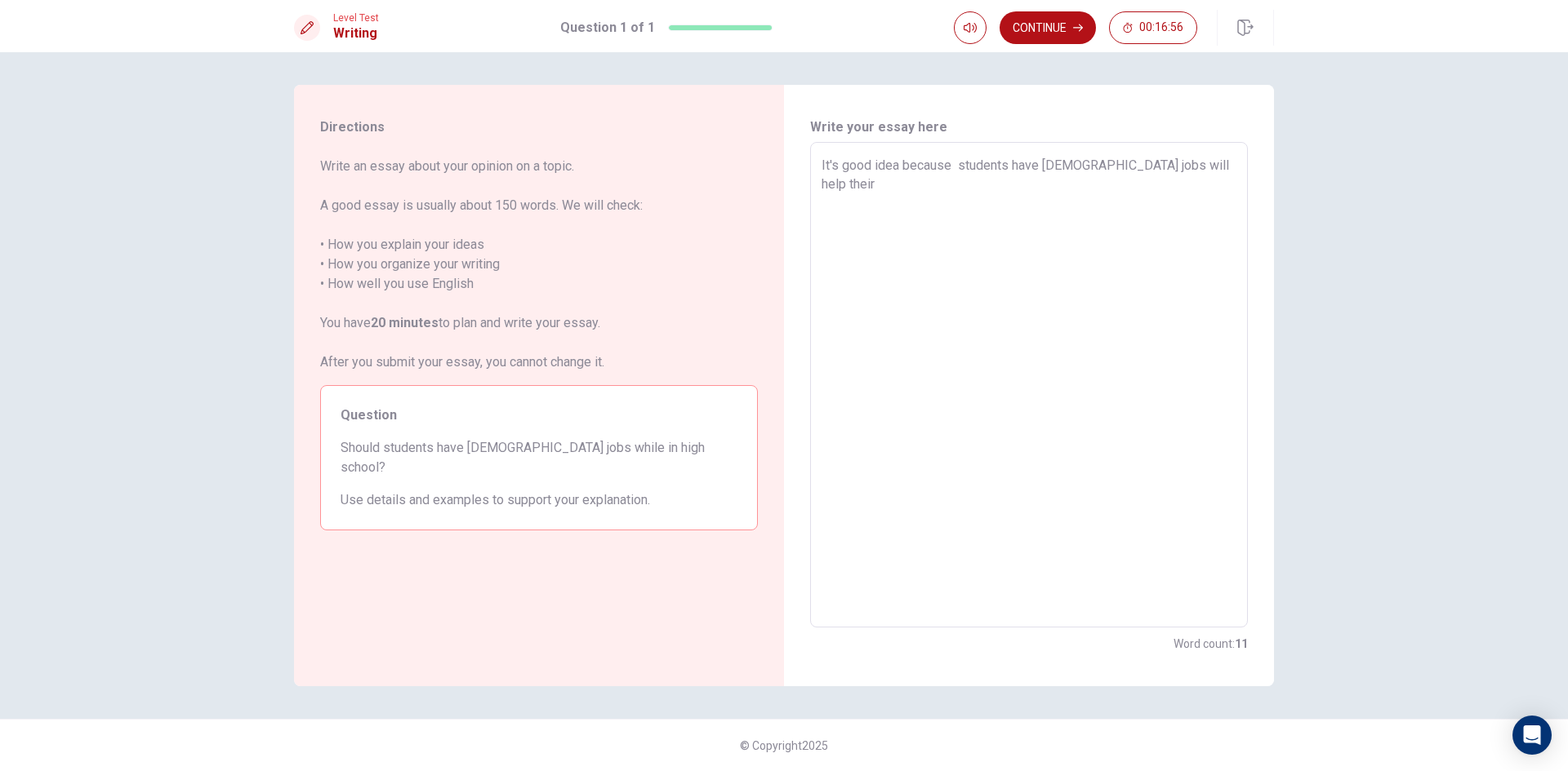
type textarea "x"
type textarea "It's good idea because students have part-time jobs will help their"
type textarea "x"
type textarea "It's good idea because students have part-time jobs will help their p"
type textarea "x"
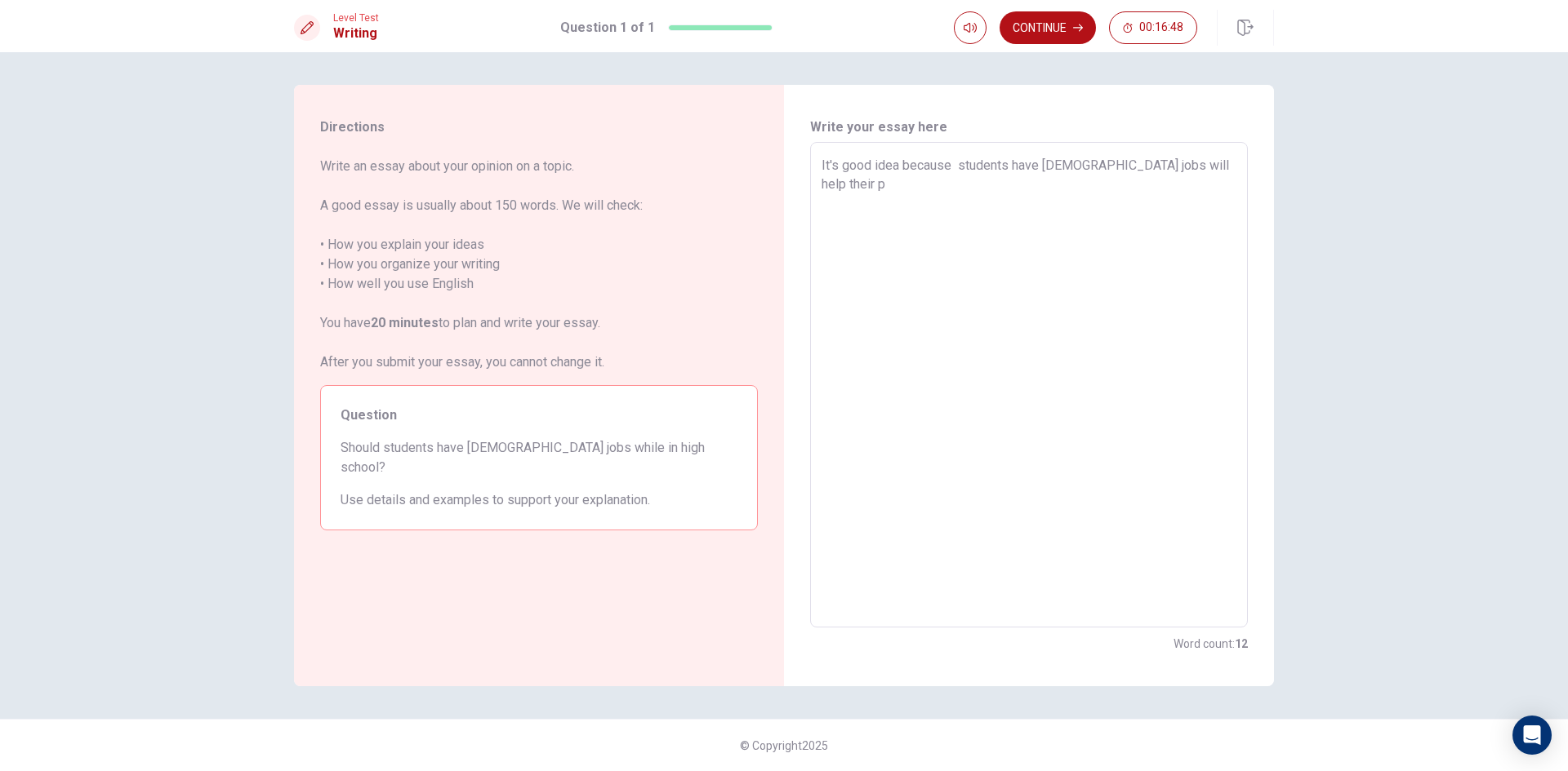
type textarea "It's good idea because students have part-time jobs will help their pe"
type textarea "x"
type textarea "It's good idea because students have part-time jobs will help their per"
type textarea "x"
click at [847, 186] on textarea "It's good idea because students have part-time jobs will help their persehet" at bounding box center [1029, 385] width 415 height 459
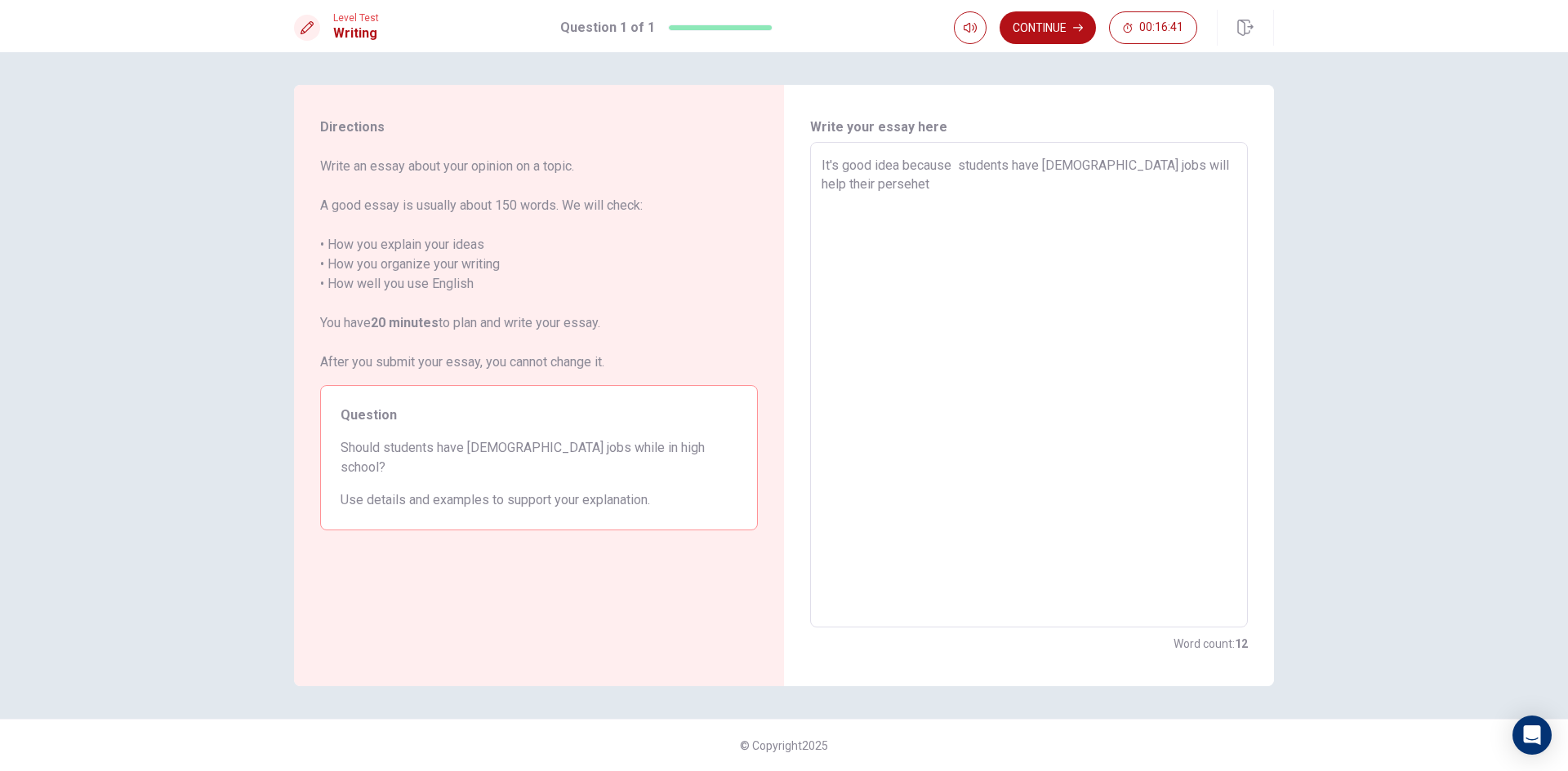
click at [858, 185] on textarea "It's good idea because students have part-time jobs will help their persehet" at bounding box center [1029, 385] width 415 height 459
drag, startPoint x: 853, startPoint y: 177, endPoint x: 863, endPoint y: 178, distance: 10.0
click at [858, 176] on textarea "It's good idea because students have part-time jobs will help their perseet" at bounding box center [1029, 385] width 415 height 459
click at [868, 181] on textarea "It's good idea because students have part-time jobs will help their perseet" at bounding box center [1029, 385] width 415 height 459
click at [861, 182] on textarea "It's good idea because students have part-time jobs will help their perseet" at bounding box center [1029, 385] width 415 height 459
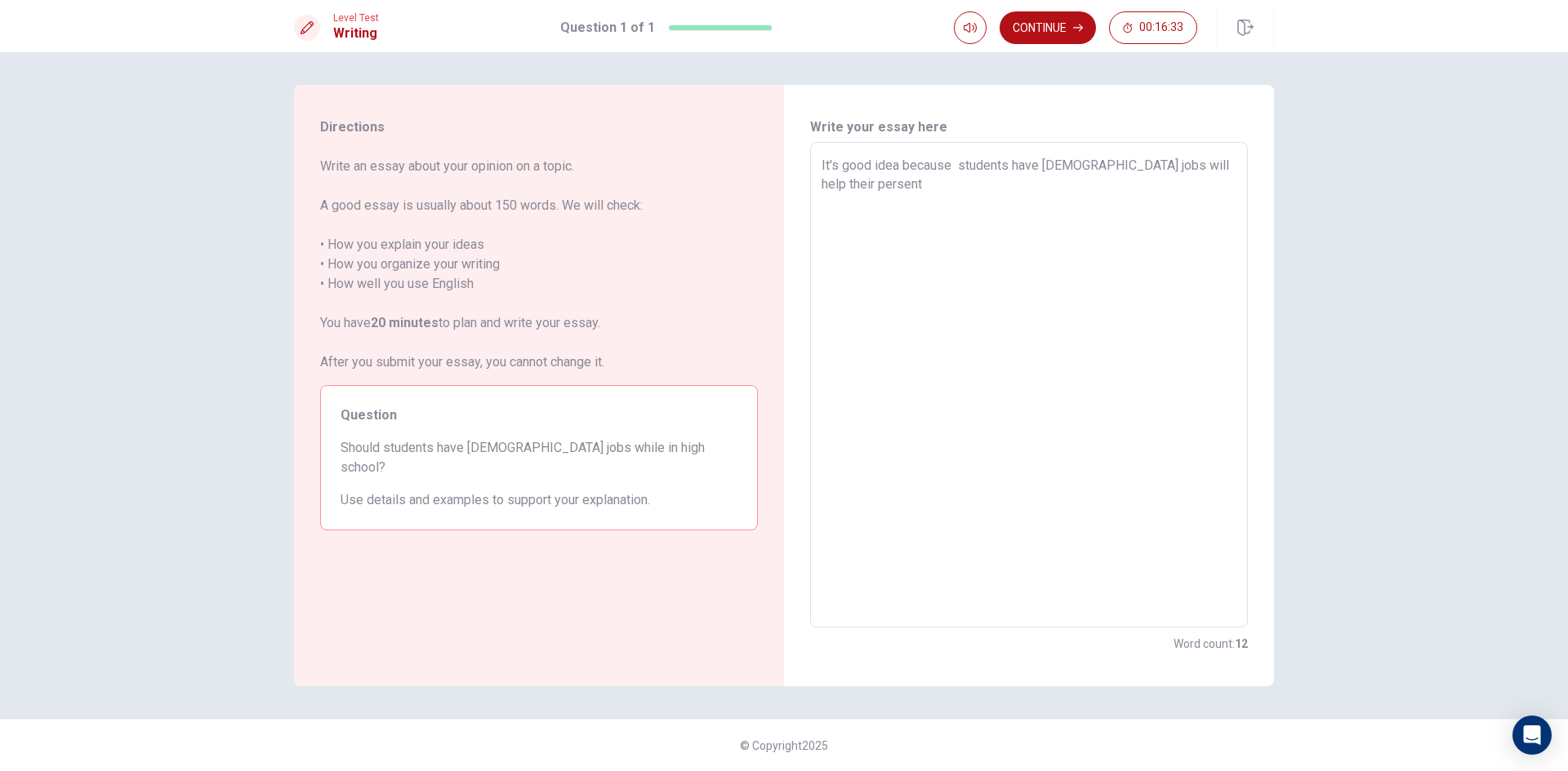
click at [848, 184] on textarea "It's good idea because students have part-time jobs will help their persent" at bounding box center [1029, 385] width 415 height 459
click at [874, 180] on textarea "It's good idea because students have part-time jobs will help their persent" at bounding box center [1029, 385] width 415 height 459
click at [878, 163] on textarea "It's good idea because students have part-time jobs will help their familly dec…" at bounding box center [1029, 385] width 415 height 459
click at [854, 159] on textarea "It's good idea because students have part-time jobs will help their familly dec…" at bounding box center [1029, 385] width 415 height 459
click at [992, 188] on textarea "It's very good idea because students have part-time jobs will help their famill…" at bounding box center [1029, 385] width 415 height 459
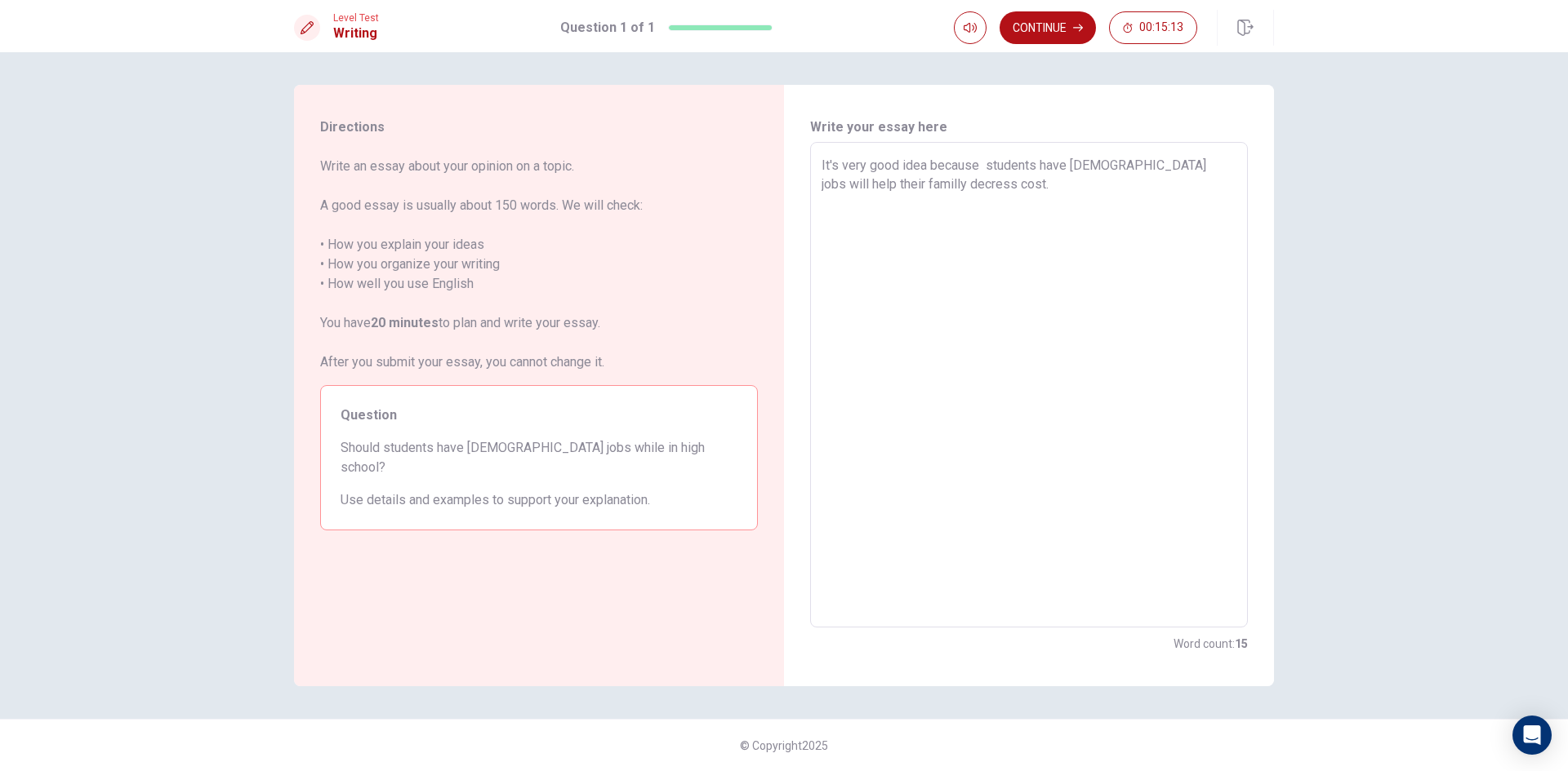
click at [1014, 172] on textarea "It's very good idea because students have part-time jobs will help their famill…" at bounding box center [1029, 385] width 415 height 459
click at [992, 170] on textarea "It's very good idea because students have part-time jobs will help their famill…" at bounding box center [1029, 385] width 415 height 459
click at [995, 161] on textarea "It's very good idea because students have part-time jobs will help their famill…" at bounding box center [1029, 385] width 415 height 459
click at [999, 187] on textarea "It's very good idea because students have part-time jobs will help their famill…" at bounding box center [1029, 385] width 415 height 459
click at [895, 182] on textarea "It's very good idea because students have part-time jobs will help their famill…" at bounding box center [1029, 385] width 415 height 459
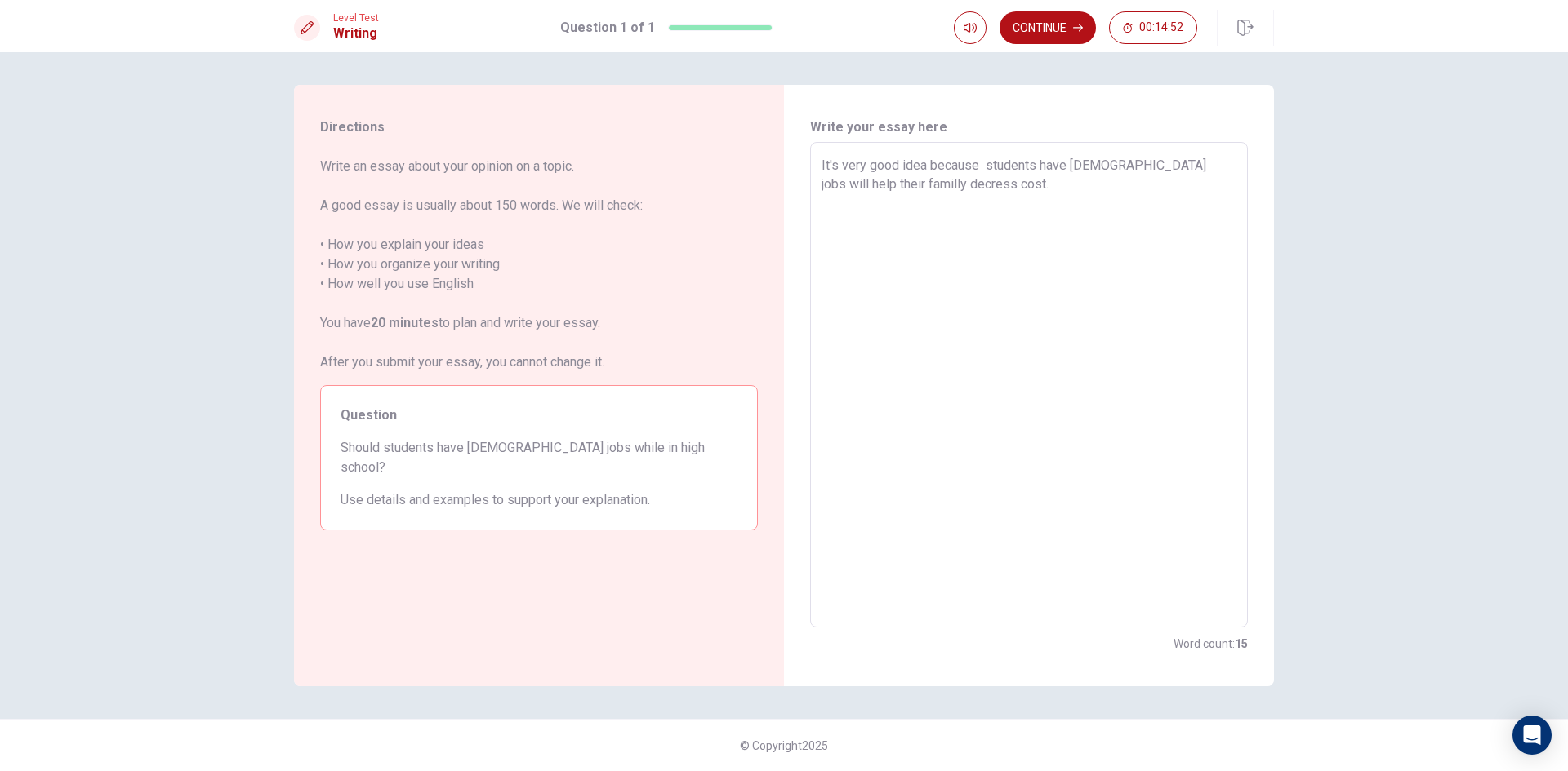
click at [1212, 167] on textarea "It's very good idea because students have part-time jobs will help their famill…" at bounding box center [1029, 385] width 415 height 459
click at [1214, 178] on textarea "It's very good idea because students have part-time jobs will help their famill…" at bounding box center [1029, 385] width 415 height 459
click at [1207, 163] on textarea "It's very good idea because students have part-time jobs will help their famill…" at bounding box center [1029, 385] width 415 height 459
click at [935, 183] on textarea "It's very good idea because students have part-time jobs will help their famill…" at bounding box center [1029, 385] width 415 height 459
click at [944, 184] on textarea "It's very good idea because students have part-time jobs will help their famill…" at bounding box center [1029, 385] width 415 height 459
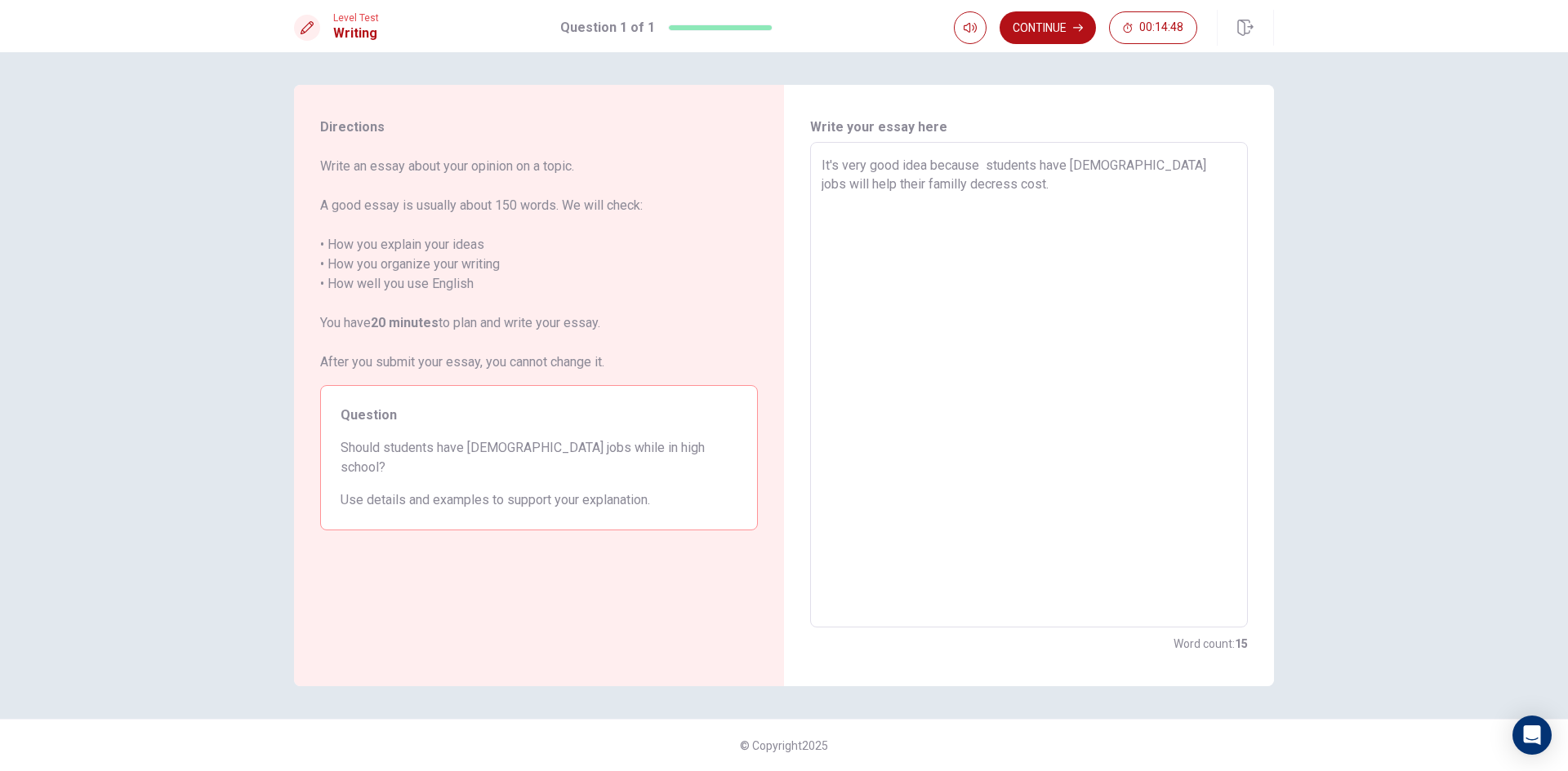
click at [969, 187] on textarea "It's very good idea because students have part-time jobs will help their famill…" at bounding box center [1029, 385] width 415 height 459
click at [976, 185] on textarea "It's very good idea because students have part-time jobs will help their famill…" at bounding box center [1029, 385] width 415 height 459
click at [939, 181] on textarea "It's very good idea because students have part-time jobs will help their famill…" at bounding box center [1029, 385] width 415 height 459
click at [920, 182] on textarea "It's very good idea because students have part-time jobs will help their famill…" at bounding box center [1029, 385] width 415 height 459
click at [984, 183] on textarea "It's very good idea because students have part-time jobs will help their famill…" at bounding box center [1029, 385] width 415 height 459
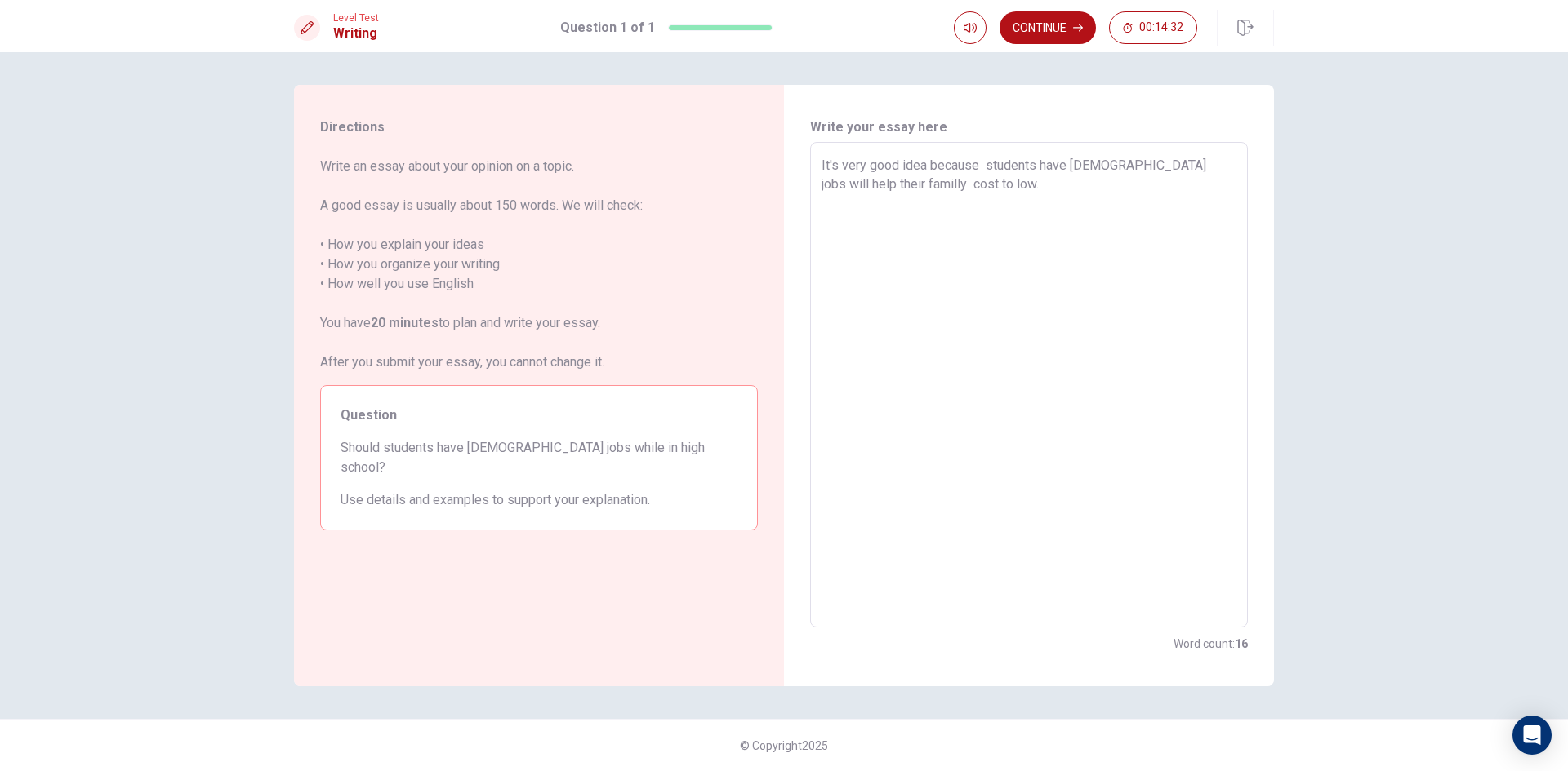
click at [995, 180] on textarea "It's very good idea because students have part-time jobs will help their famill…" at bounding box center [1029, 385] width 415 height 459
click at [941, 177] on textarea "It's very good idea because students have part-time jobs will help their famill…" at bounding box center [1029, 385] width 415 height 459
click at [946, 186] on textarea "It's very good idea because students have part-time jobs will help their famill…" at bounding box center [1029, 385] width 415 height 459
click at [956, 187] on textarea "It's very good idea because students have part-time jobs will help their famill…" at bounding box center [1029, 385] width 415 height 459
click at [921, 184] on textarea "It's very good idea because students have part-time jobs will help their famill…" at bounding box center [1029, 385] width 415 height 459
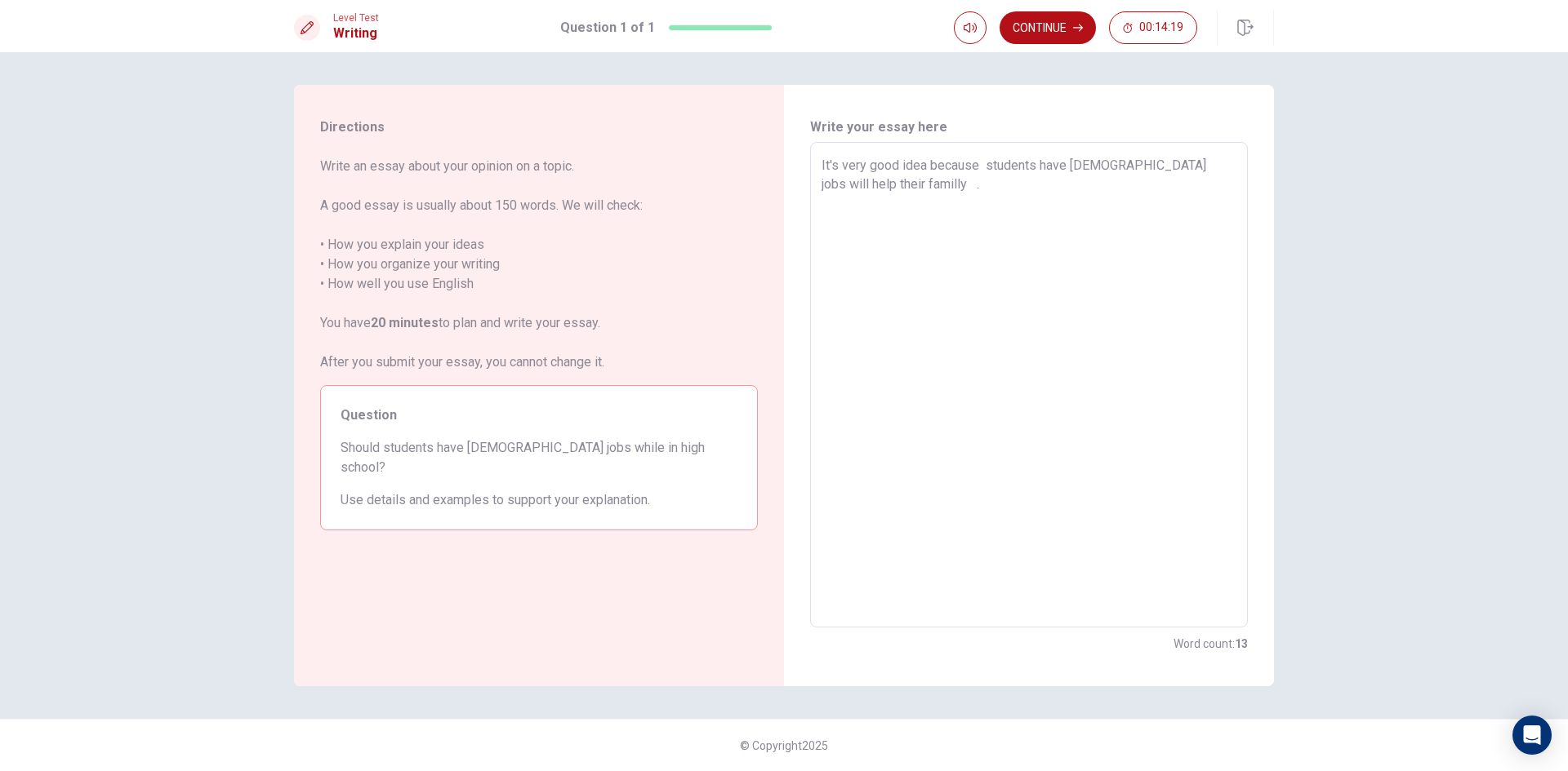
click at [900, 183] on textarea "It's very good idea because students have part-time jobs will help their famill…" at bounding box center [1029, 385] width 415 height 459
click at [1002, 181] on textarea "It's very good idea because students have part-time jobs will help their famill…" at bounding box center [1029, 385] width 415 height 459
click at [974, 184] on textarea "It's very good idea because students have part-time jobs will help their famill…" at bounding box center [1029, 385] width 415 height 459
click at [975, 183] on textarea "It's very good idea because students have part-time jobs will help their famill…" at bounding box center [1029, 385] width 415 height 459
click at [976, 183] on textarea "It's very good idea because students have part-time jobs will help their famill…" at bounding box center [1029, 385] width 415 height 459
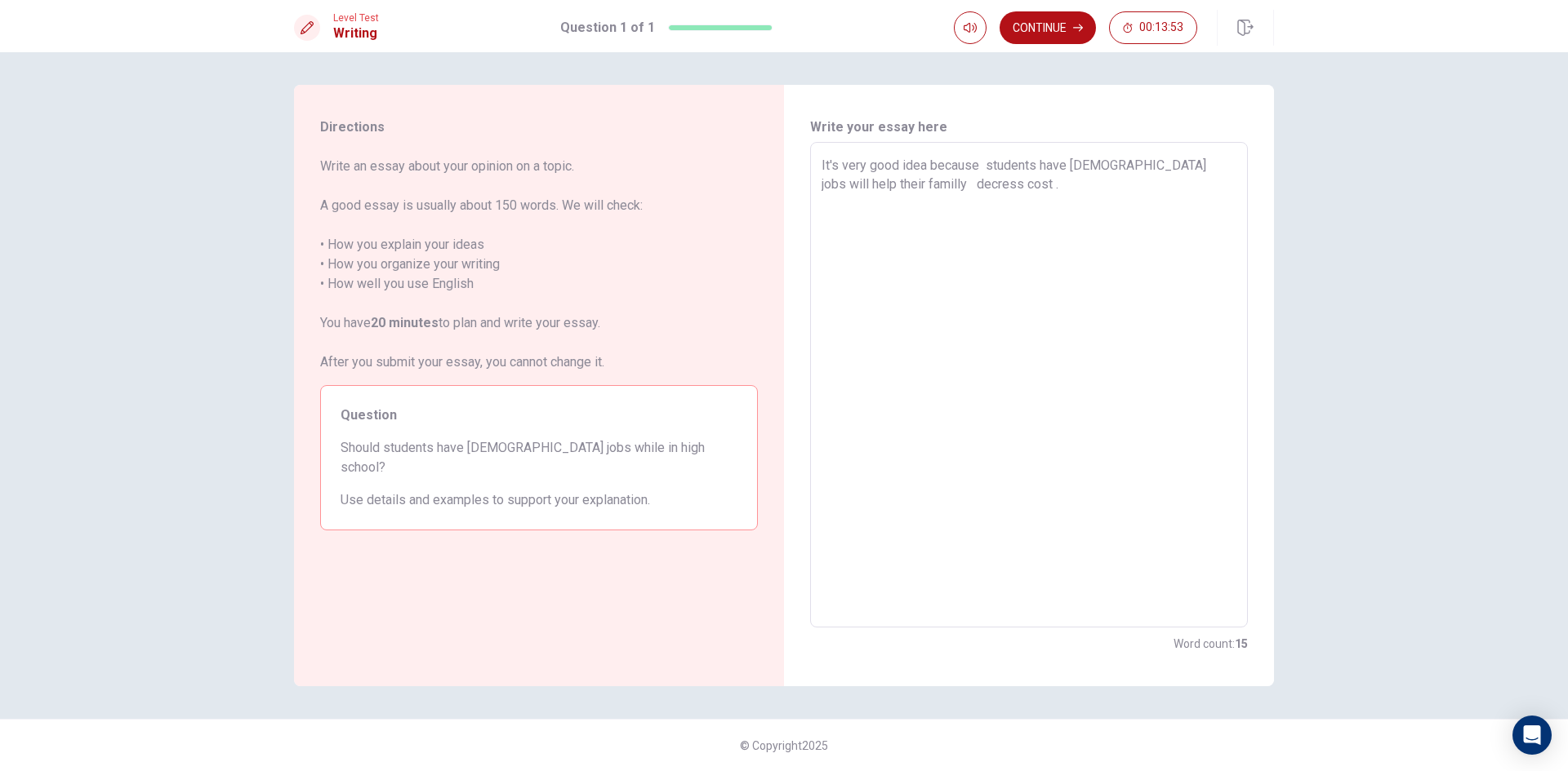
click at [977, 182] on textarea "It's very good idea because students have part-time jobs will help their famill…" at bounding box center [1029, 385] width 415 height 459
click at [872, 179] on textarea "It's very good idea because students have part-time jobs will help their famill…" at bounding box center [1029, 385] width 415 height 459
click at [877, 182] on textarea "It's very good idea because students have part-time jobs will help their famill…" at bounding box center [1029, 385] width 415 height 459
click at [881, 182] on textarea "It's very good idea because students have part-time jobs will help their famill…" at bounding box center [1029, 385] width 415 height 459
click at [888, 180] on textarea "It's very good idea because students have part-time jobs will help their famill…" at bounding box center [1029, 385] width 415 height 459
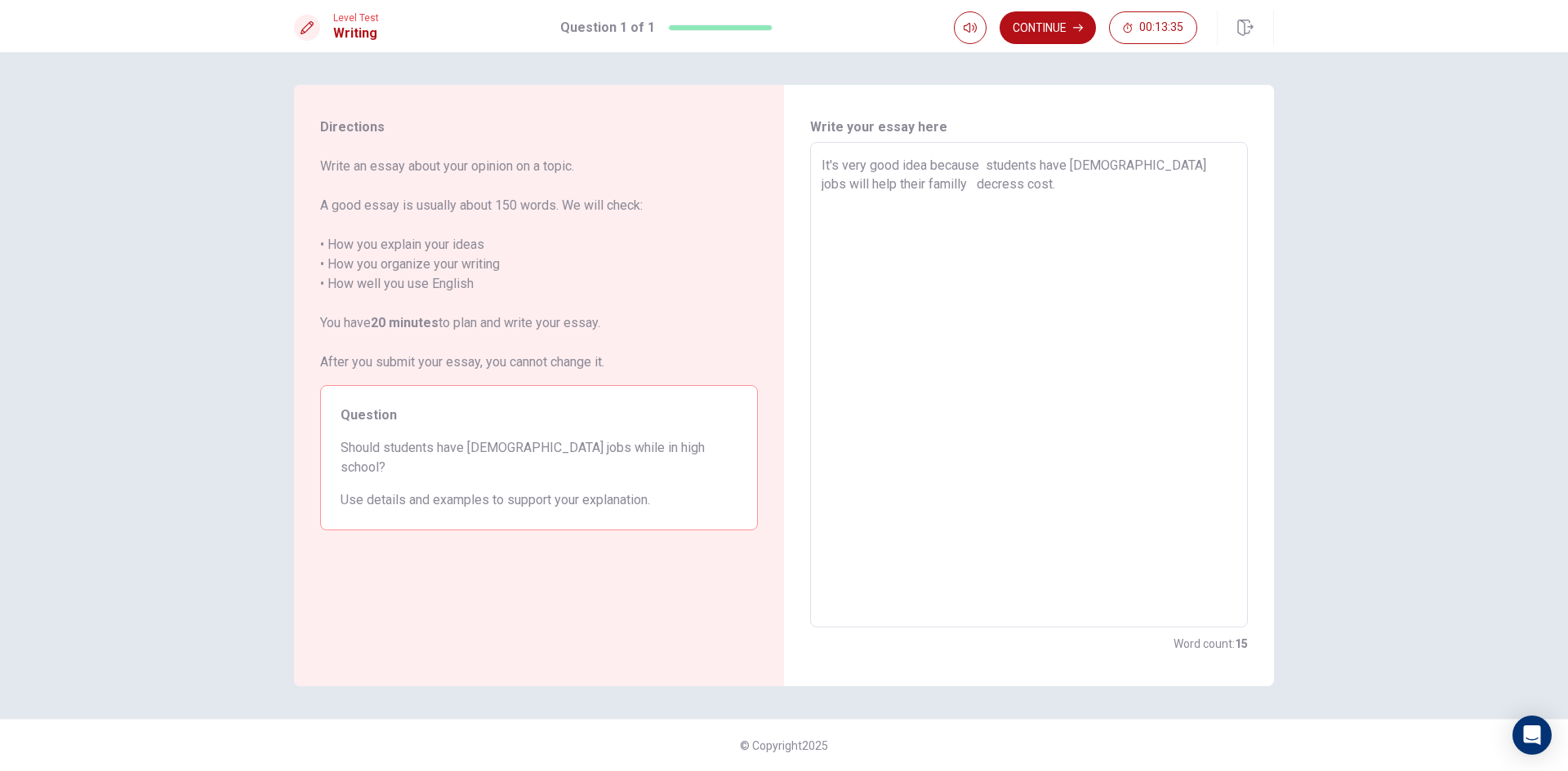
click at [900, 178] on textarea "It's very good idea because students have part-time jobs will help their famill…" at bounding box center [1029, 385] width 415 height 459
click at [848, 183] on textarea "It's very good idea because students have part-time jobs will help their famill…" at bounding box center [1029, 385] width 415 height 459
click at [1009, 182] on textarea "It's very good idea because students have part-time jobs will help their famill…" at bounding box center [1029, 385] width 415 height 459
click at [990, 178] on textarea "It's very good idea because students have part-time jobs will help their famill…" at bounding box center [1029, 385] width 415 height 459
click at [995, 186] on textarea "It's very good idea because students have part-time jobs will help their famill…" at bounding box center [1029, 385] width 415 height 459
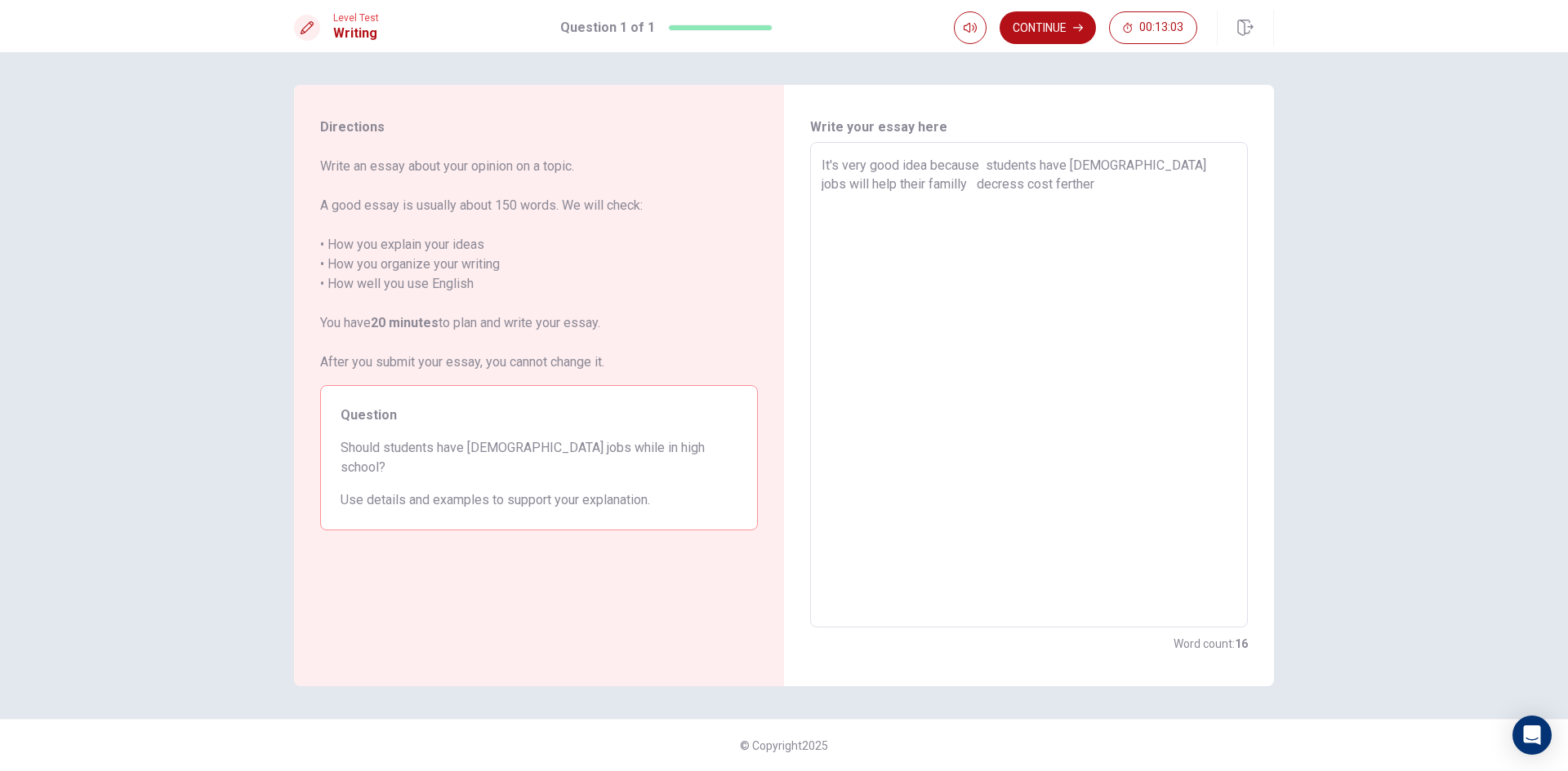
click at [991, 182] on textarea "It's very good idea because students have part-time jobs will help their famill…" at bounding box center [1029, 385] width 415 height 459
click at [1009, 190] on textarea "It's very good idea because students have part-time jobs will help their famill…" at bounding box center [1029, 385] width 415 height 459
click at [989, 182] on textarea "It's very good idea because students have part-time jobs will help their famill…" at bounding box center [1029, 385] width 415 height 459
click at [992, 183] on textarea "It's very good idea because students have part-time jobs will help their famill…" at bounding box center [1029, 385] width 415 height 459
drag, startPoint x: 985, startPoint y: 182, endPoint x: 998, endPoint y: 182, distance: 13.0
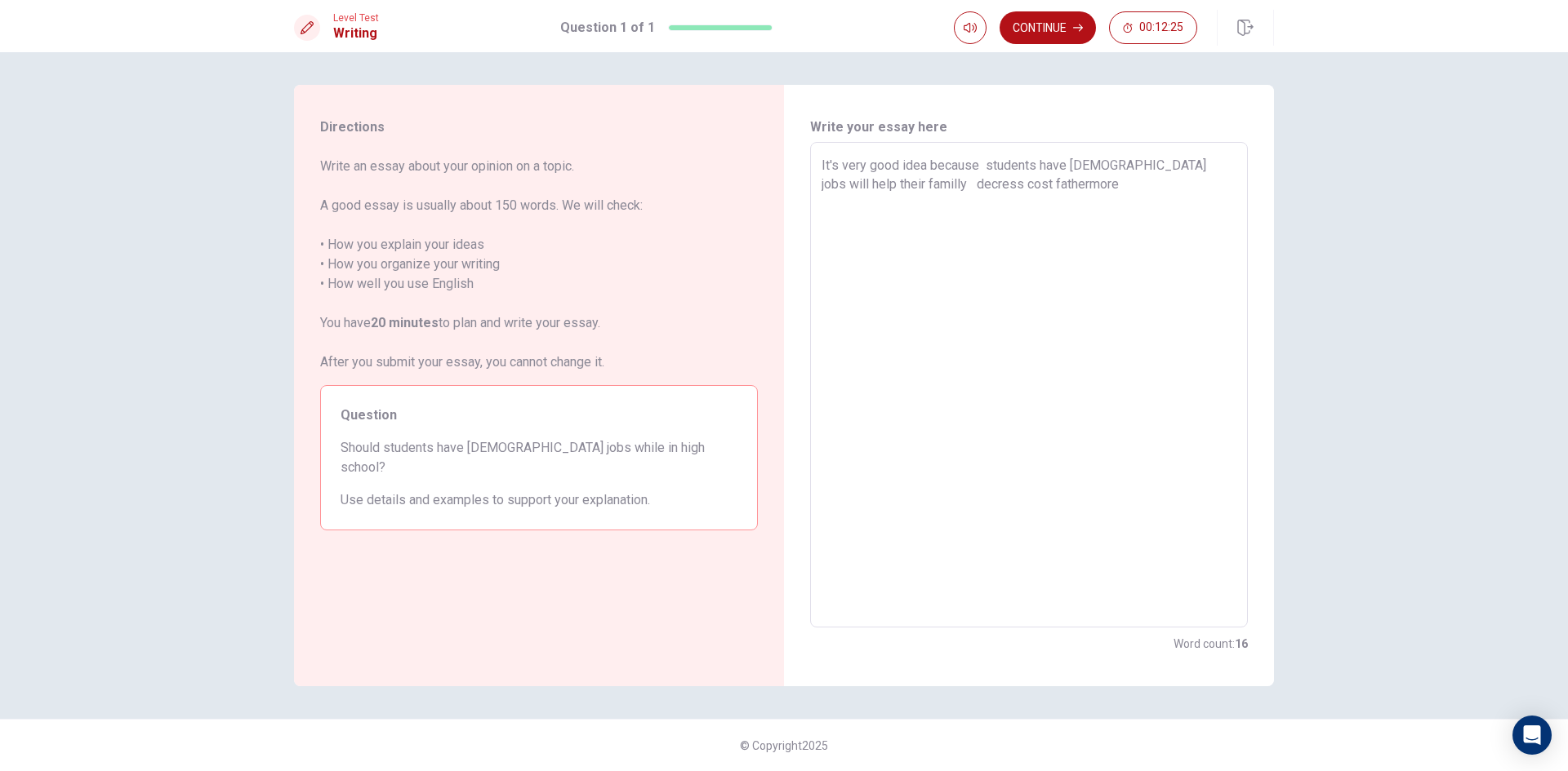
click at [986, 182] on textarea "It's very good idea because students have part-time jobs will help their famill…" at bounding box center [1029, 385] width 415 height 459
click at [1000, 182] on textarea "It's very good idea because students have part-time jobs will help their famill…" at bounding box center [1029, 385] width 415 height 459
click at [985, 181] on textarea "It's very good idea because students have part-time jobs will help their famill…" at bounding box center [1029, 385] width 415 height 459
click at [998, 185] on textarea "It's very good idea because students have part-time jobs will help their famill…" at bounding box center [1029, 385] width 415 height 459
click at [1015, 189] on textarea "It's very good idea because students have part-time jobs will help their famill…" at bounding box center [1029, 385] width 415 height 459
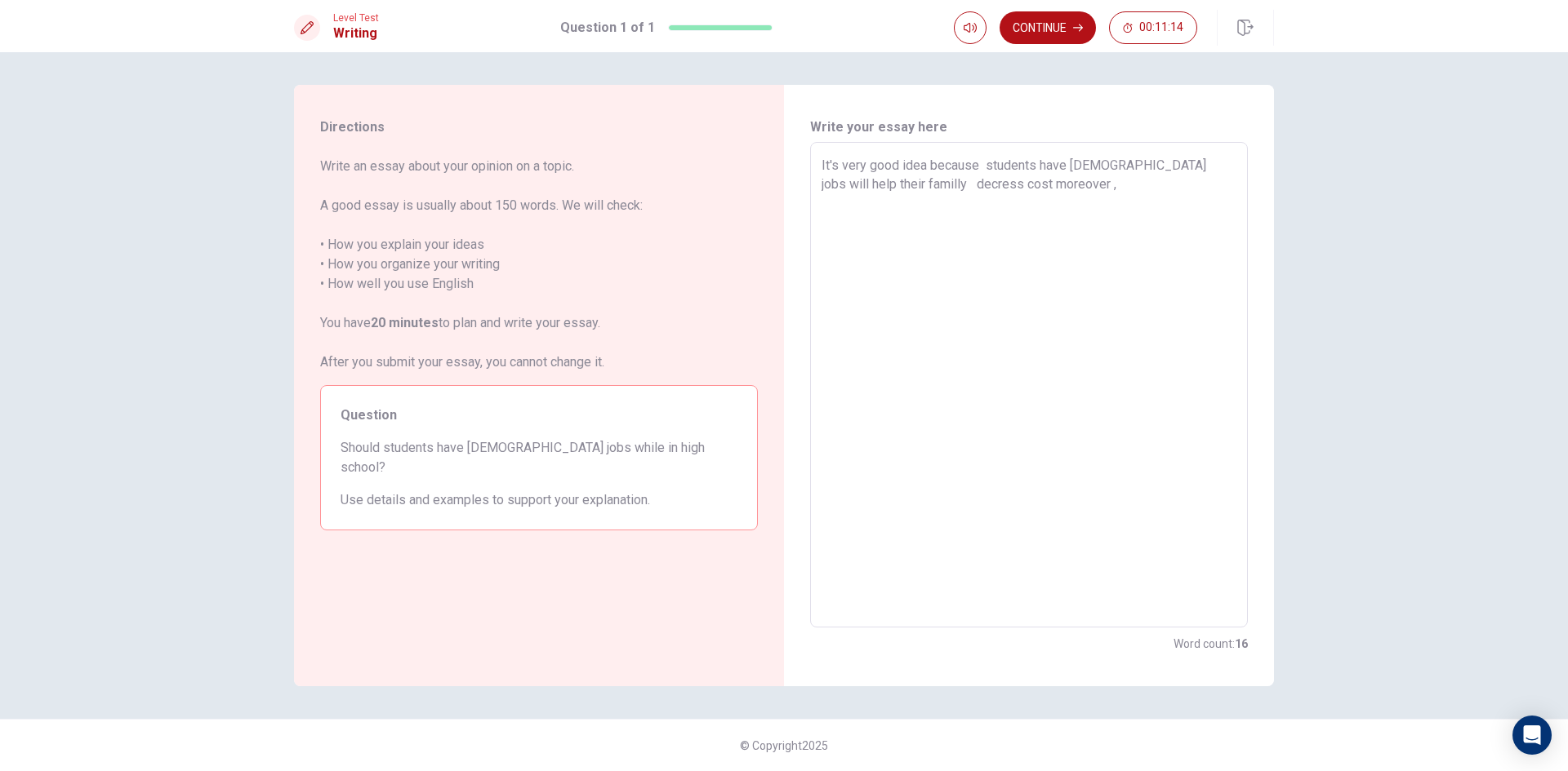
click at [1048, 165] on textarea "It's very good idea because students have part-time jobs will help their famill…" at bounding box center [1029, 385] width 415 height 459
click at [1039, 164] on textarea "It's very good idea because students have part-time jobs will help their famill…" at bounding box center [1029, 385] width 415 height 459
click at [1042, 164] on textarea "It's very good idea because students have part-time jobs will help their famill…" at bounding box center [1029, 385] width 415 height 459
click at [1046, 161] on textarea "It's very good idea because students have part-time jobs will help their famill…" at bounding box center [1029, 385] width 415 height 459
click at [1042, 163] on textarea "It's very good idea because students have part-time jobs will help their famill…" at bounding box center [1029, 385] width 415 height 459
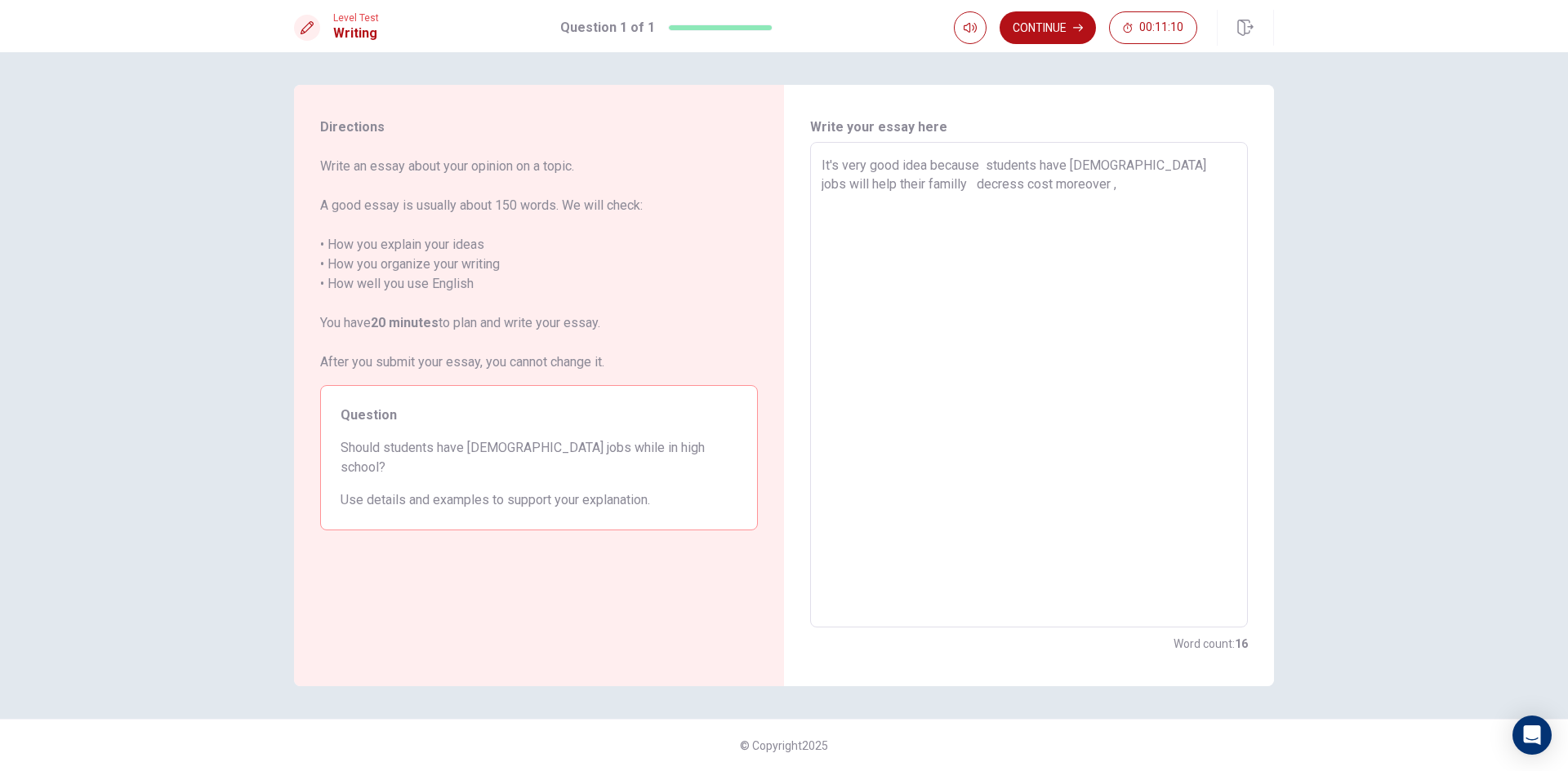
drag, startPoint x: 1043, startPoint y: 164, endPoint x: 995, endPoint y: 160, distance: 48.2
click at [995, 160] on textarea "It's very good idea because students have part-time jobs will help their famill…" at bounding box center [1029, 385] width 415 height 459
click at [1047, 187] on textarea "It's very good idea because students have part-time jobs will help their famill…" at bounding box center [1029, 385] width 415 height 459
paste textarea
drag, startPoint x: 1043, startPoint y: 163, endPoint x: 993, endPoint y: 160, distance: 50.1
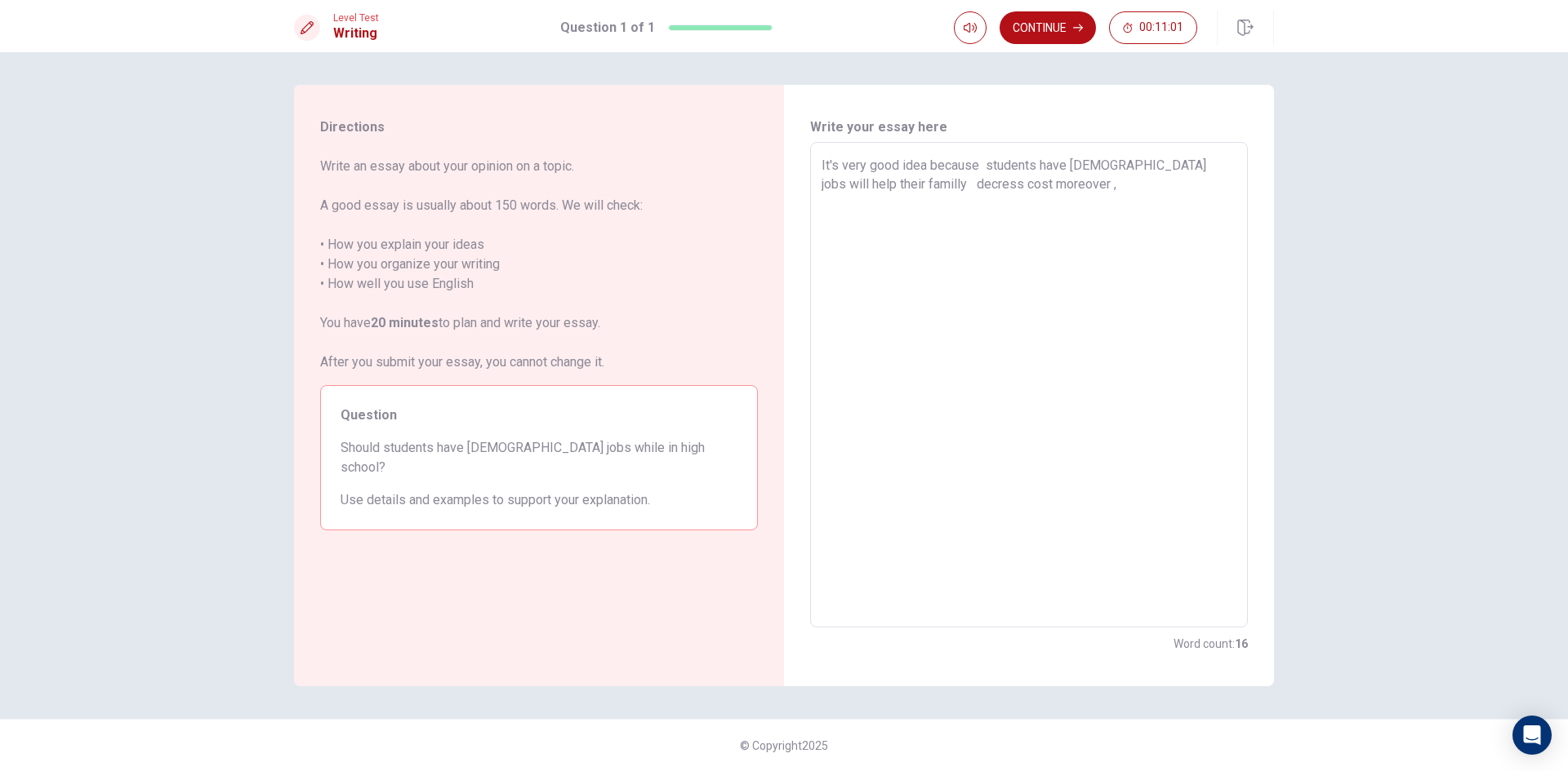
click at [993, 160] on textarea "It's very good idea because students have part-time jobs will help their famill…" at bounding box center [1029, 385] width 415 height 459
click at [1042, 186] on textarea "It's very good idea because students have part-time jobs will help their famill…" at bounding box center [1029, 385] width 415 height 459
paste textarea "s"
click at [1183, 182] on textarea "It's very good idea because students have part-time jobs will help their famill…" at bounding box center [1029, 385] width 415 height 459
click at [1213, 180] on textarea "It's very good idea because students have part-time jobs will help their famill…" at bounding box center [1029, 385] width 415 height 459
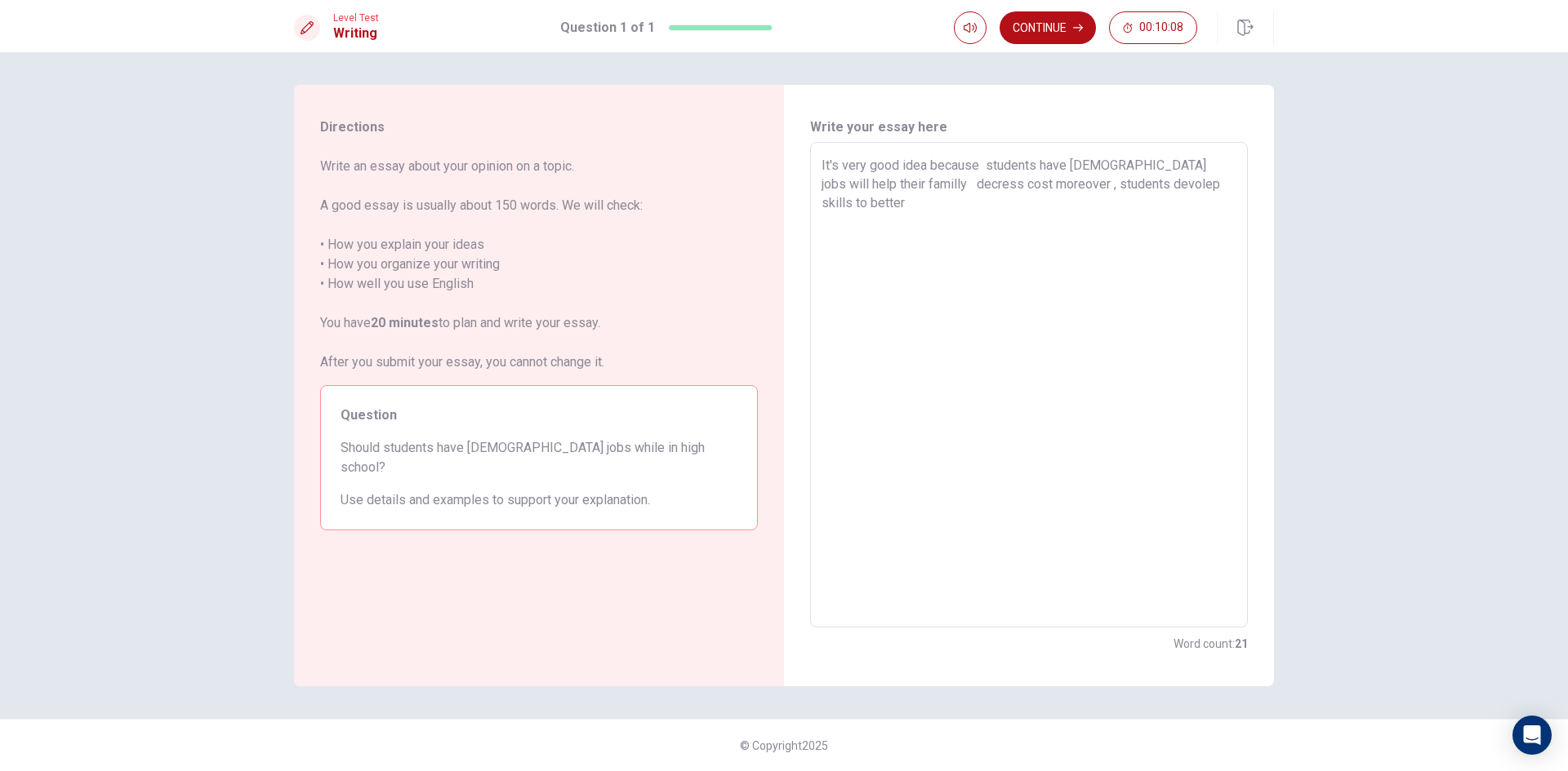
click at [1228, 172] on textarea "It's very good idea because students have part-time jobs will help their famill…" at bounding box center [1029, 385] width 415 height 459
click at [1228, 181] on textarea "It's very good idea because students have part-time jobs will help their famill…" at bounding box center [1029, 385] width 415 height 459
click at [817, 196] on div "It's very good idea because students have part-time jobs will help their famill…" at bounding box center [1029, 384] width 438 height 485
click at [818, 198] on div "It's very good idea because students have part-time jobs will help their famill…" at bounding box center [1029, 384] width 438 height 485
click at [825, 195] on textarea "It's very good idea because students have part-time jobs will help their famill…" at bounding box center [1029, 385] width 415 height 459
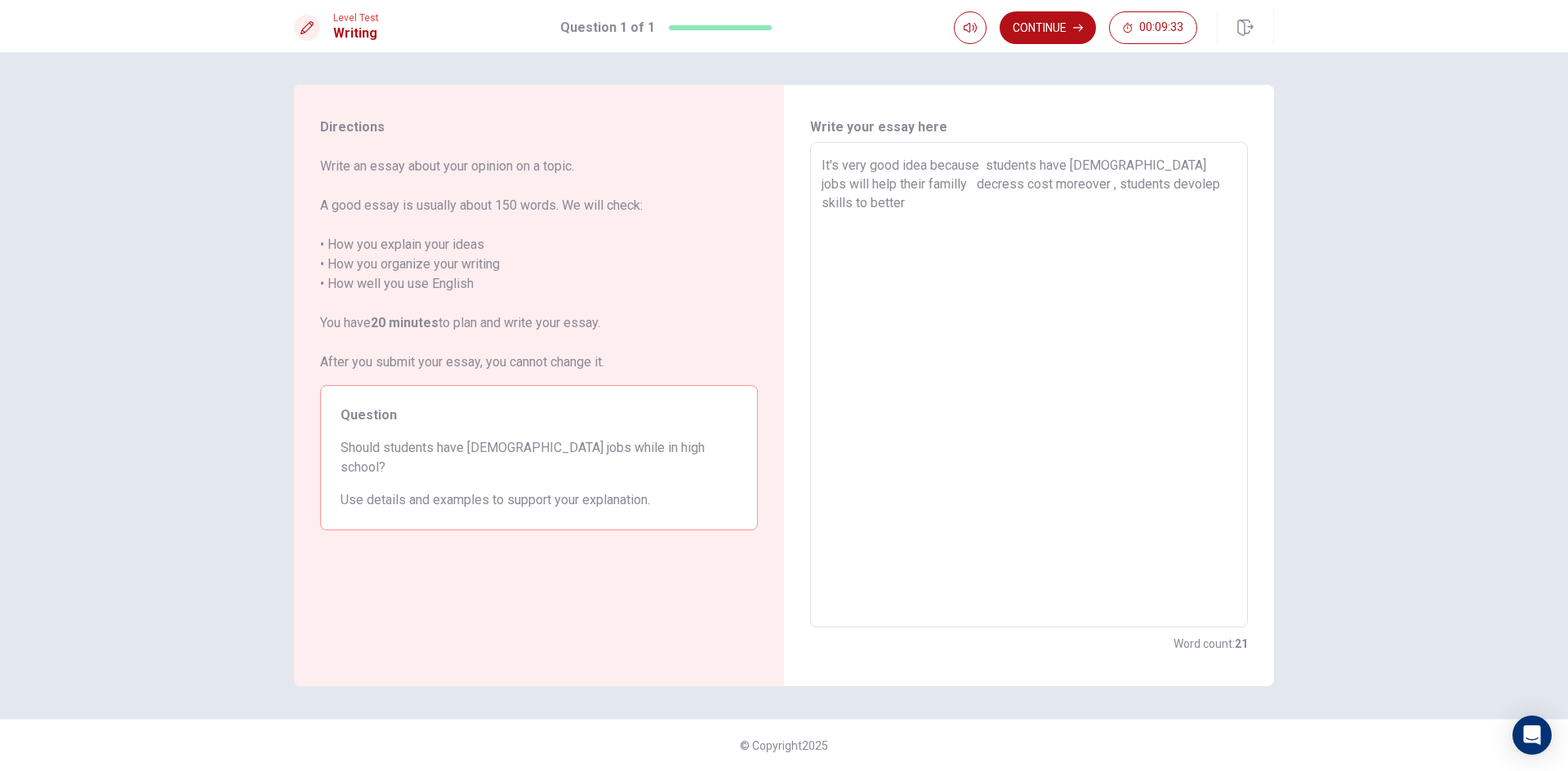
click at [1228, 180] on textarea "It's very good idea because students have part-time jobs will help their famill…" at bounding box center [1029, 385] width 415 height 459
click at [1226, 180] on textarea "It's very good idea because students have part-time jobs will help their famill…" at bounding box center [1029, 385] width 415 height 459
click at [1232, 180] on textarea "It's very good idea because students have part-time jobs will help their famill…" at bounding box center [1029, 385] width 415 height 459
click at [949, 202] on textarea "It's very good idea because students have part-time jobs will help their famill…" at bounding box center [1029, 385] width 415 height 459
click at [952, 202] on textarea "It's very good idea because students have part-time jobs will help their famill…" at bounding box center [1029, 385] width 415 height 459
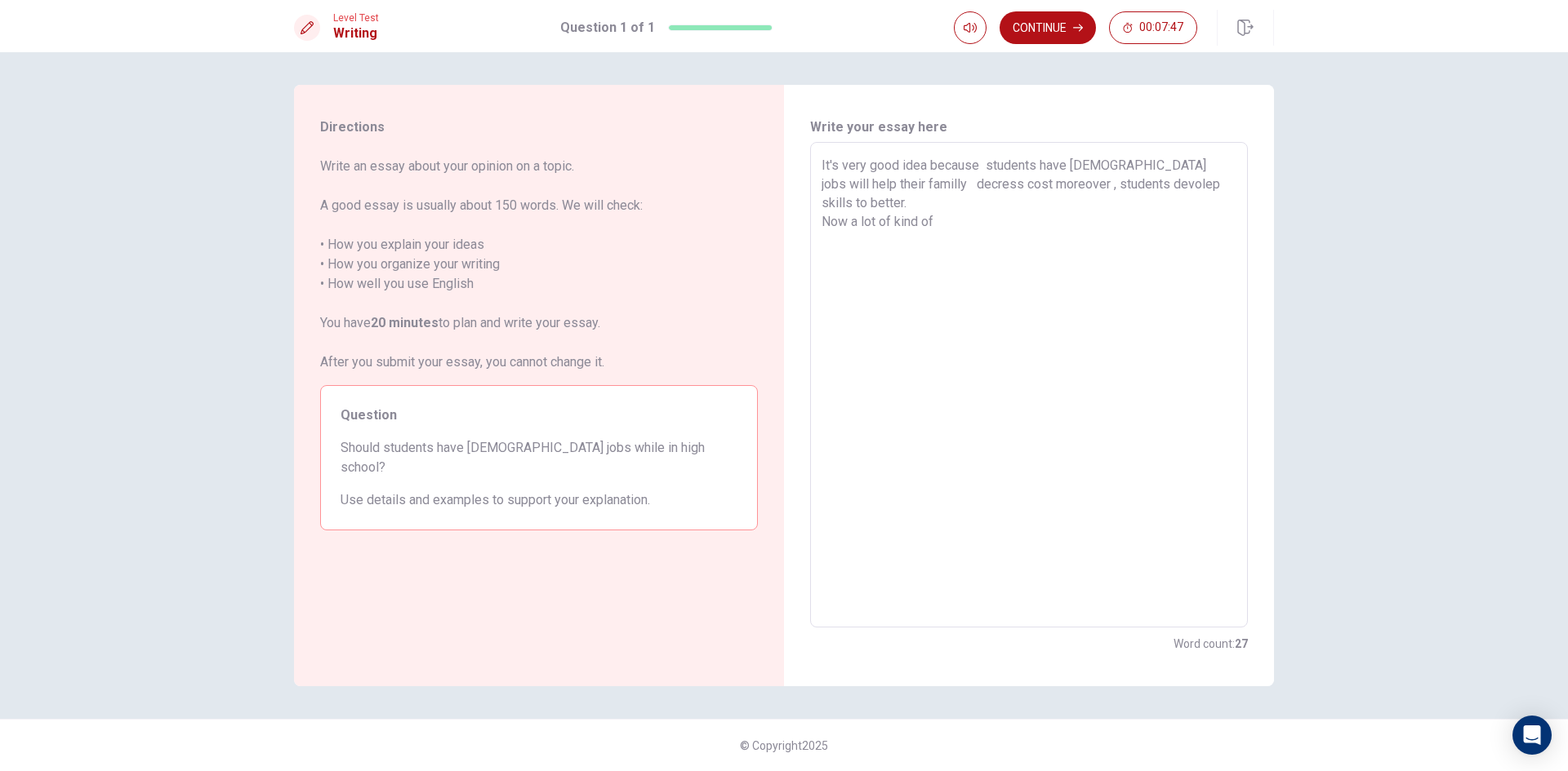
click at [949, 196] on textarea "It's very good idea because students have part-time jobs will help their famill…" at bounding box center [1029, 385] width 415 height 459
click at [845, 198] on textarea "It's very good idea because students have part-time jobs will help their famill…" at bounding box center [1029, 385] width 415 height 459
click at [1011, 196] on textarea "It's very good idea because students have part-time jobs will help their famill…" at bounding box center [1029, 385] width 415 height 459
click at [1080, 193] on textarea "It's very good idea because students have part-time jobs will help their famill…" at bounding box center [1029, 385] width 415 height 459
click at [1077, 202] on textarea "It's very good idea because students have part-time jobs will help their famill…" at bounding box center [1029, 385] width 415 height 459
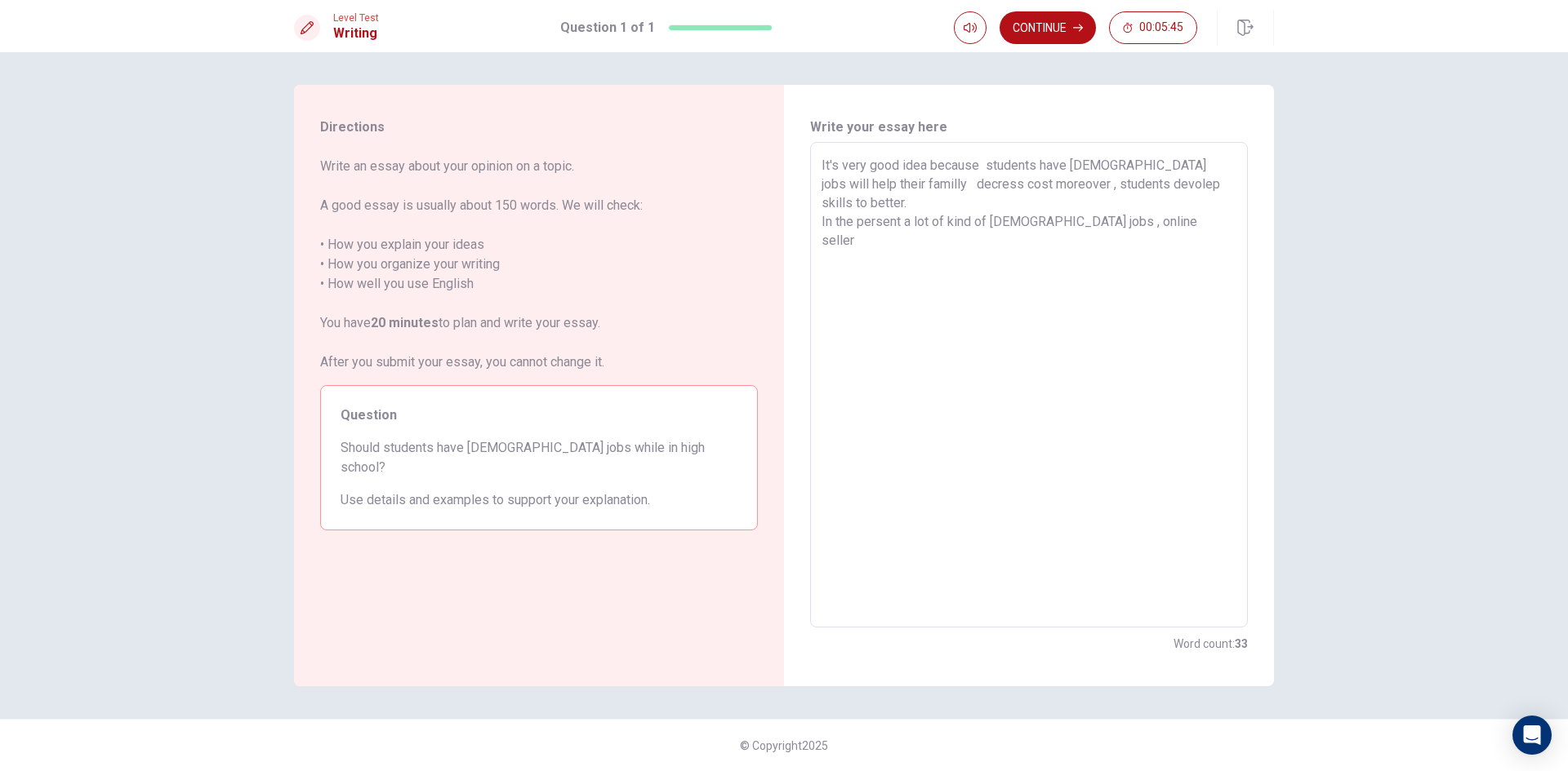
click at [1196, 201] on textarea "It's very good idea because students have part-time jobs will help their famill…" at bounding box center [1029, 385] width 415 height 459
click at [1022, 222] on textarea "It's very good idea because students have part-time jobs will help their famill…" at bounding box center [1029, 385] width 415 height 459
click at [1228, 183] on textarea "It's very good idea because students have part-time jobs will help their famill…" at bounding box center [1029, 385] width 415 height 459
click at [1037, 219] on textarea "It's very good idea because students have part-time jobs will help their famill…" at bounding box center [1029, 385] width 415 height 459
click at [875, 241] on textarea "It's very good idea because students have part-time jobs will help their famill…" at bounding box center [1029, 385] width 415 height 459
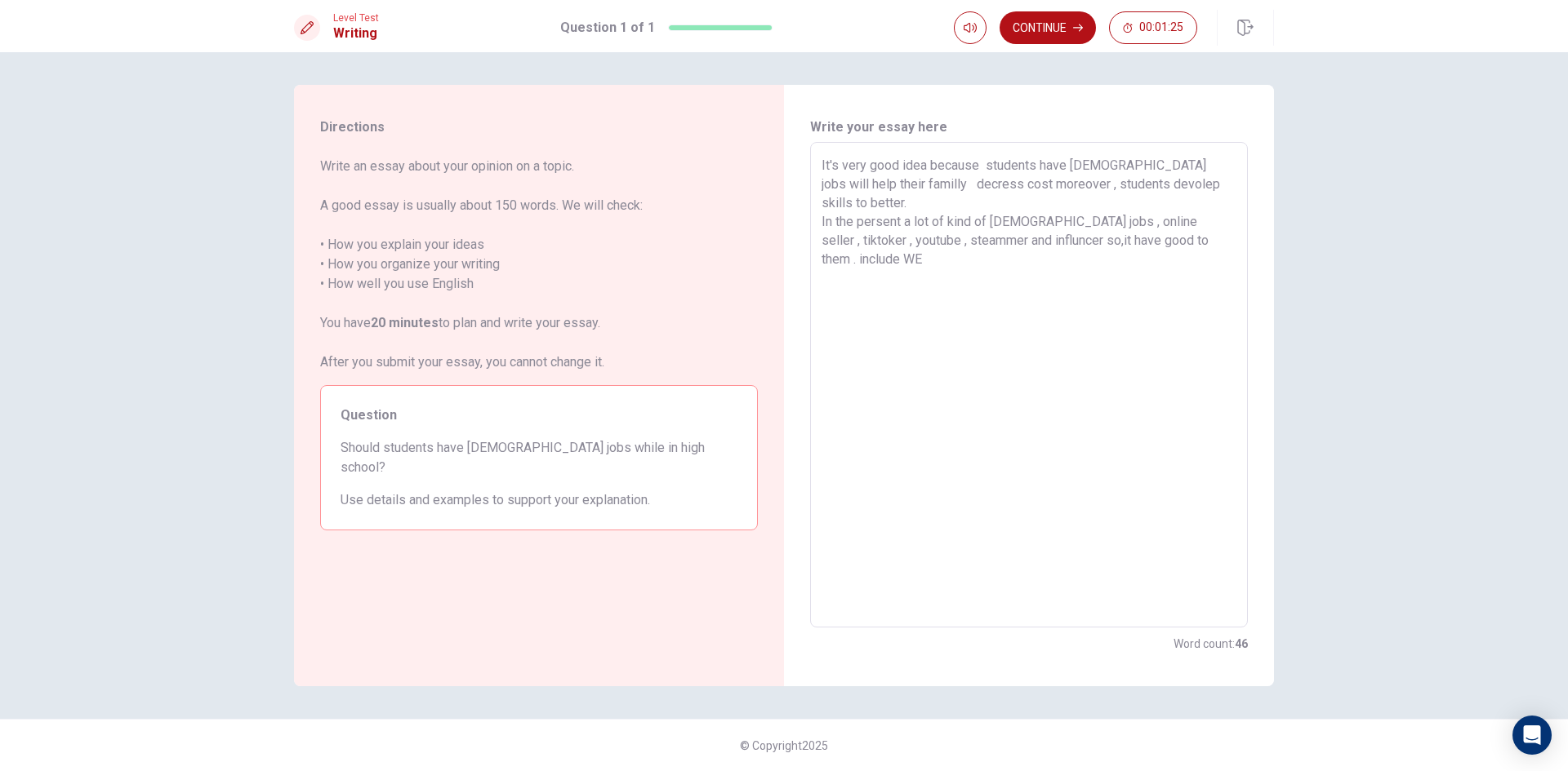
click at [1168, 215] on textarea "It's very good idea because students have part-time jobs will help their famill…" at bounding box center [1029, 385] width 415 height 459
click at [1216, 224] on textarea "It's very good idea because students have part-time jobs will help their famill…" at bounding box center [1029, 385] width 415 height 459
click at [1229, 222] on textarea "It's very good idea because students have part-time jobs will help their famill…" at bounding box center [1029, 385] width 415 height 459
click at [866, 241] on textarea "It's very good idea because students have part-time jobs will help their famill…" at bounding box center [1029, 385] width 415 height 459
click at [862, 236] on textarea "It's very good idea because students have part-time jobs will help their famill…" at bounding box center [1029, 385] width 415 height 459
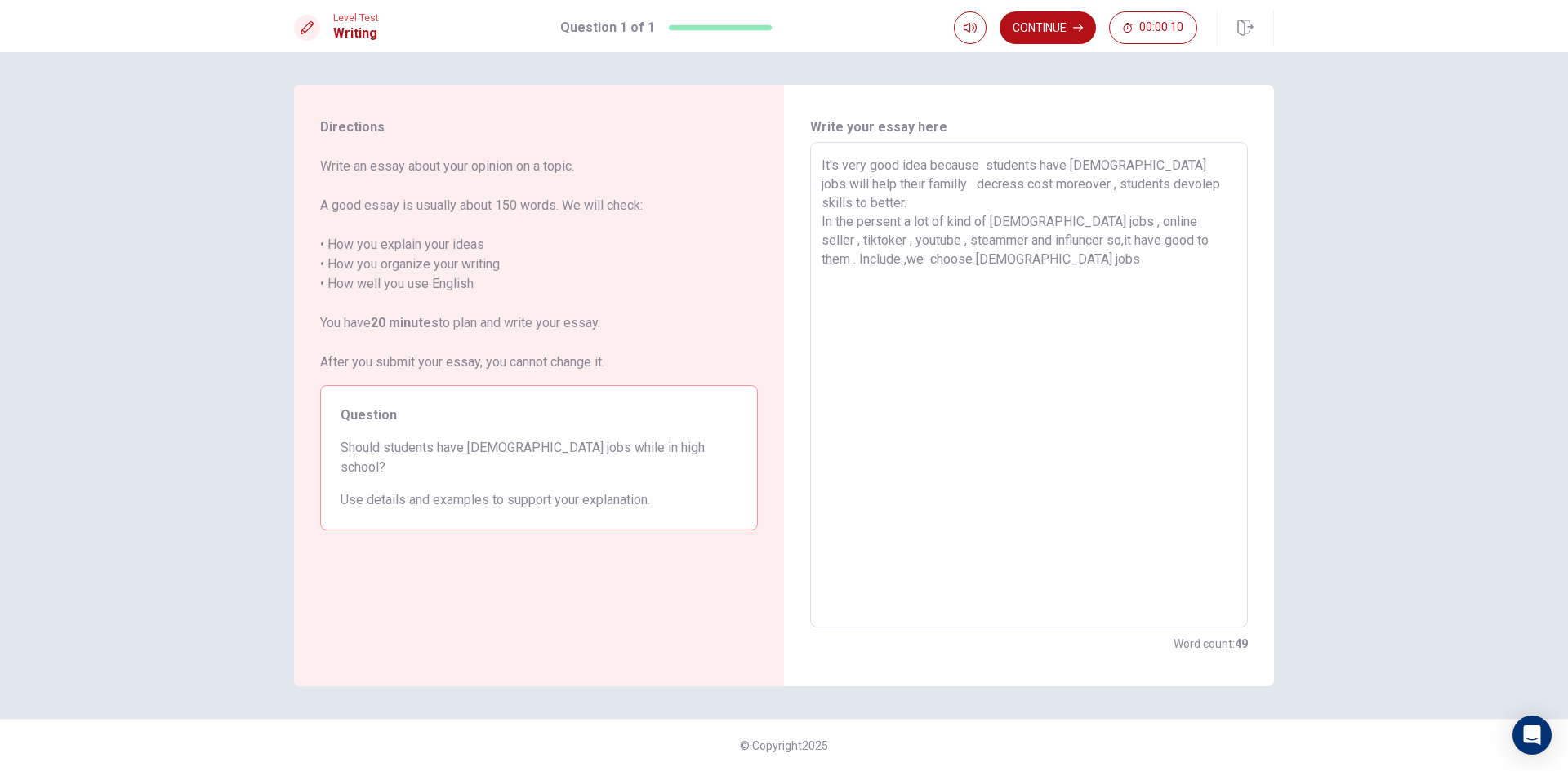
click at [1006, 250] on textarea "It's very good idea because students have part-time jobs will help their famill…" at bounding box center [1029, 385] width 415 height 459
click at [999, 247] on textarea "It's very good idea because students have part-time jobs will help their famill…" at bounding box center [1029, 385] width 415 height 459
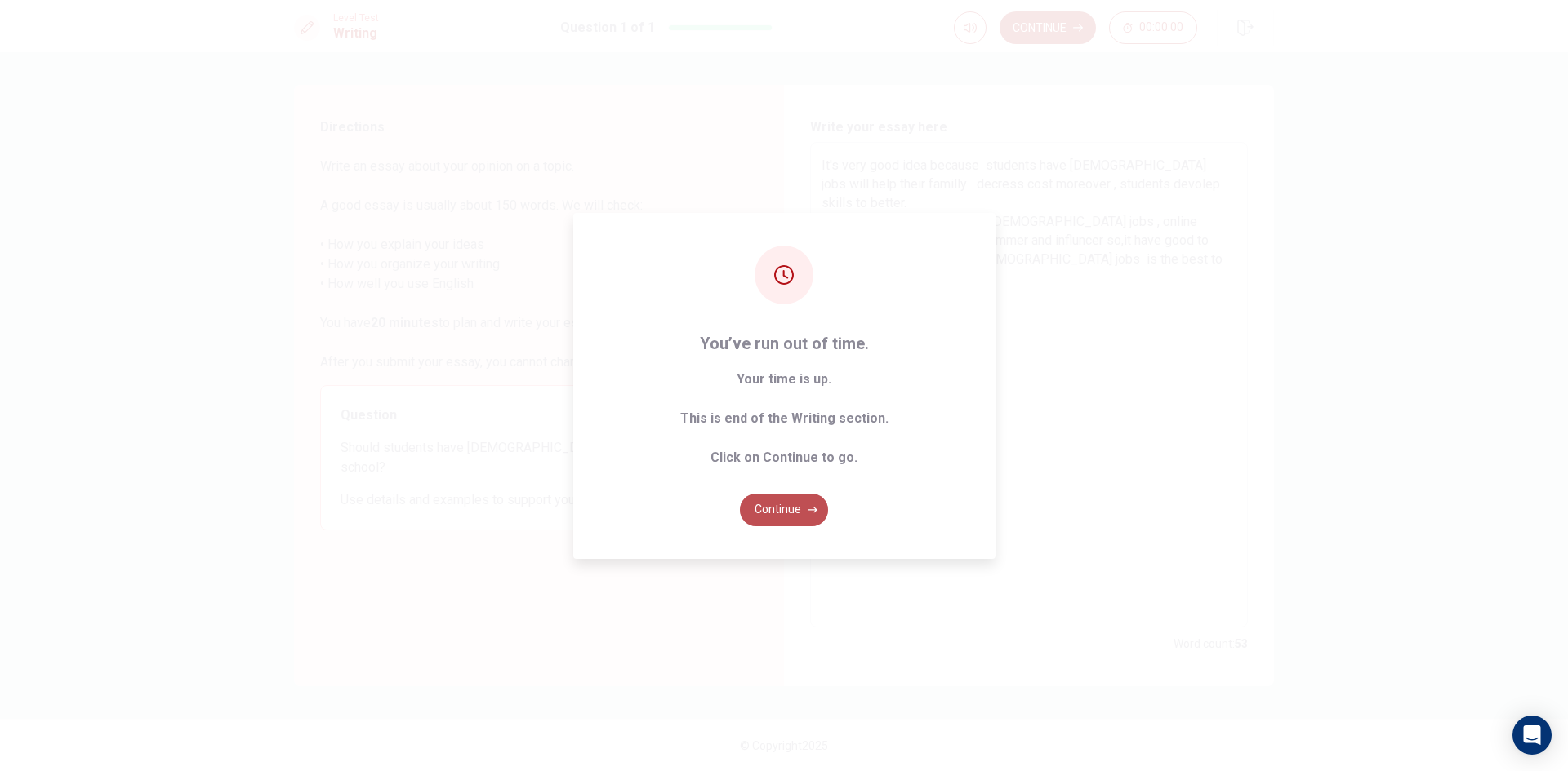
click at [803, 505] on button "Continue" at bounding box center [784, 510] width 89 height 33
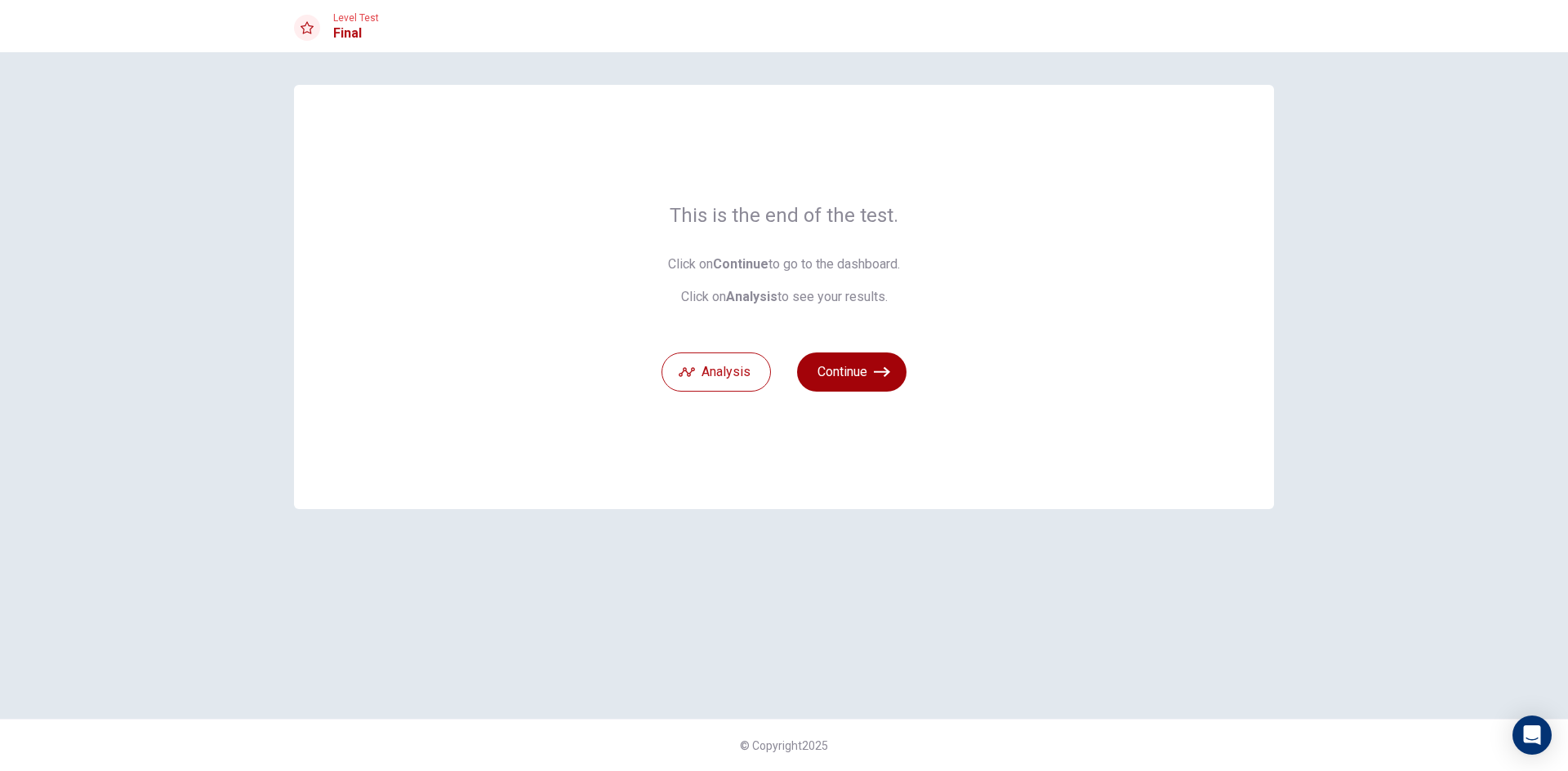
click at [886, 377] on icon "button" at bounding box center [883, 373] width 17 height 17
